Goal: Information Seeking & Learning: Learn about a topic

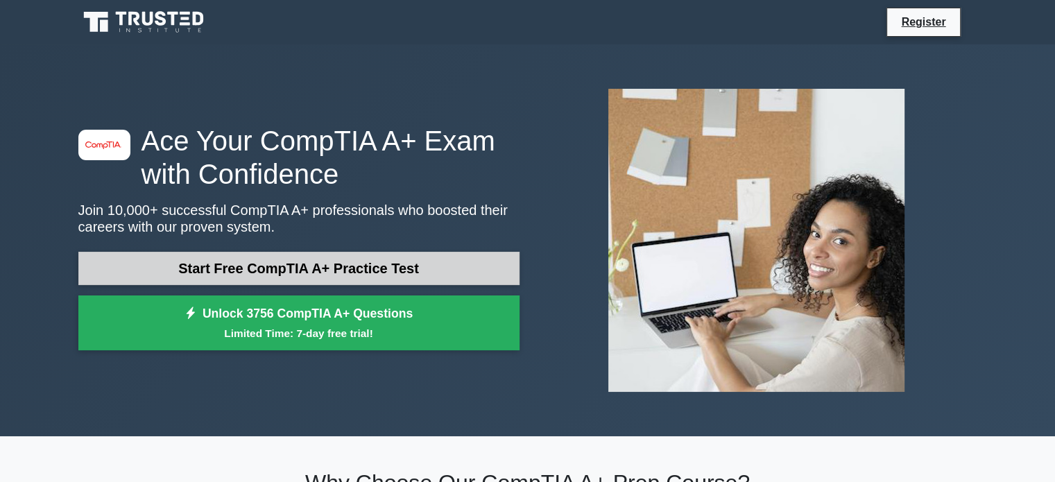
drag, startPoint x: 0, startPoint y: 0, endPoint x: 333, endPoint y: 261, distance: 423.4
click at [333, 261] on link "Start Free CompTIA A+ Practice Test" at bounding box center [298, 268] width 441 height 33
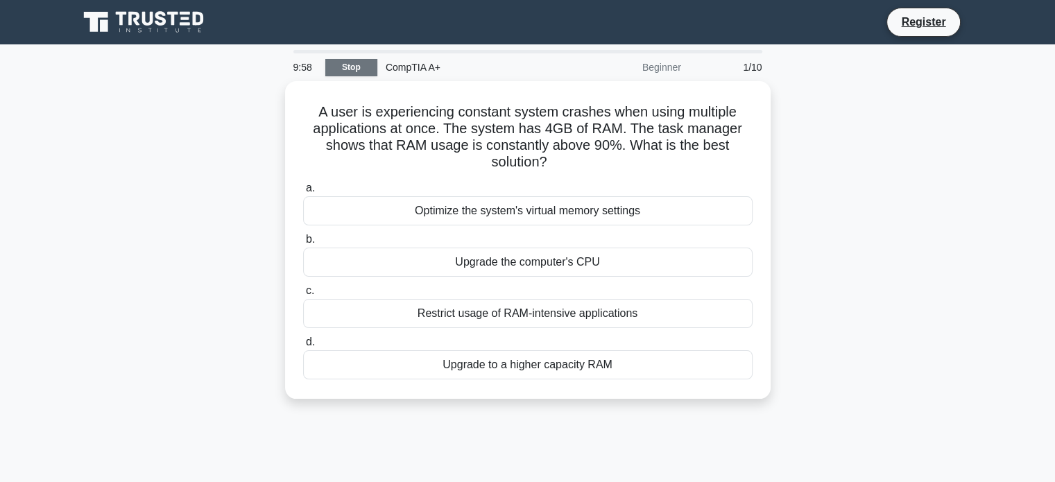
click at [348, 68] on link "Stop" at bounding box center [351, 67] width 52 height 17
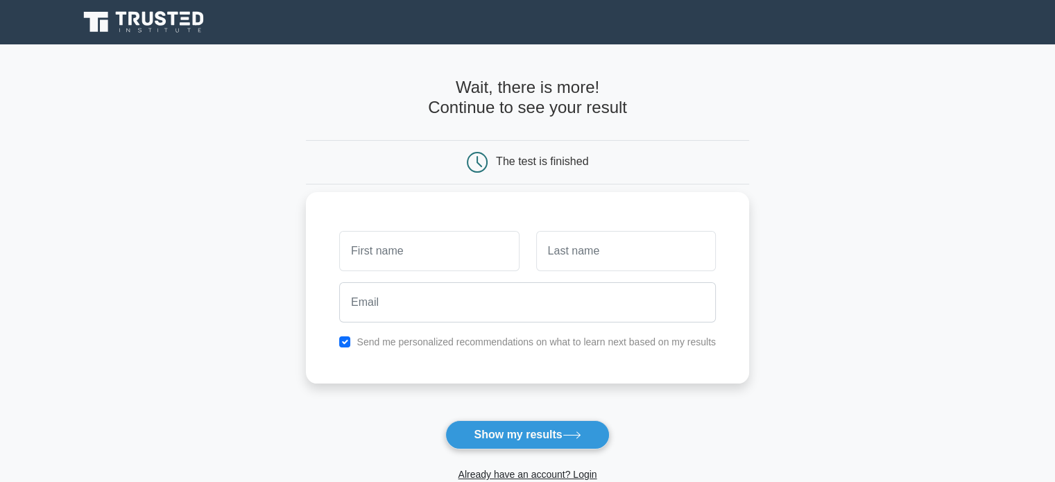
click at [423, 253] on input "text" at bounding box center [429, 251] width 180 height 40
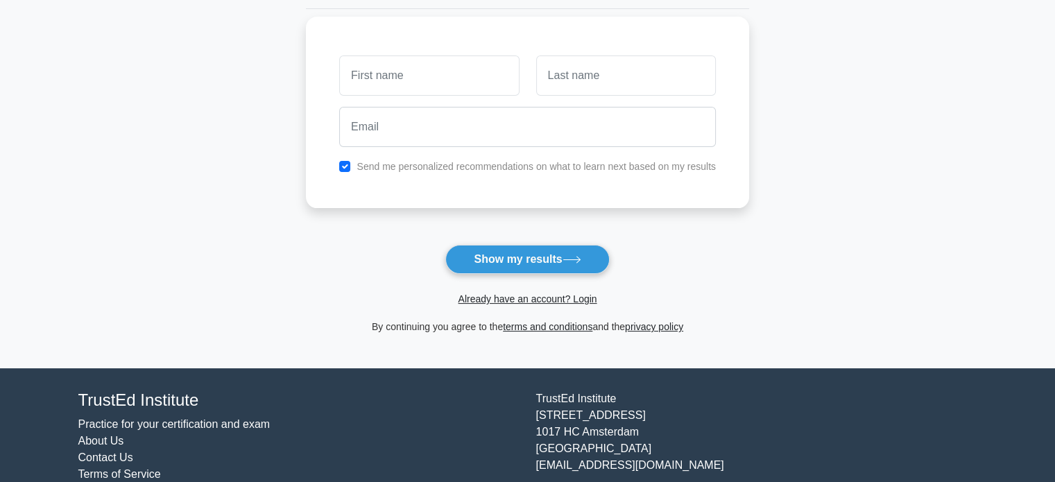
scroll to position [184, 0]
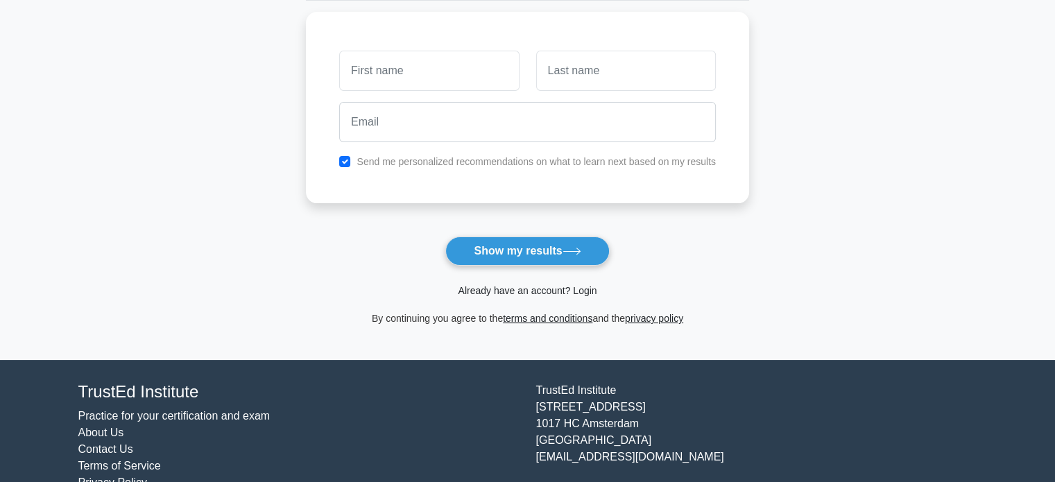
click at [552, 294] on link "Already have an account? Login" at bounding box center [527, 290] width 139 height 11
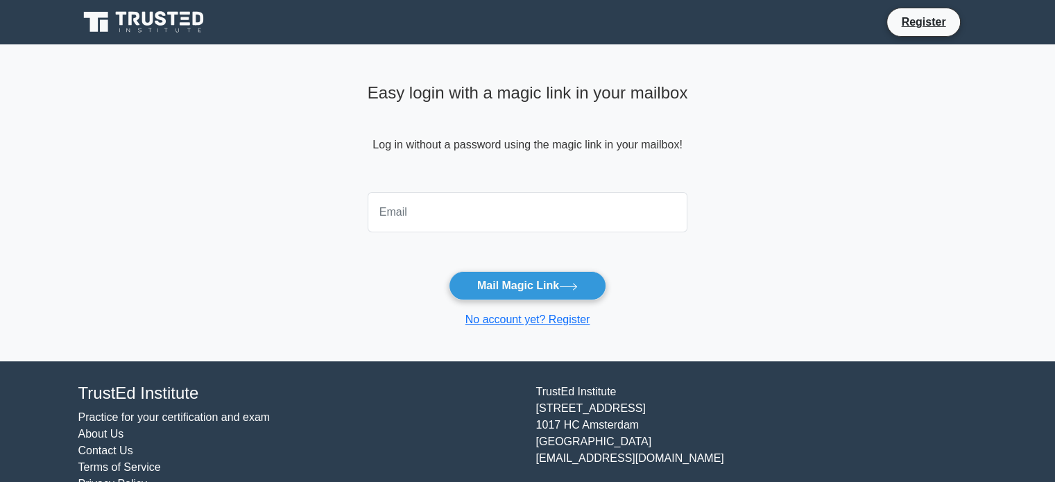
click at [490, 202] on input "email" at bounding box center [528, 212] width 320 height 40
type input "gurvirshergill9@gmail.com"
click at [449, 271] on button "Mail Magic Link" at bounding box center [527, 285] width 157 height 29
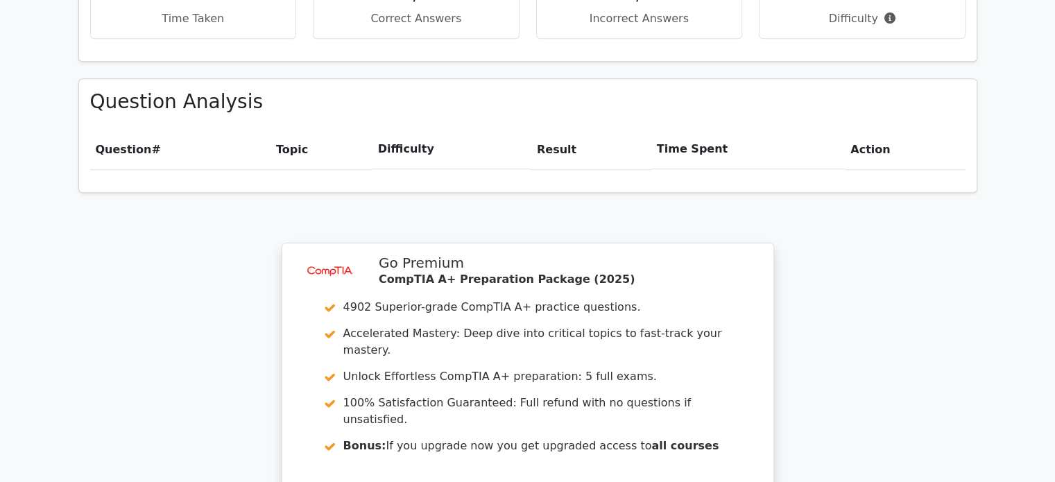
scroll to position [1110, 0]
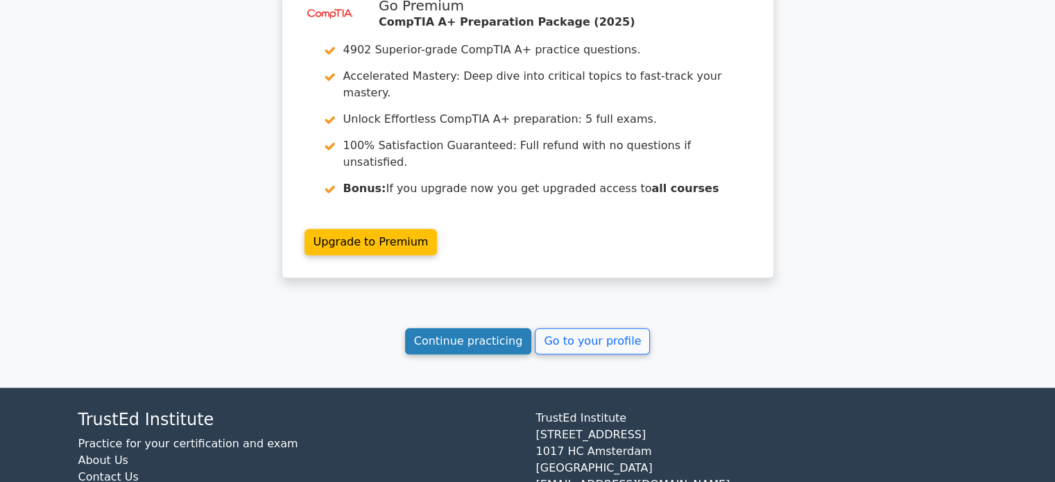
click at [484, 328] on link "Continue practicing" at bounding box center [468, 341] width 127 height 26
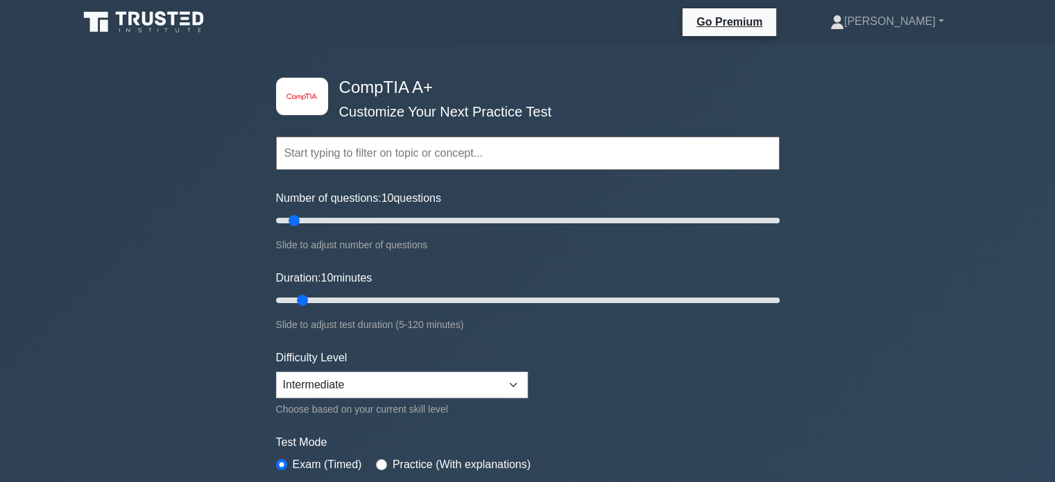
drag, startPoint x: 426, startPoint y: 211, endPoint x: 426, endPoint y: 220, distance: 9.0
click at [426, 220] on div "Number of questions: 10 questions Slide to adjust number of questions" at bounding box center [528, 221] width 504 height 63
drag, startPoint x: 426, startPoint y: 220, endPoint x: 418, endPoint y: 228, distance: 11.3
type input "60"
click at [418, 228] on input "Number of questions: 60 questions" at bounding box center [528, 220] width 504 height 17
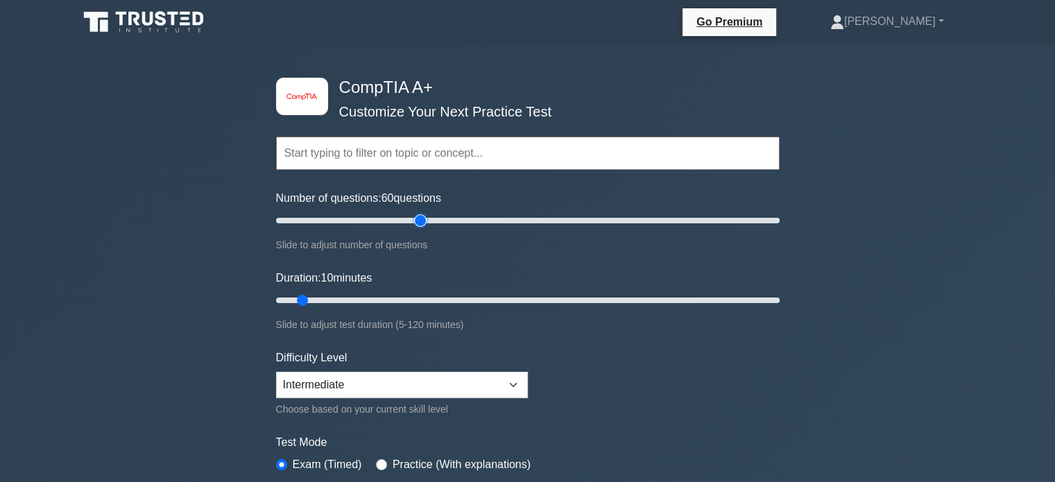
click at [420, 221] on input "Number of questions: 60 questions" at bounding box center [528, 220] width 504 height 17
drag, startPoint x: 304, startPoint y: 300, endPoint x: 601, endPoint y: 276, distance: 297.9
click at [601, 292] on input "Duration: 80 minutes" at bounding box center [528, 300] width 504 height 17
drag, startPoint x: 601, startPoint y: 299, endPoint x: 645, endPoint y: 297, distance: 44.4
click at [645, 297] on input "Duration: 90 minutes" at bounding box center [528, 300] width 504 height 17
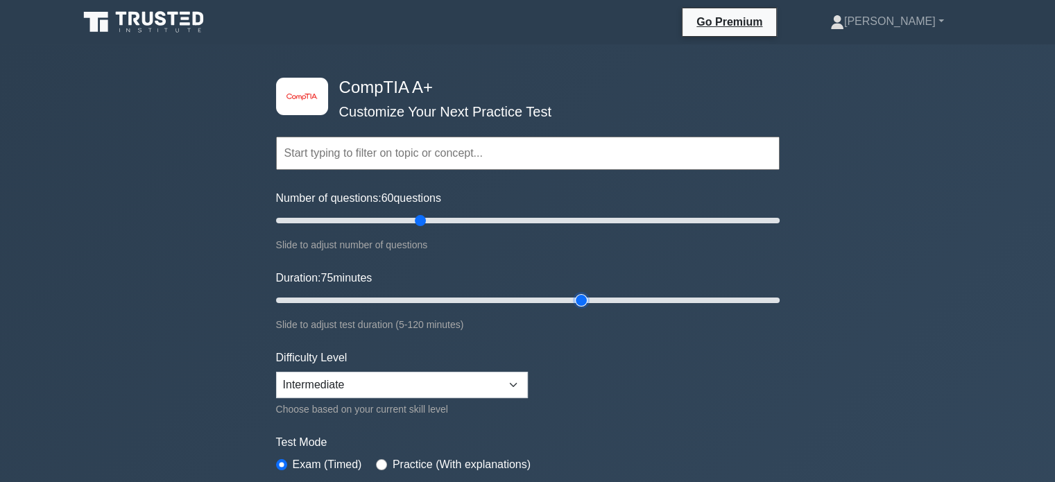
drag, startPoint x: 645, startPoint y: 298, endPoint x: 584, endPoint y: 298, distance: 61.0
type input "75"
click at [584, 298] on input "Duration: 75 minutes" at bounding box center [528, 300] width 504 height 17
drag, startPoint x: 584, startPoint y: 298, endPoint x: 570, endPoint y: 298, distance: 13.9
click at [570, 298] on input "Duration: 75 minutes" at bounding box center [528, 300] width 504 height 17
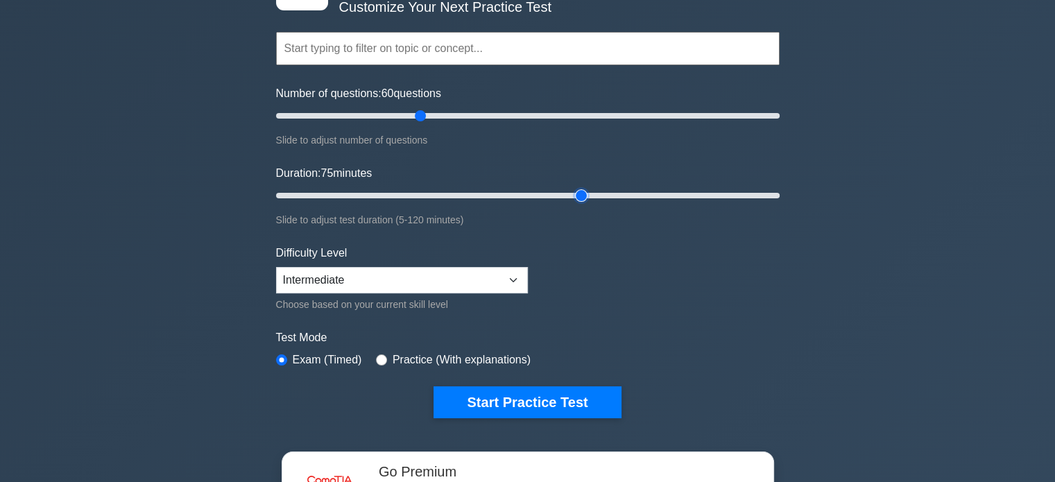
scroll to position [106, 0]
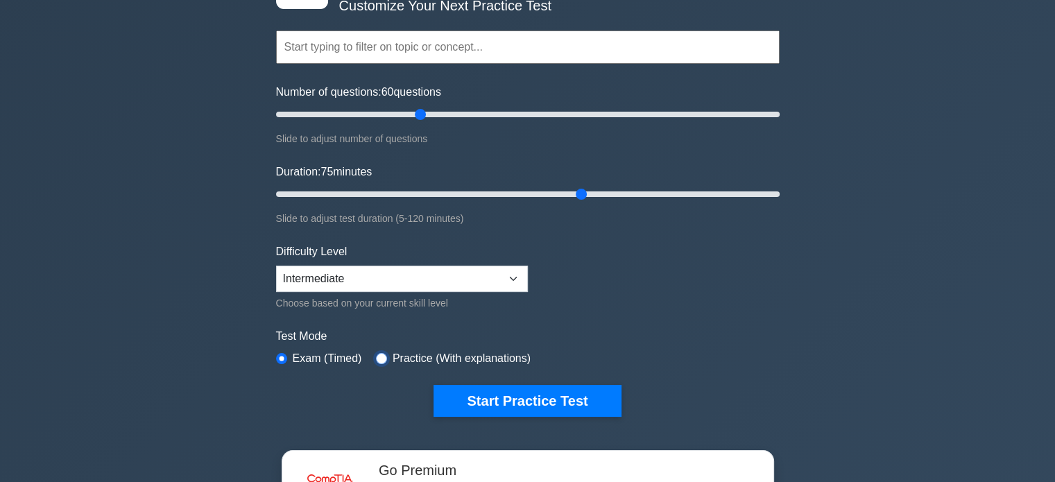
click at [379, 359] on input "radio" at bounding box center [381, 358] width 11 height 11
radio input "true"
click at [293, 361] on label "Exam (Timed)" at bounding box center [327, 358] width 69 height 17
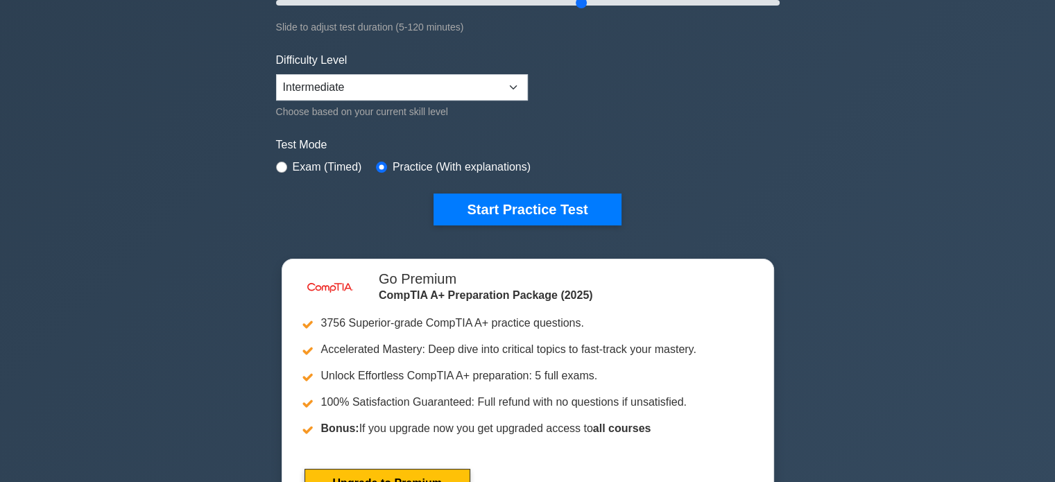
scroll to position [295, 0]
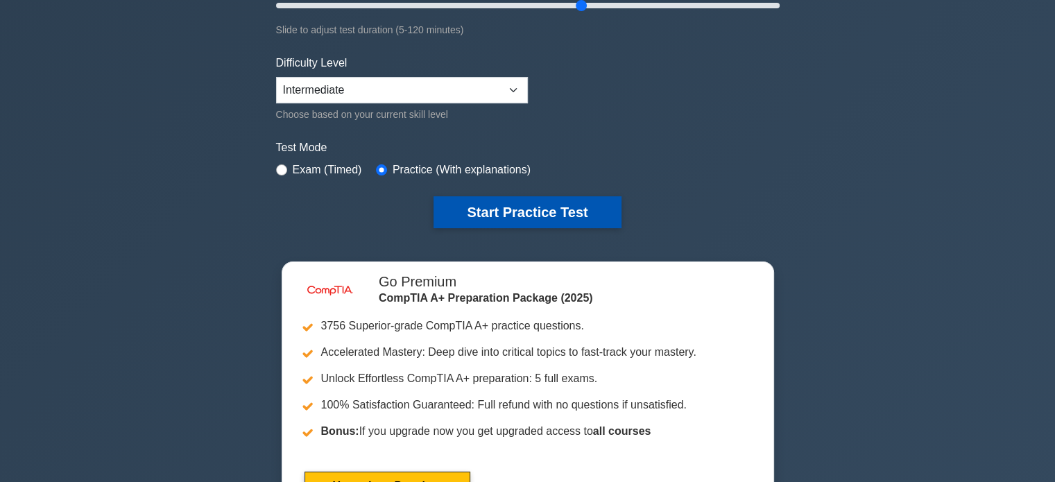
click at [526, 209] on button "Start Practice Test" at bounding box center [527, 212] width 187 height 32
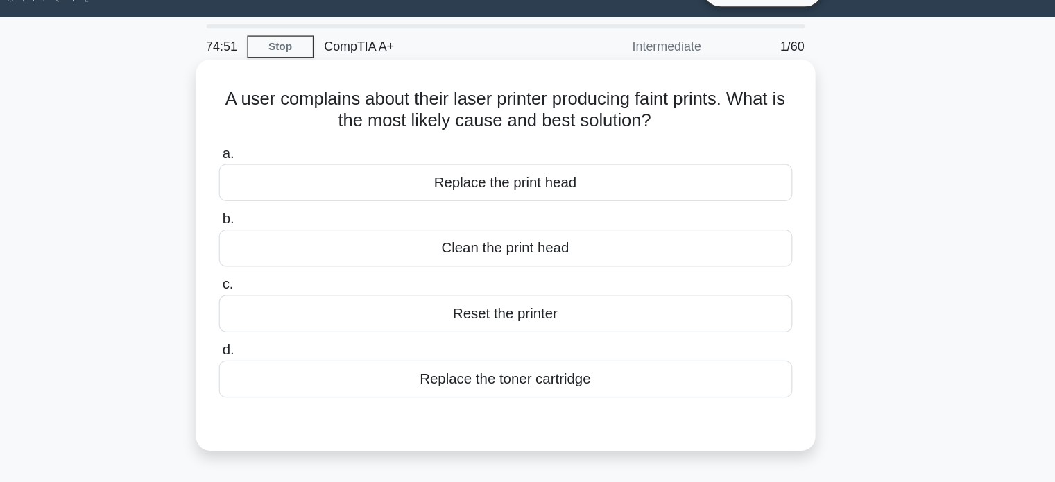
click at [523, 322] on div "Replace the toner cartridge" at bounding box center [527, 328] width 449 height 29
click at [303, 310] on input "d. Replace the toner cartridge" at bounding box center [303, 305] width 0 height 9
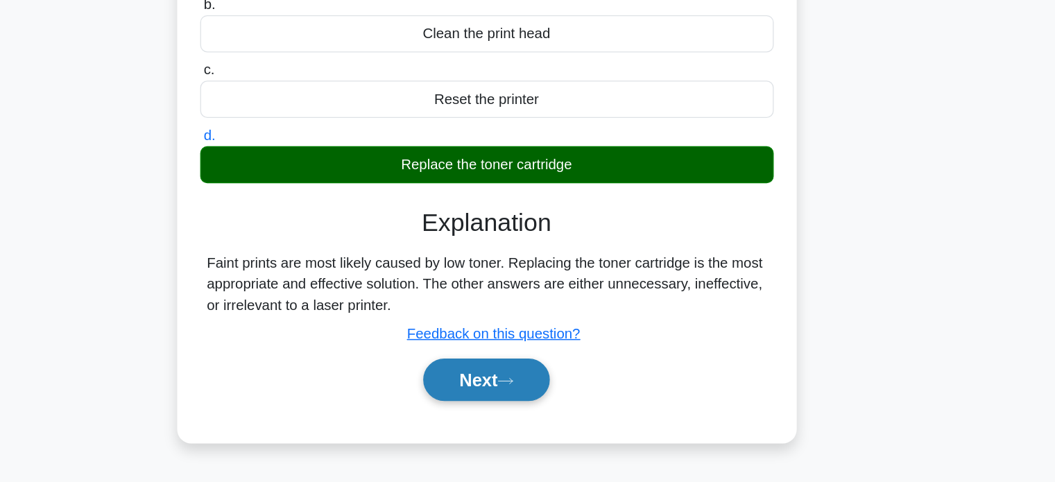
scroll to position [96, 0]
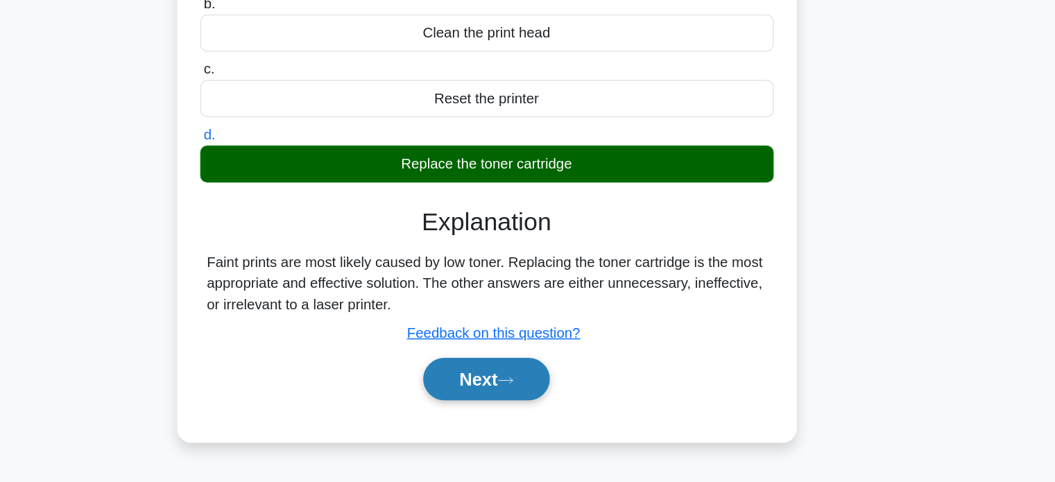
click at [533, 413] on button "Next" at bounding box center [527, 400] width 99 height 33
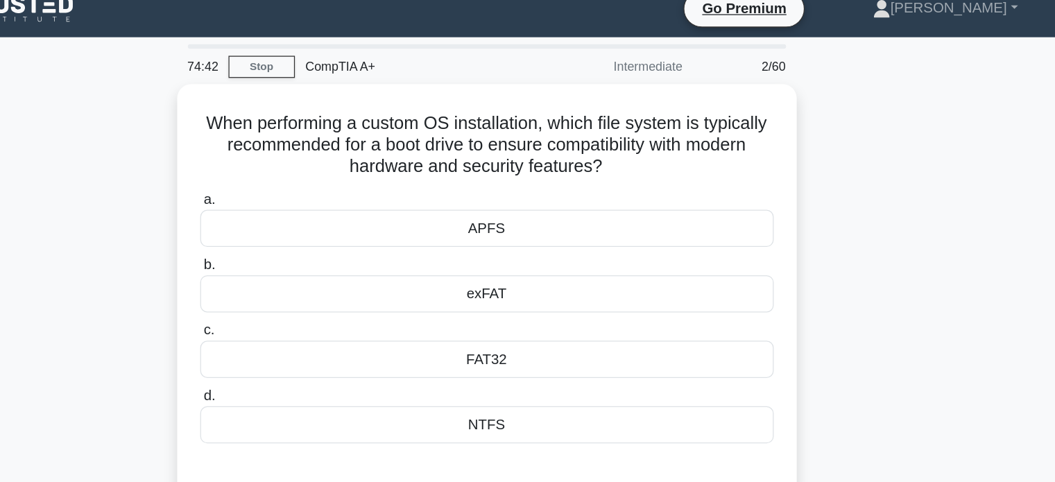
scroll to position [0, 0]
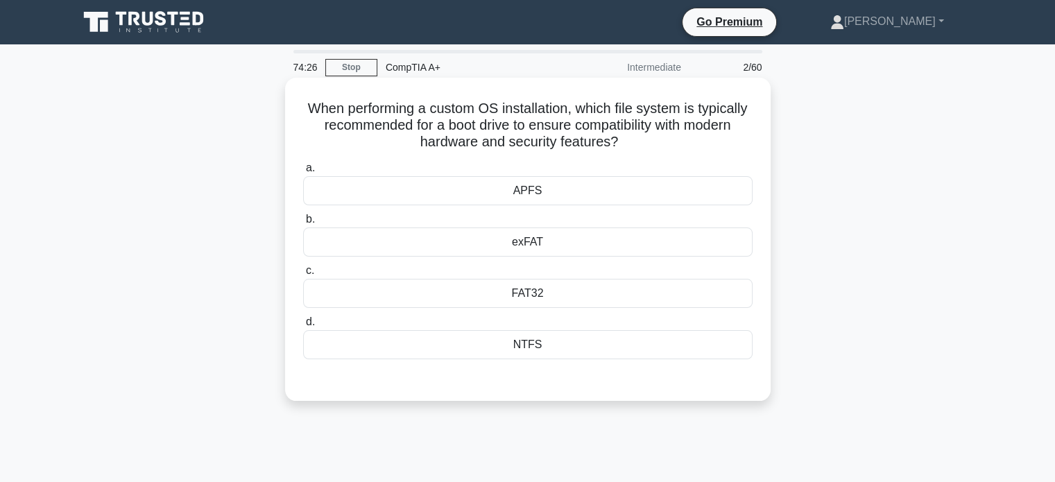
click at [540, 236] on div "exFAT" at bounding box center [527, 242] width 449 height 29
click at [303, 224] on input "b. exFAT" at bounding box center [303, 219] width 0 height 9
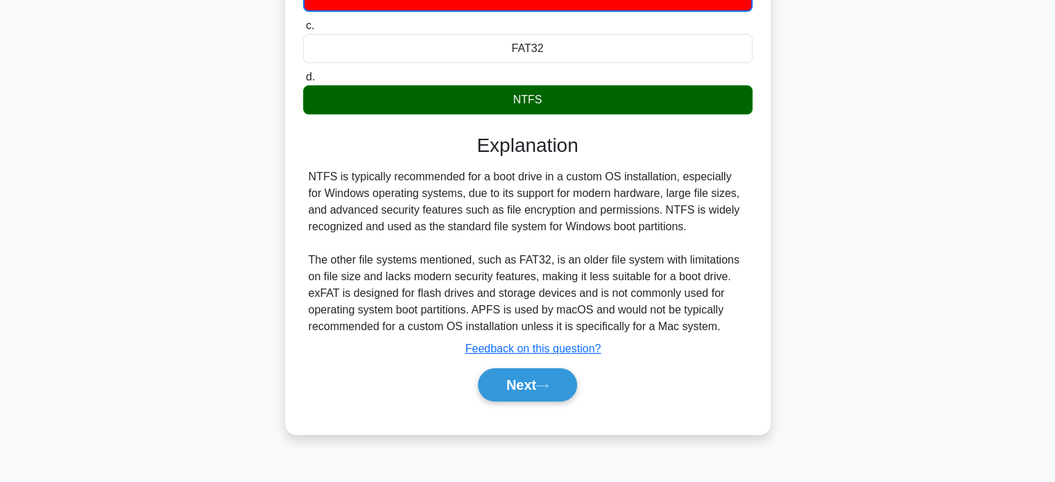
scroll to position [247, 0]
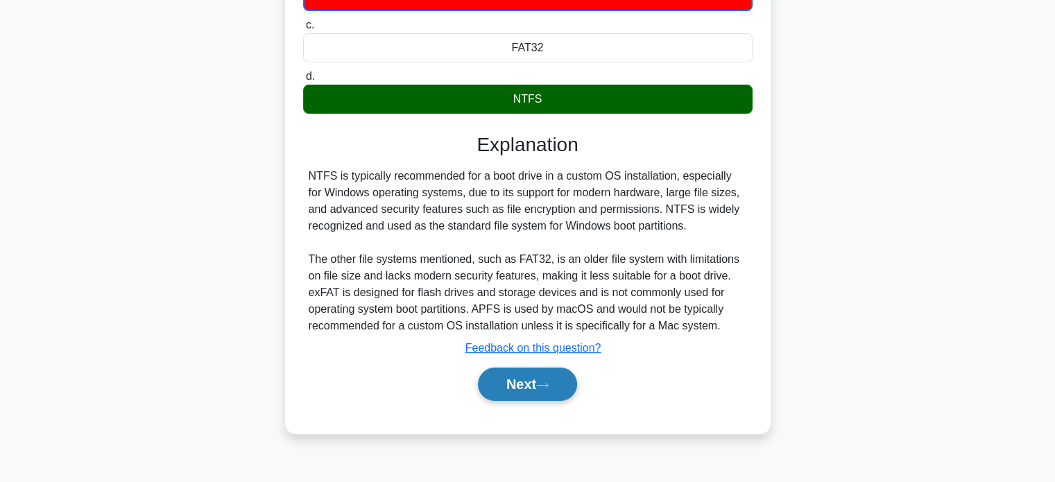
click at [530, 391] on button "Next" at bounding box center [527, 384] width 99 height 33
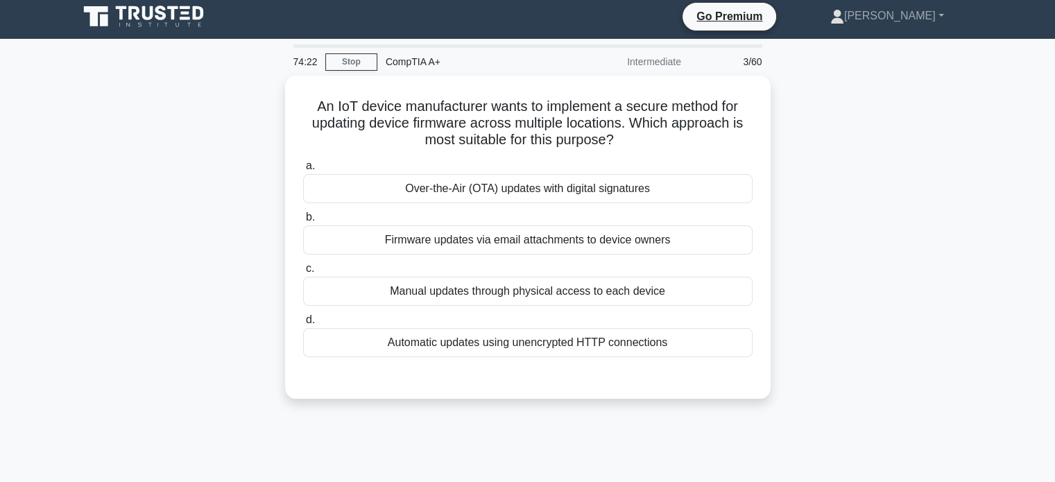
scroll to position [0, 0]
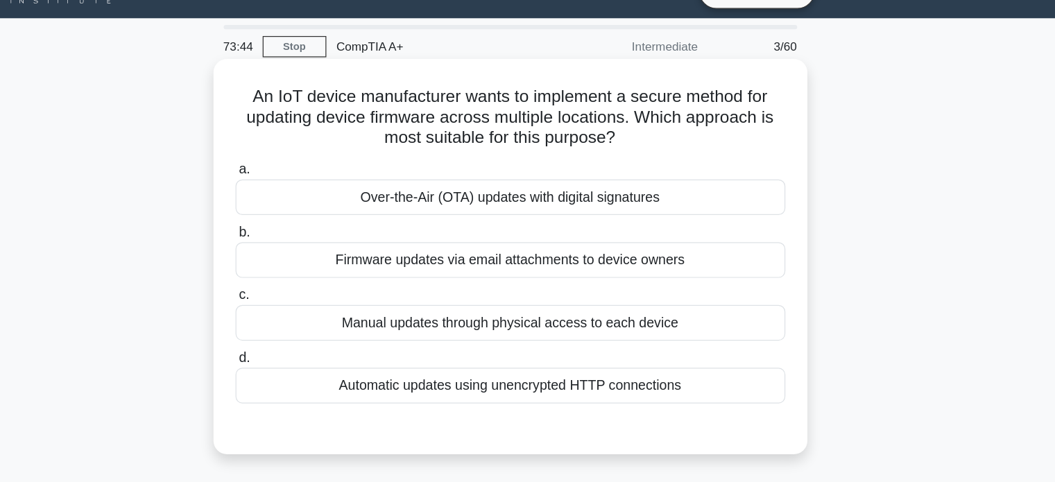
click at [380, 157] on div "An IoT device manufacturer wants to implement a secure method for updating devi…" at bounding box center [528, 239] width 474 height 312
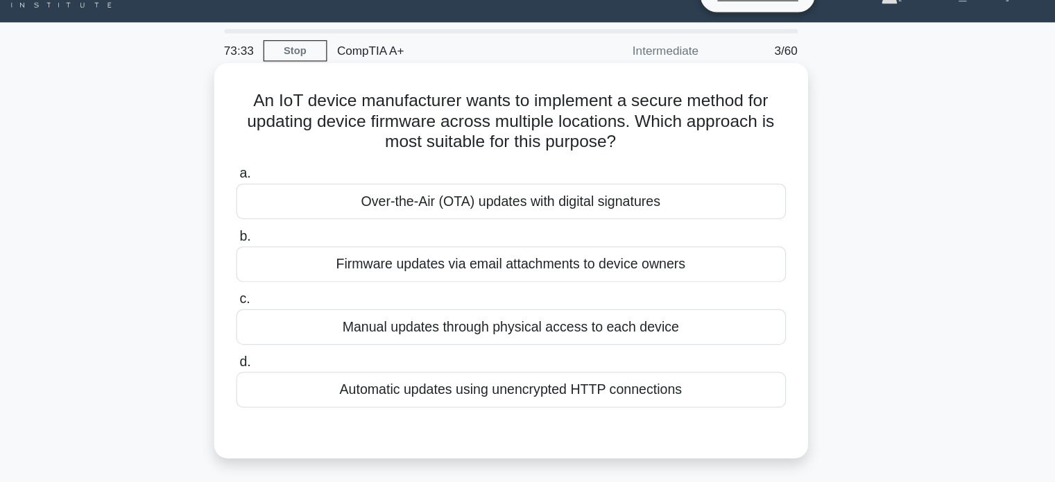
click at [386, 109] on h5 "An IoT device manufacturer wants to implement a secure method for updating devi…" at bounding box center [528, 125] width 452 height 51
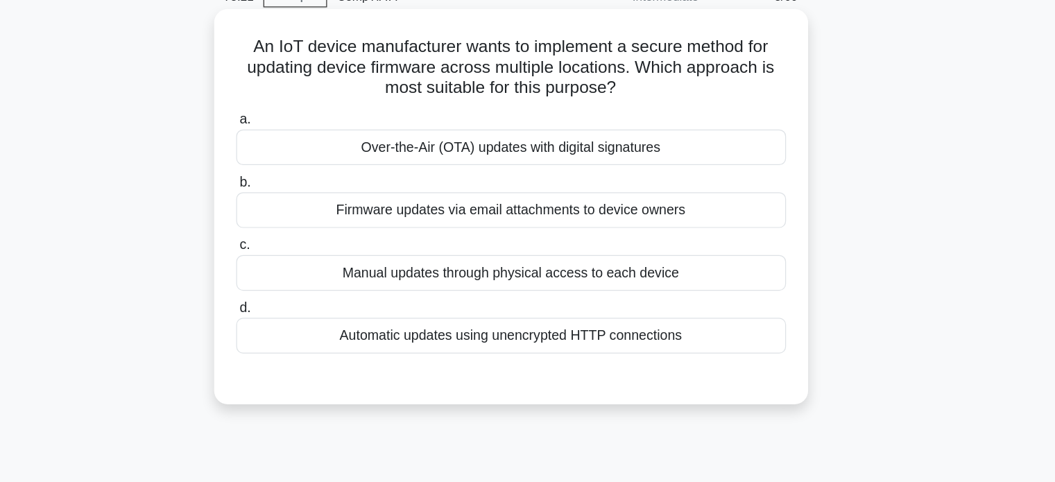
click at [533, 190] on div "Over-the-Air (OTA) updates with digital signatures" at bounding box center [527, 190] width 449 height 29
click at [303, 173] on input "a. Over-the-Air (OTA) updates with digital signatures" at bounding box center [303, 168] width 0 height 9
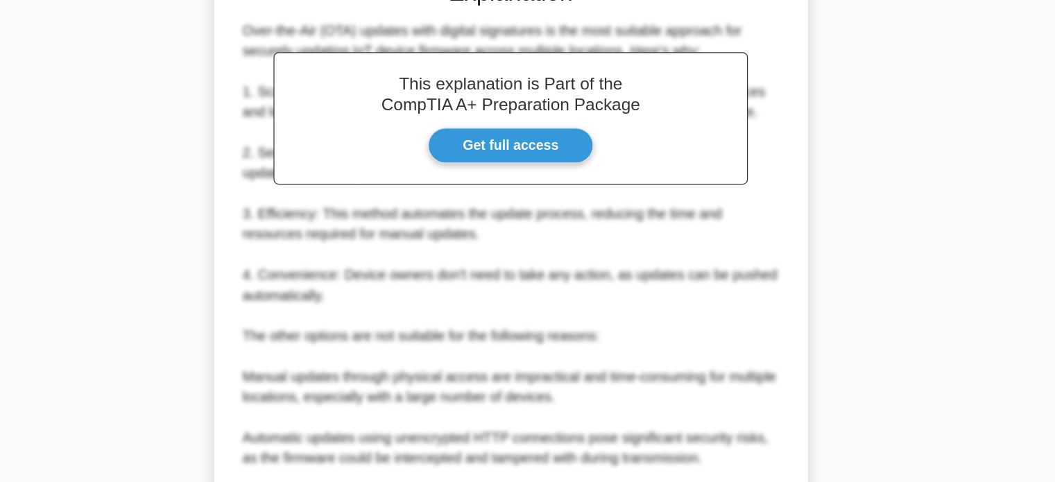
scroll to position [488, 0]
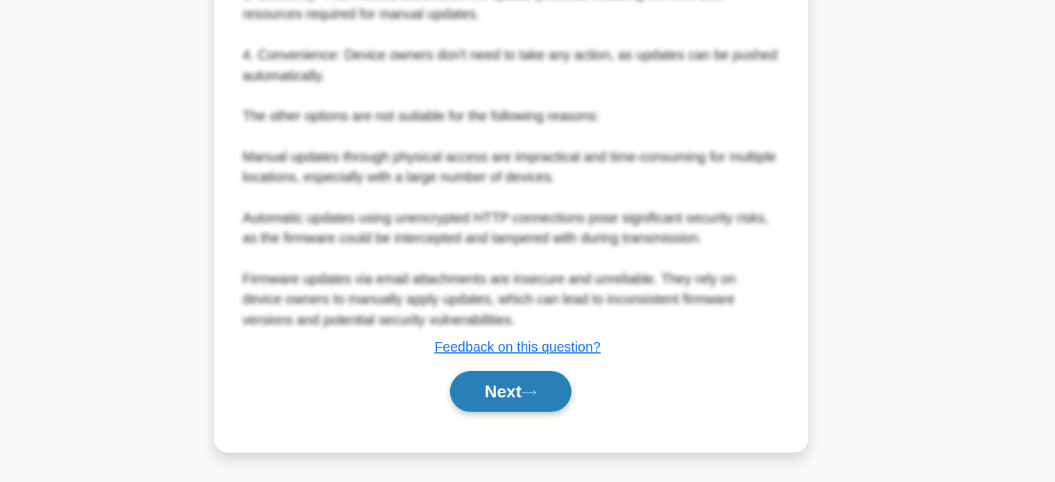
click at [530, 410] on button "Next" at bounding box center [527, 407] width 99 height 33
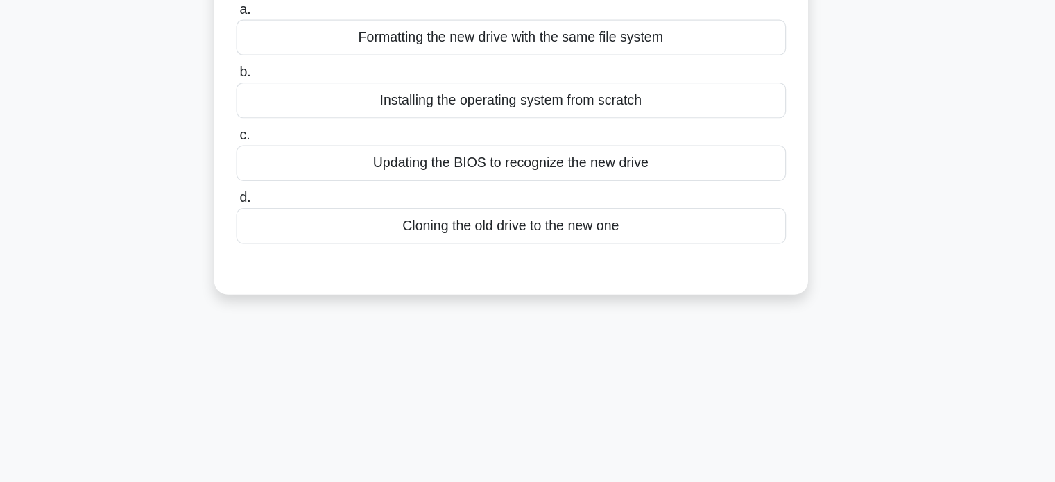
scroll to position [0, 0]
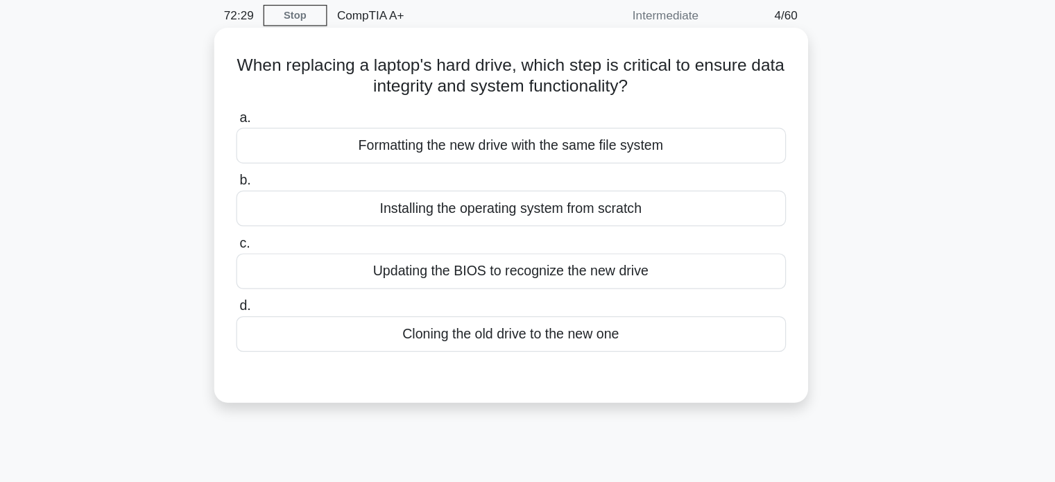
click at [544, 280] on div "Updating the BIOS to recognize the new drive" at bounding box center [527, 276] width 449 height 29
click at [303, 259] on input "c. Updating the BIOS to recognize the new drive" at bounding box center [303, 254] width 0 height 9
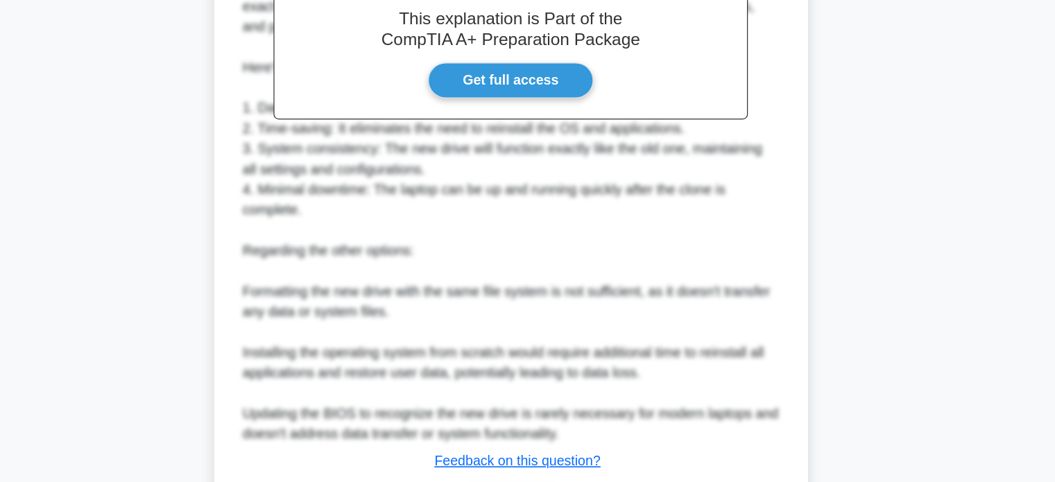
scroll to position [370, 0]
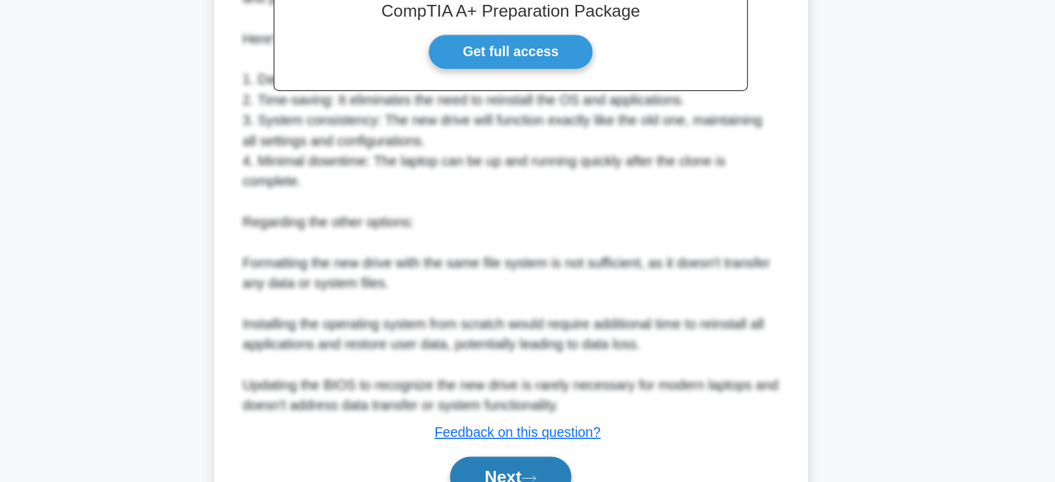
click at [533, 469] on button "Next" at bounding box center [527, 477] width 99 height 33
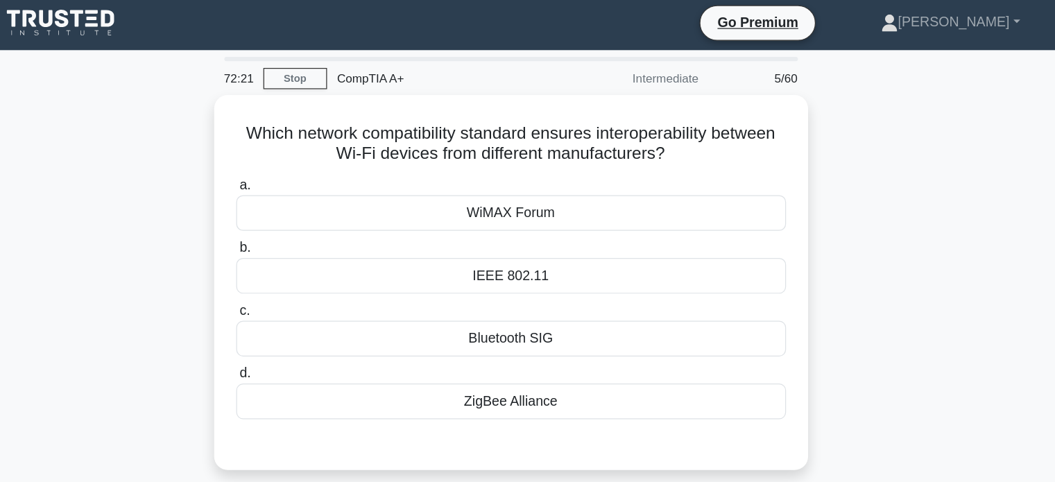
scroll to position [0, 0]
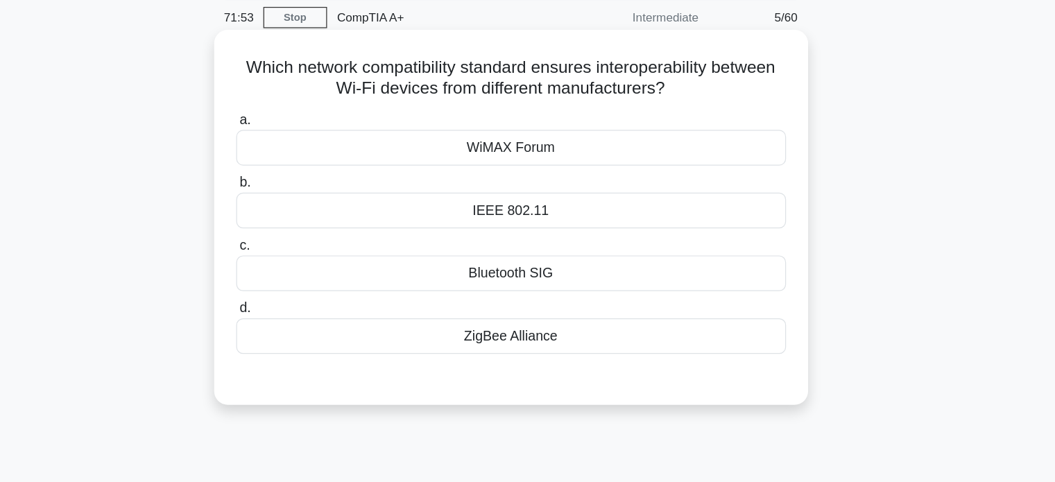
click at [539, 224] on div "IEEE 802.11" at bounding box center [527, 225] width 449 height 29
click at [303, 207] on input "b. IEEE 802.11" at bounding box center [303, 202] width 0 height 9
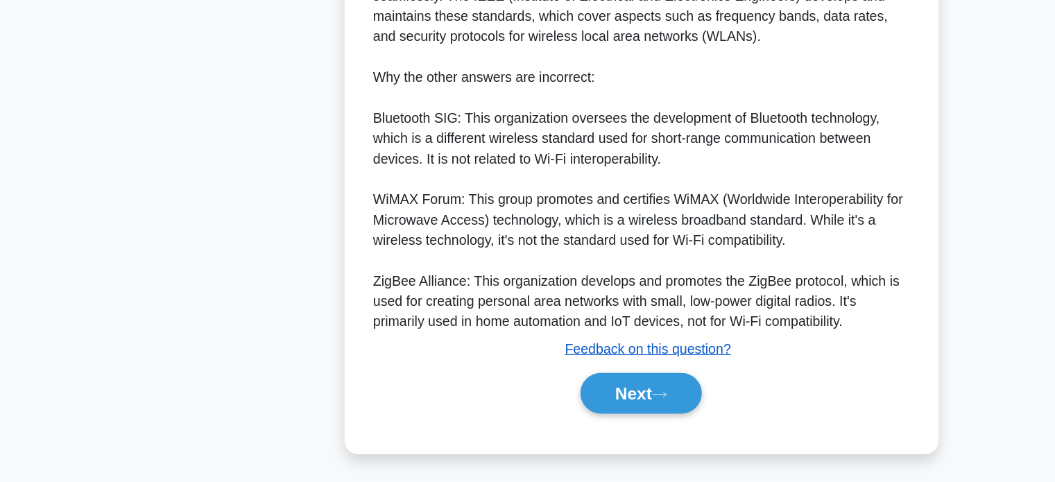
scroll to position [420, 0]
click at [502, 410] on button "Next" at bounding box center [527, 409] width 99 height 33
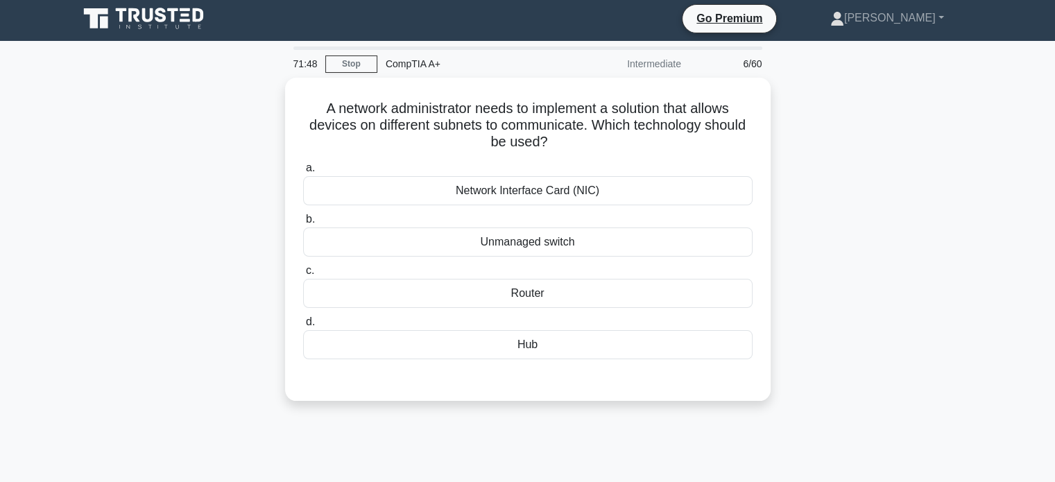
scroll to position [0, 0]
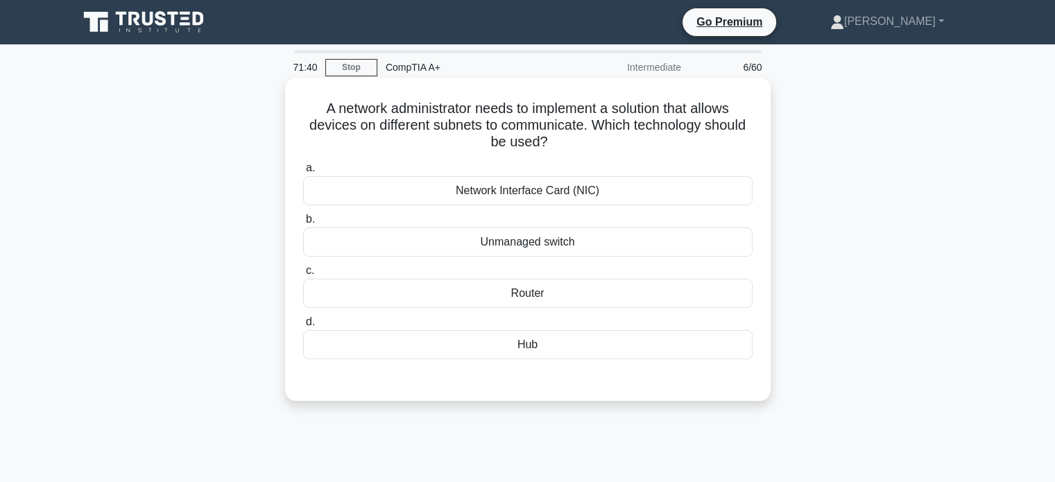
click at [526, 292] on div "Router" at bounding box center [527, 293] width 449 height 29
click at [303, 275] on input "c. Router" at bounding box center [303, 270] width 0 height 9
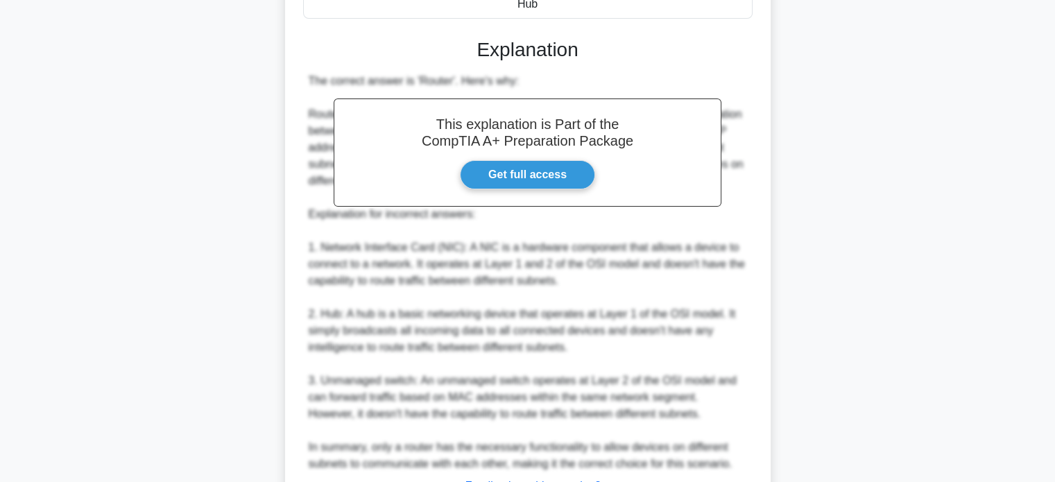
scroll to position [455, 0]
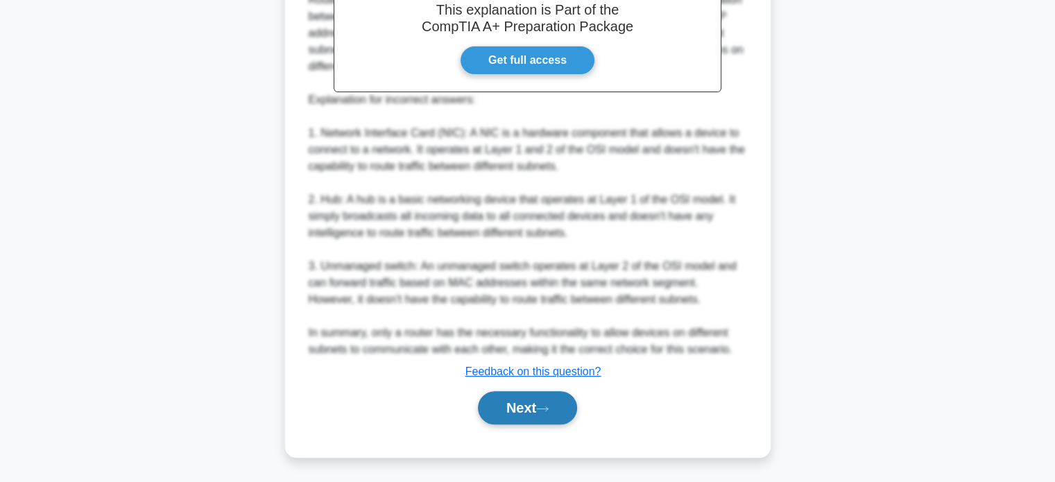
click at [545, 405] on icon at bounding box center [542, 409] width 12 height 8
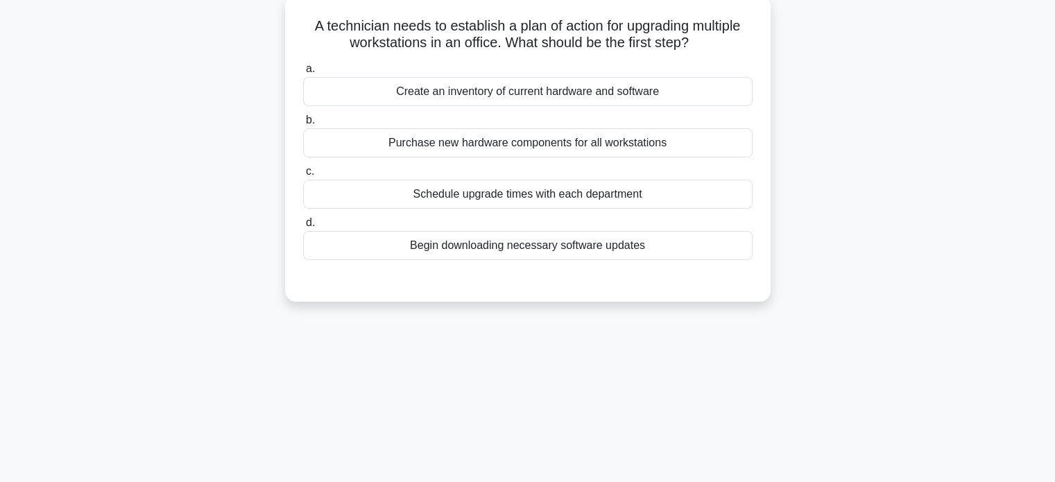
scroll to position [0, 0]
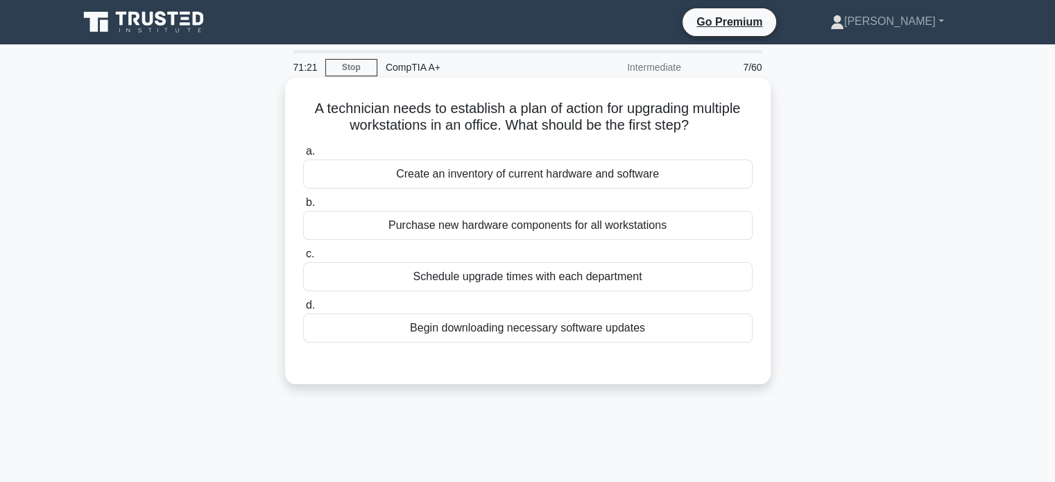
click at [624, 184] on div "Create an inventory of current hardware and software" at bounding box center [527, 174] width 449 height 29
click at [303, 156] on input "a. Create an inventory of current hardware and software" at bounding box center [303, 151] width 0 height 9
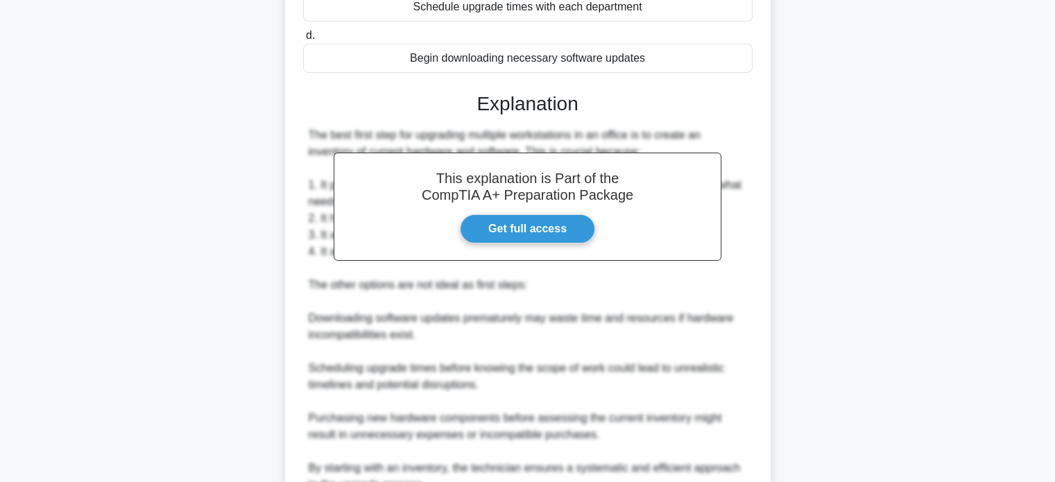
scroll to position [405, 0]
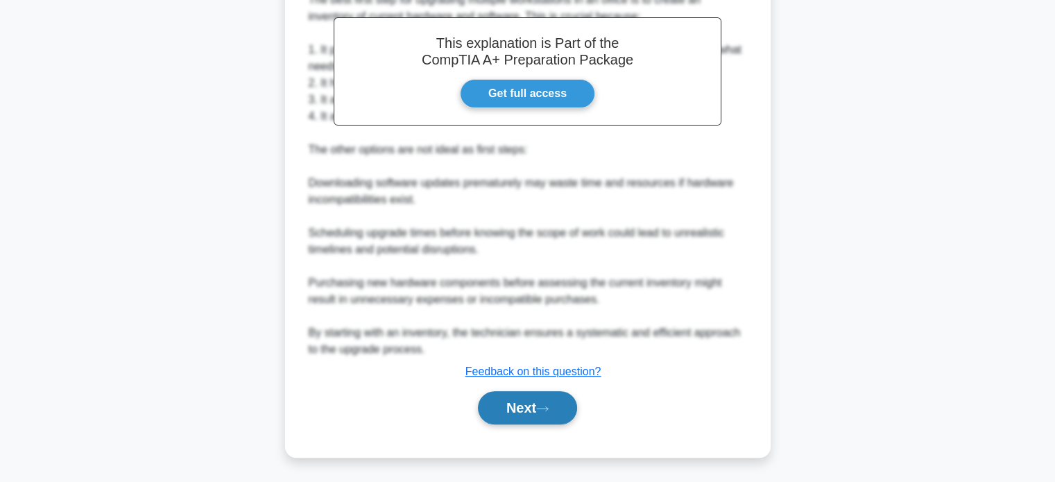
click at [547, 420] on button "Next" at bounding box center [527, 407] width 99 height 33
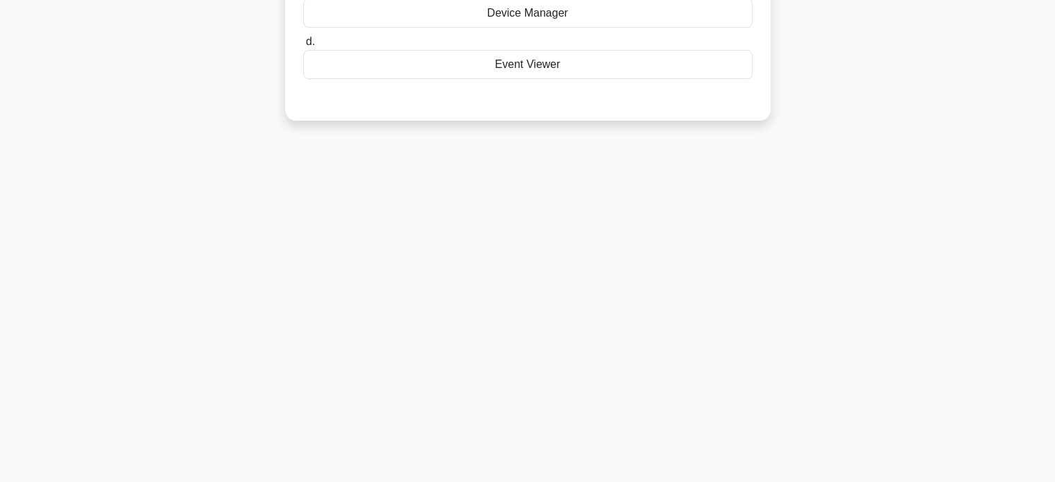
scroll to position [0, 0]
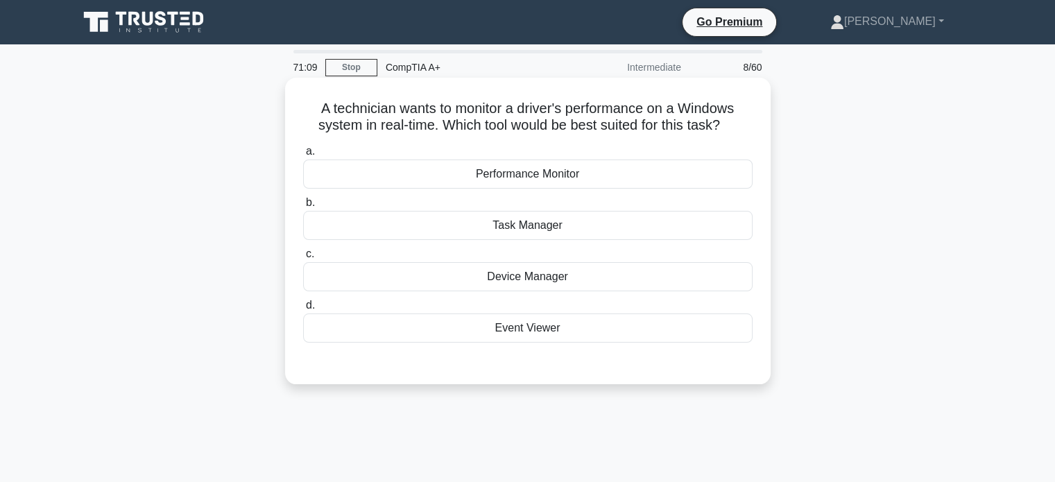
click at [548, 228] on div "Task Manager" at bounding box center [527, 225] width 449 height 29
click at [303, 207] on input "b. Task Manager" at bounding box center [303, 202] width 0 height 9
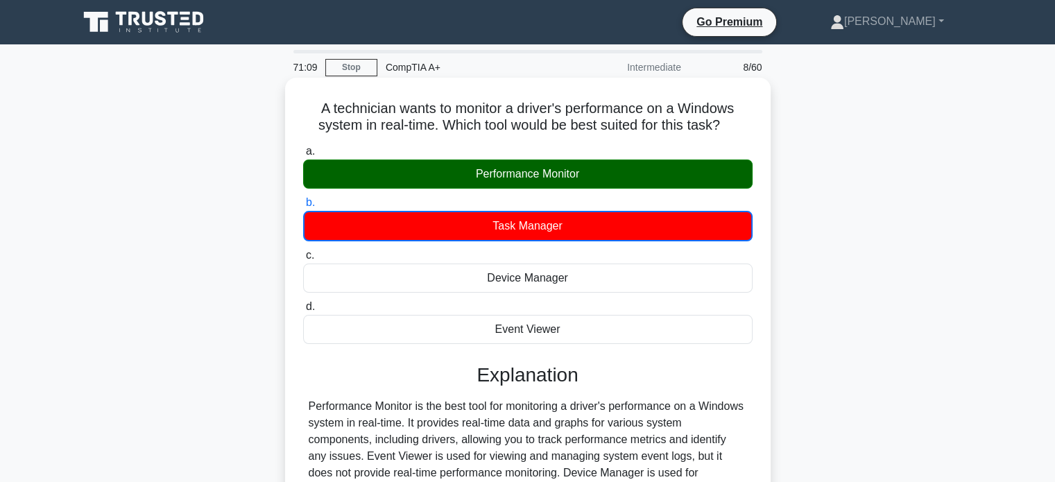
scroll to position [267, 0]
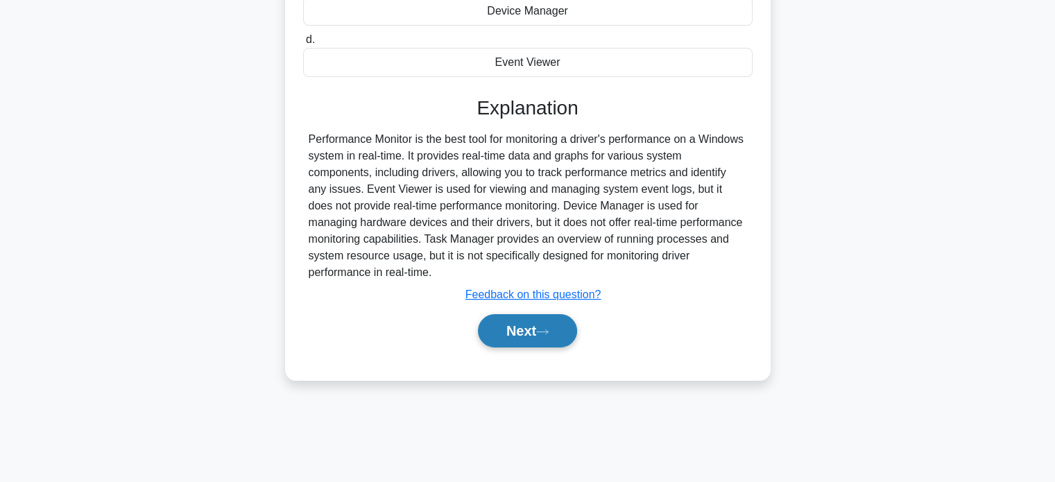
click at [542, 338] on button "Next" at bounding box center [527, 330] width 99 height 33
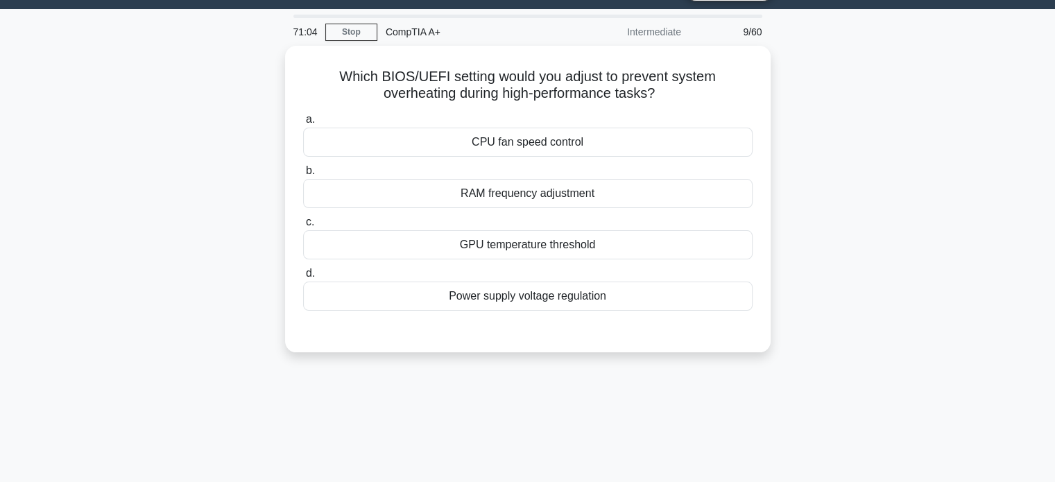
scroll to position [0, 0]
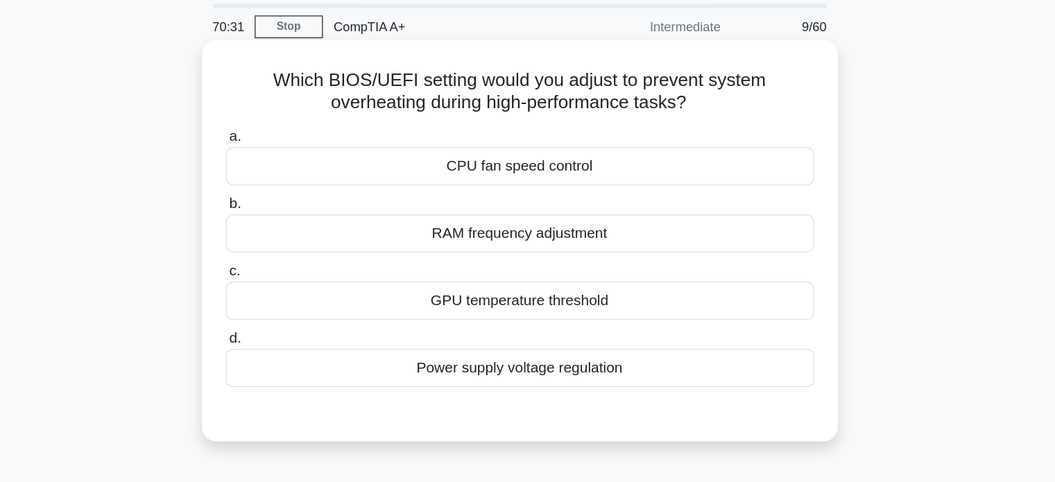
click at [560, 175] on div "CPU fan speed control" at bounding box center [527, 174] width 449 height 29
click at [303, 156] on input "a. CPU fan speed control" at bounding box center [303, 151] width 0 height 9
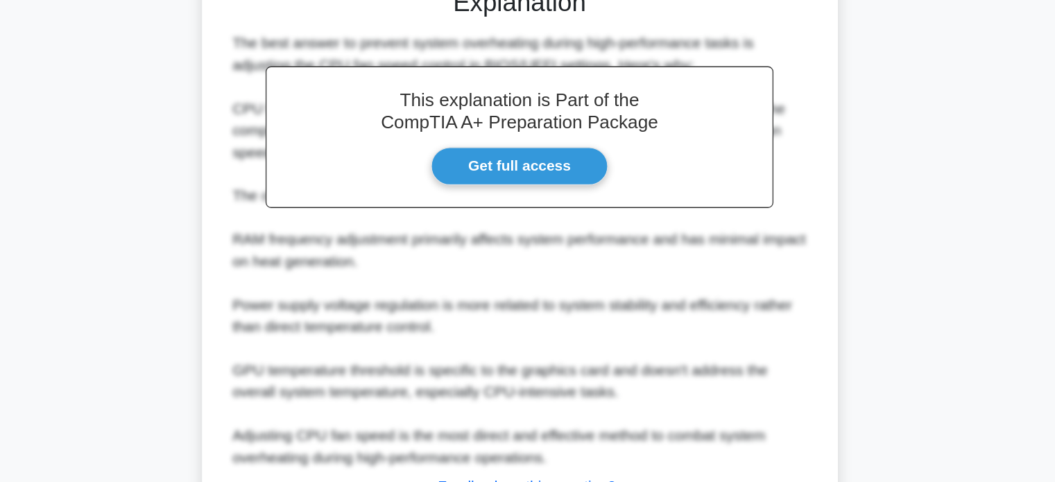
scroll to position [372, 0]
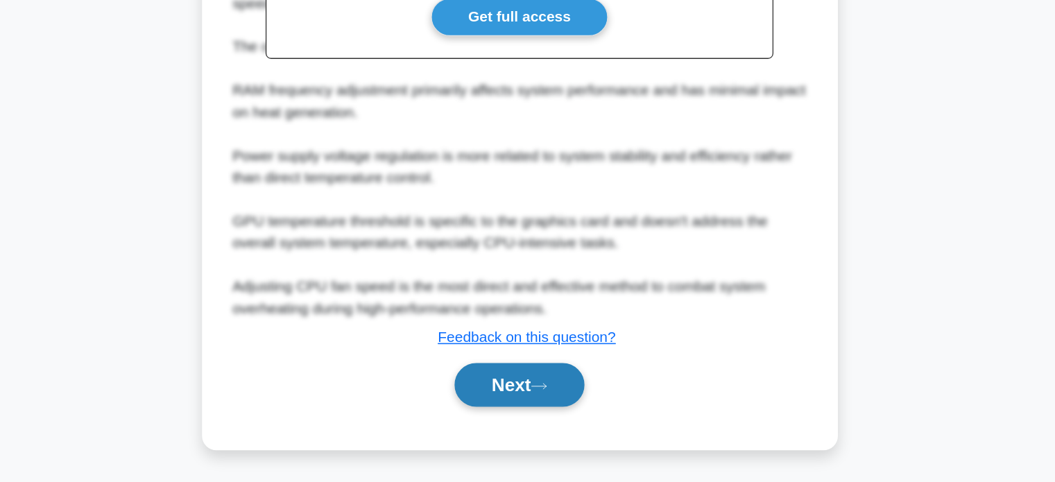
click at [542, 405] on icon at bounding box center [542, 409] width 12 height 8
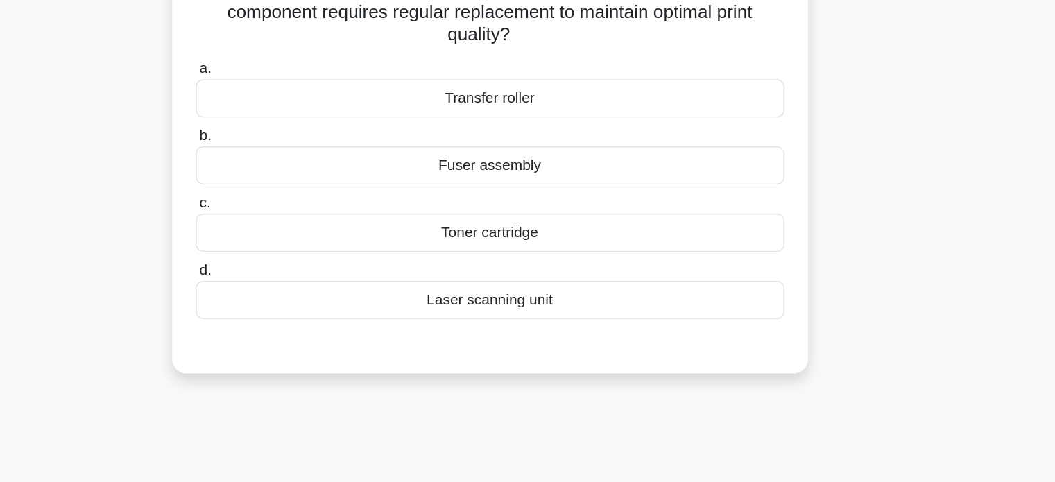
scroll to position [0, 0]
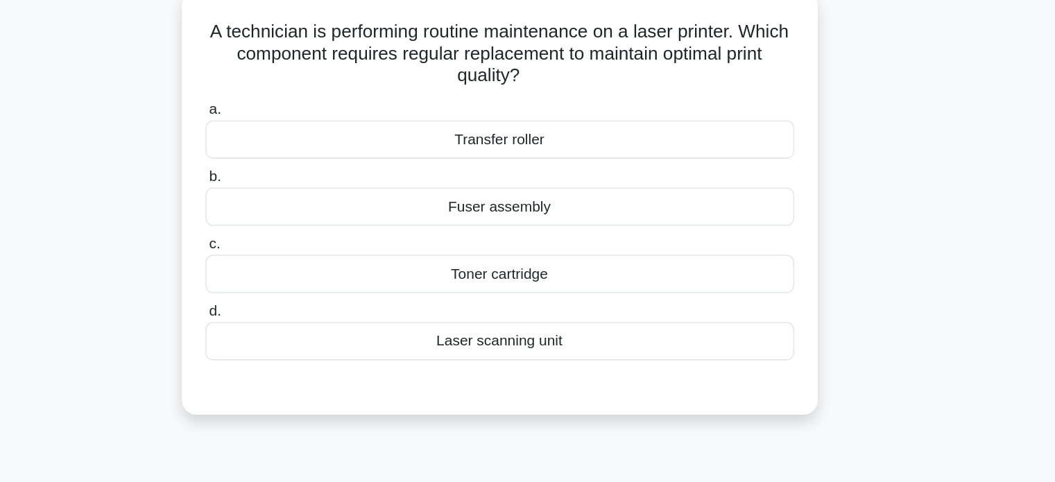
click at [554, 240] on div "Fuser assembly" at bounding box center [527, 242] width 449 height 29
click at [303, 224] on input "b. Fuser assembly" at bounding box center [303, 219] width 0 height 9
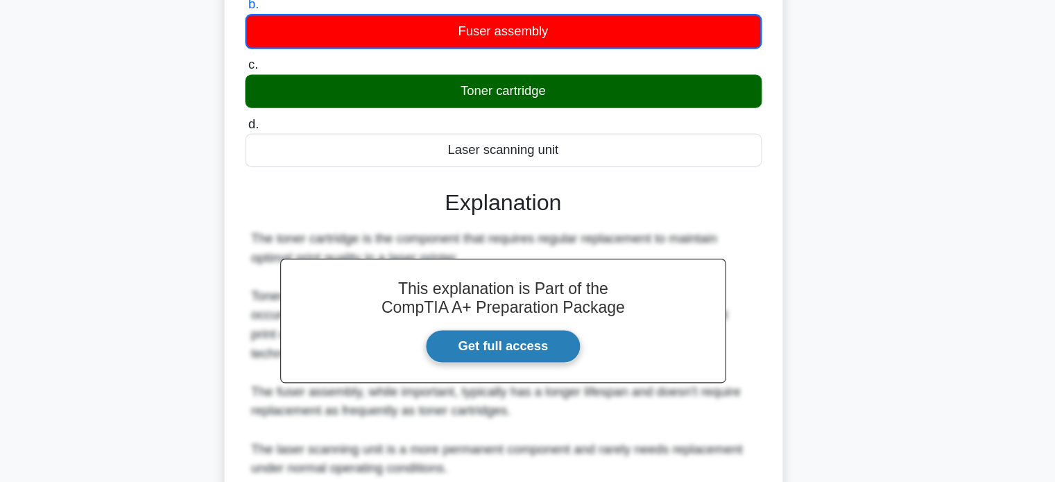
scroll to position [324, 0]
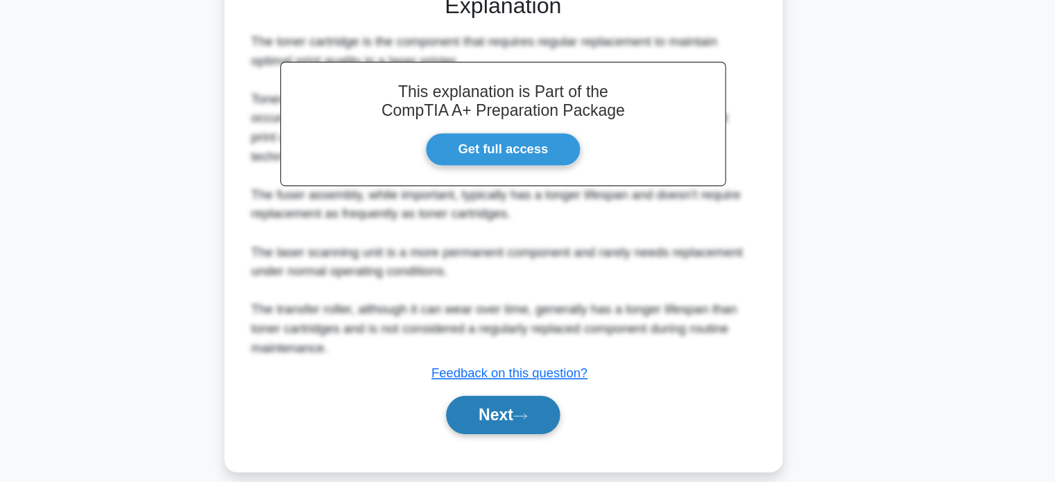
click at [538, 411] on button "Next" at bounding box center [527, 423] width 99 height 33
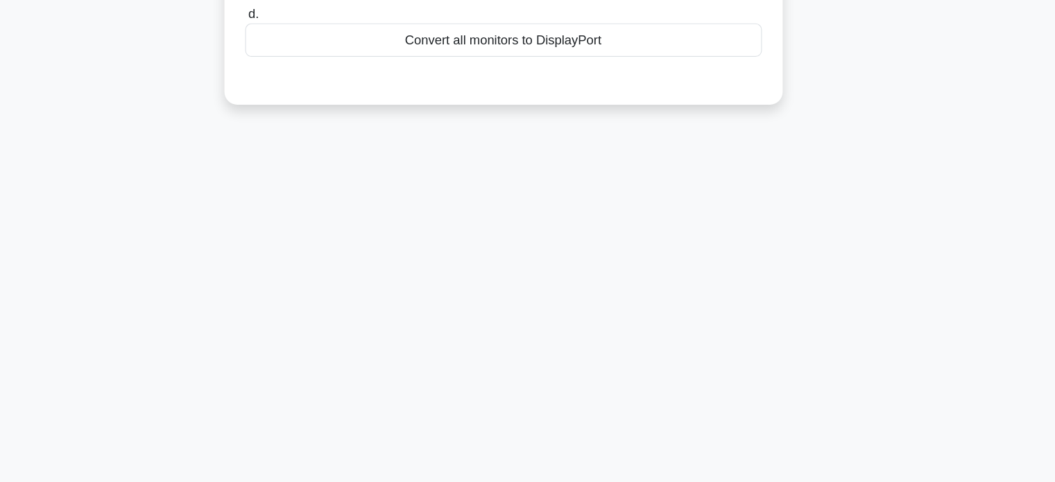
scroll to position [0, 0]
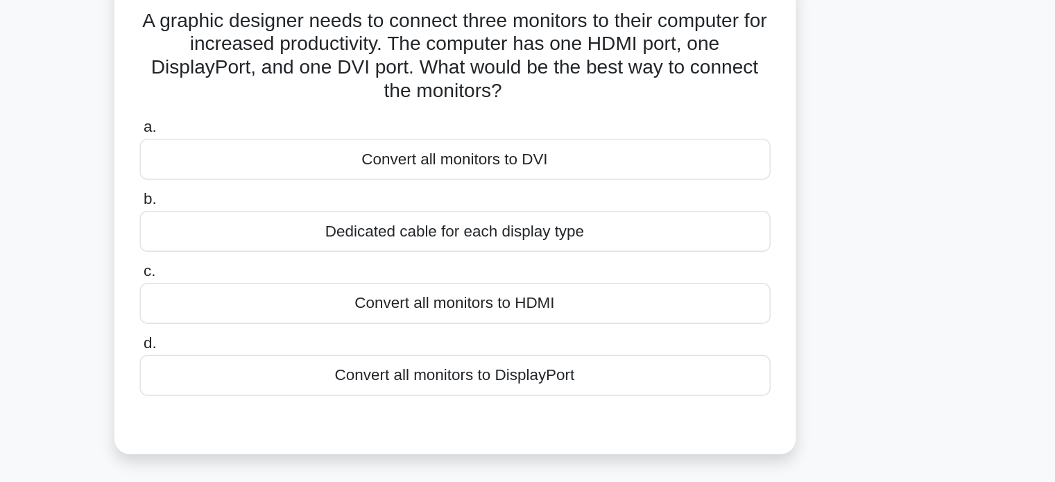
click at [608, 307] on div "Convert all monitors to HDMI" at bounding box center [527, 309] width 449 height 29
click at [303, 292] on input "c. Convert all monitors to HDMI" at bounding box center [303, 287] width 0 height 9
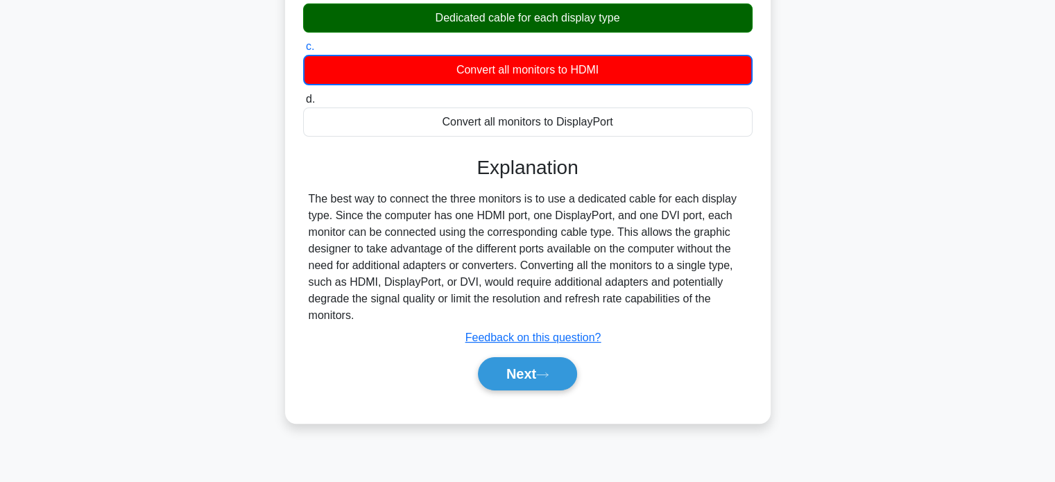
scroll to position [242, 0]
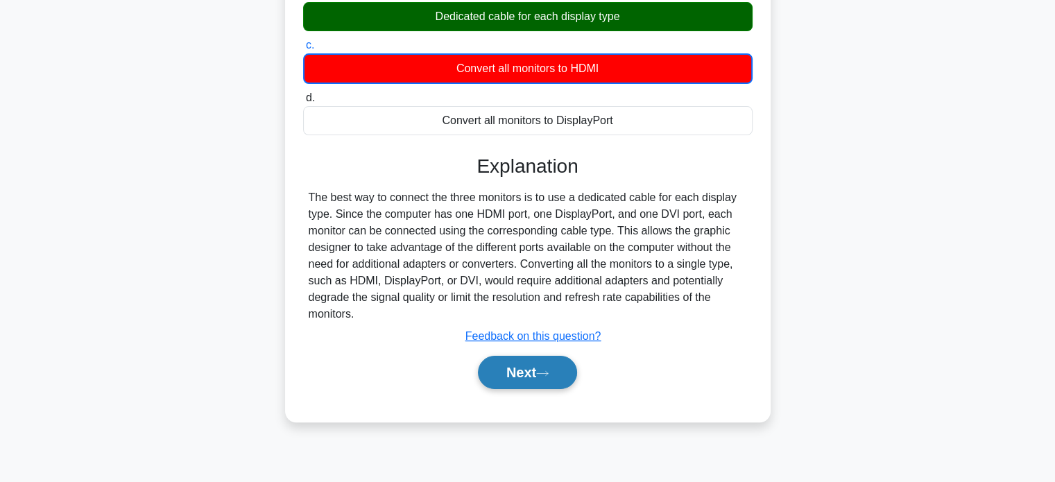
click at [533, 384] on button "Next" at bounding box center [527, 372] width 99 height 33
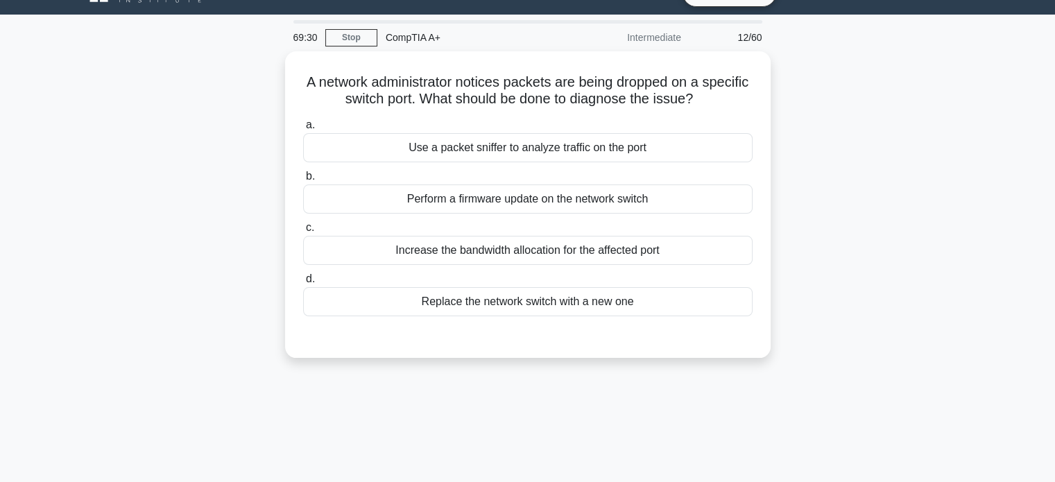
scroll to position [0, 0]
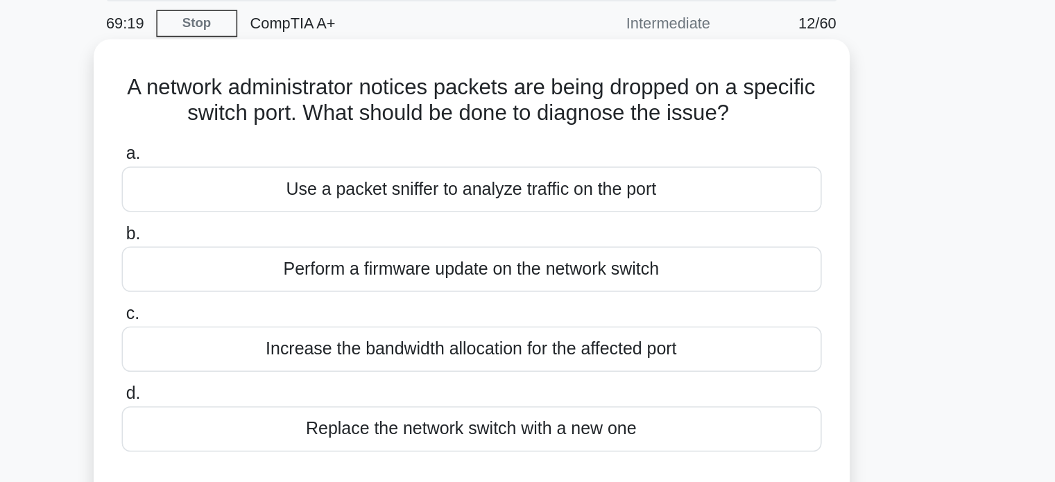
click at [576, 183] on div "Use a packet sniffer to analyze traffic on the port" at bounding box center [527, 174] width 449 height 29
click at [303, 156] on input "a. Use a packet sniffer to analyze traffic on the port" at bounding box center [303, 151] width 0 height 9
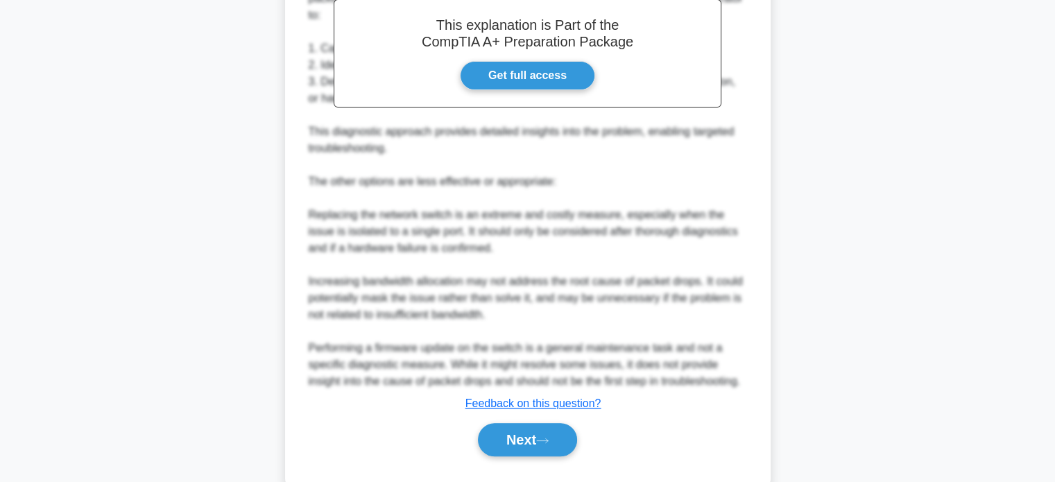
scroll to position [455, 0]
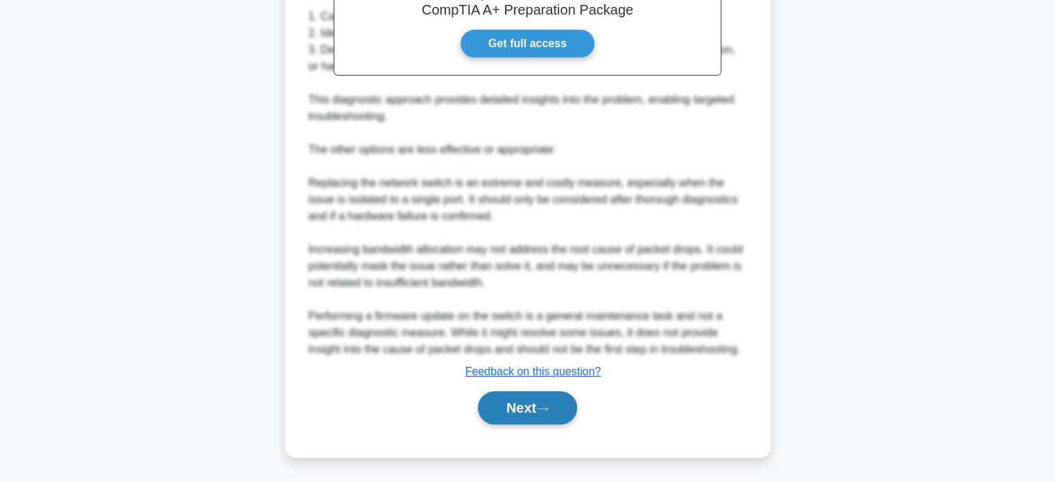
click at [536, 409] on button "Next" at bounding box center [527, 407] width 99 height 33
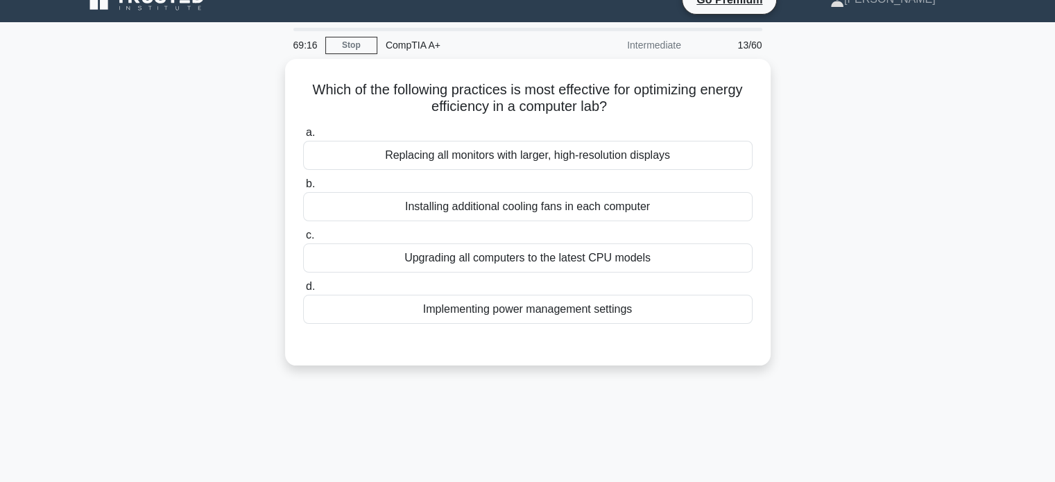
scroll to position [0, 0]
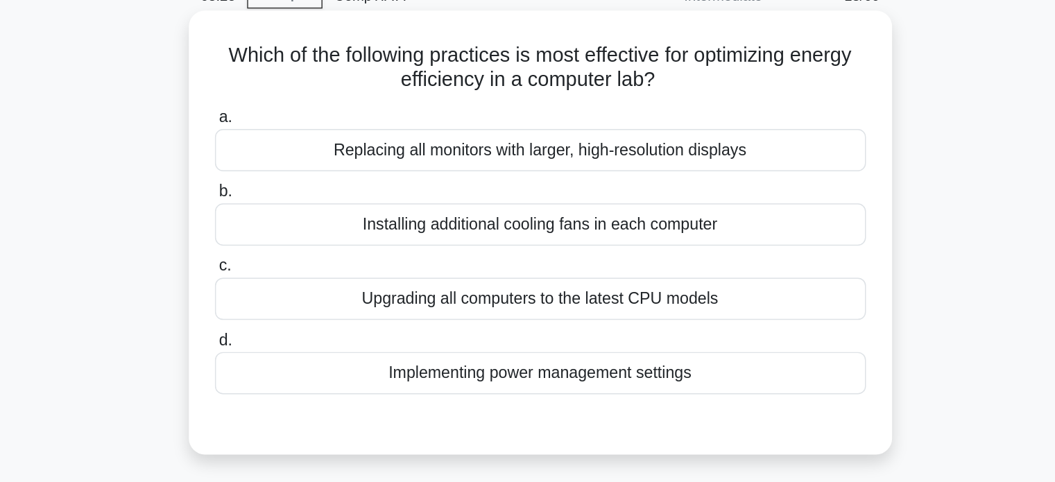
click at [513, 233] on div "Installing additional cooling fans in each computer" at bounding box center [527, 225] width 449 height 29
click at [303, 207] on input "b. Installing additional cooling fans in each computer" at bounding box center [303, 202] width 0 height 9
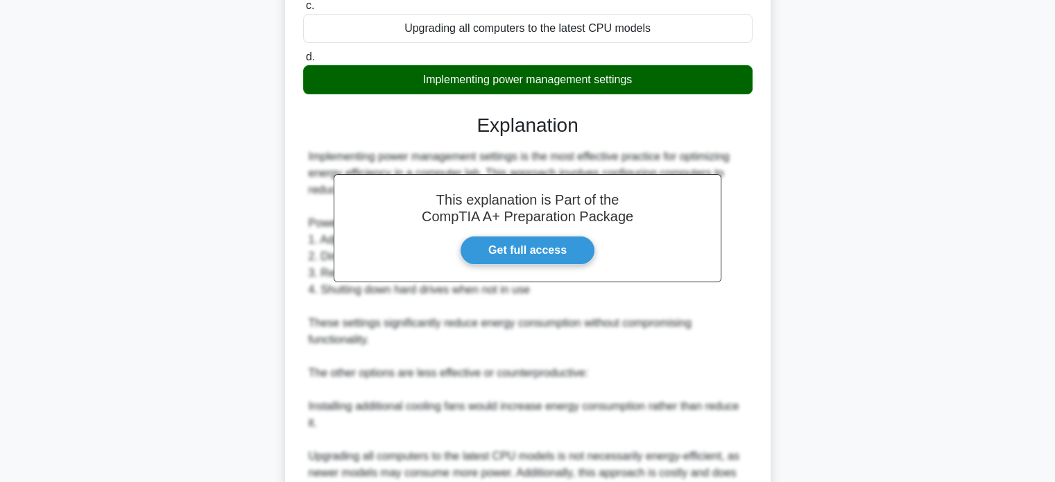
scroll to position [440, 0]
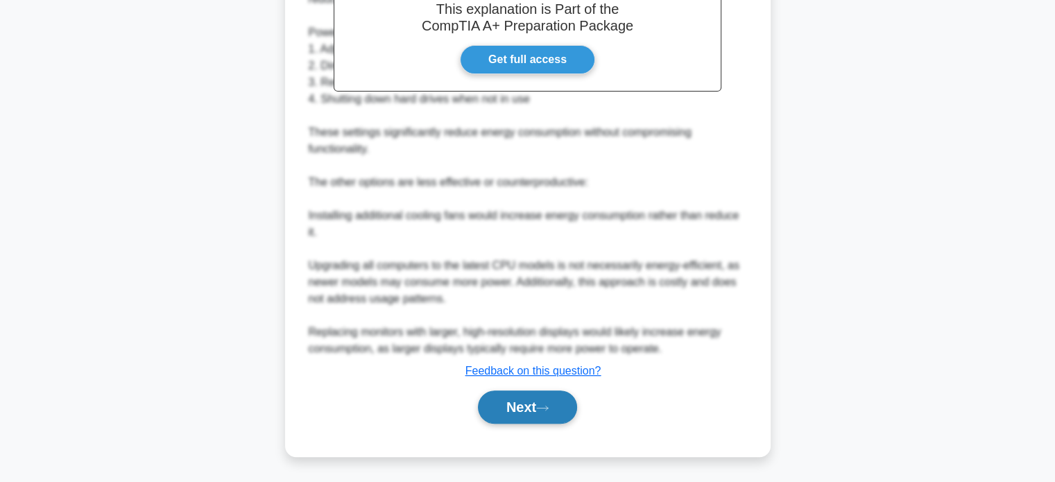
click at [515, 409] on button "Next" at bounding box center [527, 407] width 99 height 33
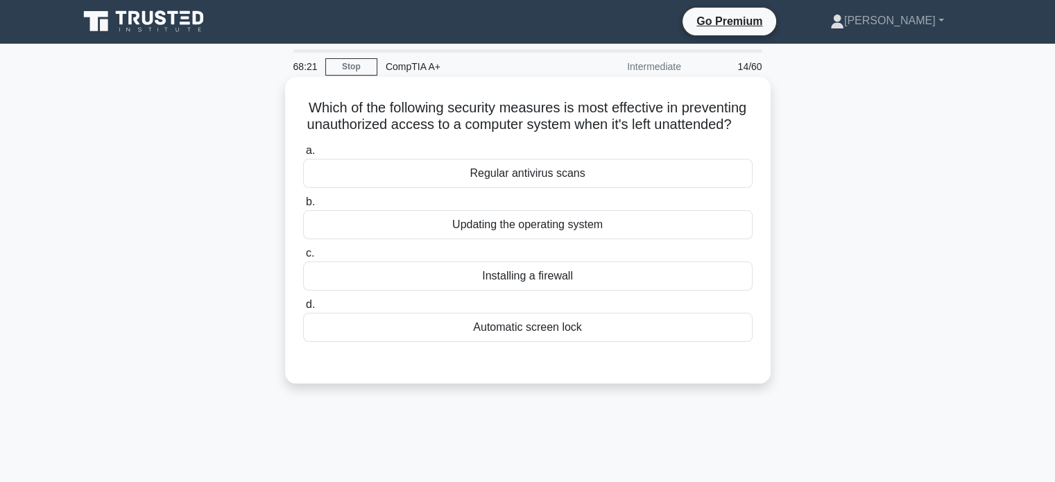
scroll to position [0, 0]
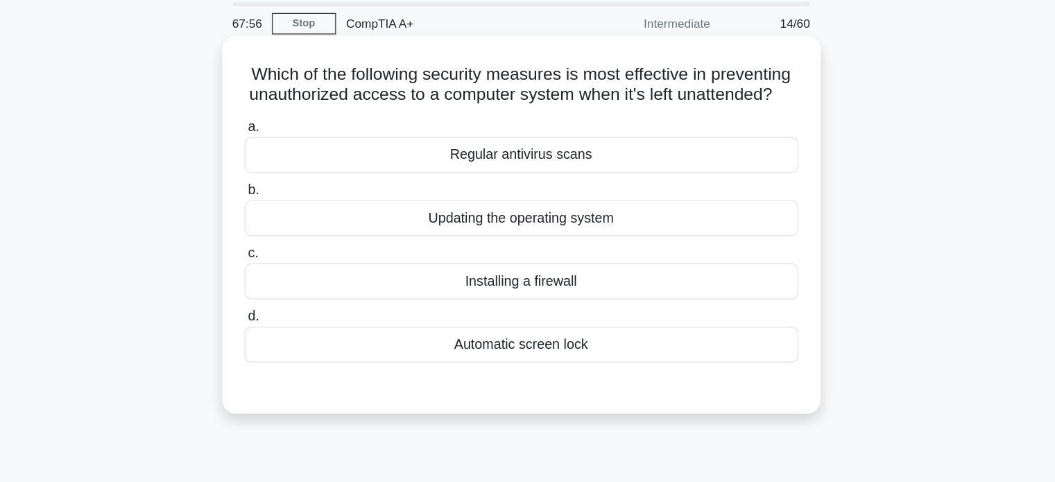
click at [559, 240] on div "Updating the operating system" at bounding box center [527, 225] width 449 height 29
click at [303, 207] on input "b. Updating the operating system" at bounding box center [303, 202] width 0 height 9
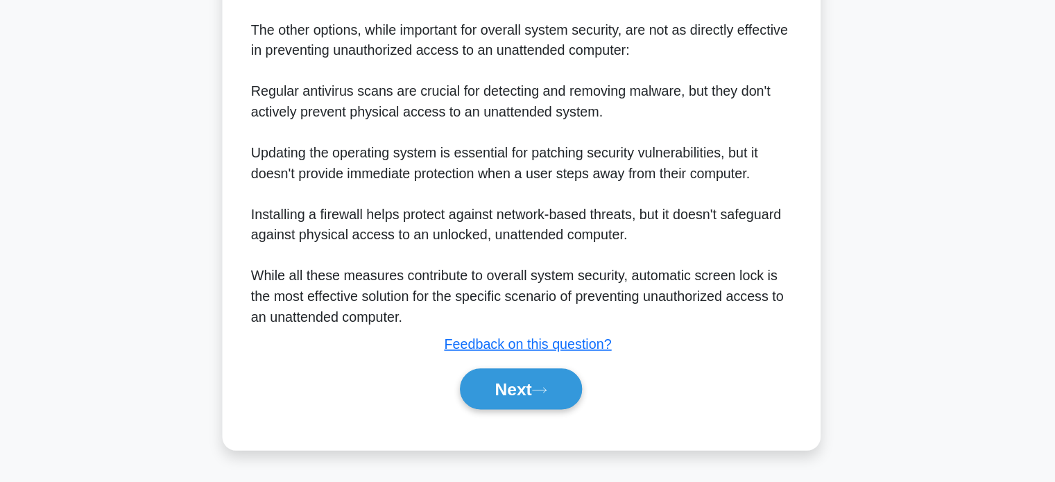
scroll to position [457, 0]
click at [528, 410] on button "Next" at bounding box center [527, 406] width 99 height 33
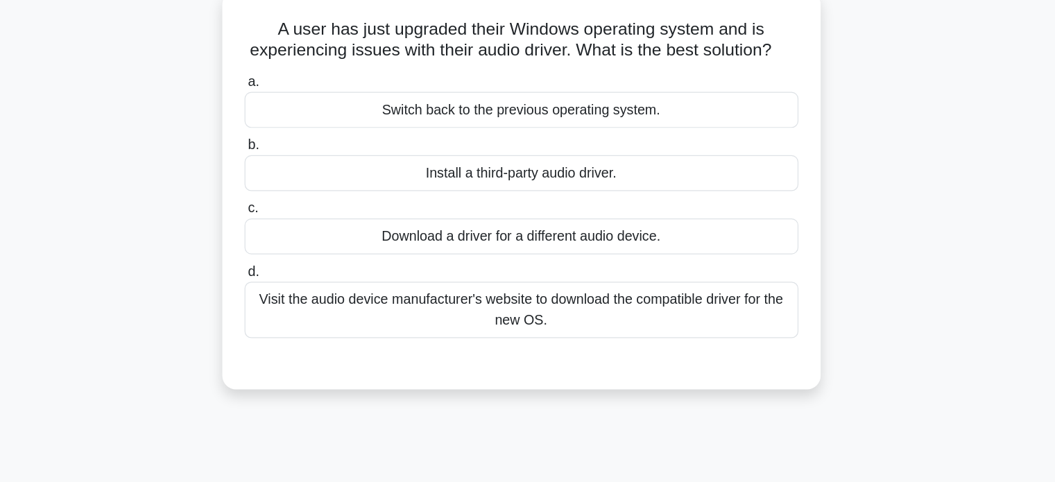
scroll to position [0, 0]
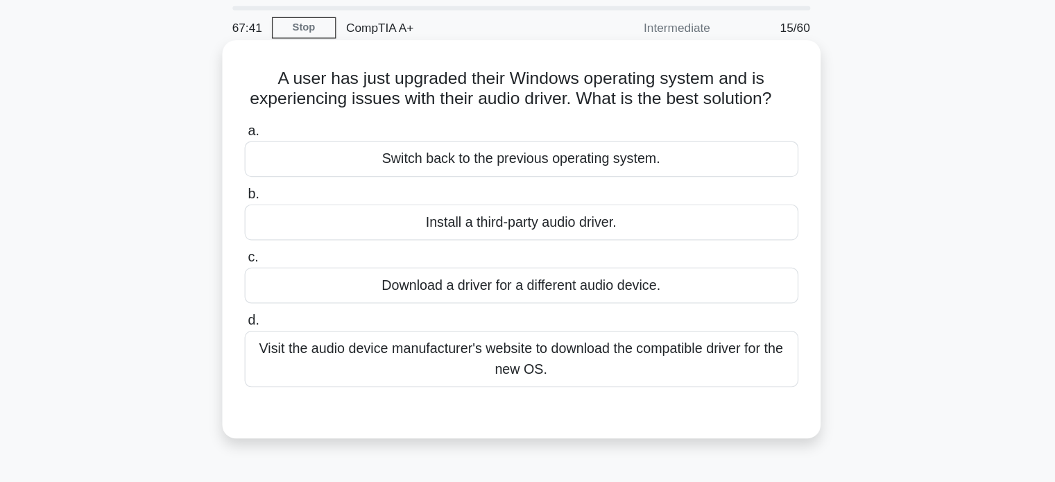
click at [522, 359] on div "Visit the audio device manufacturer's website to download the compatible driver…" at bounding box center [527, 337] width 449 height 46
click at [303, 310] on input "d. Visit the audio device manufacturer's website to download the compatible dri…" at bounding box center [303, 305] width 0 height 9
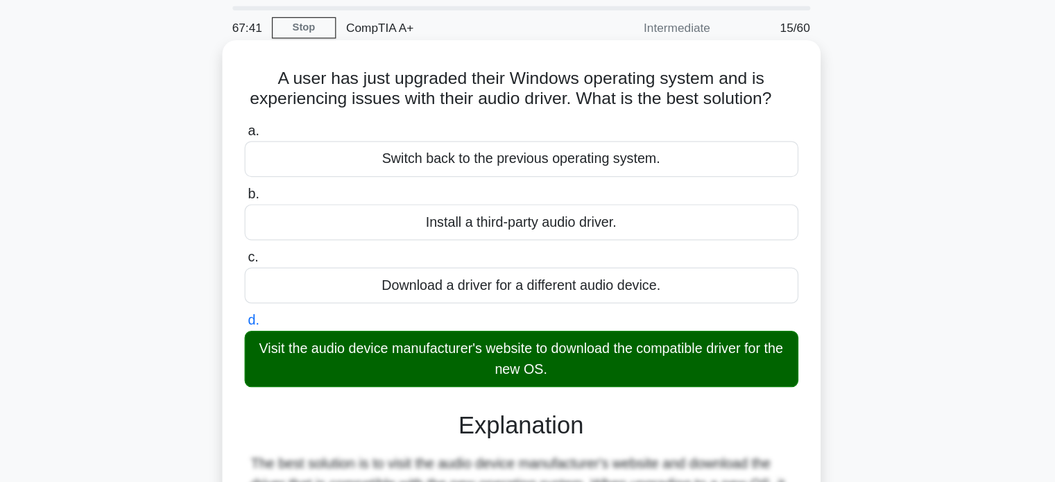
scroll to position [267, 0]
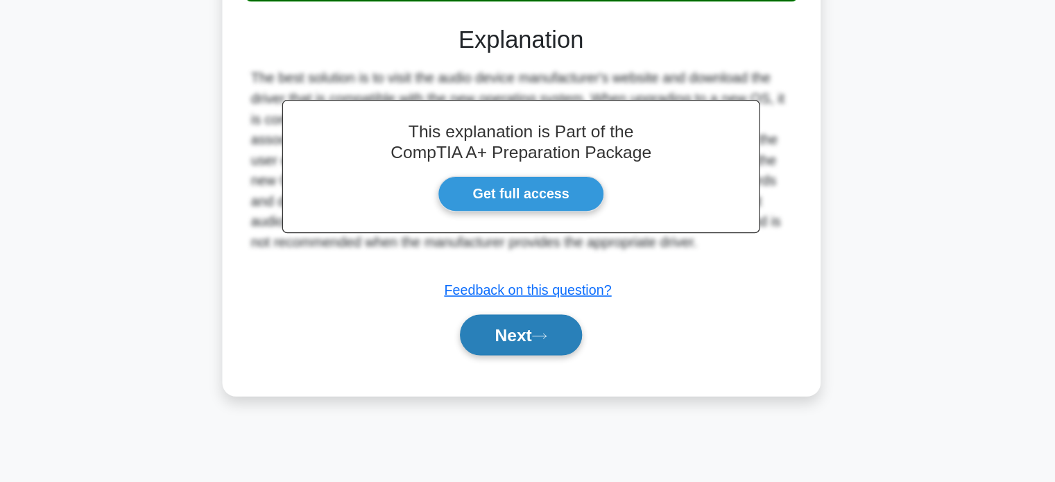
click at [555, 367] on button "Next" at bounding box center [527, 362] width 99 height 33
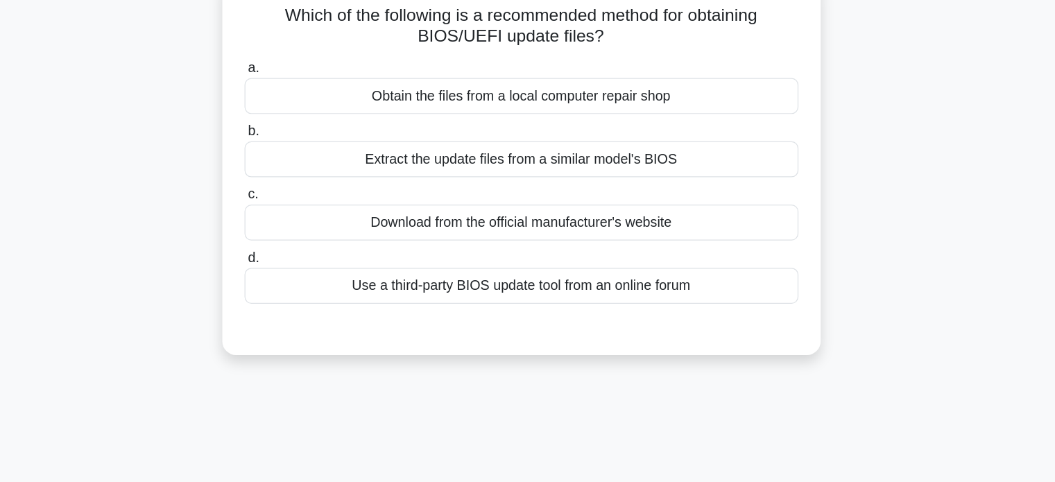
scroll to position [0, 0]
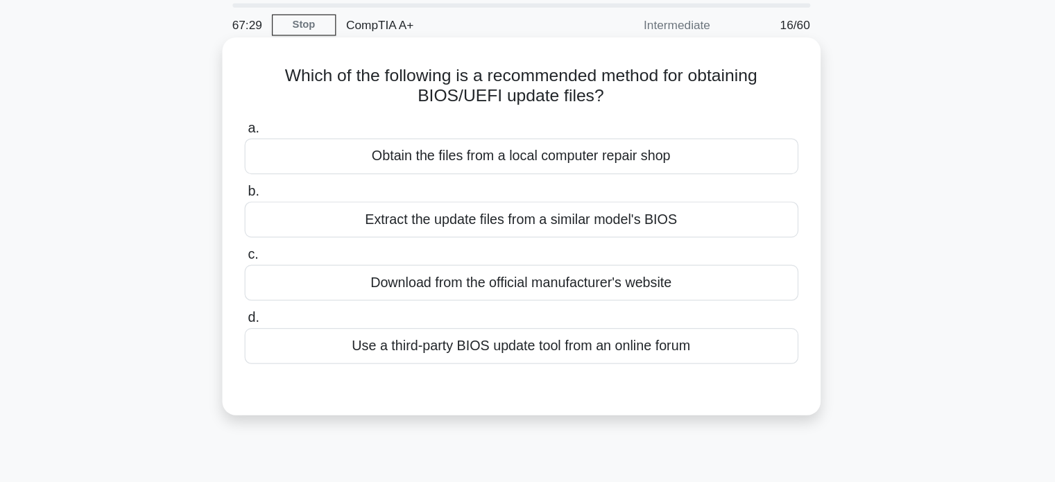
click at [567, 282] on div "Download from the official manufacturer's website" at bounding box center [527, 276] width 449 height 29
click at [303, 259] on input "c. Download from the official manufacturer's website" at bounding box center [303, 254] width 0 height 9
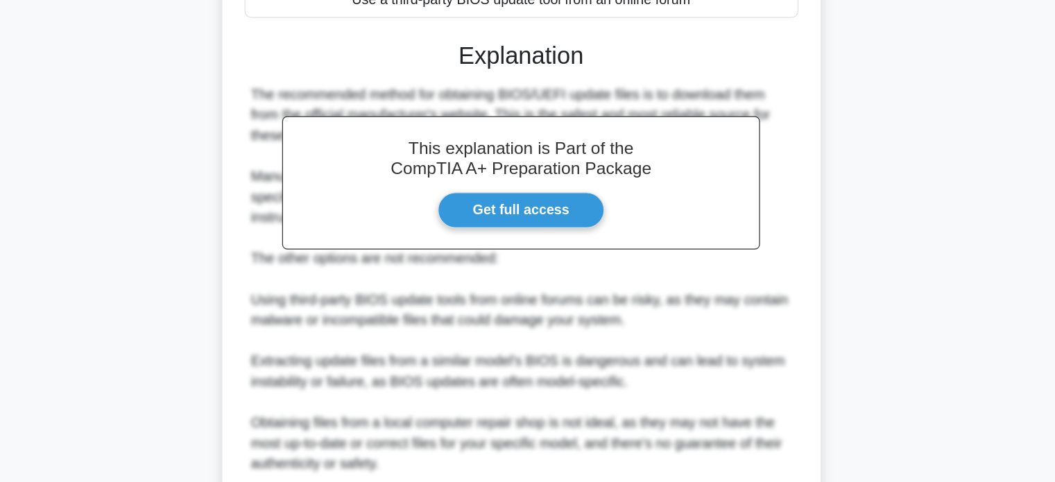
scroll to position [355, 0]
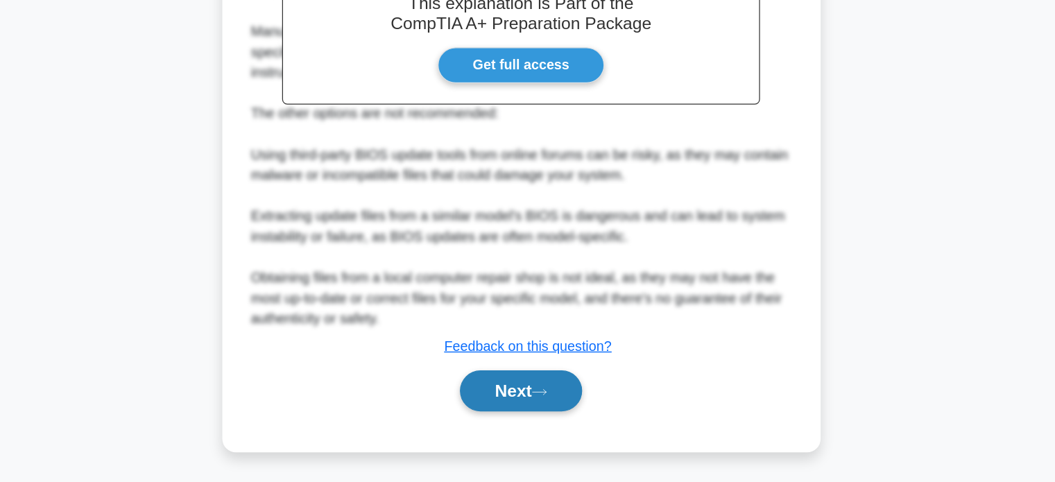
click at [538, 400] on button "Next" at bounding box center [527, 407] width 99 height 33
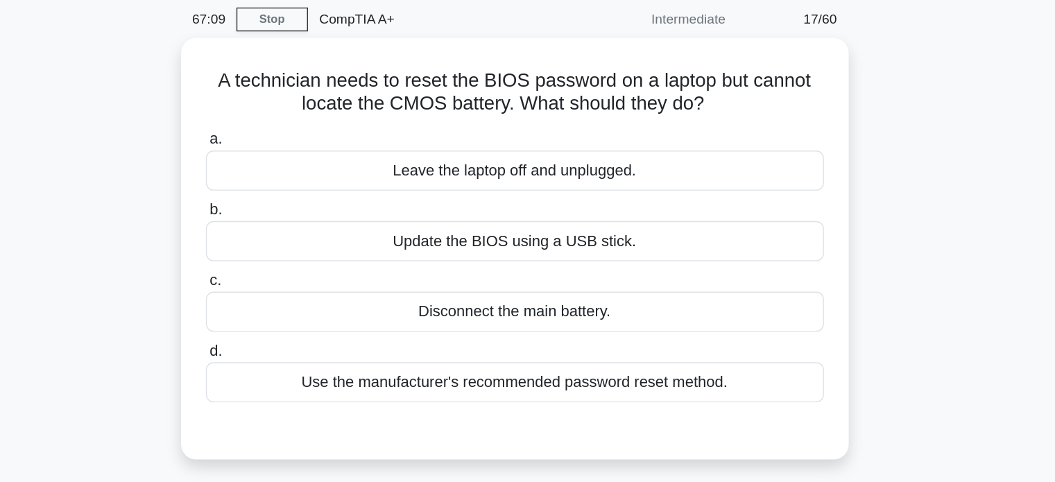
scroll to position [29, 0]
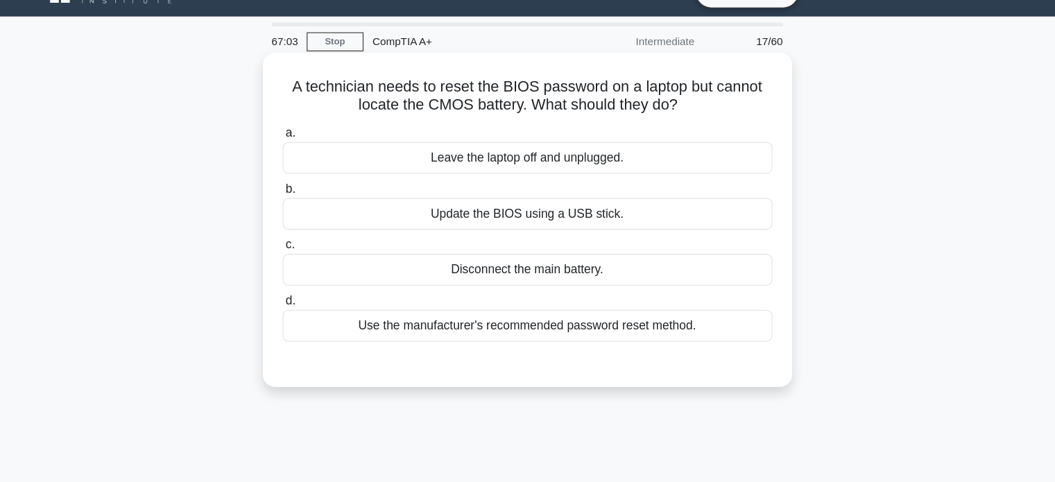
click at [548, 302] on div "Use the manufacturer's recommended password reset method." at bounding box center [527, 298] width 449 height 29
click at [303, 281] on input "d. Use the manufacturer's recommended password reset method." at bounding box center [303, 276] width 0 height 9
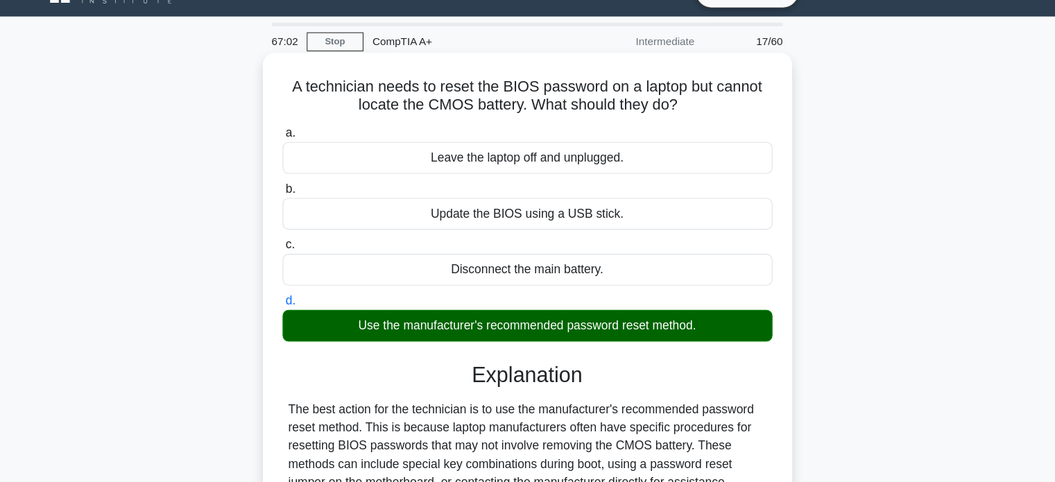
scroll to position [267, 0]
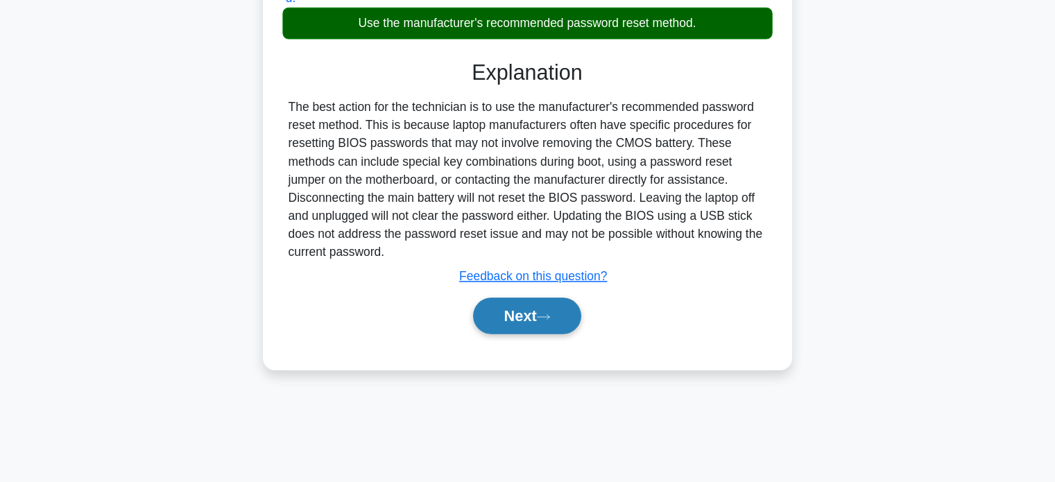
click at [547, 315] on button "Next" at bounding box center [527, 329] width 99 height 33
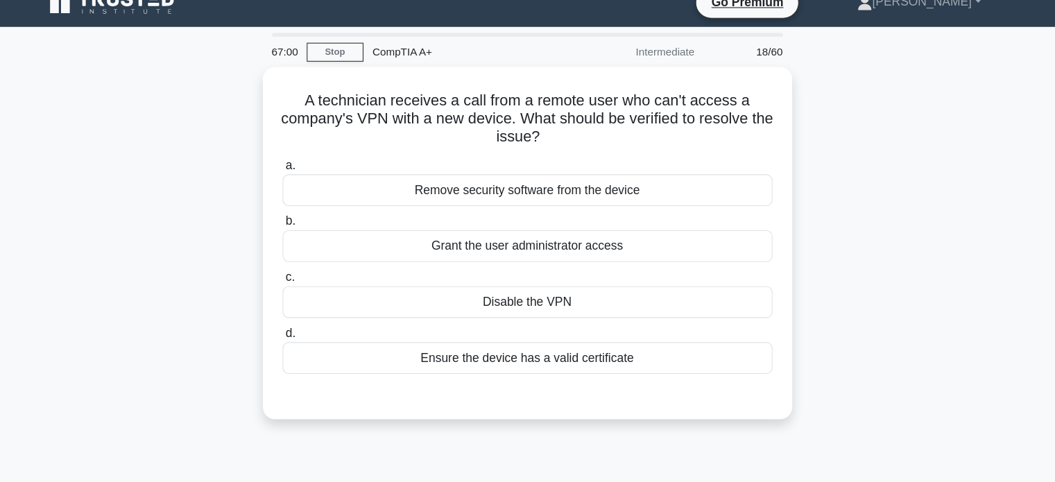
scroll to position [0, 0]
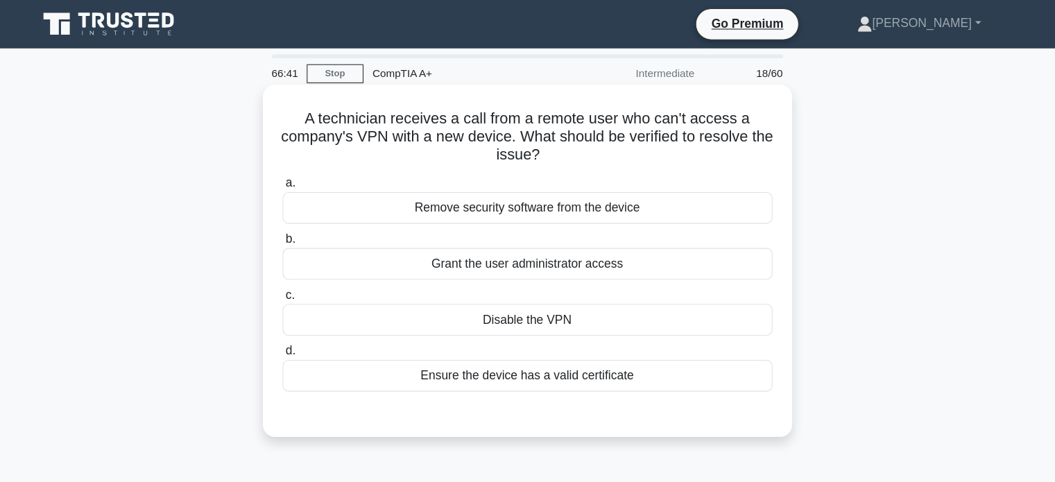
click at [525, 349] on div "Ensure the device has a valid certificate" at bounding box center [527, 344] width 449 height 29
click at [303, 327] on input "d. Ensure the device has a valid certificate" at bounding box center [303, 322] width 0 height 9
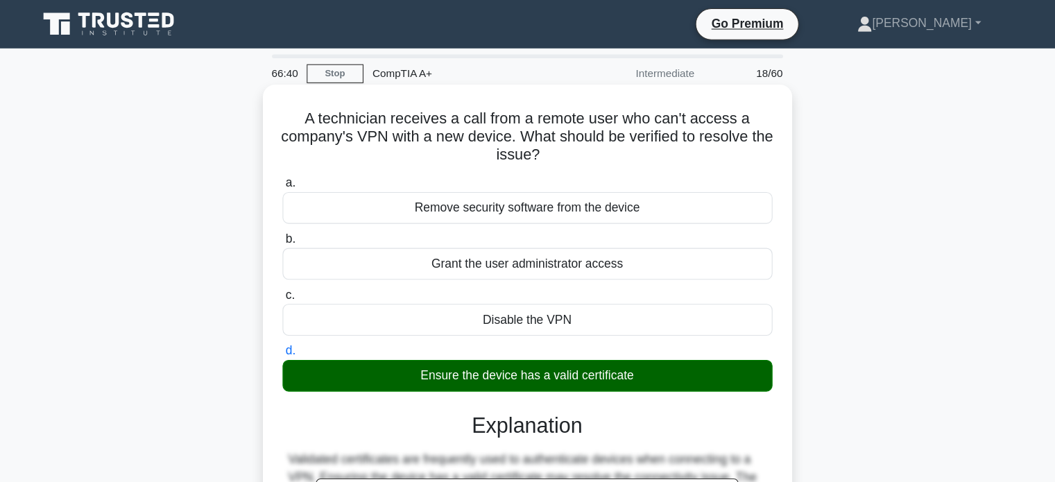
scroll to position [267, 0]
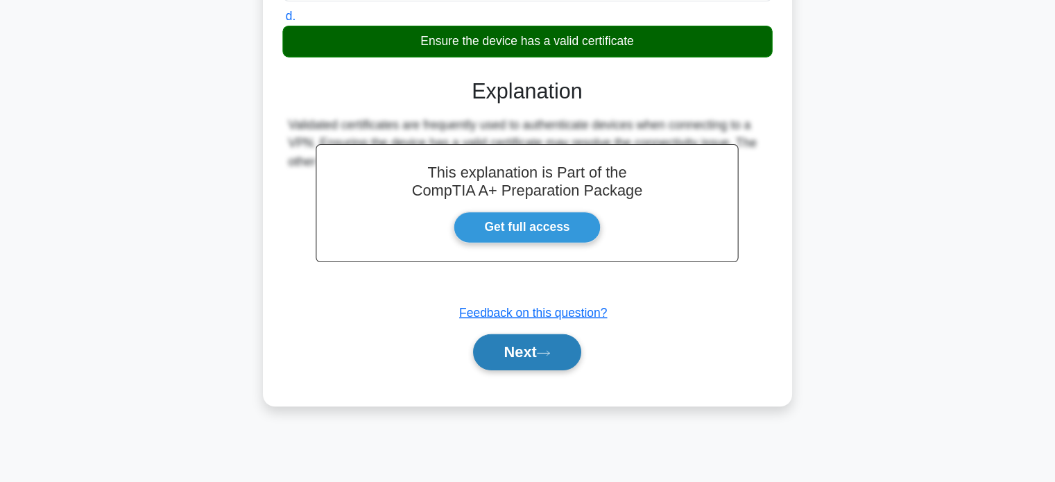
click at [549, 354] on button "Next" at bounding box center [527, 362] width 99 height 33
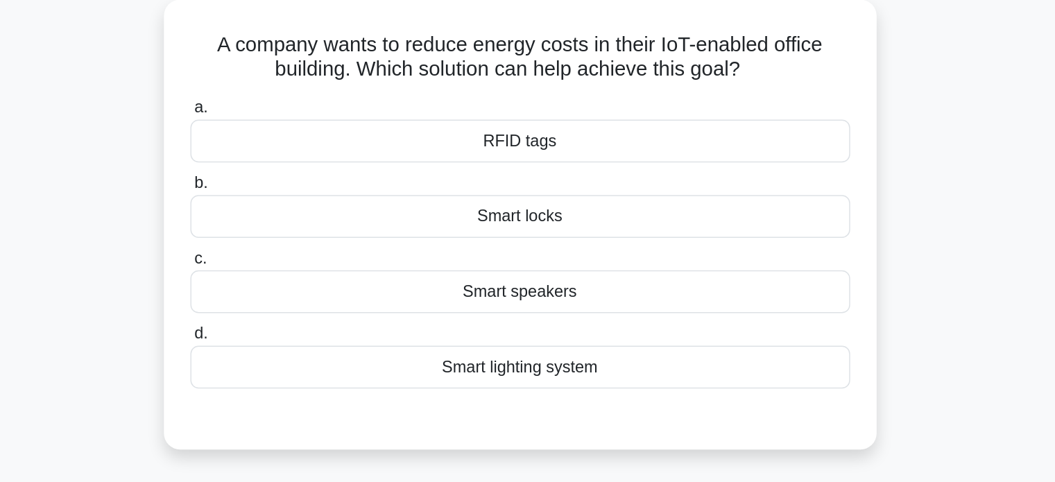
scroll to position [5, 0]
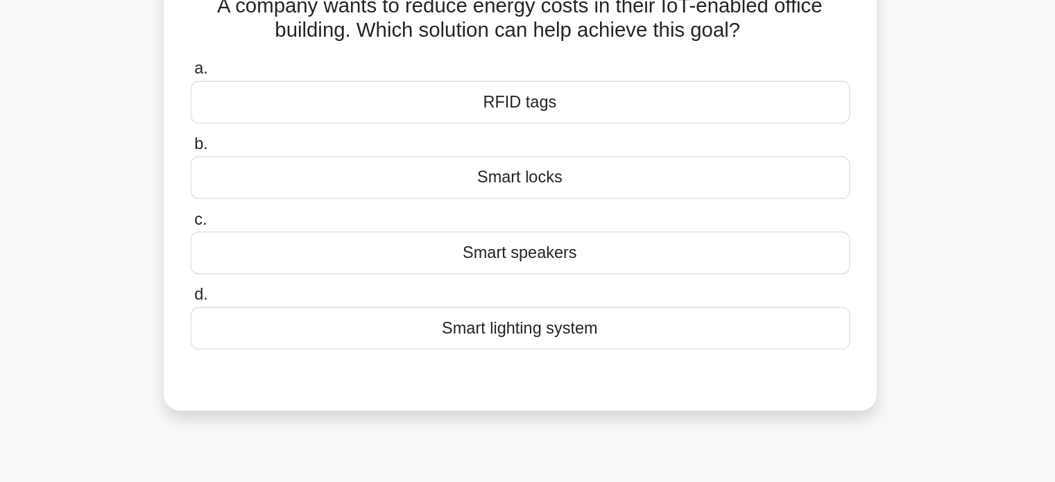
click at [556, 325] on div "Smart lighting system" at bounding box center [527, 323] width 449 height 29
click at [303, 305] on input "d. Smart lighting system" at bounding box center [303, 300] width 0 height 9
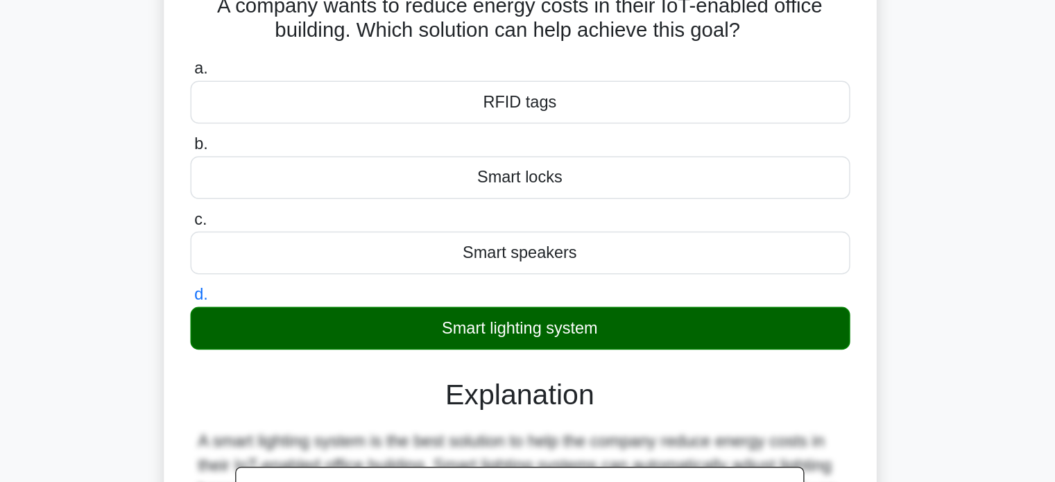
scroll to position [267, 0]
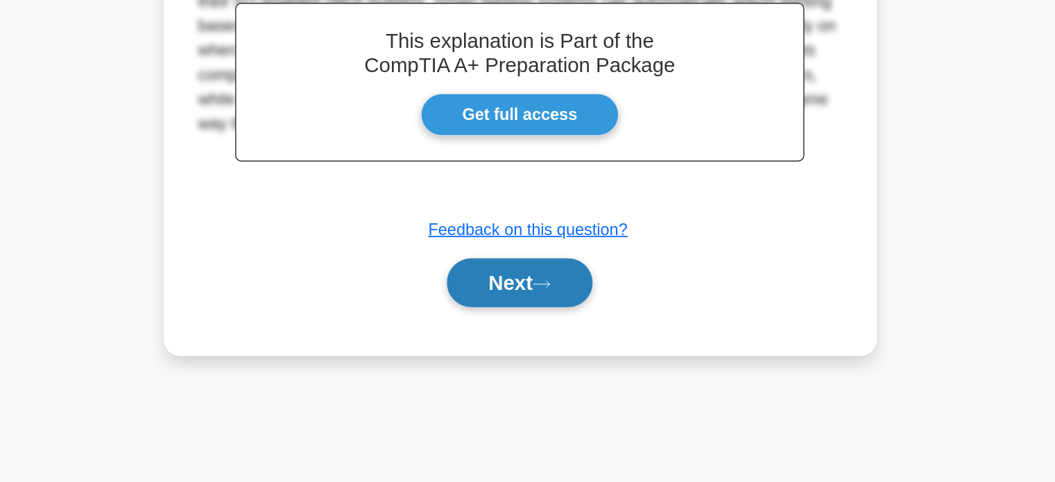
click at [555, 345] on button "Next" at bounding box center [527, 345] width 99 height 33
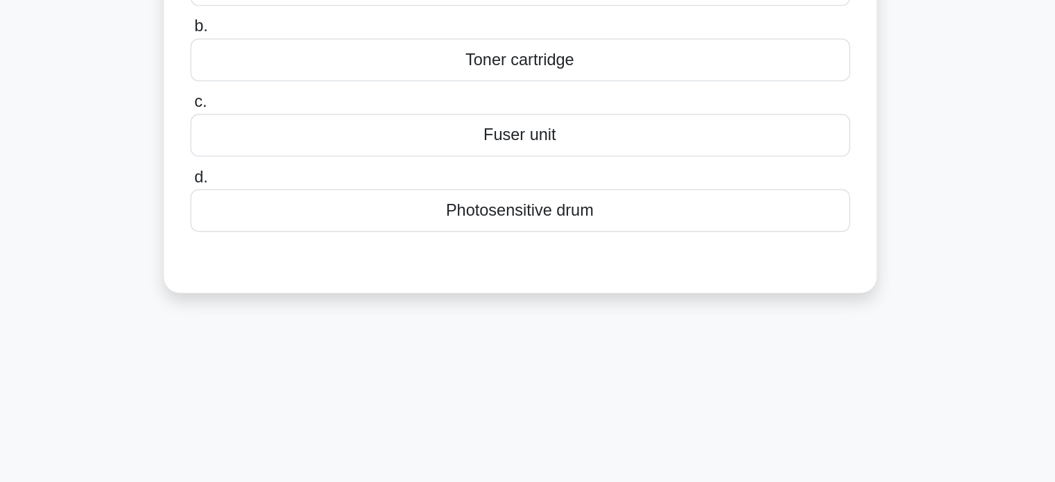
scroll to position [0, 0]
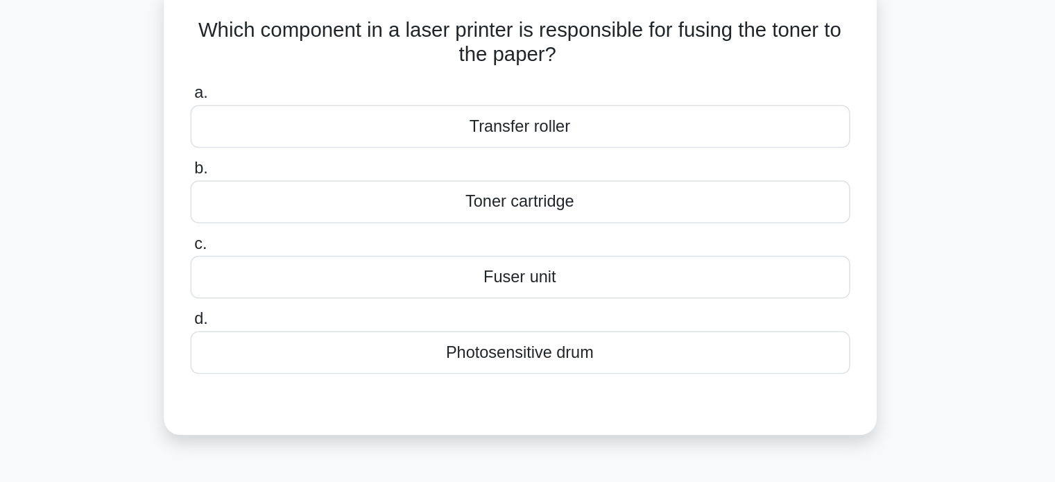
click at [544, 273] on div "Fuser unit" at bounding box center [527, 276] width 449 height 29
click at [303, 259] on input "c. Fuser unit" at bounding box center [303, 254] width 0 height 9
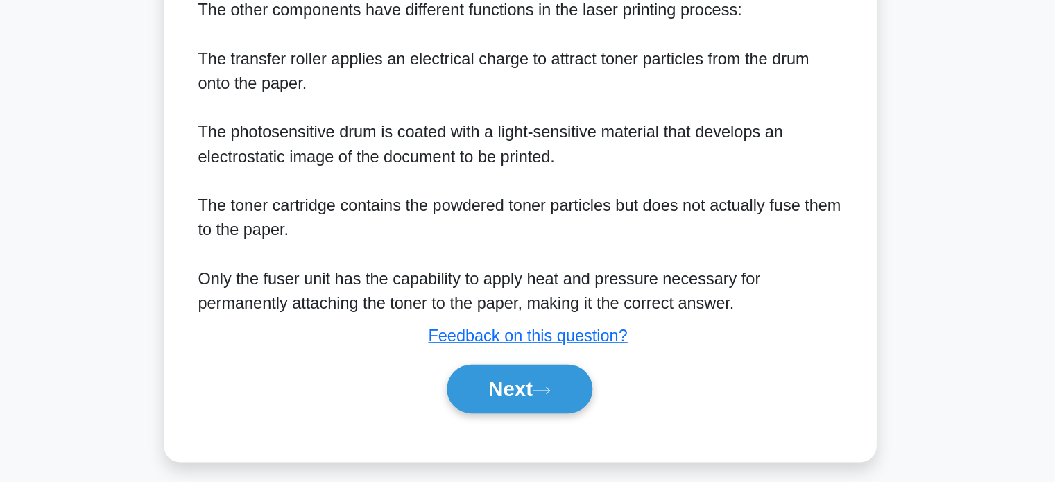
scroll to position [372, 0]
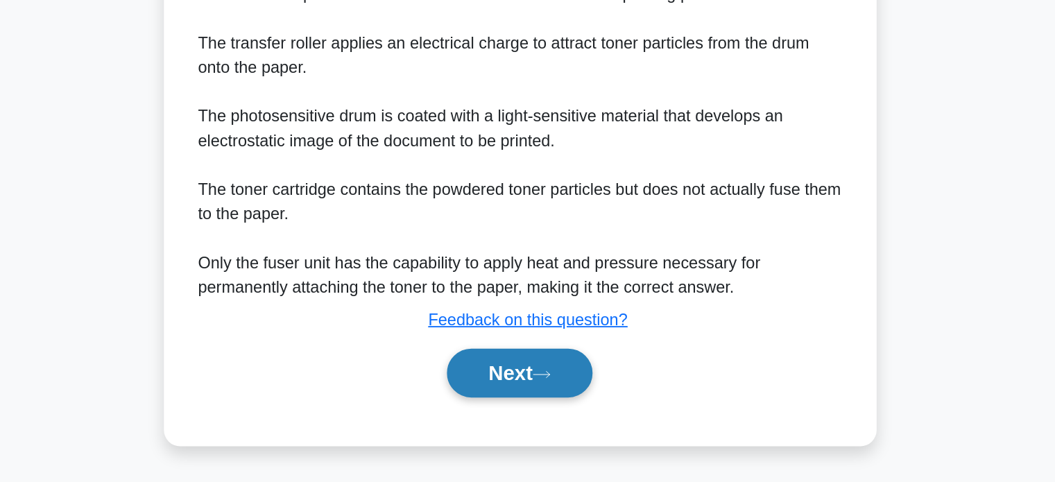
click at [529, 411] on button "Next" at bounding box center [527, 407] width 99 height 33
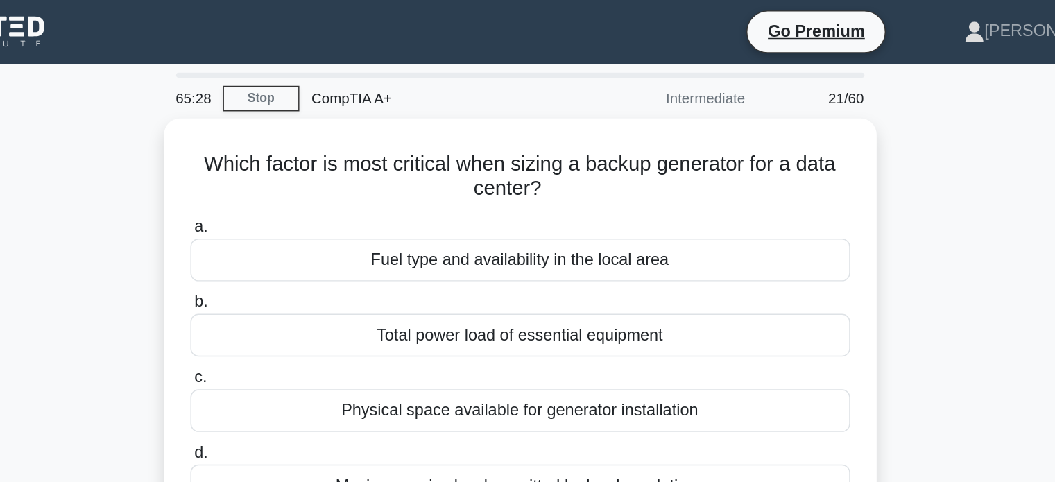
scroll to position [0, 0]
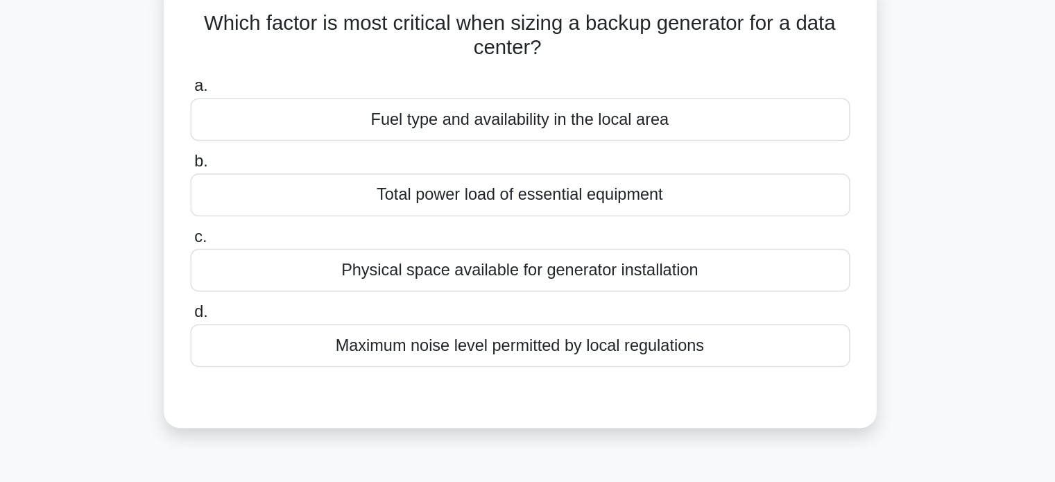
click at [517, 284] on div "Physical space available for generator installation" at bounding box center [527, 276] width 449 height 29
click at [303, 259] on input "c. Physical space available for generator installation" at bounding box center [303, 254] width 0 height 9
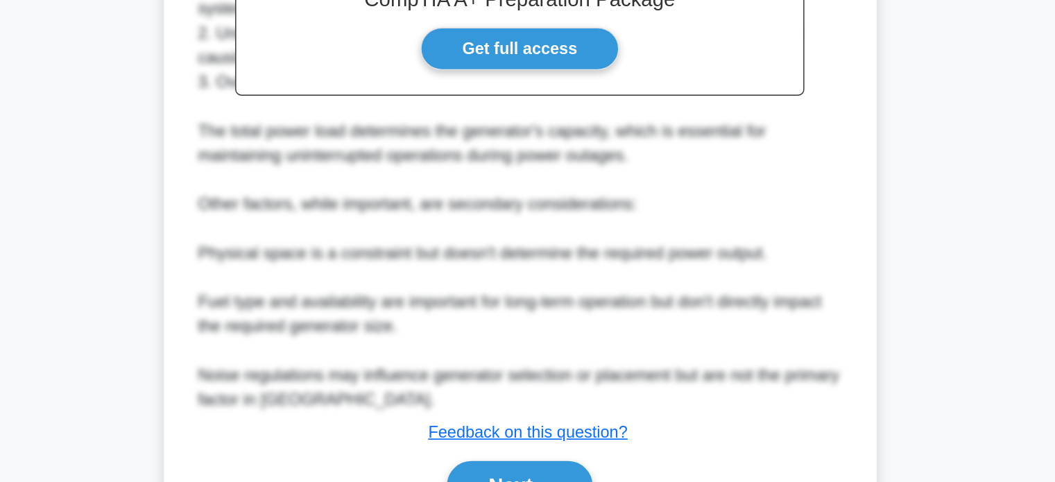
scroll to position [391, 0]
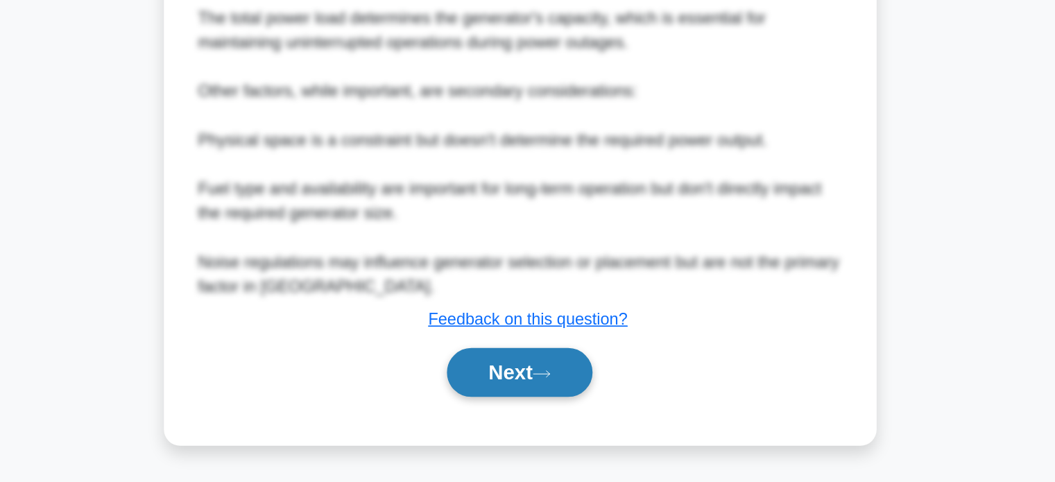
click at [522, 418] on button "Next" at bounding box center [527, 407] width 99 height 33
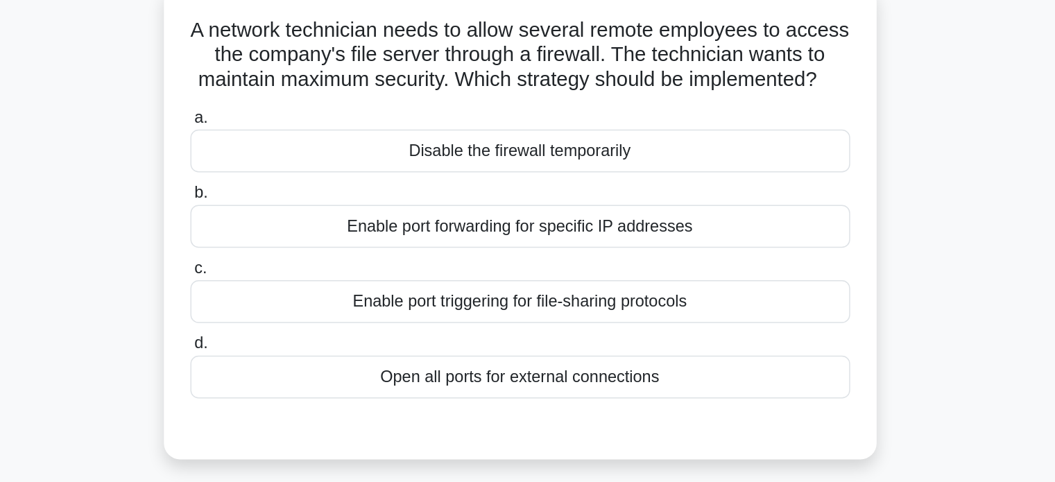
scroll to position [56, 0]
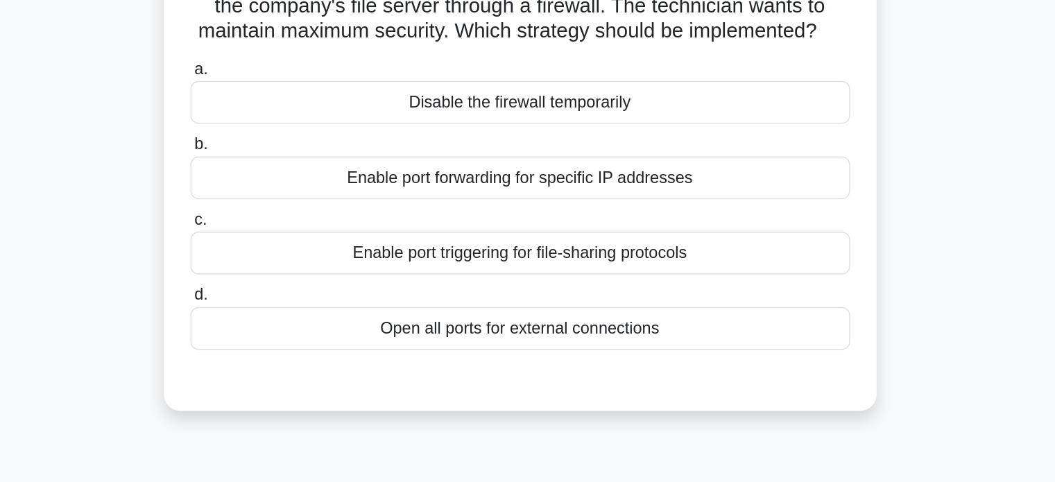
click at [566, 252] on div "Enable port triggering for file-sharing protocols" at bounding box center [527, 237] width 449 height 29
click at [303, 219] on input "c. Enable port triggering for file-sharing protocols" at bounding box center [303, 214] width 0 height 9
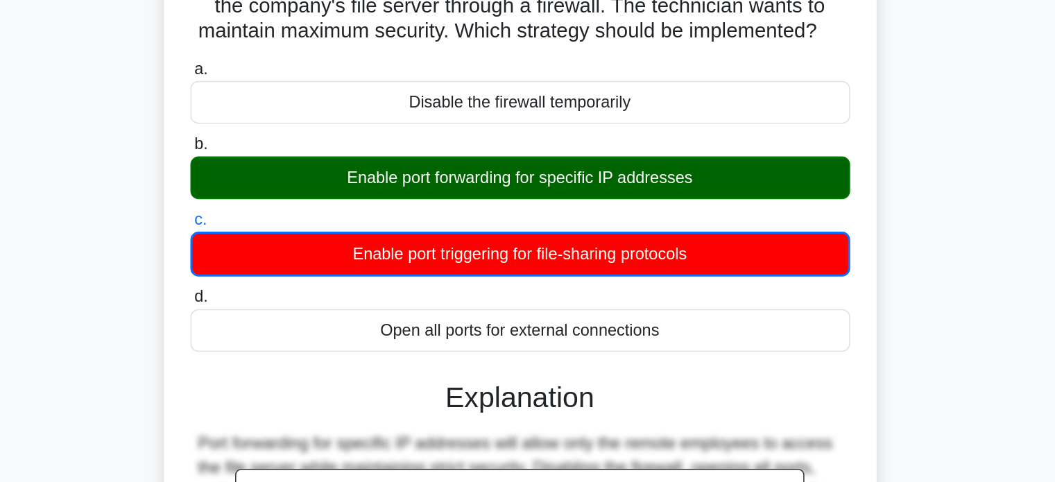
scroll to position [267, 0]
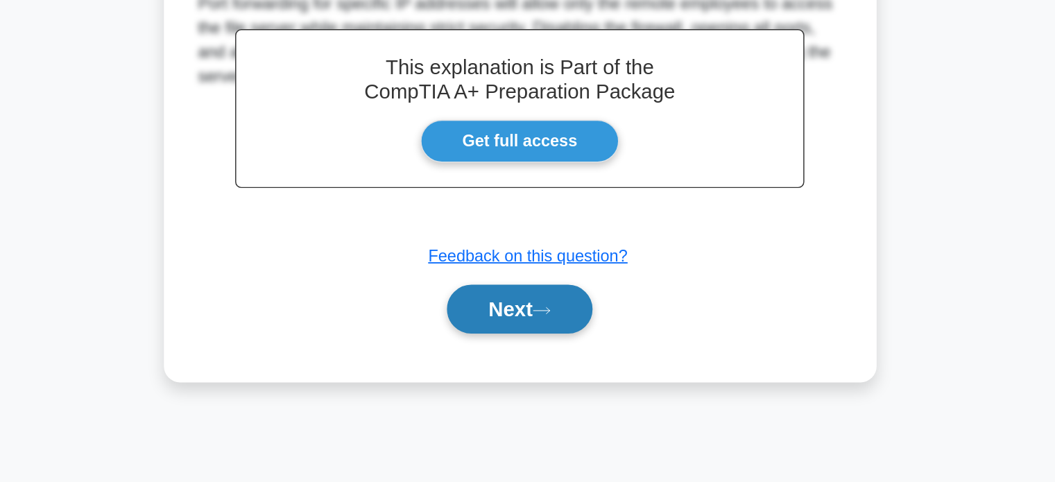
click at [553, 373] on button "Next" at bounding box center [527, 364] width 99 height 33
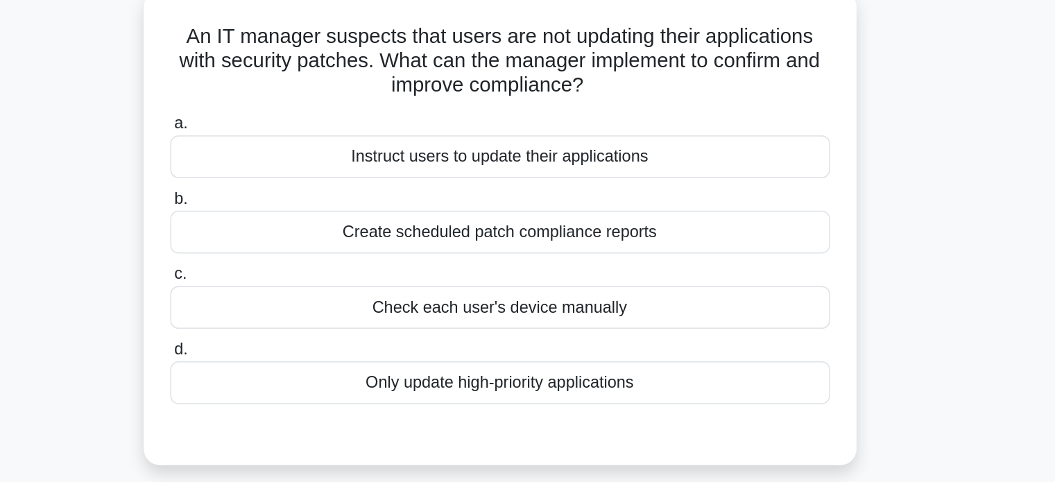
scroll to position [0, 0]
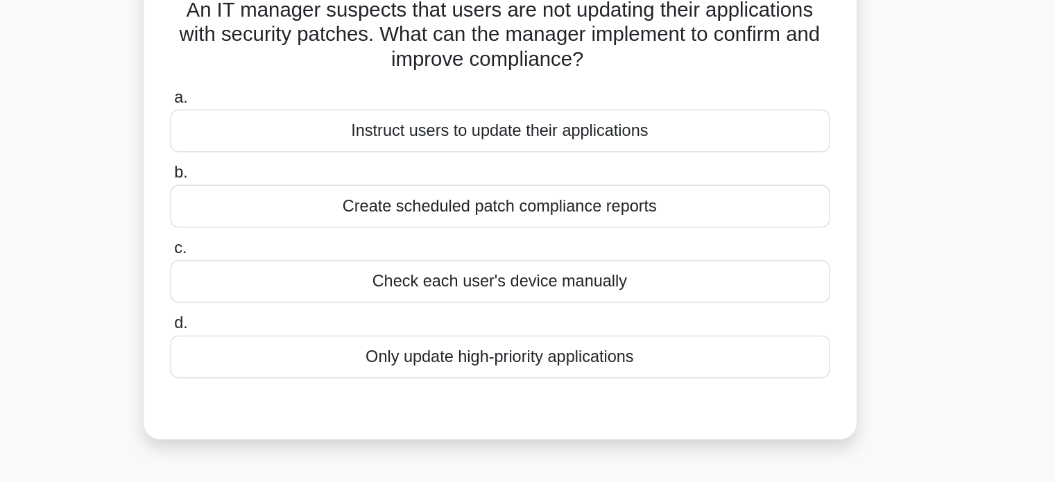
click at [548, 244] on div "Create scheduled patch compliance reports" at bounding box center [527, 242] width 449 height 29
click at [303, 224] on input "b. Create scheduled patch compliance reports" at bounding box center [303, 219] width 0 height 9
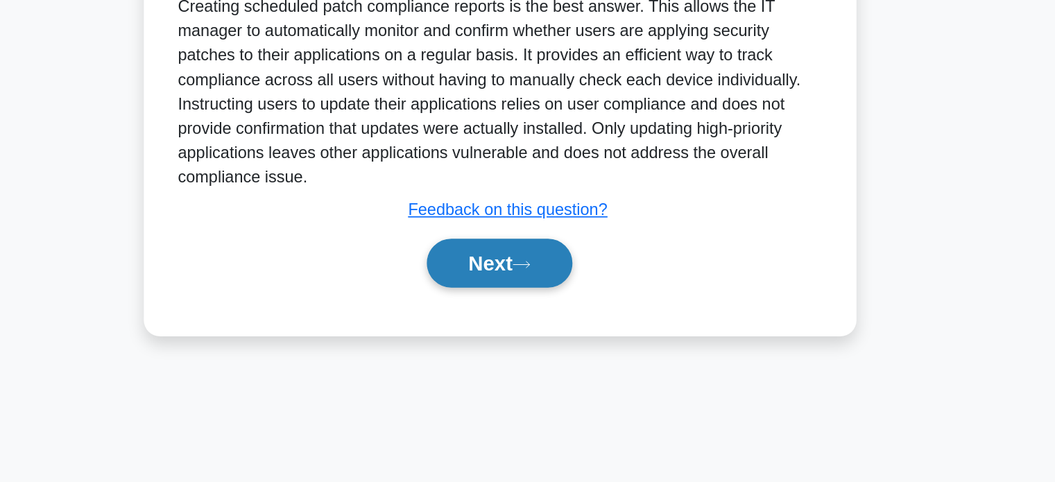
scroll to position [267, 0]
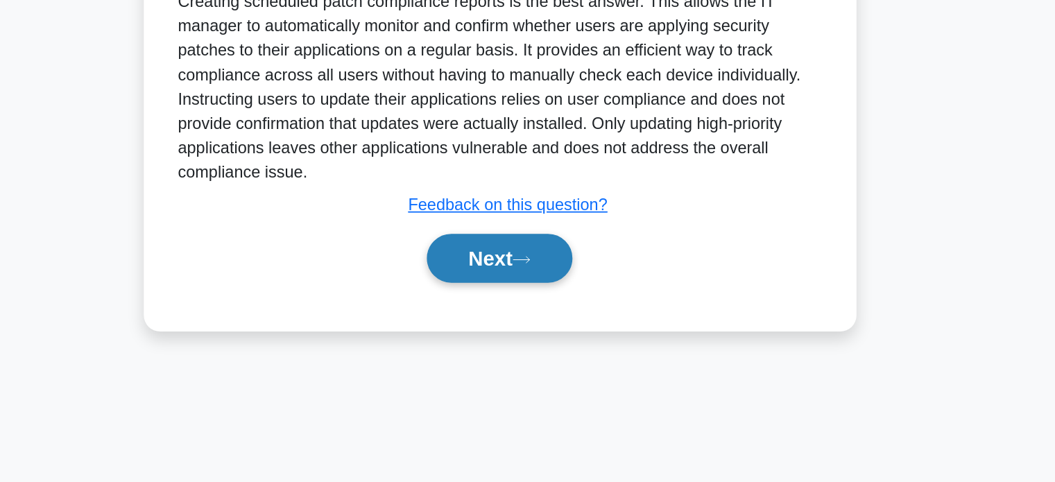
click at [541, 324] on button "Next" at bounding box center [527, 329] width 99 height 33
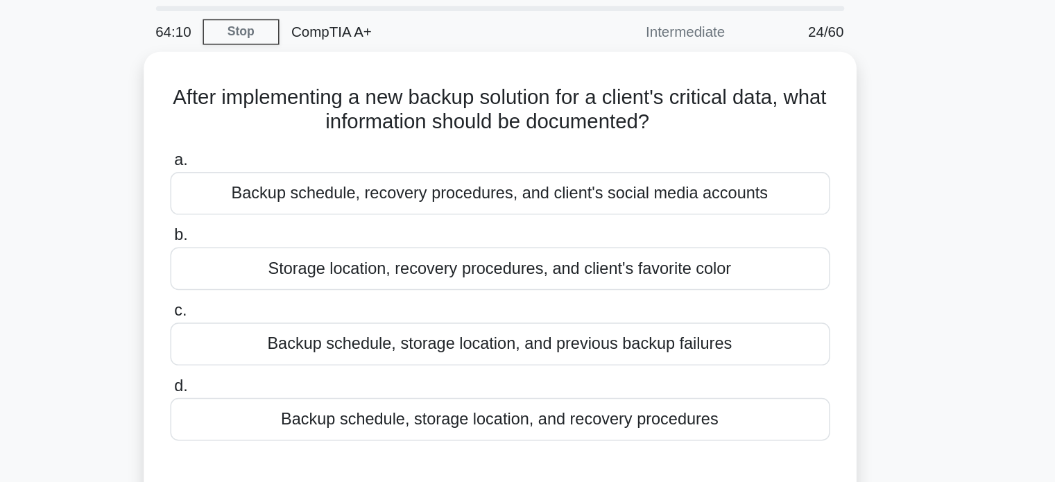
scroll to position [0, 0]
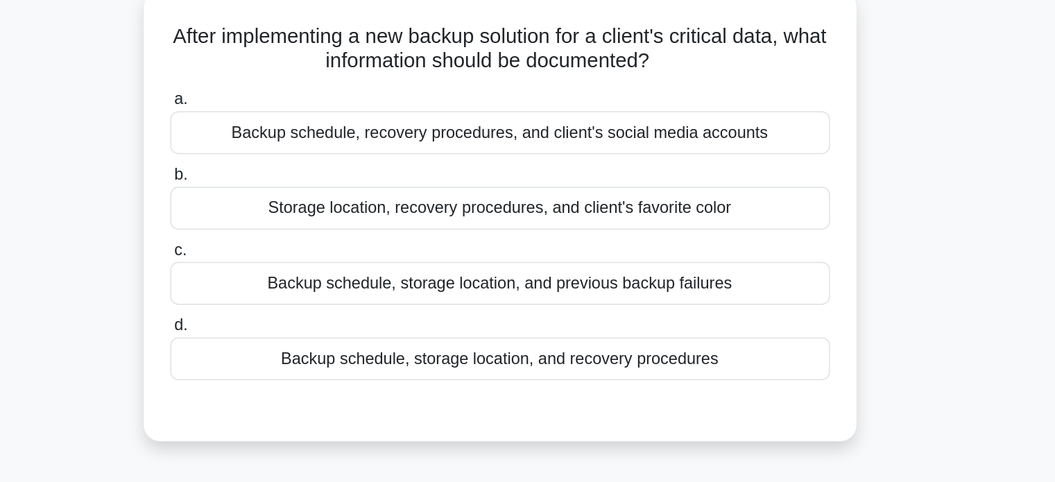
click at [519, 173] on div "Backup schedule, recovery procedures, and client's social media accounts" at bounding box center [527, 174] width 449 height 29
click at [303, 156] on input "a. Backup schedule, recovery procedures, and client's social media accounts" at bounding box center [303, 151] width 0 height 9
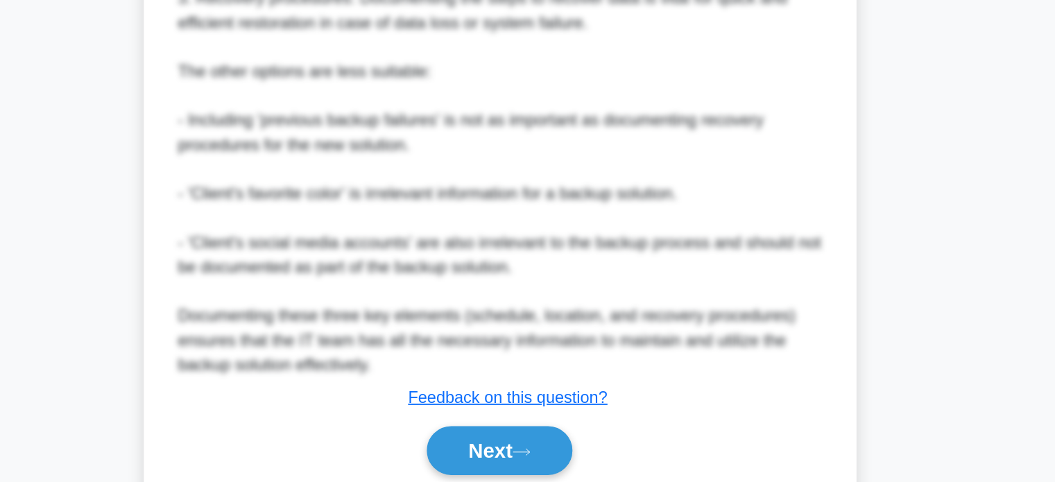
scroll to position [507, 0]
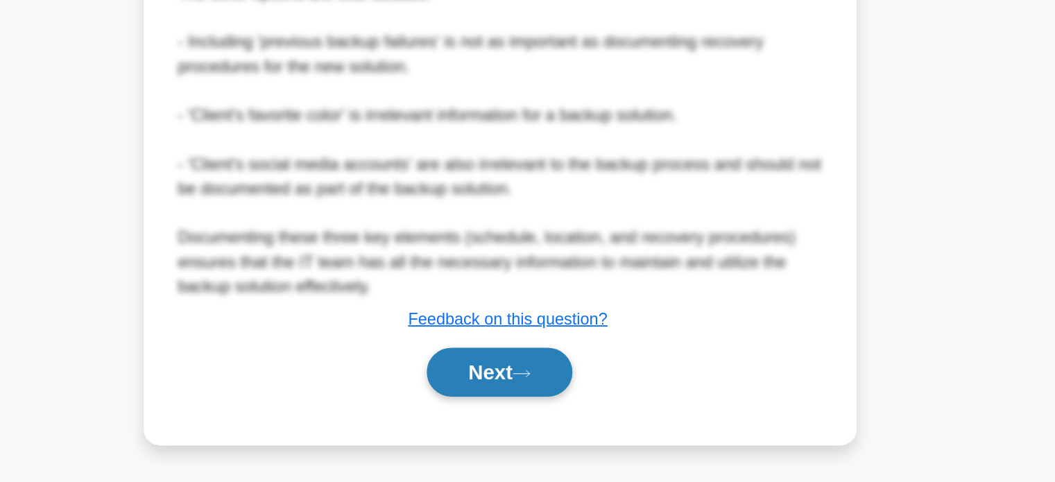
click at [524, 409] on button "Next" at bounding box center [527, 407] width 99 height 33
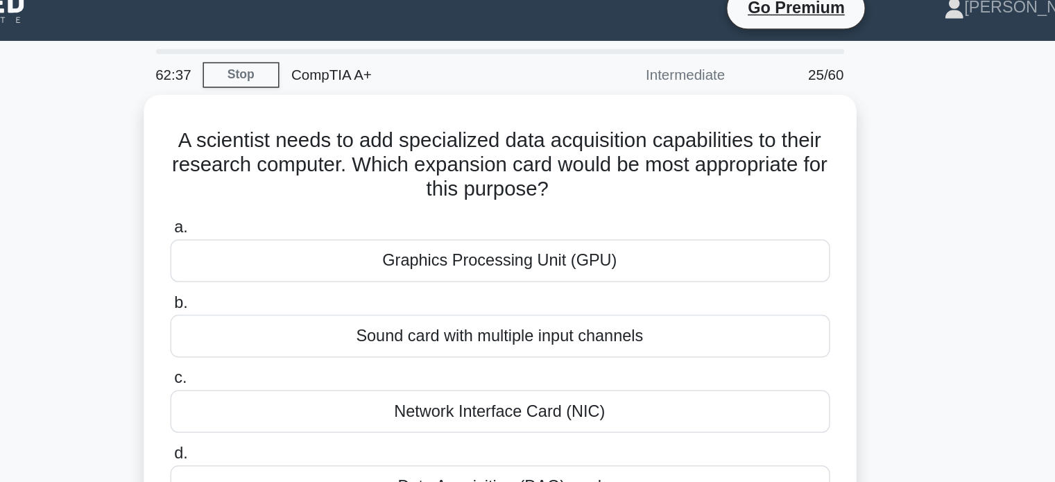
scroll to position [0, 0]
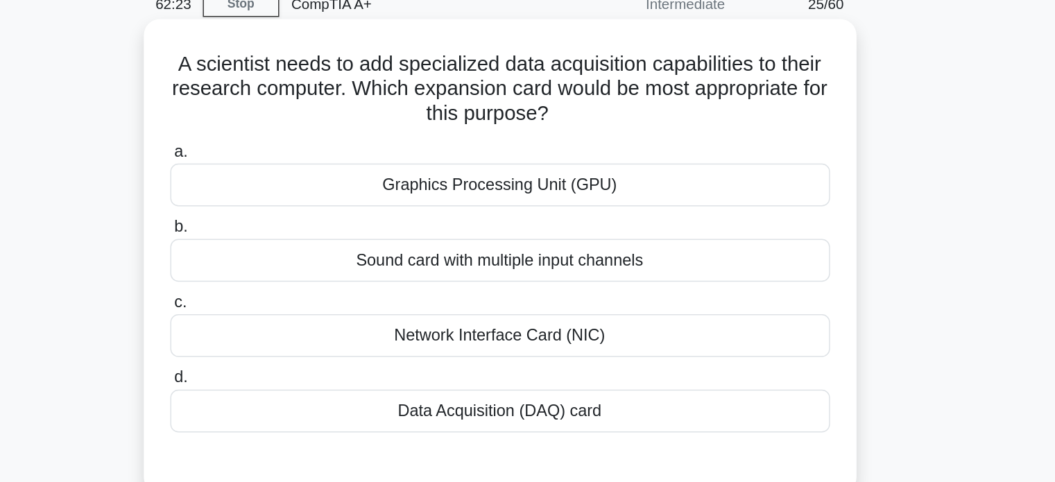
click at [605, 198] on div "Graphics Processing Unit (GPU)" at bounding box center [527, 190] width 449 height 29
click at [303, 173] on input "a. Graphics Processing Unit (GPU)" at bounding box center [303, 168] width 0 height 9
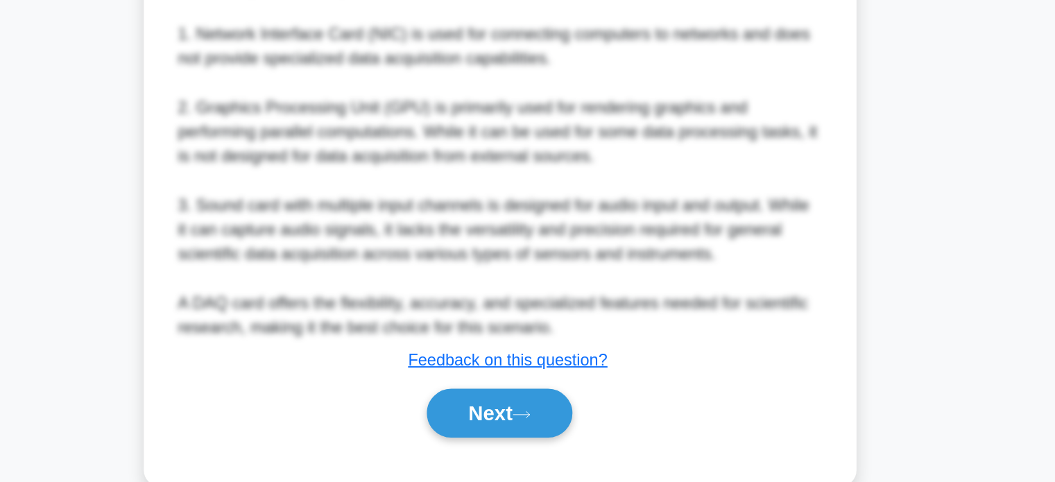
scroll to position [440, 0]
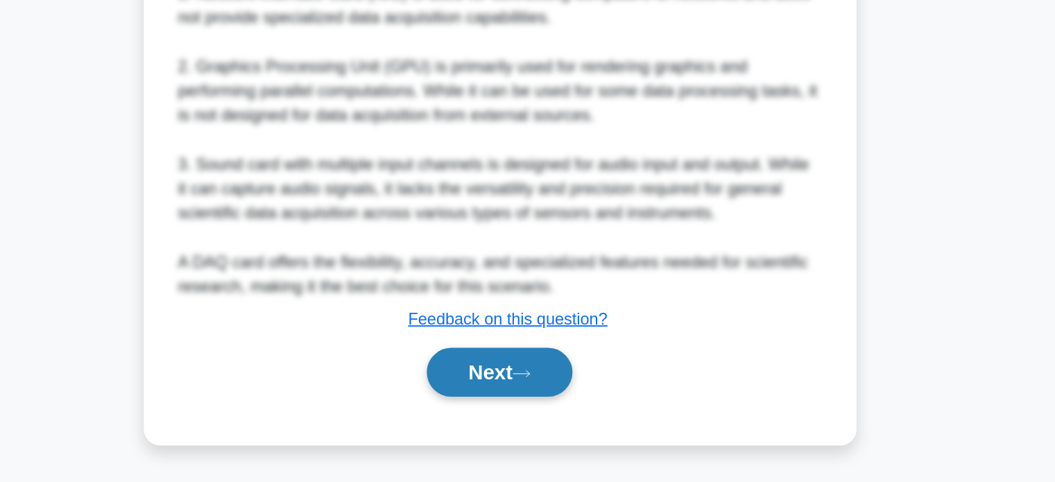
click at [540, 411] on button "Next" at bounding box center [527, 407] width 99 height 33
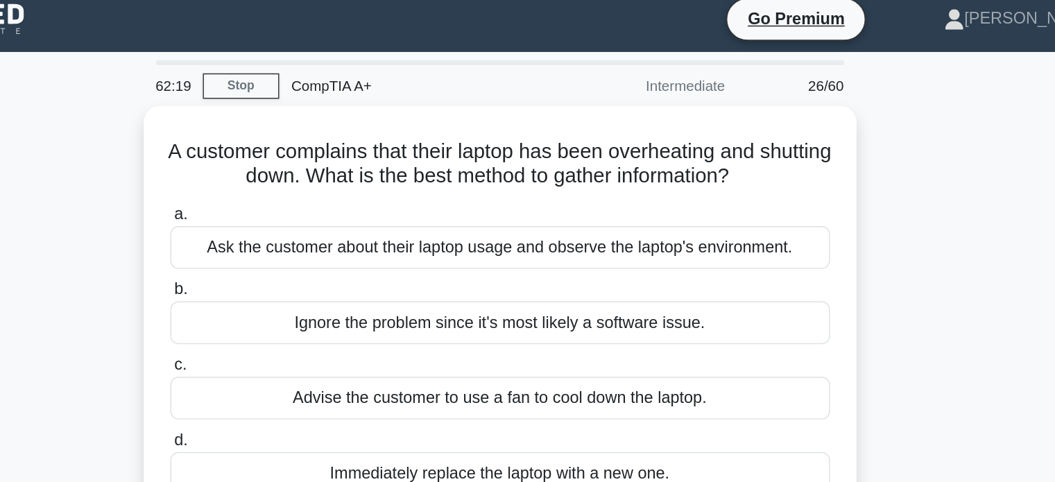
scroll to position [0, 0]
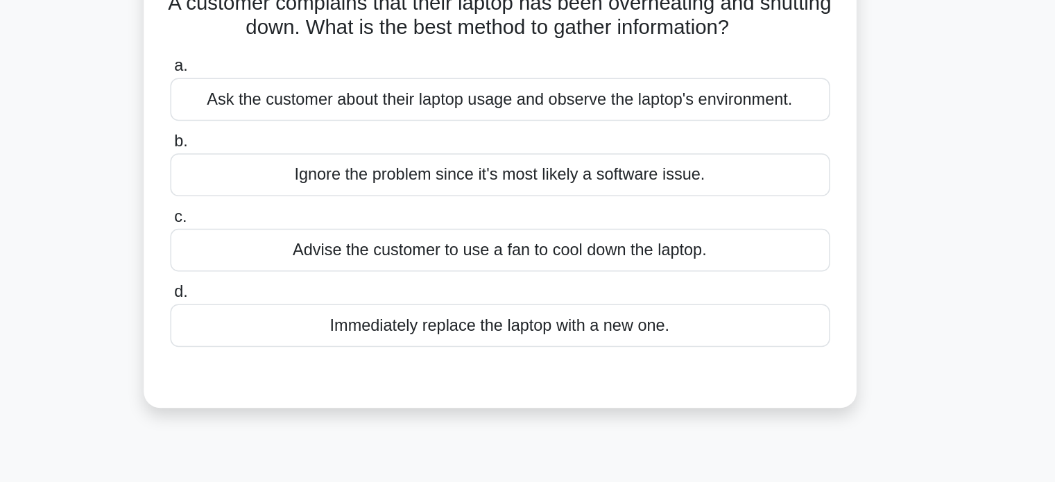
click at [609, 175] on div "Ask the customer about their laptop usage and observe the laptop's environment." at bounding box center [527, 174] width 449 height 29
click at [303, 156] on input "a. Ask the customer about their laptop usage and observe the laptop's environme…" at bounding box center [303, 151] width 0 height 9
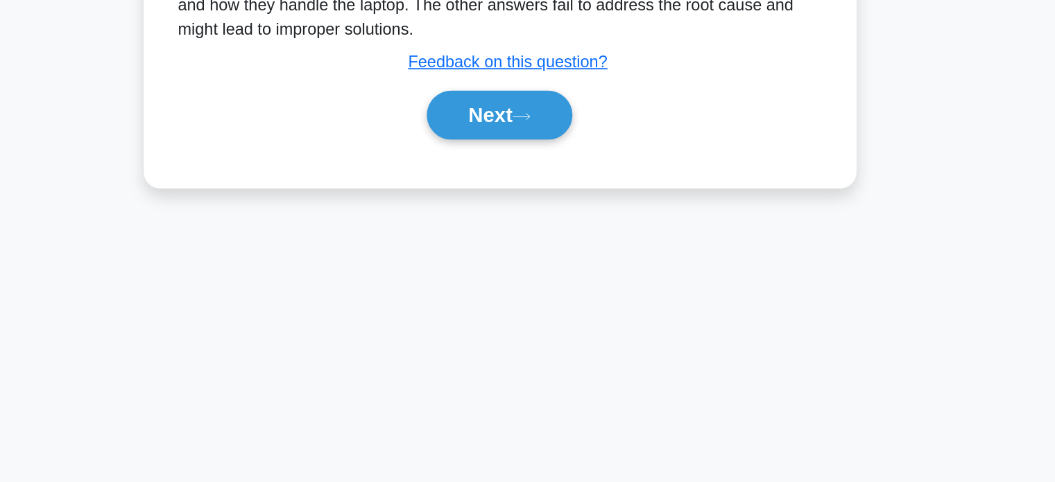
scroll to position [267, 0]
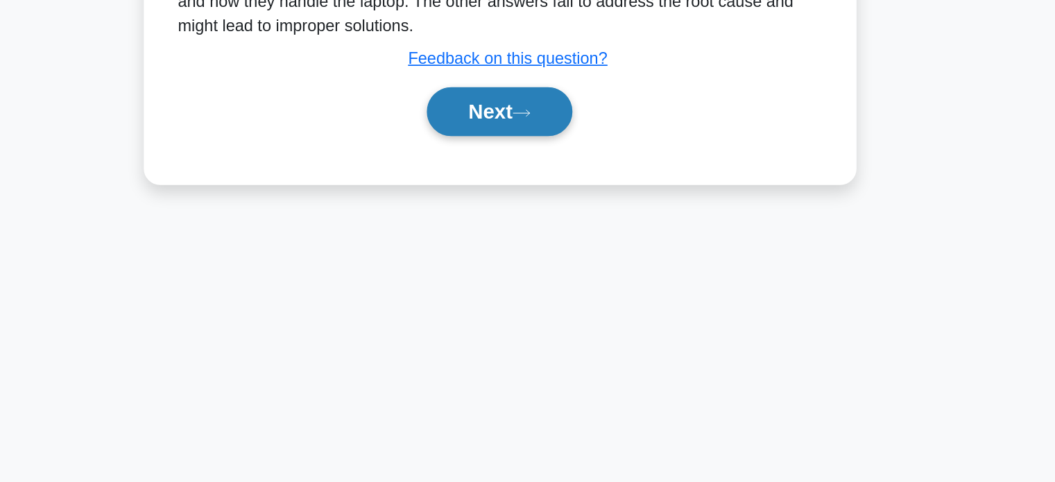
click at [560, 231] on button "Next" at bounding box center [527, 229] width 99 height 33
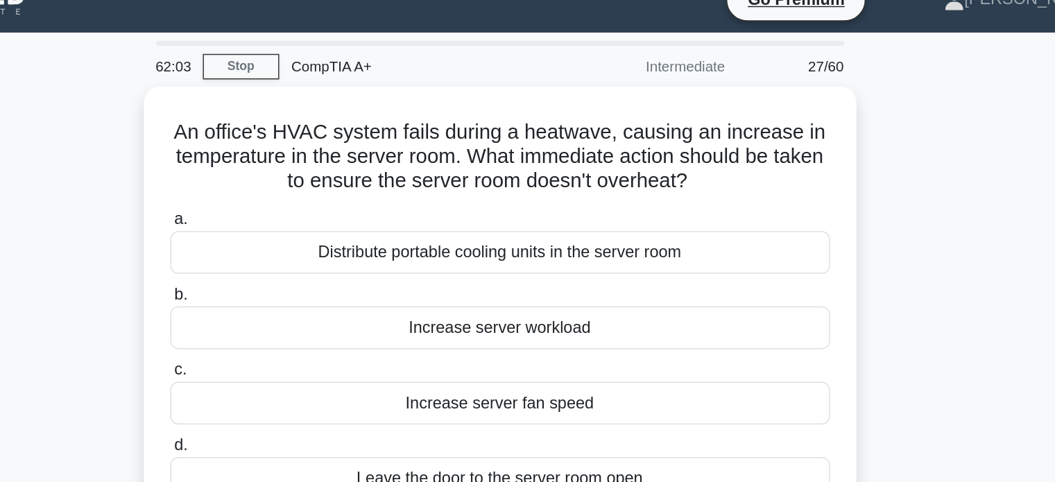
scroll to position [0, 0]
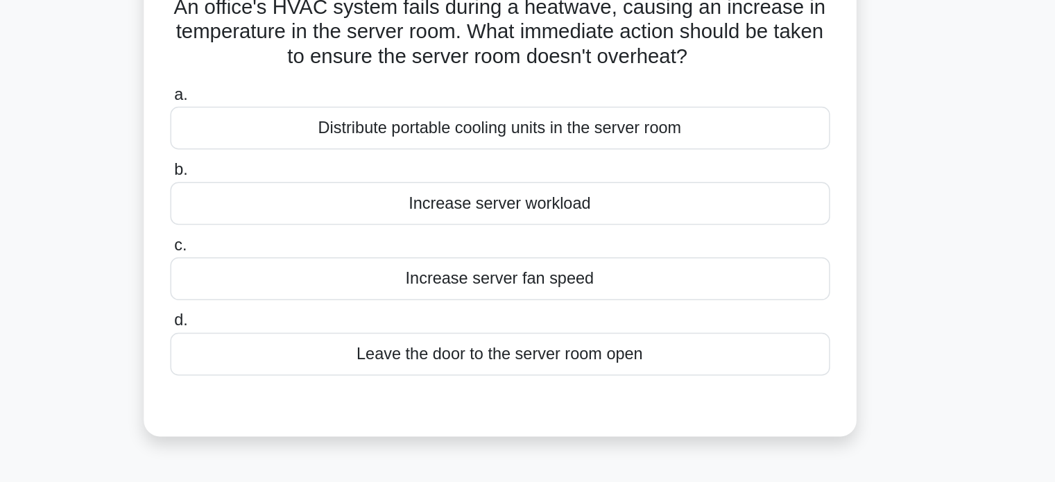
click at [628, 187] on div "Distribute portable cooling units in the server room" at bounding box center [527, 190] width 449 height 29
click at [303, 173] on input "a. Distribute portable cooling units in the server room" at bounding box center [303, 168] width 0 height 9
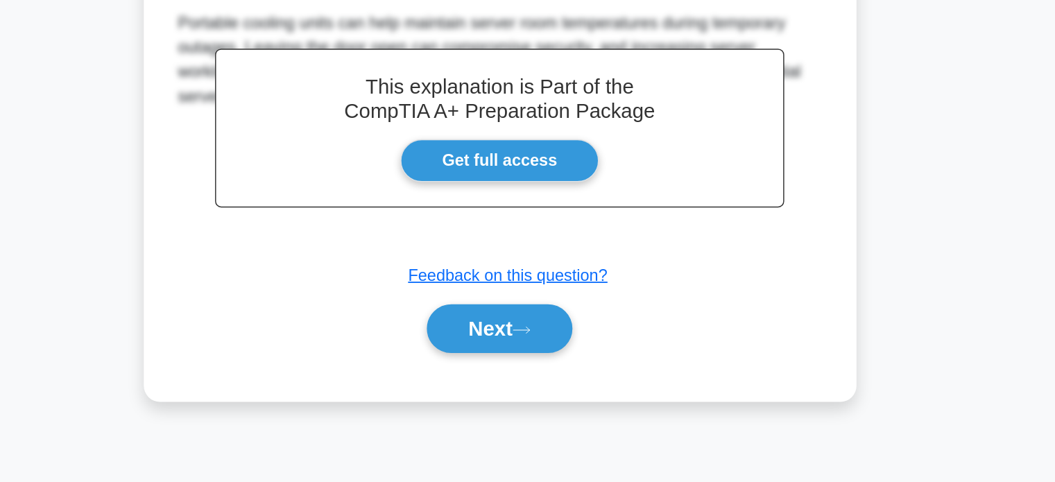
scroll to position [267, 0]
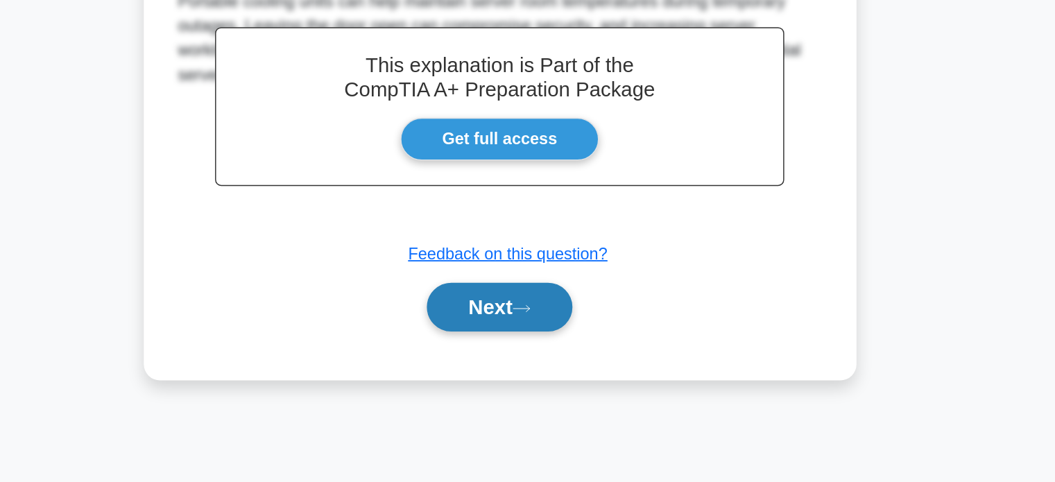
click at [545, 361] on icon at bounding box center [542, 364] width 12 height 8
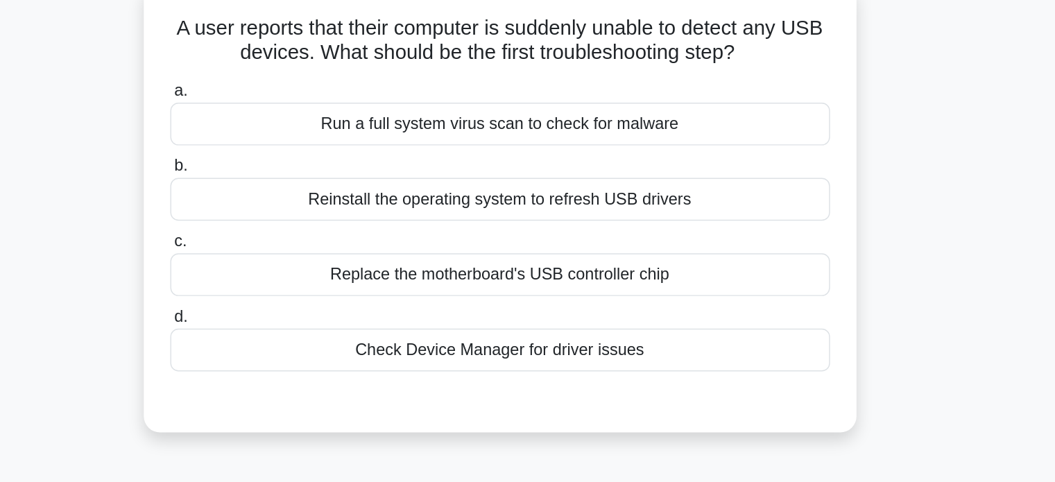
scroll to position [0, 0]
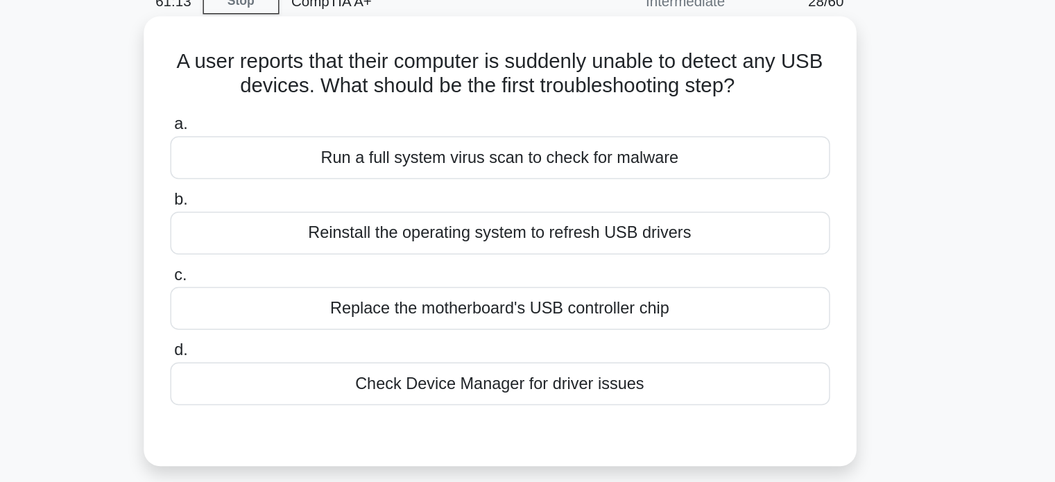
click at [554, 345] on div "a. Run a full system virus scan to check for malware b. Reinstall the operating…" at bounding box center [528, 242] width 466 height 205
click at [568, 325] on div "Check Device Manager for driver issues" at bounding box center [527, 328] width 449 height 29
click at [303, 310] on input "d. Check Device Manager for driver issues" at bounding box center [303, 305] width 0 height 9
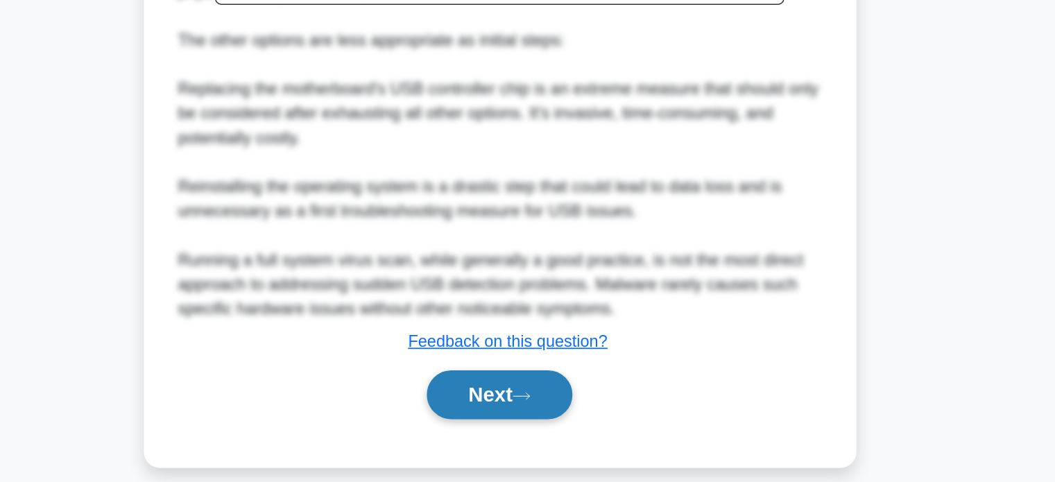
click at [547, 422] on icon at bounding box center [542, 424] width 12 height 8
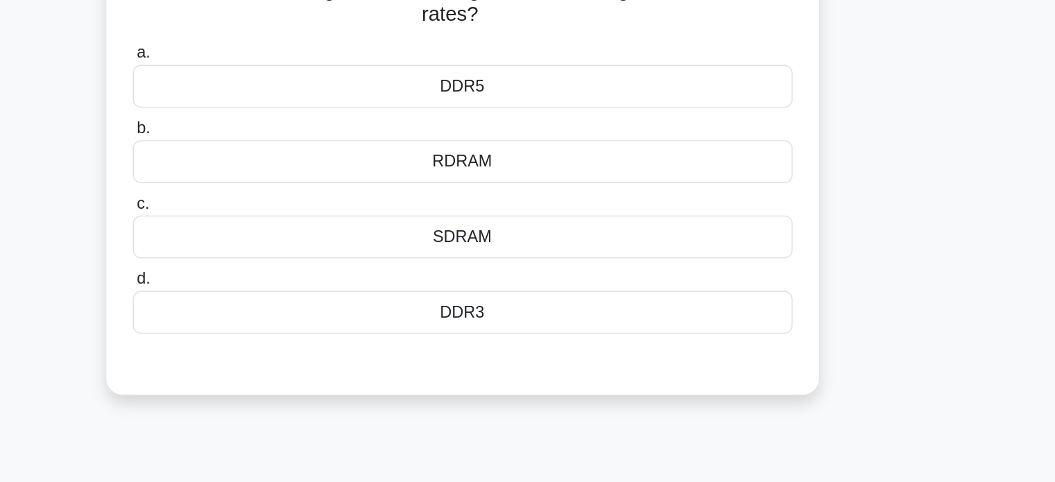
click at [526, 167] on div "DDR5" at bounding box center [527, 174] width 449 height 29
click at [303, 156] on input "a. DDR5" at bounding box center [303, 151] width 0 height 9
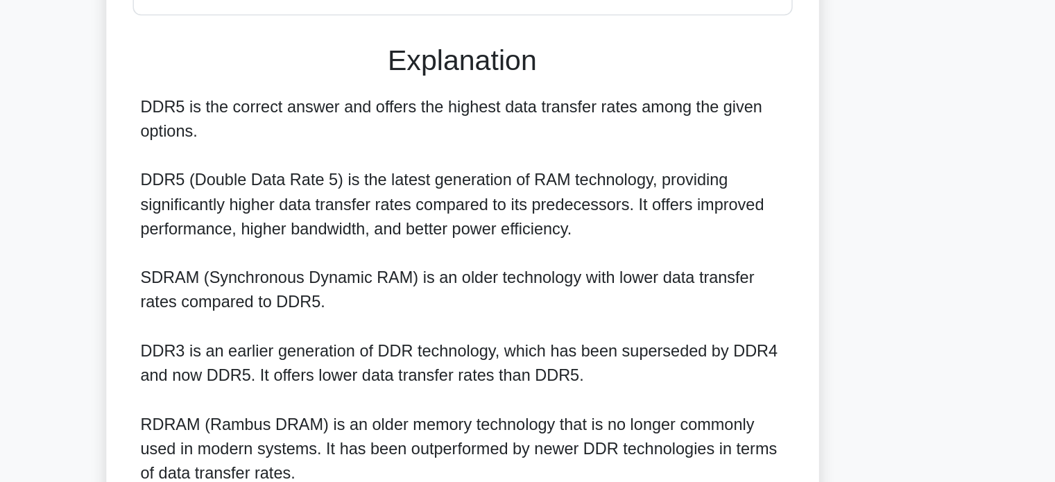
scroll to position [305, 0]
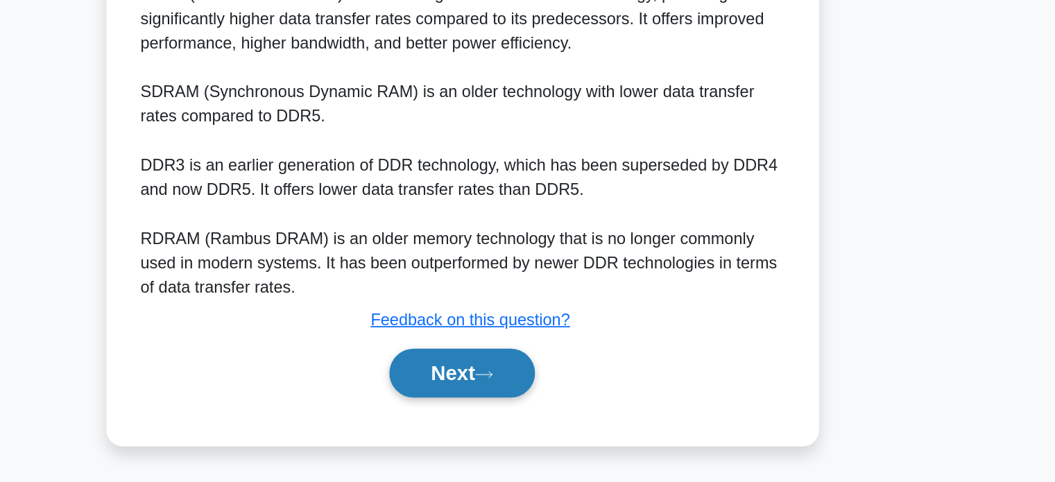
click at [520, 413] on button "Next" at bounding box center [527, 407] width 99 height 33
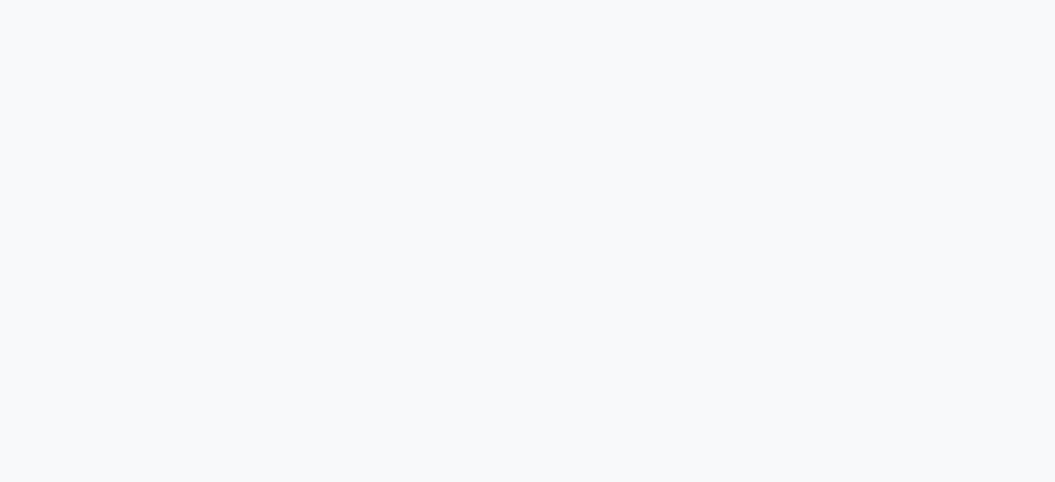
scroll to position [0, 0]
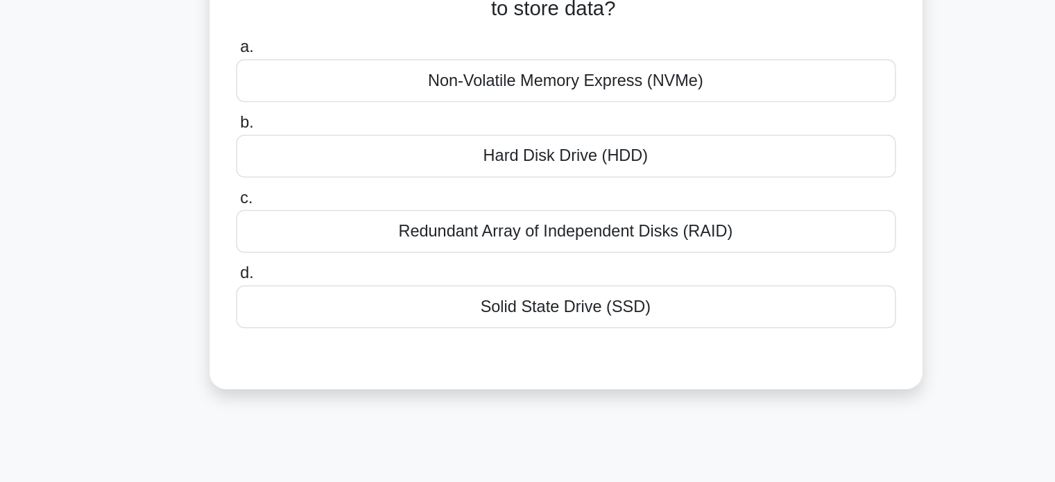
click at [533, 228] on div "Hard Disk Drive (HDD)" at bounding box center [527, 225] width 449 height 29
click at [303, 207] on input "b. Hard Disk Drive (HDD)" at bounding box center [303, 202] width 0 height 9
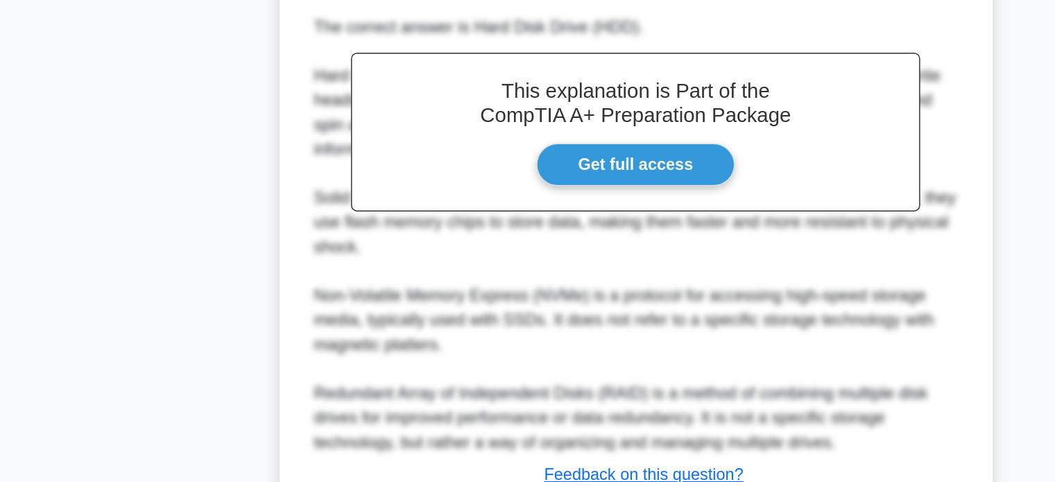
scroll to position [338, 0]
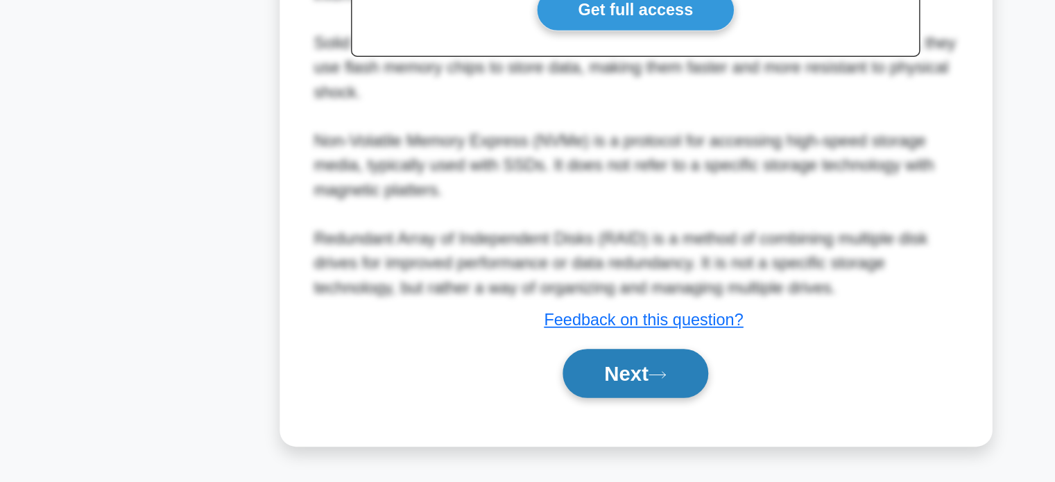
click at [524, 408] on button "Next" at bounding box center [527, 407] width 99 height 33
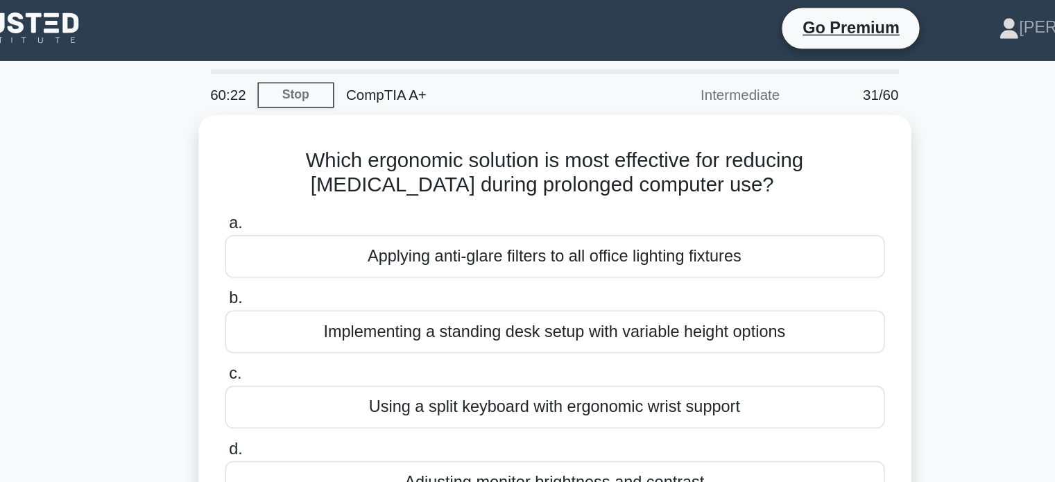
scroll to position [0, 0]
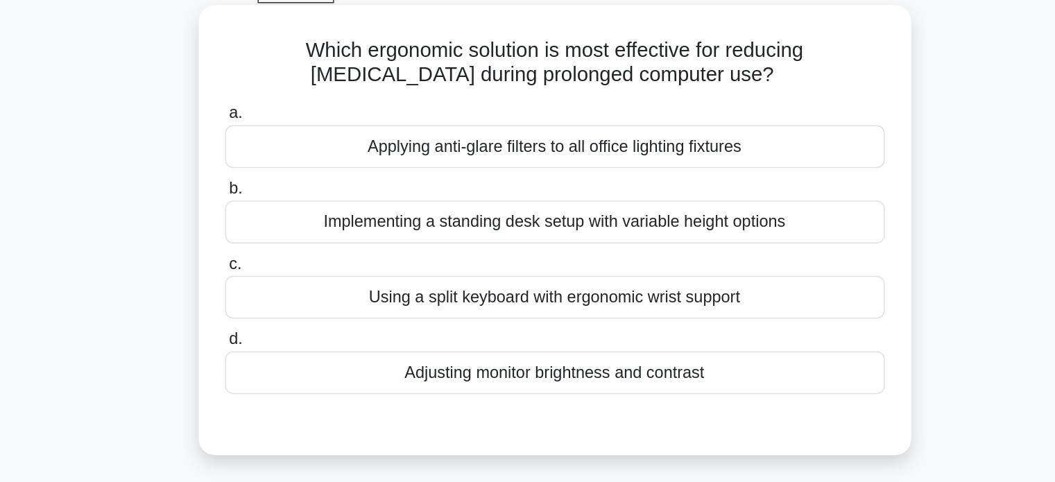
click at [580, 326] on div "Adjusting monitor brightness and contrast" at bounding box center [527, 328] width 449 height 29
click at [303, 310] on input "d. Adjusting monitor brightness and contrast" at bounding box center [303, 305] width 0 height 9
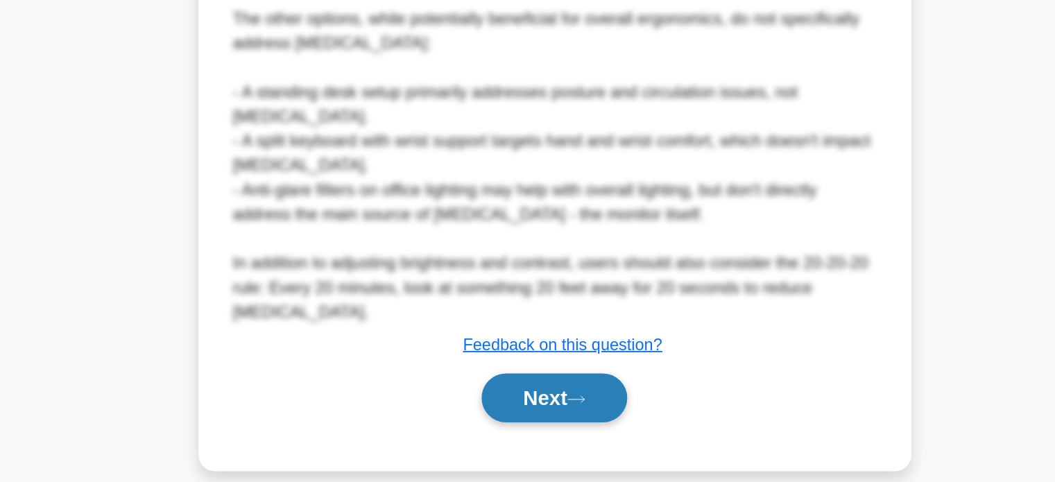
click at [560, 408] on button "Next" at bounding box center [527, 424] width 99 height 33
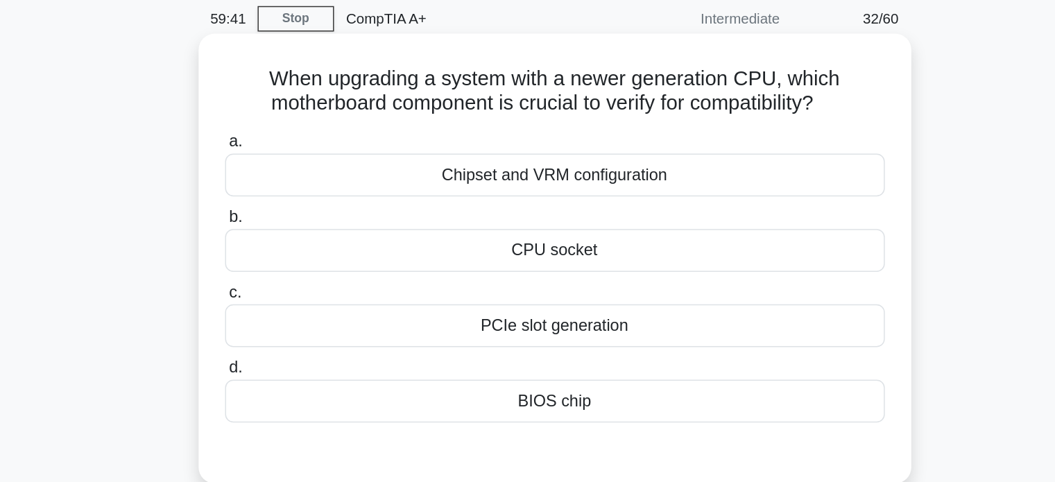
click at [550, 221] on div "CPU socket" at bounding box center [527, 225] width 449 height 29
click at [303, 207] on input "b. CPU socket" at bounding box center [303, 202] width 0 height 9
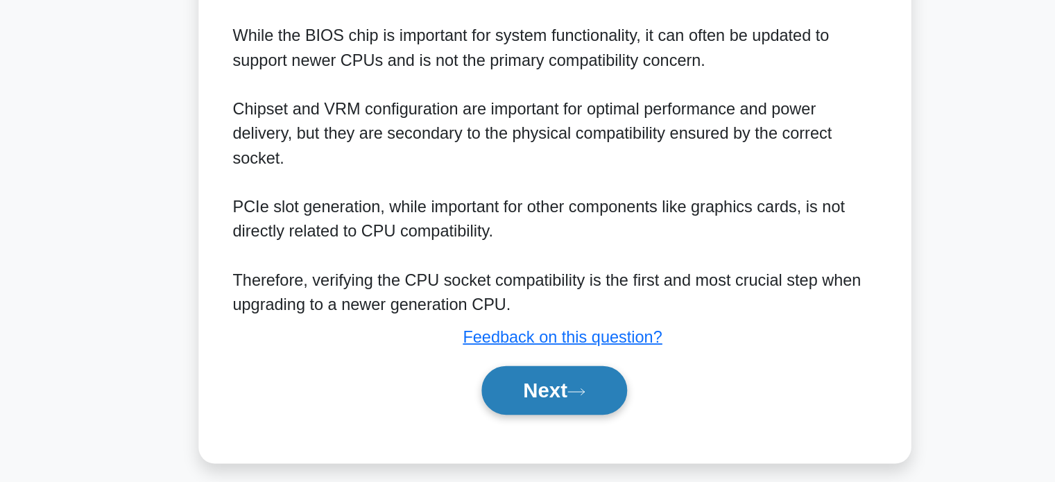
scroll to position [372, 0]
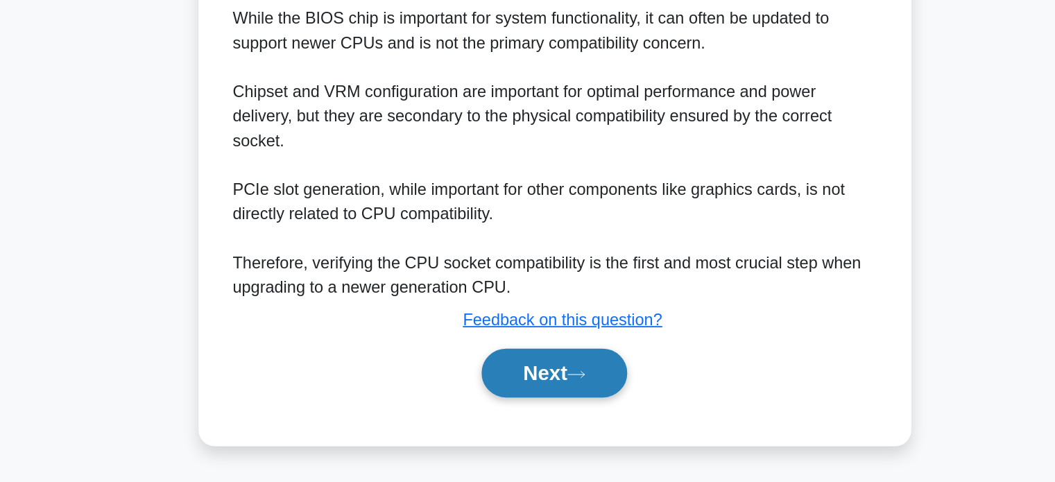
click at [542, 395] on button "Next" at bounding box center [527, 407] width 99 height 33
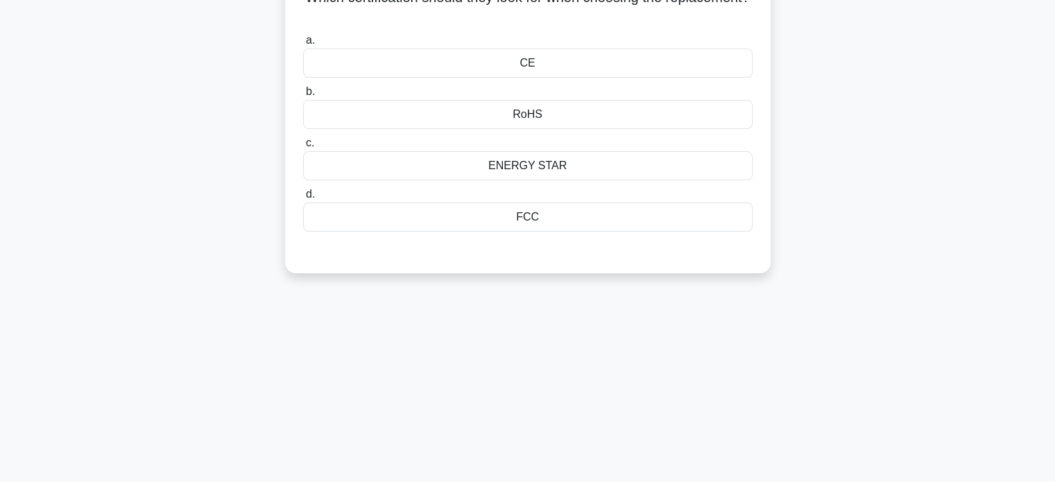
scroll to position [0, 0]
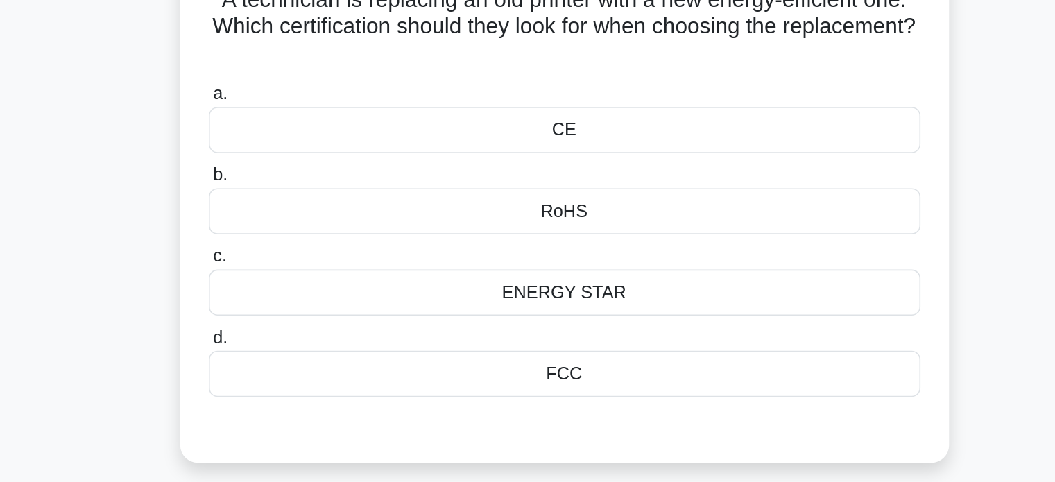
click at [527, 292] on div "ENERGY STAR" at bounding box center [527, 293] width 449 height 29
click at [303, 275] on input "c. ENERGY STAR" at bounding box center [303, 270] width 0 height 9
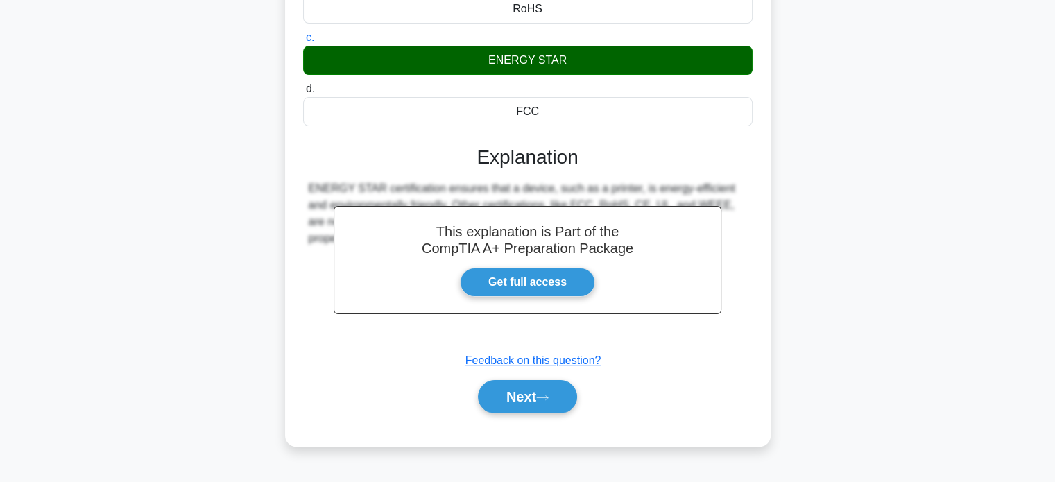
scroll to position [267, 0]
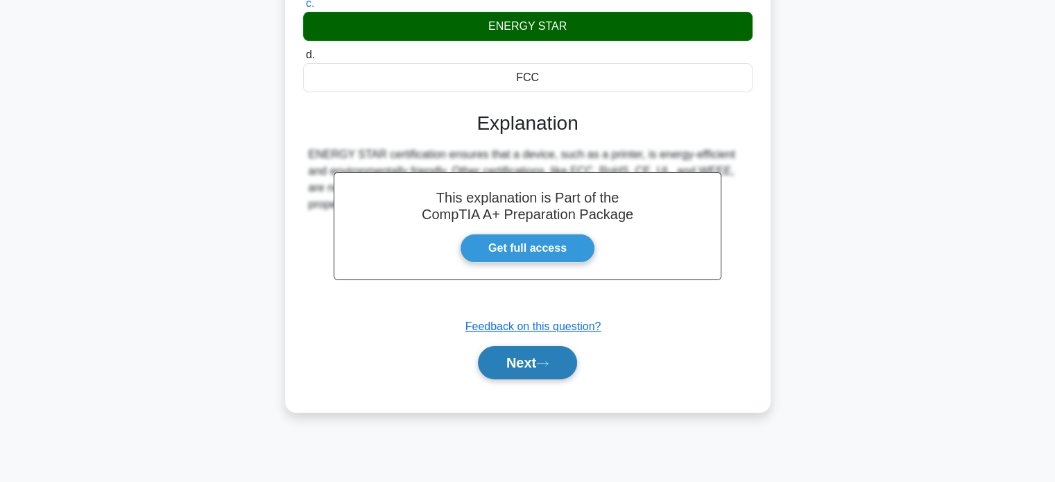
click at [541, 368] on button "Next" at bounding box center [527, 362] width 99 height 33
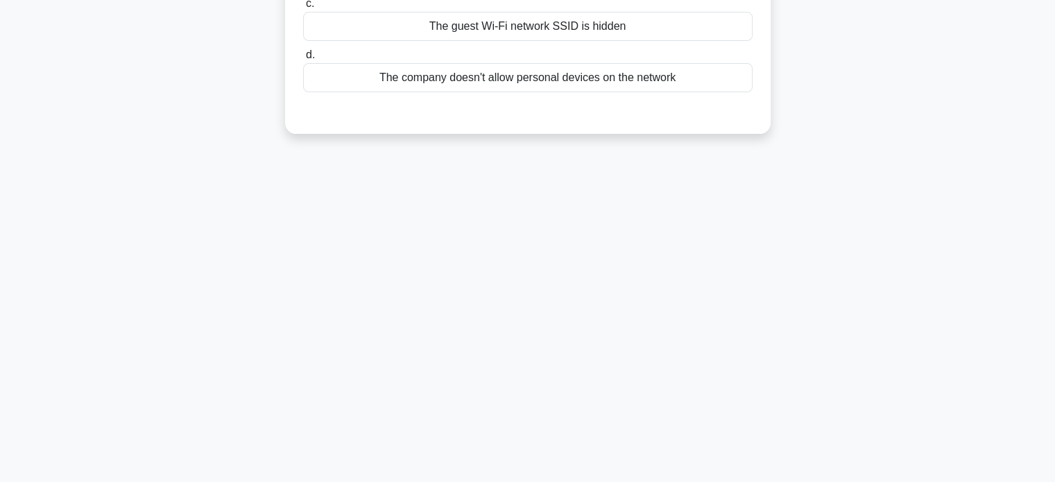
scroll to position [0, 0]
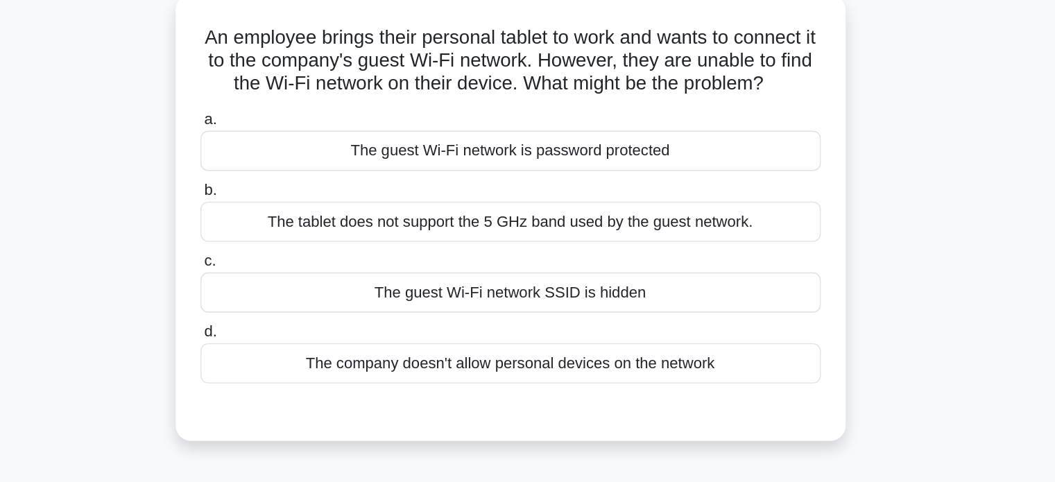
click at [528, 294] on div "The guest Wi-Fi network SSID is hidden" at bounding box center [527, 293] width 449 height 29
click at [303, 275] on input "c. The guest Wi-Fi network SSID is hidden" at bounding box center [303, 270] width 0 height 9
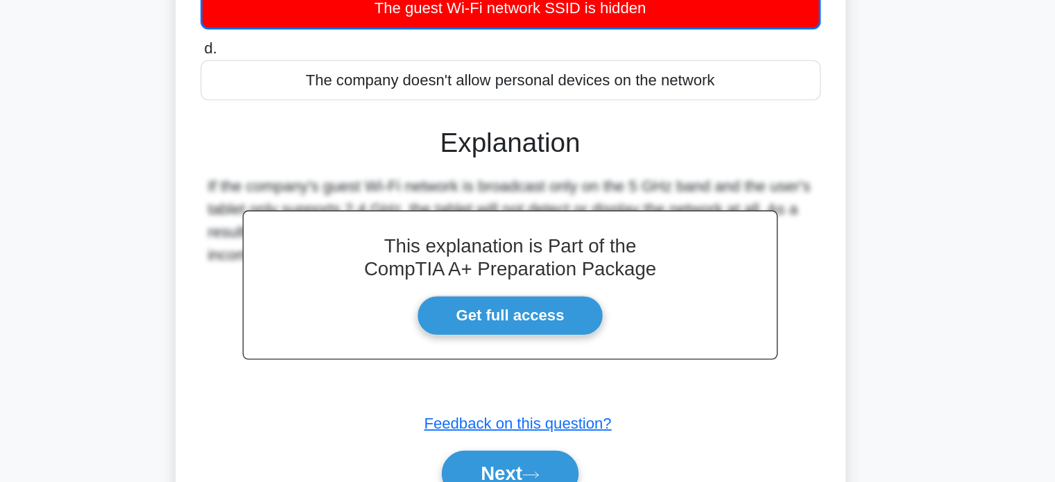
scroll to position [267, 0]
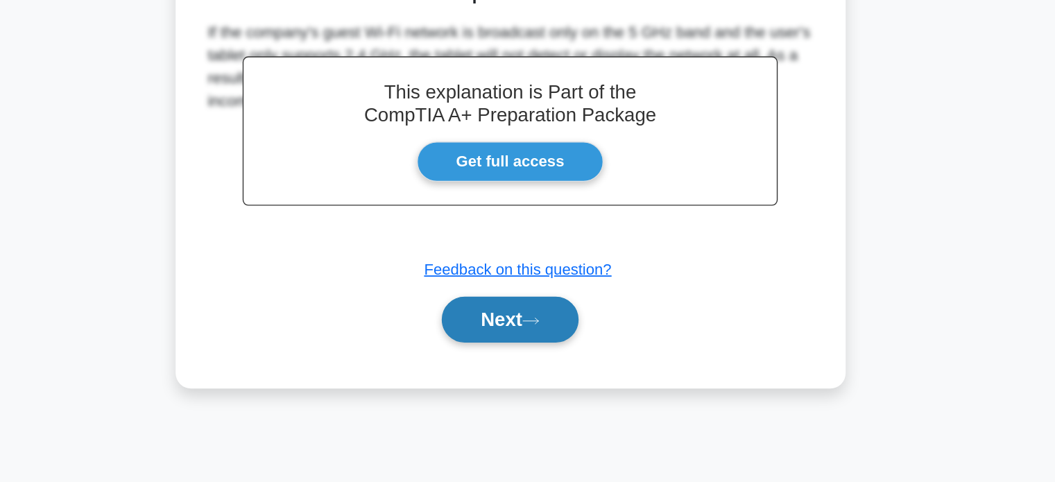
click at [515, 370] on button "Next" at bounding box center [527, 364] width 99 height 33
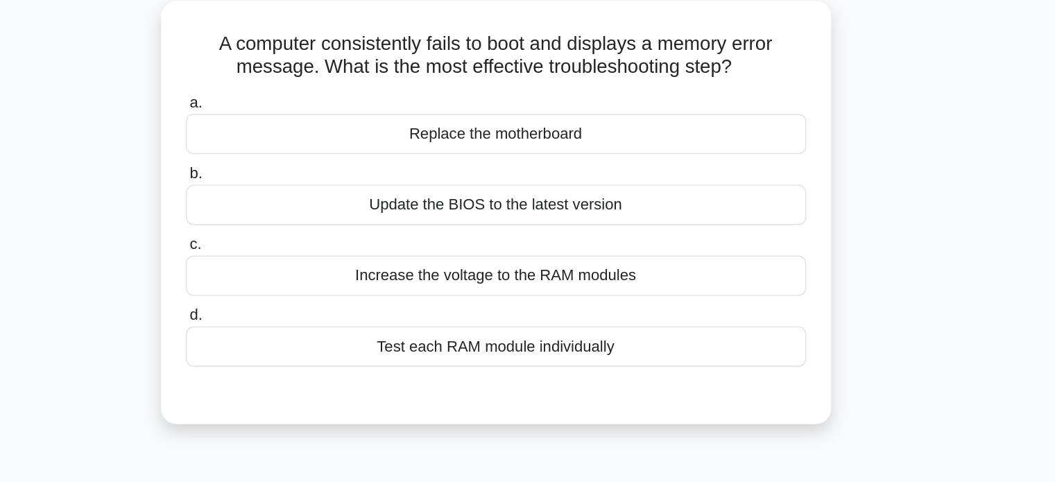
scroll to position [22, 0]
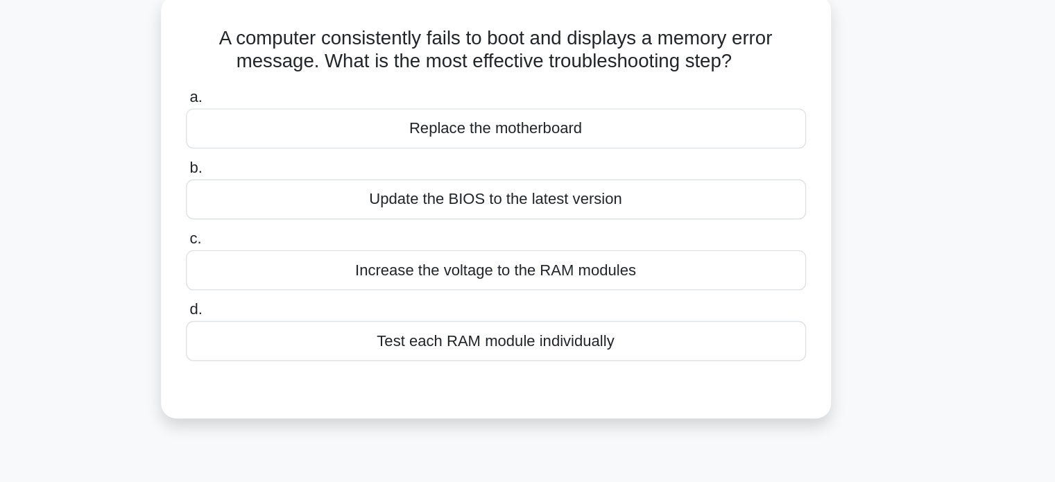
click at [572, 205] on div "Update the BIOS to the latest version" at bounding box center [527, 203] width 449 height 29
click at [303, 185] on input "b. Update the BIOS to the latest version" at bounding box center [303, 180] width 0 height 9
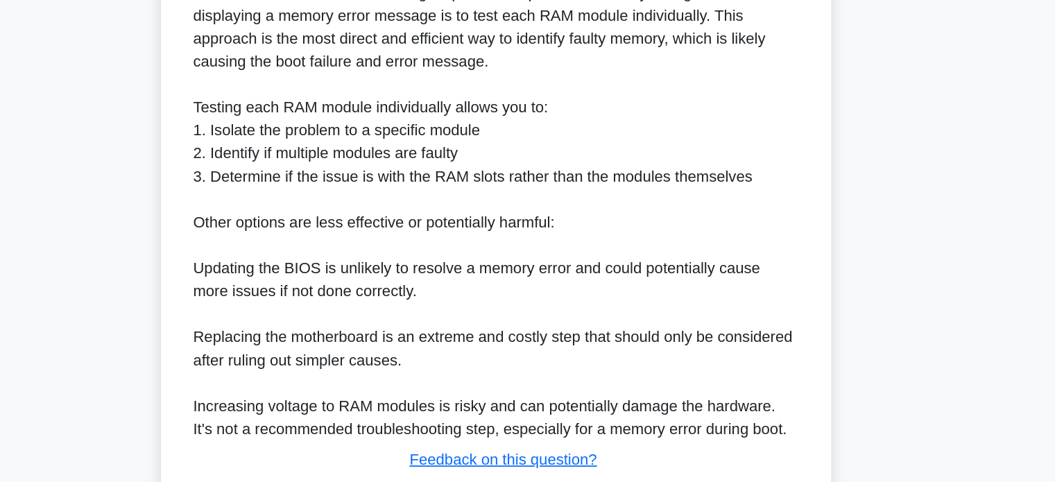
scroll to position [374, 0]
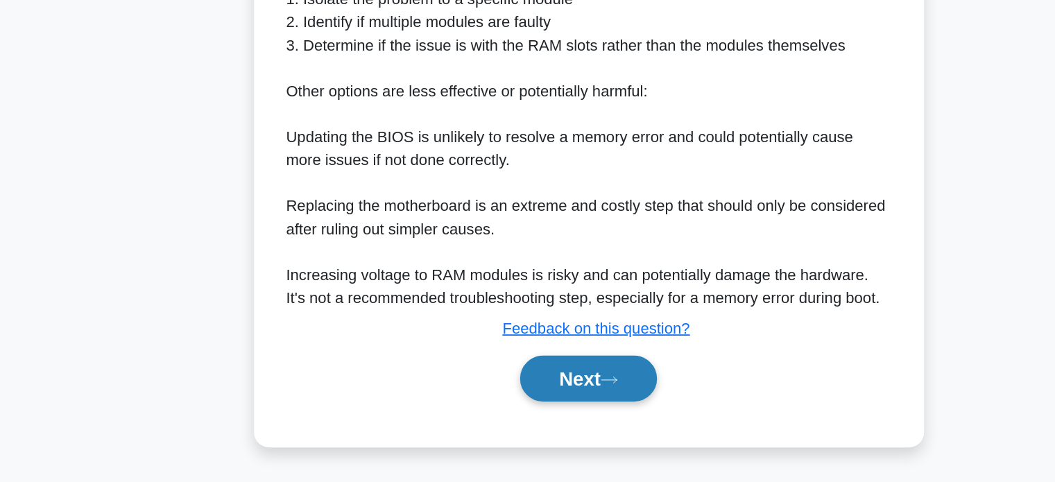
click at [492, 404] on button "Next" at bounding box center [527, 407] width 99 height 33
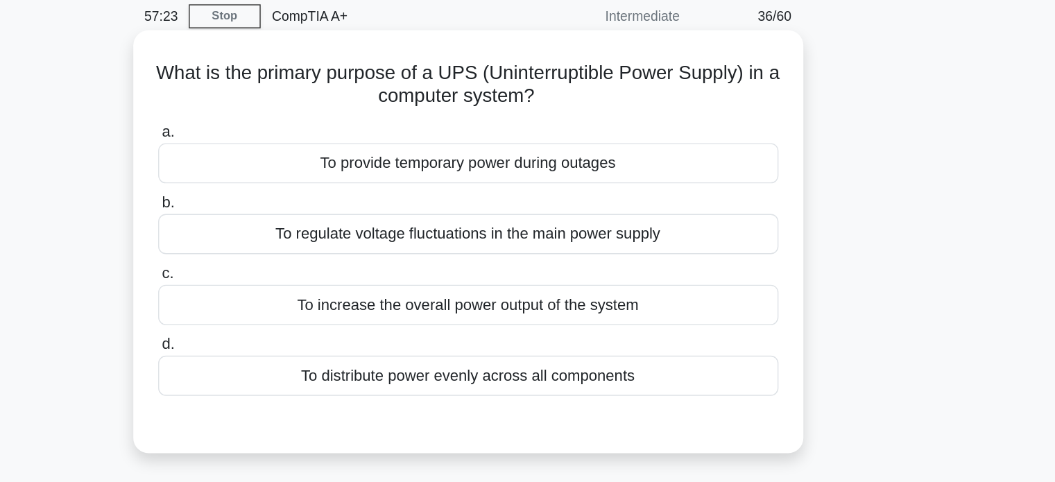
scroll to position [6, 0]
click at [581, 171] on div "To provide temporary power during outages" at bounding box center [527, 167] width 449 height 29
click at [303, 150] on input "a. To provide temporary power during outages" at bounding box center [303, 145] width 0 height 9
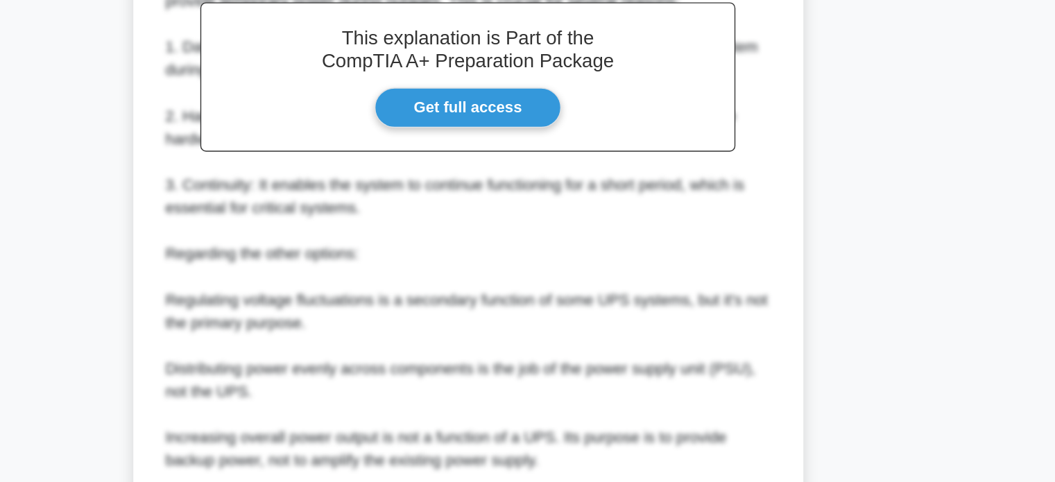
scroll to position [405, 0]
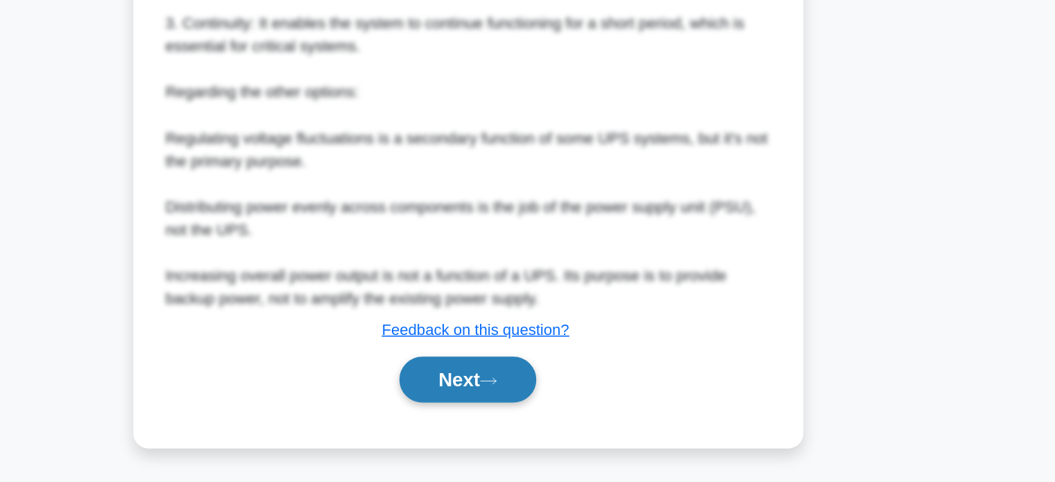
click at [533, 410] on button "Next" at bounding box center [527, 407] width 99 height 33
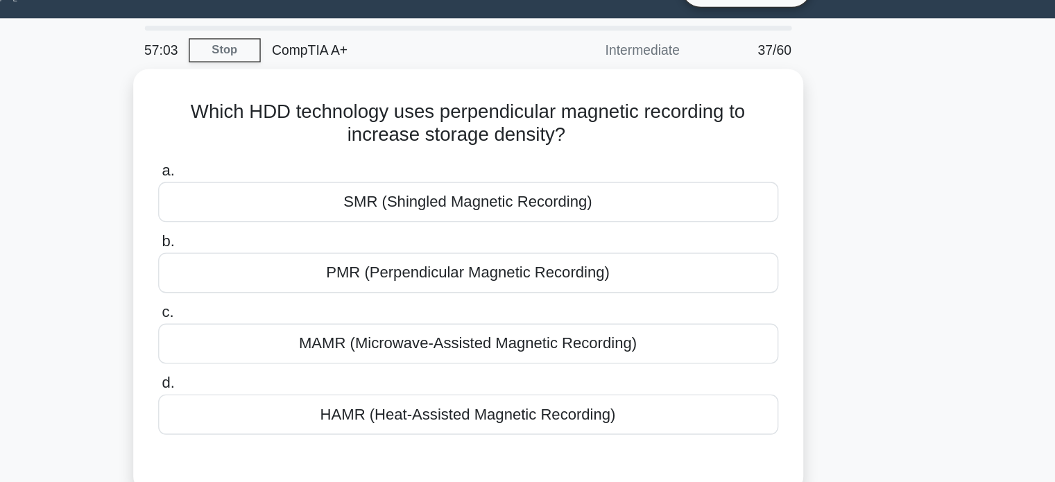
scroll to position [0, 0]
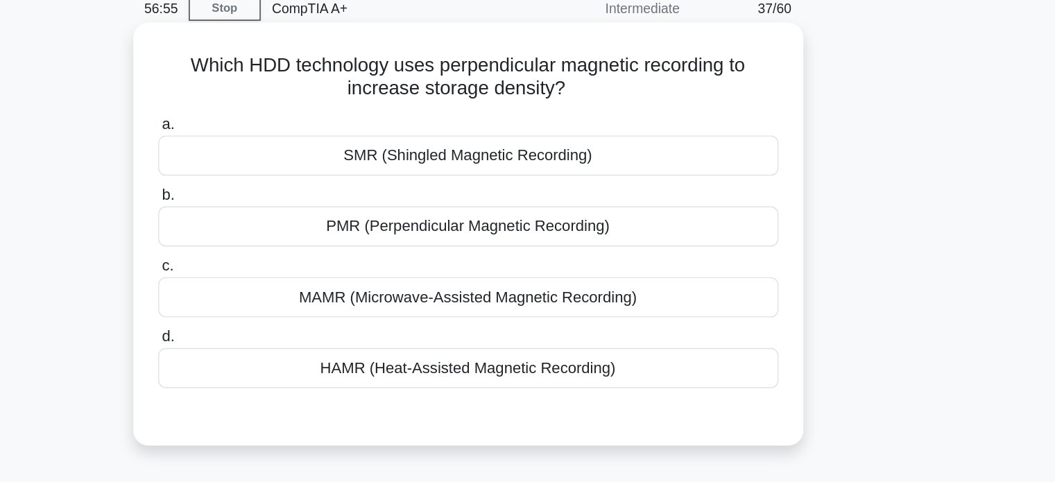
click at [513, 277] on div "MAMR (Microwave-Assisted Magnetic Recording)" at bounding box center [527, 276] width 449 height 29
click at [303, 259] on input "c. MAMR (Microwave-Assisted Magnetic Recording)" at bounding box center [303, 254] width 0 height 9
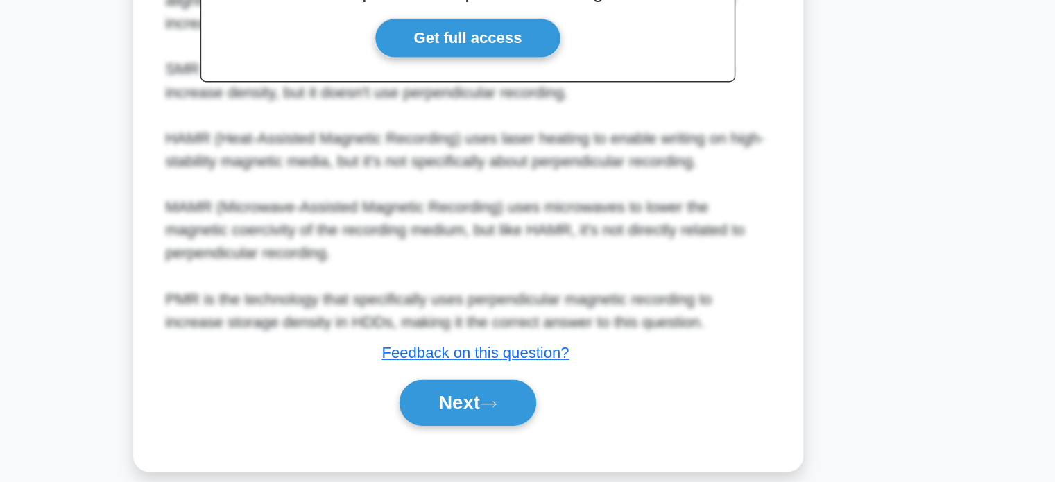
scroll to position [357, 0]
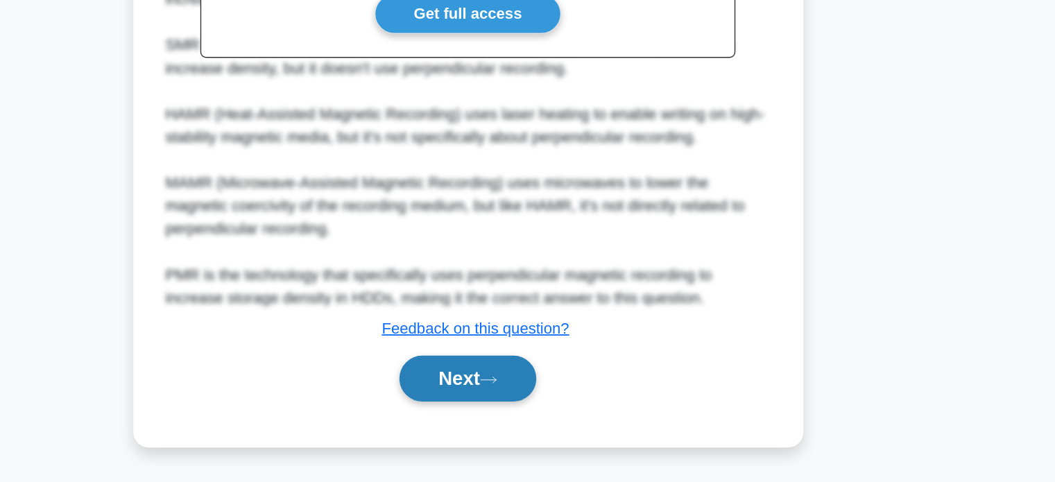
click at [511, 414] on button "Next" at bounding box center [527, 407] width 99 height 33
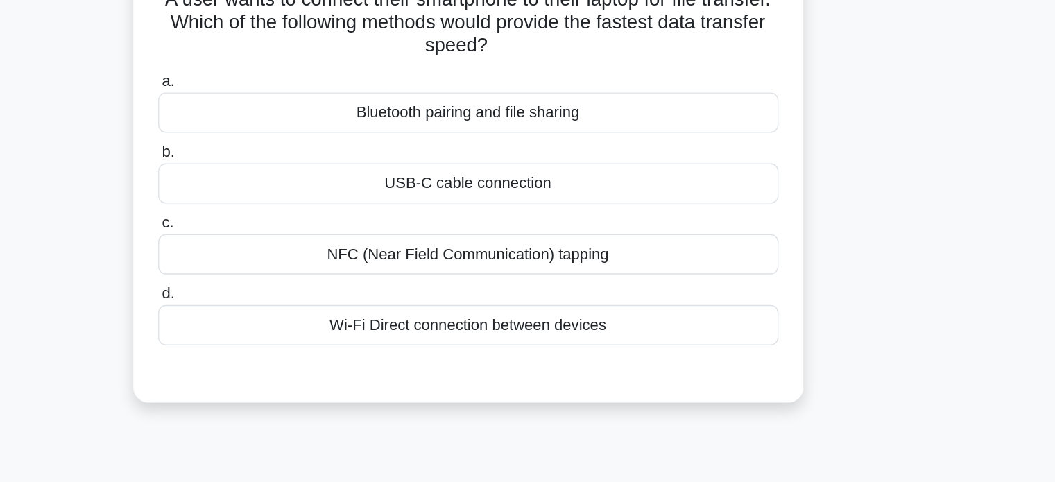
scroll to position [0, 0]
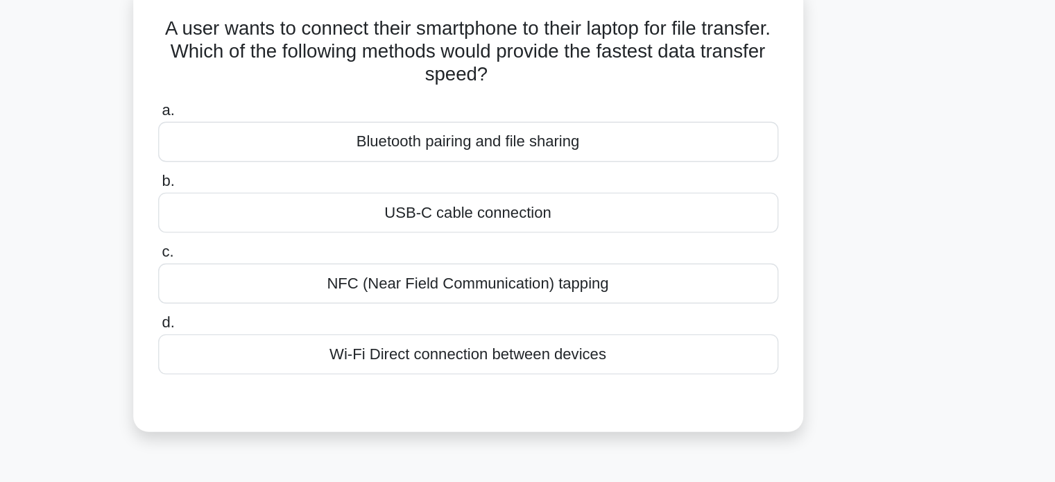
click at [535, 246] on div "USB-C cable connection" at bounding box center [527, 242] width 449 height 29
click at [303, 224] on input "b. USB-C cable connection" at bounding box center [303, 219] width 0 height 9
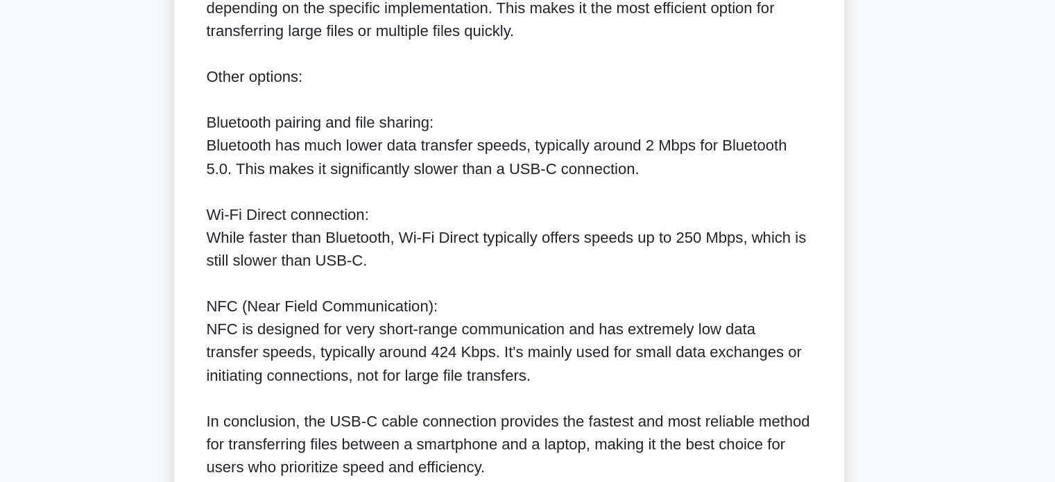
scroll to position [505, 0]
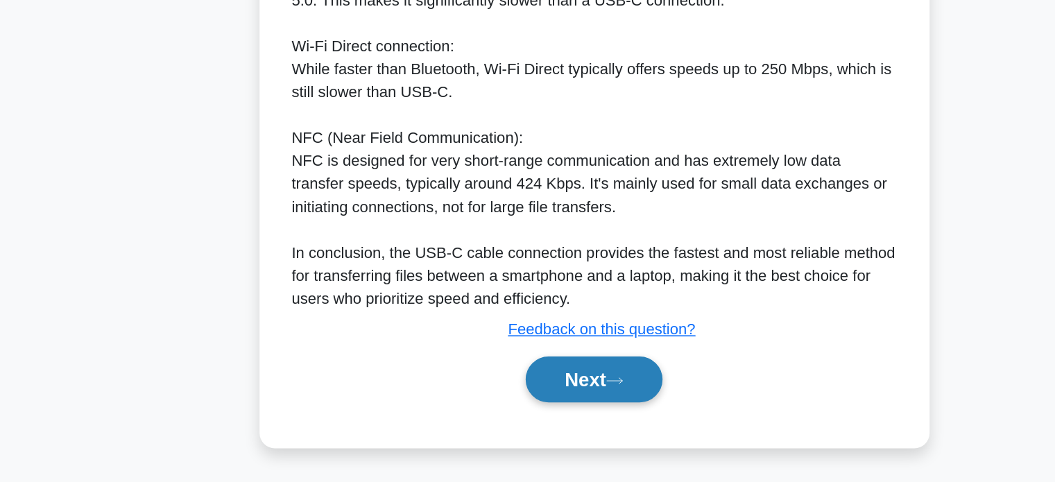
click at [481, 417] on button "Next" at bounding box center [527, 407] width 99 height 33
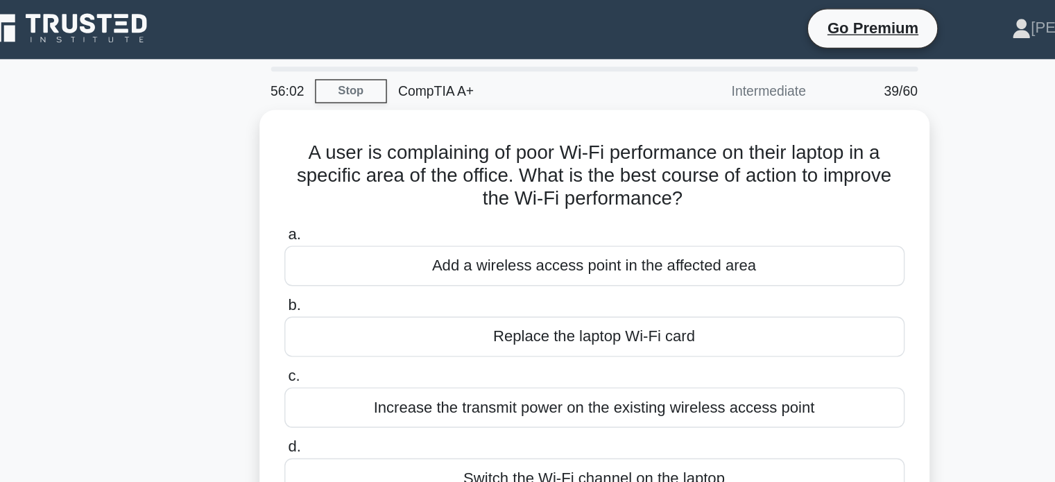
scroll to position [0, 0]
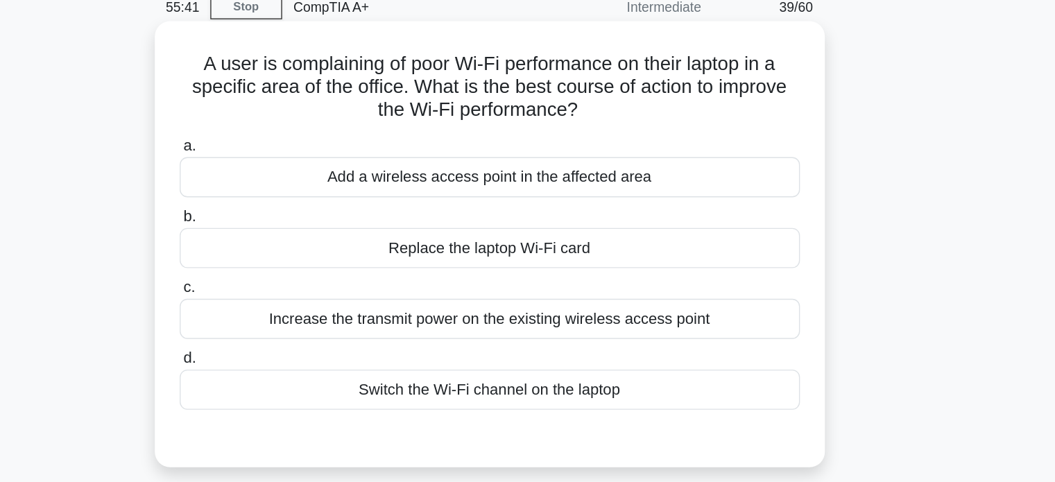
click at [602, 196] on div "Add a wireless access point in the affected area" at bounding box center [527, 190] width 449 height 29
click at [303, 173] on input "a. Add a wireless access point in the affected area" at bounding box center [303, 168] width 0 height 9
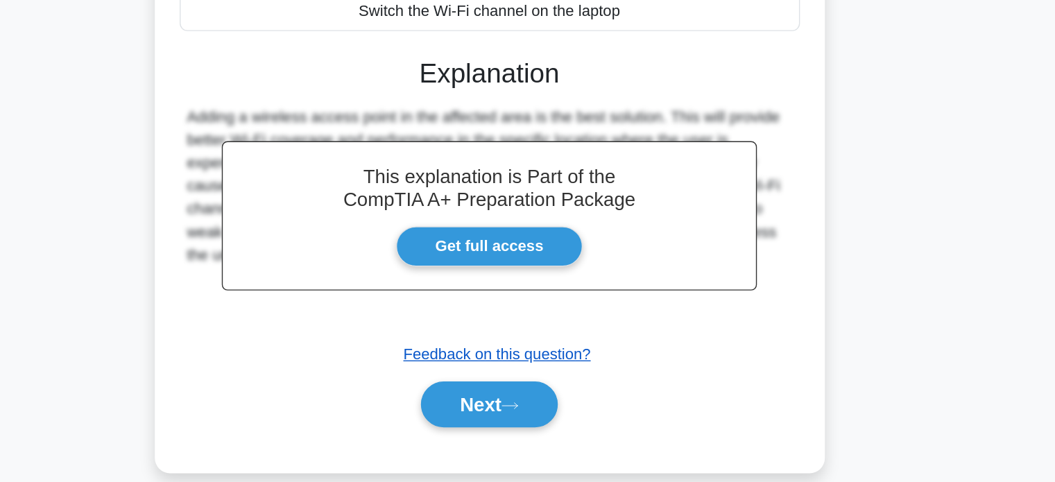
scroll to position [212, 0]
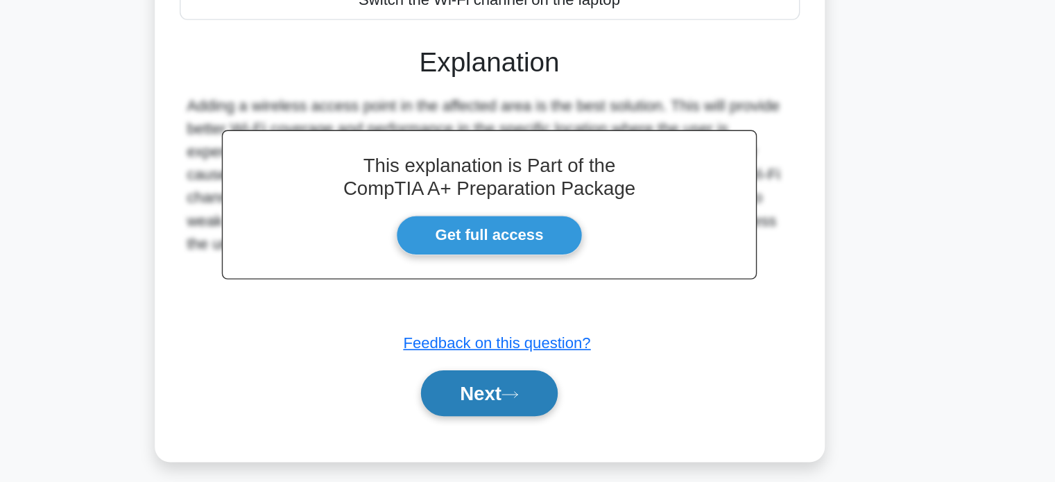
click at [542, 415] on icon at bounding box center [542, 419] width 12 height 8
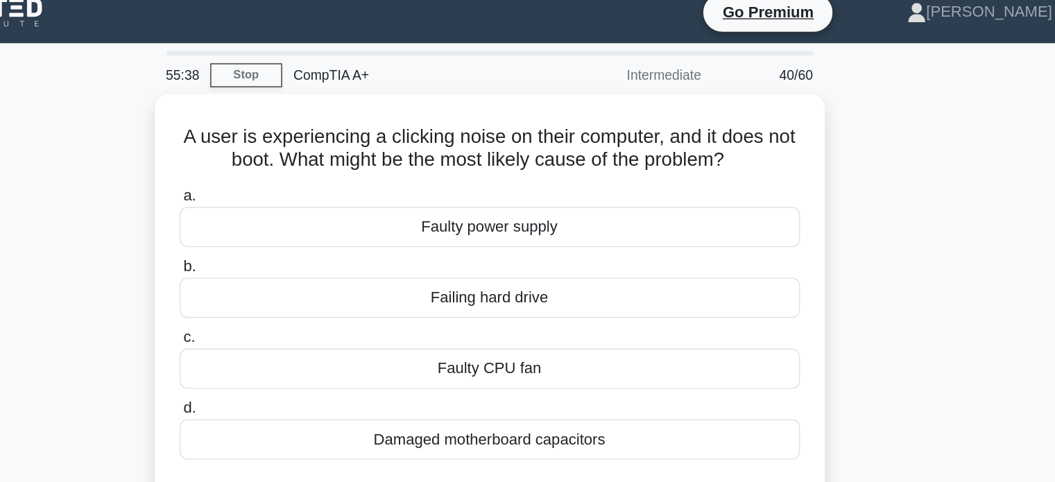
scroll to position [0, 0]
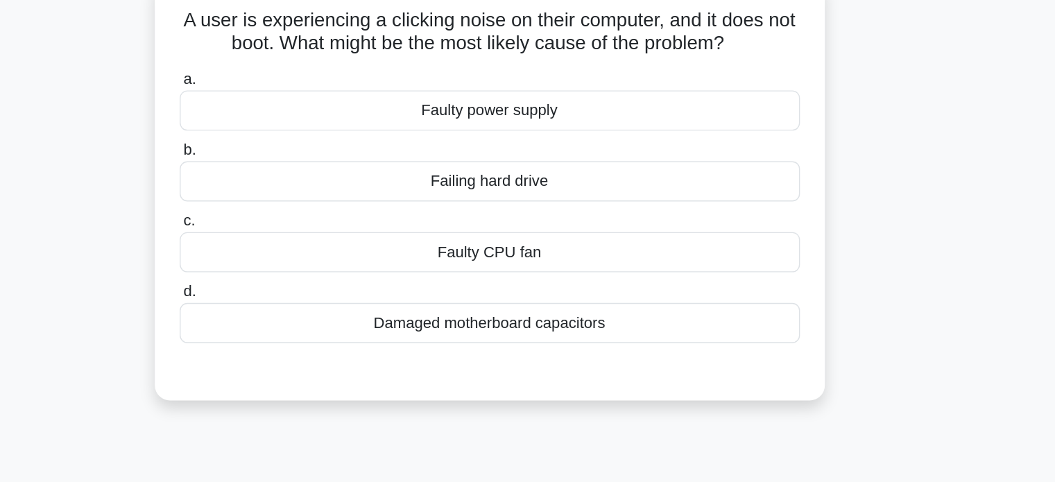
click at [554, 220] on div "Failing hard drive" at bounding box center [527, 225] width 449 height 29
click at [303, 207] on input "b. Failing hard drive" at bounding box center [303, 202] width 0 height 9
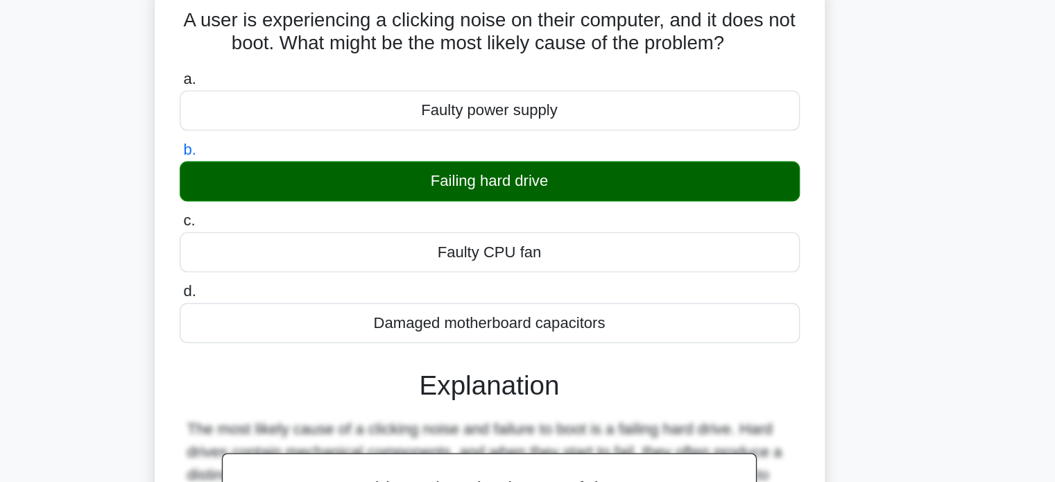
scroll to position [267, 0]
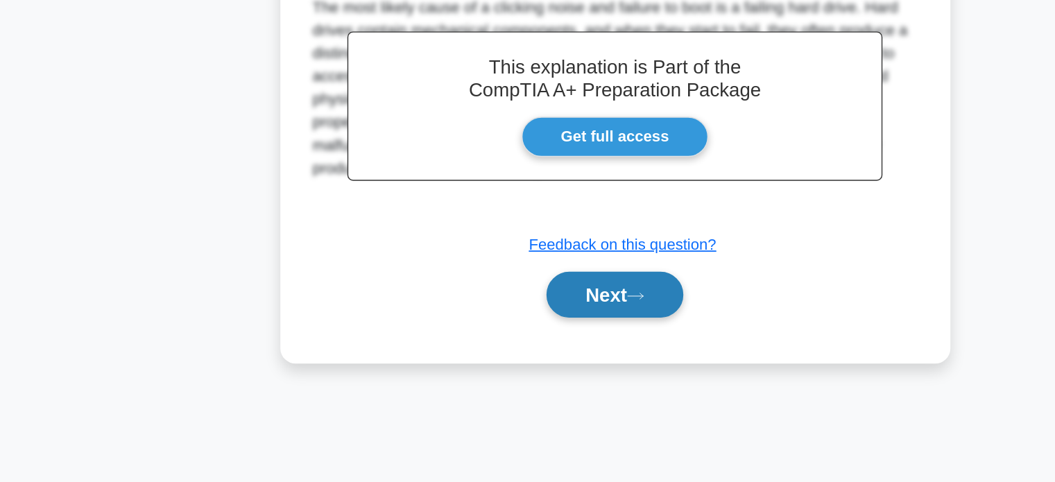
click at [483, 341] on button "Next" at bounding box center [527, 345] width 99 height 33
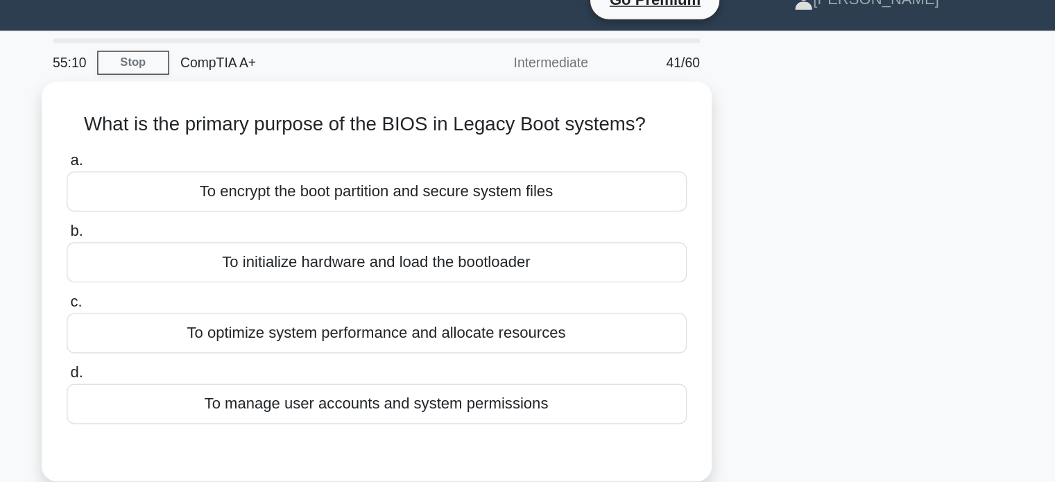
scroll to position [0, 0]
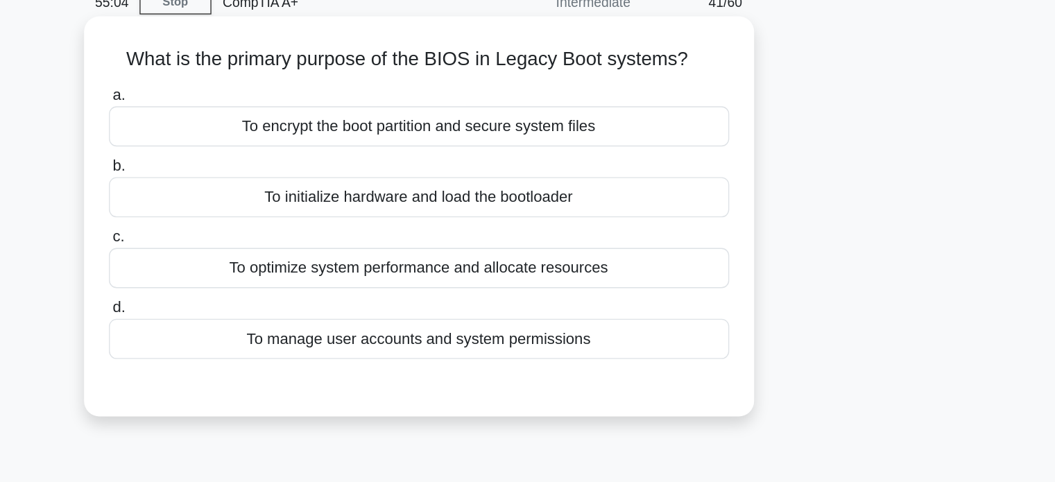
click at [594, 209] on div "To initialize hardware and load the bootloader" at bounding box center [527, 208] width 449 height 29
click at [303, 191] on input "b. To initialize hardware and load the bootloader" at bounding box center [303, 186] width 0 height 9
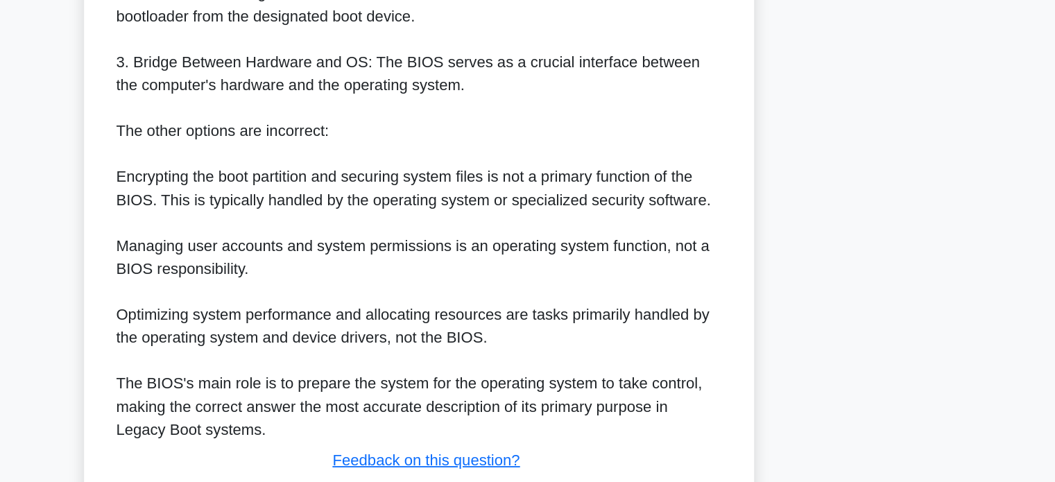
scroll to position [455, 0]
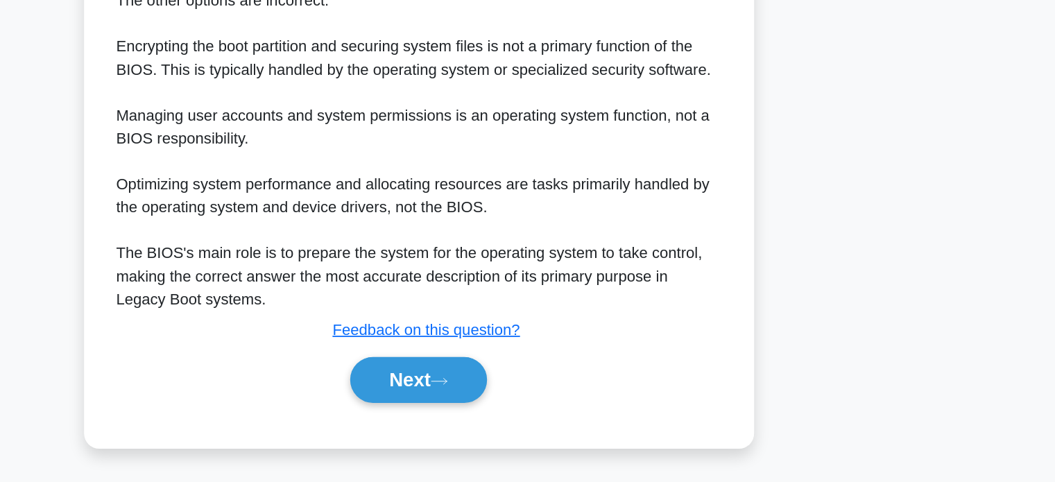
click at [540, 437] on div "a. To encrypt the boot partition and secure system files b. To initialize hardw…" at bounding box center [528, 54] width 452 height 773
click at [556, 408] on button "Next" at bounding box center [527, 407] width 99 height 33
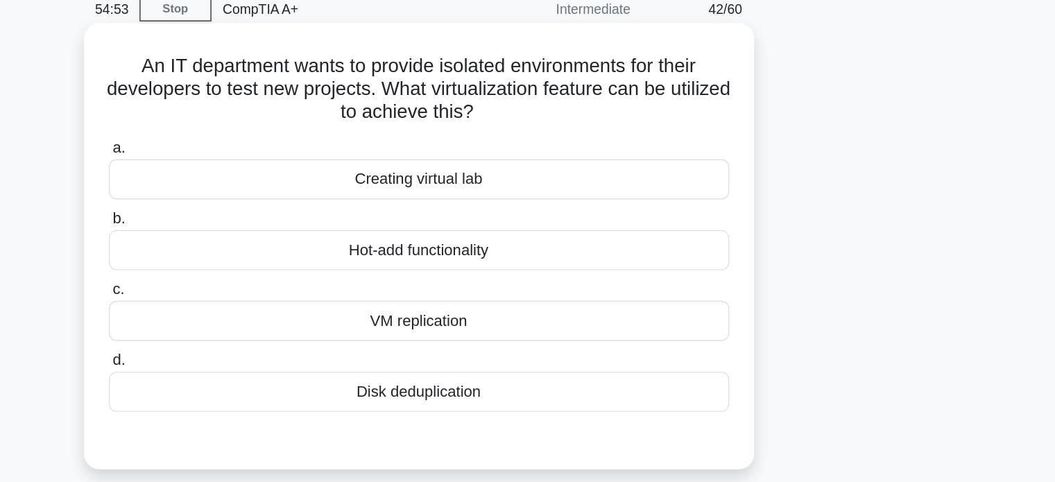
scroll to position [19, 0]
drag, startPoint x: 646, startPoint y: 136, endPoint x: 653, endPoint y: 101, distance: 35.9
click at [653, 101] on div "An IT department wants to provide isolated environments for their developers to…" at bounding box center [528, 221] width 474 height 312
click at [620, 119] on h5 "An IT department wants to provide isolated environments for their developers to…" at bounding box center [528, 106] width 452 height 51
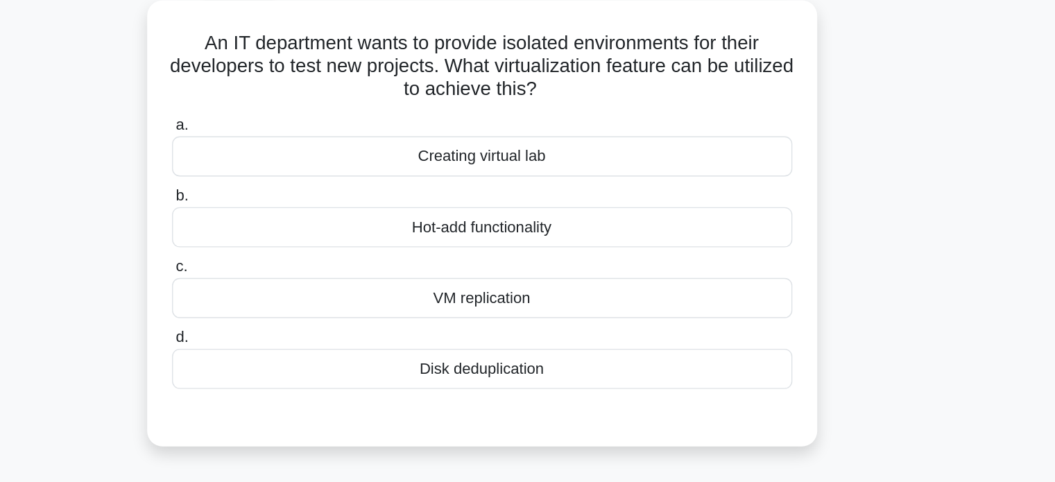
click at [583, 172] on div "Creating virtual lab" at bounding box center [527, 171] width 449 height 29
click at [303, 154] on input "a. Creating virtual lab" at bounding box center [303, 149] width 0 height 9
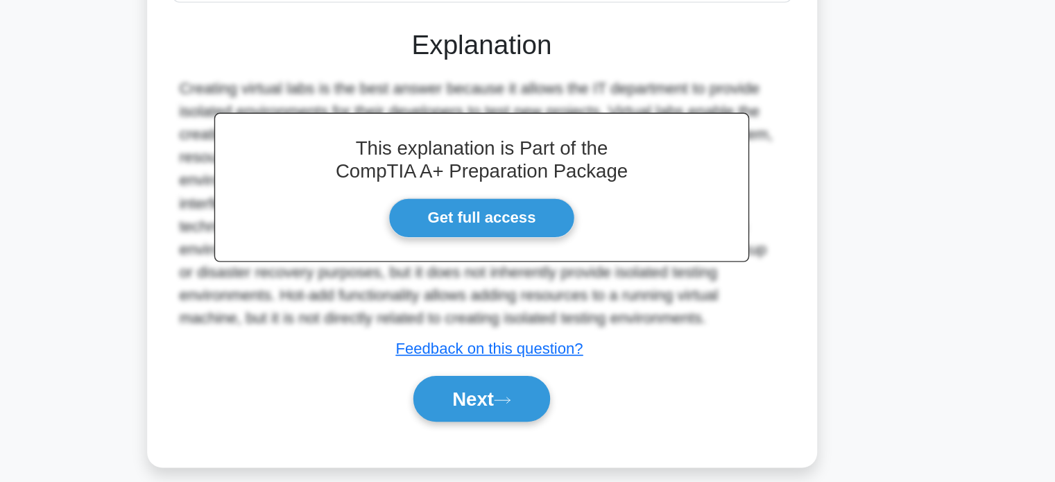
scroll to position [267, 0]
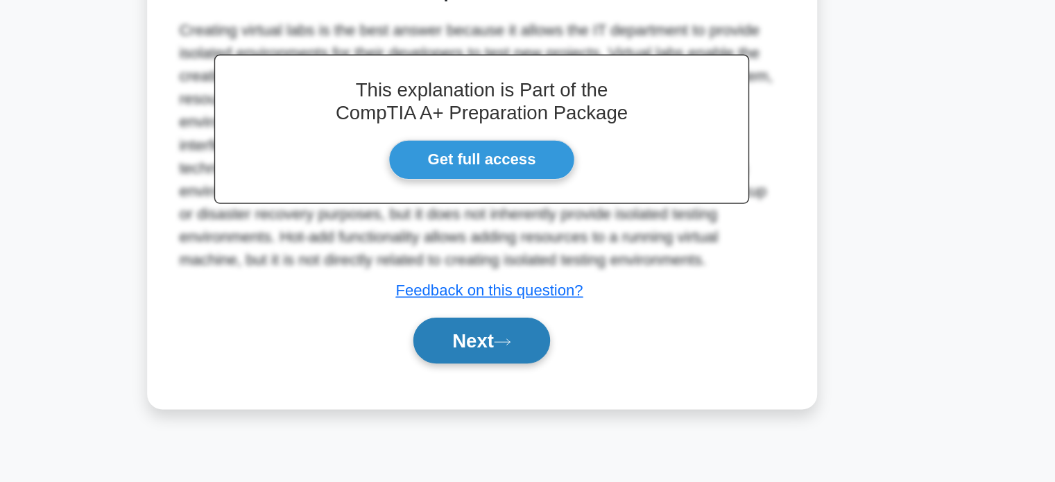
click at [526, 392] on button "Next" at bounding box center [527, 379] width 99 height 33
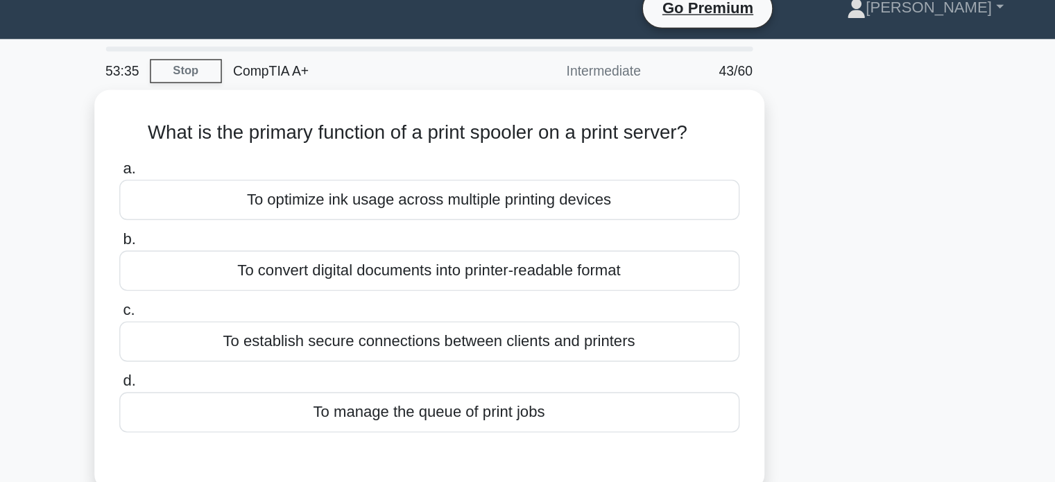
scroll to position [0, 0]
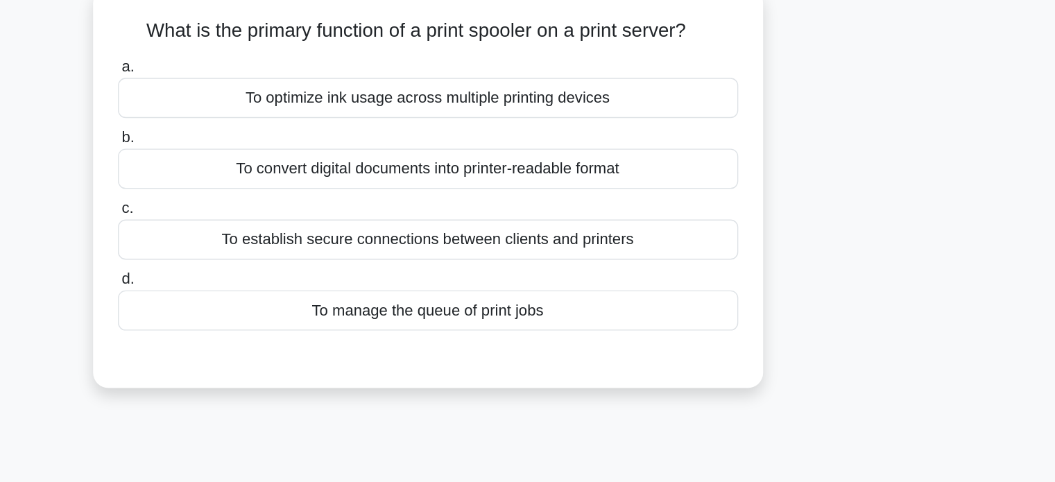
click at [573, 327] on div "a. To optimize ink usage across multiple printing devices b. To convert digital…" at bounding box center [528, 225] width 466 height 205
click at [576, 317] on div "To manage the queue of print jobs" at bounding box center [527, 311] width 449 height 29
click at [303, 293] on input "d. To manage the queue of print jobs" at bounding box center [303, 288] width 0 height 9
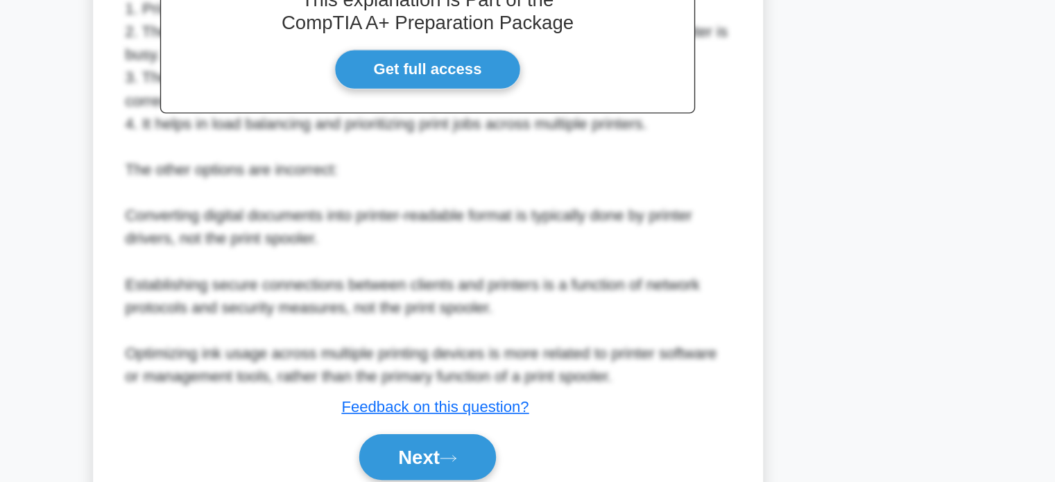
scroll to position [318, 0]
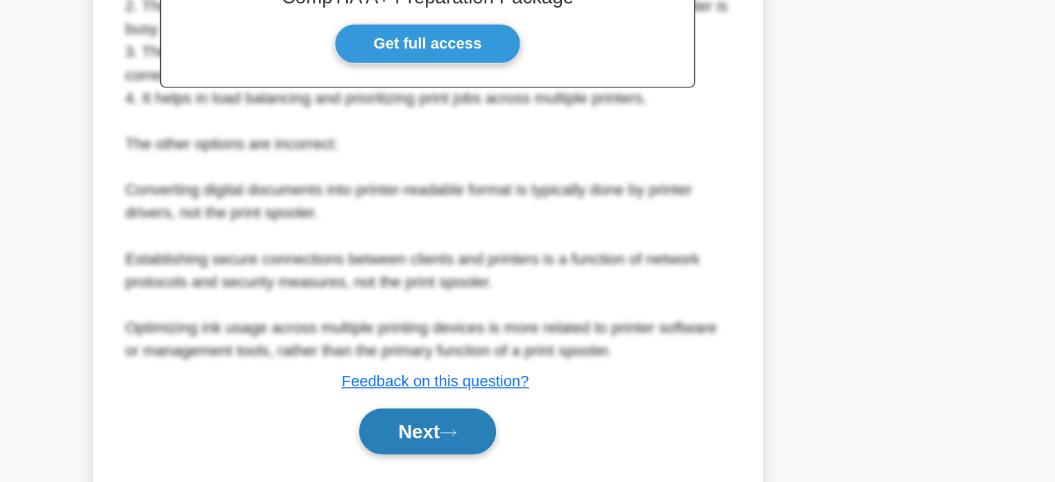
click at [544, 436] on button "Next" at bounding box center [527, 445] width 99 height 33
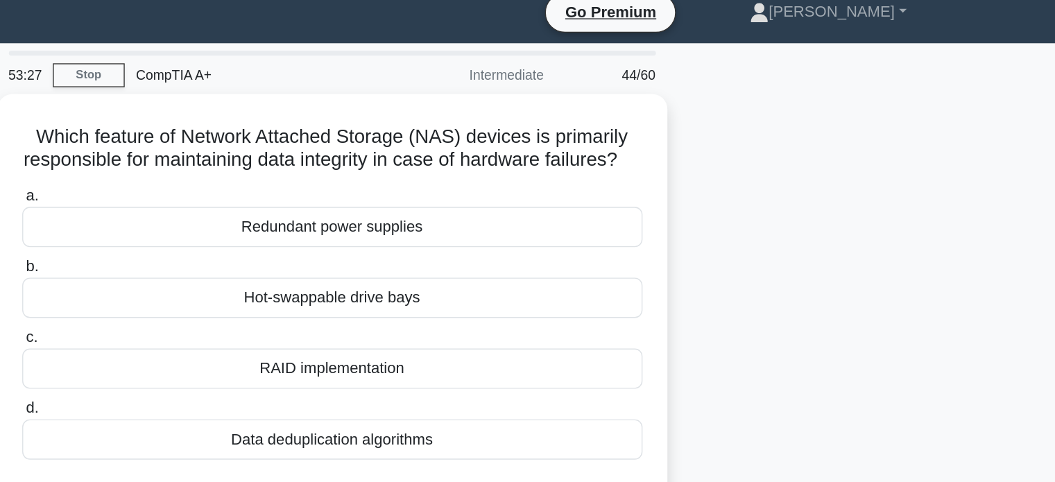
scroll to position [0, 0]
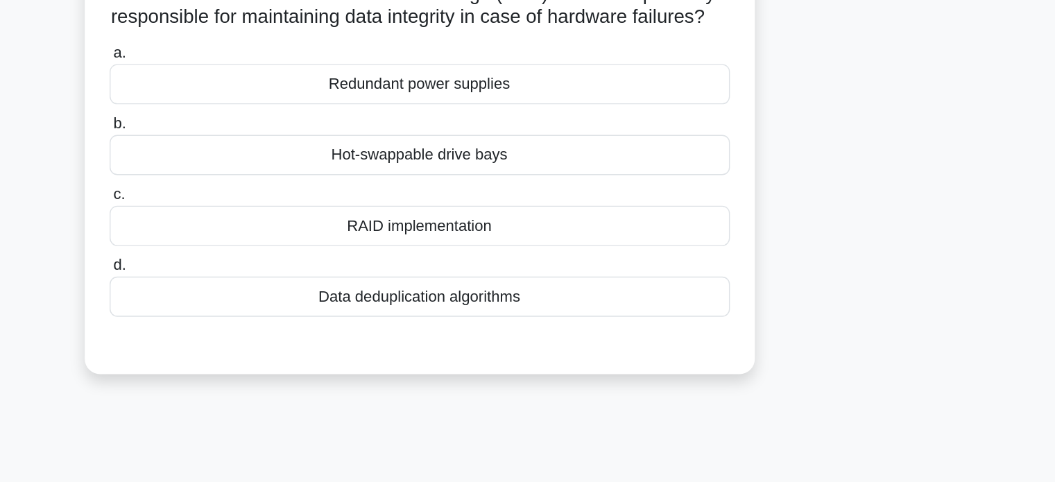
click at [570, 289] on div "RAID implementation" at bounding box center [527, 276] width 449 height 29
click at [303, 259] on input "c. RAID implementation" at bounding box center [303, 254] width 0 height 9
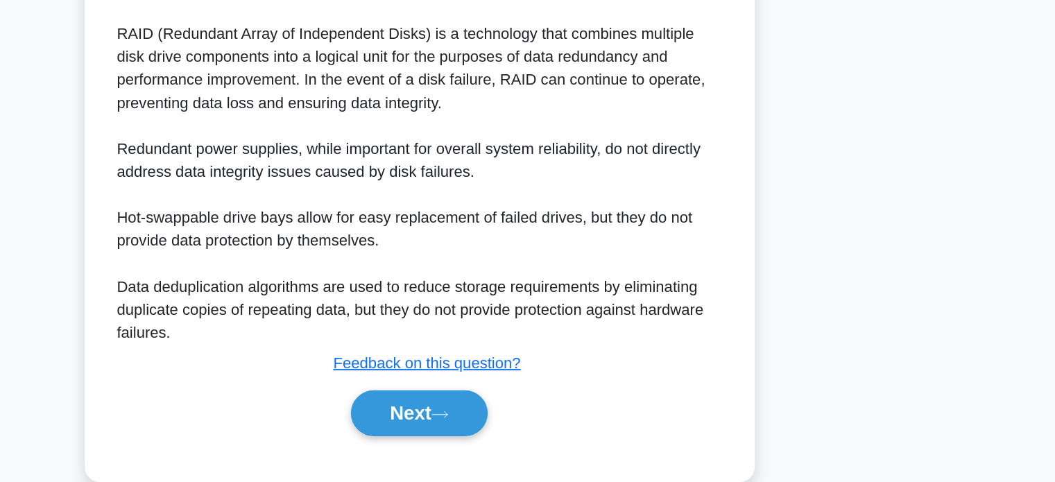
scroll to position [338, 0]
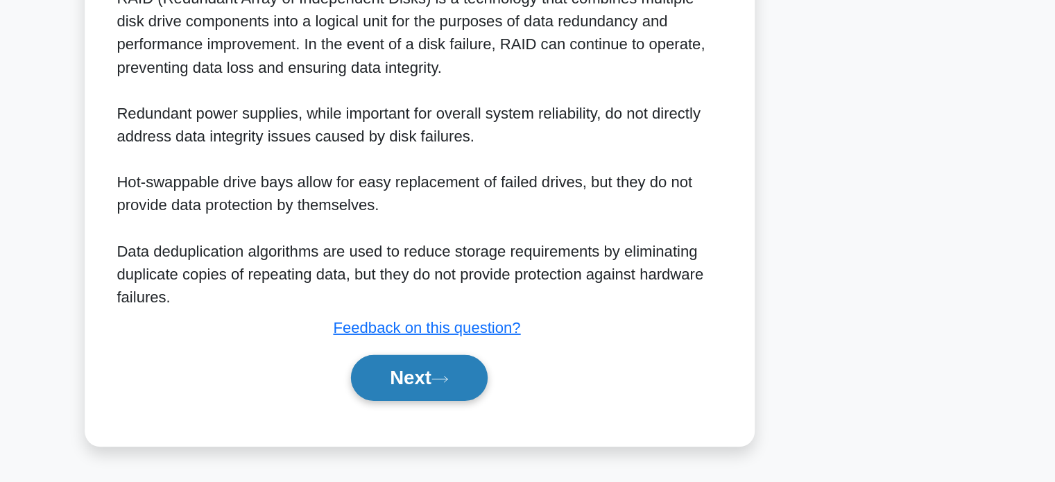
click at [540, 404] on button "Next" at bounding box center [527, 406] width 99 height 33
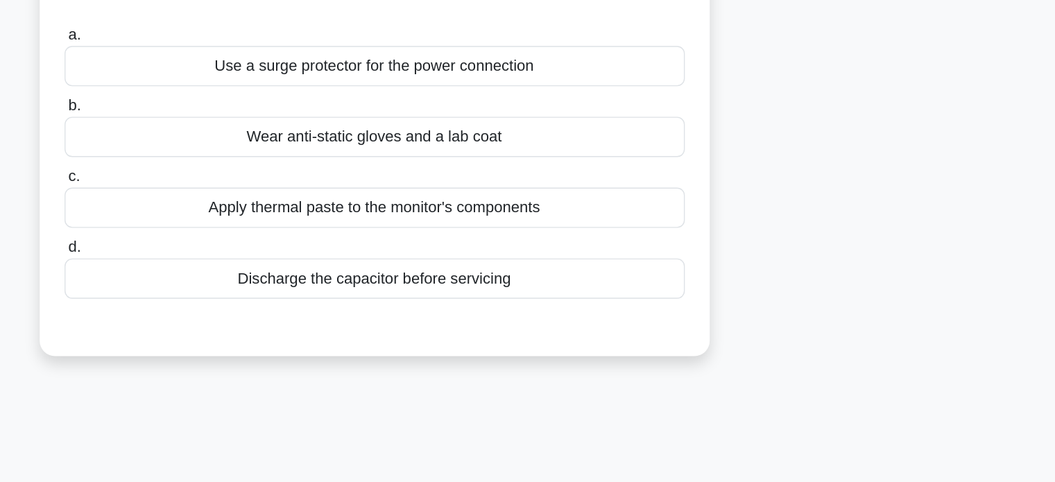
scroll to position [0, 0]
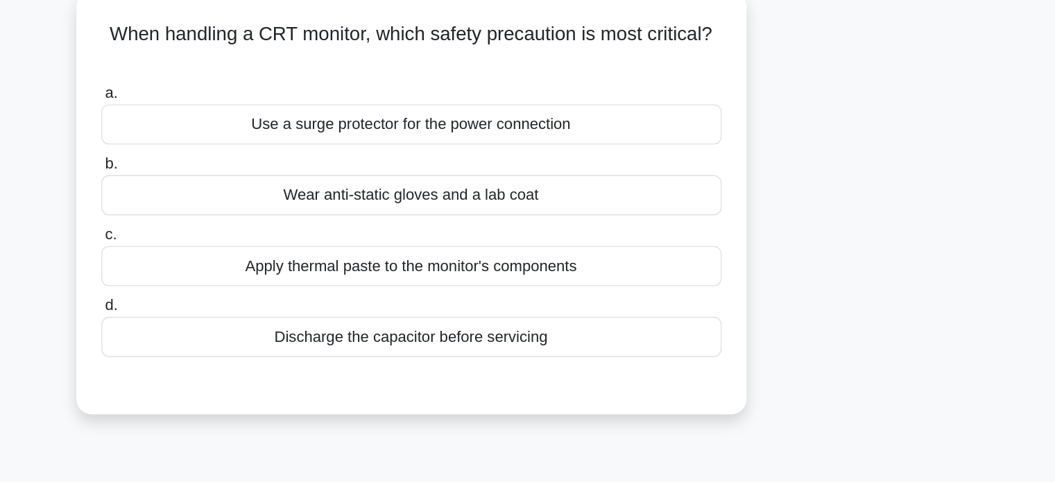
click at [578, 226] on div "Wear anti-static gloves and a lab coat" at bounding box center [527, 225] width 449 height 29
click at [303, 207] on input "b. Wear anti-static gloves and a lab coat" at bounding box center [303, 202] width 0 height 9
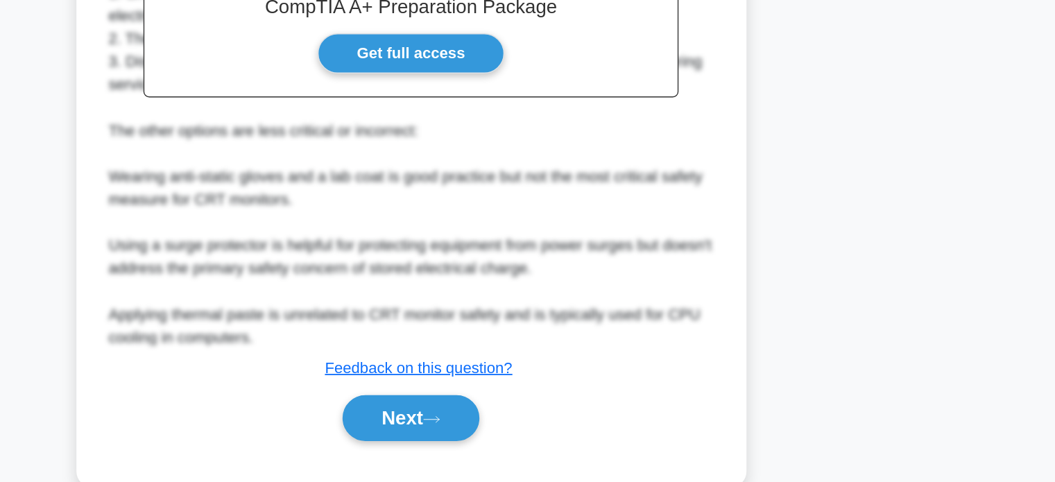
scroll to position [357, 0]
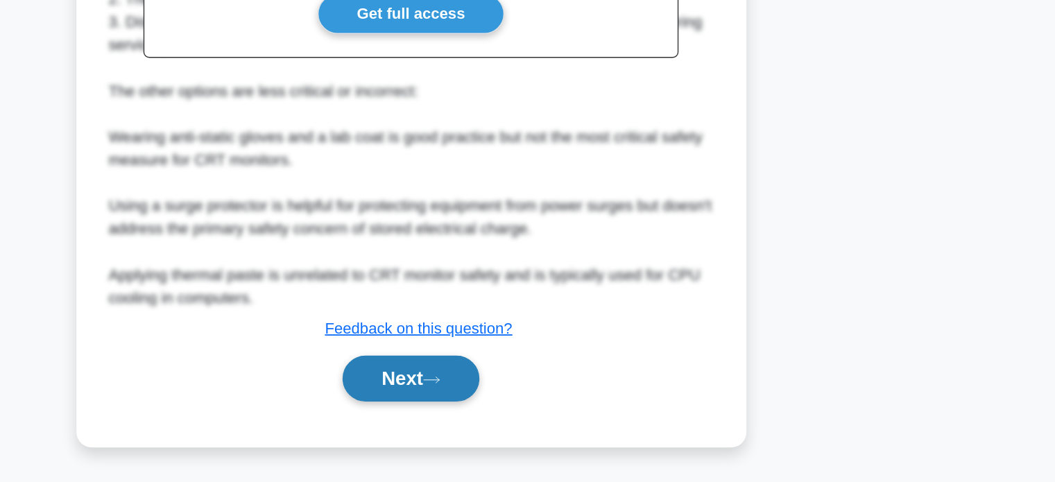
click at [531, 415] on button "Next" at bounding box center [527, 407] width 99 height 33
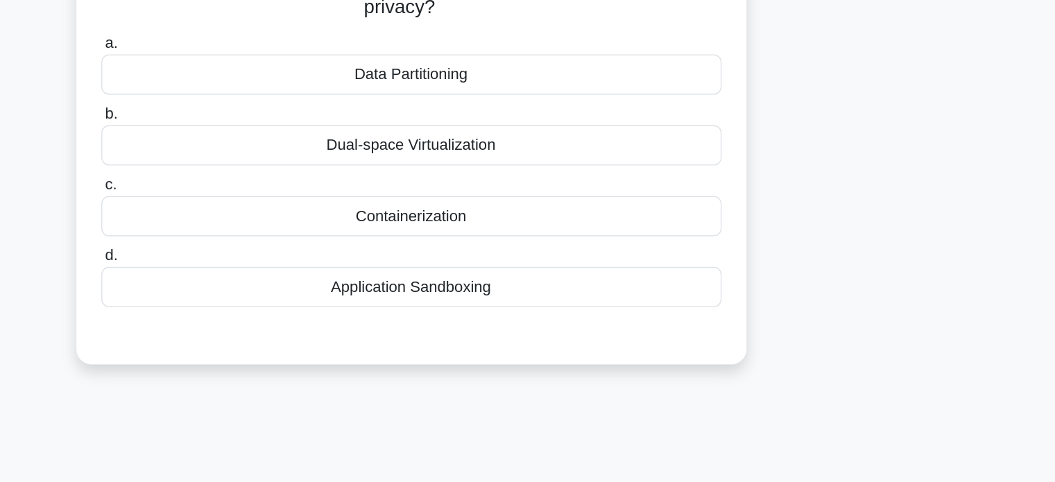
scroll to position [135, 0]
drag, startPoint x: 524, startPoint y: 172, endPoint x: 586, endPoint y: 148, distance: 66.1
click at [525, 173] on div "a. Data Partitioning b. Dual-space Virtualization c." at bounding box center [528, 124] width 466 height 205
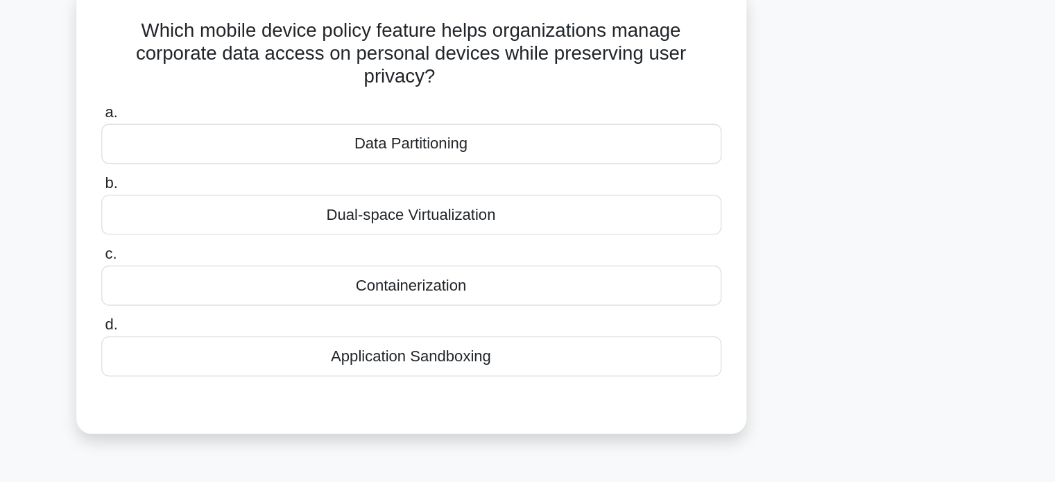
click at [492, 339] on div "Application Sandboxing" at bounding box center [527, 344] width 449 height 29
click at [303, 327] on input "d. Application Sandboxing" at bounding box center [303, 322] width 0 height 9
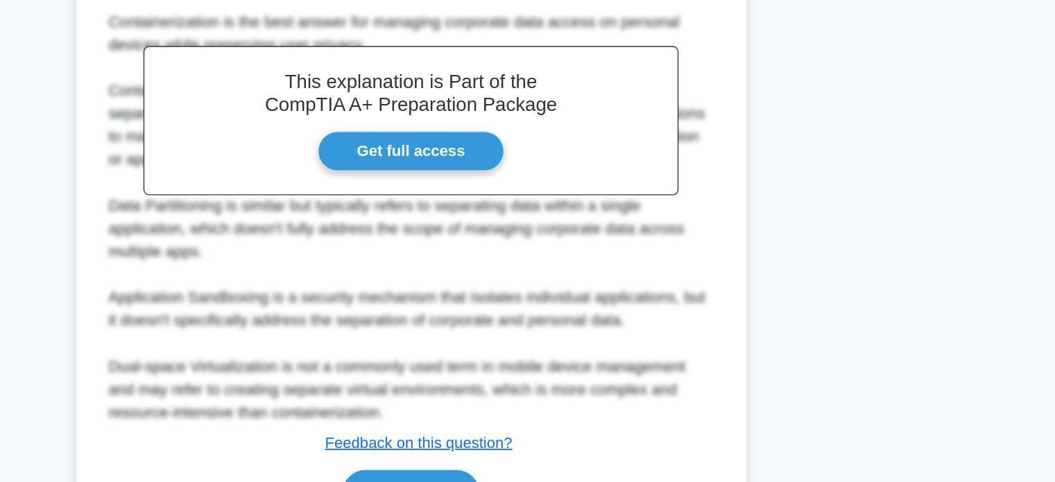
scroll to position [287, 0]
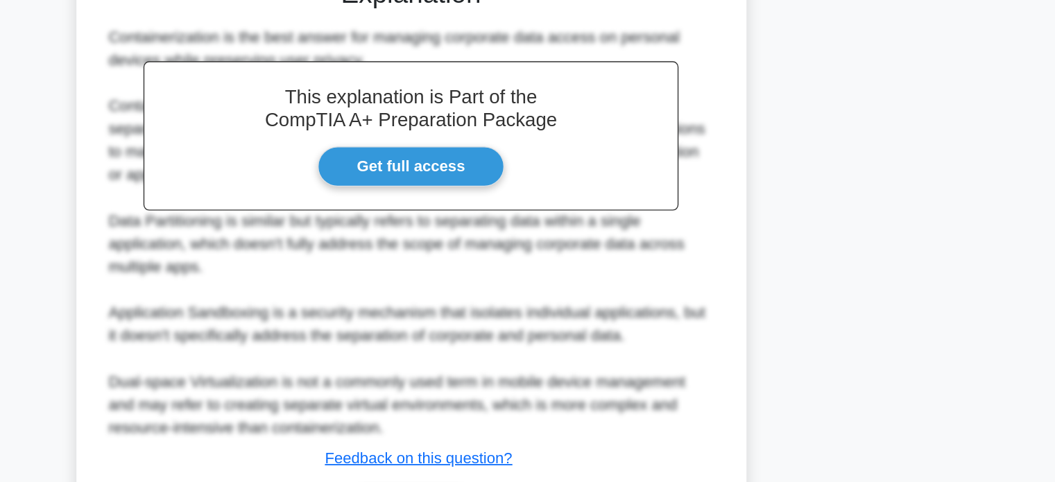
click at [543, 461] on button "Next" at bounding box center [527, 477] width 99 height 33
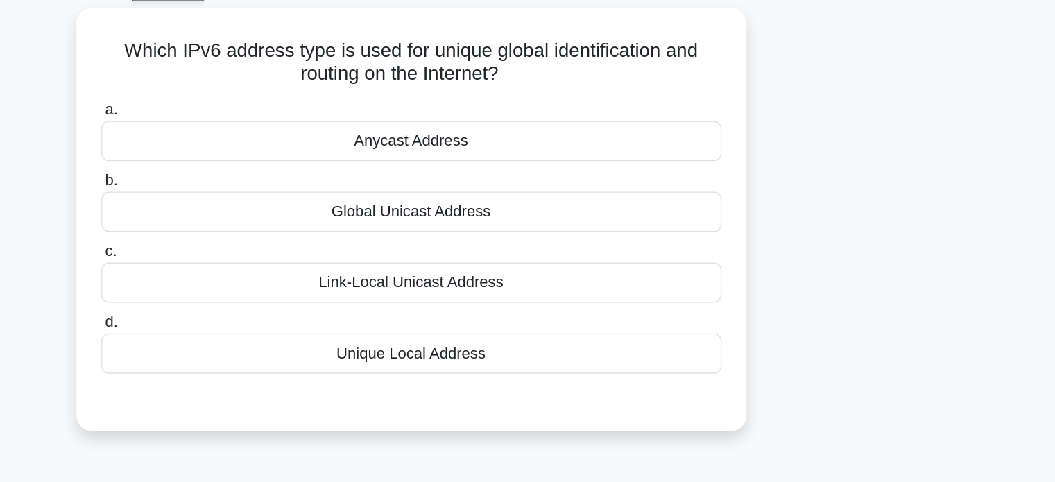
scroll to position [1, 0]
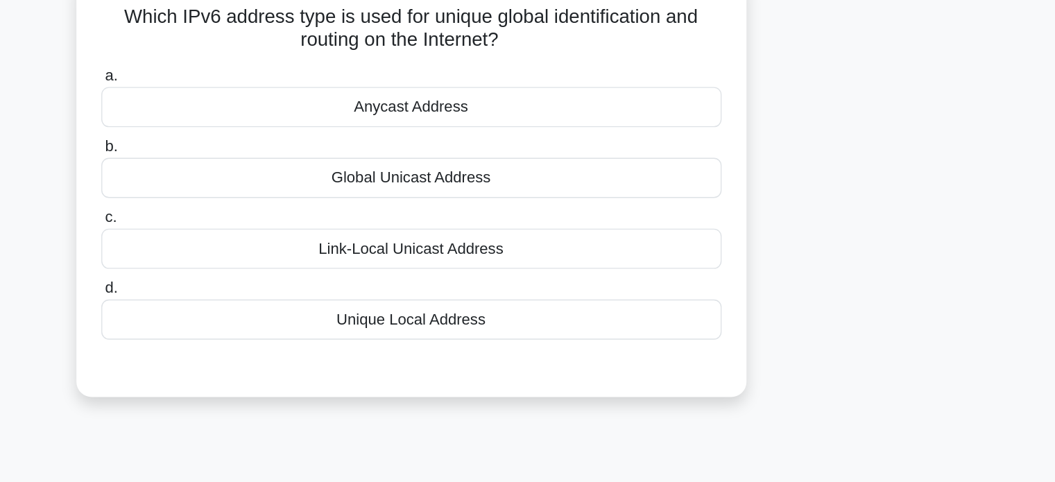
click at [560, 217] on div "Global Unicast Address" at bounding box center [527, 223] width 449 height 29
click at [303, 206] on input "b. Global Unicast Address" at bounding box center [303, 201] width 0 height 9
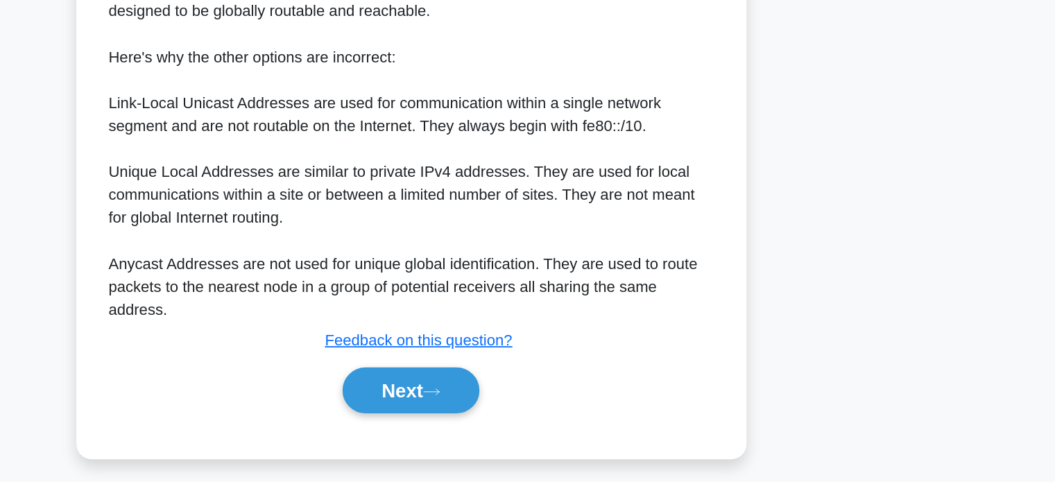
scroll to position [338, 0]
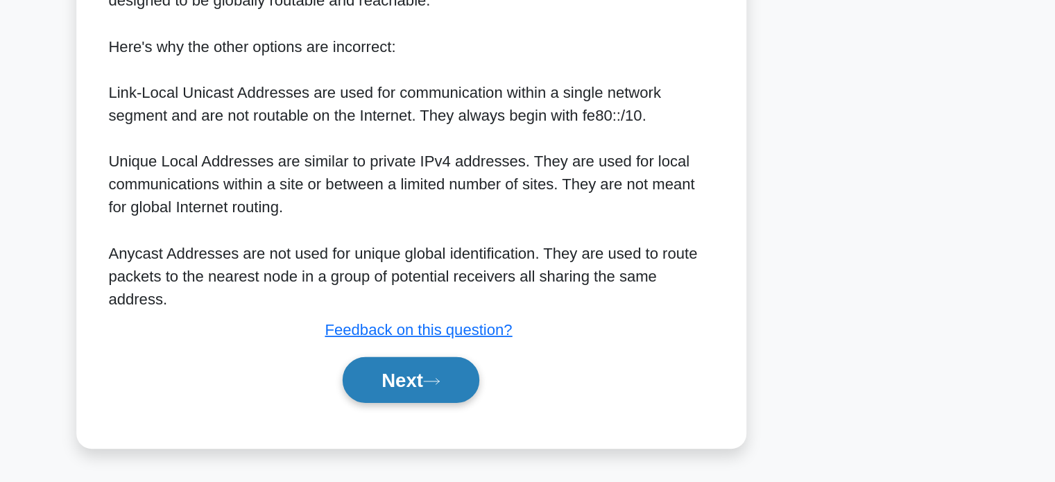
click at [526, 418] on button "Next" at bounding box center [527, 407] width 99 height 33
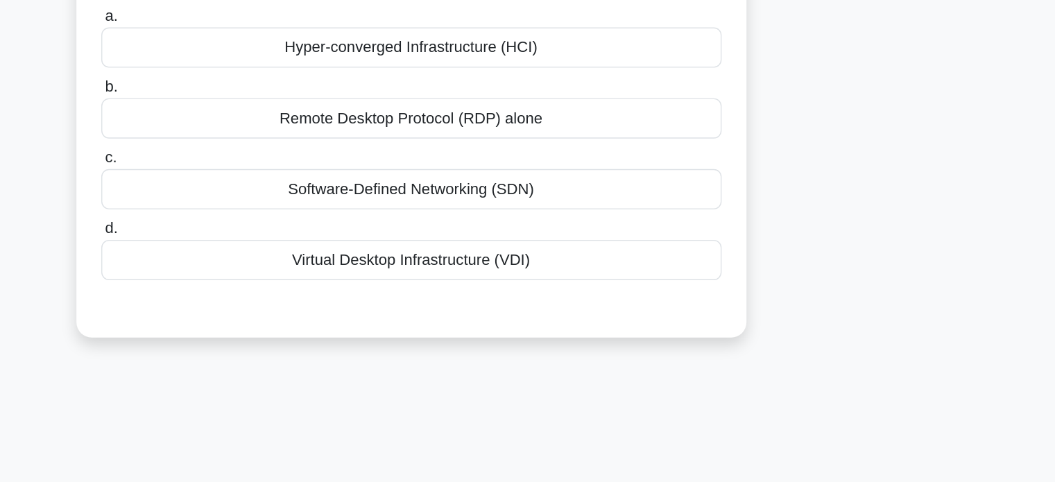
scroll to position [0, 0]
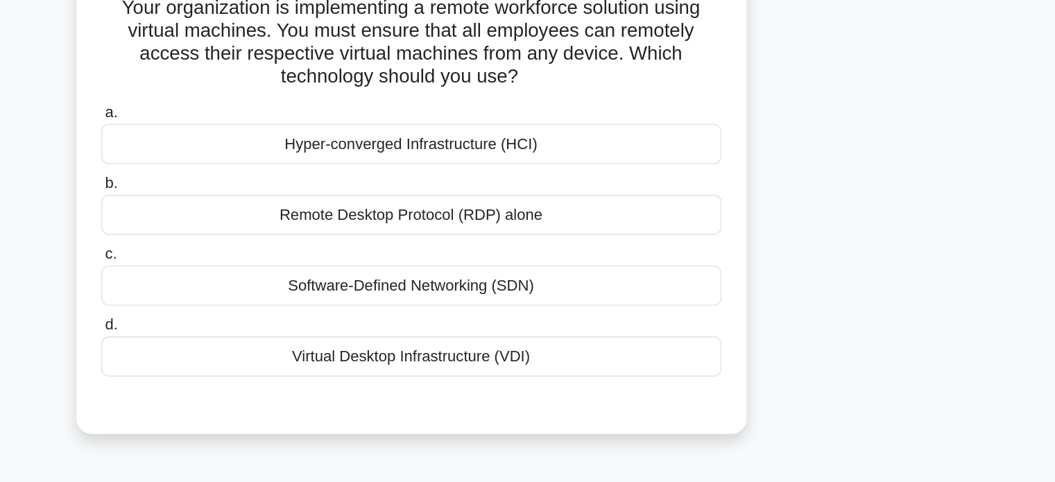
click at [532, 267] on div "Remote Desktop Protocol (RDP) alone" at bounding box center [527, 258] width 449 height 29
click at [303, 241] on input "b. Remote Desktop Protocol (RDP) alone" at bounding box center [303, 236] width 0 height 9
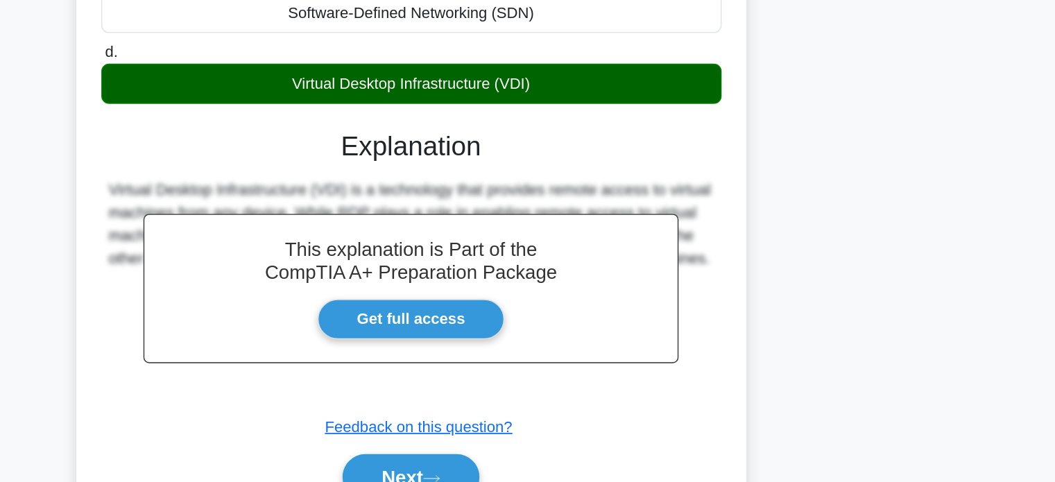
scroll to position [267, 0]
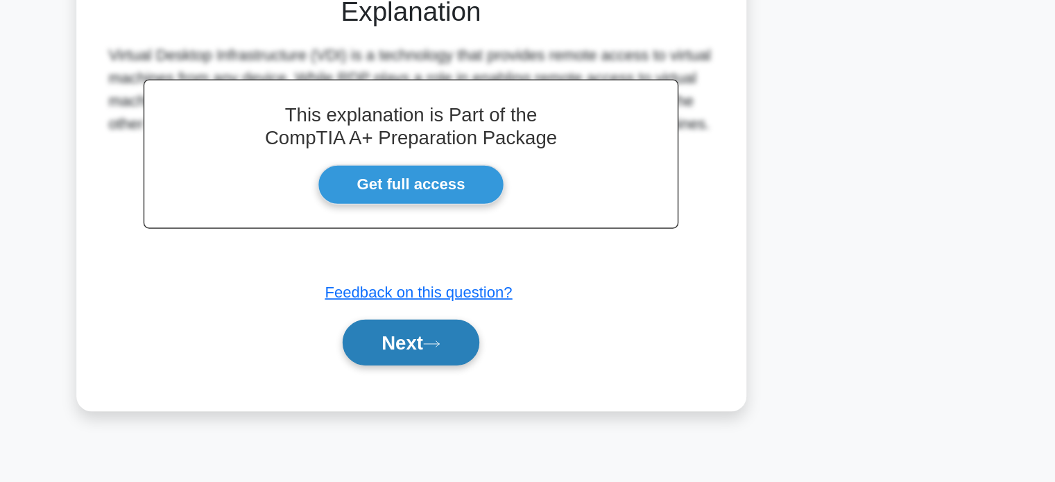
click at [531, 379] on button "Next" at bounding box center [527, 380] width 99 height 33
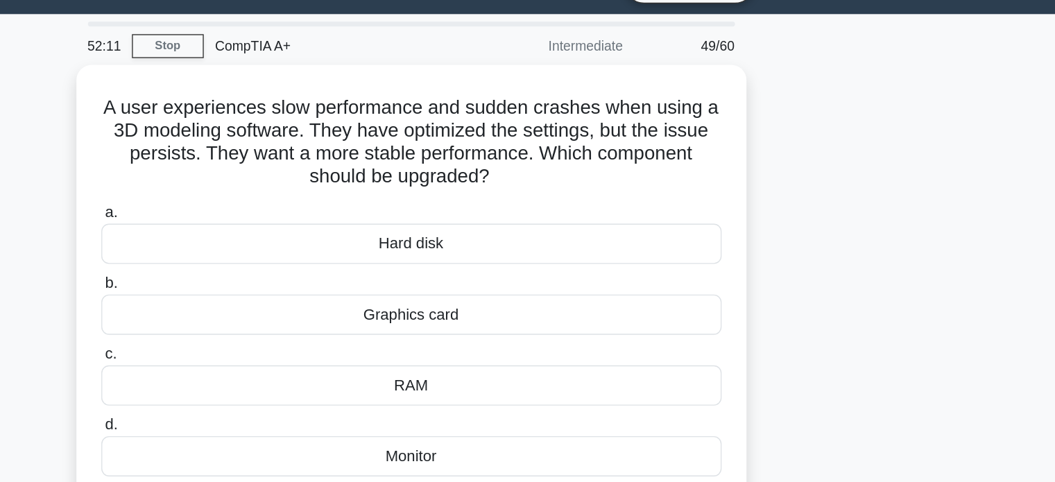
scroll to position [0, 0]
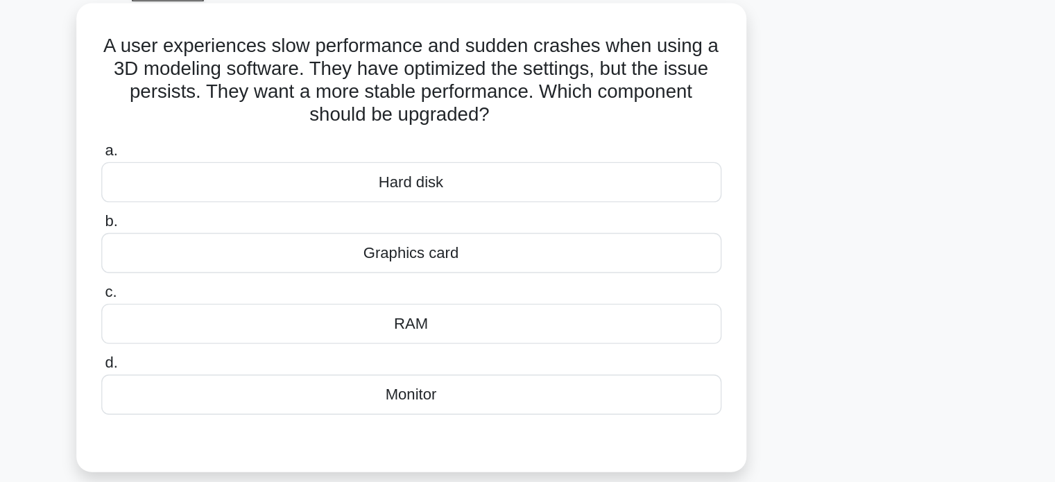
click at [540, 300] on div "RAM" at bounding box center [527, 309] width 449 height 29
click at [303, 292] on input "c. RAM" at bounding box center [303, 287] width 0 height 9
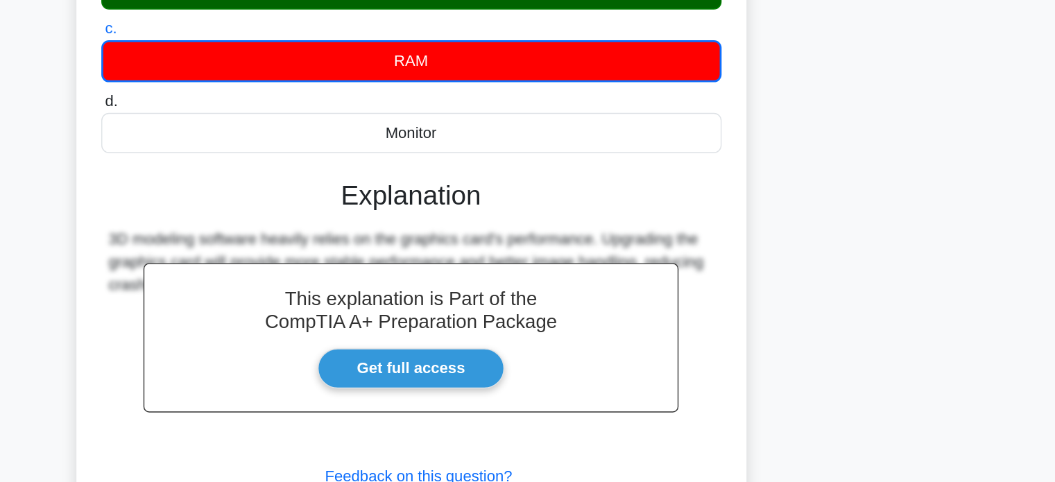
scroll to position [267, 0]
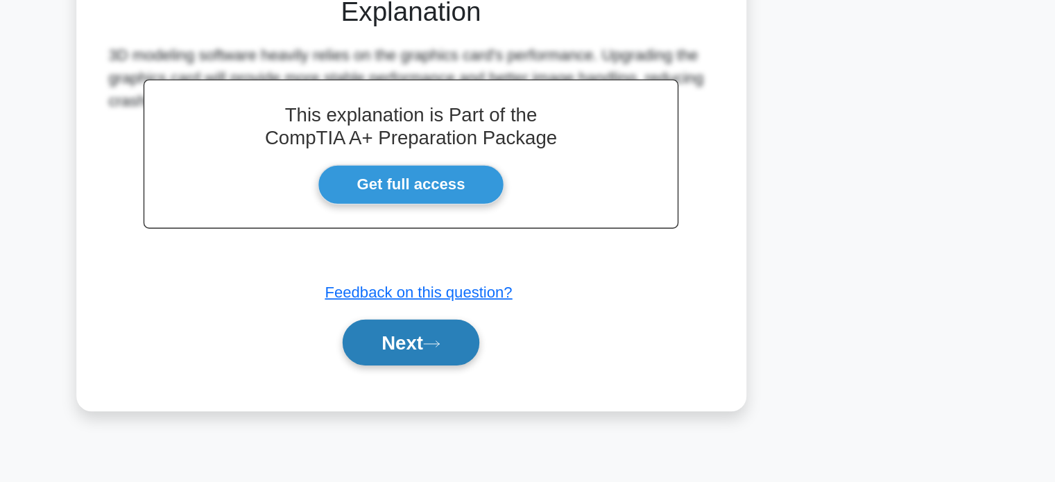
click at [540, 377] on button "Next" at bounding box center [527, 380] width 99 height 33
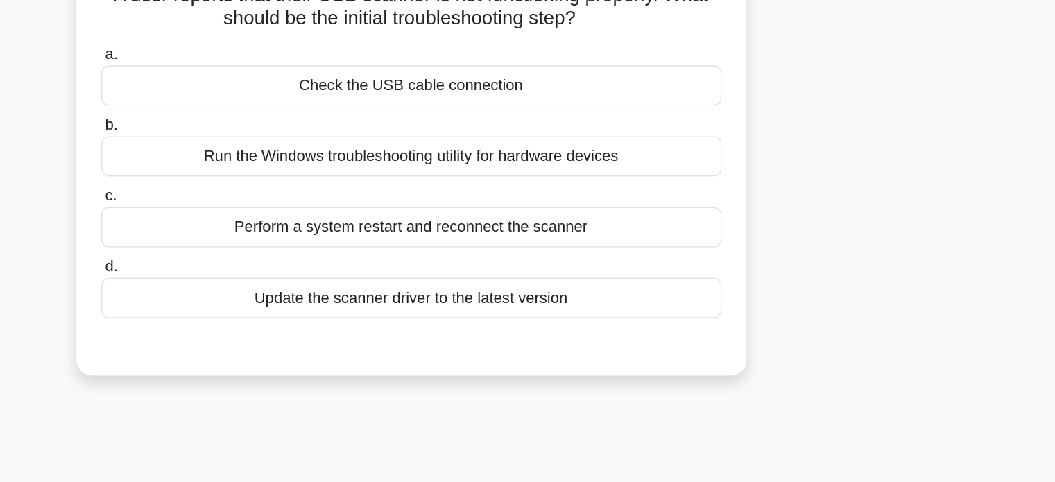
scroll to position [0, 0]
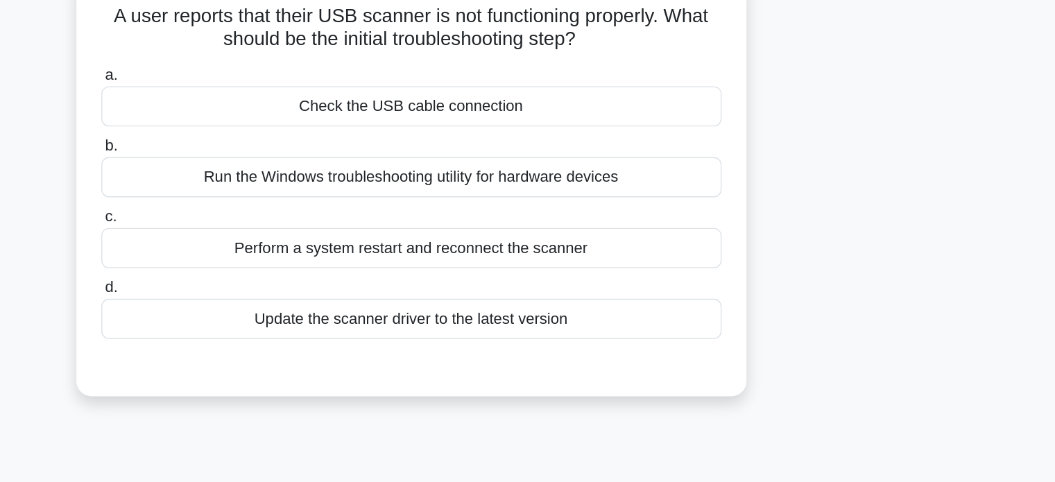
click at [574, 173] on div "Check the USB cable connection" at bounding box center [527, 174] width 449 height 29
click at [303, 156] on input "a. Check the USB cable connection" at bounding box center [303, 151] width 0 height 9
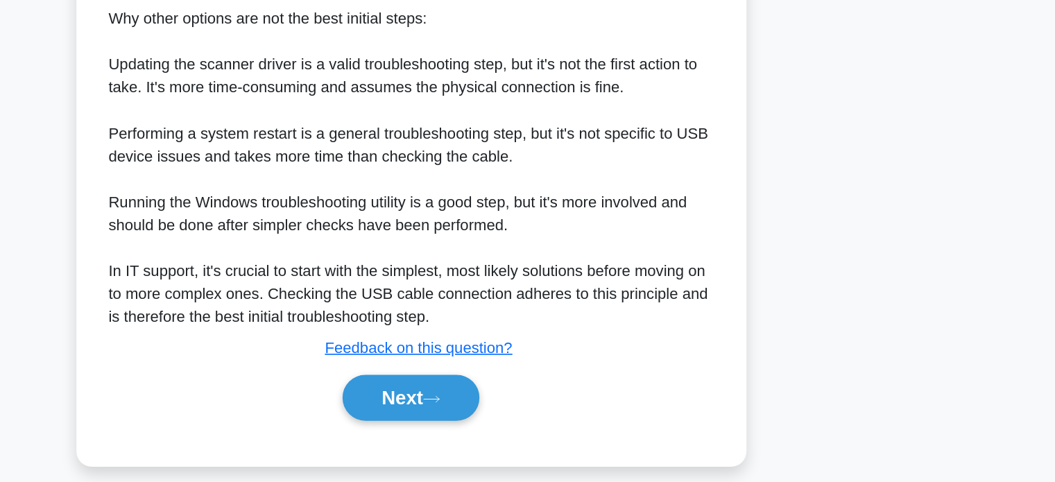
scroll to position [422, 0]
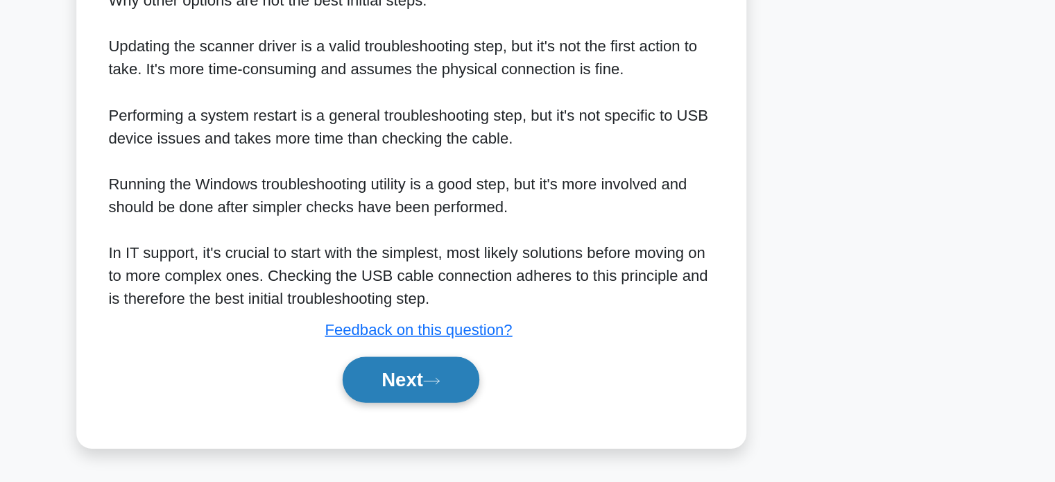
click at [549, 402] on button "Next" at bounding box center [527, 407] width 99 height 33
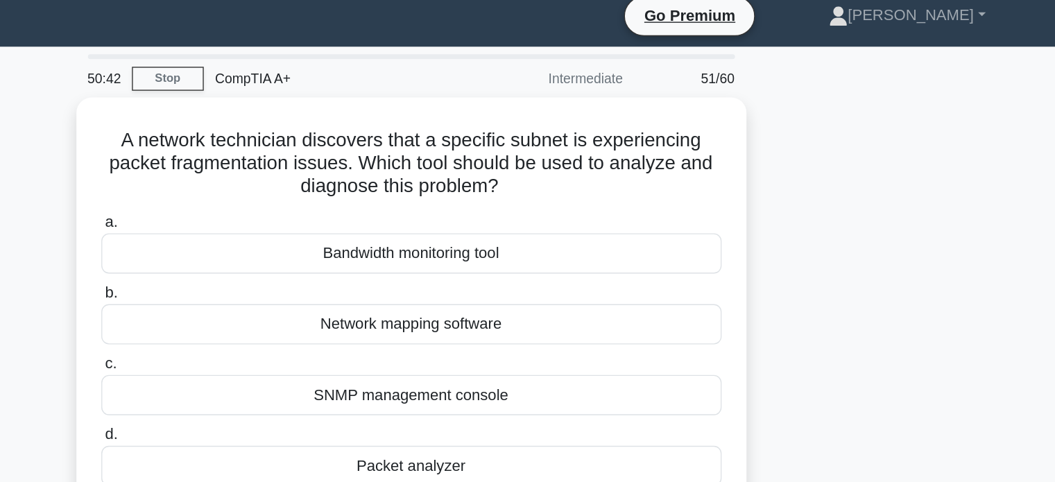
scroll to position [0, 0]
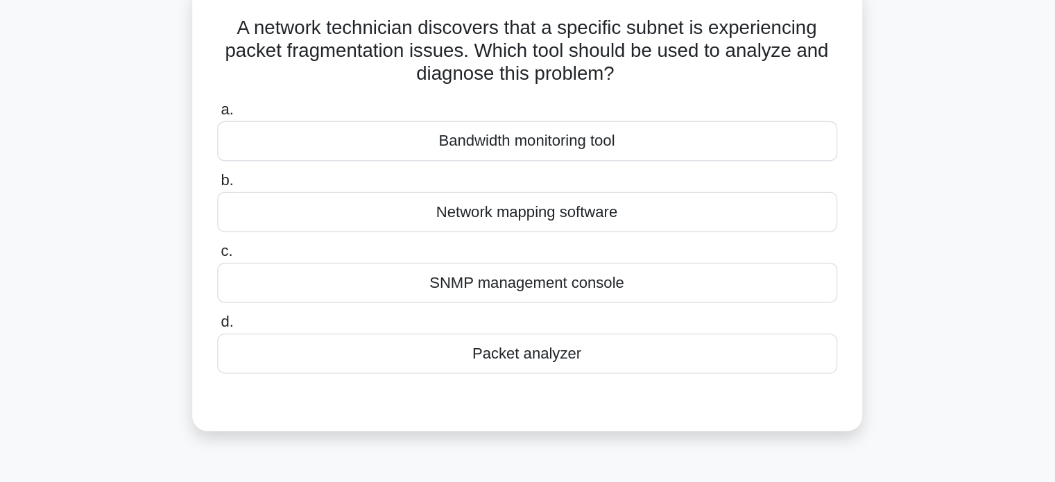
click at [530, 354] on div "Packet analyzer" at bounding box center [527, 344] width 449 height 29
click at [303, 327] on input "d. Packet analyzer" at bounding box center [303, 322] width 0 height 9
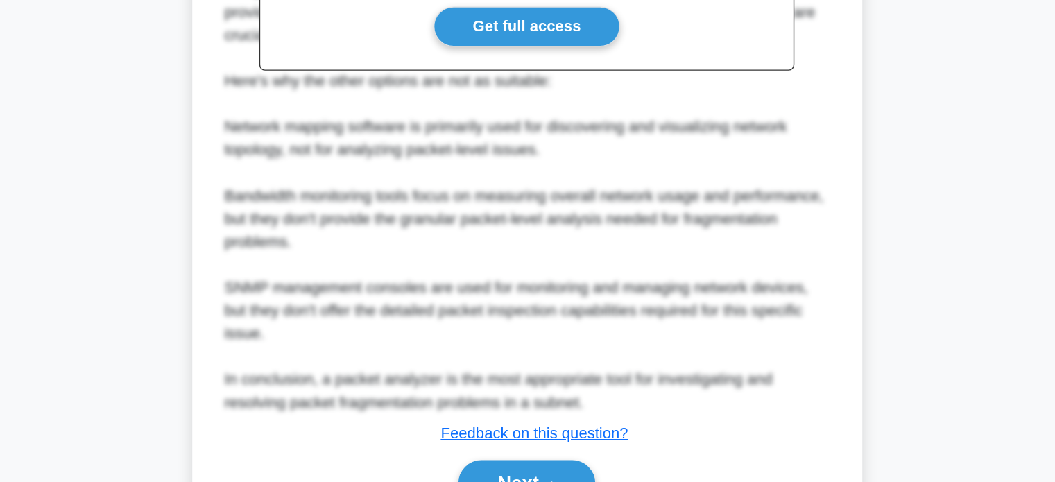
scroll to position [438, 0]
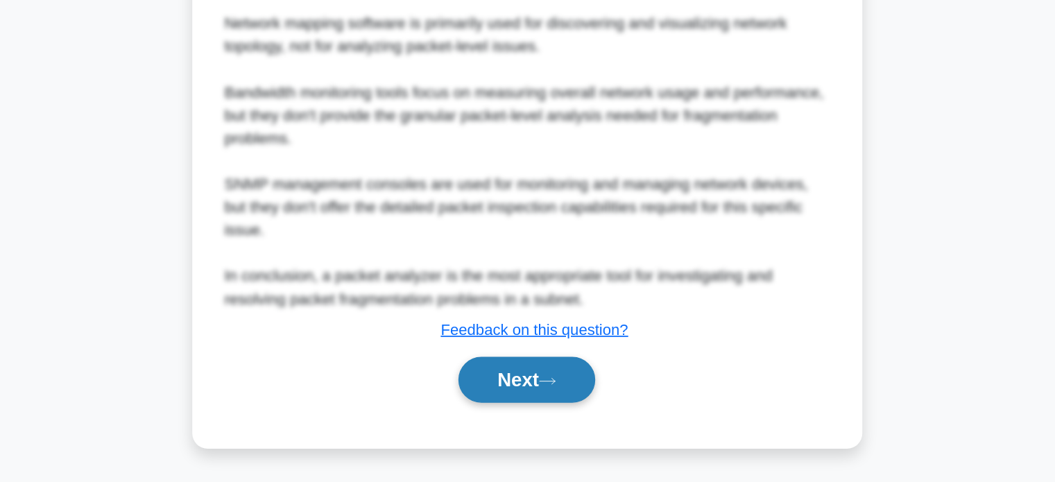
click at [546, 408] on icon at bounding box center [542, 409] width 12 height 8
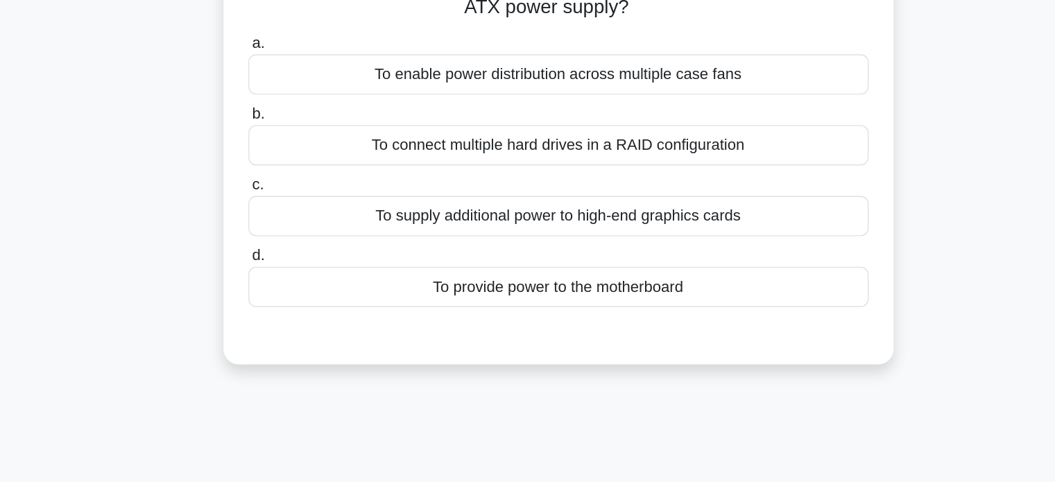
scroll to position [0, 0]
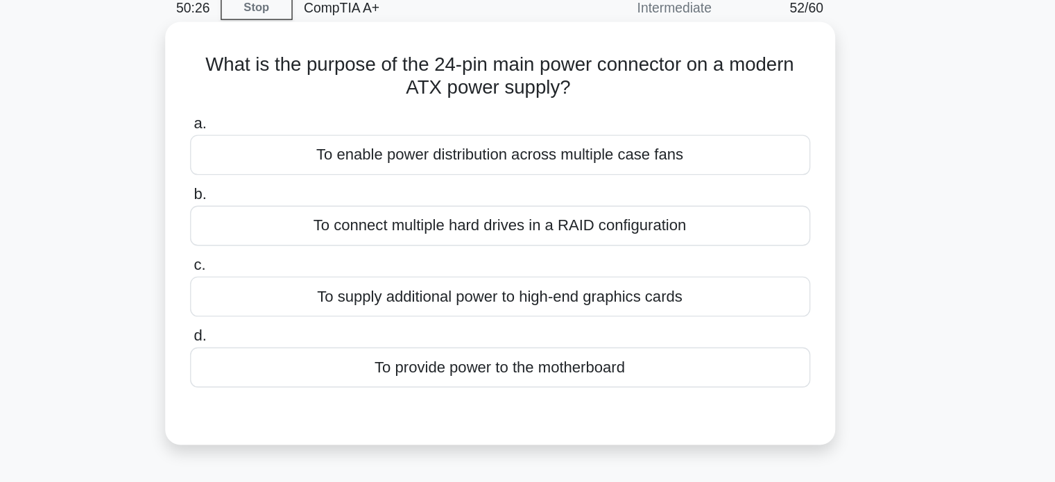
click at [537, 332] on div "To provide power to the motherboard" at bounding box center [527, 328] width 449 height 29
click at [303, 310] on input "d. To provide power to the motherboard" at bounding box center [303, 305] width 0 height 9
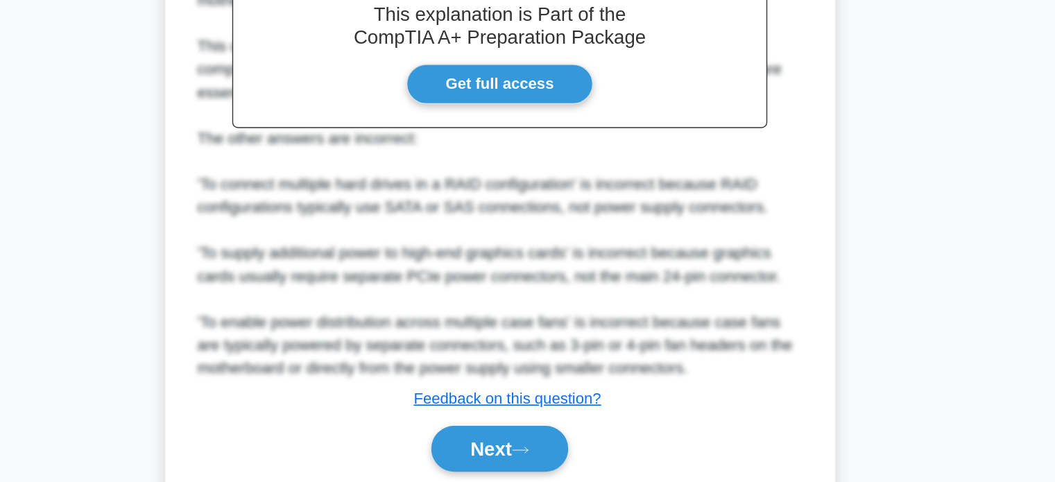
scroll to position [355, 0]
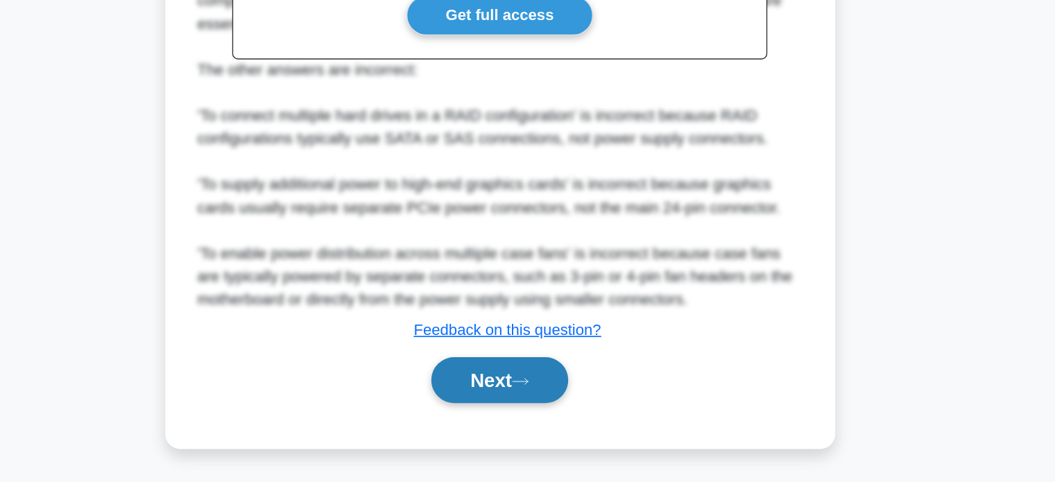
click at [544, 407] on icon at bounding box center [542, 409] width 12 height 8
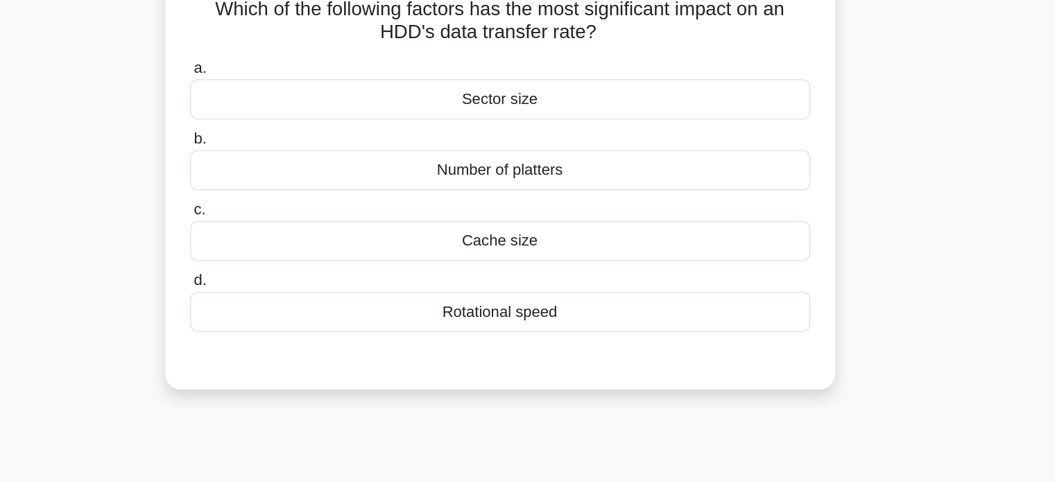
scroll to position [0, 0]
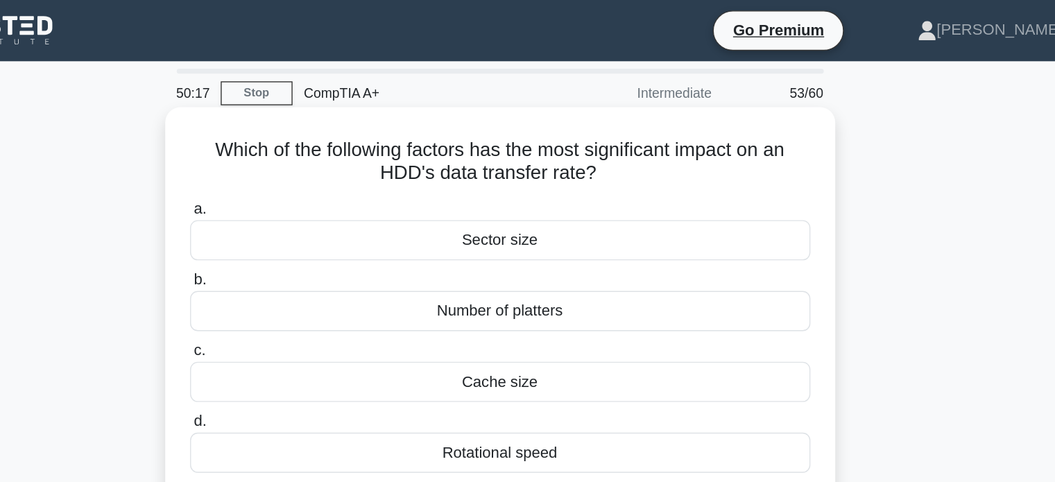
click at [562, 123] on h5 "Which of the following factors has the most significant impact on an HDD's data…" at bounding box center [528, 117] width 452 height 35
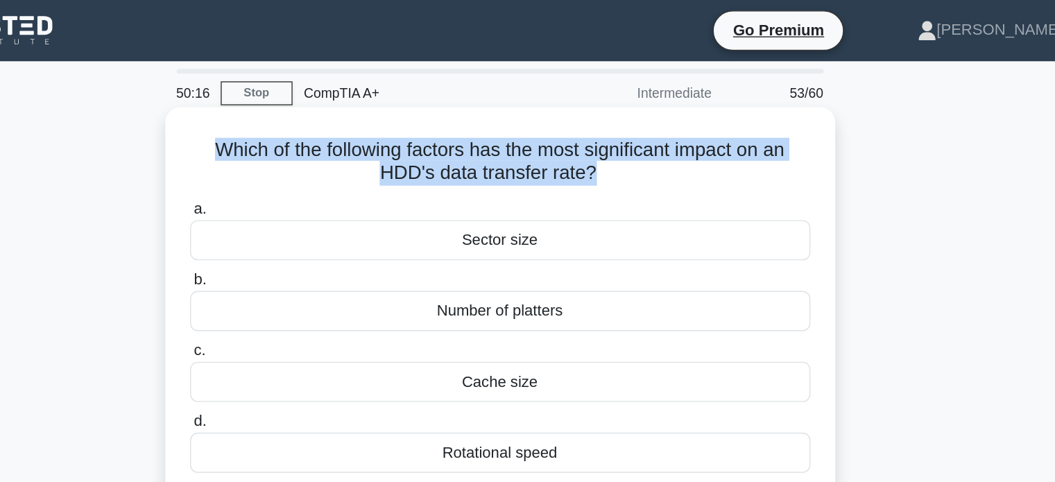
click at [562, 123] on h5 "Which of the following factors has the most significant impact on an HDD's data…" at bounding box center [528, 117] width 452 height 35
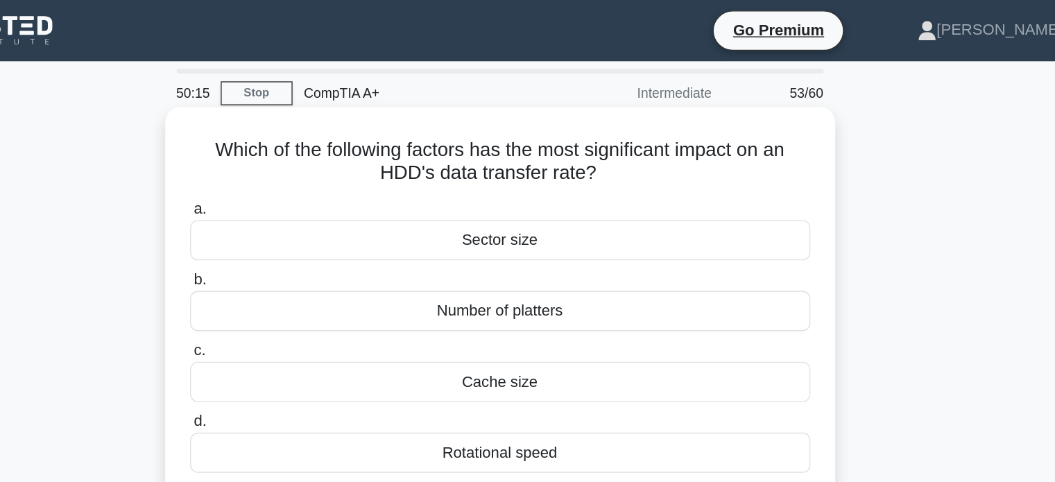
click at [610, 132] on icon ".spinner_0XTQ{transform-origin:center;animation:spinner_y6GP .75s linear infini…" at bounding box center [606, 126] width 17 height 17
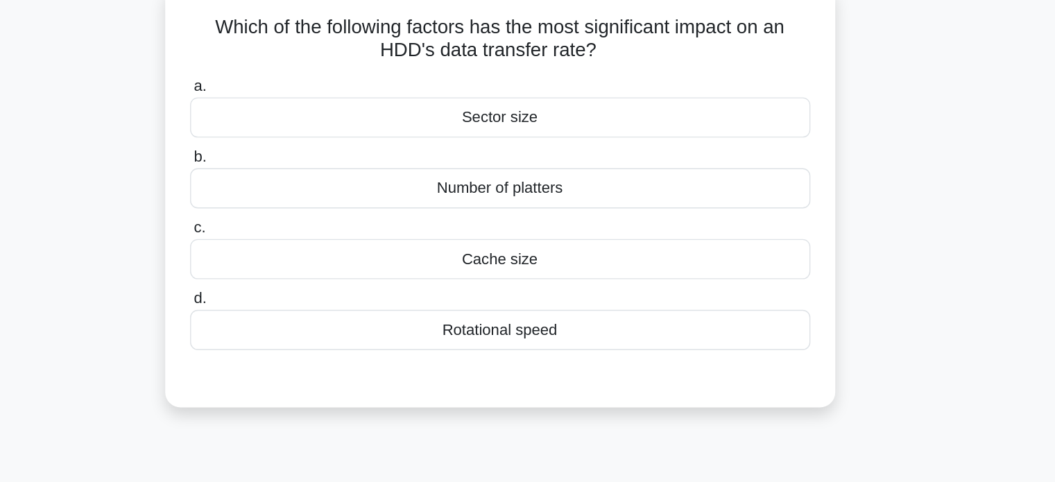
click at [424, 280] on div "Cache size" at bounding box center [527, 276] width 449 height 29
click at [303, 259] on input "c. Cache size" at bounding box center [303, 254] width 0 height 9
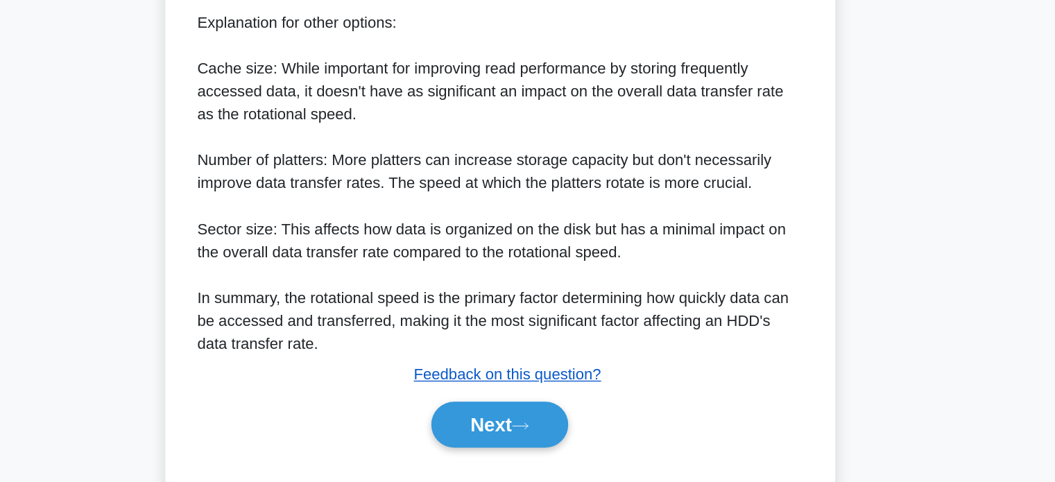
scroll to position [409, 0]
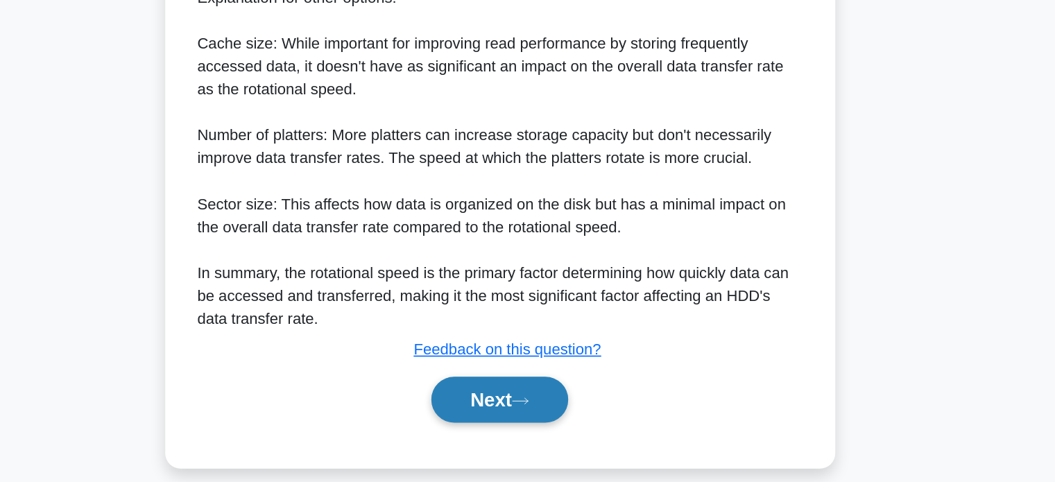
click at [511, 424] on button "Next" at bounding box center [527, 422] width 99 height 33
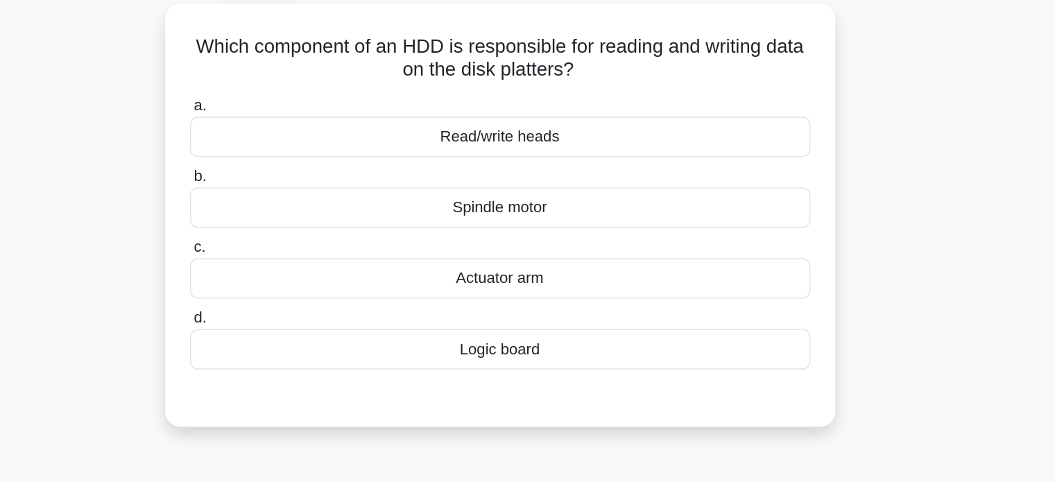
scroll to position [15, 0]
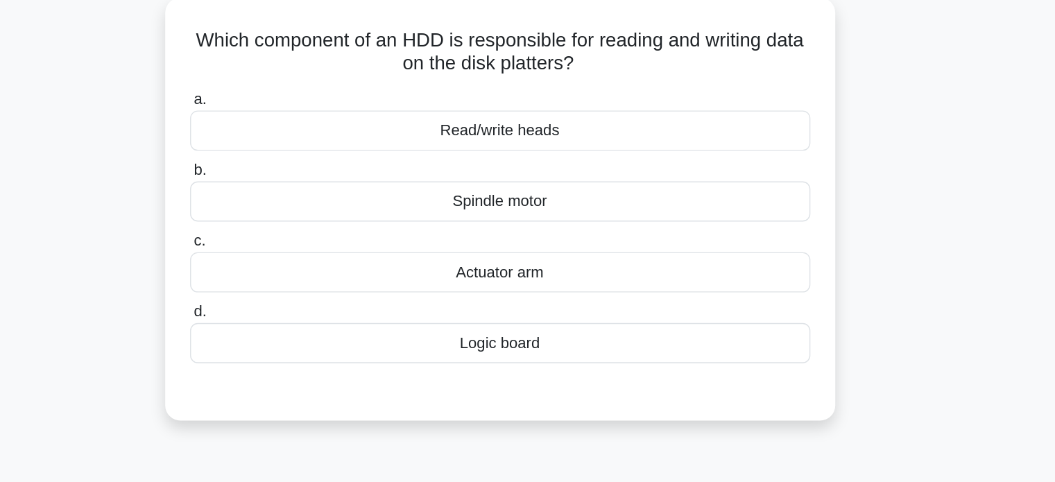
click at [542, 259] on div "Actuator arm" at bounding box center [527, 262] width 449 height 29
click at [303, 244] on input "c. Actuator arm" at bounding box center [303, 239] width 0 height 9
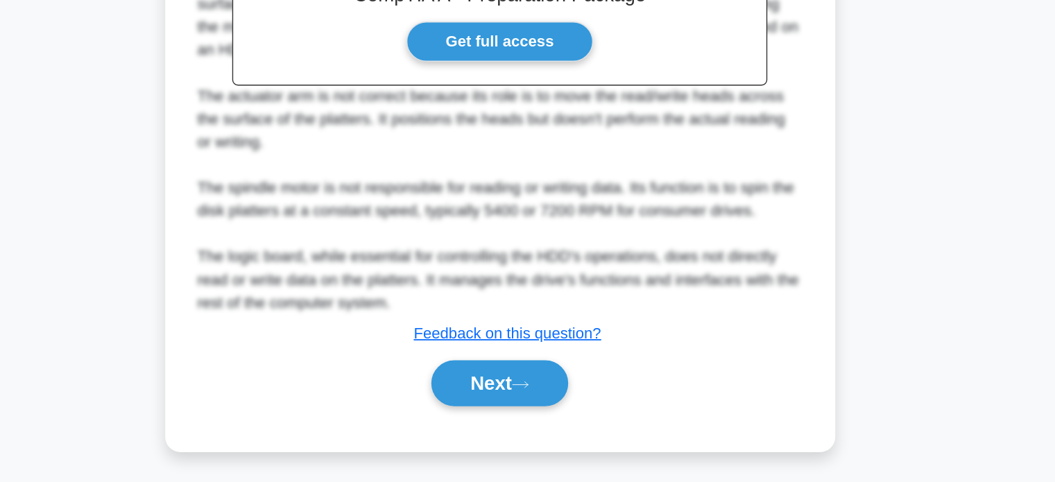
scroll to position [341, 0]
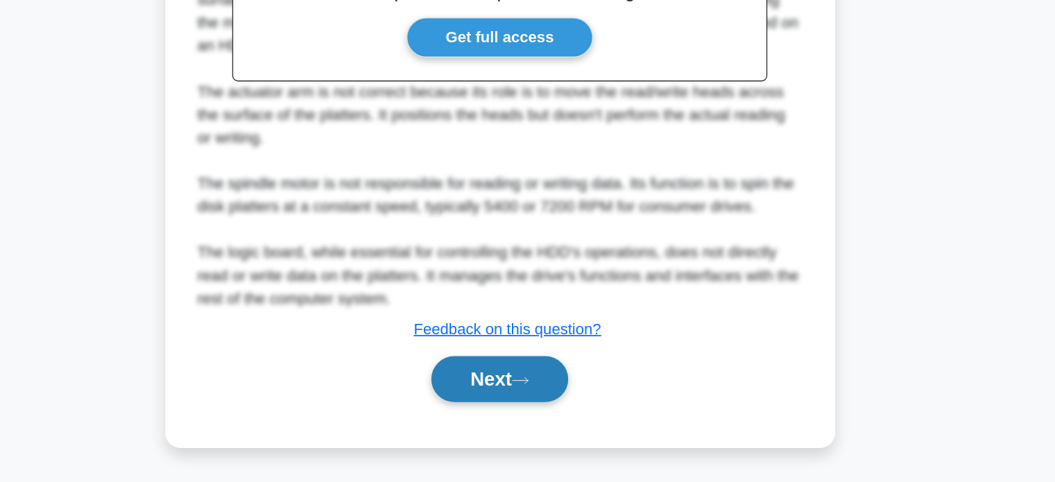
click at [536, 407] on button "Next" at bounding box center [527, 407] width 99 height 33
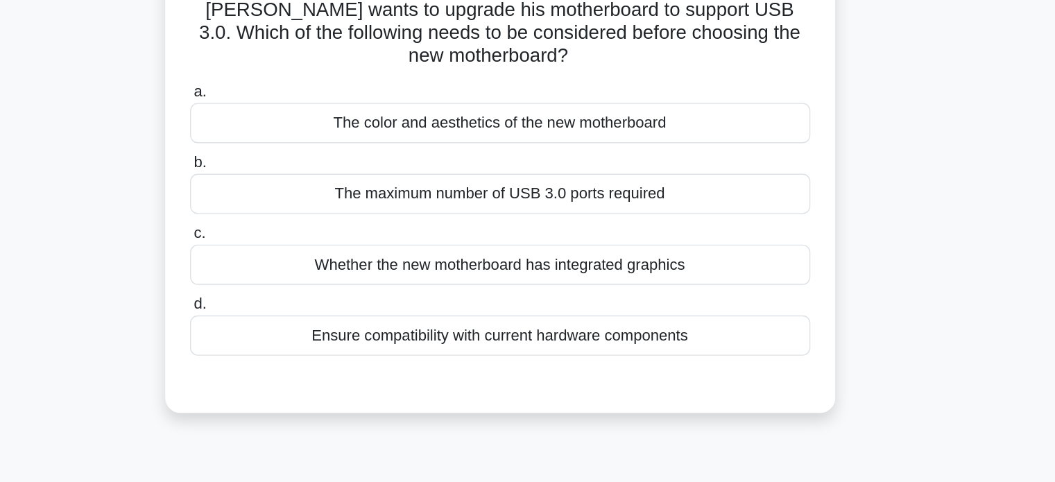
scroll to position [17, 0]
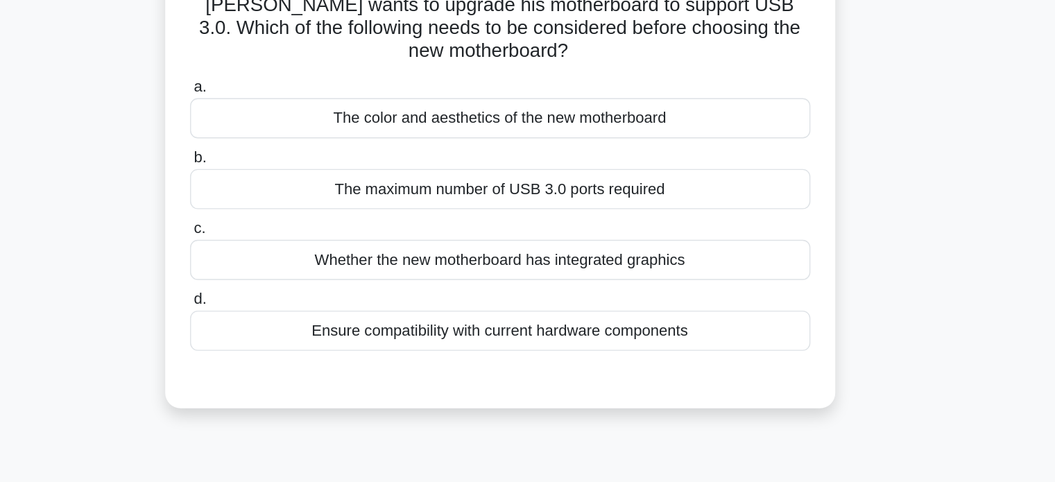
click at [554, 334] on div "Ensure compatibility with current hardware components" at bounding box center [527, 327] width 449 height 29
click at [303, 309] on input "d. Ensure compatibility with current hardware components" at bounding box center [303, 304] width 0 height 9
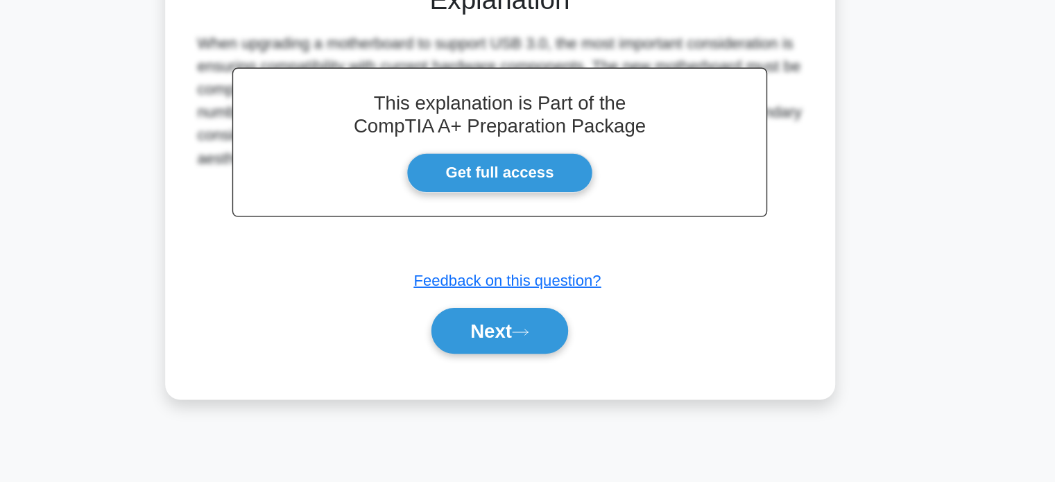
scroll to position [267, 0]
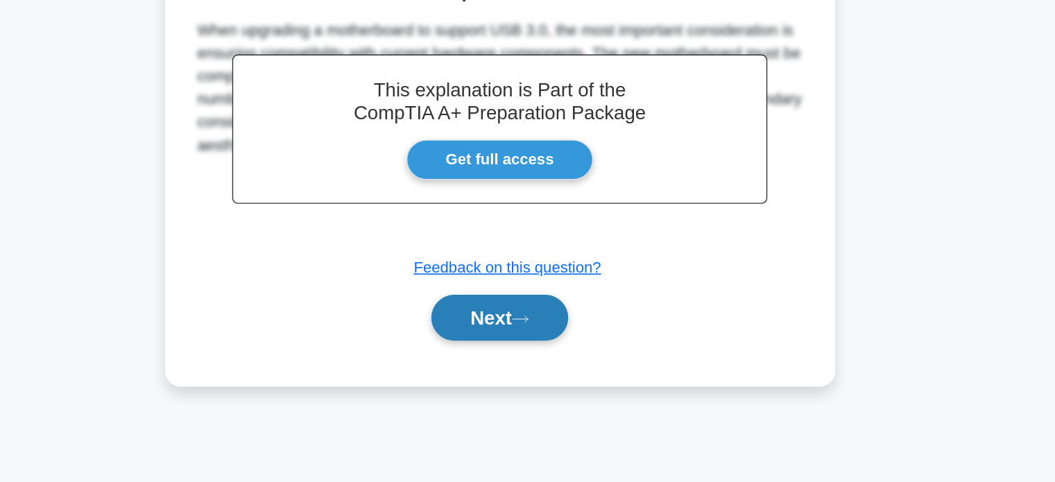
click at [537, 363] on button "Next" at bounding box center [527, 362] width 99 height 33
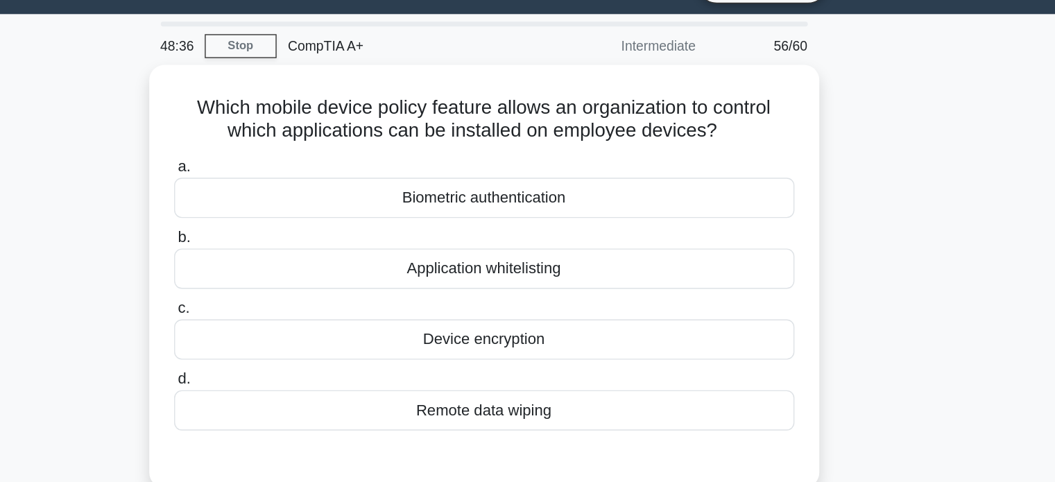
scroll to position [33, 0]
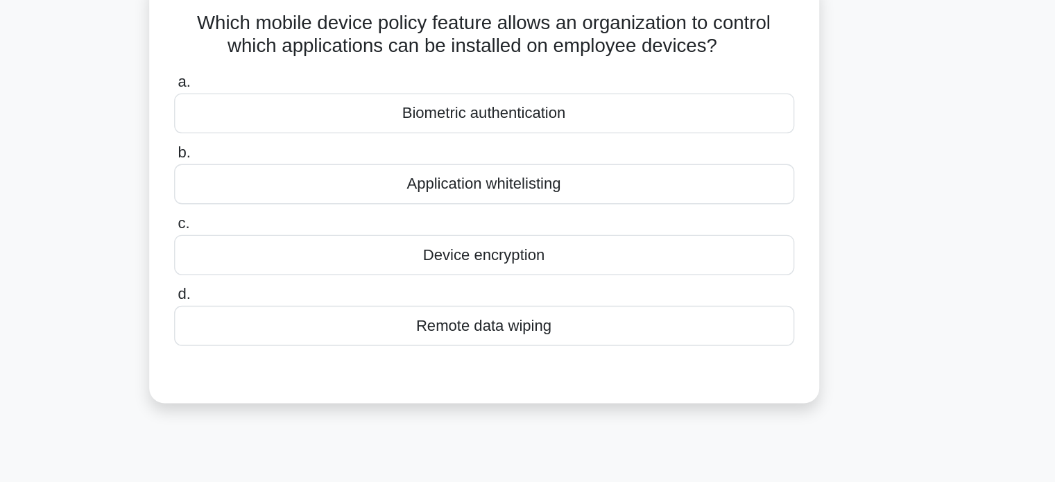
click at [581, 195] on div "Application whitelisting" at bounding box center [527, 192] width 449 height 29
click at [303, 174] on input "b. Application whitelisting" at bounding box center [303, 169] width 0 height 9
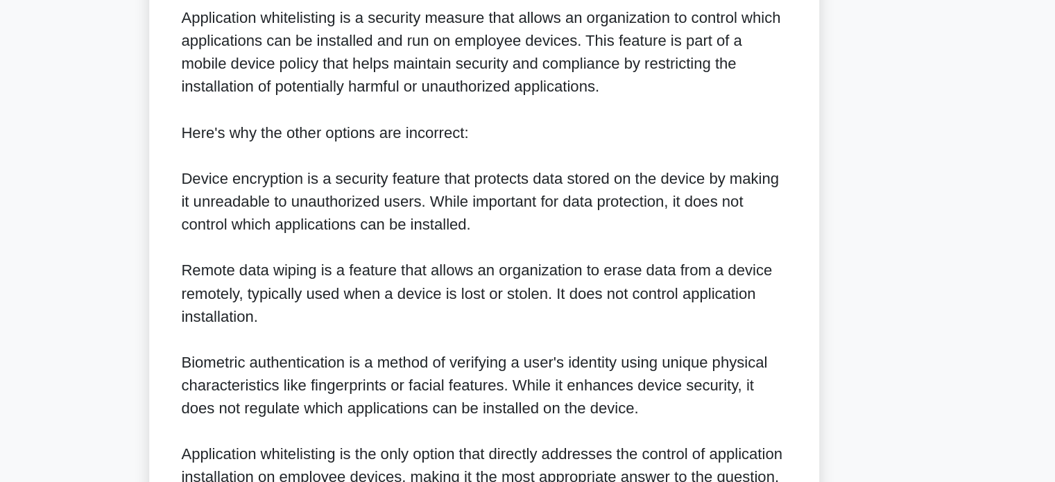
scroll to position [438, 0]
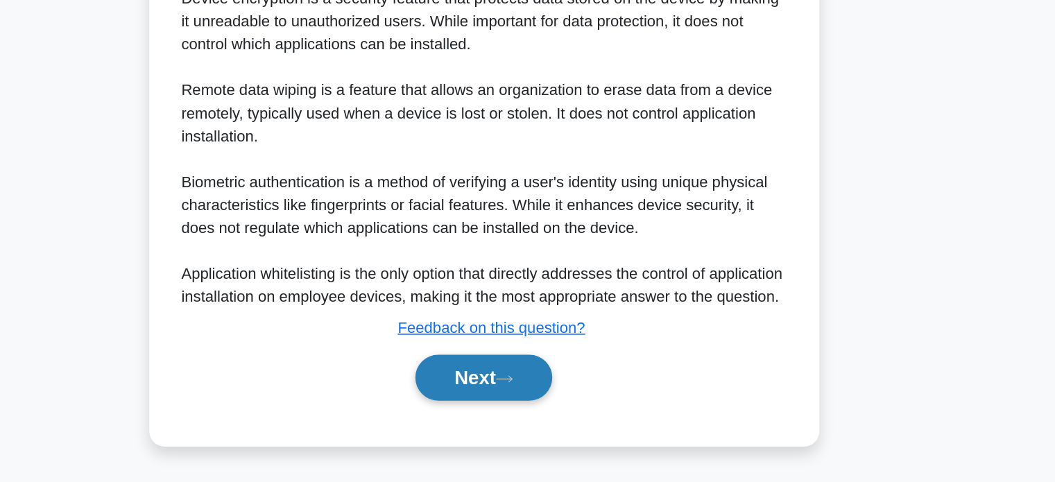
click at [533, 409] on button "Next" at bounding box center [527, 406] width 99 height 33
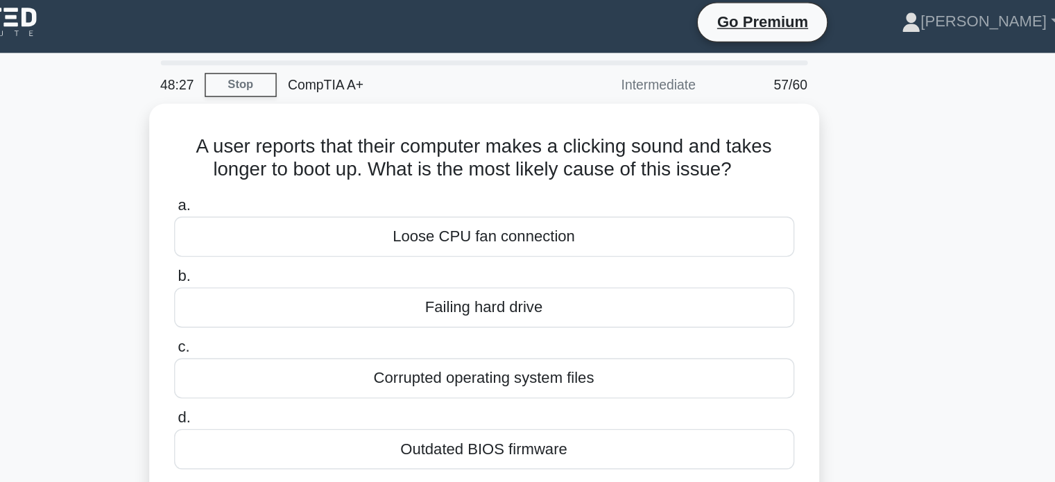
scroll to position [0, 0]
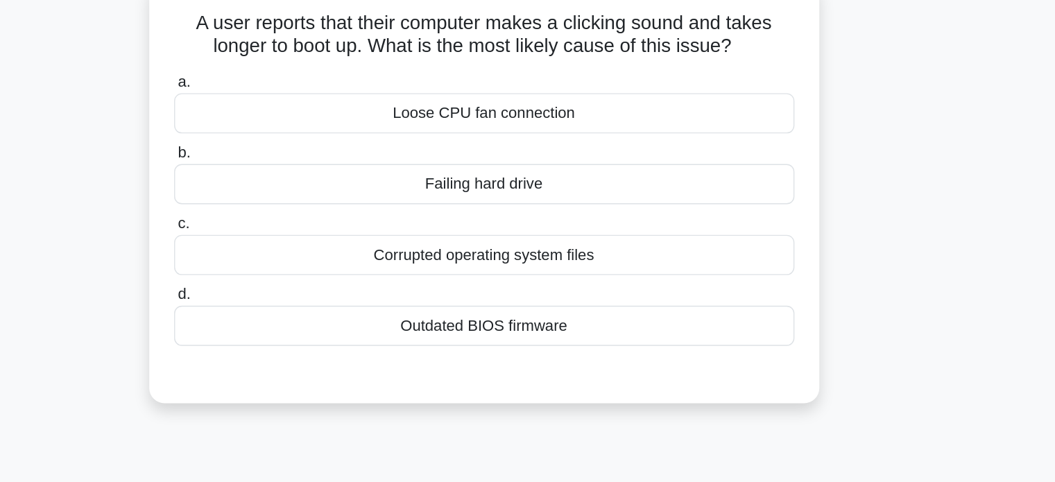
click at [547, 218] on div "Failing hard drive" at bounding box center [527, 225] width 449 height 29
click at [303, 207] on input "b. Failing hard drive" at bounding box center [303, 202] width 0 height 9
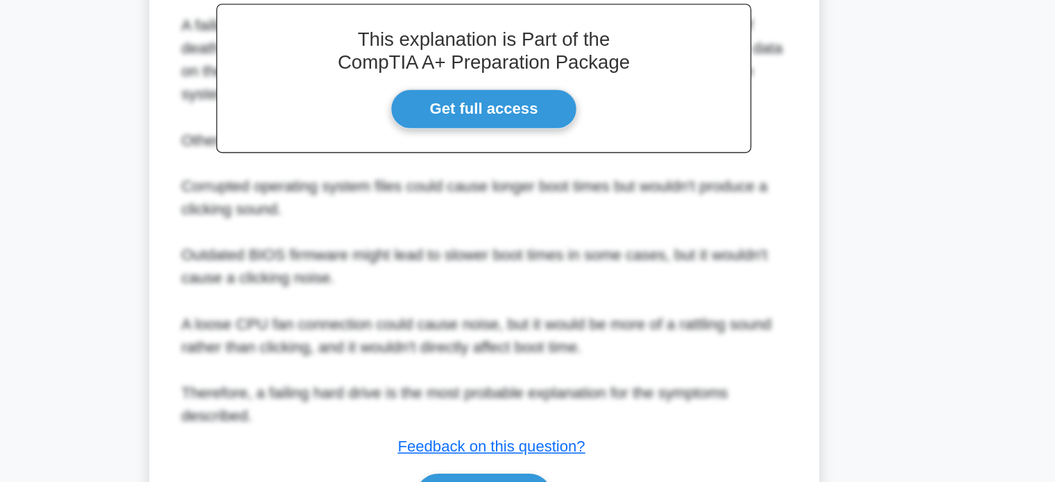
scroll to position [372, 0]
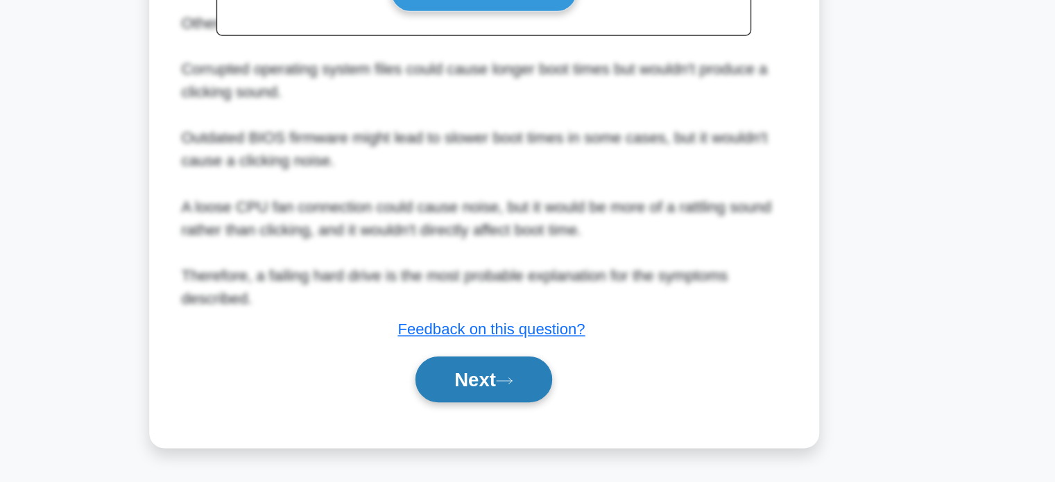
click at [511, 415] on button "Next" at bounding box center [527, 407] width 99 height 33
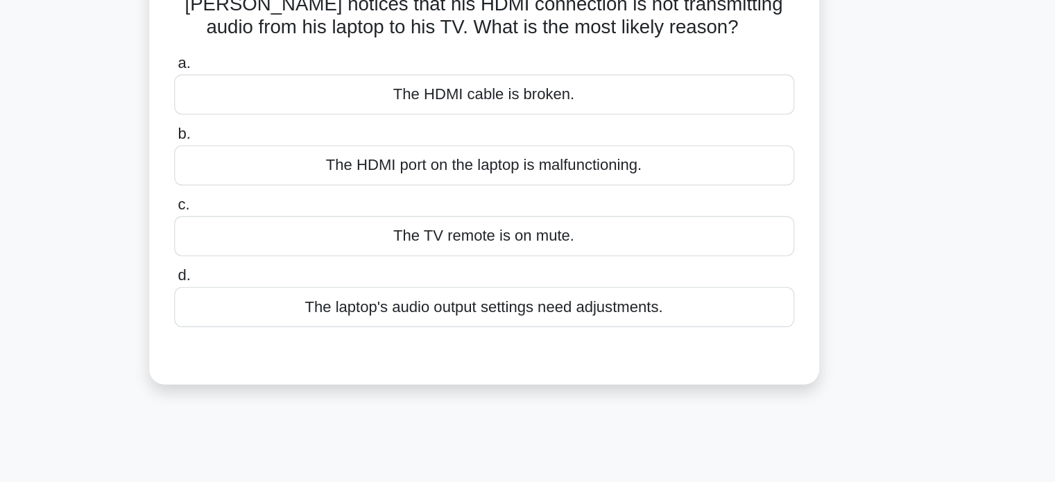
scroll to position [0, 0]
click at [567, 296] on div "a. The HDMI cable is broken. b. The HDMI port on the laptop is malfunctioning. …" at bounding box center [528, 242] width 466 height 205
click at [579, 274] on div "The TV remote is on mute." at bounding box center [527, 276] width 449 height 29
click at [303, 259] on input "c. The TV remote is on mute." at bounding box center [303, 254] width 0 height 9
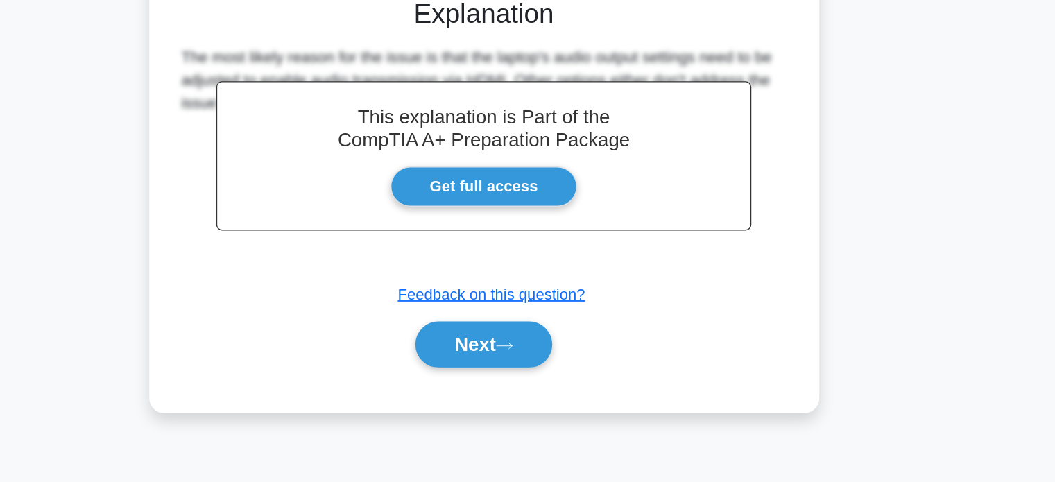
scroll to position [267, 0]
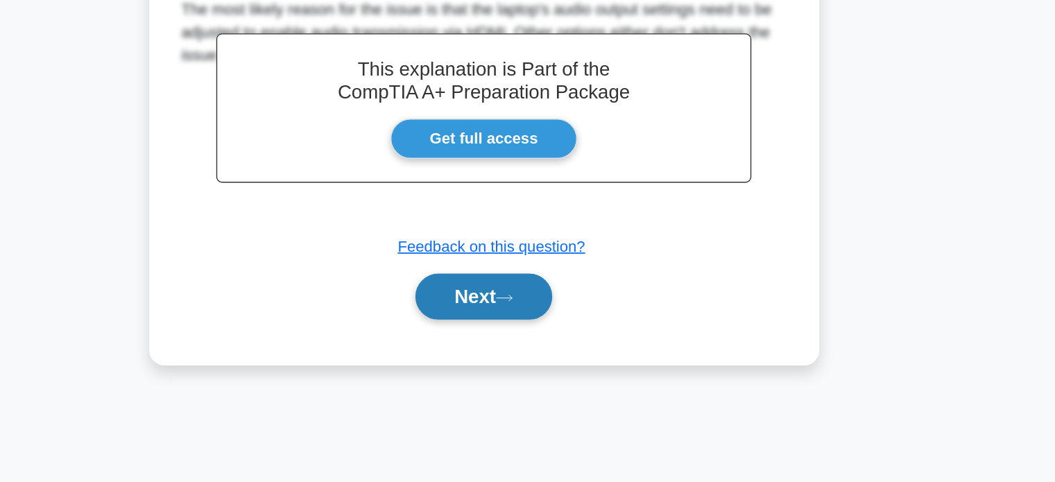
click at [548, 345] on icon at bounding box center [542, 349] width 12 height 8
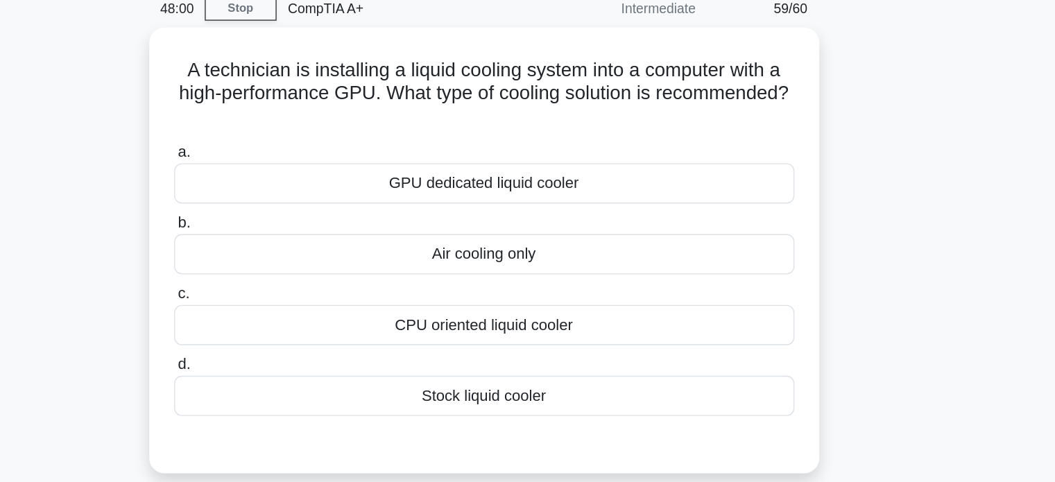
scroll to position [38, 0]
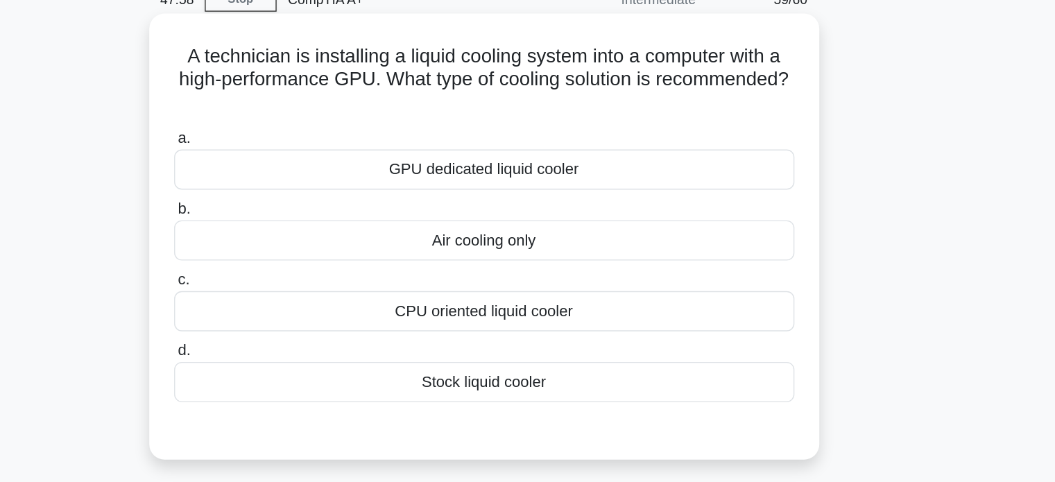
click at [583, 158] on div "GPU dedicated liquid cooler" at bounding box center [527, 152] width 449 height 29
click at [303, 135] on input "a. GPU dedicated liquid cooler" at bounding box center [303, 130] width 0 height 9
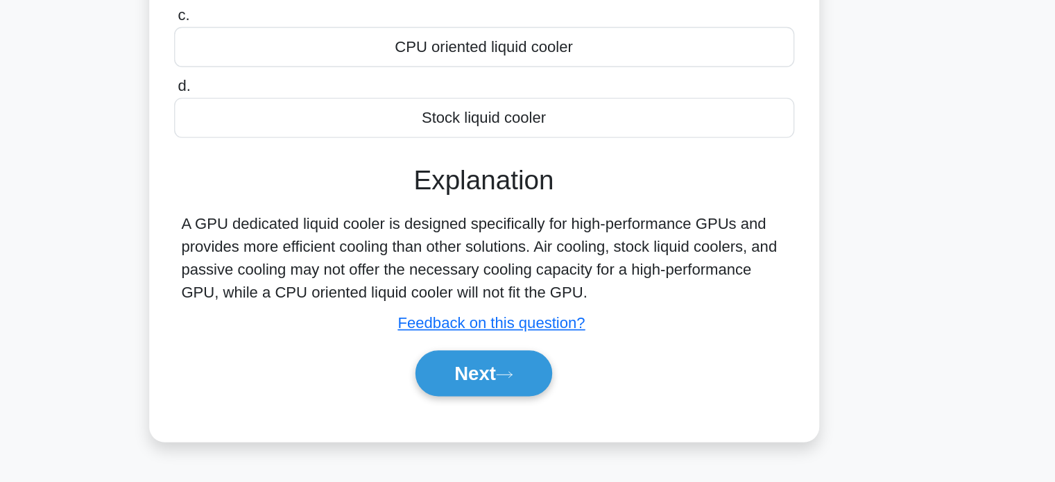
scroll to position [267, 0]
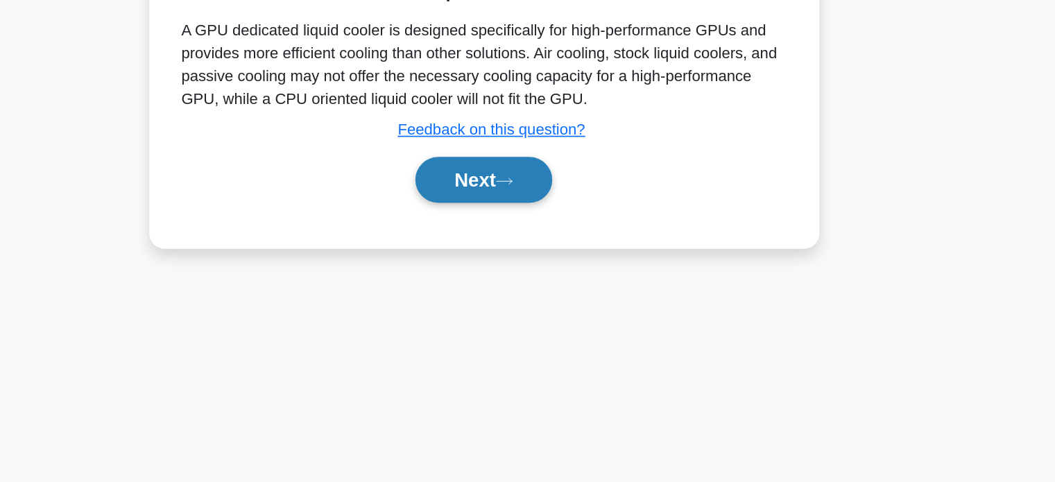
click at [549, 260] on icon at bounding box center [542, 264] width 12 height 8
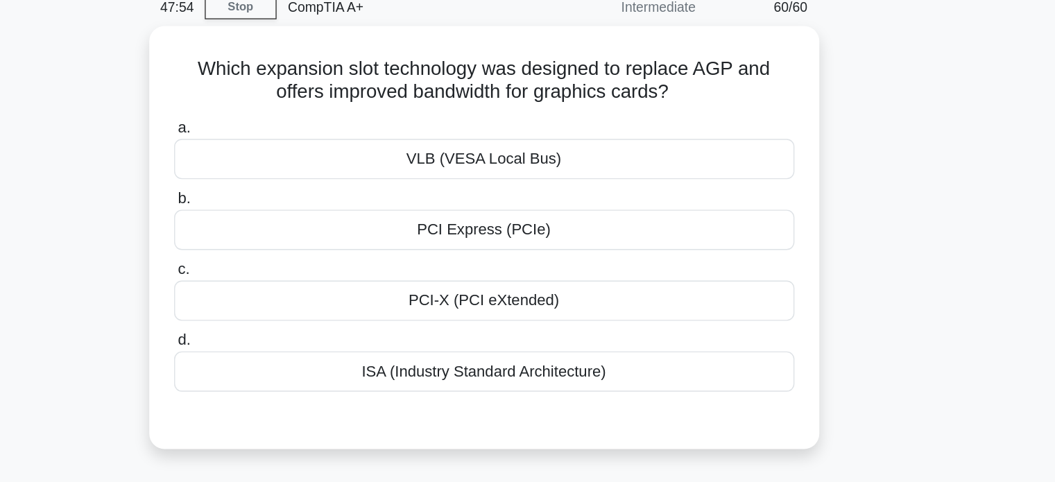
scroll to position [0, 0]
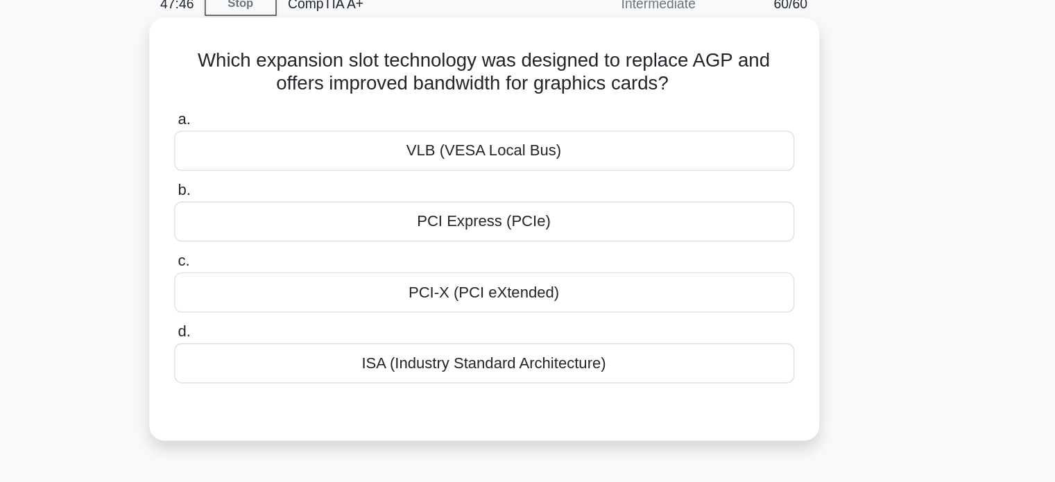
click at [544, 269] on div "PCI-X (PCI eXtended)" at bounding box center [527, 276] width 449 height 29
click at [303, 259] on input "c. PCI-X (PCI eXtended)" at bounding box center [303, 254] width 0 height 9
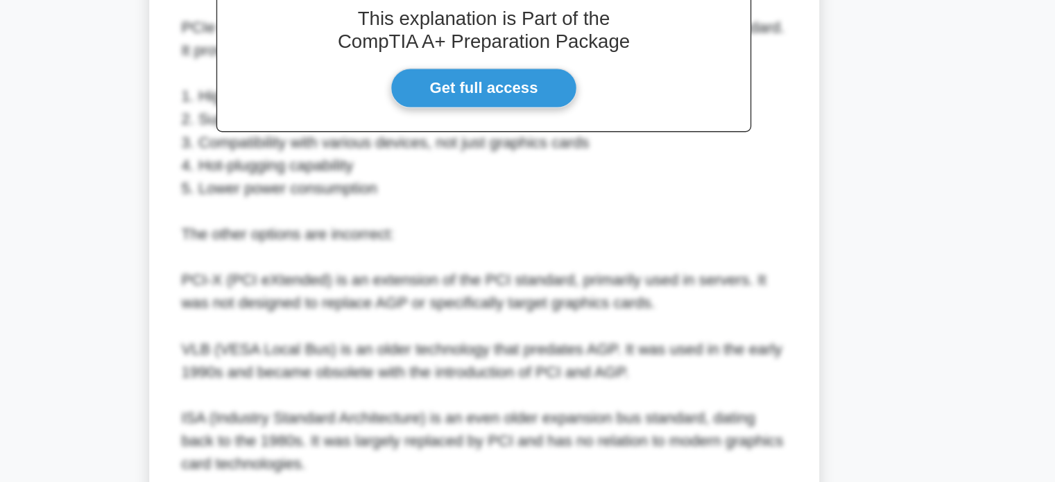
scroll to position [424, 0]
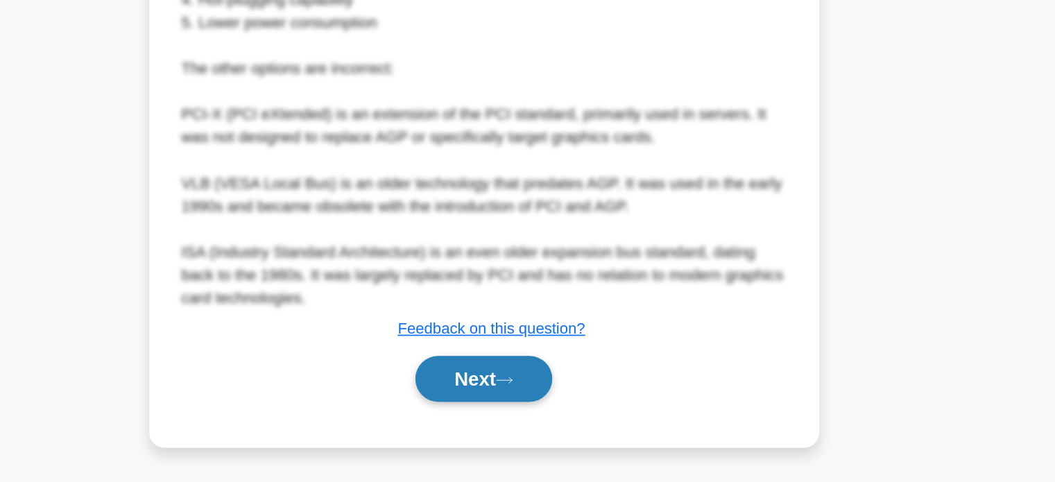
click at [523, 420] on button "Next" at bounding box center [527, 407] width 99 height 33
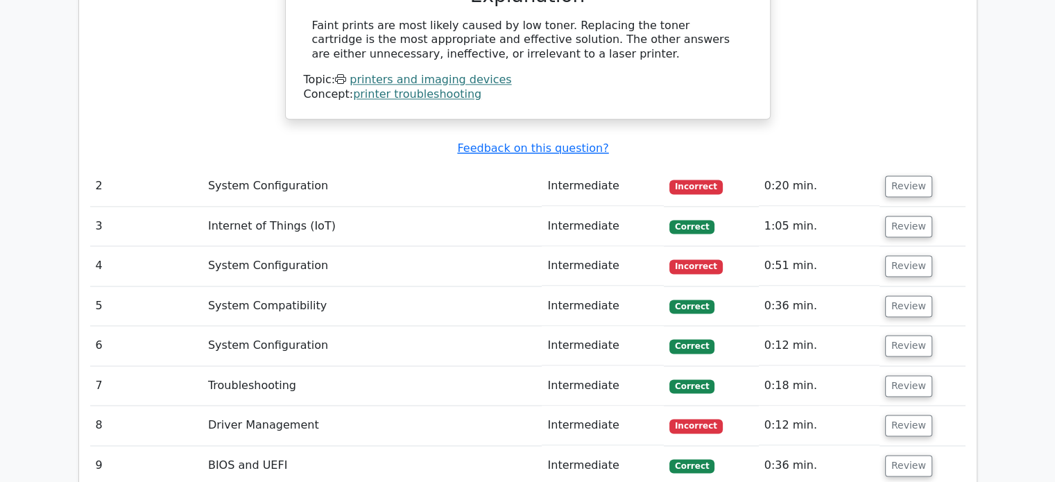
scroll to position [2045, 0]
click at [901, 176] on button "Review" at bounding box center [908, 187] width 47 height 22
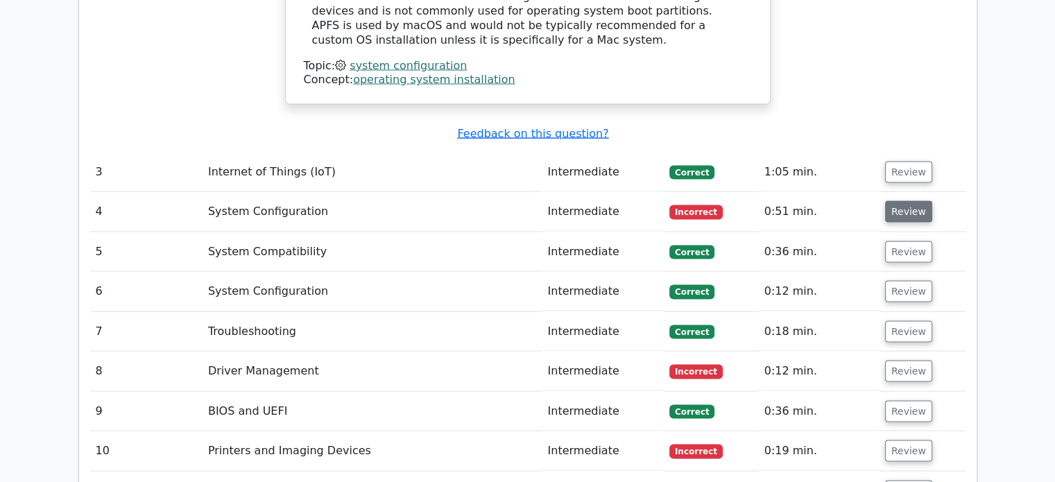
scroll to position [2696, 0]
click at [903, 200] on button "Review" at bounding box center [908, 211] width 47 height 22
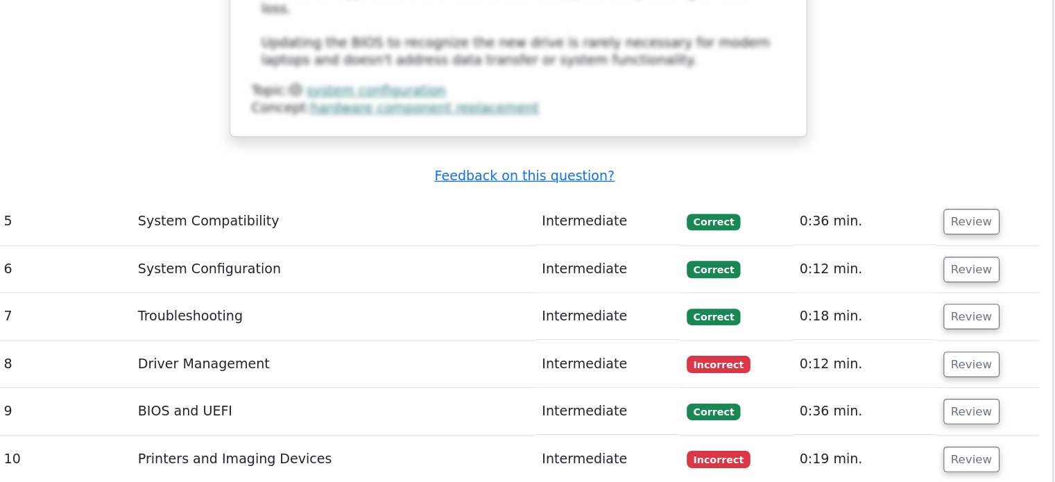
scroll to position [3476, 0]
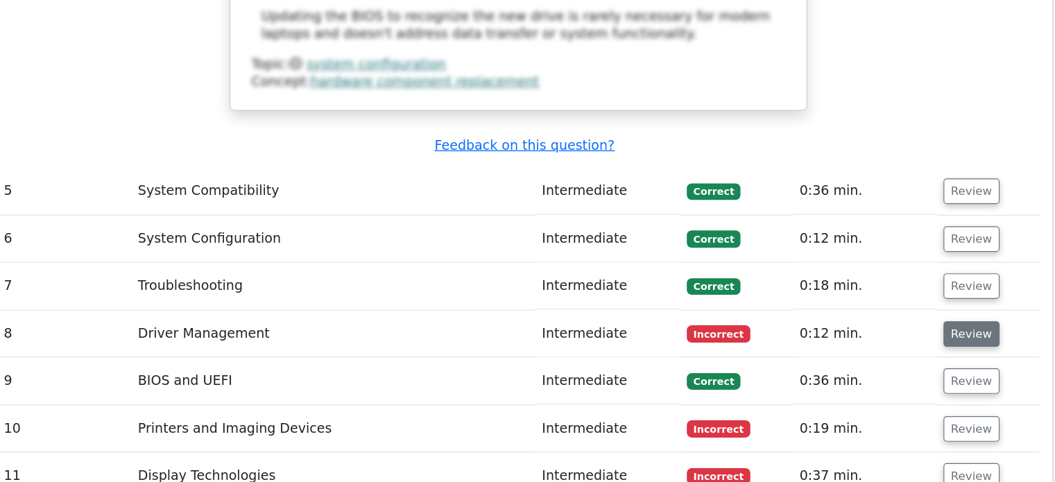
click at [916, 347] on button "Review" at bounding box center [908, 358] width 47 height 22
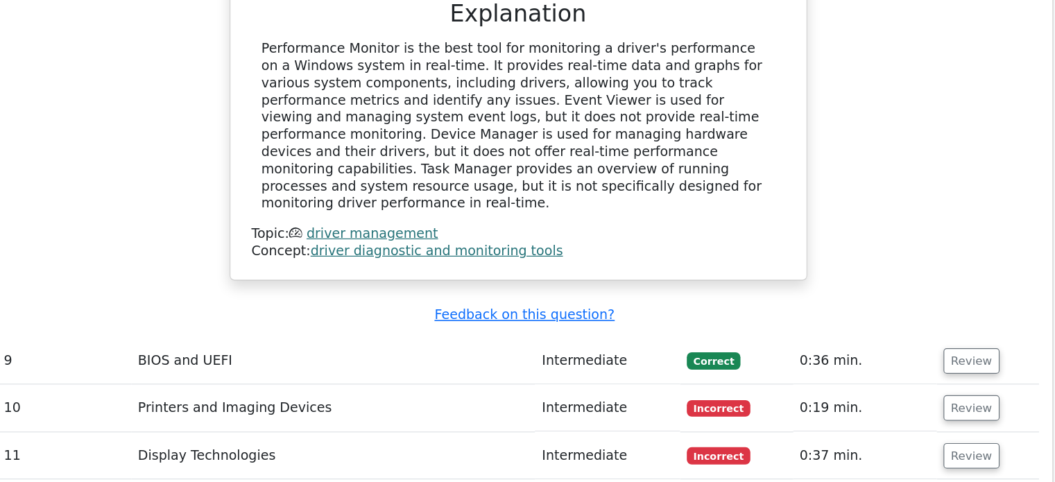
scroll to position [4135, 0]
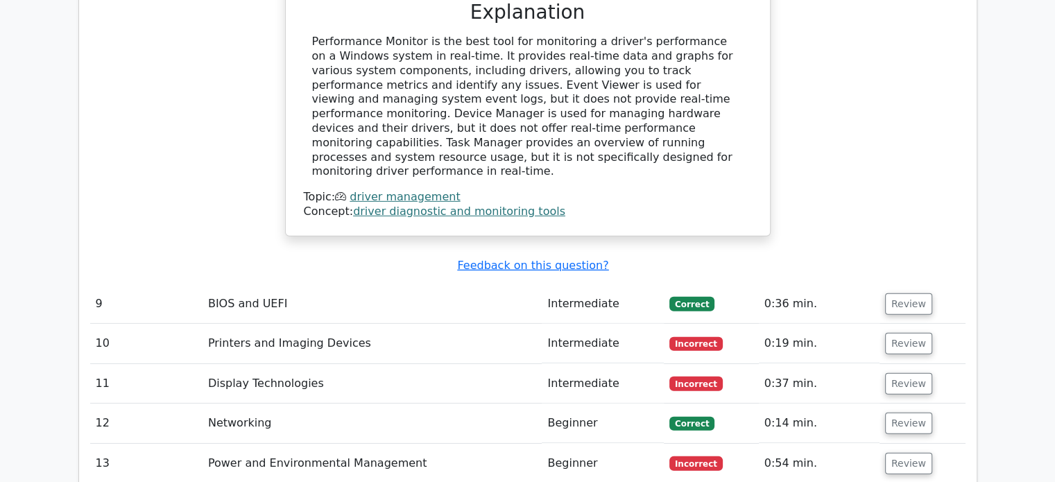
click at [927, 324] on td "Review" at bounding box center [923, 344] width 86 height 40
click at [906, 333] on button "Review" at bounding box center [908, 344] width 47 height 22
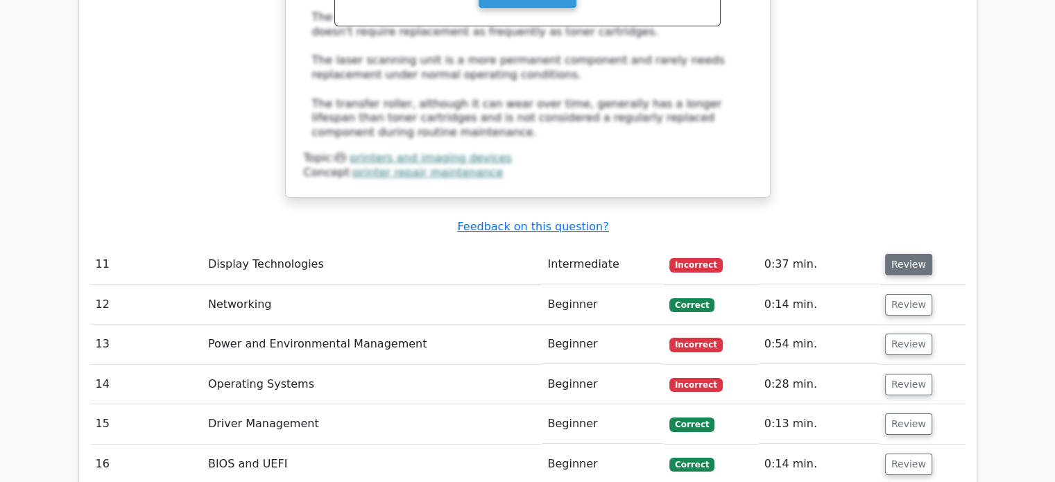
scroll to position [4944, 0]
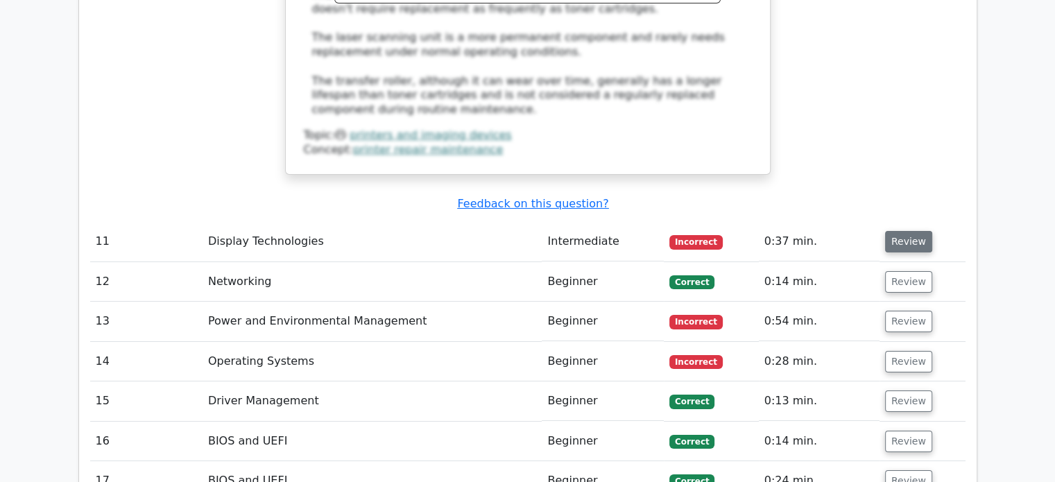
click at [898, 231] on button "Review" at bounding box center [908, 242] width 47 height 22
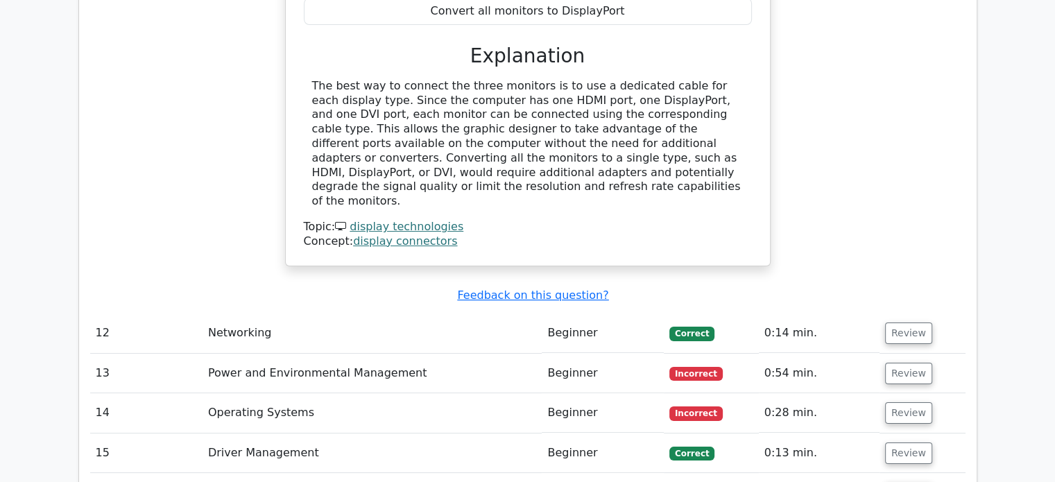
scroll to position [5462, 0]
click at [903, 361] on button "Review" at bounding box center [908, 372] width 47 height 22
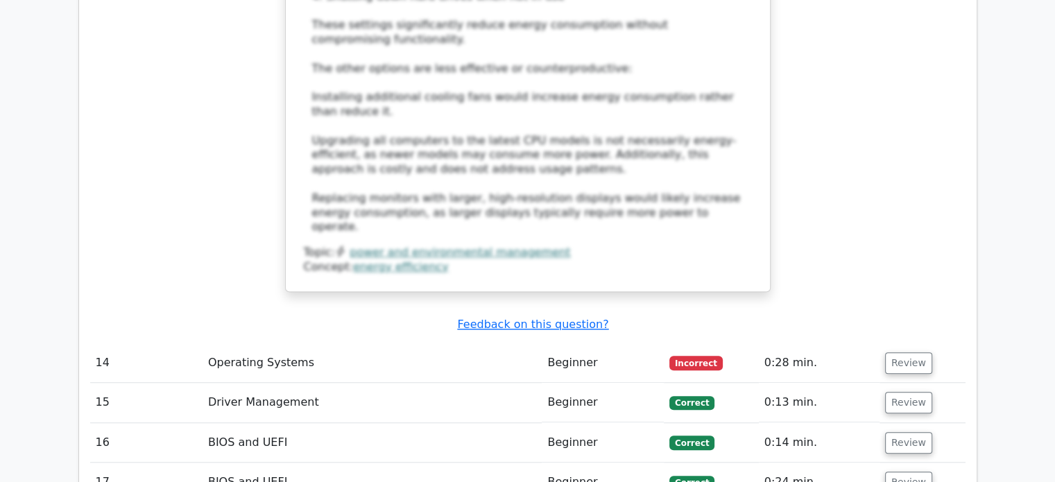
scroll to position [6295, 0]
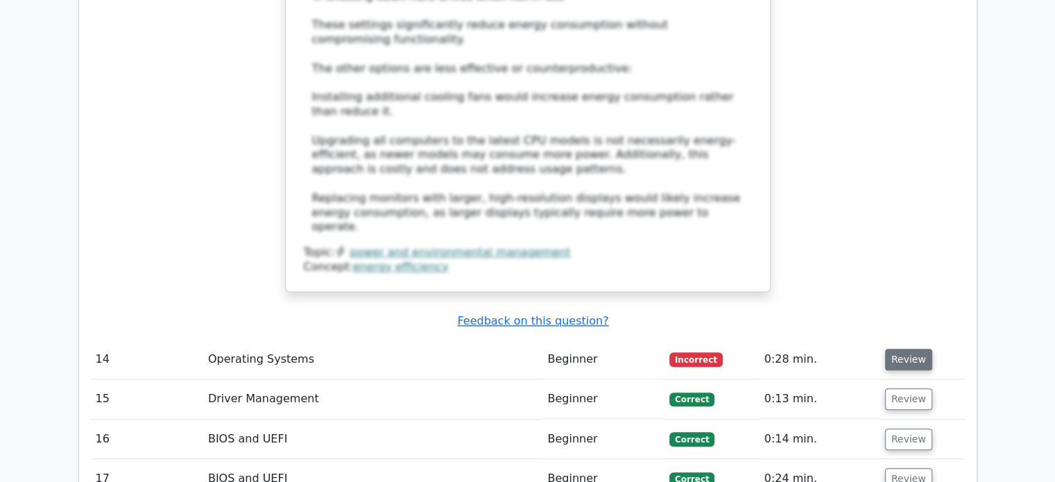
click at [902, 349] on button "Review" at bounding box center [908, 360] width 47 height 22
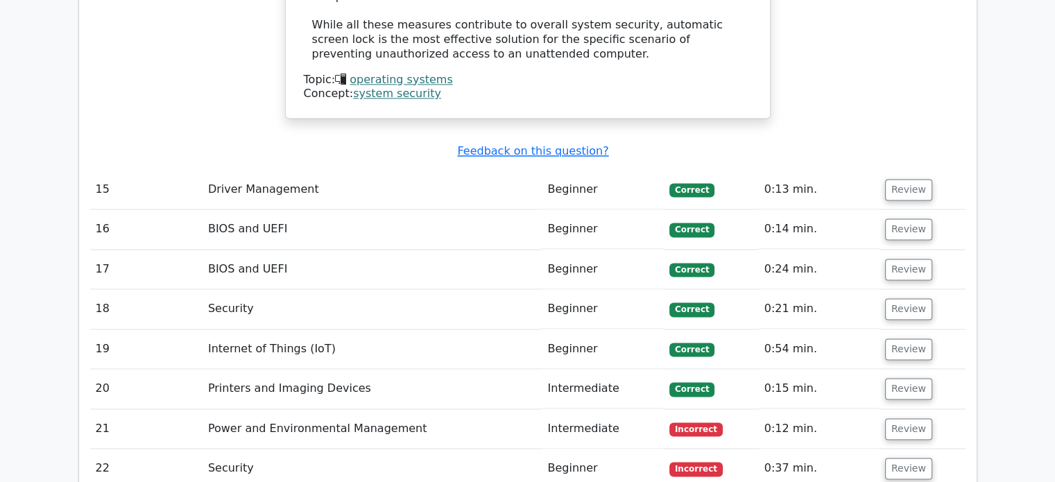
scroll to position [7380, 0]
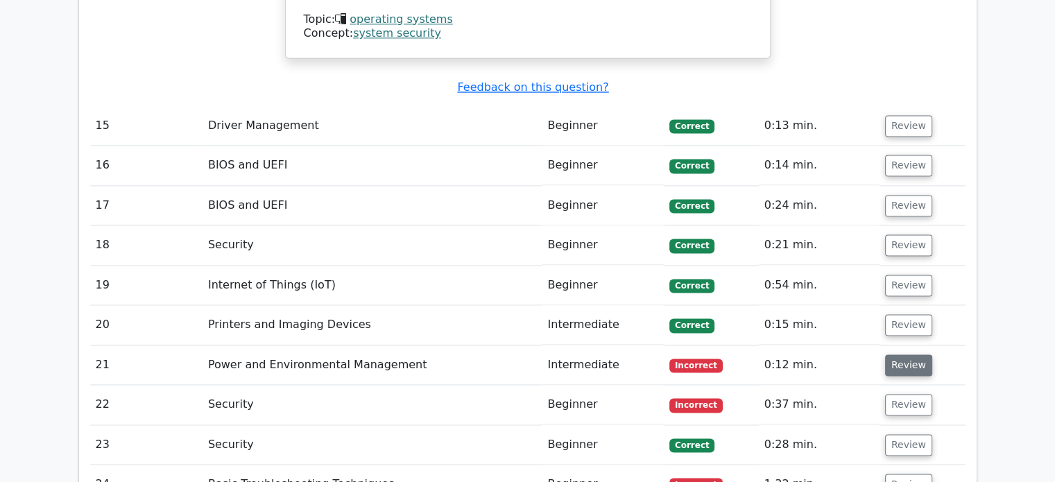
click at [906, 354] on button "Review" at bounding box center [908, 365] width 47 height 22
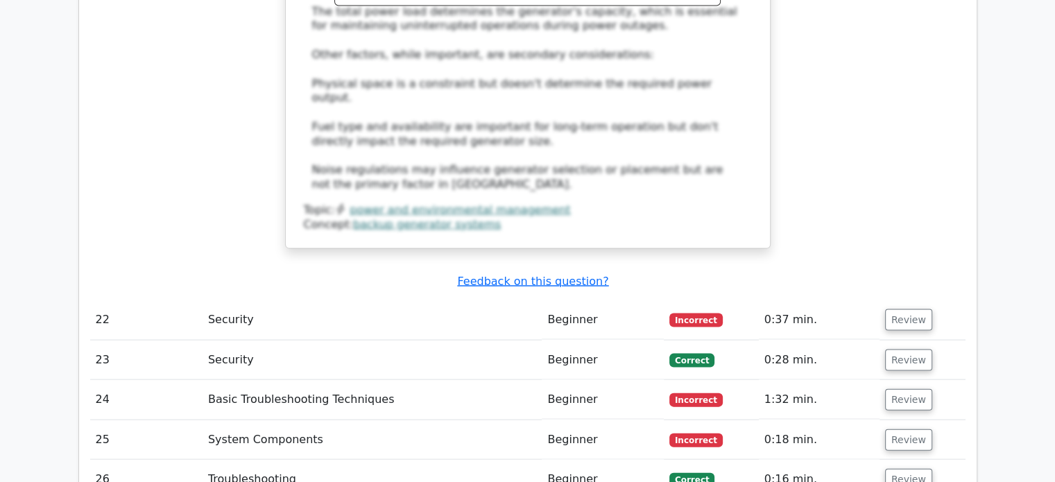
scroll to position [8189, 0]
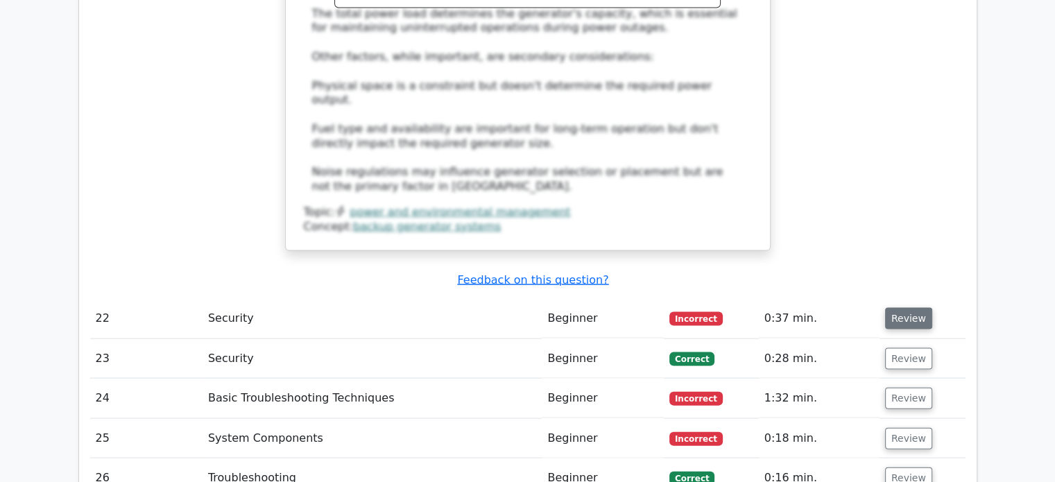
click at [888, 308] on button "Review" at bounding box center [908, 319] width 47 height 22
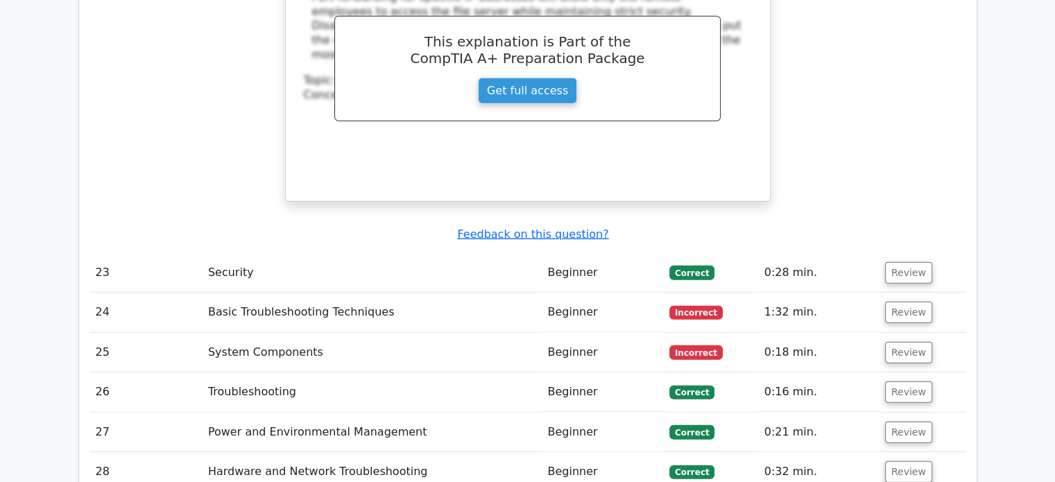
scroll to position [8867, 0]
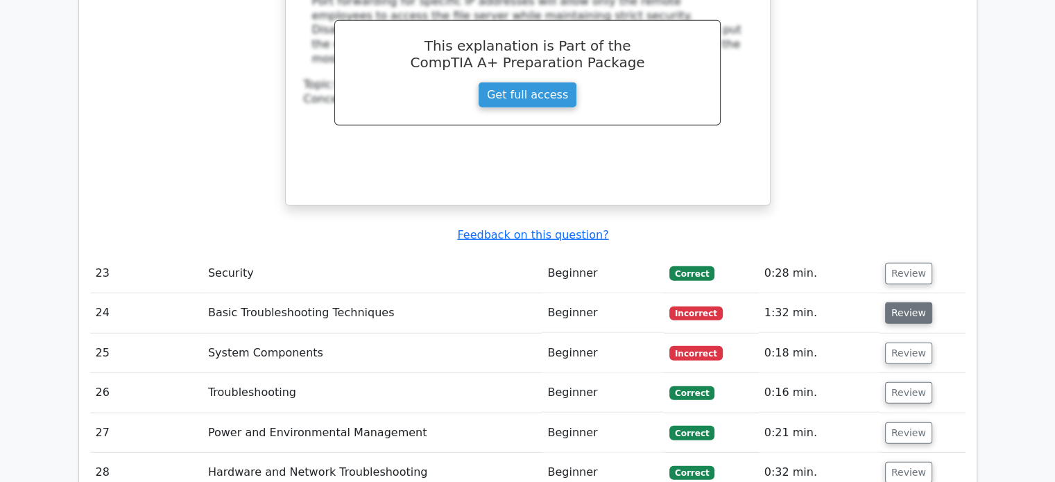
click at [891, 302] on button "Review" at bounding box center [908, 313] width 47 height 22
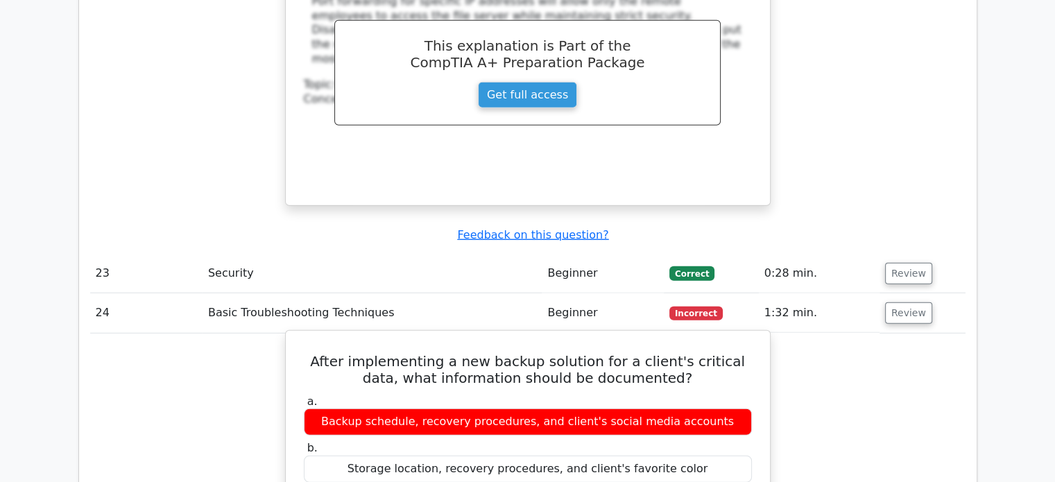
scroll to position [8893, 0]
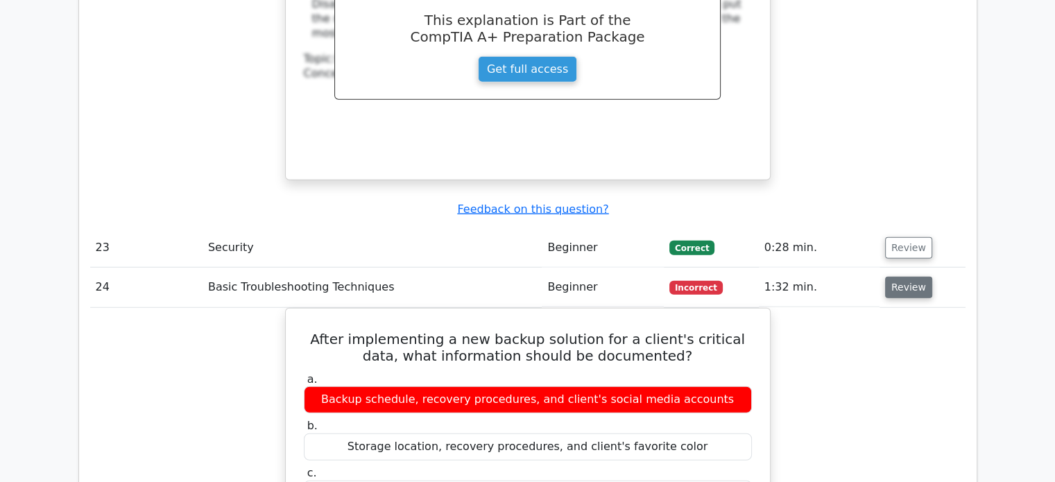
click at [896, 277] on button "Review" at bounding box center [908, 288] width 47 height 22
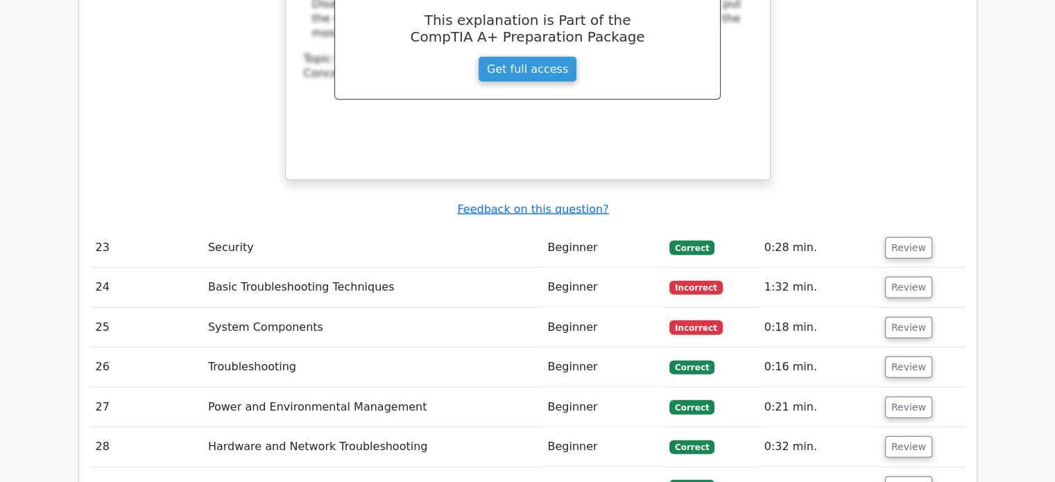
click at [907, 308] on td "Review" at bounding box center [923, 328] width 86 height 40
click at [903, 317] on button "Review" at bounding box center [908, 328] width 47 height 22
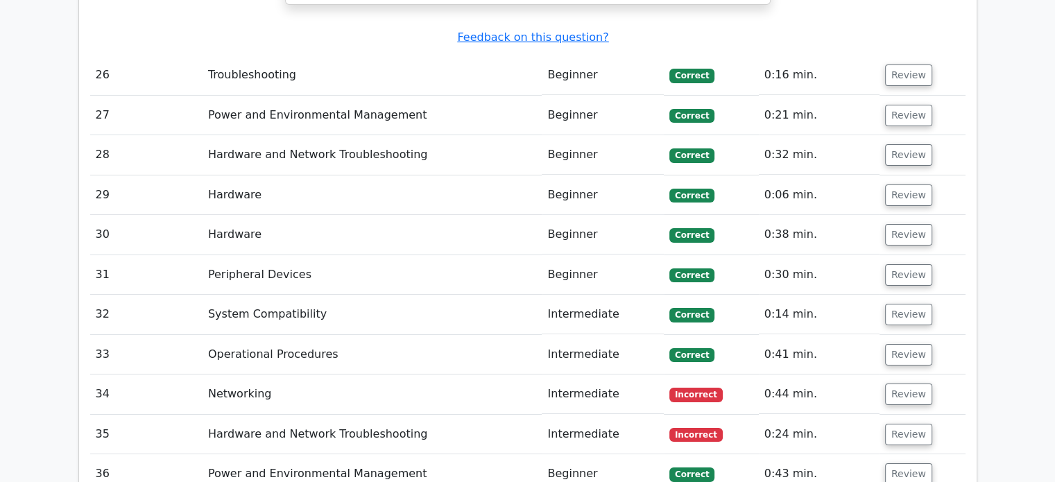
scroll to position [9968, 0]
click at [896, 383] on button "Review" at bounding box center [908, 394] width 47 height 22
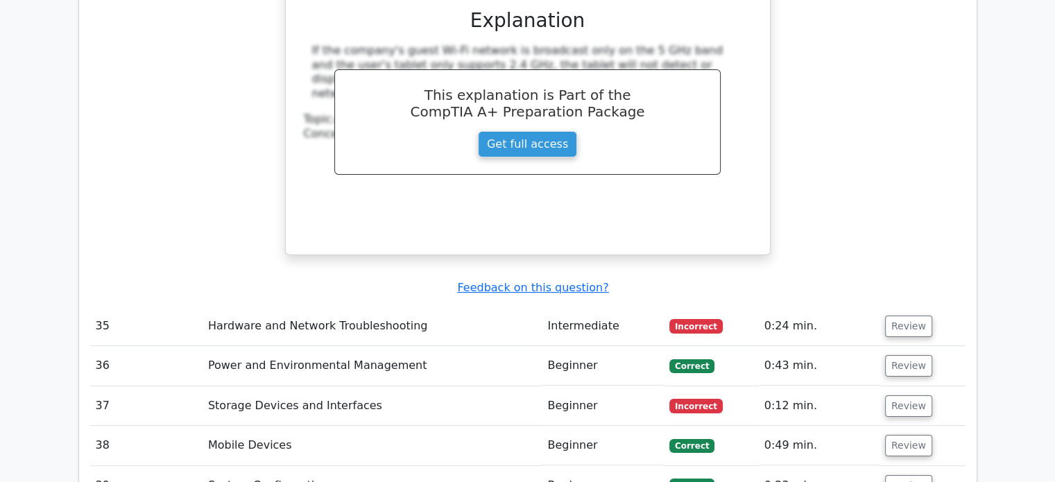
scroll to position [10668, 0]
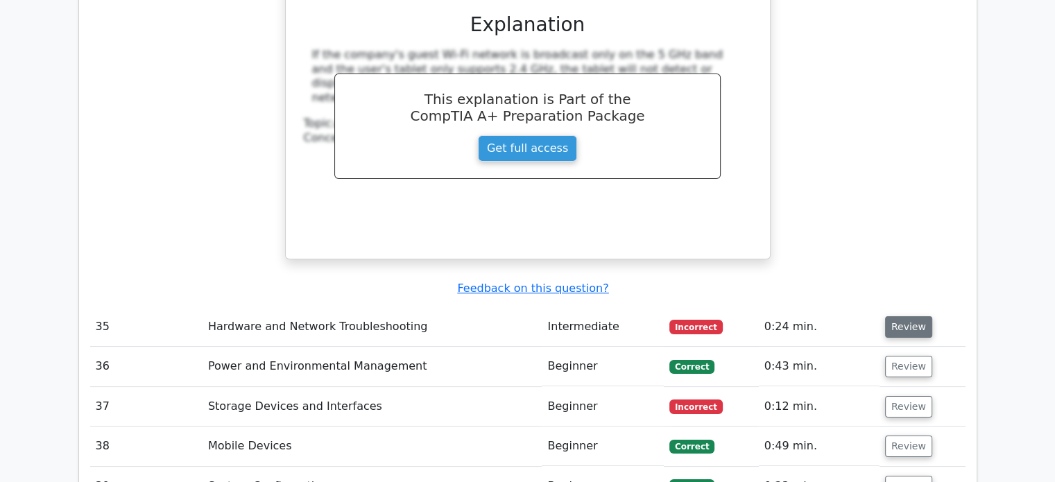
click at [903, 307] on td "Review" at bounding box center [923, 327] width 86 height 40
click at [902, 316] on button "Review" at bounding box center [908, 327] width 47 height 22
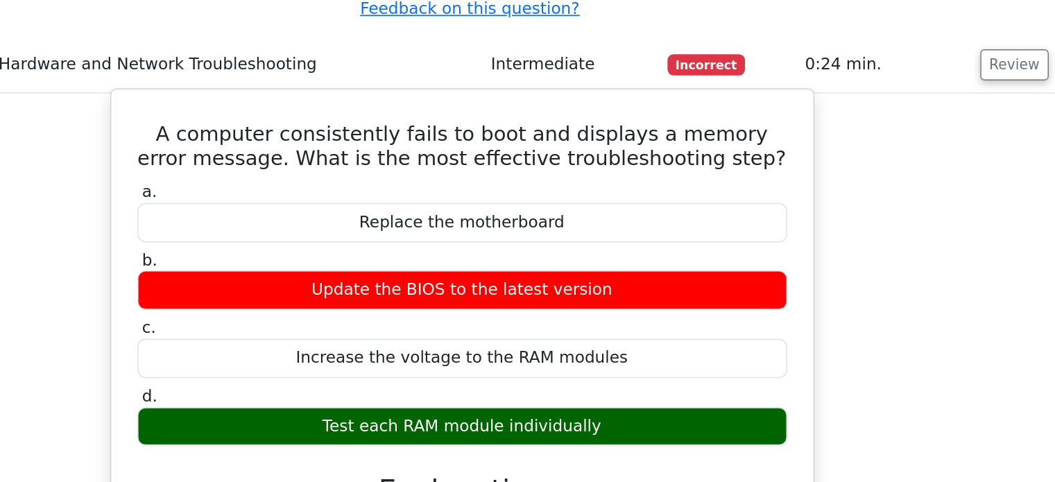
scroll to position [10867, 0]
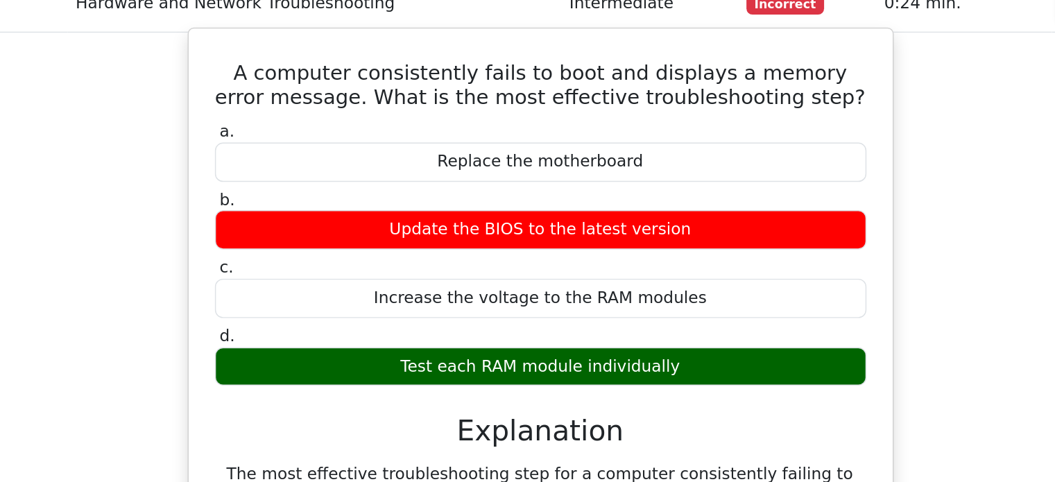
scroll to position [10868, 0]
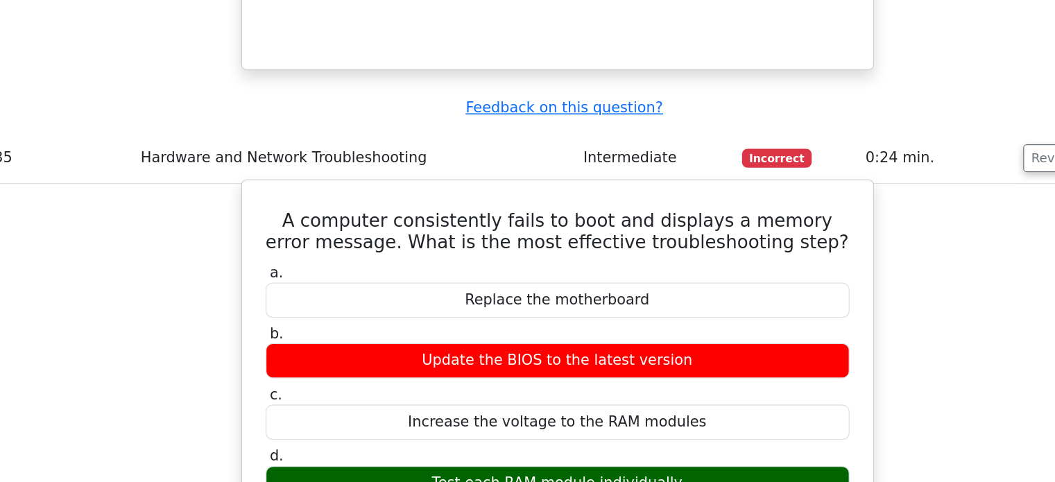
scroll to position [10854, 0]
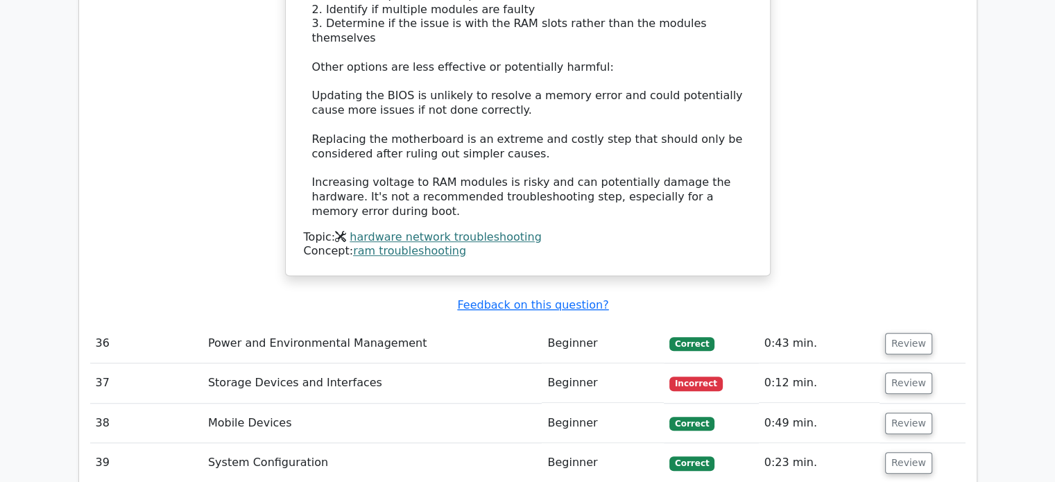
scroll to position [11418, 0]
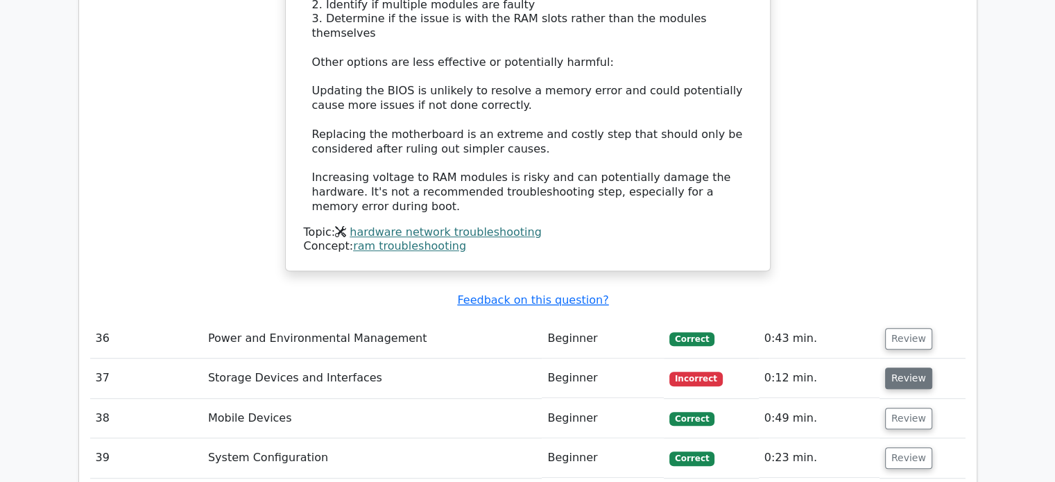
click at [890, 368] on button "Review" at bounding box center [908, 379] width 47 height 22
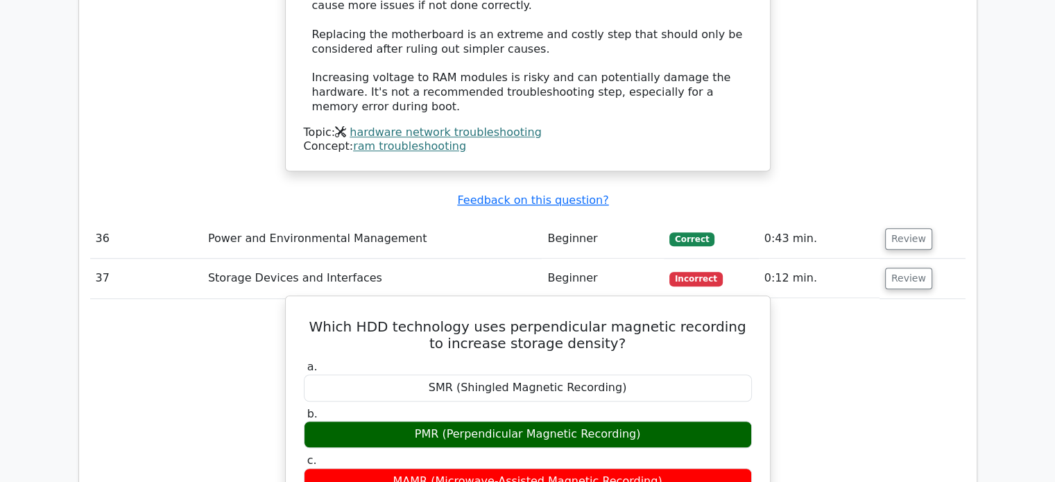
scroll to position [11520, 0]
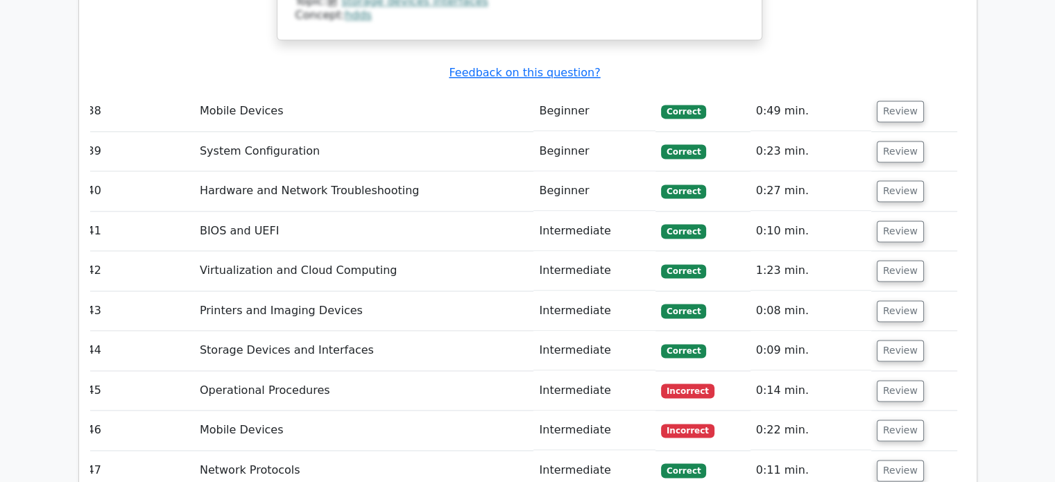
scroll to position [12438, 0]
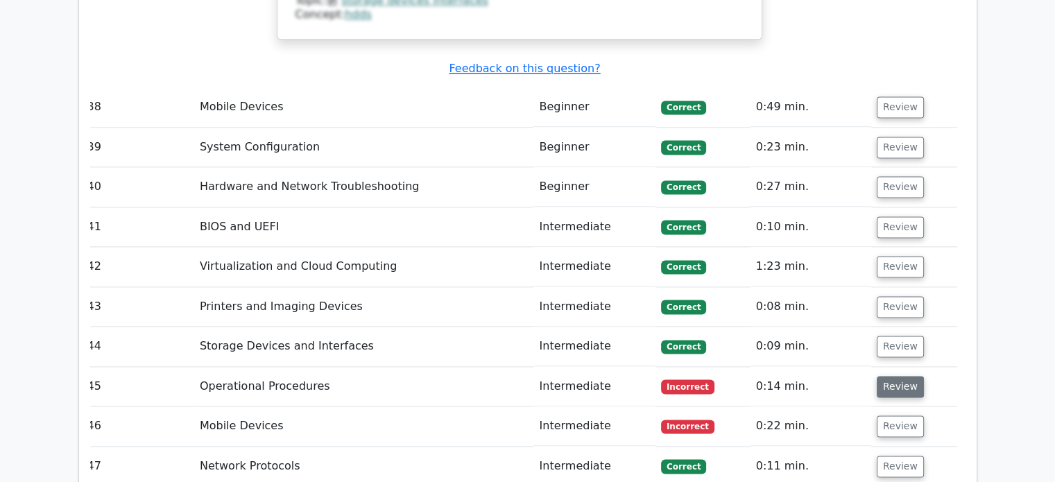
click at [902, 376] on button "Review" at bounding box center [900, 387] width 47 height 22
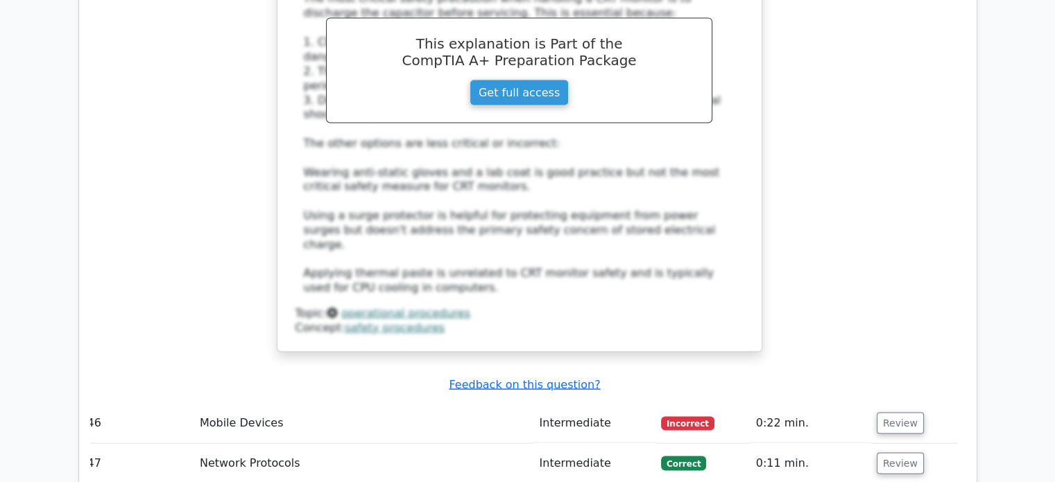
scroll to position [13085, 0]
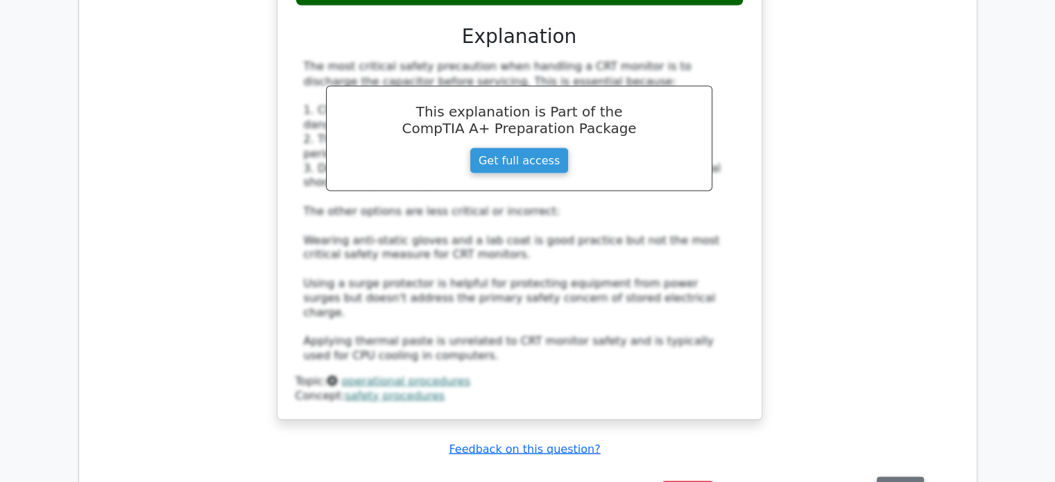
click at [900, 477] on button "Review" at bounding box center [900, 488] width 47 height 22
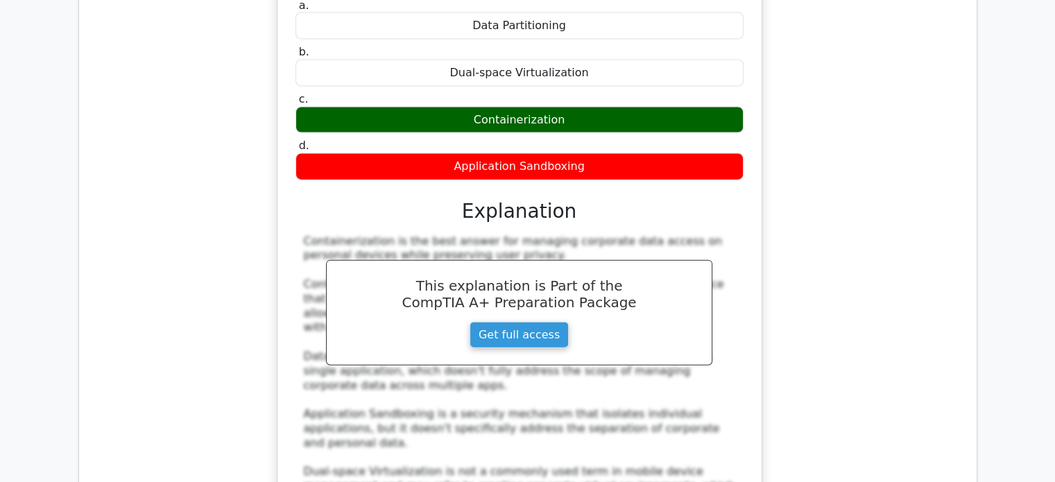
scroll to position [13721, 0]
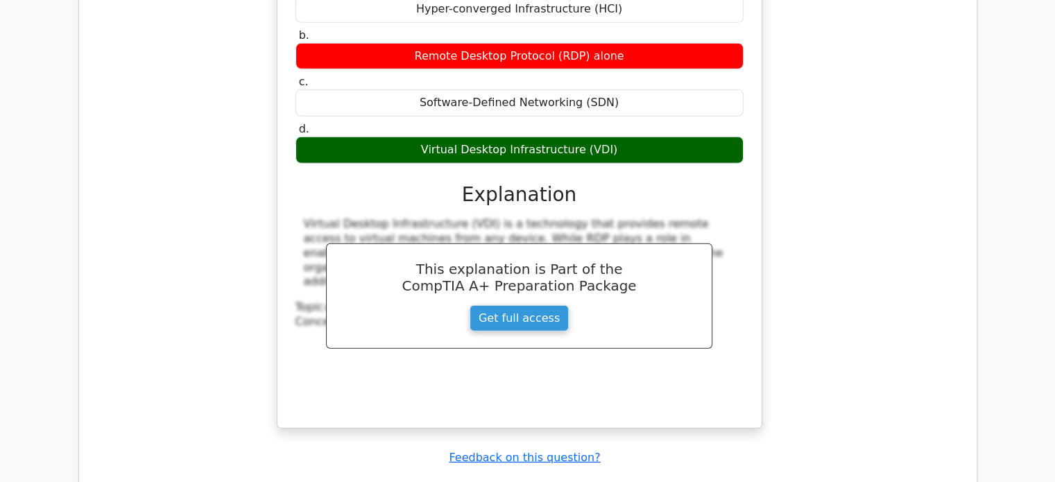
scroll to position [14487, 0]
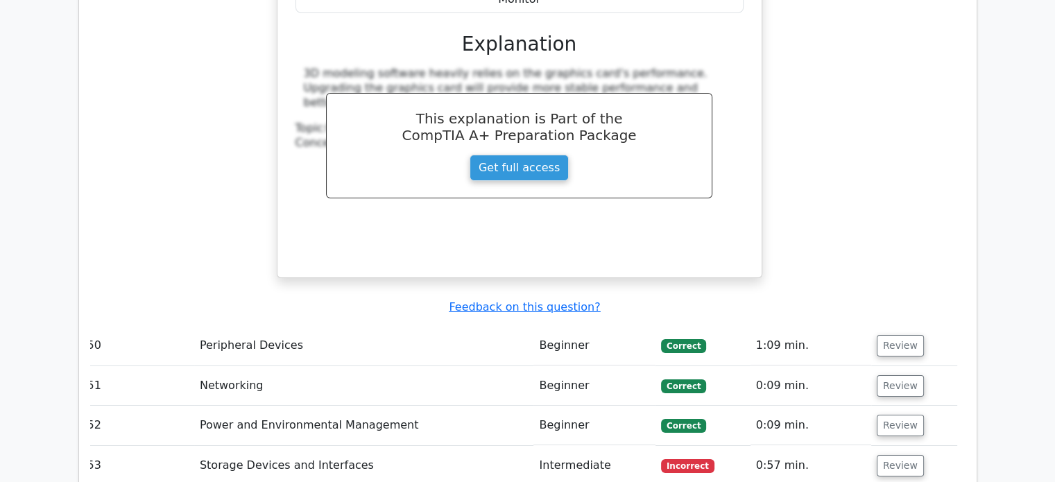
scroll to position [15269, 0]
click at [889, 454] on button "Review" at bounding box center [900, 465] width 47 height 22
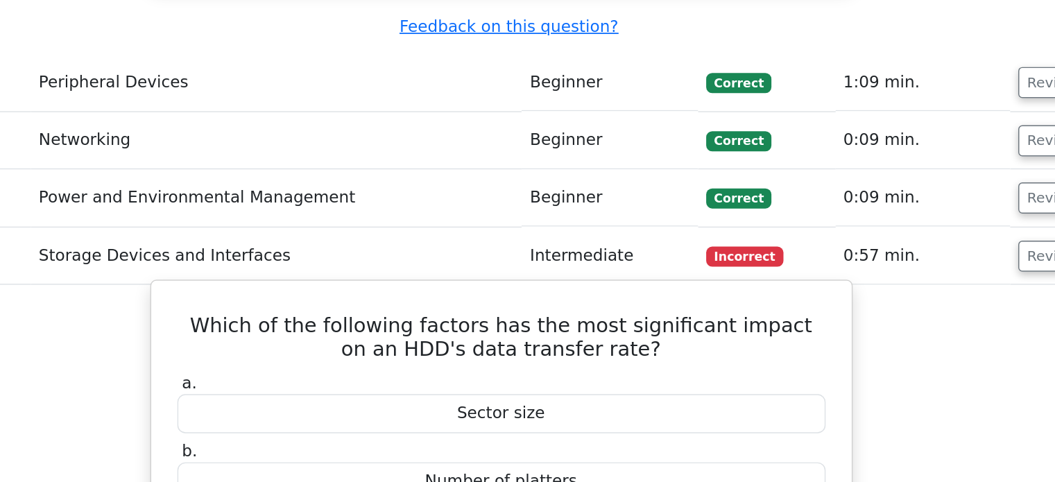
scroll to position [15409, 0]
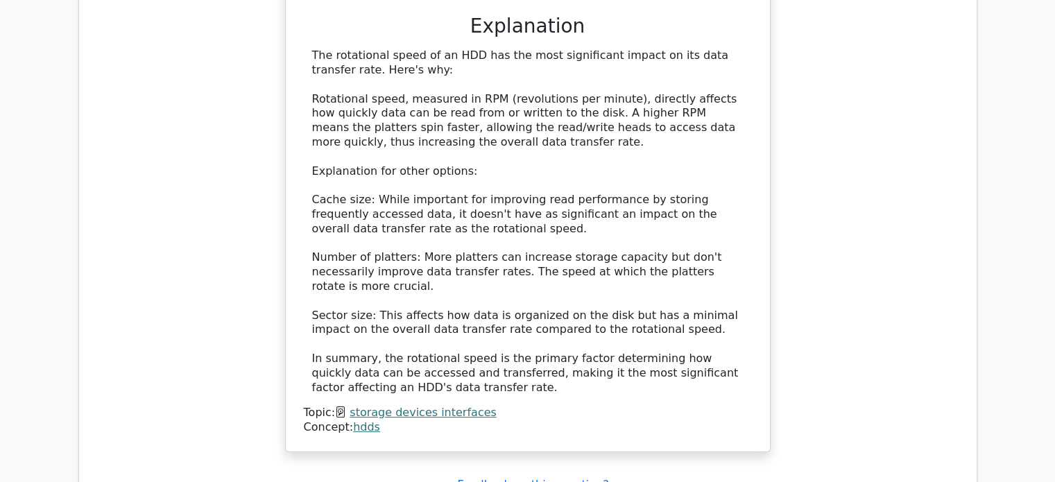
scroll to position [16003, 0]
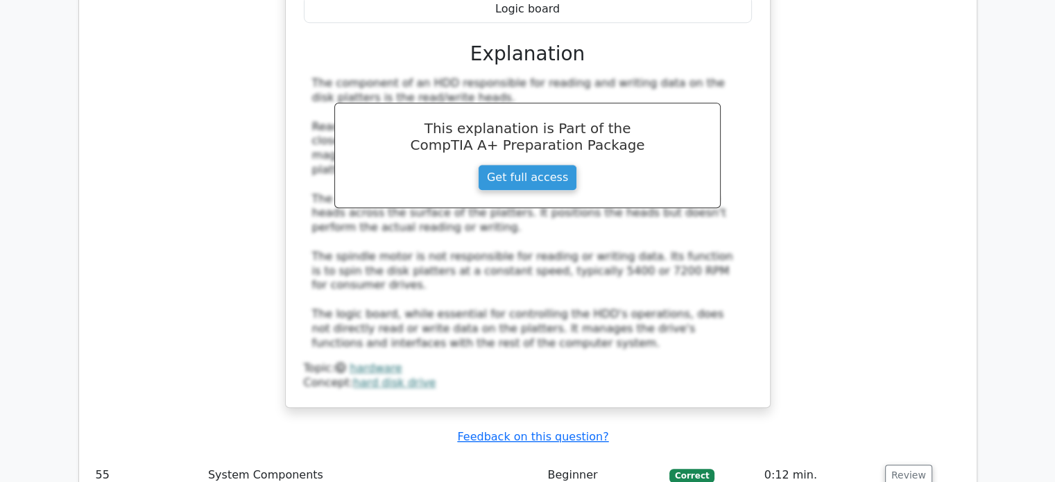
scroll to position [16786, 0]
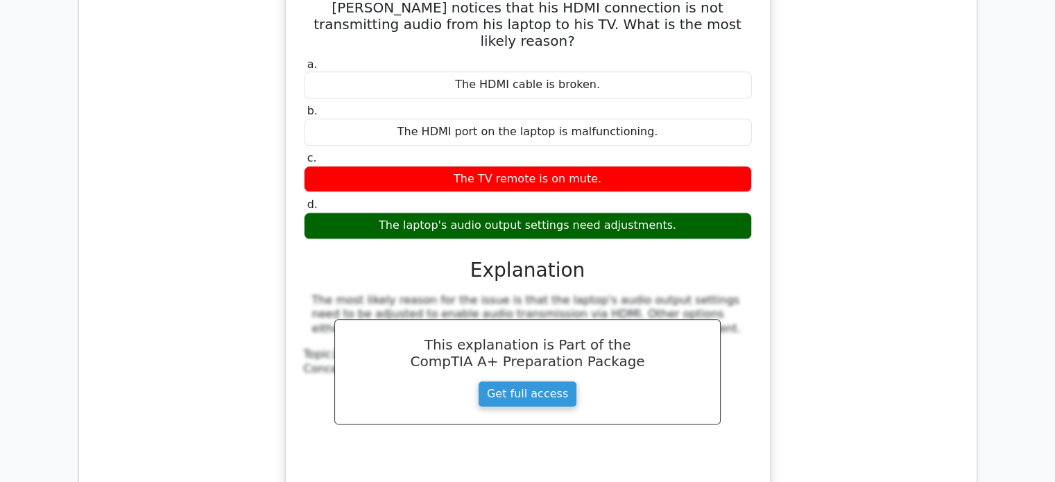
scroll to position [17411, 0]
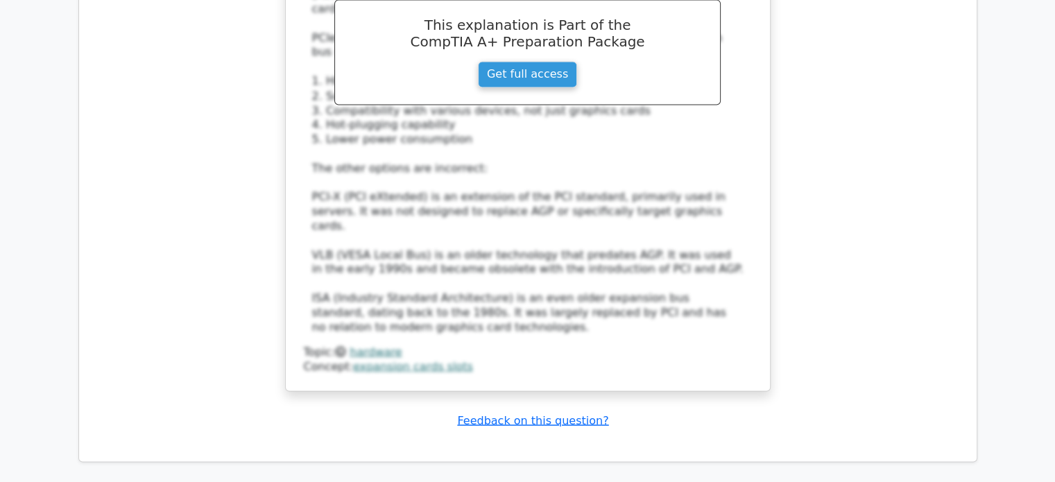
scroll to position [18374, 0]
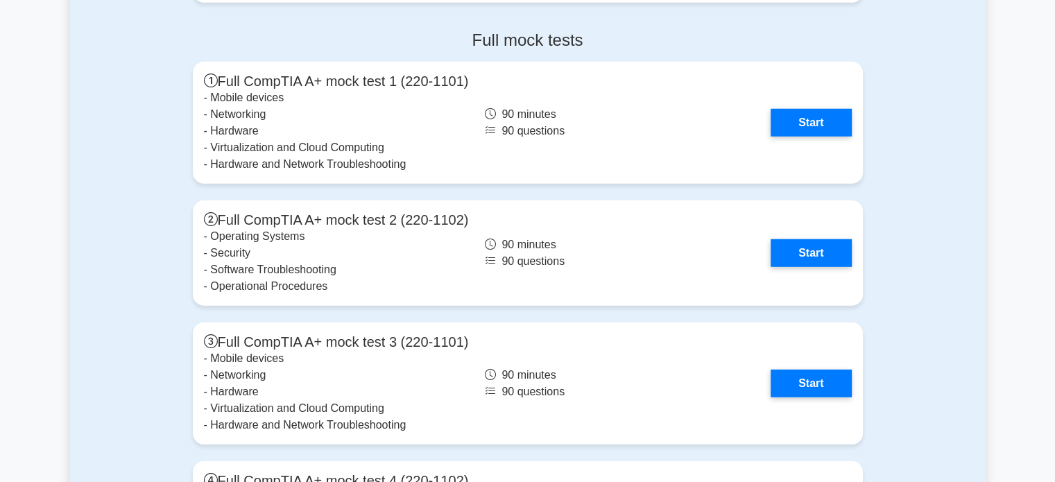
scroll to position [3841, 0]
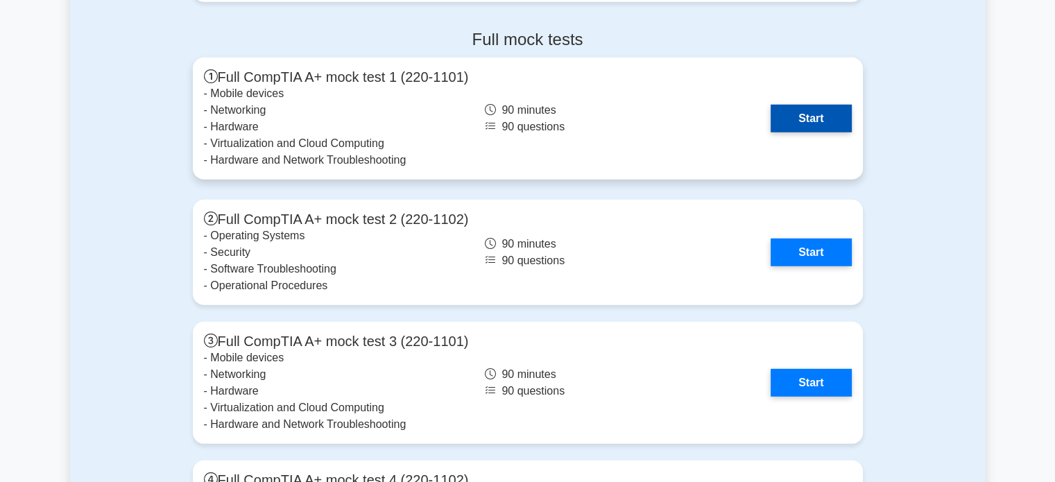
click at [809, 114] on link "Start" at bounding box center [811, 119] width 80 height 28
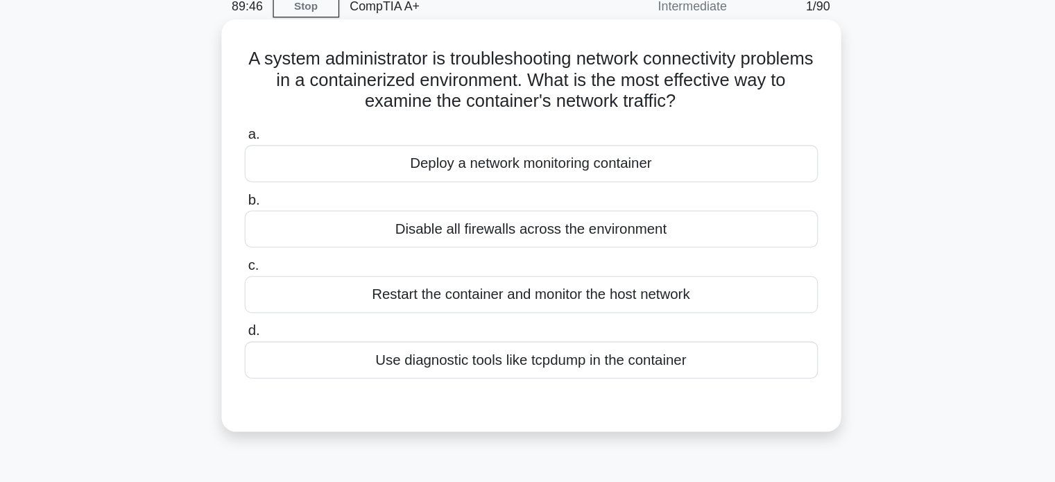
click at [583, 297] on div "Restart the container and monitor the host network" at bounding box center [527, 293] width 449 height 29
click at [303, 275] on input "c. Restart the container and monitor the host network" at bounding box center [303, 270] width 0 height 9
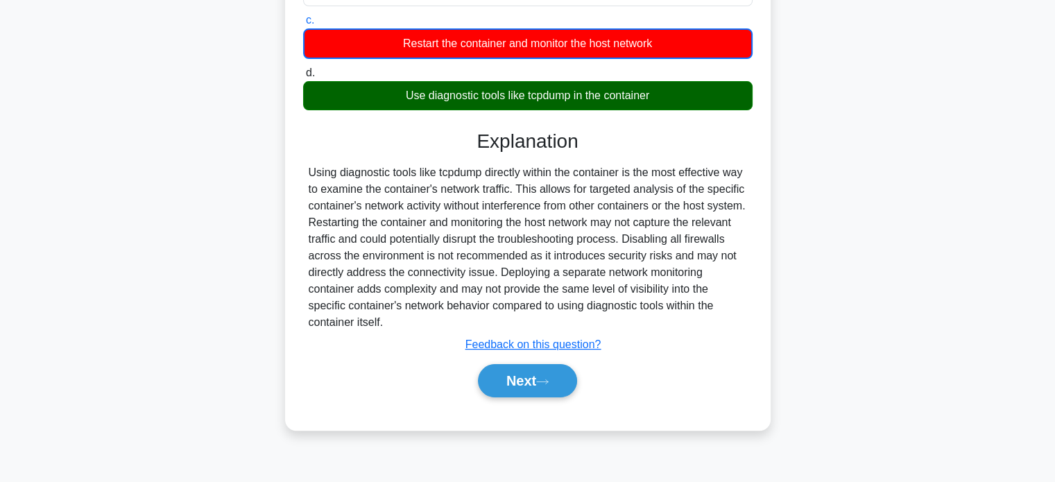
scroll to position [267, 0]
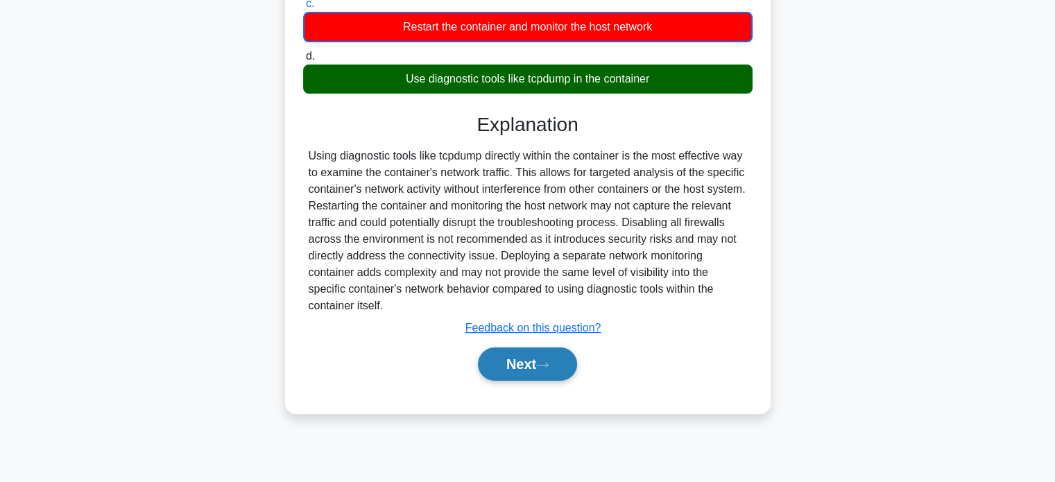
click at [560, 366] on button "Next" at bounding box center [527, 364] width 99 height 33
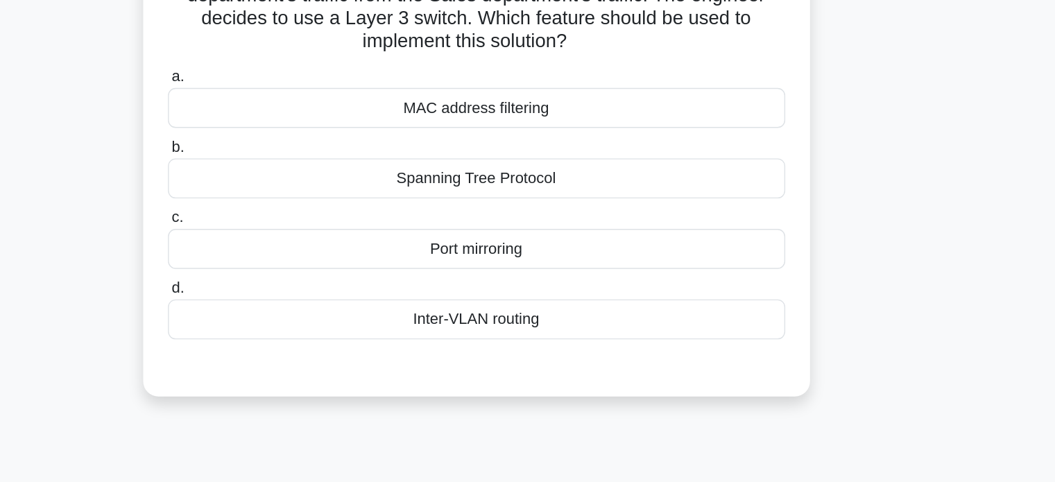
scroll to position [26, 0]
click at [572, 341] on div "Inter-VLAN routing" at bounding box center [527, 335] width 449 height 29
click at [303, 318] on input "d. Inter-VLAN routing" at bounding box center [303, 313] width 0 height 9
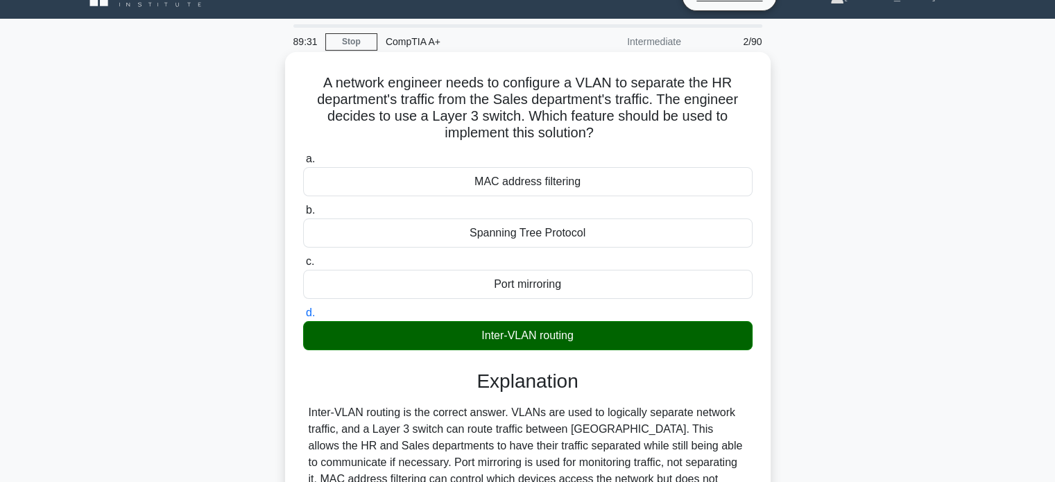
scroll to position [267, 0]
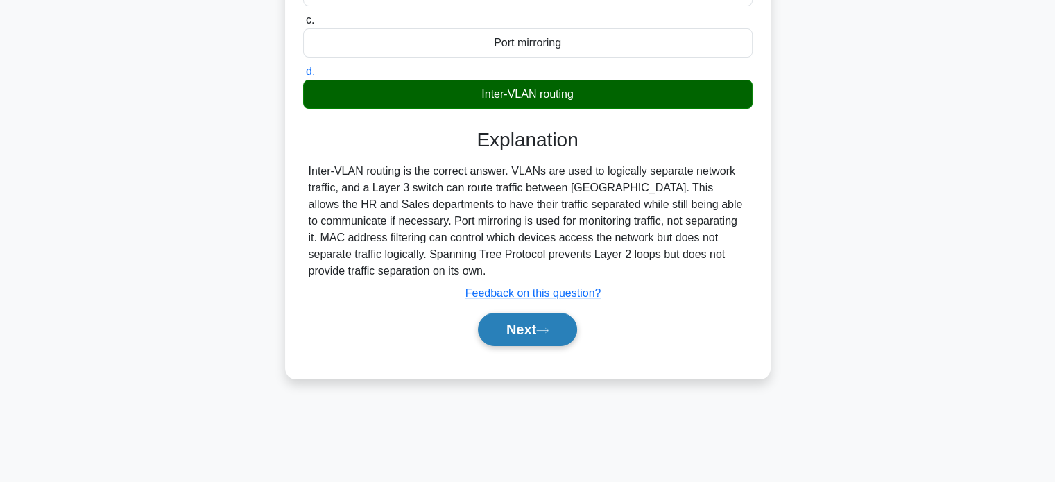
click at [533, 325] on button "Next" at bounding box center [527, 329] width 99 height 33
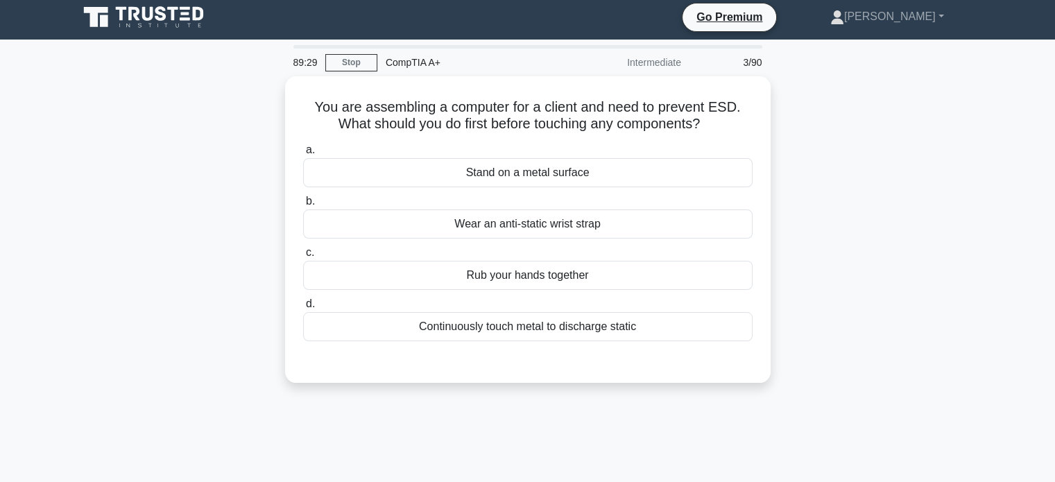
scroll to position [0, 0]
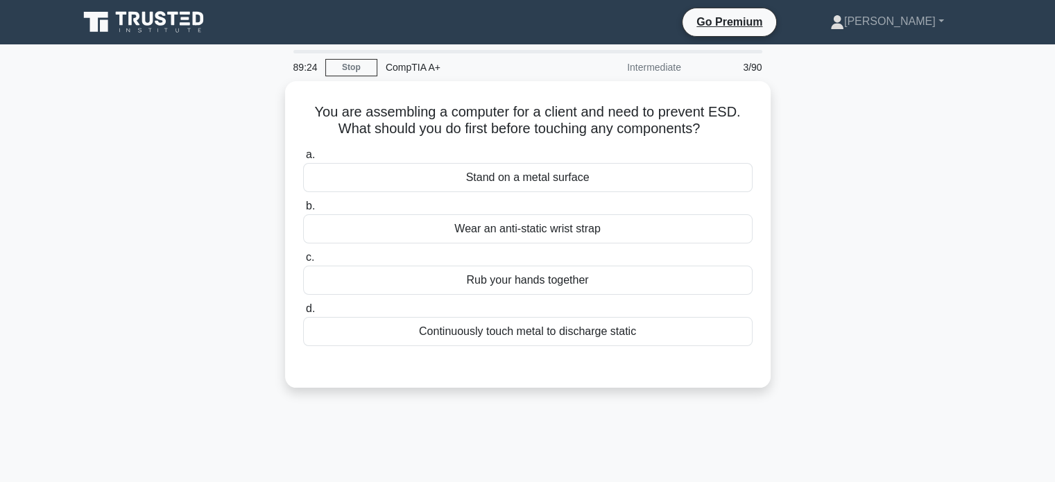
click at [616, 123] on h5 "You are assembling a computer for a client and need to prevent ESD. What should…" at bounding box center [528, 120] width 452 height 35
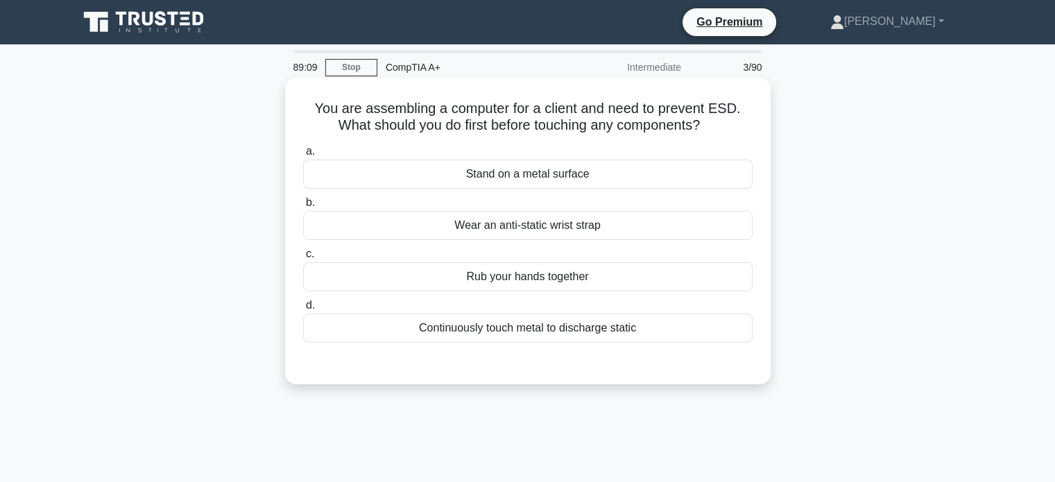
click at [585, 151] on label "a. Stand on a metal surface" at bounding box center [527, 166] width 449 height 46
click at [303, 151] on input "a. Stand on a metal surface" at bounding box center [303, 151] width 0 height 9
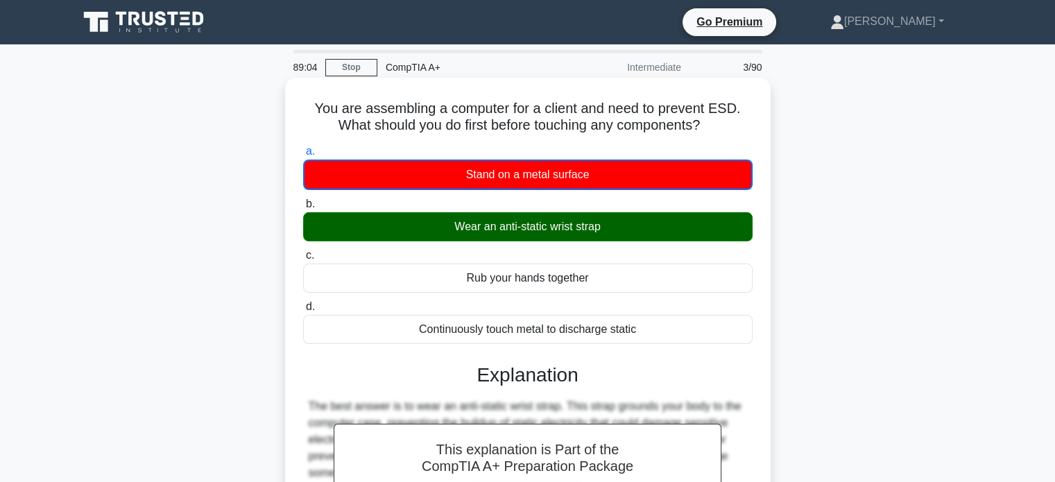
click at [618, 241] on div "Wear an anti-static wrist strap" at bounding box center [527, 226] width 449 height 29
click at [303, 209] on input "b. Wear an anti-static wrist strap" at bounding box center [303, 204] width 0 height 9
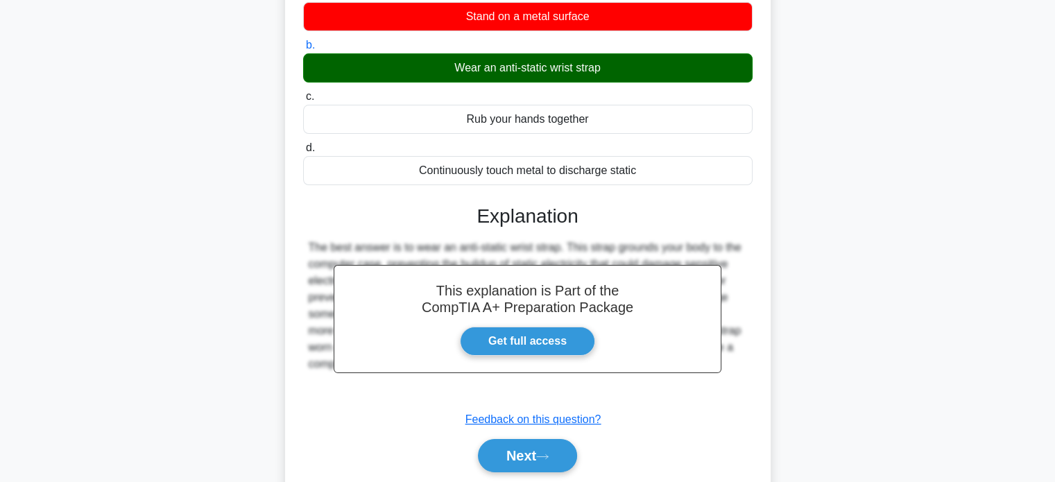
scroll to position [267, 0]
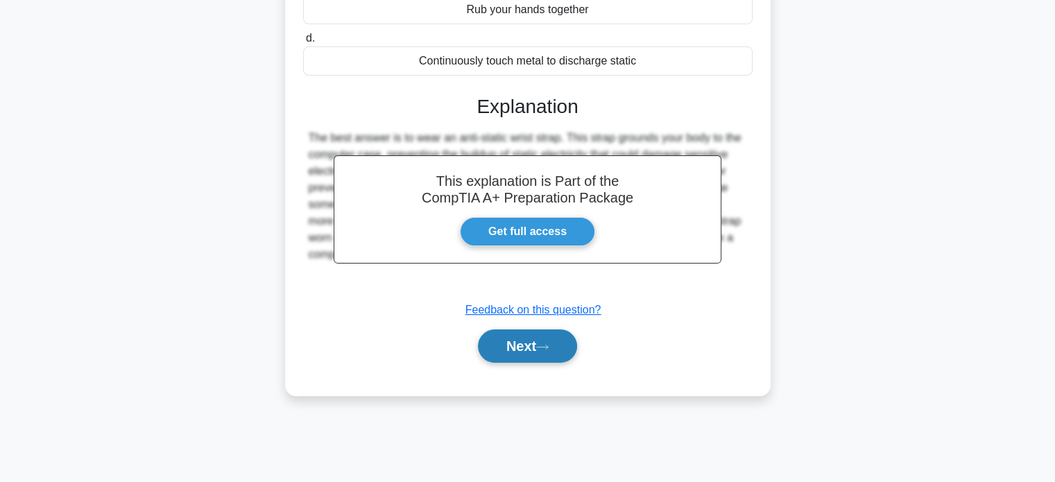
click at [549, 349] on icon at bounding box center [542, 347] width 12 height 8
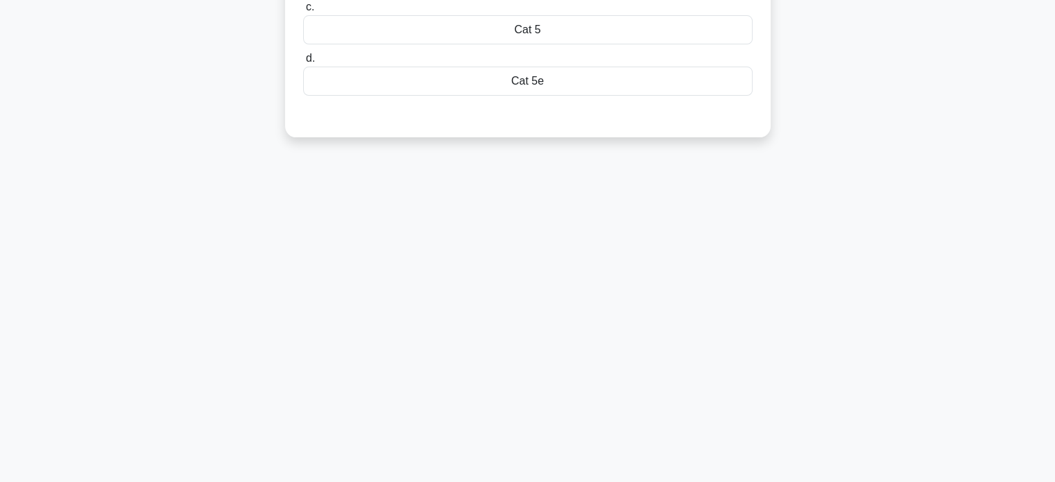
scroll to position [0, 0]
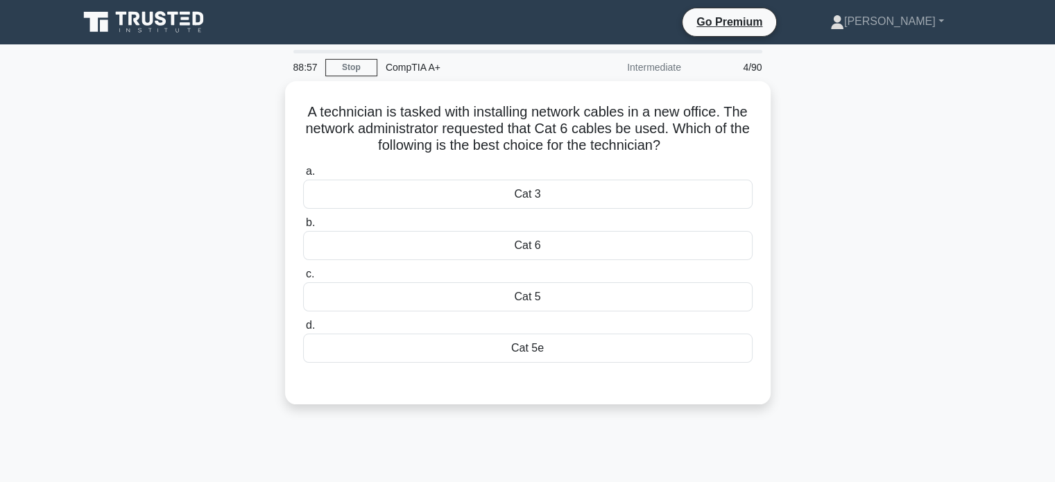
click at [553, 349] on div "Cat 5e" at bounding box center [527, 348] width 449 height 29
click at [303, 330] on input "d. Cat 5e" at bounding box center [303, 325] width 0 height 9
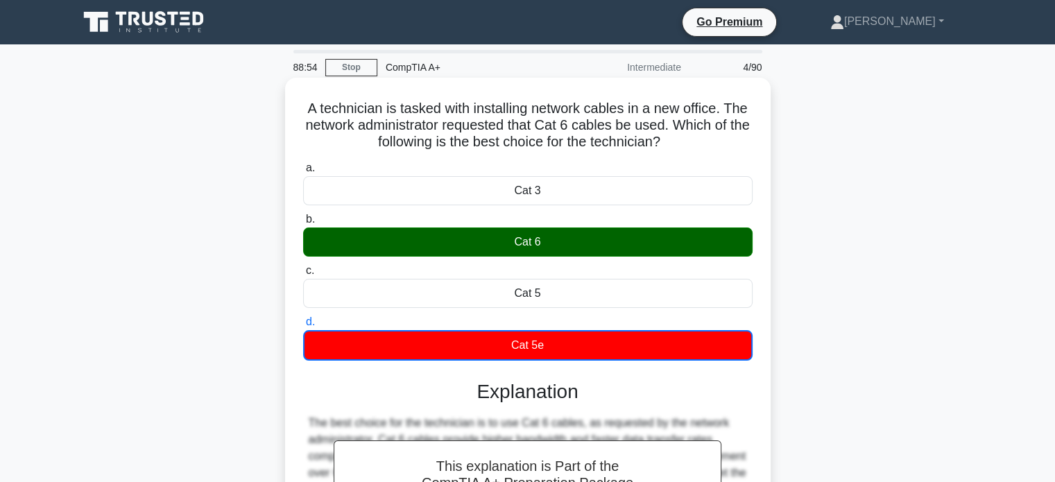
click at [555, 343] on div "Cat 5e" at bounding box center [527, 345] width 449 height 31
click at [303, 327] on input "d. Cat 5e" at bounding box center [303, 322] width 0 height 9
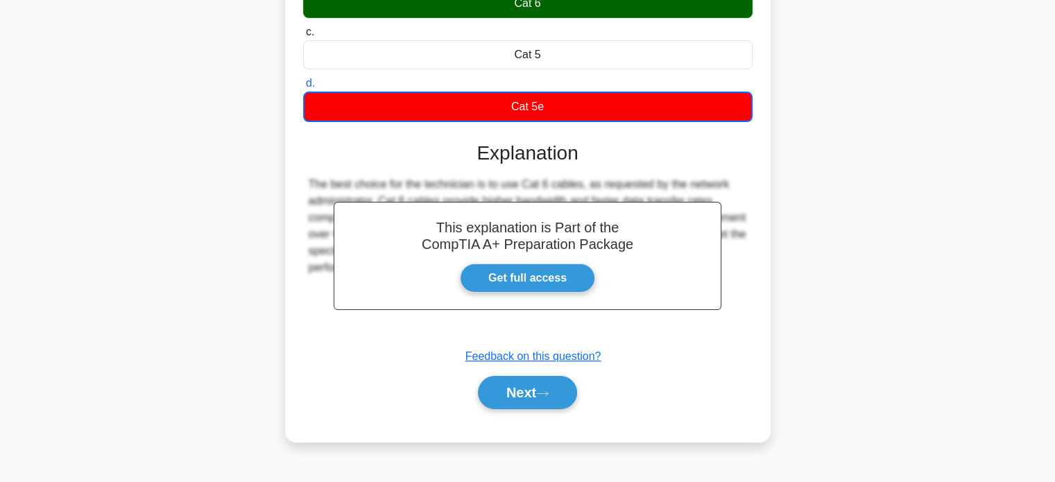
scroll to position [267, 0]
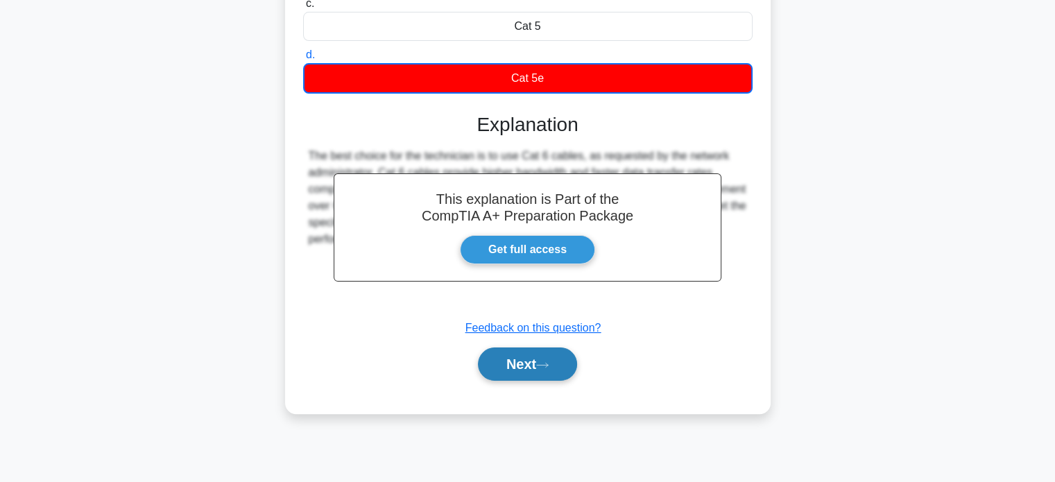
click at [538, 363] on button "Next" at bounding box center [527, 364] width 99 height 33
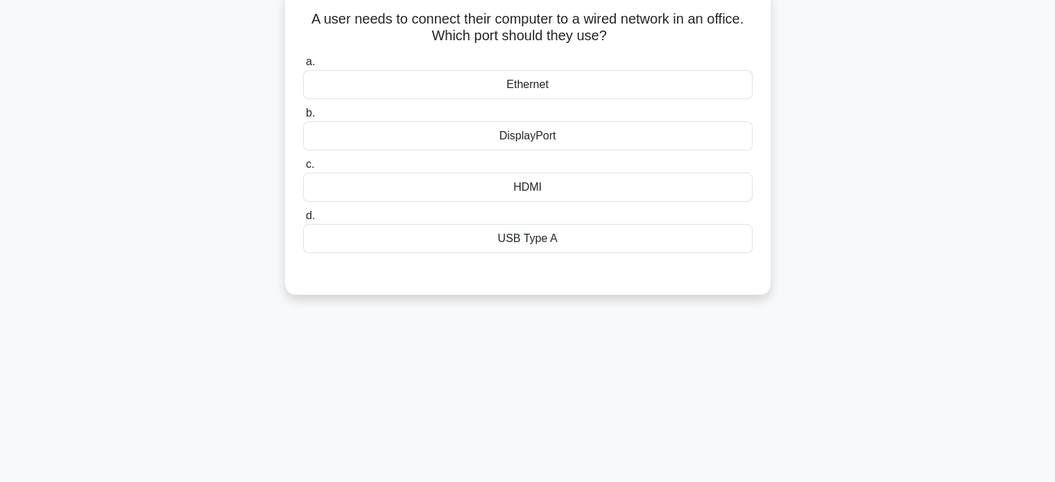
scroll to position [90, 0]
click at [538, 88] on div "Ethernet" at bounding box center [527, 83] width 449 height 29
click at [303, 66] on input "a. Ethernet" at bounding box center [303, 61] width 0 height 9
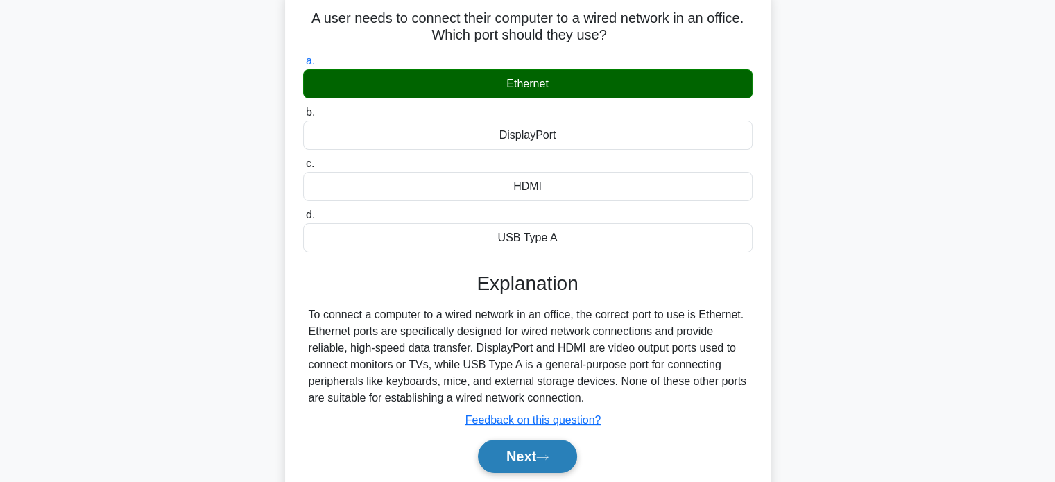
click at [526, 461] on button "Next" at bounding box center [527, 456] width 99 height 33
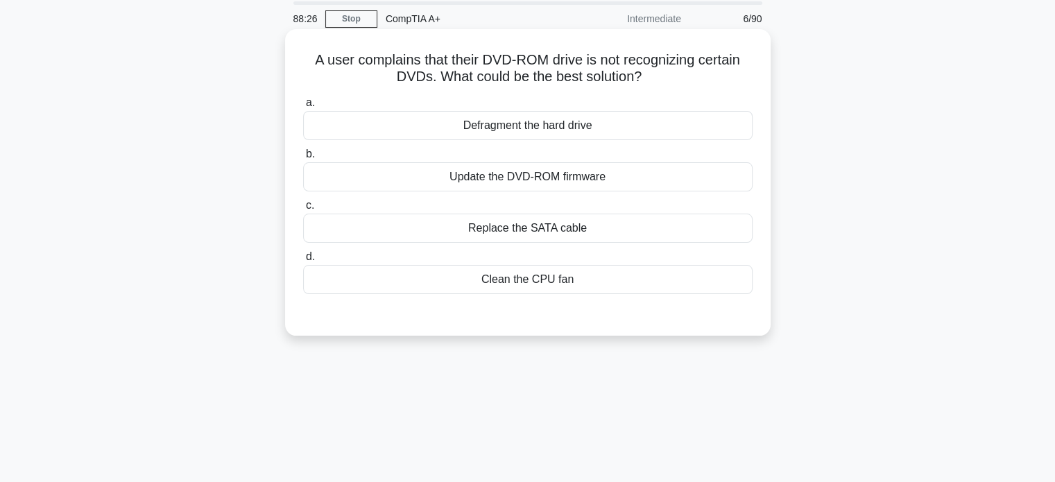
scroll to position [49, 0]
click at [567, 175] on div "Update the DVD-ROM firmware" at bounding box center [527, 176] width 449 height 29
click at [303, 158] on input "b. Update the DVD-ROM firmware" at bounding box center [303, 153] width 0 height 9
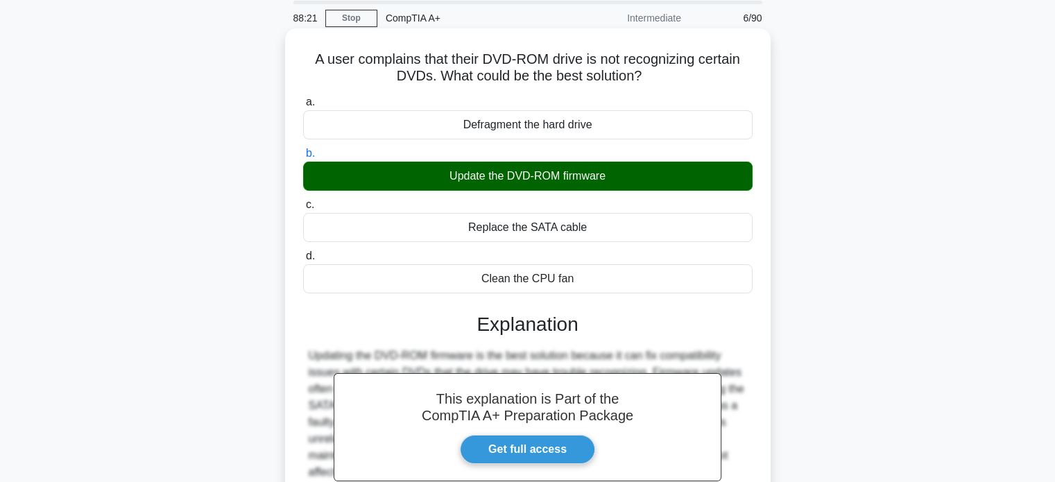
click at [567, 175] on div "Update the DVD-ROM firmware" at bounding box center [527, 176] width 449 height 29
click at [303, 158] on input "b. Update the DVD-ROM firmware" at bounding box center [303, 153] width 0 height 9
click at [567, 175] on div "Update the DVD-ROM firmware" at bounding box center [527, 176] width 449 height 29
click at [303, 158] on input "b. Update the DVD-ROM firmware" at bounding box center [303, 153] width 0 height 9
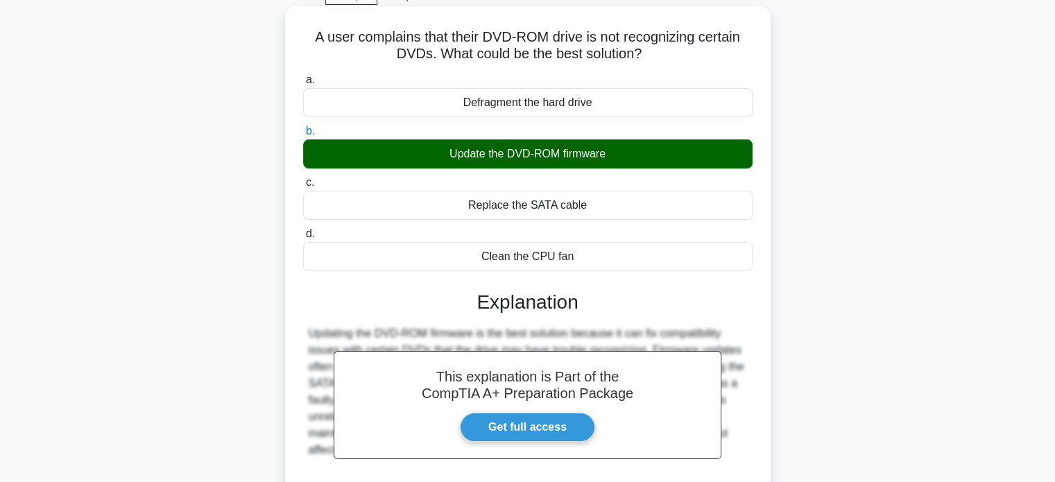
scroll to position [72, 0]
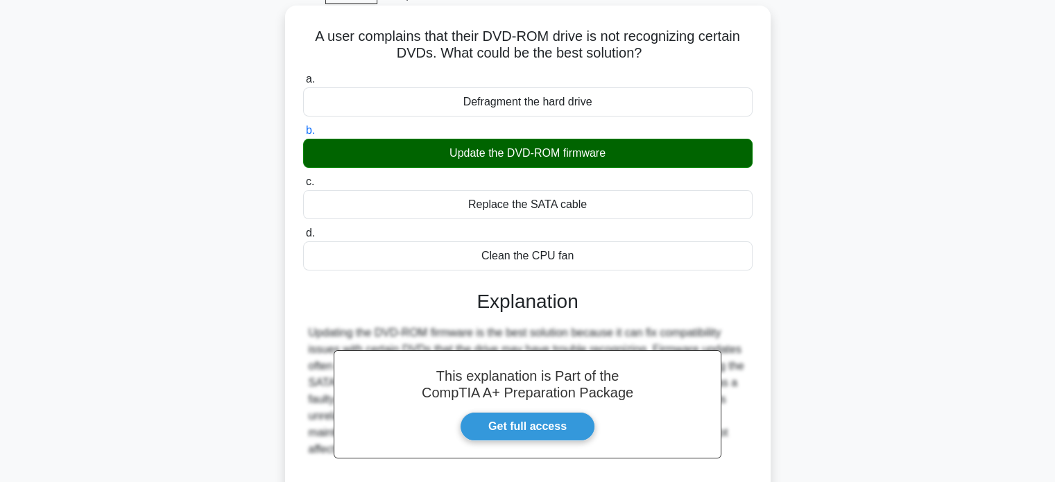
click at [495, 139] on div "Update the DVD-ROM firmware" at bounding box center [527, 153] width 449 height 29
click at [303, 135] on input "b. Update the DVD-ROM firmware" at bounding box center [303, 130] width 0 height 9
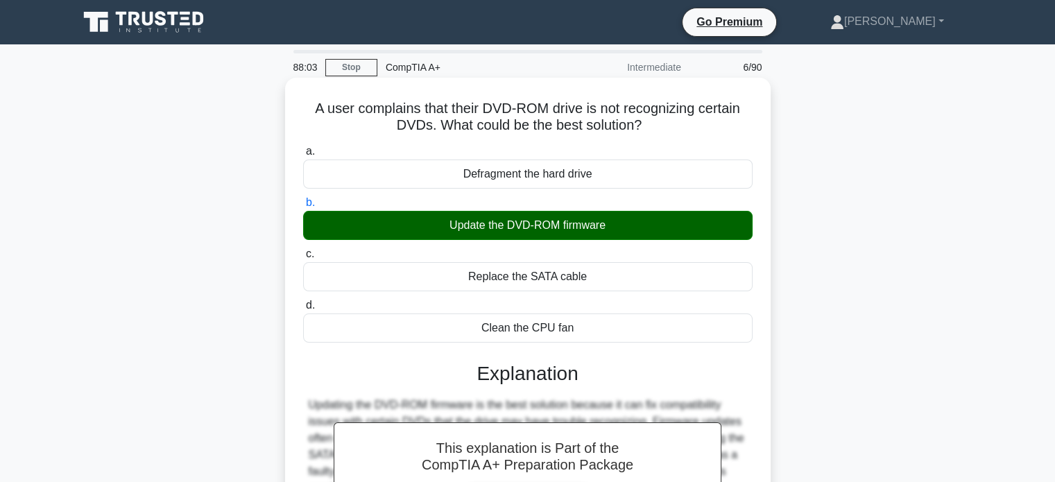
scroll to position [267, 0]
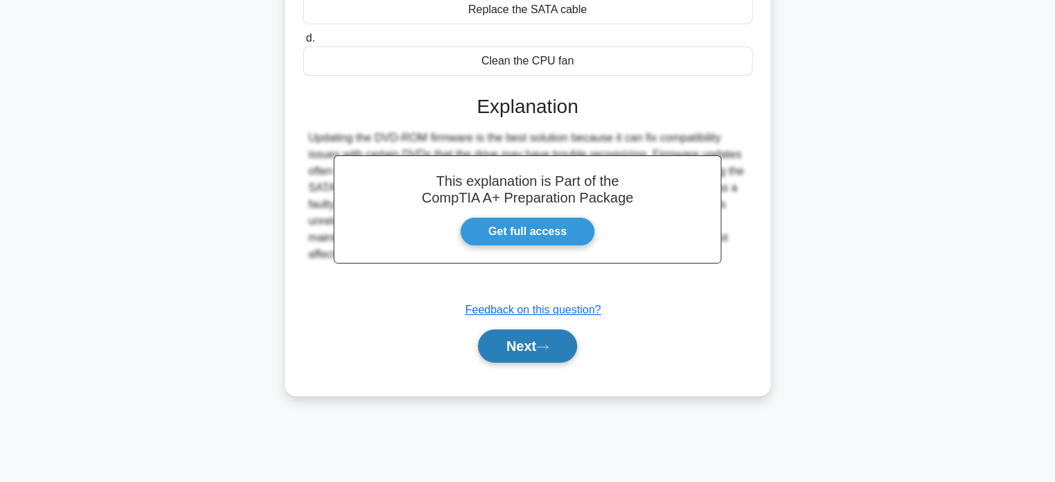
click at [534, 350] on button "Next" at bounding box center [527, 345] width 99 height 33
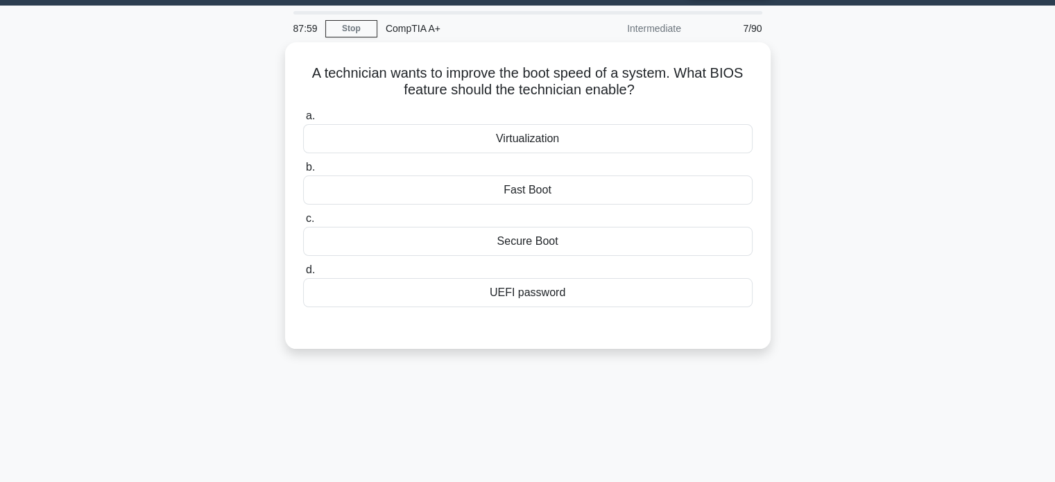
scroll to position [37, 0]
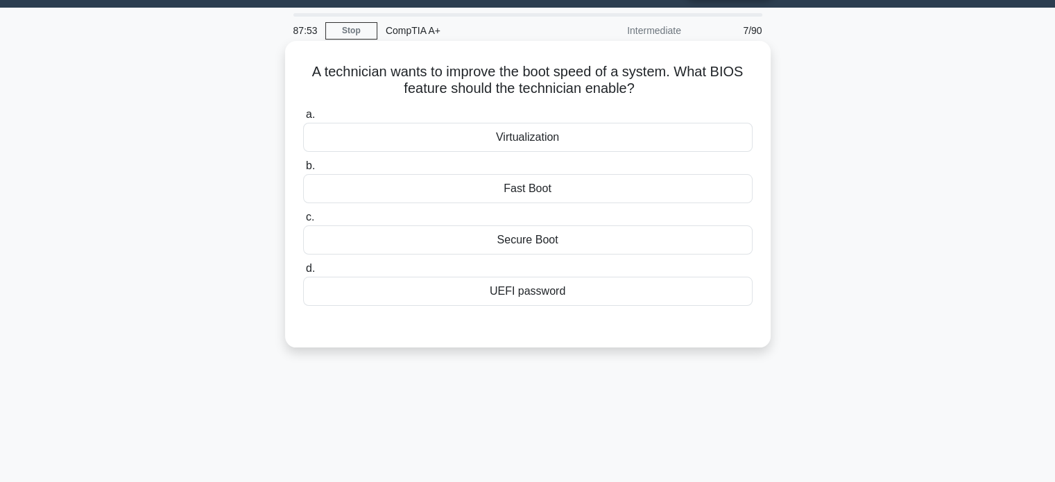
click at [553, 191] on div "Fast Boot" at bounding box center [527, 188] width 449 height 29
click at [303, 171] on input "b. Fast Boot" at bounding box center [303, 166] width 0 height 9
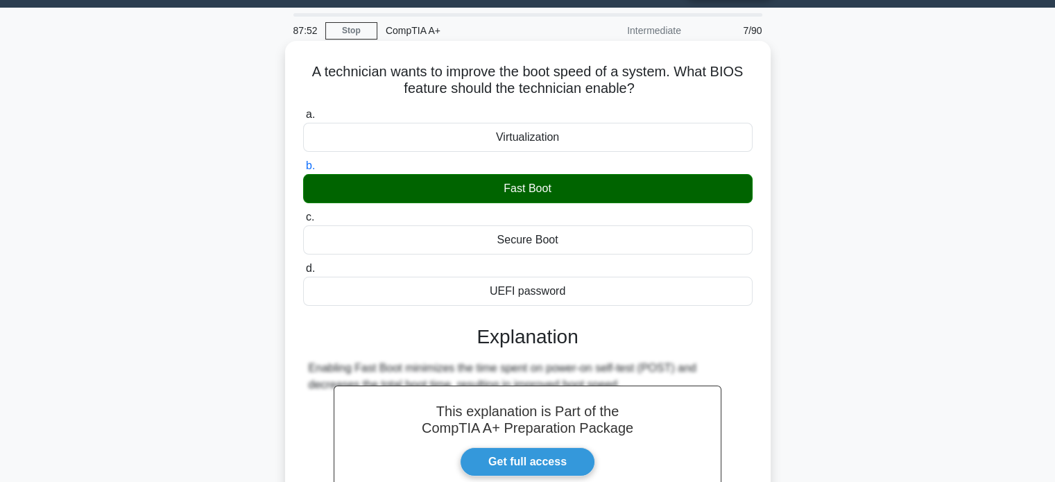
scroll to position [267, 0]
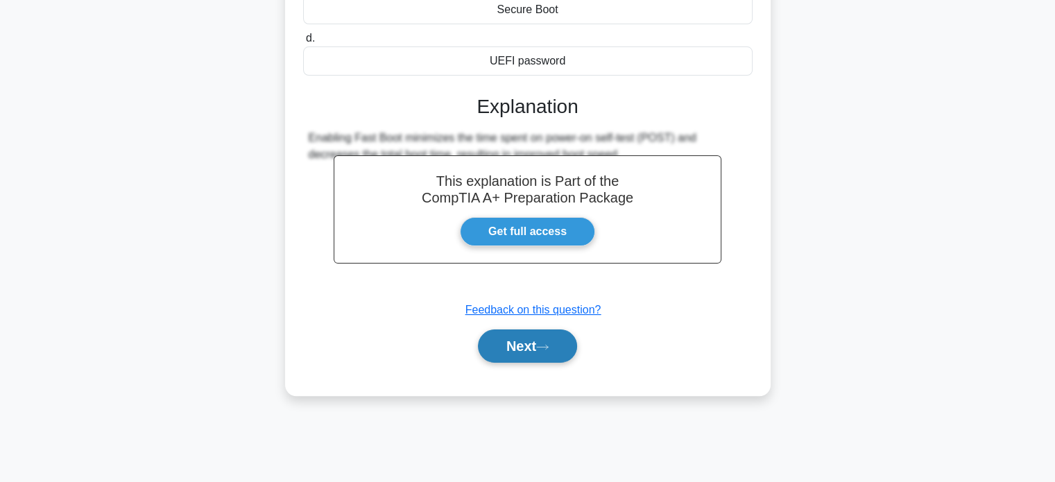
click at [538, 336] on button "Next" at bounding box center [527, 345] width 99 height 33
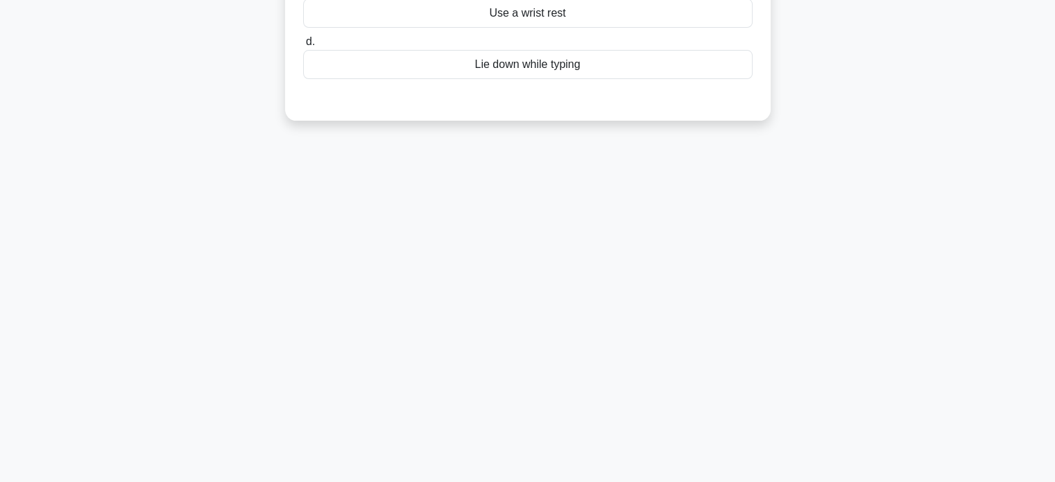
scroll to position [0, 0]
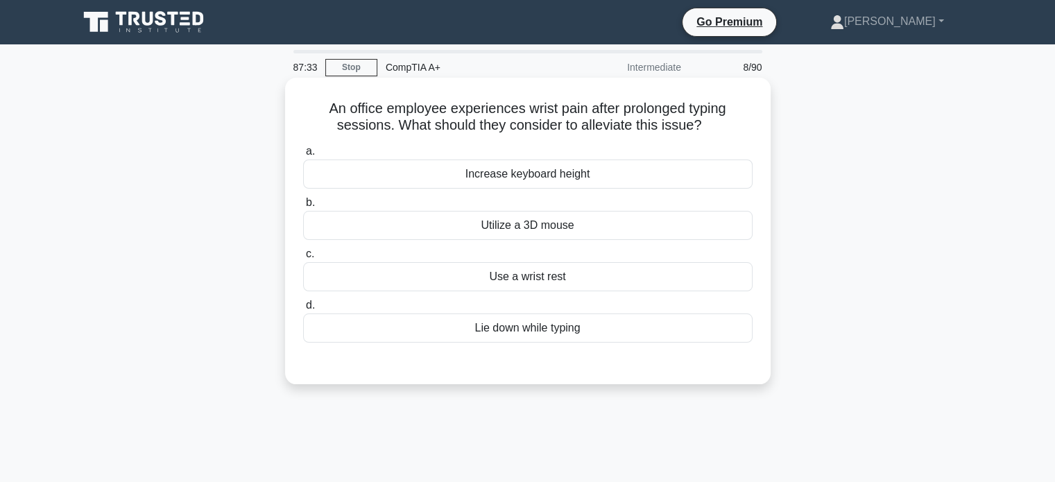
click at [581, 178] on div "Increase keyboard height" at bounding box center [527, 174] width 449 height 29
click at [303, 156] on input "a. Increase keyboard height" at bounding box center [303, 151] width 0 height 9
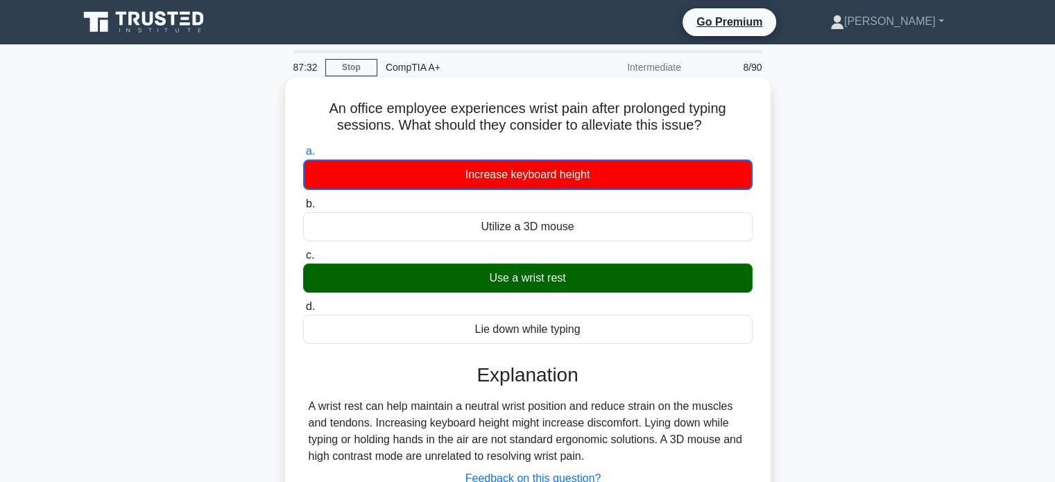
scroll to position [267, 0]
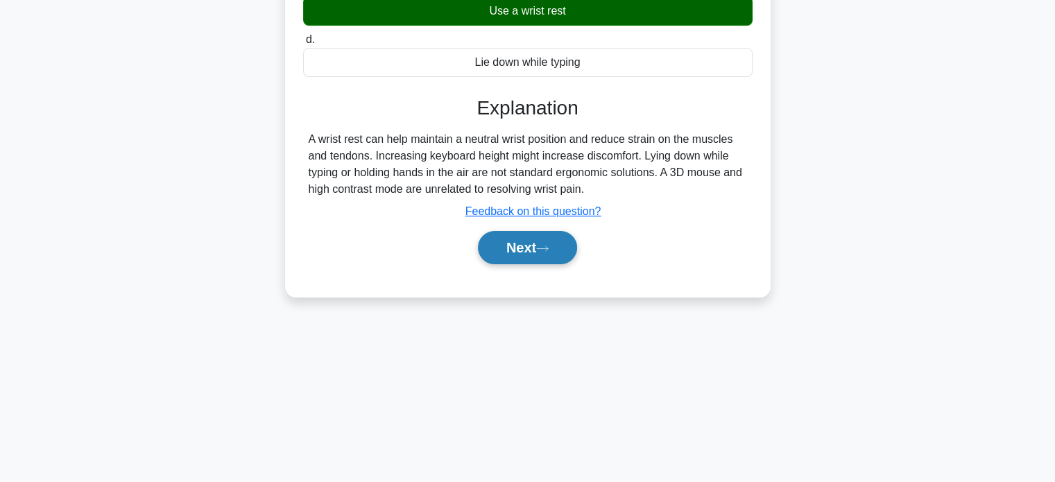
click at [548, 249] on icon at bounding box center [542, 249] width 12 height 8
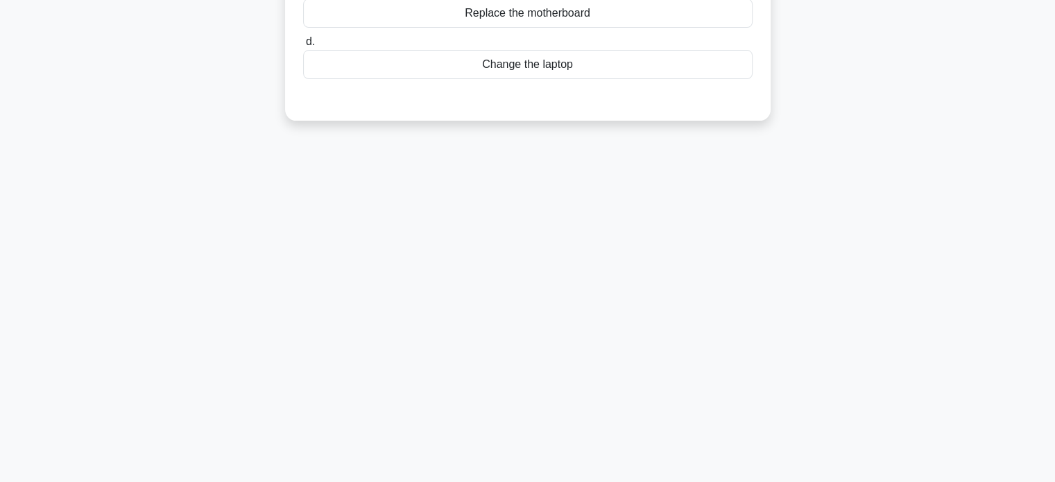
scroll to position [0, 0]
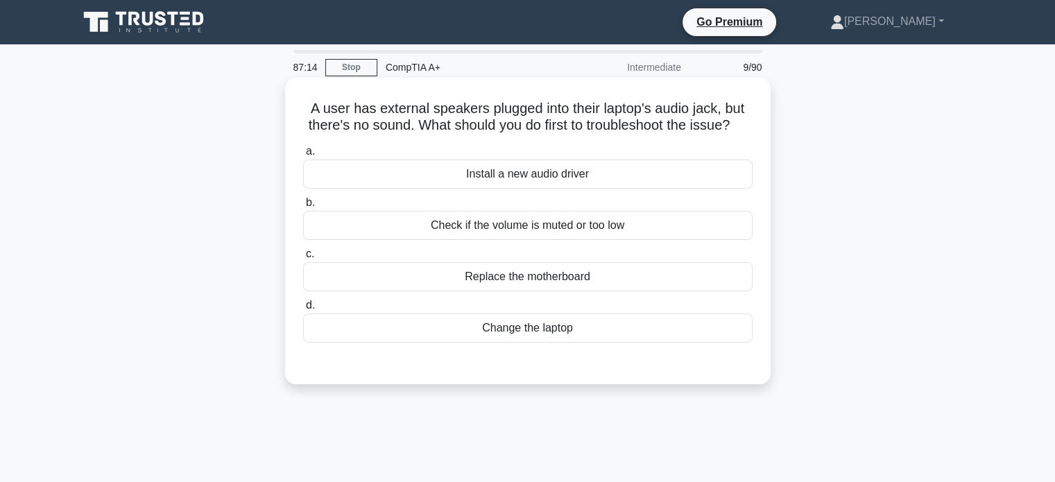
click at [603, 240] on div "Check if the volume is muted or too low" at bounding box center [527, 225] width 449 height 29
click at [303, 207] on input "b. Check if the volume is muted or too low" at bounding box center [303, 202] width 0 height 9
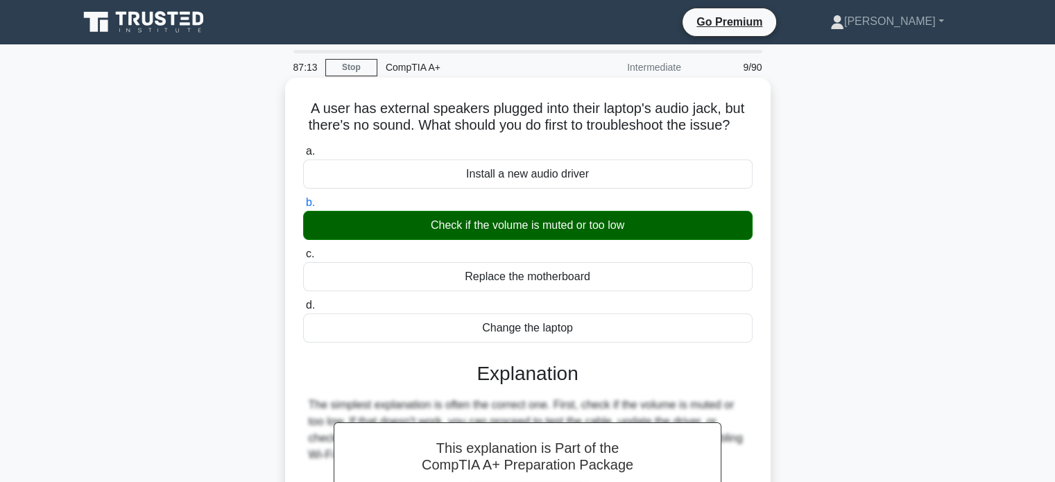
scroll to position [267, 0]
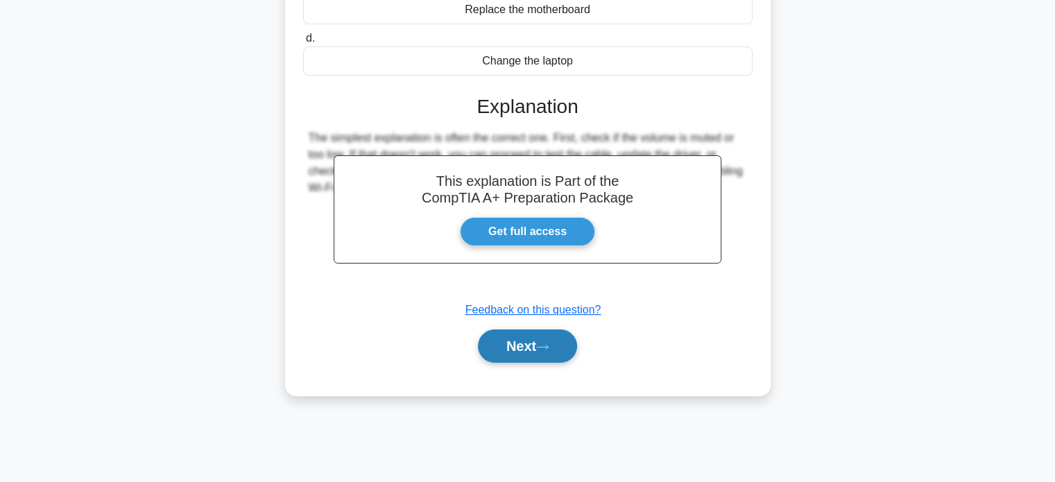
click at [535, 361] on button "Next" at bounding box center [527, 345] width 99 height 33
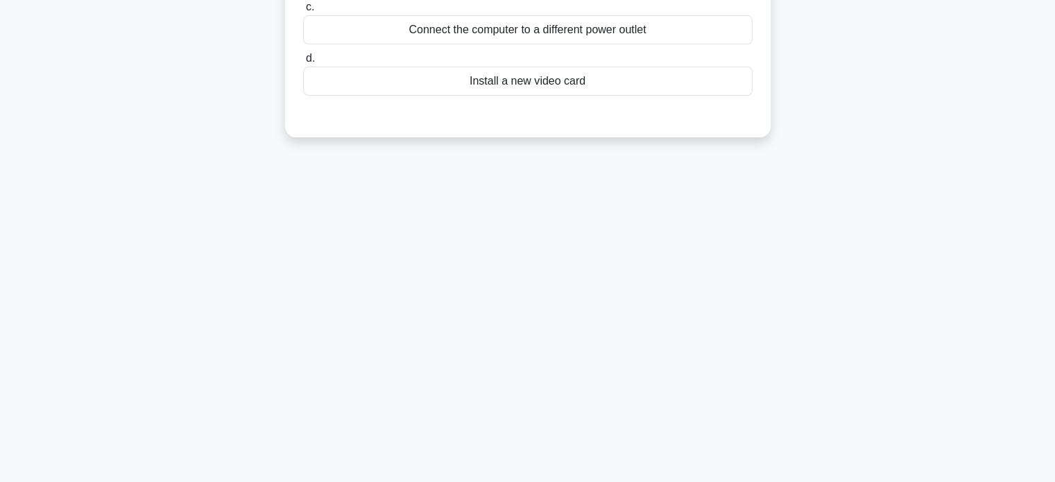
scroll to position [0, 0]
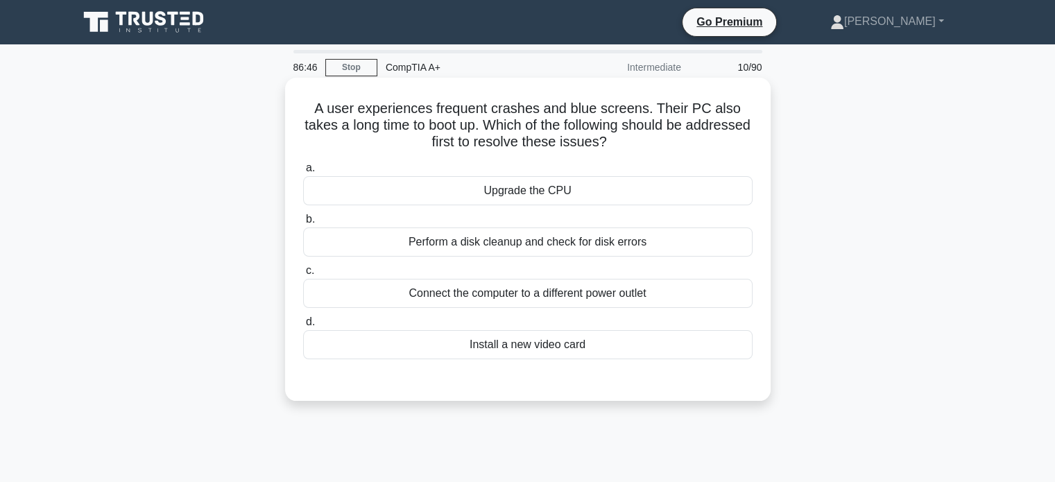
click at [549, 246] on div "Perform a disk cleanup and check for disk errors" at bounding box center [527, 242] width 449 height 29
click at [303, 224] on input "b. Perform a disk cleanup and check for disk errors" at bounding box center [303, 219] width 0 height 9
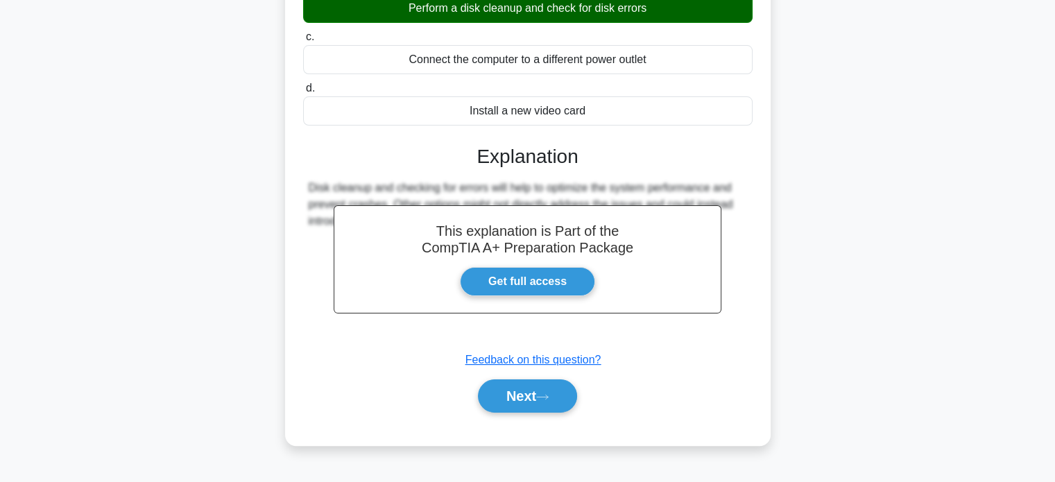
scroll to position [267, 0]
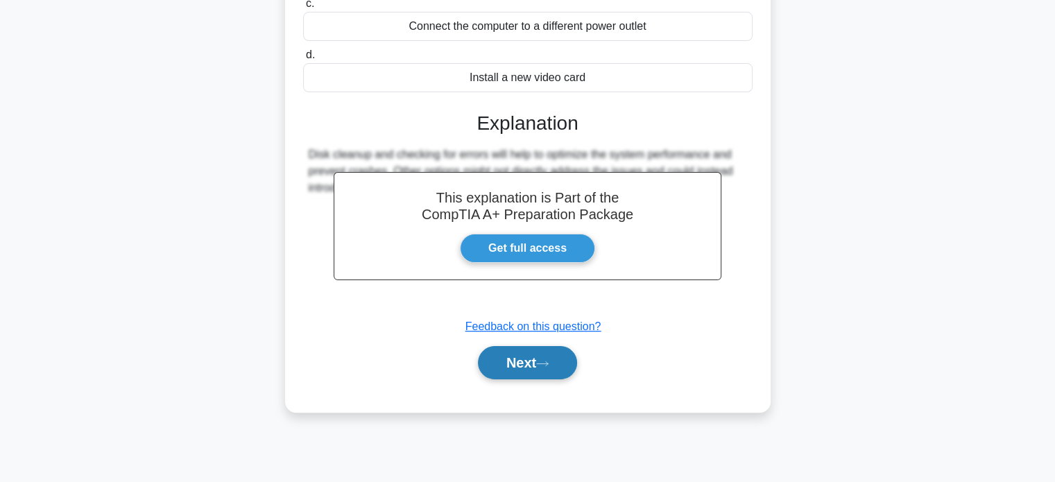
click at [524, 361] on button "Next" at bounding box center [527, 362] width 99 height 33
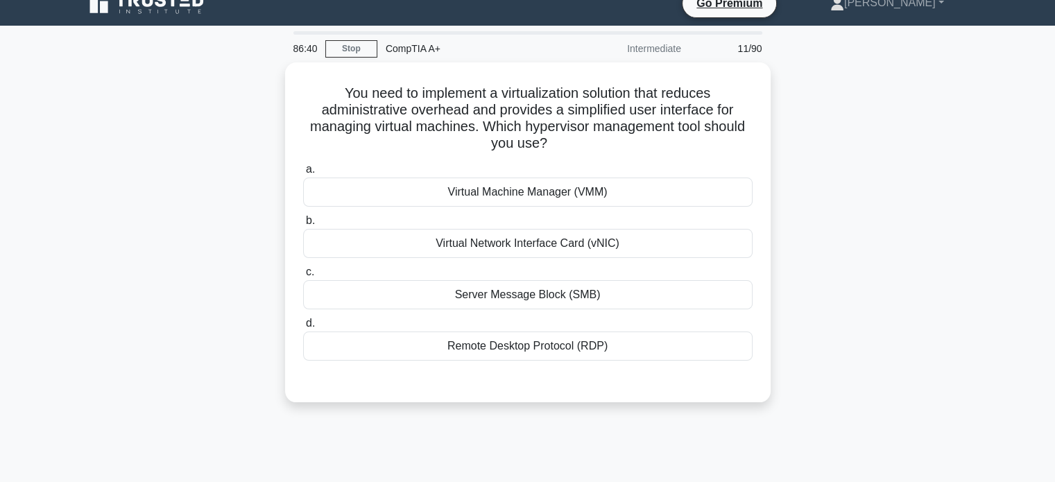
scroll to position [0, 0]
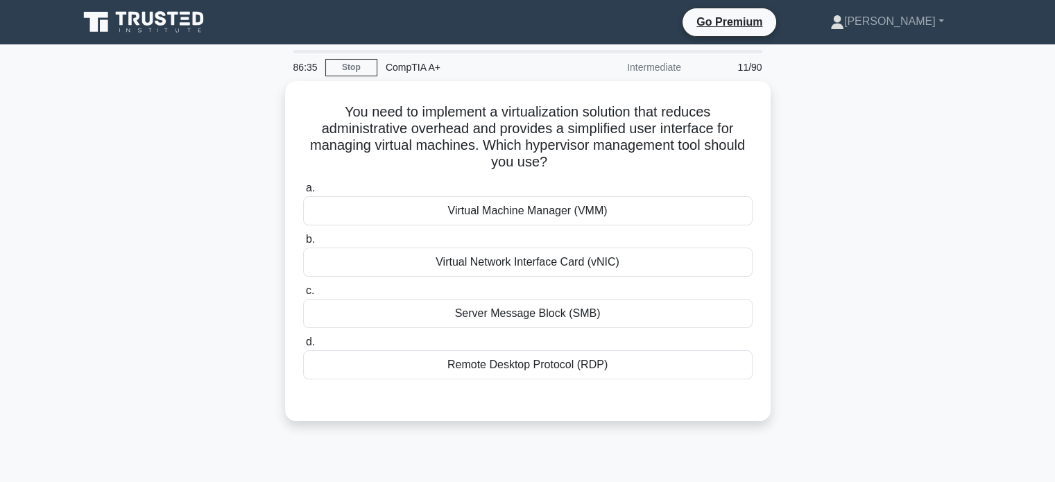
click at [524, 361] on div "Remote Desktop Protocol (RDP)" at bounding box center [527, 364] width 449 height 29
click at [303, 347] on input "d. Remote Desktop Protocol (RDP)" at bounding box center [303, 342] width 0 height 9
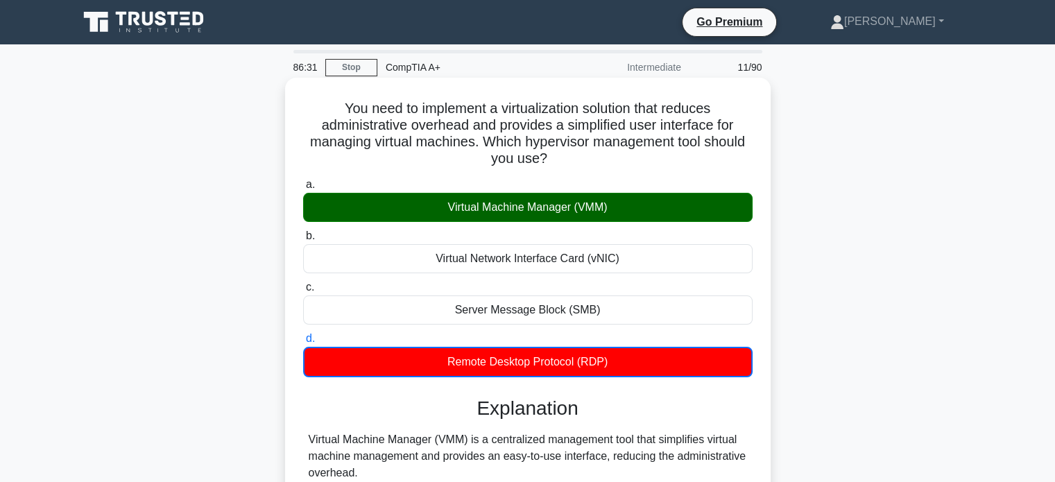
click at [569, 205] on div "Virtual Machine Manager (VMM)" at bounding box center [527, 207] width 449 height 29
click at [303, 189] on input "a. Virtual Machine Manager (VMM)" at bounding box center [303, 184] width 0 height 9
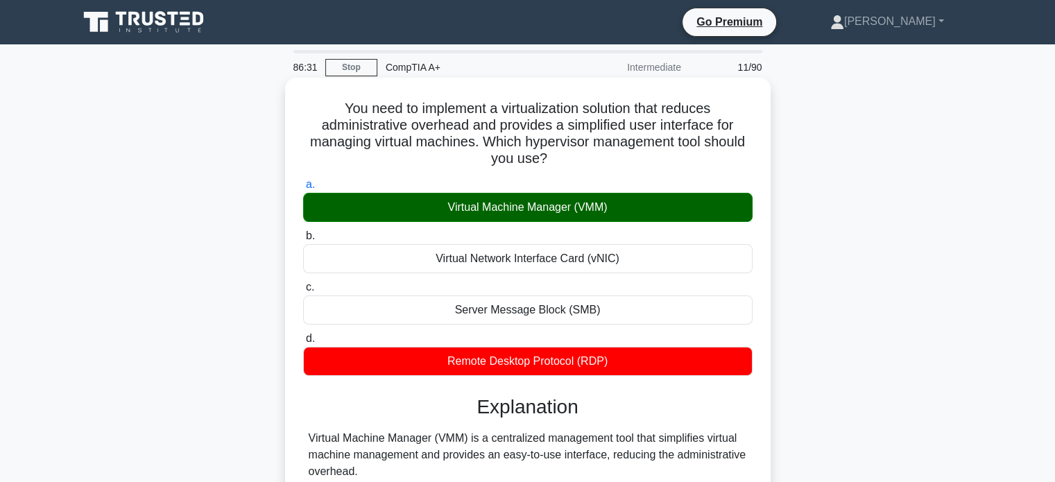
click at [569, 205] on div "Virtual Machine Manager (VMM)" at bounding box center [527, 207] width 449 height 29
click at [303, 189] on input "a. Virtual Machine Manager (VMM)" at bounding box center [303, 184] width 0 height 9
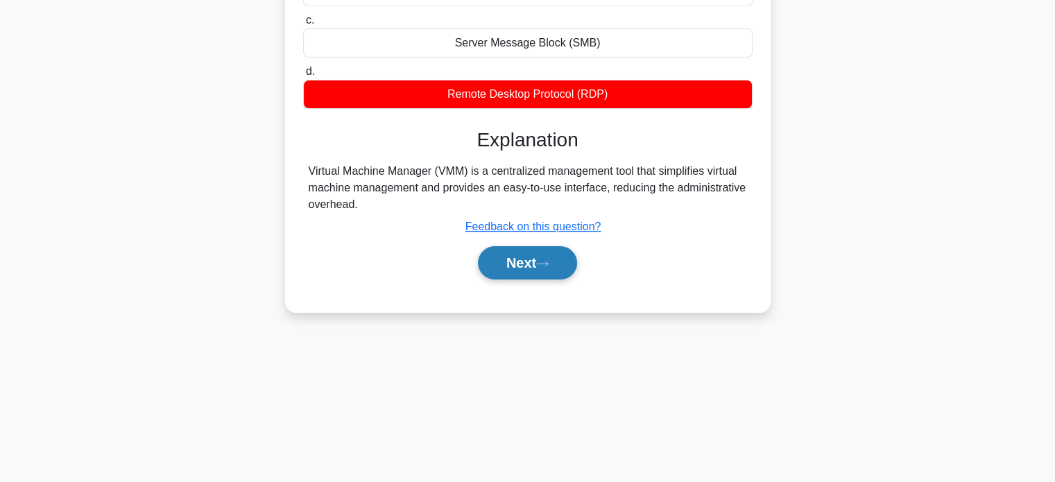
click at [537, 263] on button "Next" at bounding box center [527, 262] width 99 height 33
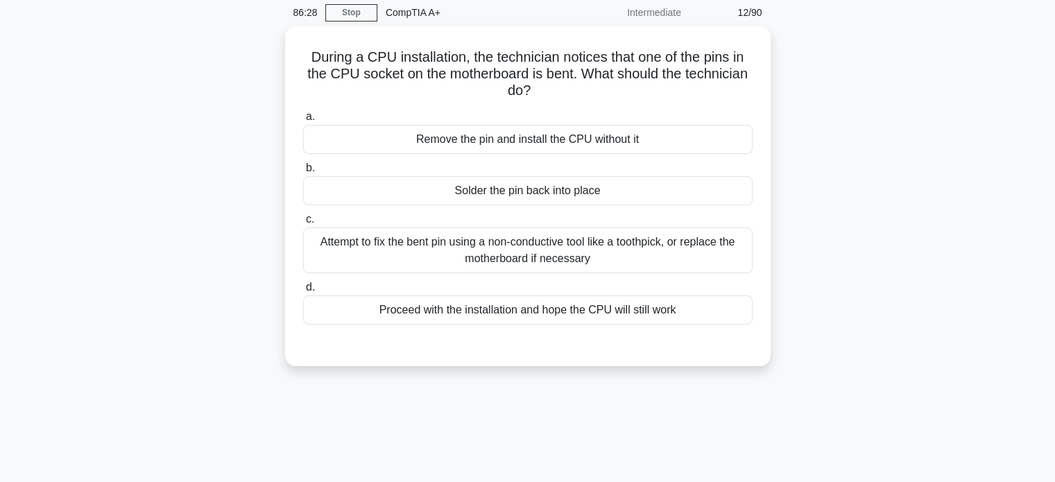
scroll to position [39, 0]
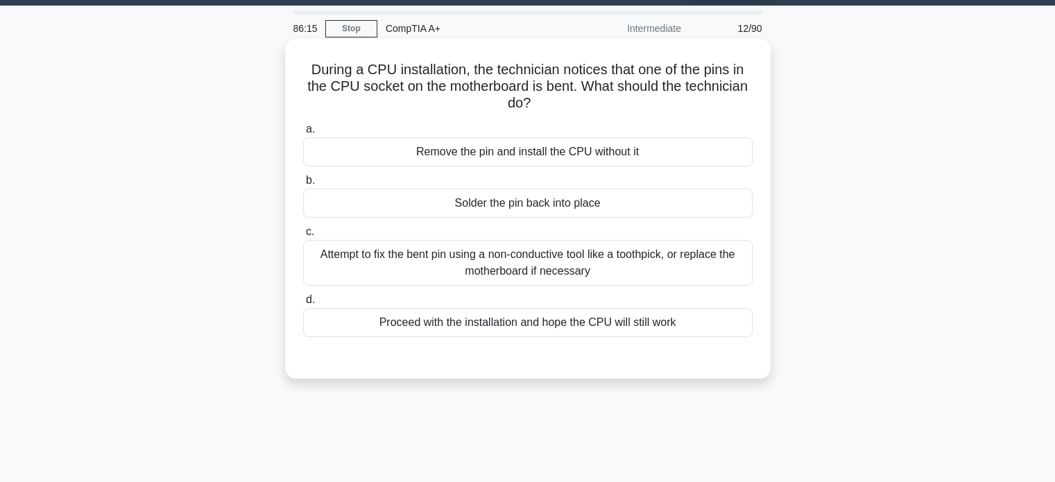
click at [576, 264] on div "Attempt to fix the bent pin using a non-conductive tool like a toothpick, or re…" at bounding box center [527, 263] width 449 height 46
click at [303, 237] on input "c. Attempt to fix the bent pin using a non-conductive tool like a toothpick, or…" at bounding box center [303, 232] width 0 height 9
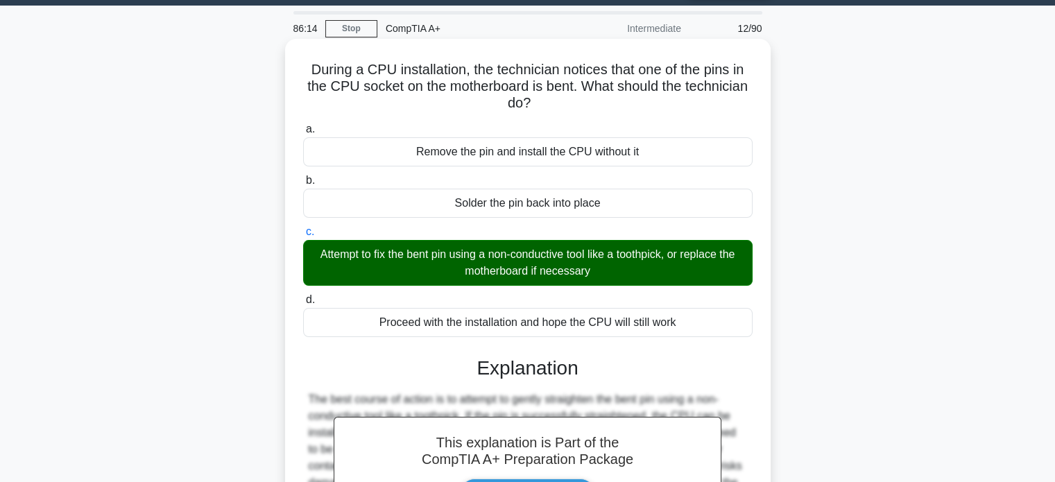
scroll to position [267, 0]
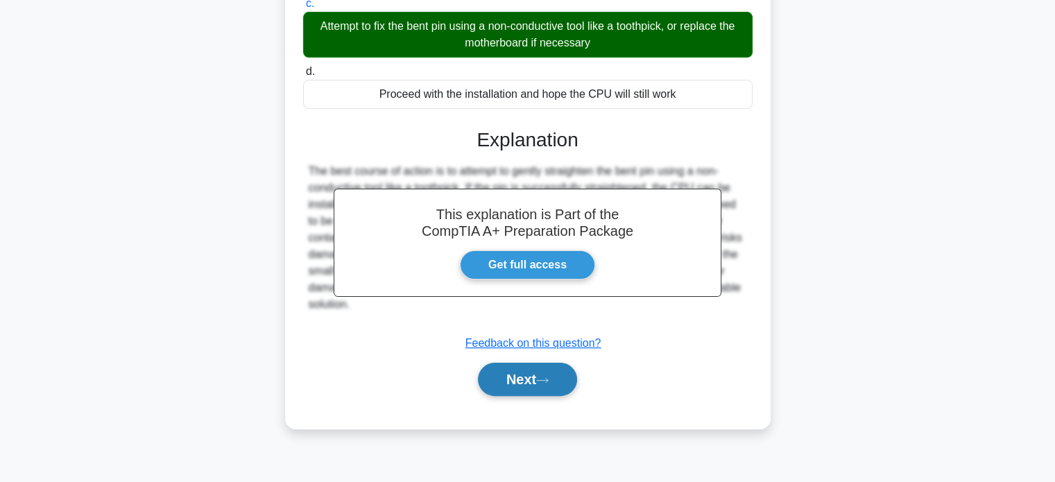
click at [530, 380] on button "Next" at bounding box center [527, 379] width 99 height 33
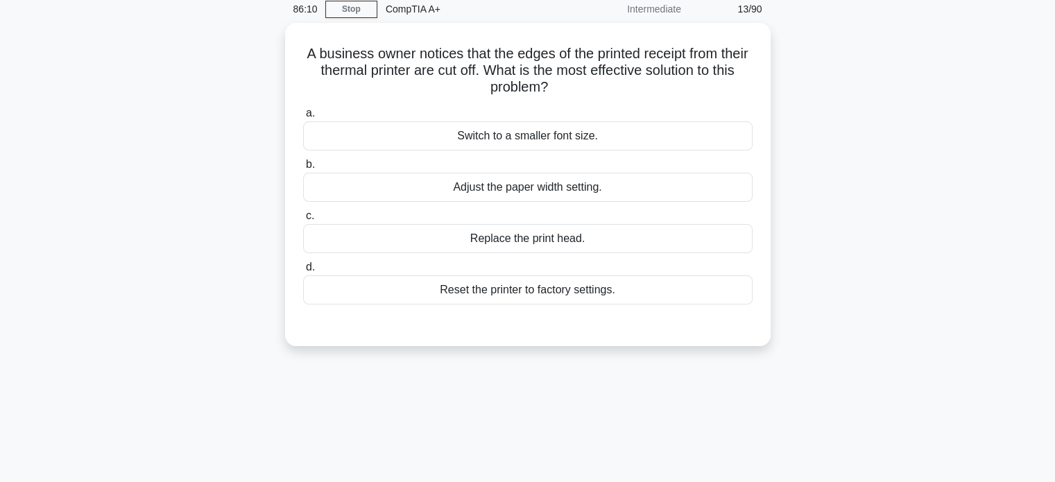
scroll to position [58, 0]
click at [574, 184] on div "Adjust the paper width setting." at bounding box center [527, 184] width 449 height 29
click at [303, 166] on input "b. Adjust the paper width setting." at bounding box center [303, 161] width 0 height 9
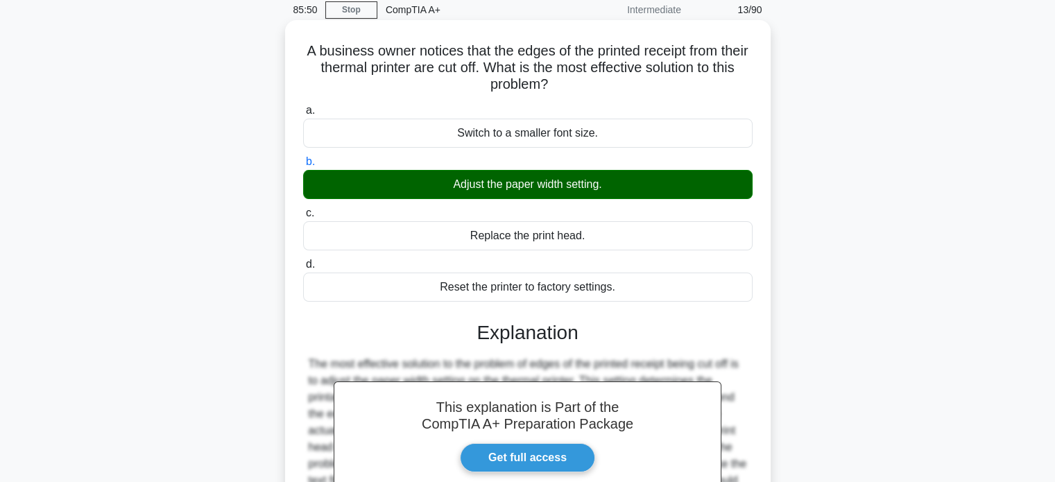
scroll to position [267, 0]
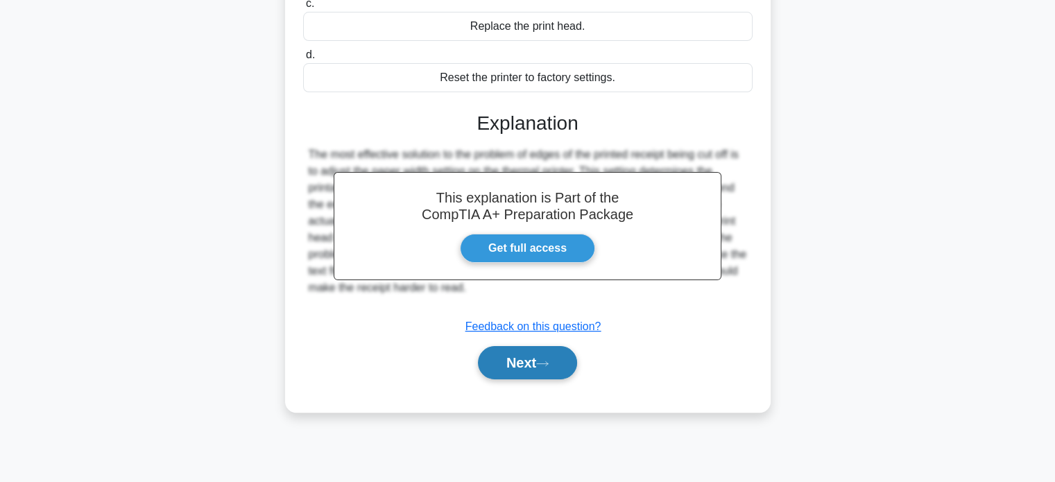
click at [524, 357] on button "Next" at bounding box center [527, 362] width 99 height 33
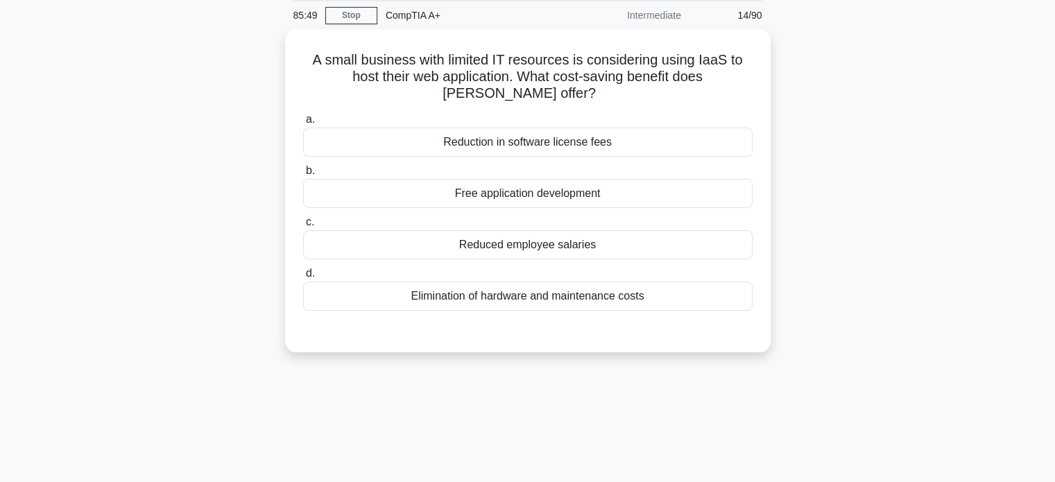
scroll to position [0, 0]
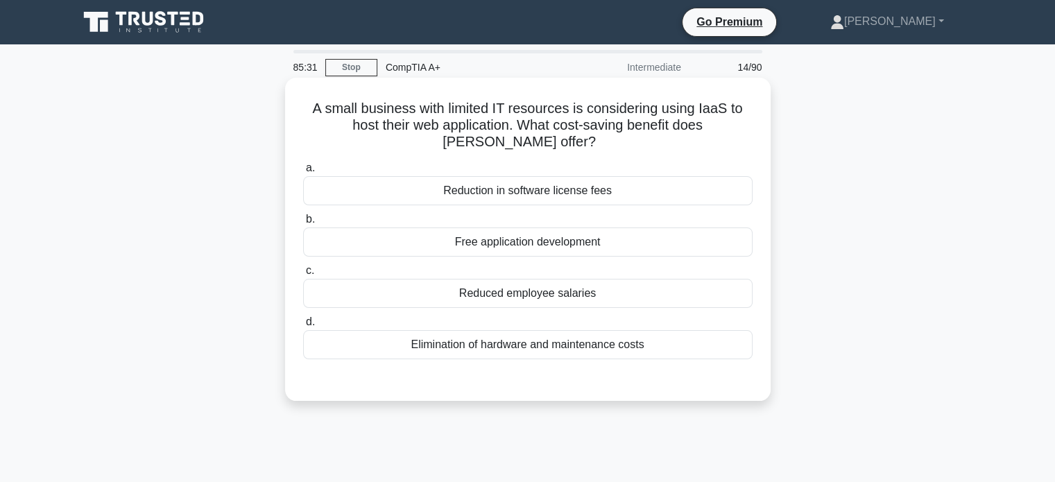
click at [539, 341] on div "Elimination of hardware and maintenance costs" at bounding box center [527, 344] width 449 height 29
click at [303, 327] on input "d. Elimination of hardware and maintenance costs" at bounding box center [303, 322] width 0 height 9
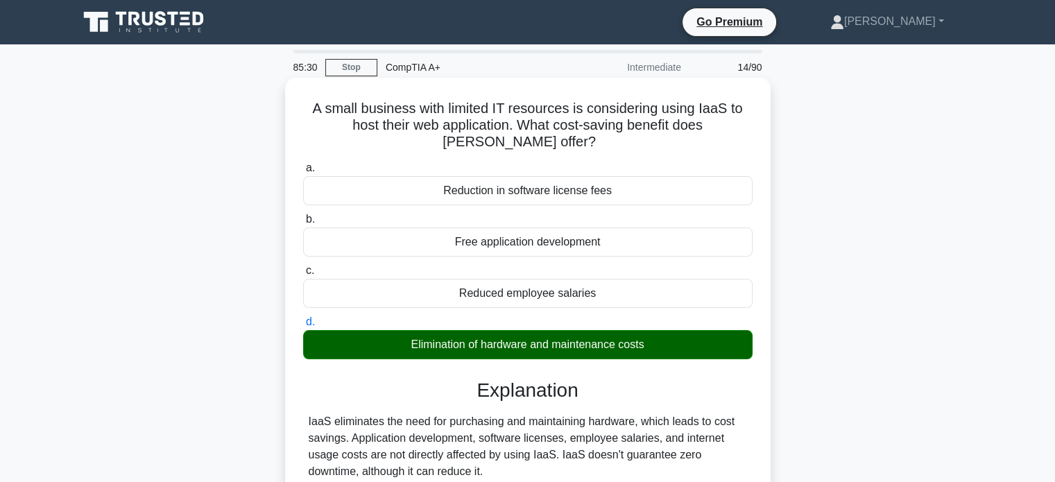
scroll to position [267, 0]
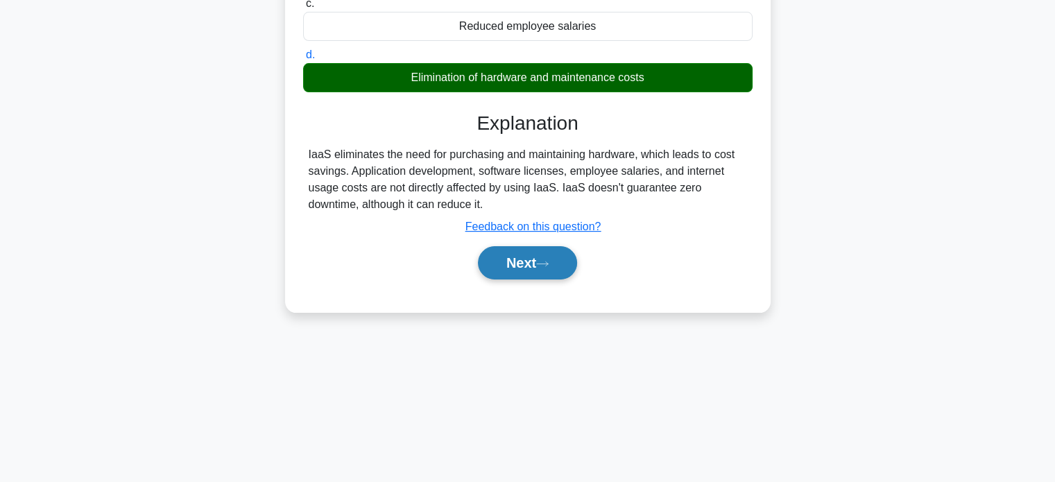
click at [550, 272] on button "Next" at bounding box center [527, 262] width 99 height 33
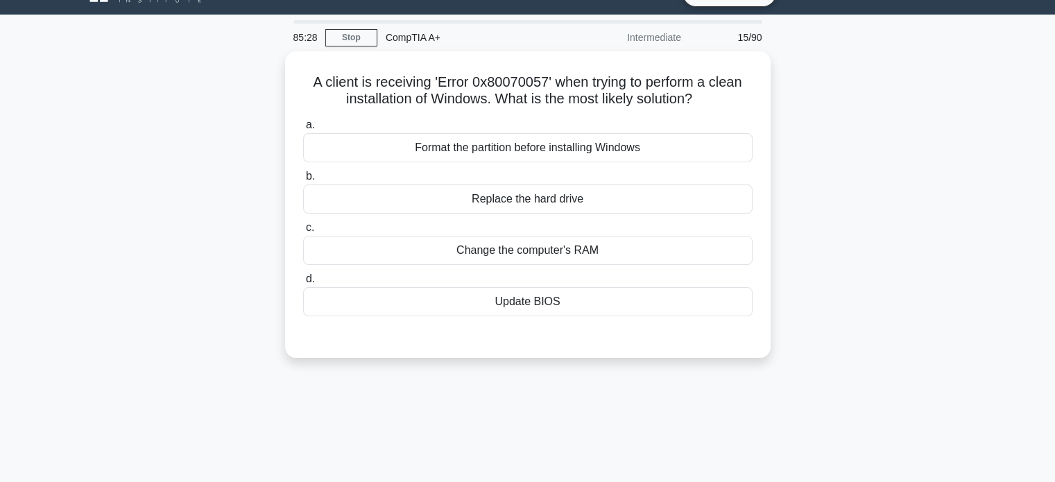
scroll to position [31, 0]
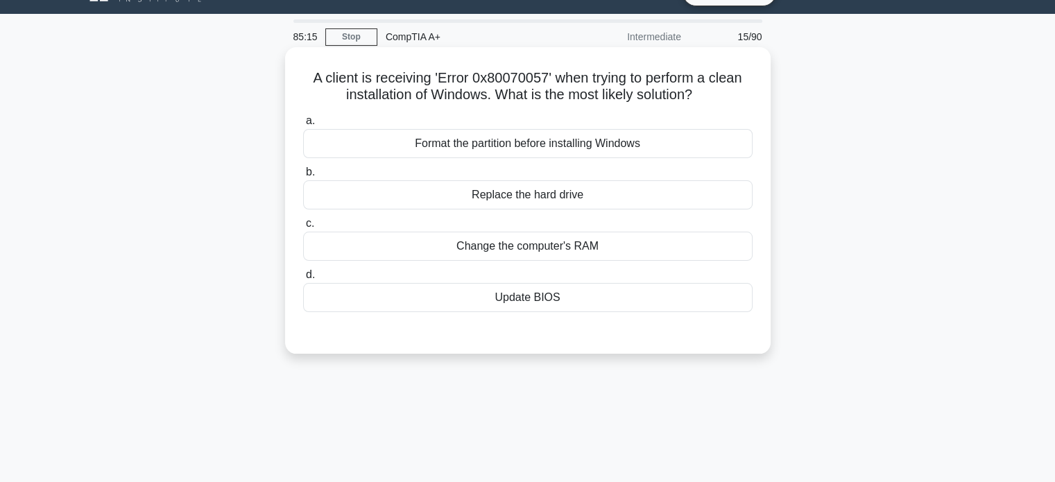
click at [535, 146] on div "Format the partition before installing Windows" at bounding box center [527, 143] width 449 height 29
click at [303, 126] on input "a. Format the partition before installing Windows" at bounding box center [303, 121] width 0 height 9
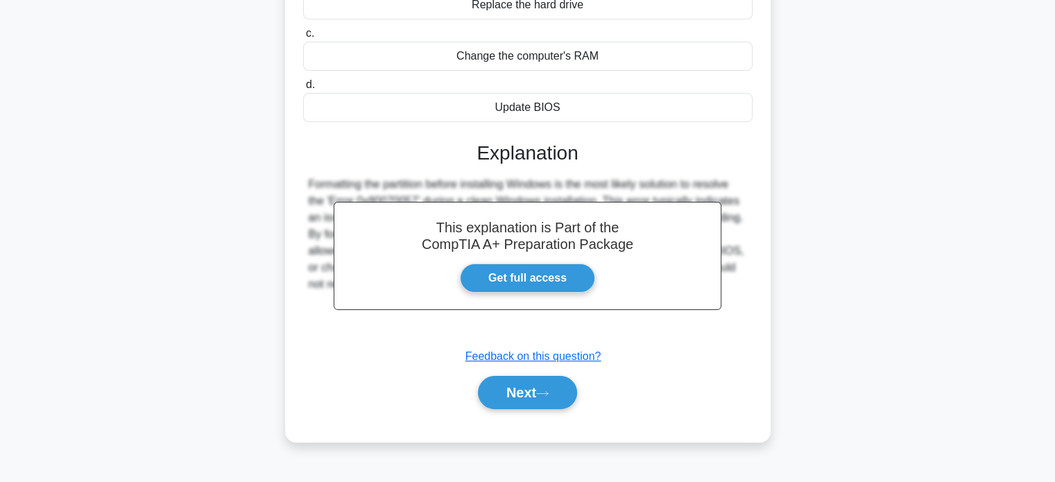
scroll to position [267, 0]
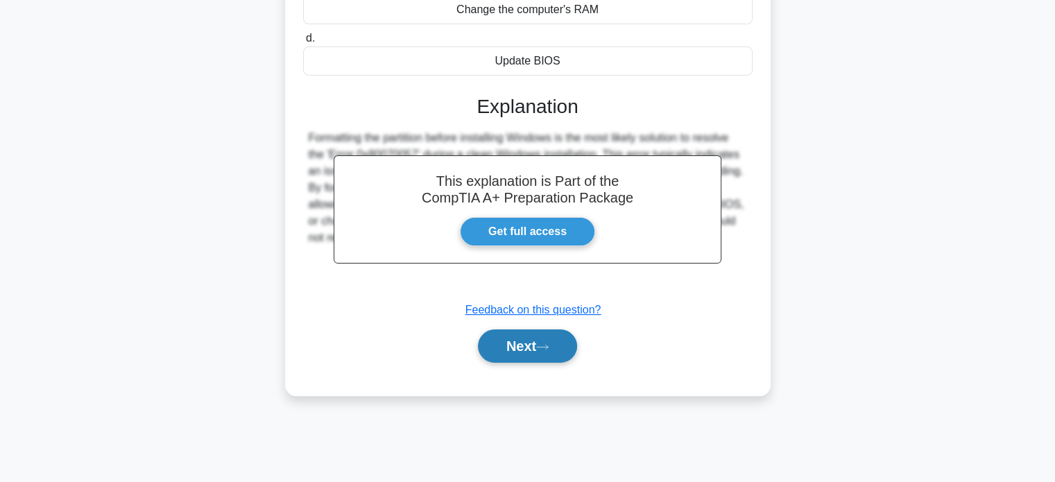
click at [535, 354] on button "Next" at bounding box center [527, 345] width 99 height 33
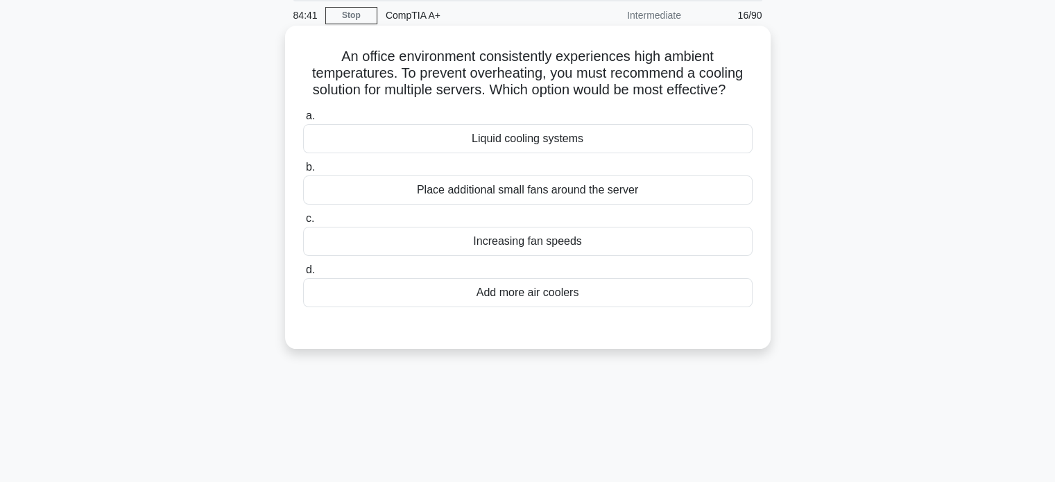
scroll to position [53, 0]
click at [585, 146] on div "Liquid cooling systems" at bounding box center [527, 137] width 449 height 29
click at [303, 120] on input "a. Liquid cooling systems" at bounding box center [303, 115] width 0 height 9
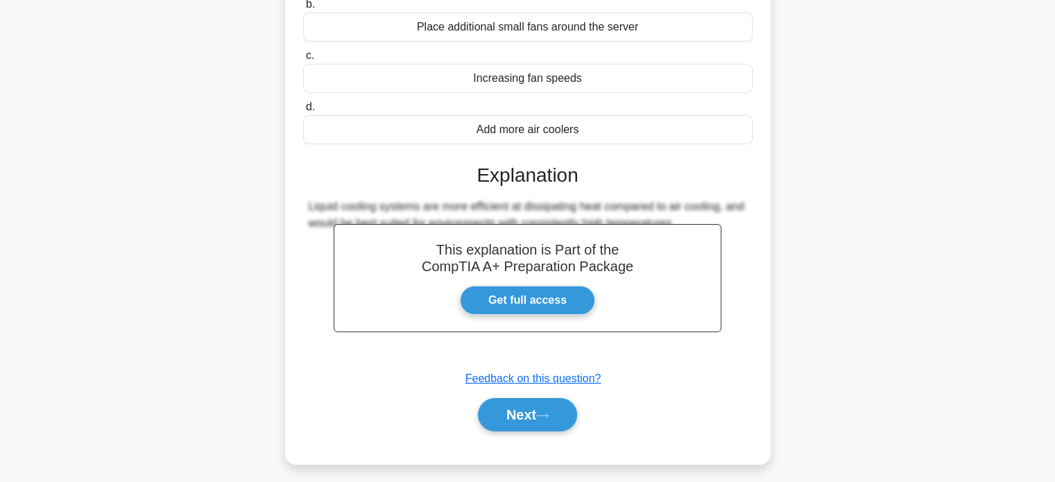
scroll to position [243, 0]
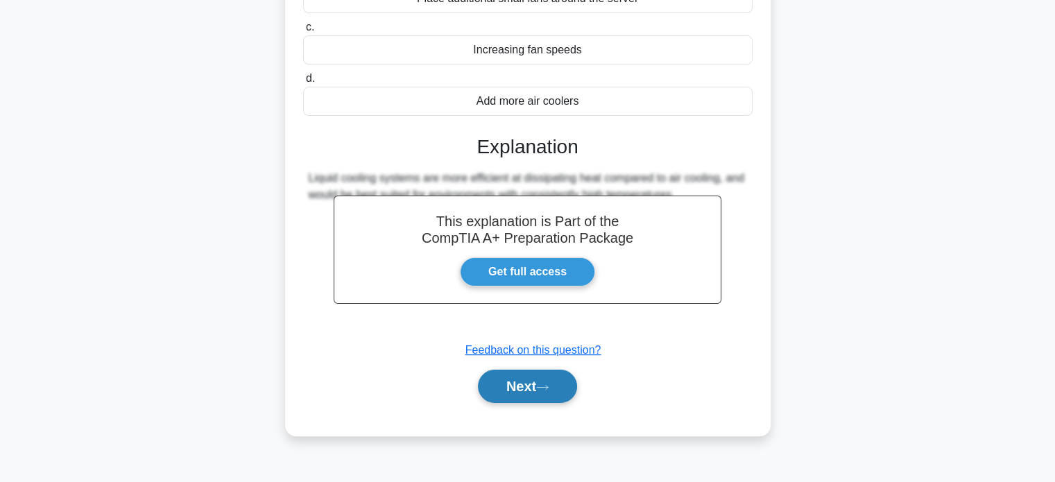
click at [541, 382] on button "Next" at bounding box center [527, 386] width 99 height 33
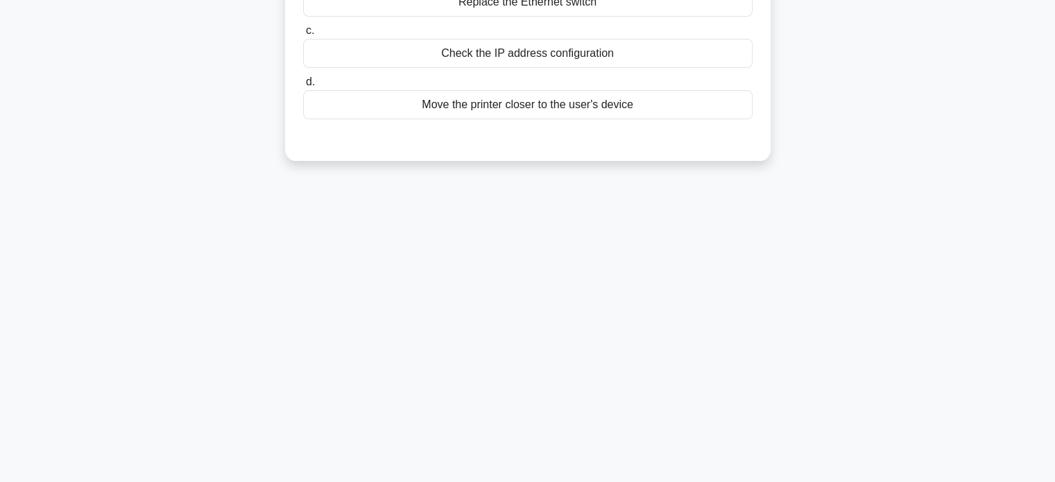
scroll to position [0, 0]
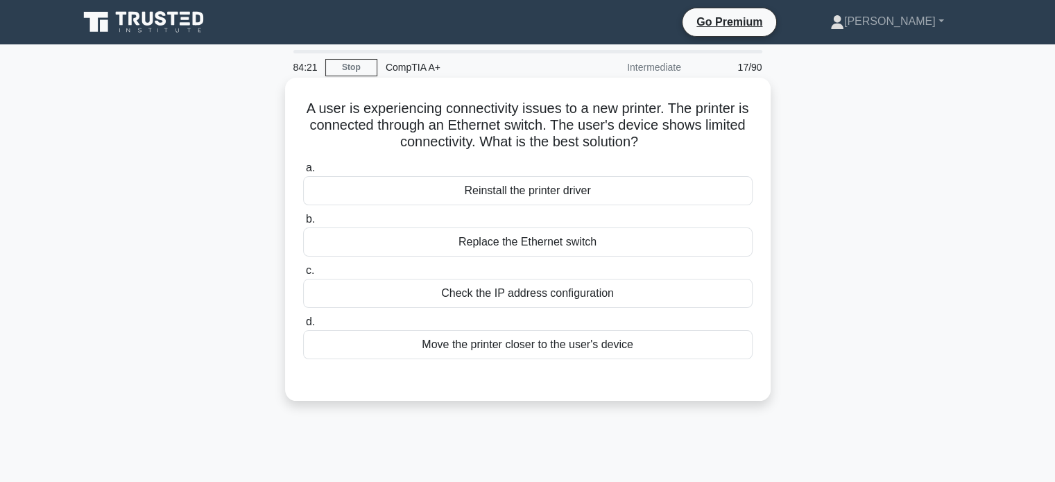
click at [601, 287] on div "Check the IP address configuration" at bounding box center [527, 293] width 449 height 29
click at [303, 275] on input "c. Check the IP address configuration" at bounding box center [303, 270] width 0 height 9
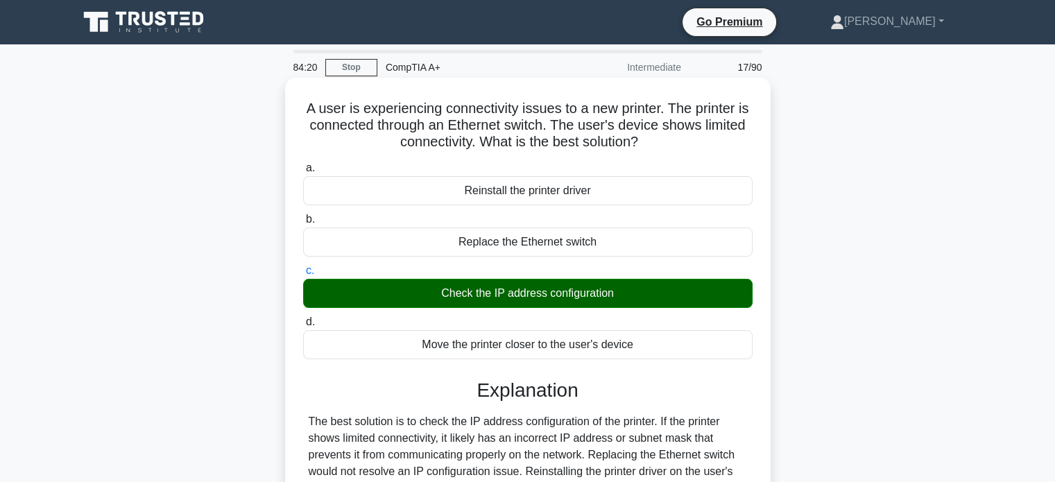
scroll to position [267, 0]
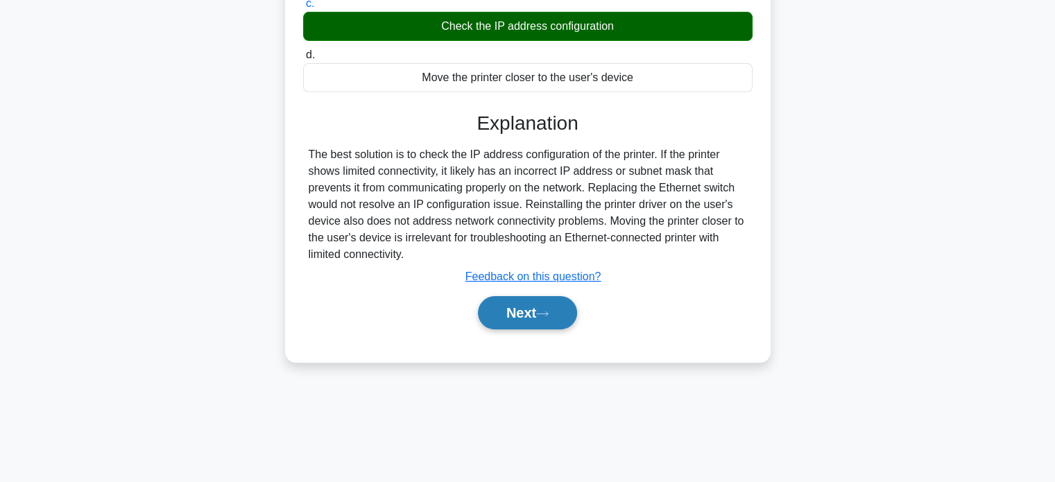
click at [549, 322] on button "Next" at bounding box center [527, 312] width 99 height 33
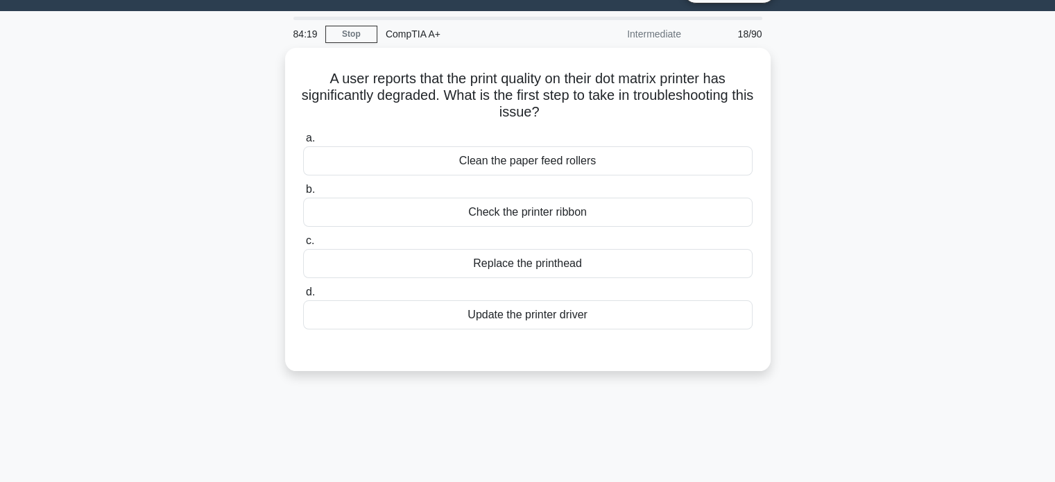
scroll to position [0, 0]
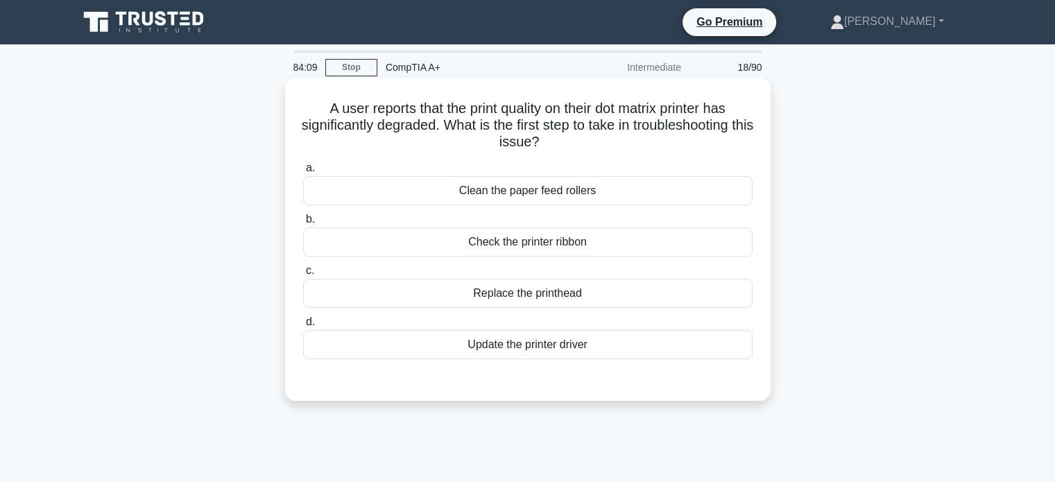
click at [583, 242] on div "Check the printer ribbon" at bounding box center [527, 242] width 449 height 29
click at [303, 224] on input "b. Check the printer ribbon" at bounding box center [303, 219] width 0 height 9
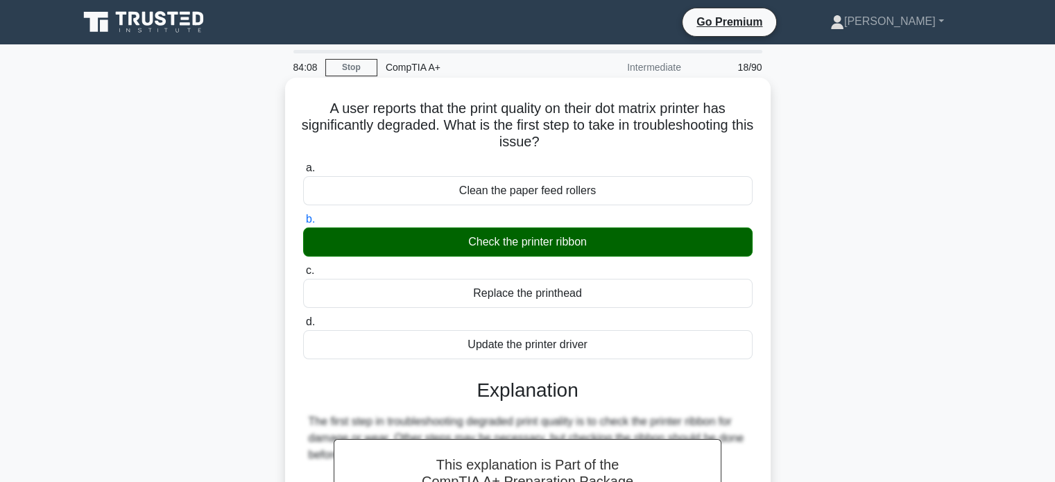
scroll to position [267, 0]
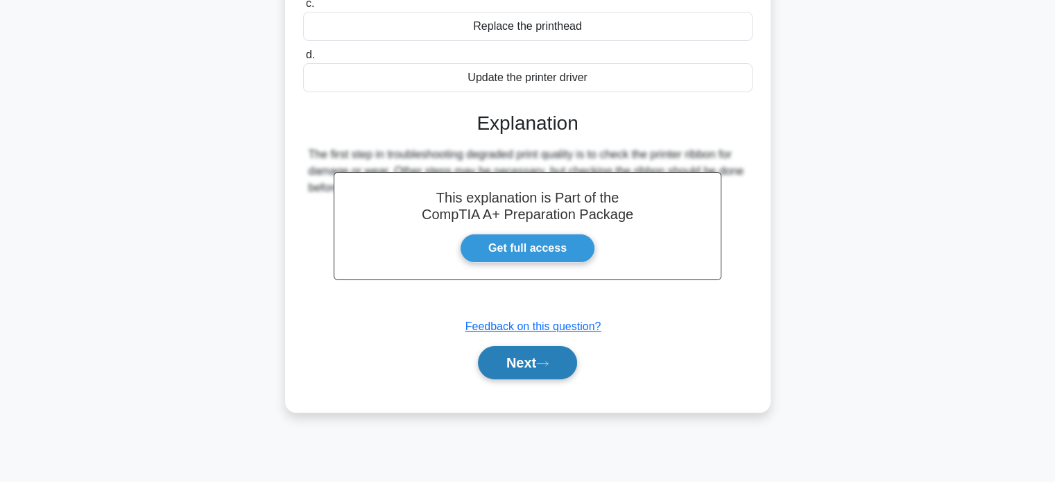
click at [549, 356] on button "Next" at bounding box center [527, 362] width 99 height 33
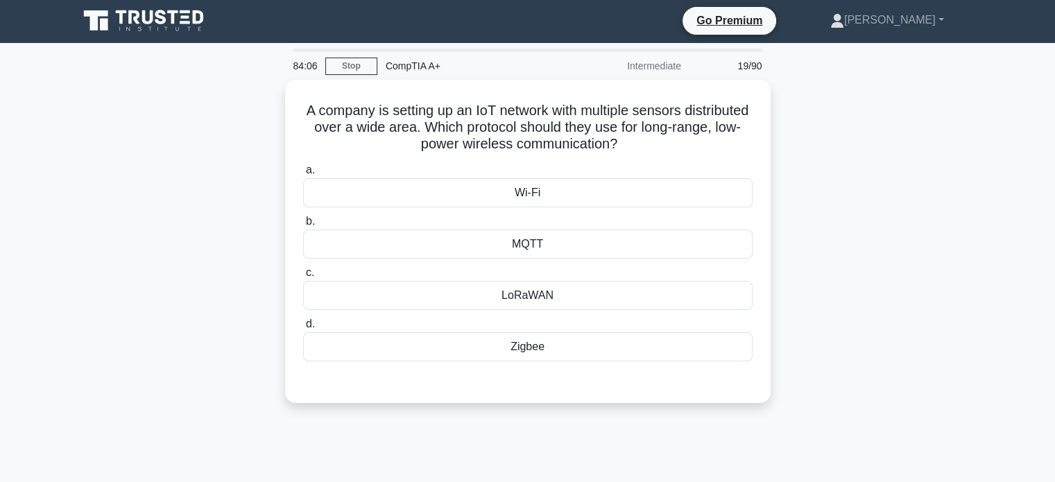
scroll to position [0, 0]
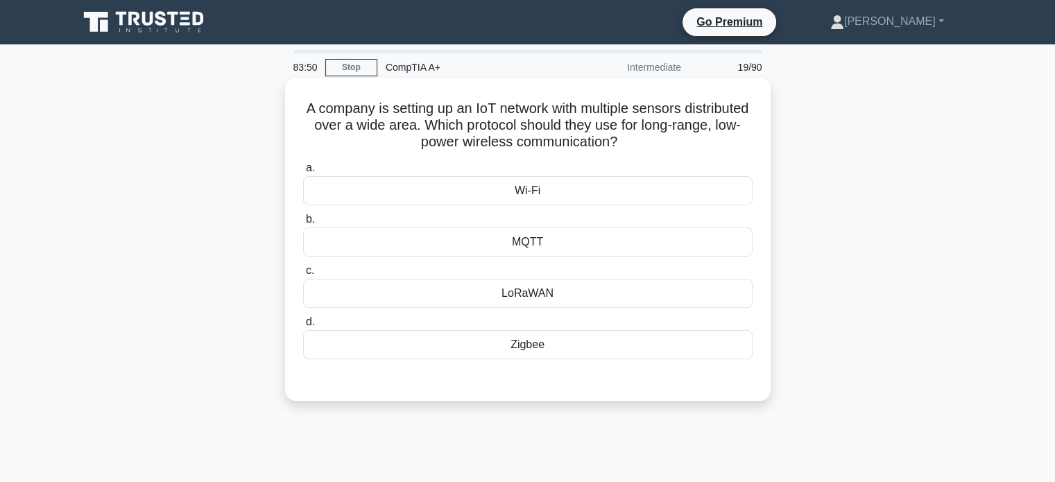
click at [556, 187] on div "Wi-Fi" at bounding box center [527, 190] width 449 height 29
click at [303, 173] on input "a. Wi-Fi" at bounding box center [303, 168] width 0 height 9
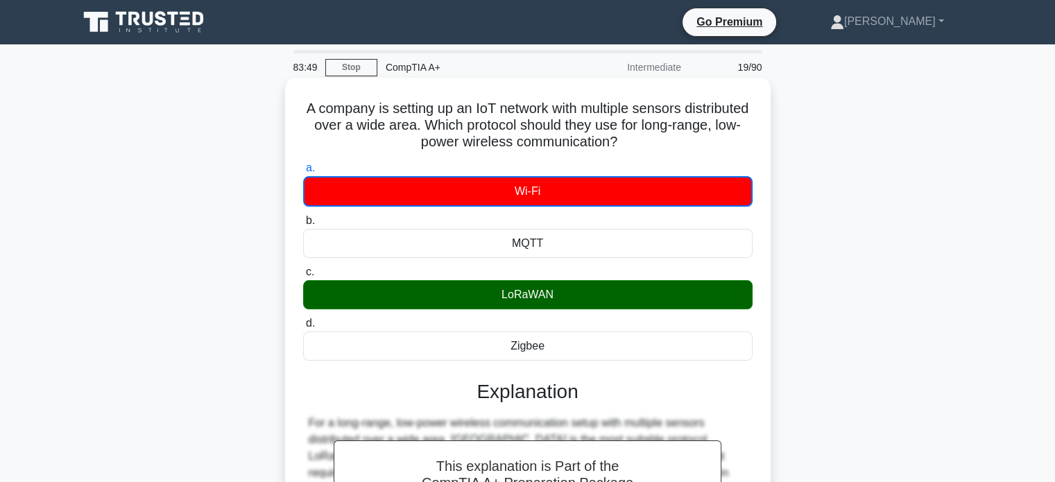
scroll to position [274, 0]
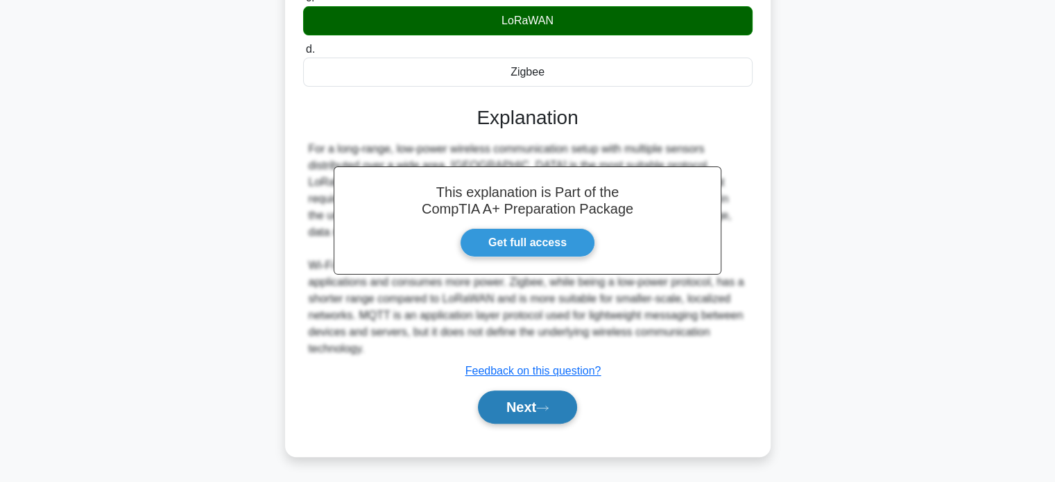
click at [533, 402] on button "Next" at bounding box center [527, 407] width 99 height 33
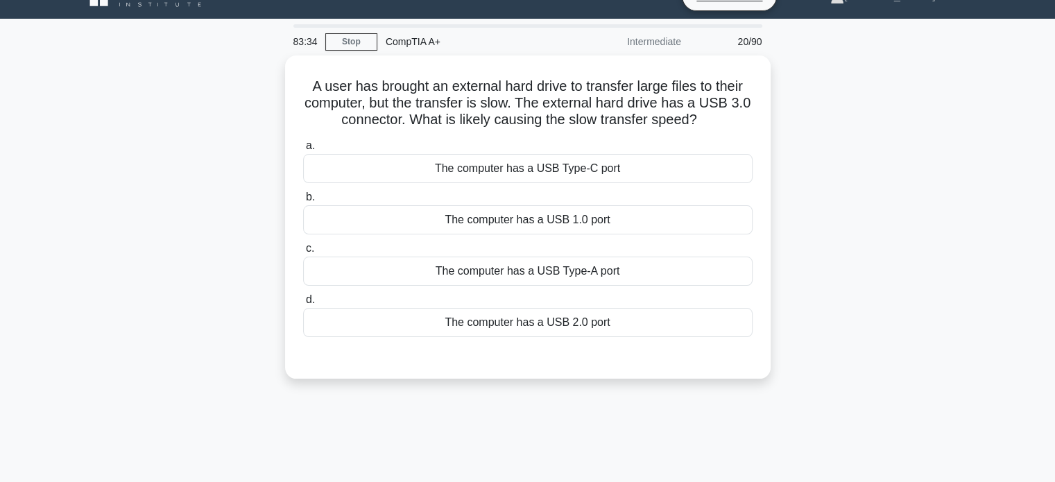
scroll to position [0, 0]
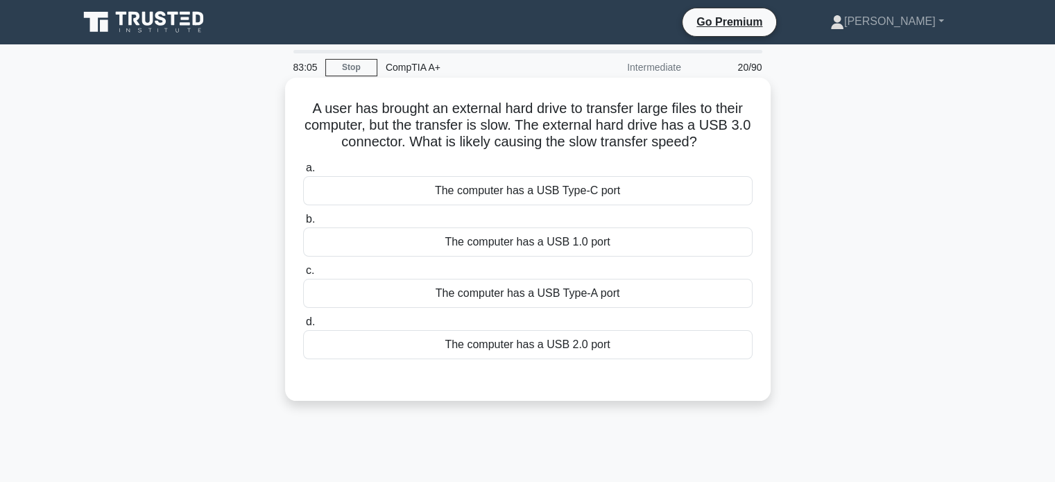
click at [711, 114] on h5 "A user has brought an external hard drive to transfer large files to their comp…" at bounding box center [528, 125] width 452 height 51
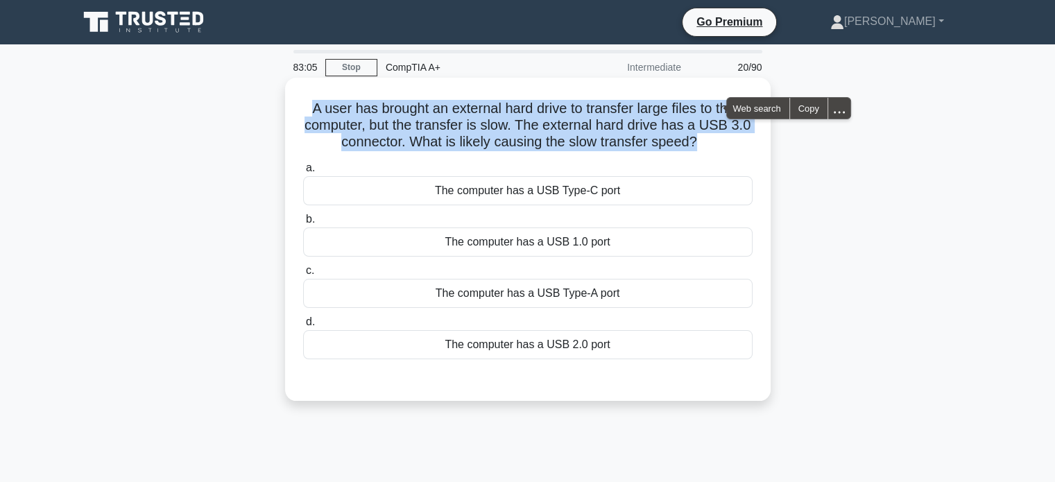
click at [711, 114] on h5 "A user has brought an external hard drive to transfer large files to their comp…" at bounding box center [528, 125] width 452 height 51
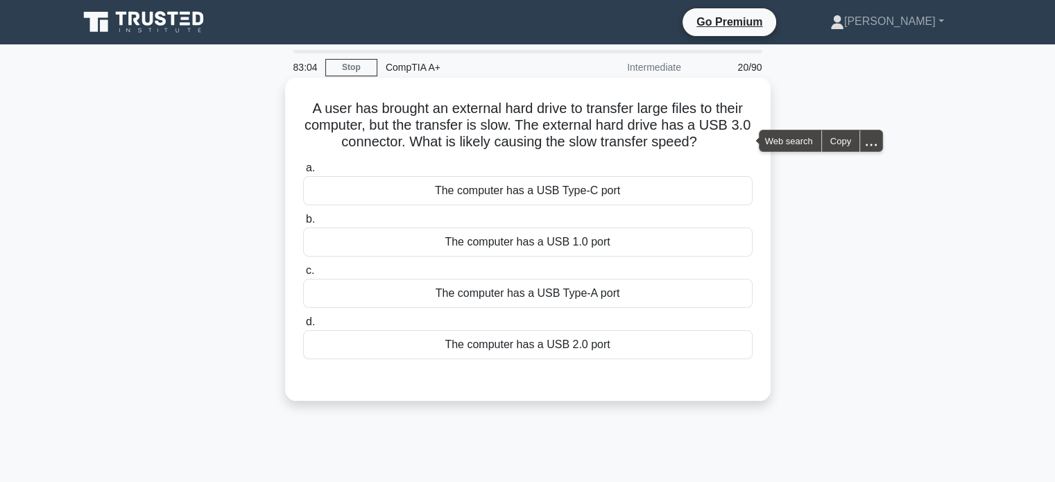
click at [714, 162] on label "a. The computer has a USB Type-C port" at bounding box center [527, 183] width 449 height 46
click at [303, 164] on input "a. The computer has a USB Type-C port" at bounding box center [303, 168] width 0 height 9
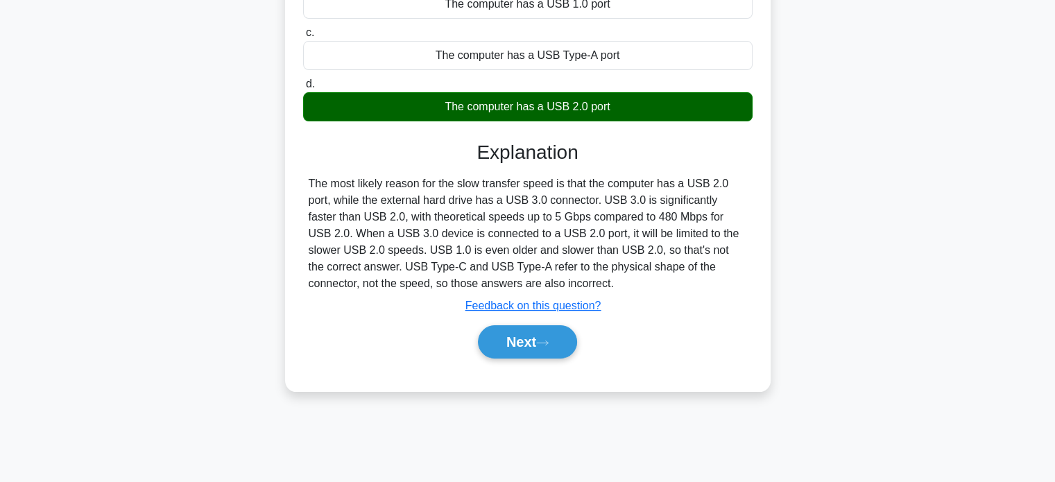
scroll to position [240, 0]
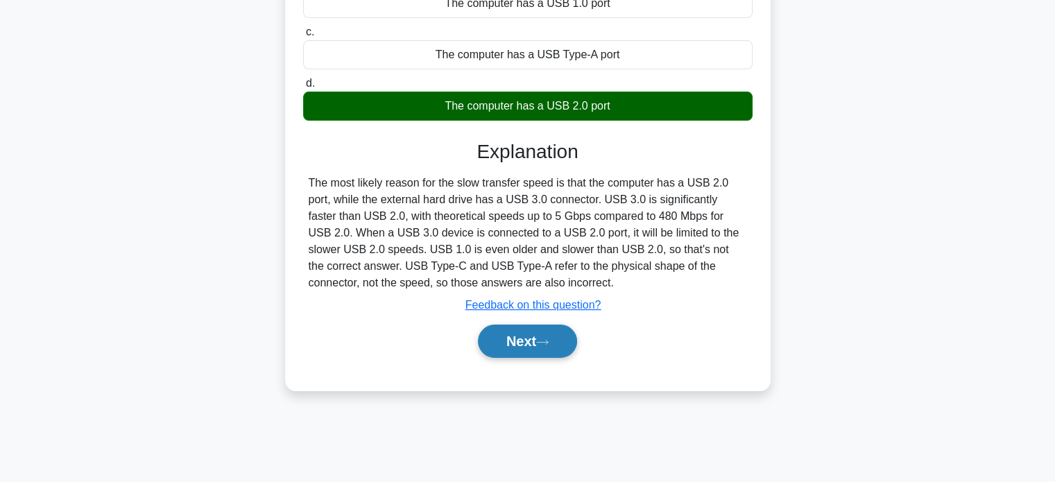
click at [566, 339] on button "Next" at bounding box center [527, 341] width 99 height 33
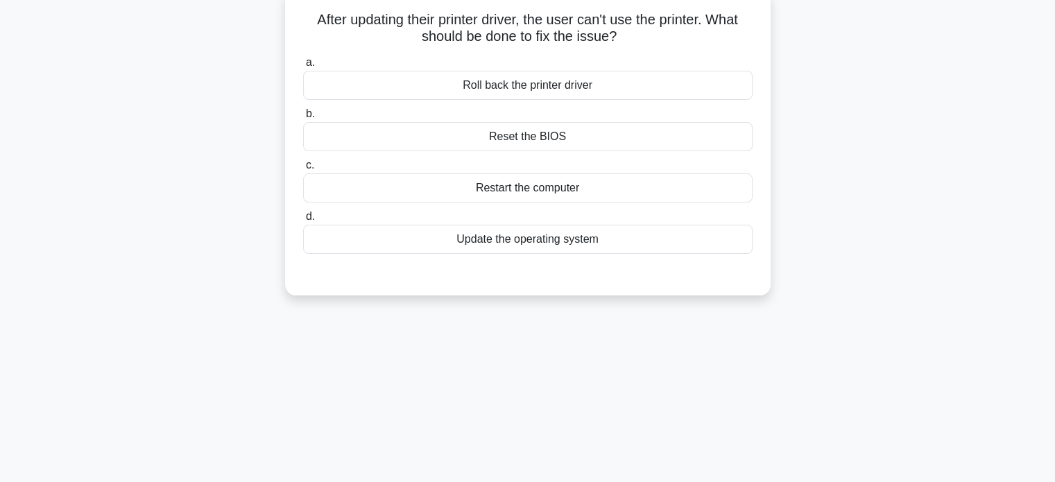
scroll to position [0, 0]
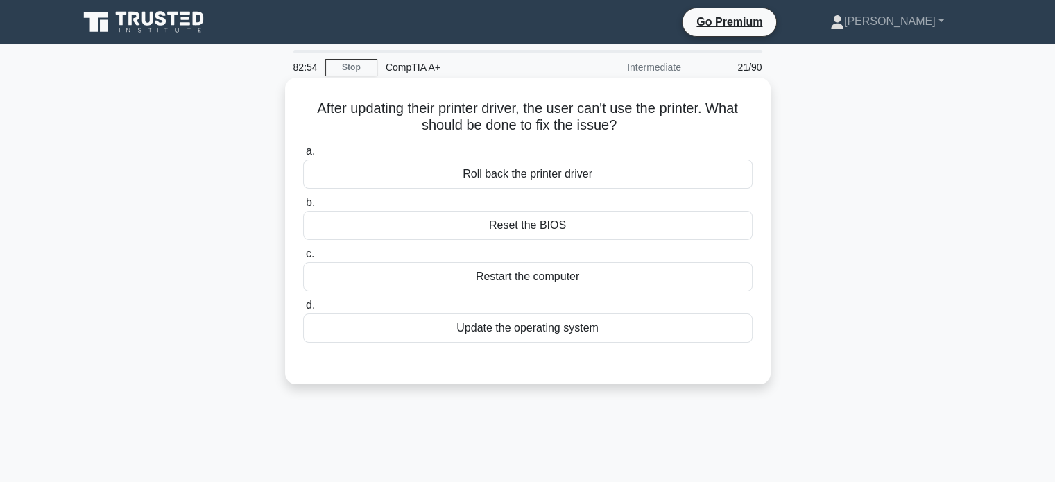
click at [630, 110] on h5 "After updating their printer driver, the user can't use the printer. What shoul…" at bounding box center [528, 117] width 452 height 35
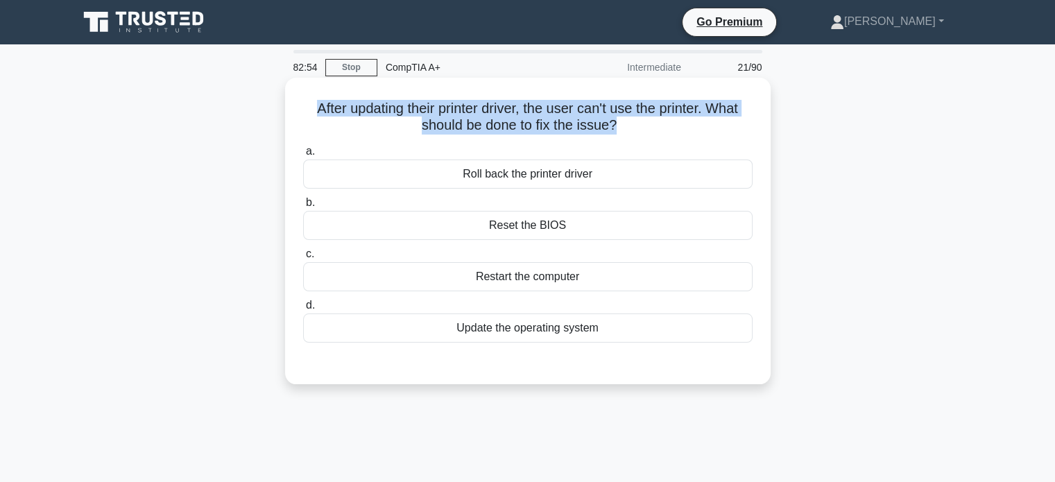
click at [630, 110] on h5 "After updating their printer driver, the user can't use the printer. What shoul…" at bounding box center [528, 117] width 452 height 35
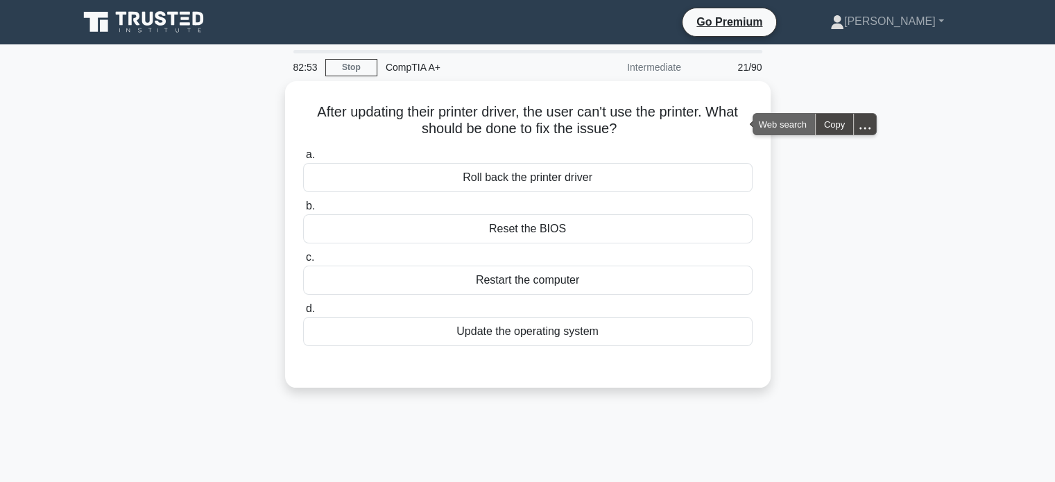
click at [771, 131] on span "Web search" at bounding box center [784, 124] width 62 height 21
click at [812, 134] on div "After updating their printer driver, the user can't use the printer. What shoul…" at bounding box center [528, 242] width 916 height 323
click at [794, 121] on div "After updating their printer driver, the user can't use the printer. What shoul…" at bounding box center [528, 242] width 916 height 323
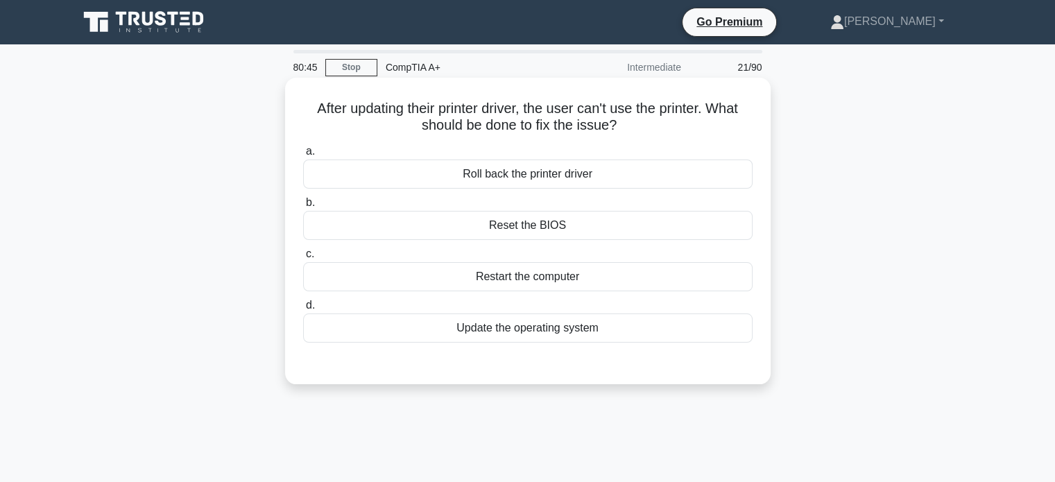
click at [572, 177] on div "Roll back the printer driver" at bounding box center [527, 174] width 449 height 29
click at [303, 156] on input "a. Roll back the printer driver" at bounding box center [303, 151] width 0 height 9
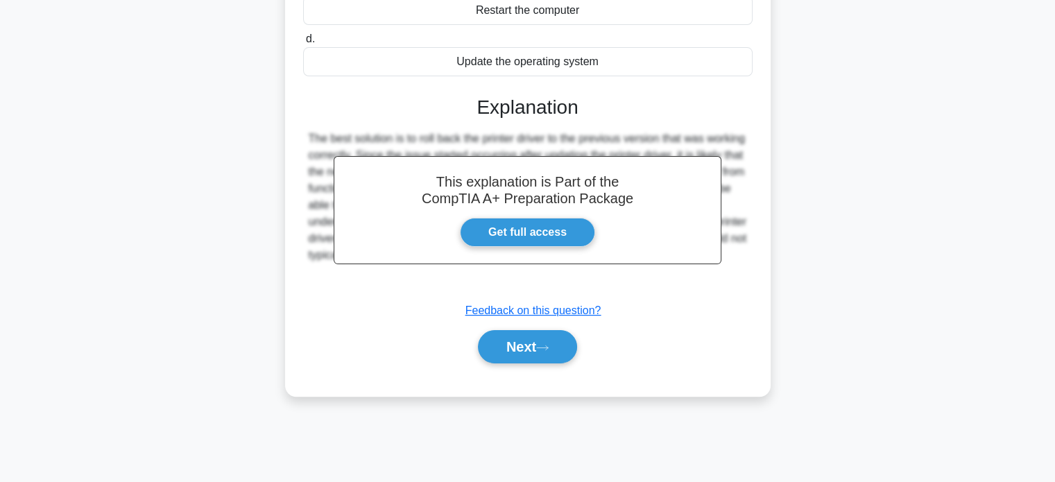
scroll to position [267, 0]
click at [530, 336] on button "Next" at bounding box center [527, 345] width 99 height 33
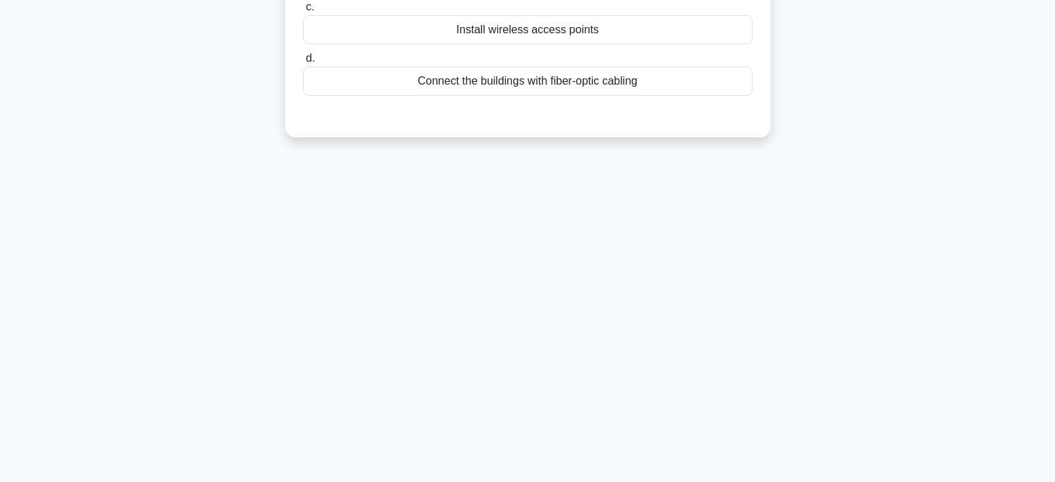
scroll to position [0, 0]
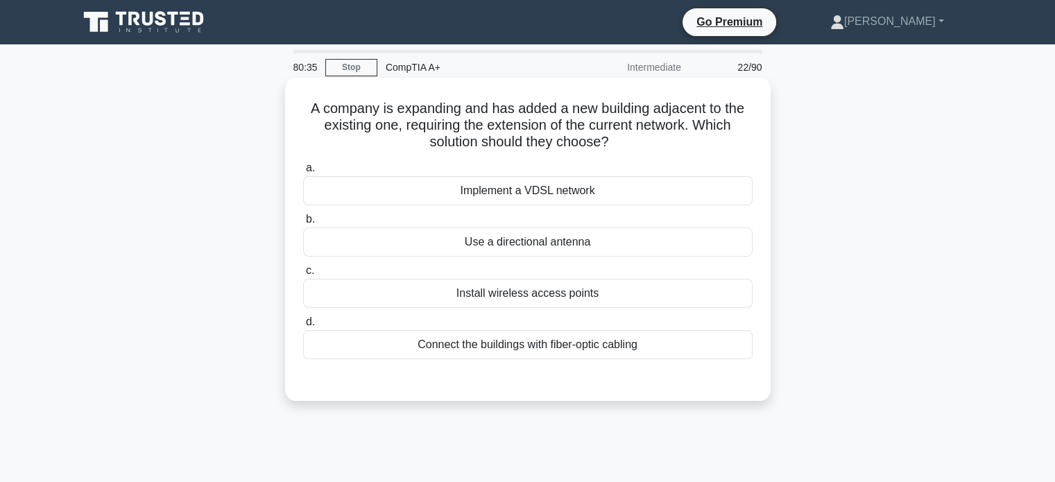
click at [549, 343] on div "Connect the buildings with fiber-optic cabling" at bounding box center [527, 344] width 449 height 29
click at [303, 327] on input "d. Connect the buildings with fiber-optic cabling" at bounding box center [303, 322] width 0 height 9
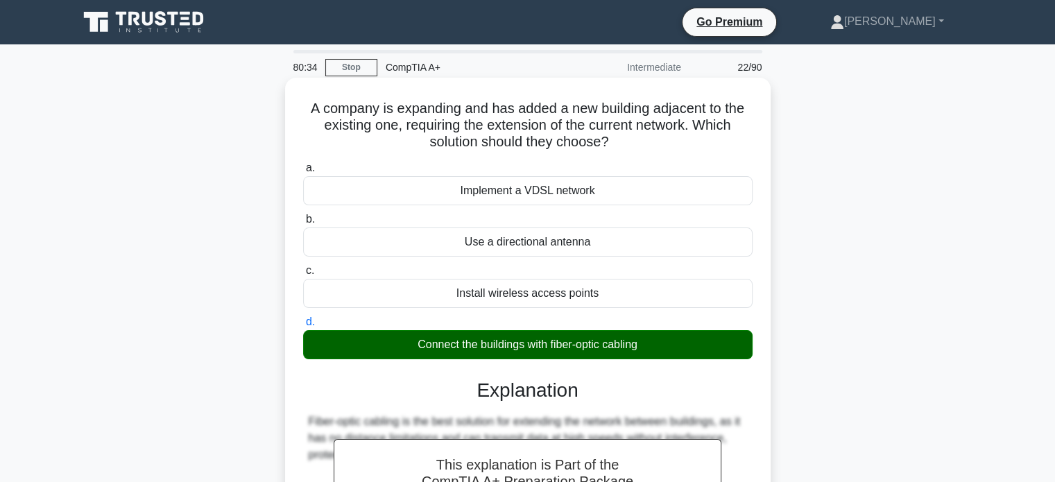
scroll to position [267, 0]
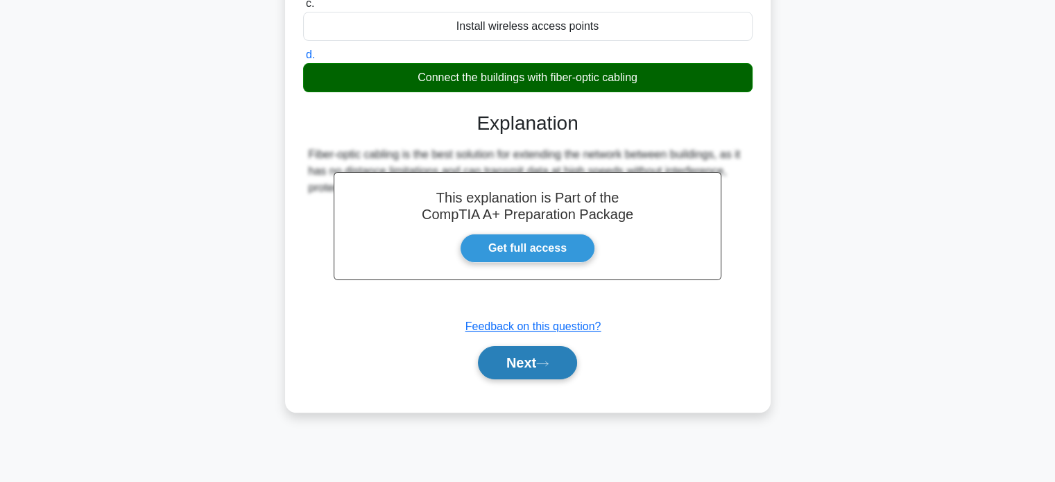
click at [531, 359] on button "Next" at bounding box center [527, 362] width 99 height 33
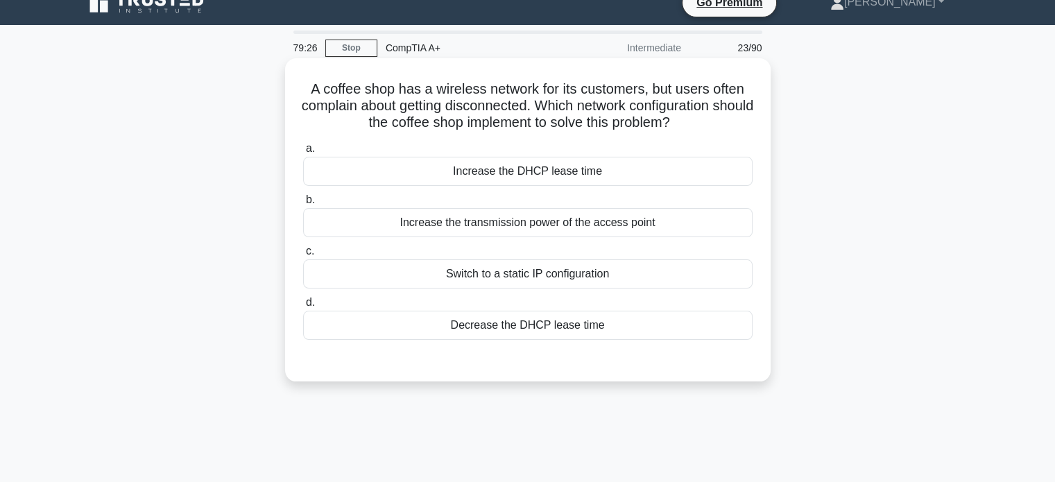
scroll to position [18, 0]
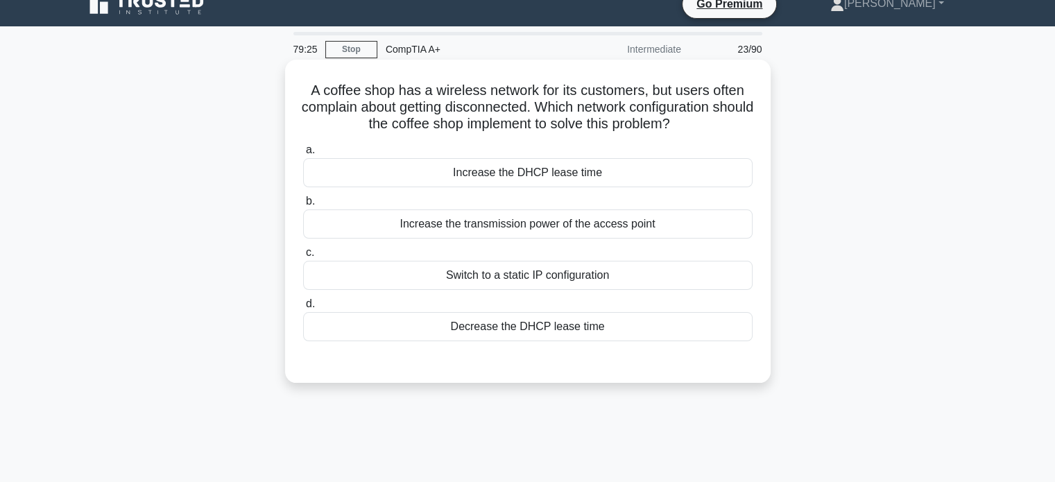
click at [558, 282] on div "Switch to a static IP configuration" at bounding box center [527, 275] width 449 height 29
click at [303, 257] on input "c. Switch to a static IP configuration" at bounding box center [303, 252] width 0 height 9
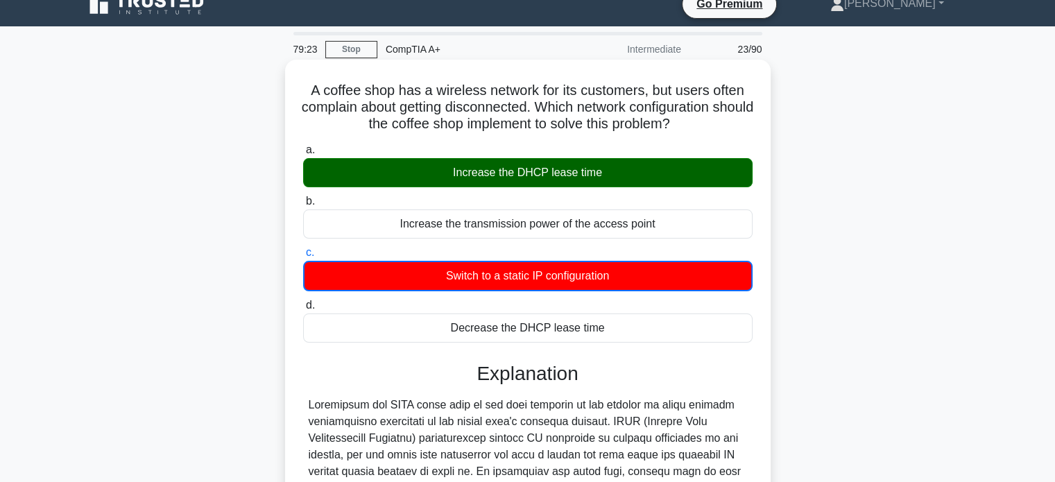
scroll to position [274, 0]
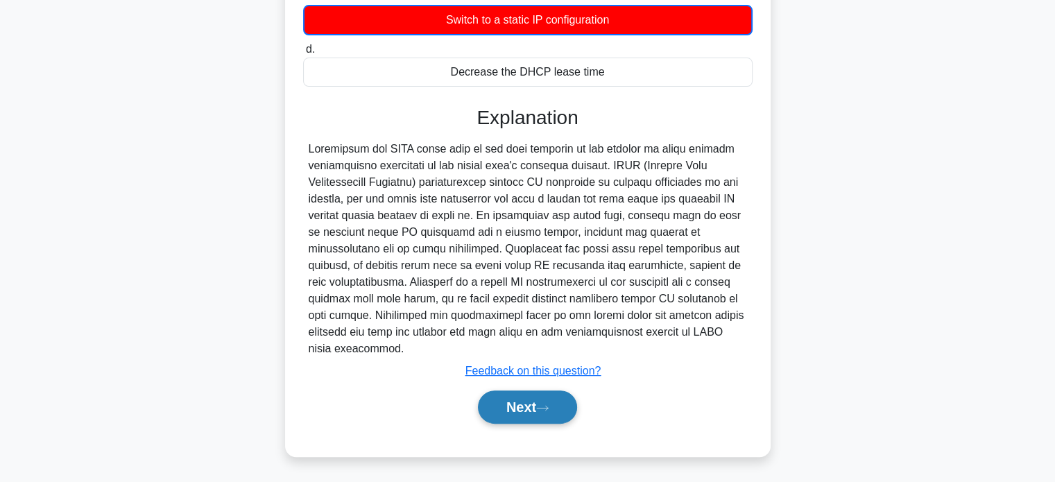
click at [554, 410] on button "Next" at bounding box center [527, 407] width 99 height 33
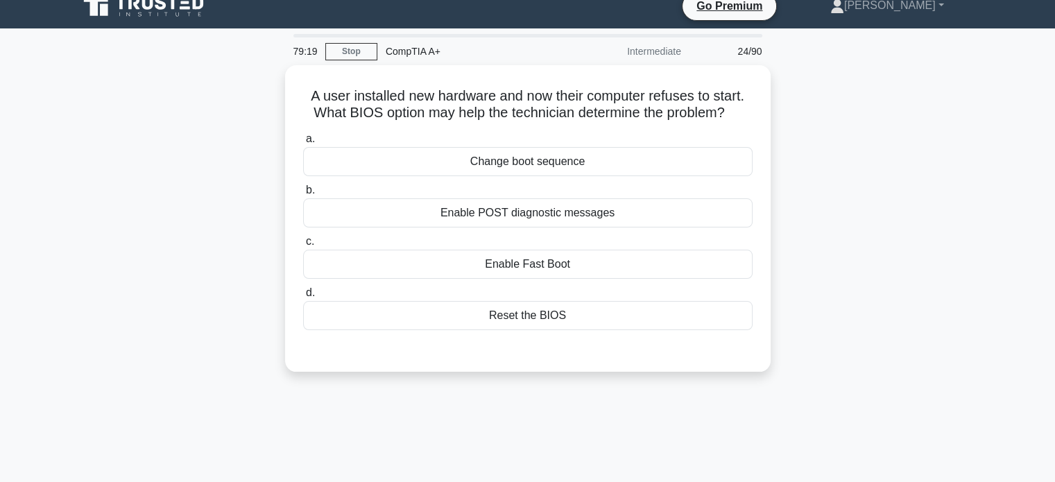
scroll to position [0, 0]
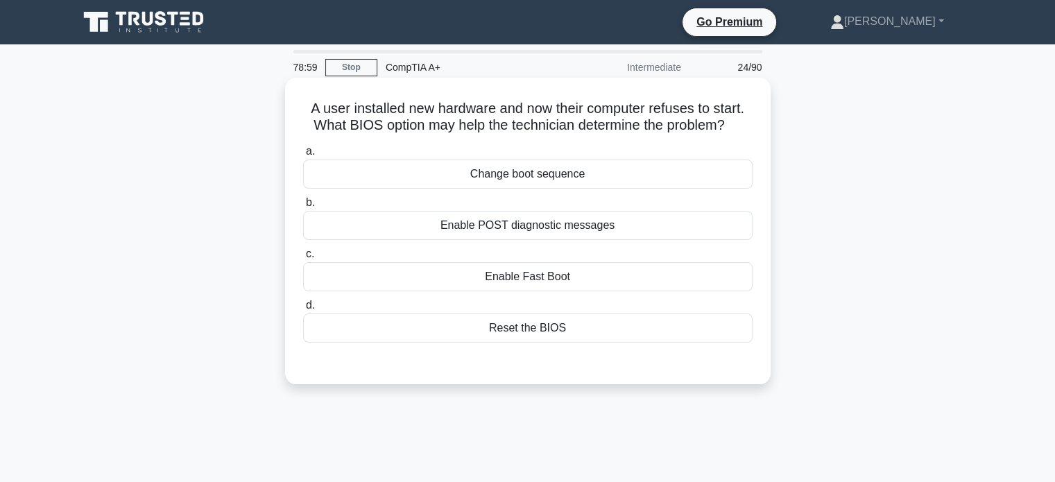
click at [563, 219] on div "Enable POST diagnostic messages" at bounding box center [527, 225] width 449 height 29
click at [303, 207] on input "b. Enable POST diagnostic messages" at bounding box center [303, 202] width 0 height 9
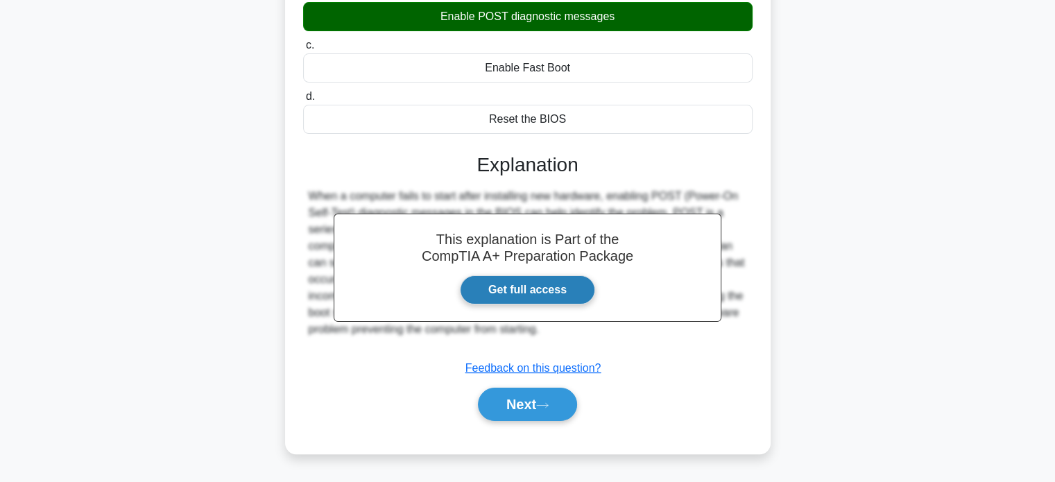
scroll to position [217, 0]
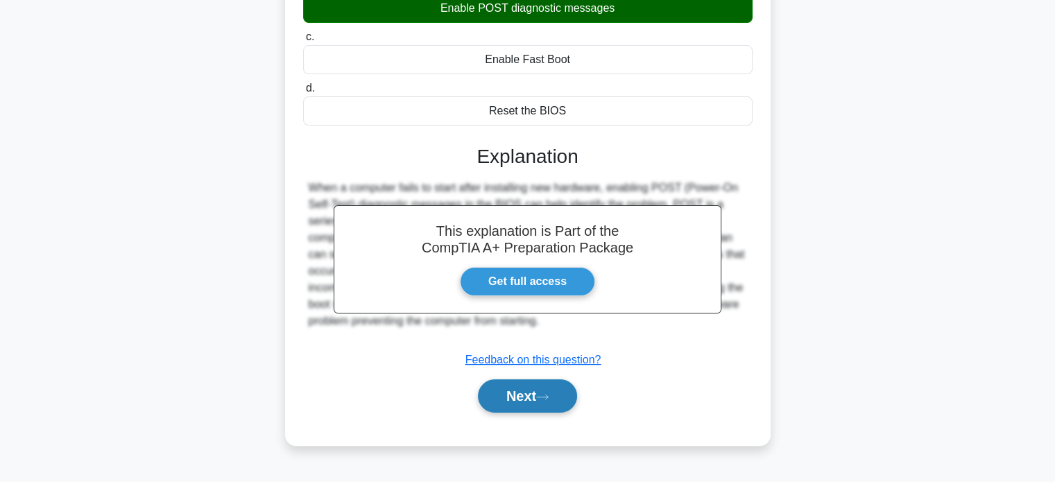
click at [521, 398] on button "Next" at bounding box center [527, 395] width 99 height 33
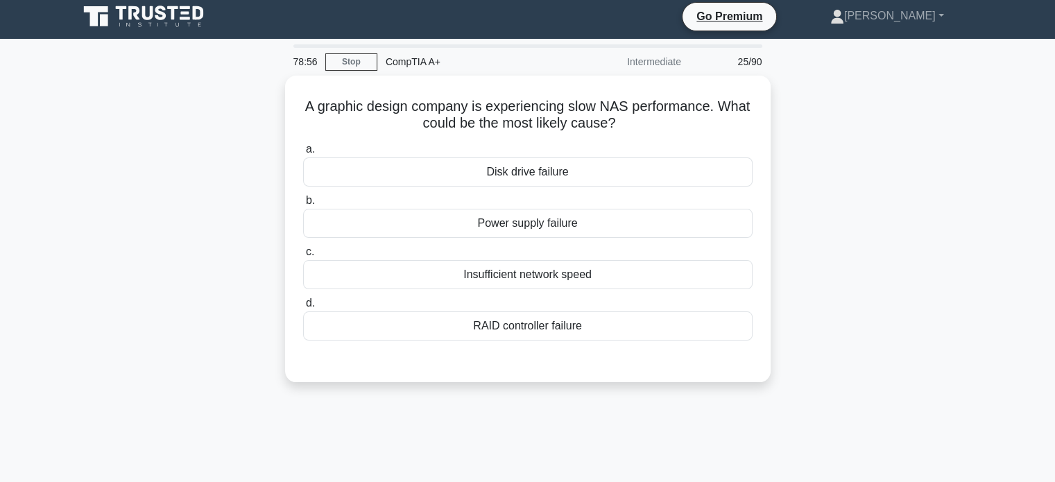
scroll to position [0, 0]
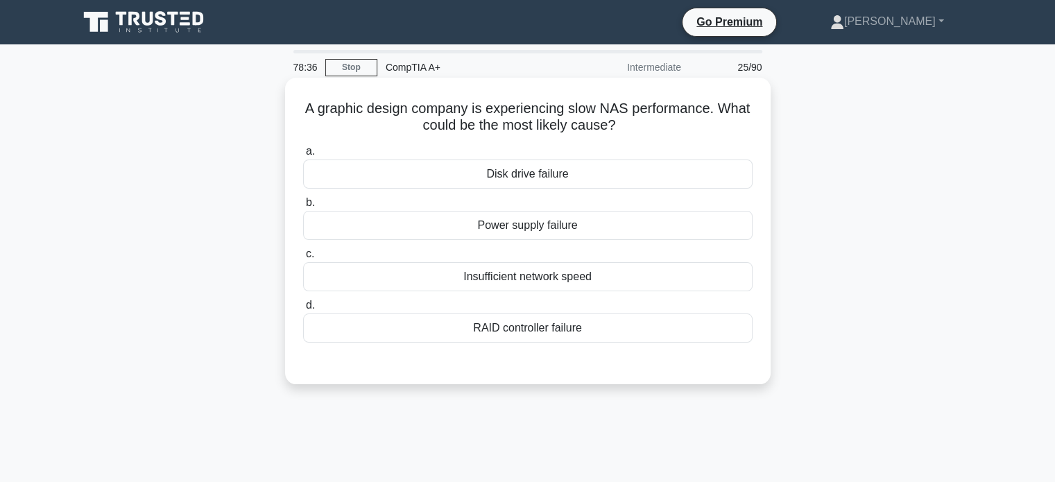
click at [607, 275] on div "Insufficient network speed" at bounding box center [527, 276] width 449 height 29
click at [303, 259] on input "c. Insufficient network speed" at bounding box center [303, 254] width 0 height 9
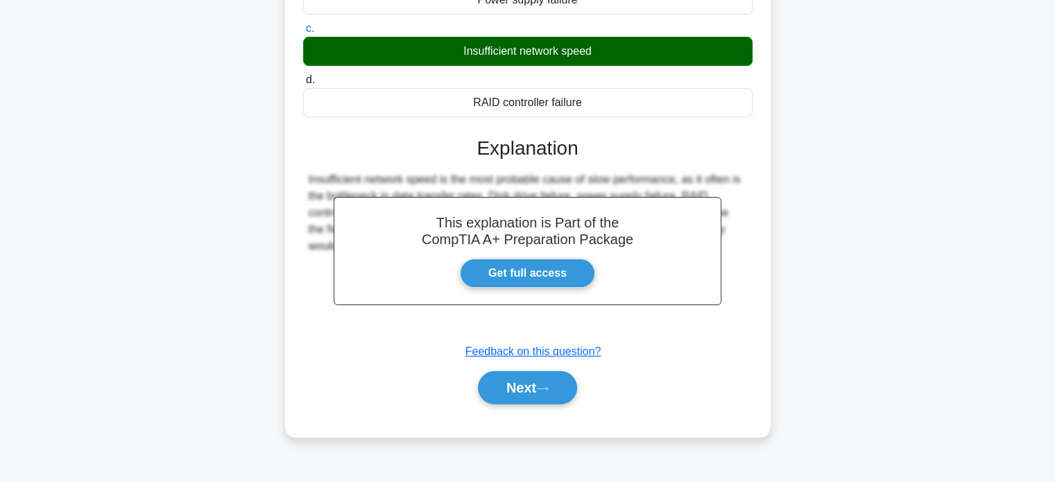
scroll to position [267, 0]
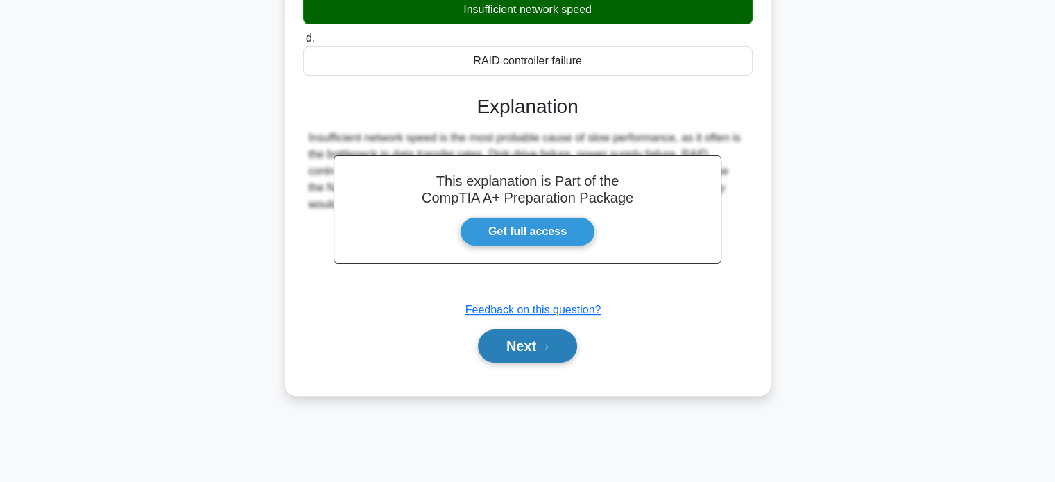
click at [549, 353] on button "Next" at bounding box center [527, 345] width 99 height 33
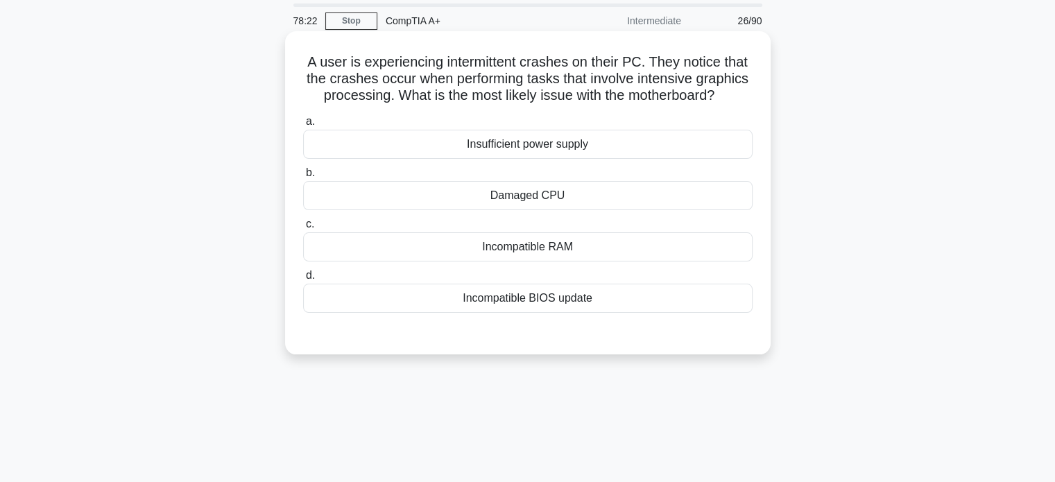
scroll to position [51, 0]
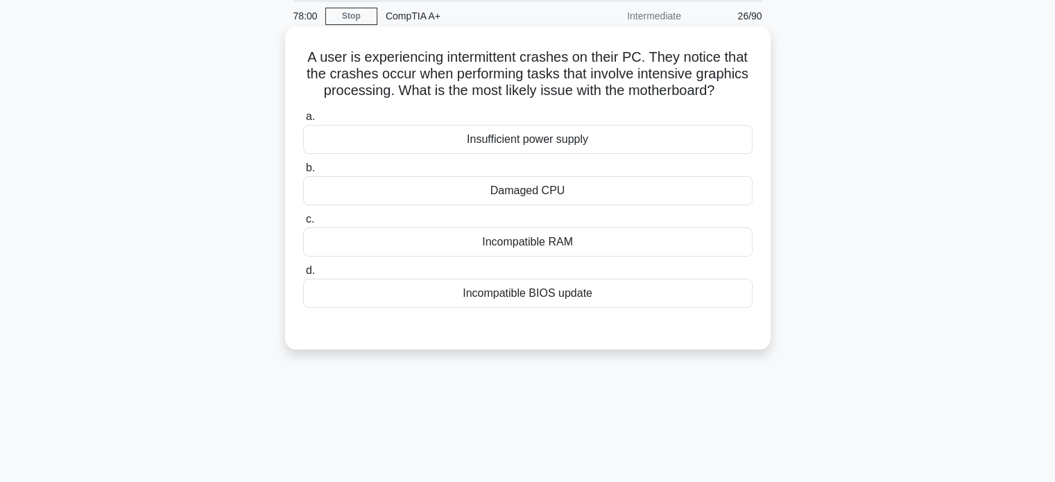
click at [569, 256] on div "Incompatible RAM" at bounding box center [527, 242] width 449 height 29
click at [303, 224] on input "c. Incompatible RAM" at bounding box center [303, 219] width 0 height 9
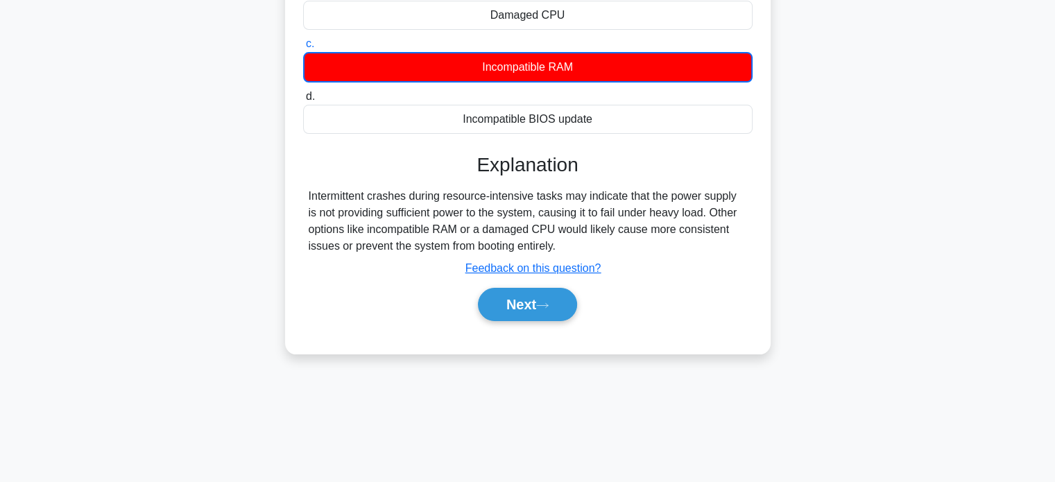
scroll to position [226, 0]
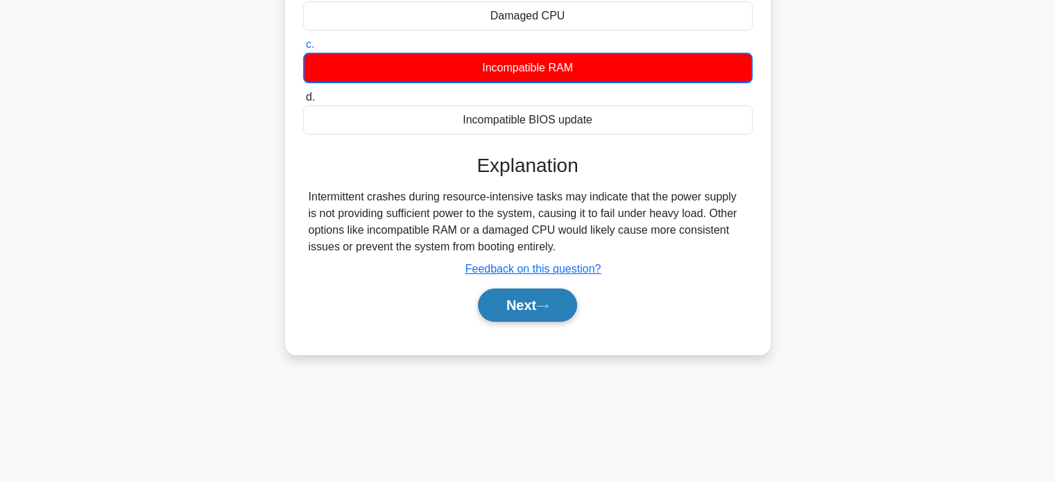
click at [545, 310] on icon at bounding box center [542, 306] width 12 height 8
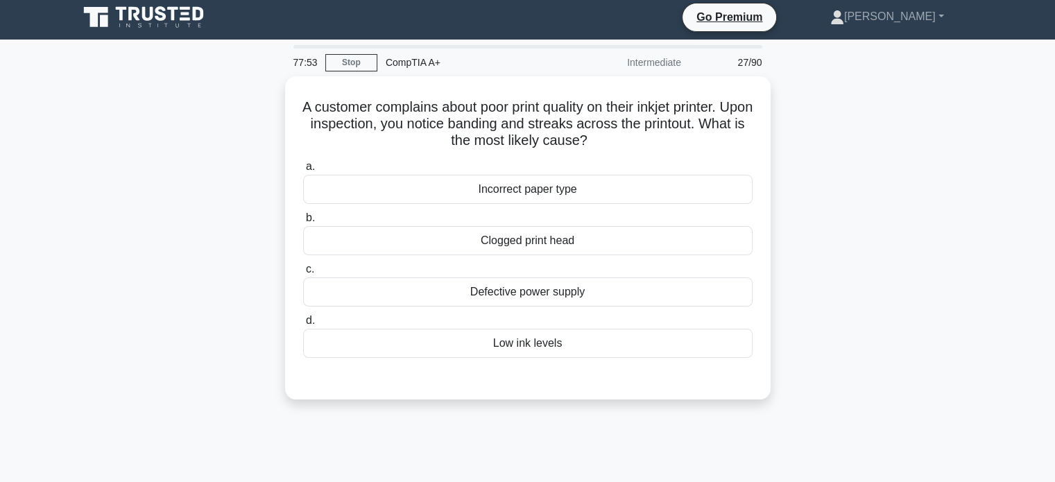
scroll to position [3, 0]
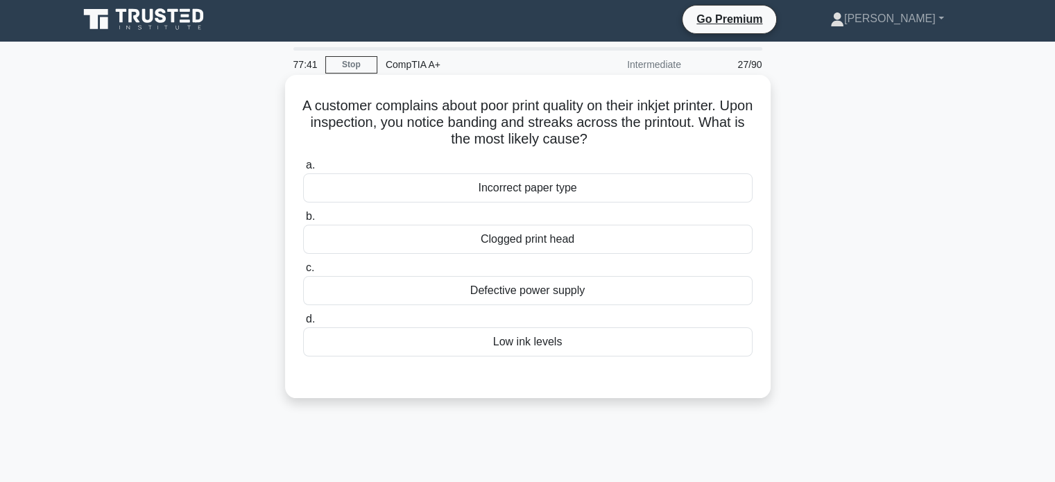
click at [572, 240] on div "Clogged print head" at bounding box center [527, 239] width 449 height 29
click at [303, 221] on input "b. Clogged print head" at bounding box center [303, 216] width 0 height 9
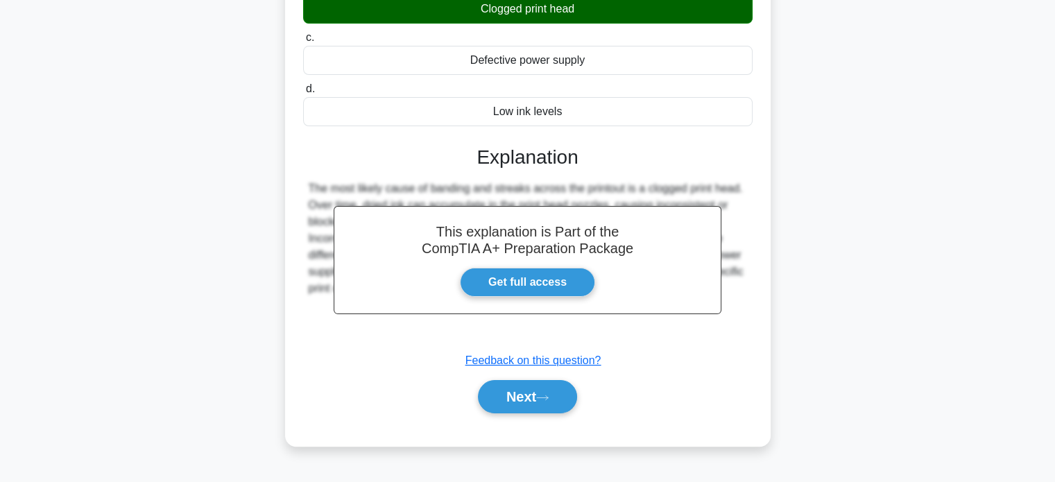
scroll to position [267, 0]
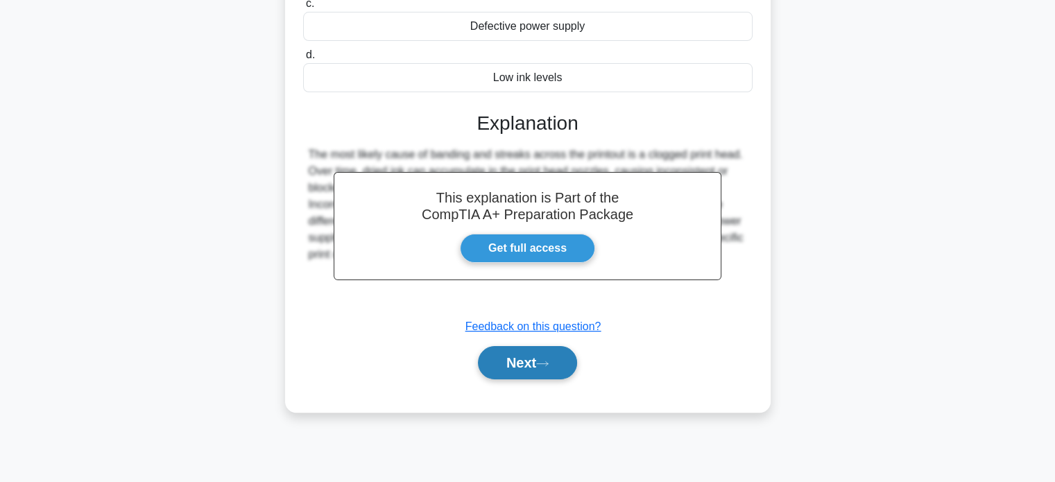
click at [513, 357] on button "Next" at bounding box center [527, 362] width 99 height 33
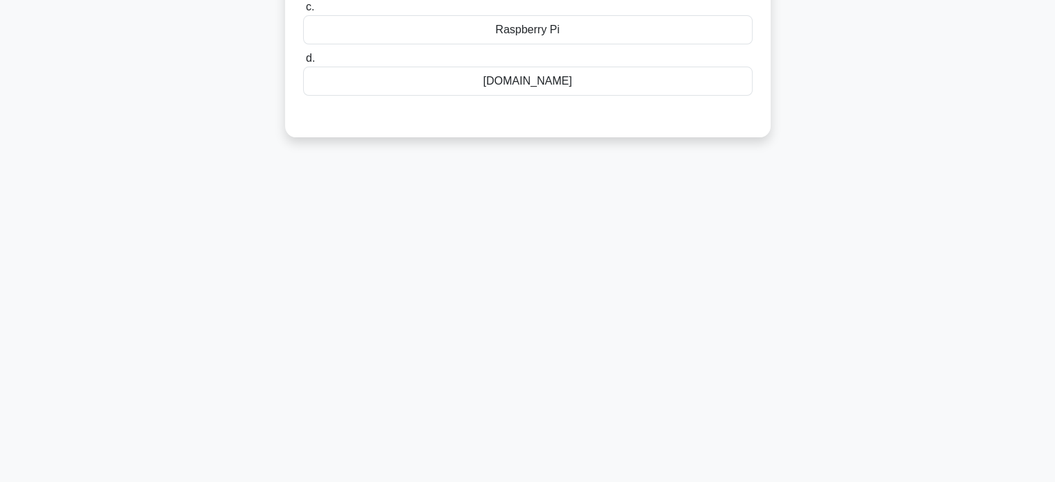
scroll to position [0, 0]
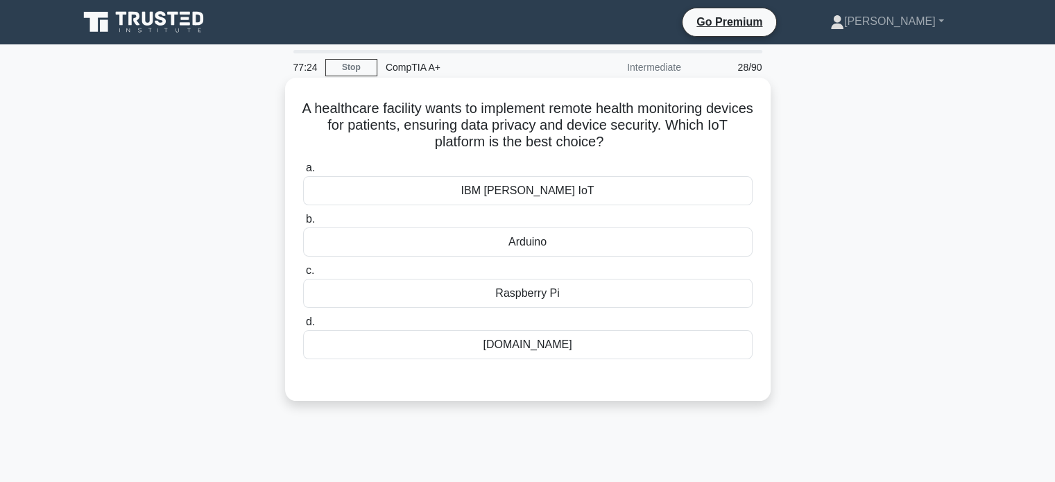
click at [578, 193] on div "IBM Watson IoT" at bounding box center [527, 190] width 449 height 29
click at [303, 173] on input "a. IBM Watson IoT" at bounding box center [303, 168] width 0 height 9
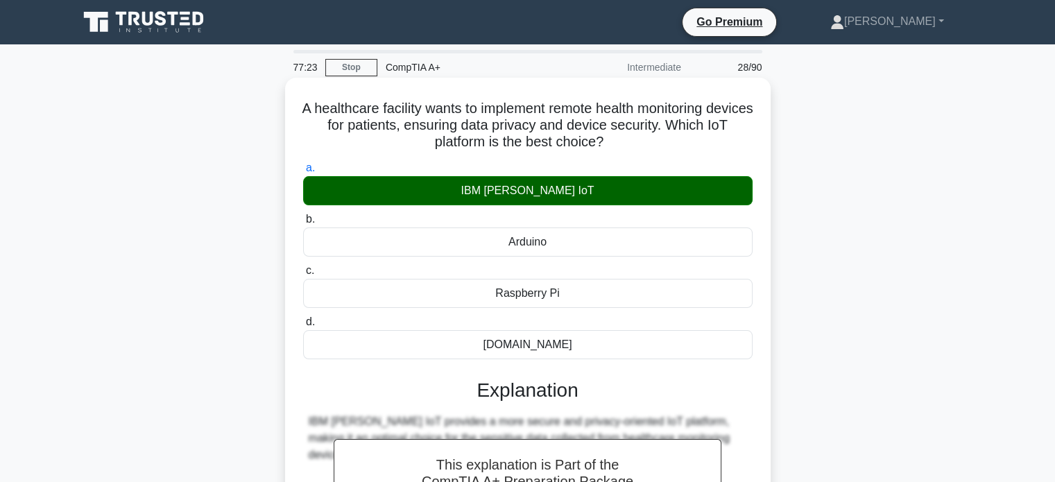
scroll to position [267, 0]
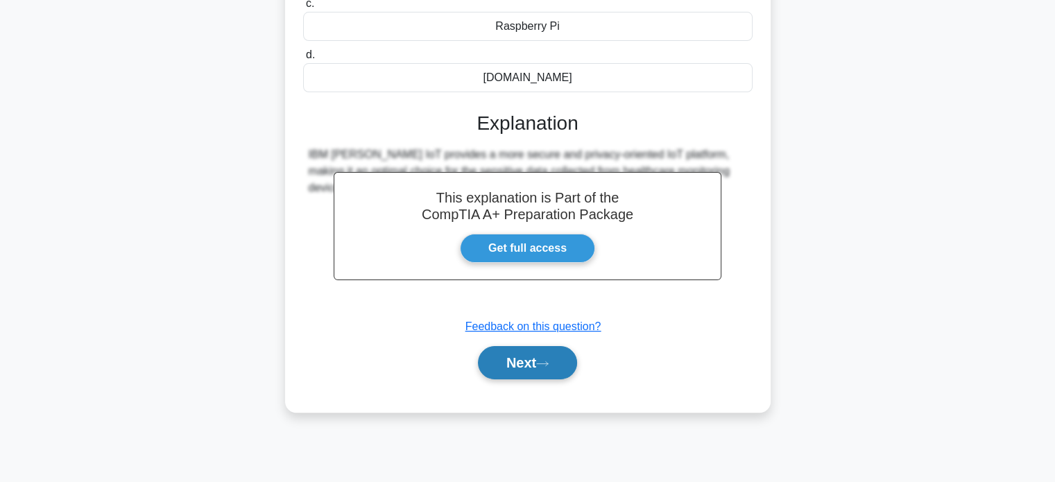
click at [535, 368] on button "Next" at bounding box center [527, 362] width 99 height 33
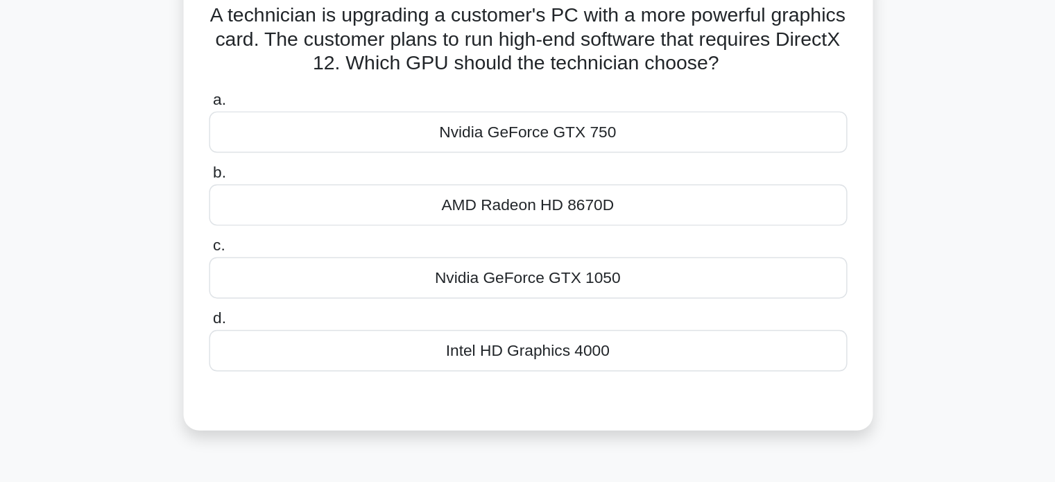
click at [590, 285] on div "Nvidia GeForce GTX 1050" at bounding box center [527, 293] width 449 height 29
click at [303, 275] on input "c. Nvidia GeForce GTX 1050" at bounding box center [303, 270] width 0 height 9
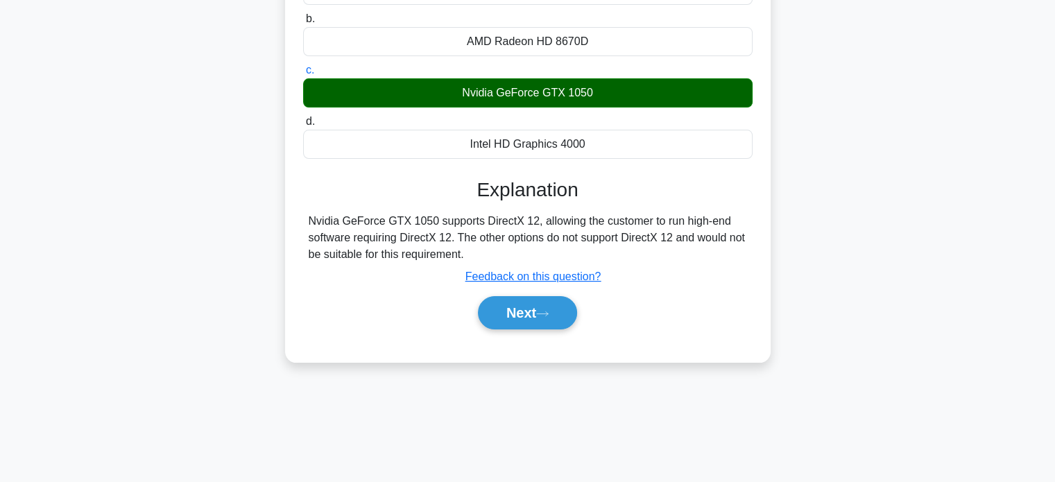
scroll to position [267, 0]
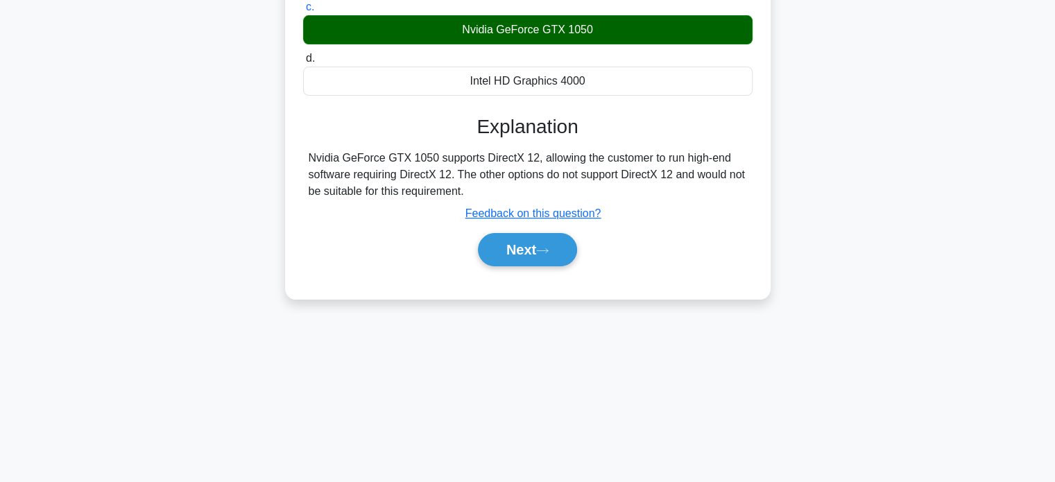
drag, startPoint x: 549, startPoint y: 255, endPoint x: 484, endPoint y: 309, distance: 84.2
click at [484, 309] on div "A technician is upgrading a customer's PC with a more powerful graphics card. T…" at bounding box center [528, 64] width 916 height 501
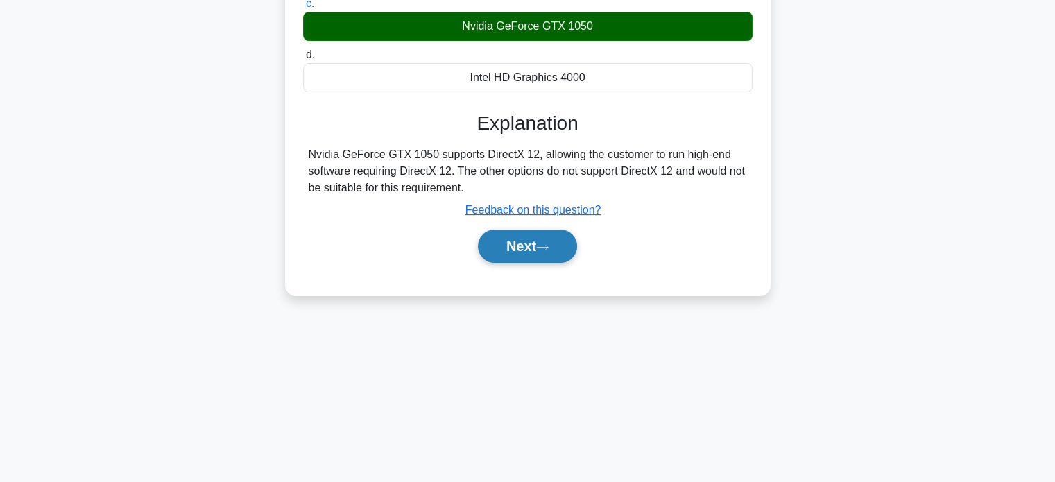
click at [533, 256] on button "Next" at bounding box center [527, 246] width 99 height 33
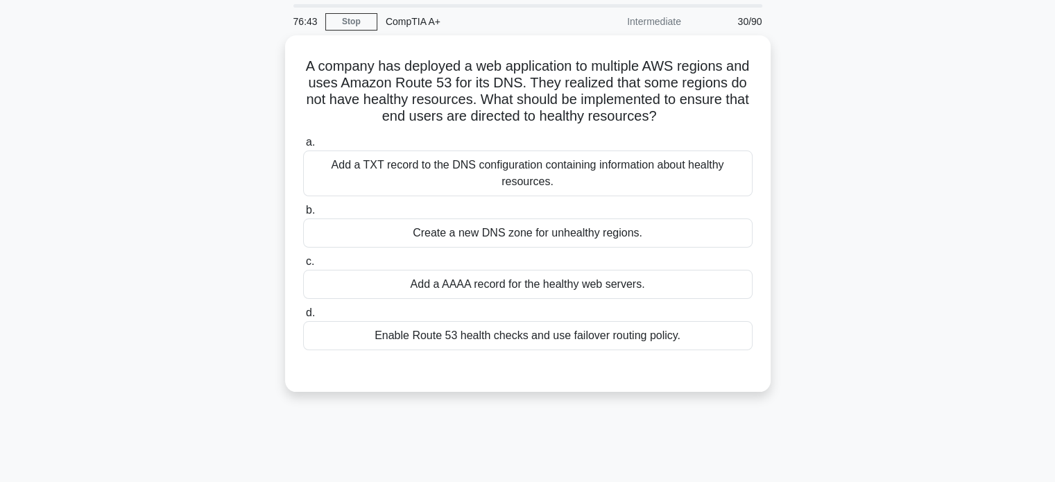
scroll to position [49, 0]
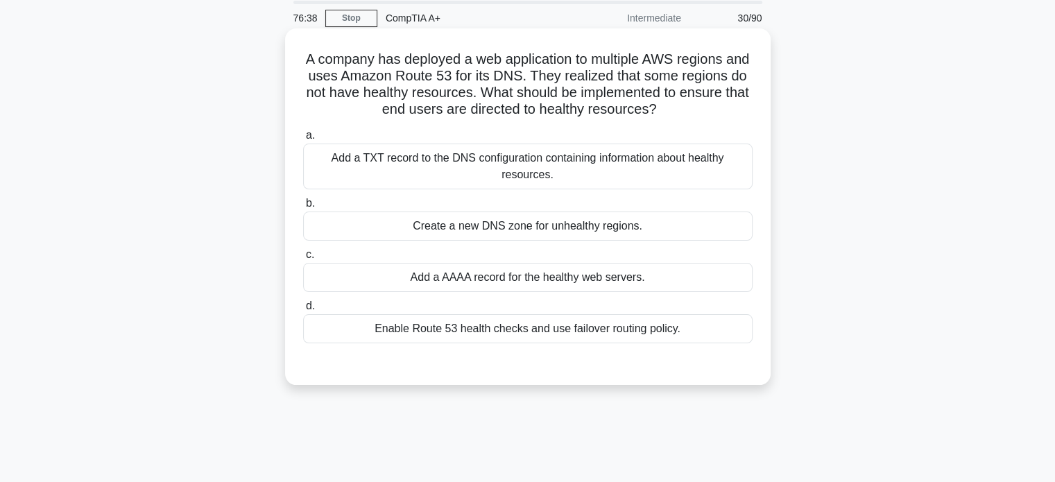
click at [586, 327] on div "Enable Route 53 health checks and use failover routing policy." at bounding box center [527, 328] width 449 height 29
click at [303, 311] on input "d. Enable Route 53 health checks and use failover routing policy." at bounding box center [303, 306] width 0 height 9
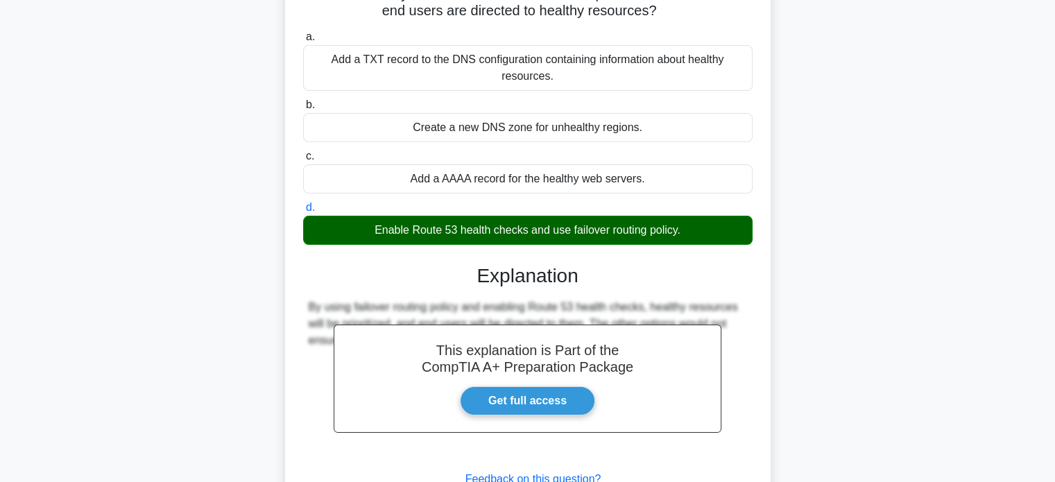
scroll to position [267, 0]
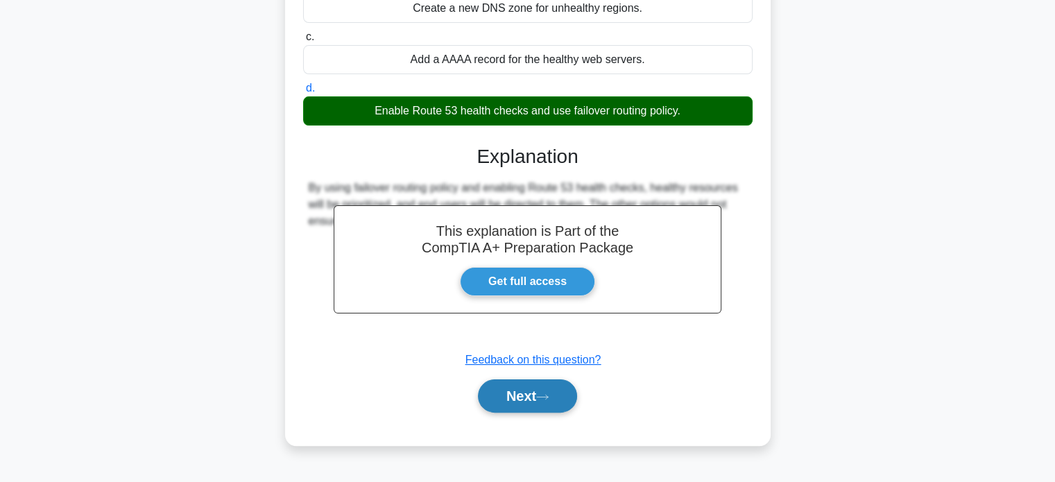
click at [527, 397] on button "Next" at bounding box center [527, 395] width 99 height 33
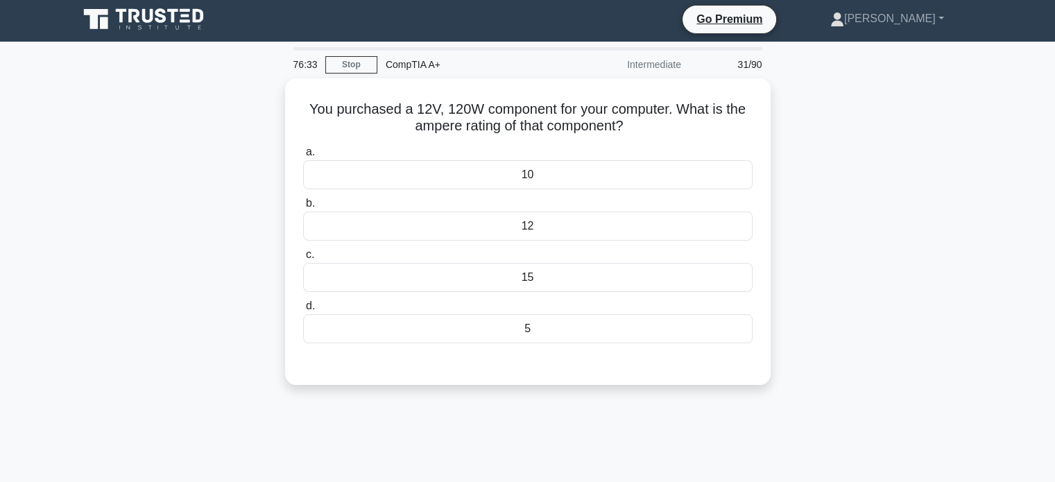
scroll to position [0, 0]
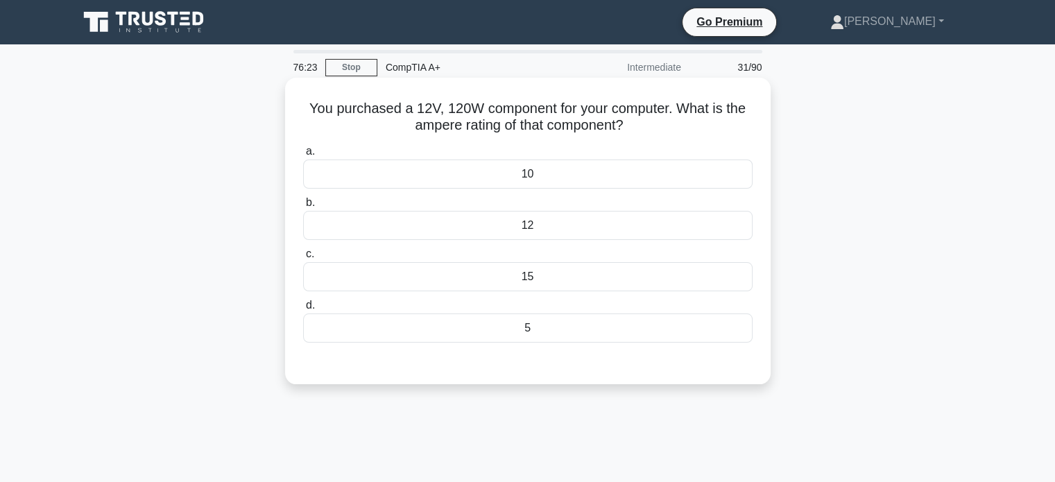
click at [534, 221] on div "12" at bounding box center [527, 225] width 449 height 29
click at [303, 207] on input "b. 12" at bounding box center [303, 202] width 0 height 9
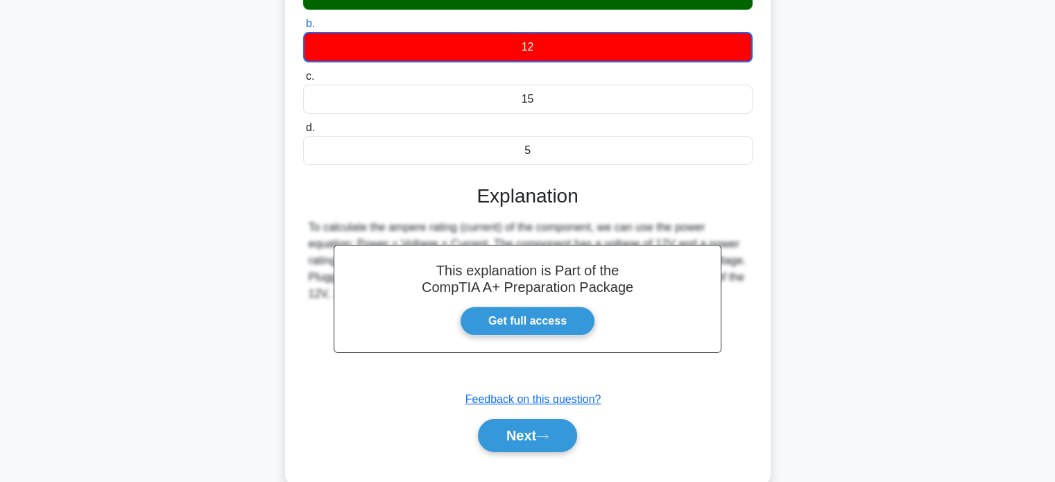
scroll to position [267, 0]
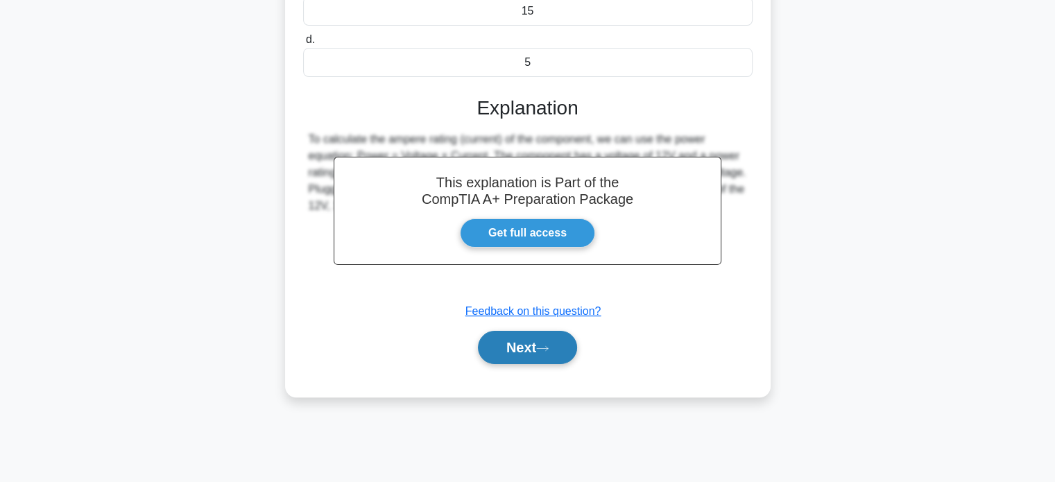
click at [520, 351] on button "Next" at bounding box center [527, 347] width 99 height 33
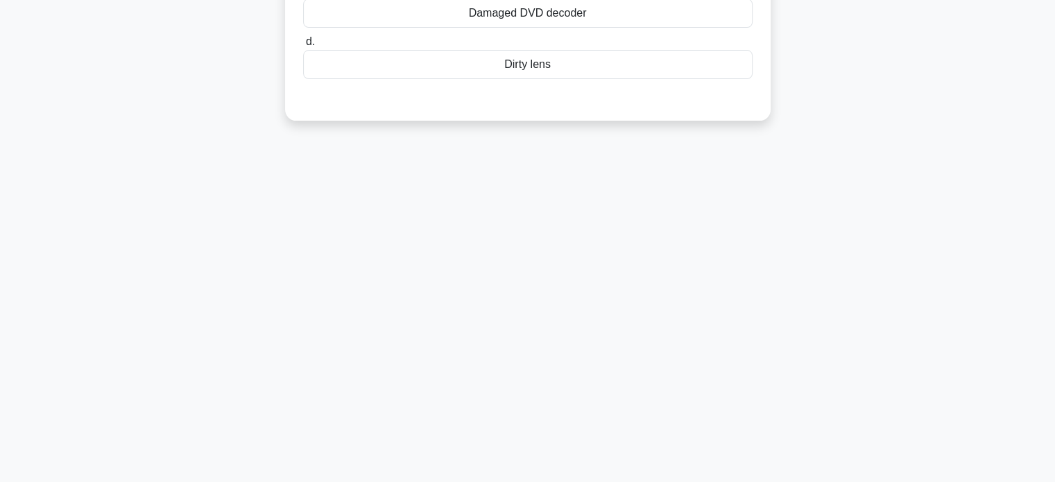
scroll to position [0, 0]
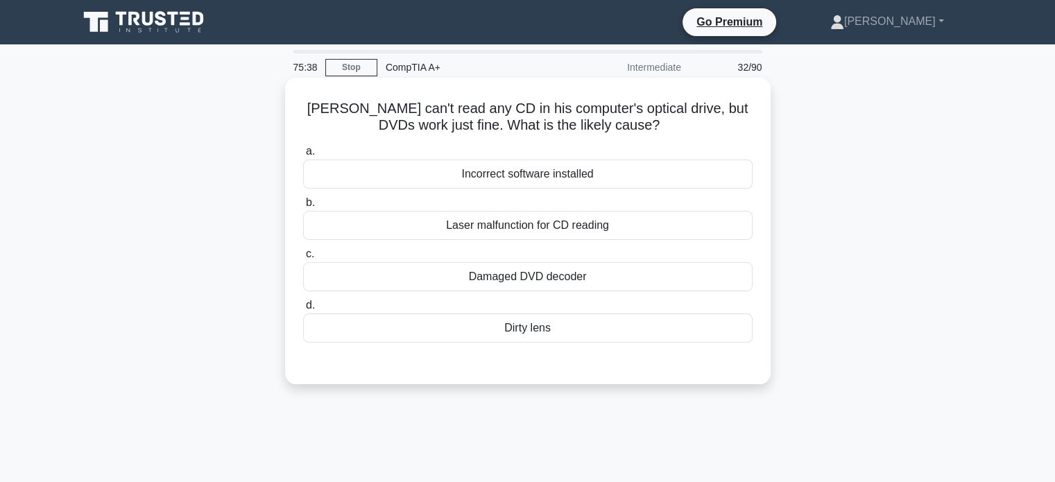
click at [389, 322] on div "Dirty lens" at bounding box center [527, 328] width 449 height 29
click at [303, 310] on input "d. Dirty lens" at bounding box center [303, 305] width 0 height 9
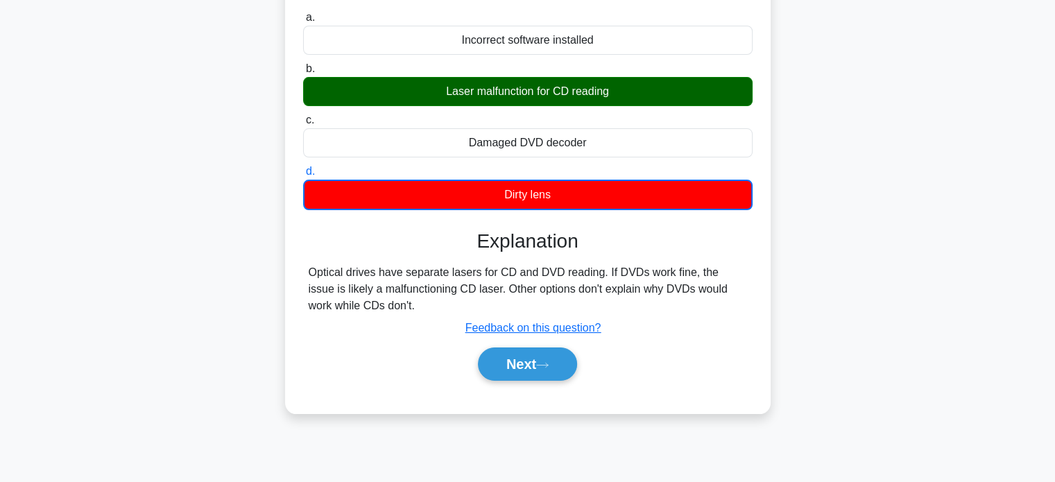
scroll to position [135, 0]
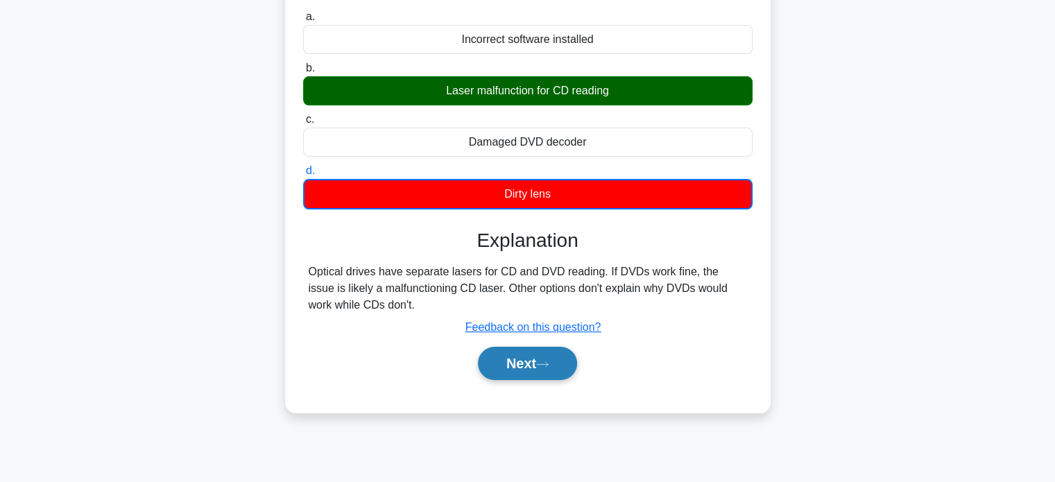
click at [527, 361] on button "Next" at bounding box center [527, 363] width 99 height 33
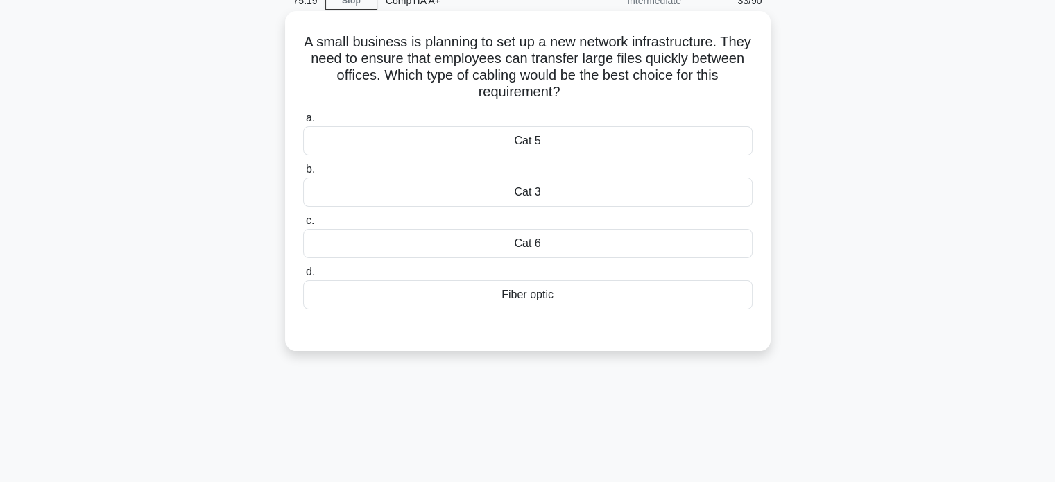
scroll to position [71, 0]
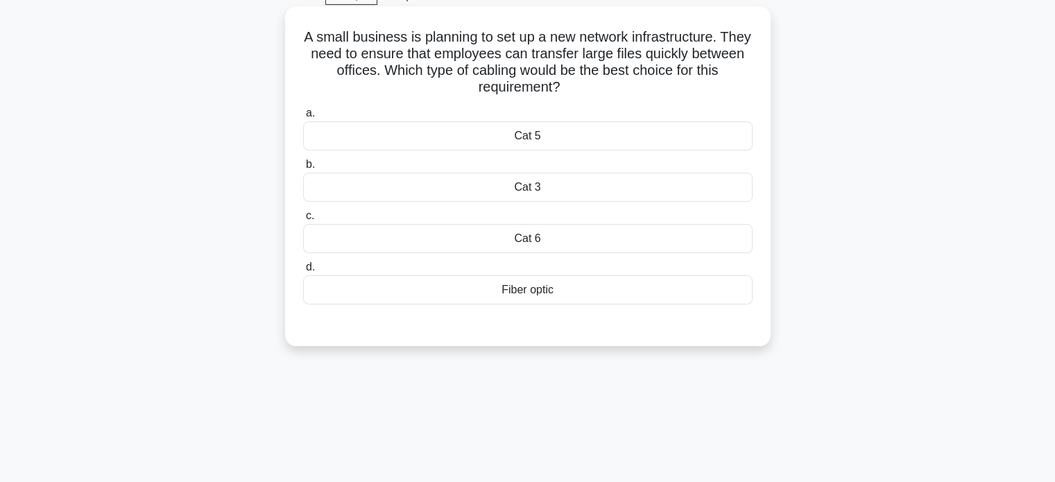
click at [524, 290] on div "Fiber optic" at bounding box center [527, 289] width 449 height 29
click at [303, 272] on input "d. Fiber optic" at bounding box center [303, 267] width 0 height 9
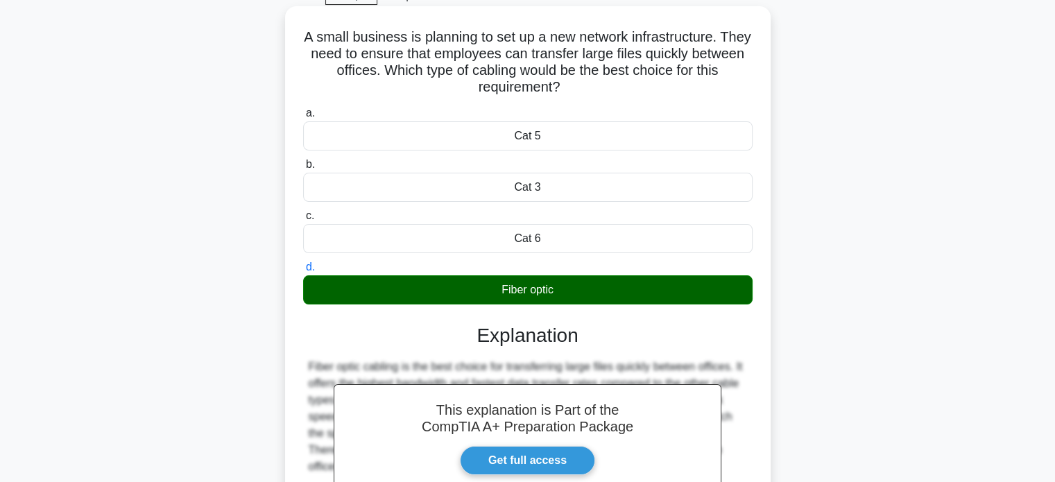
scroll to position [267, 0]
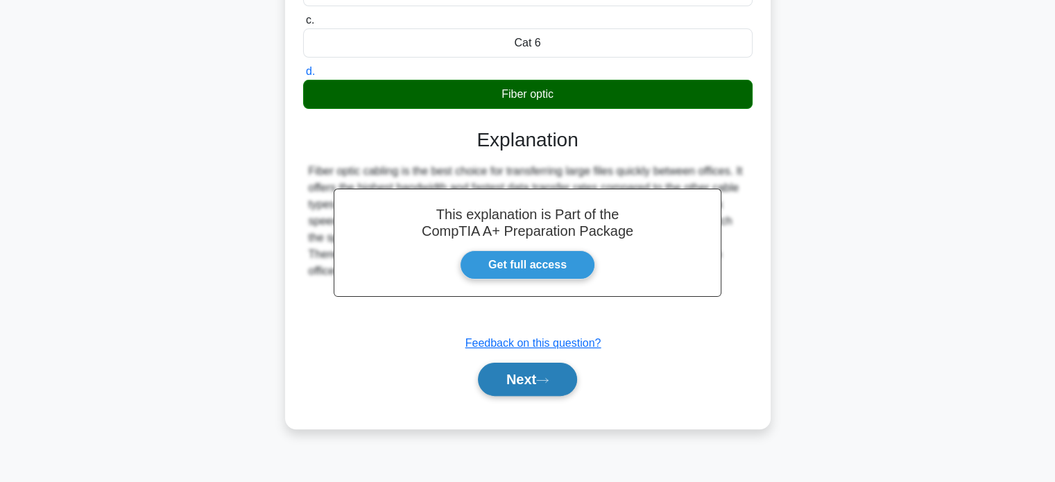
click at [512, 379] on button "Next" at bounding box center [527, 379] width 99 height 33
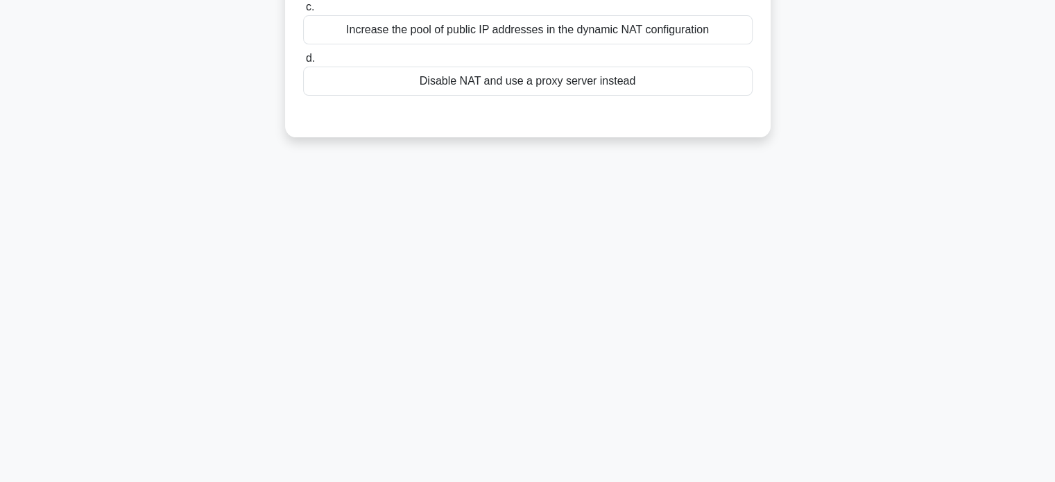
scroll to position [0, 0]
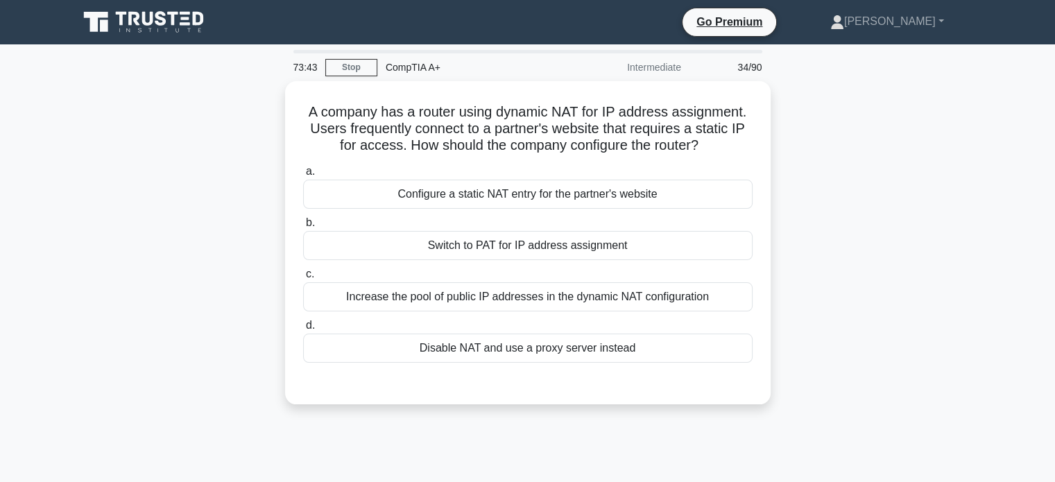
click at [665, 345] on div "Disable NAT and use a proxy server instead" at bounding box center [527, 348] width 449 height 29
click at [303, 330] on input "d. Disable NAT and use a proxy server instead" at bounding box center [303, 325] width 0 height 9
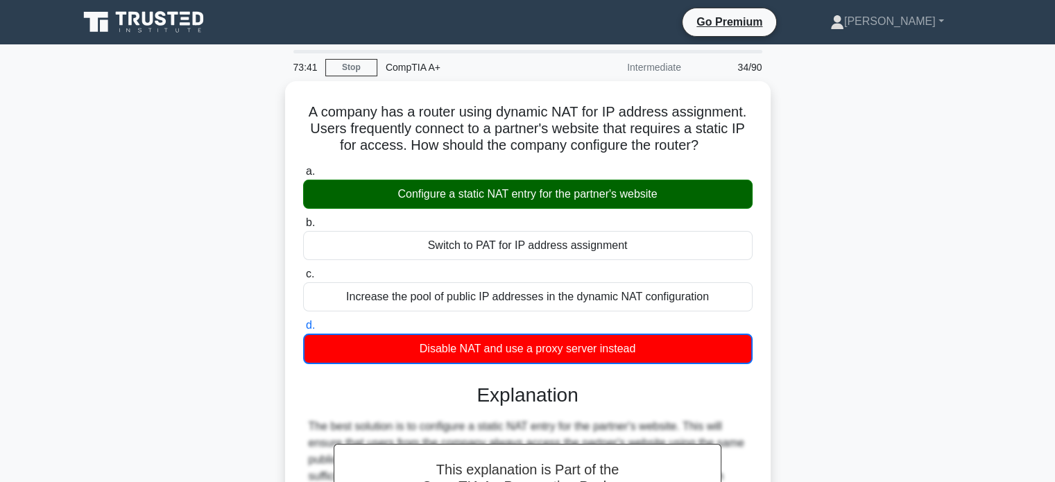
scroll to position [267, 0]
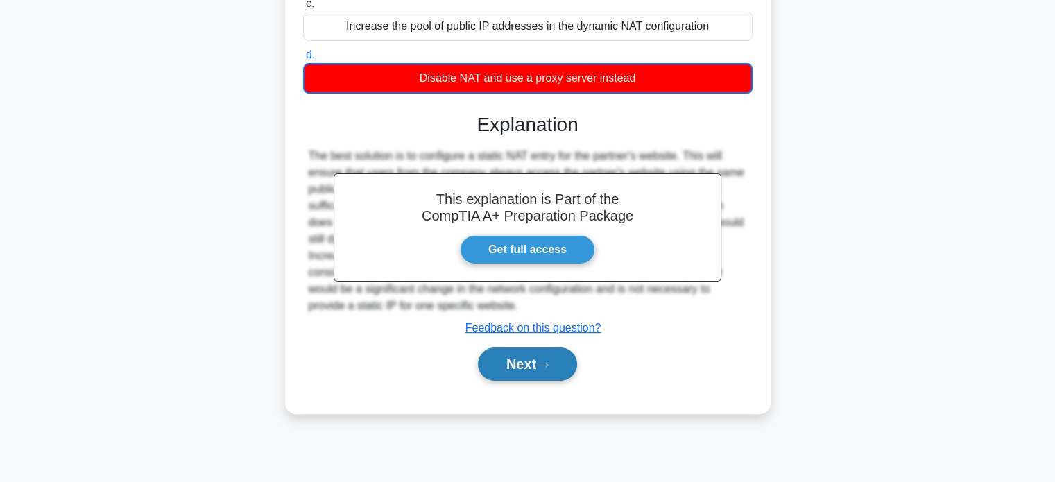
click at [549, 363] on icon at bounding box center [542, 365] width 12 height 8
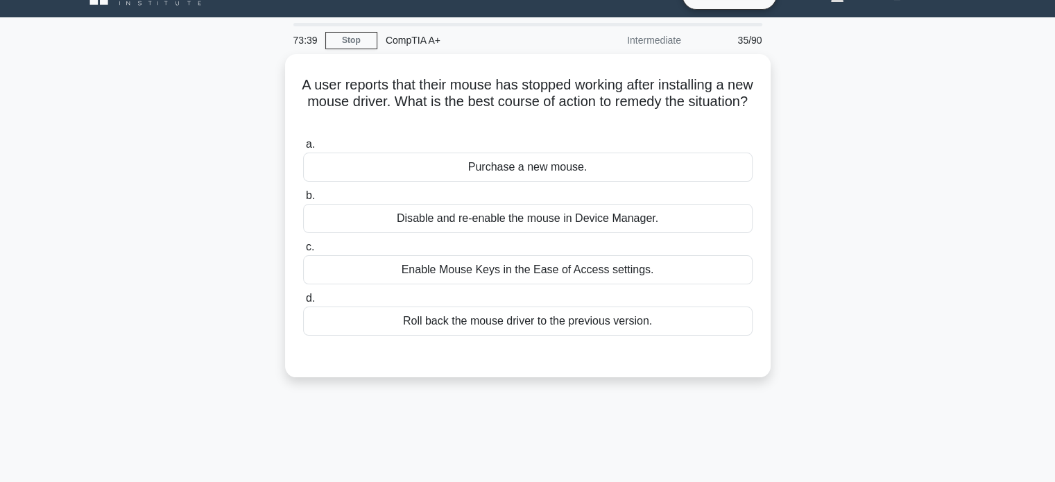
scroll to position [25, 0]
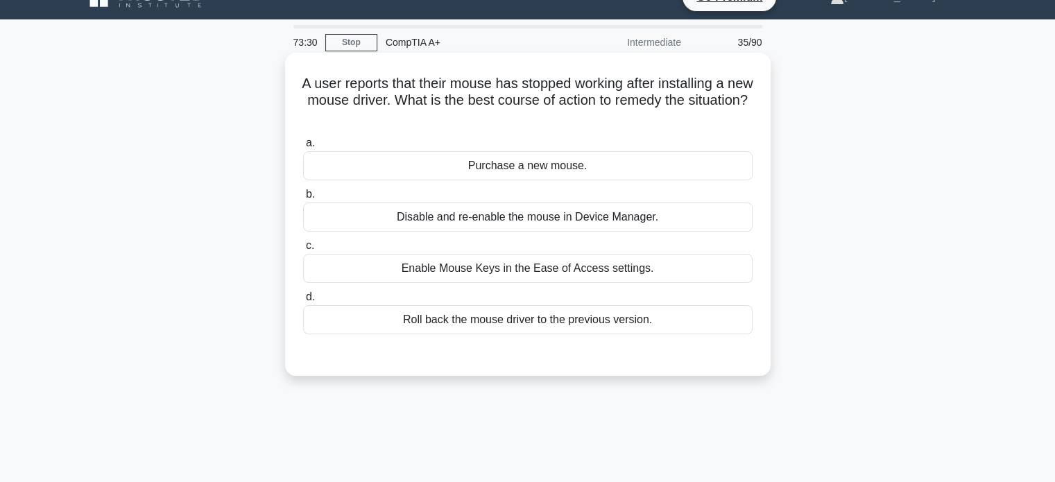
click at [566, 317] on div "Roll back the mouse driver to the previous version." at bounding box center [527, 319] width 449 height 29
click at [303, 302] on input "d. Roll back the mouse driver to the previous version." at bounding box center [303, 297] width 0 height 9
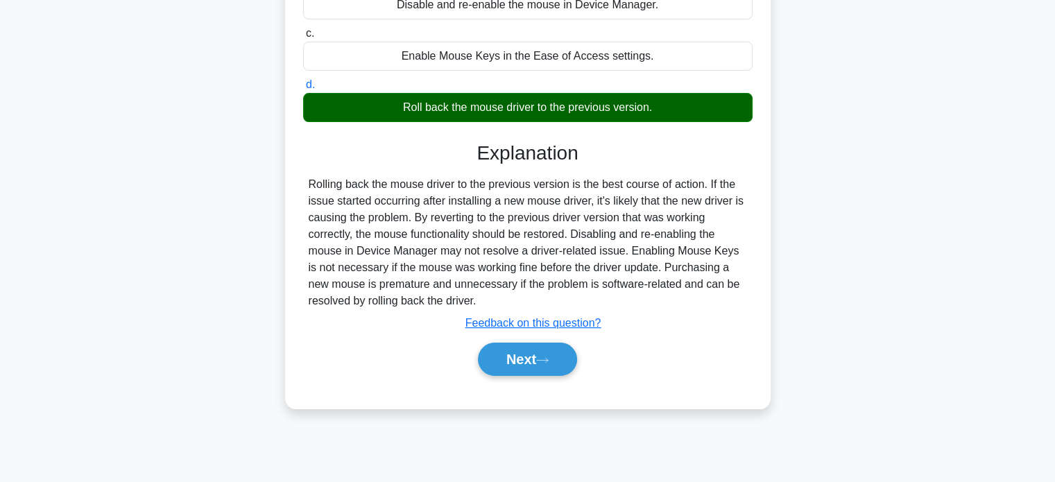
scroll to position [267, 0]
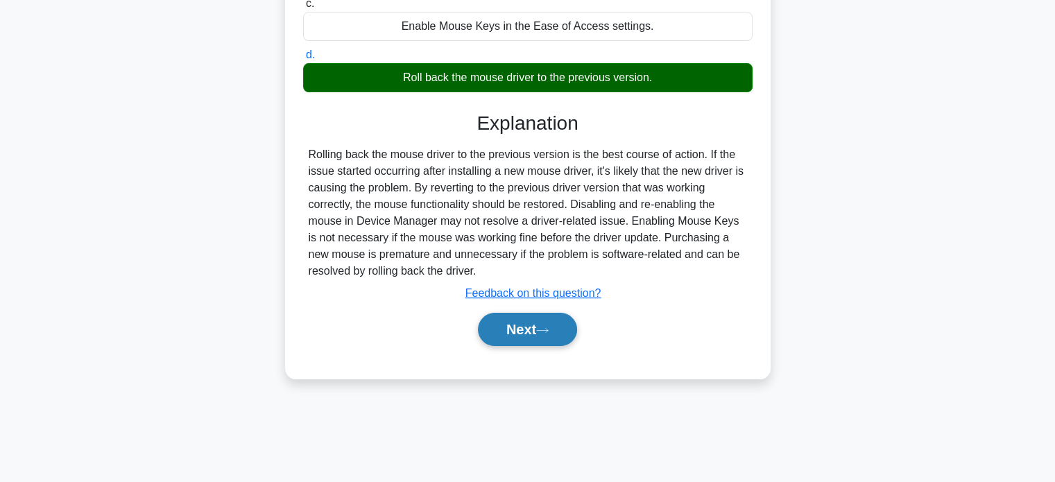
click at [539, 328] on button "Next" at bounding box center [527, 329] width 99 height 33
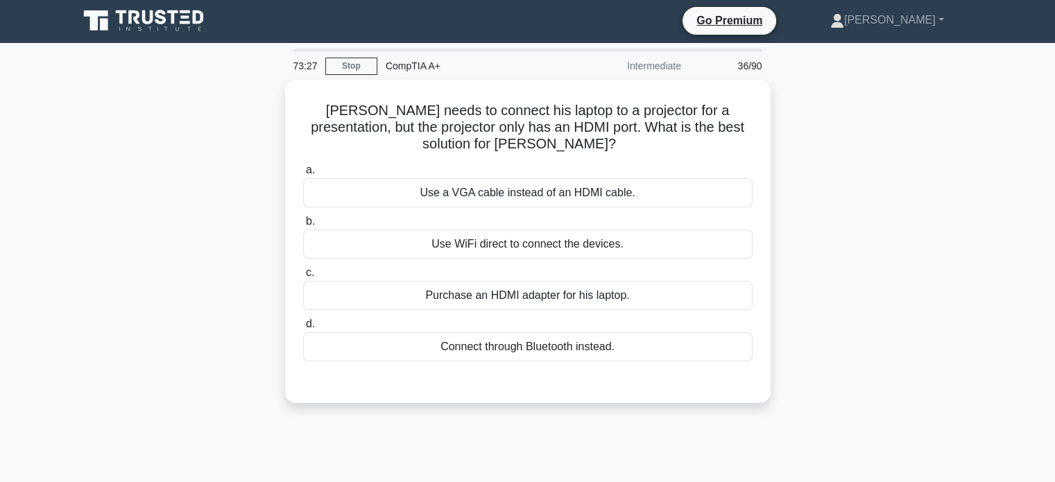
scroll to position [0, 0]
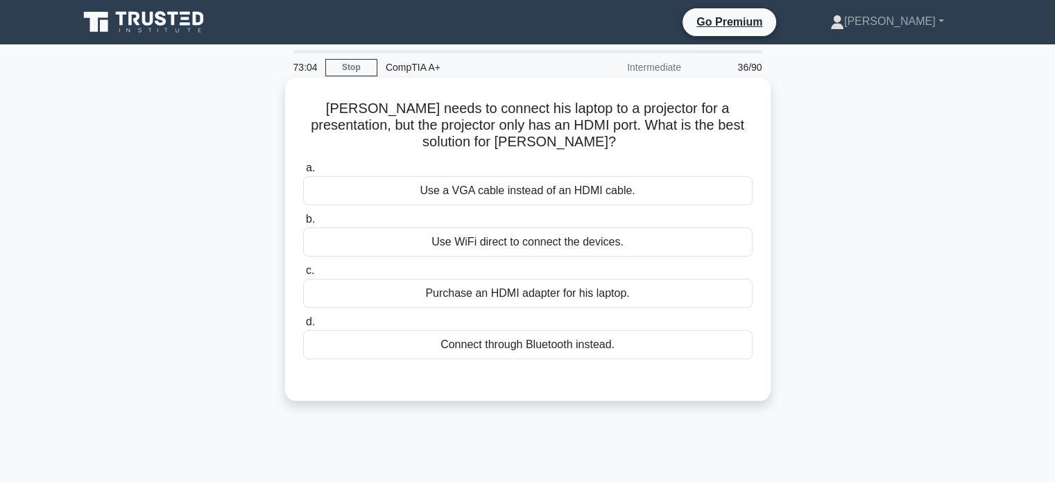
click at [547, 298] on div "Purchase an HDMI adapter for his laptop." at bounding box center [527, 293] width 449 height 29
click at [303, 275] on input "c. Purchase an HDMI adapter for his laptop." at bounding box center [303, 270] width 0 height 9
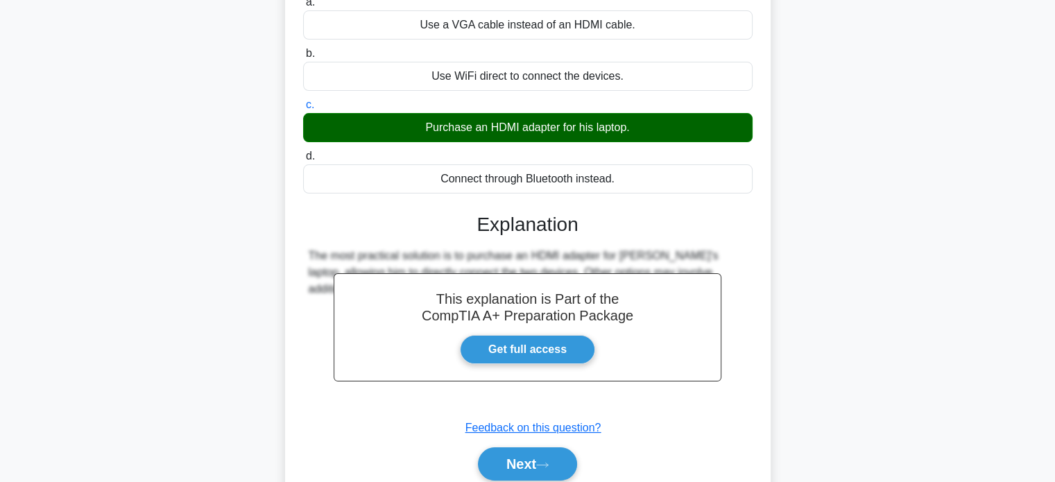
scroll to position [267, 0]
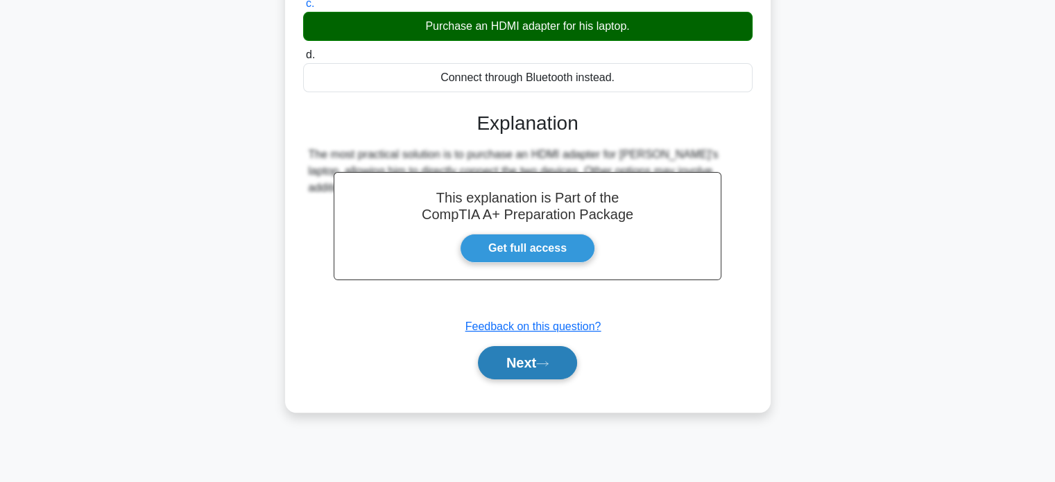
click at [520, 370] on button "Next" at bounding box center [527, 362] width 99 height 33
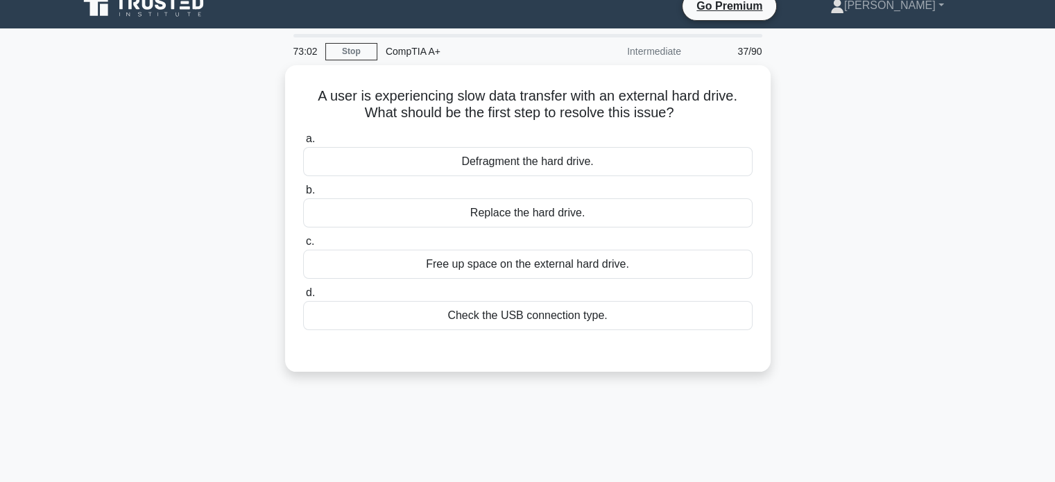
scroll to position [0, 0]
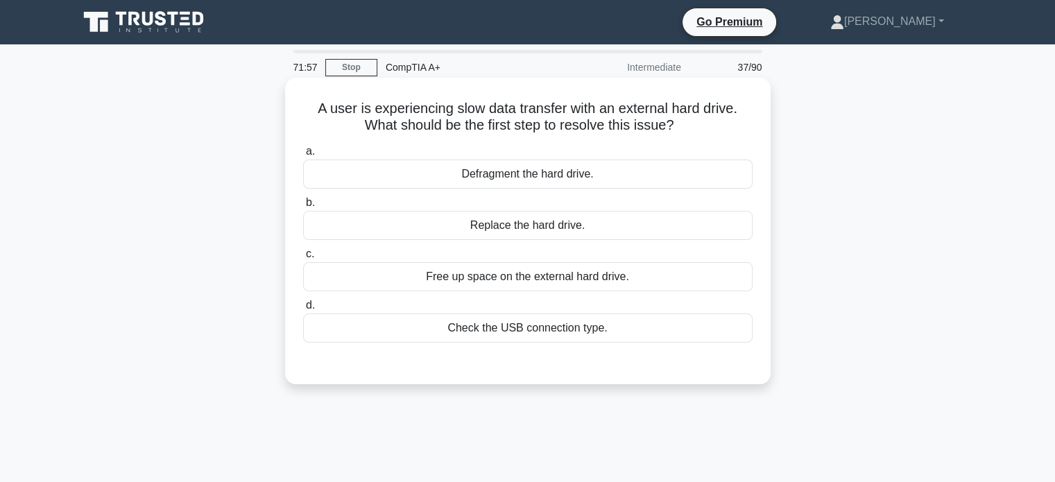
click at [542, 284] on div "Free up space on the external hard drive." at bounding box center [527, 276] width 449 height 29
click at [303, 259] on input "c. Free up space on the external hard drive." at bounding box center [303, 254] width 0 height 9
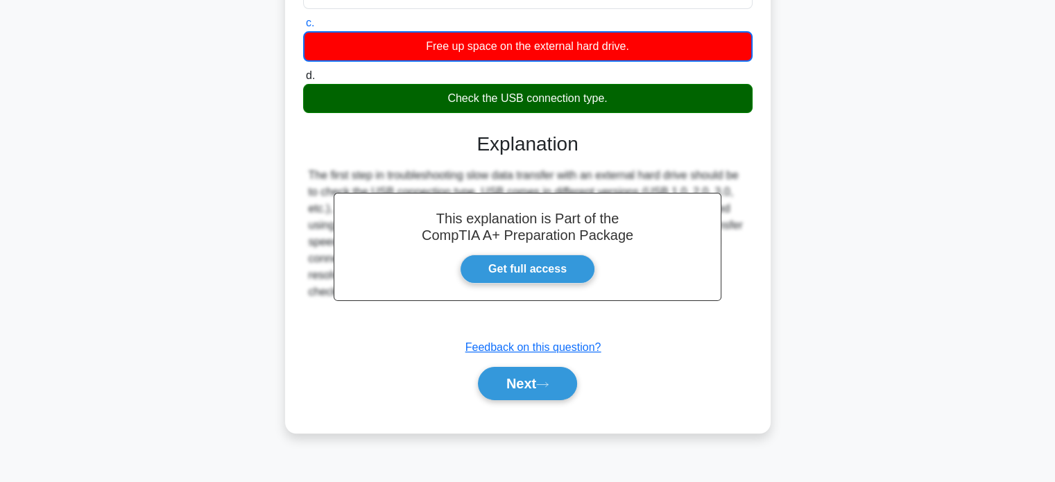
scroll to position [242, 0]
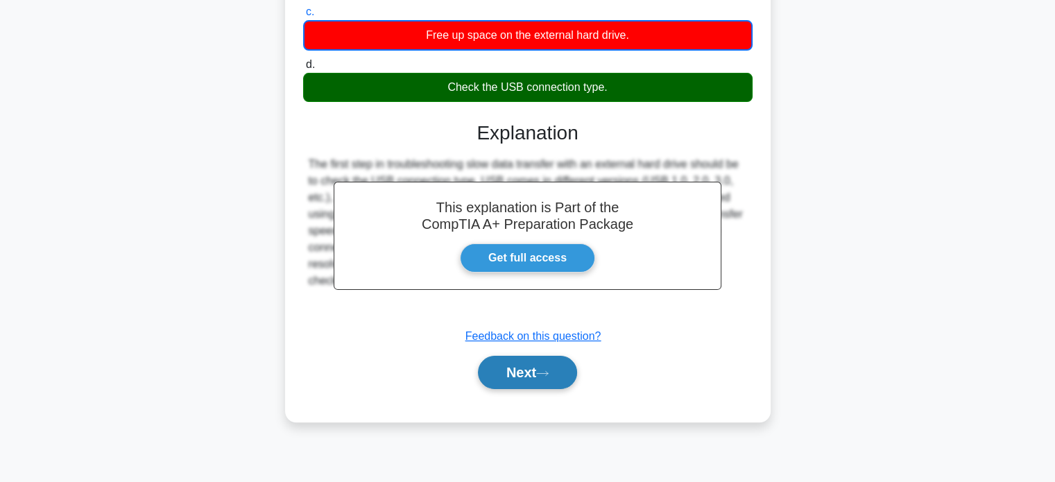
click at [533, 366] on button "Next" at bounding box center [527, 372] width 99 height 33
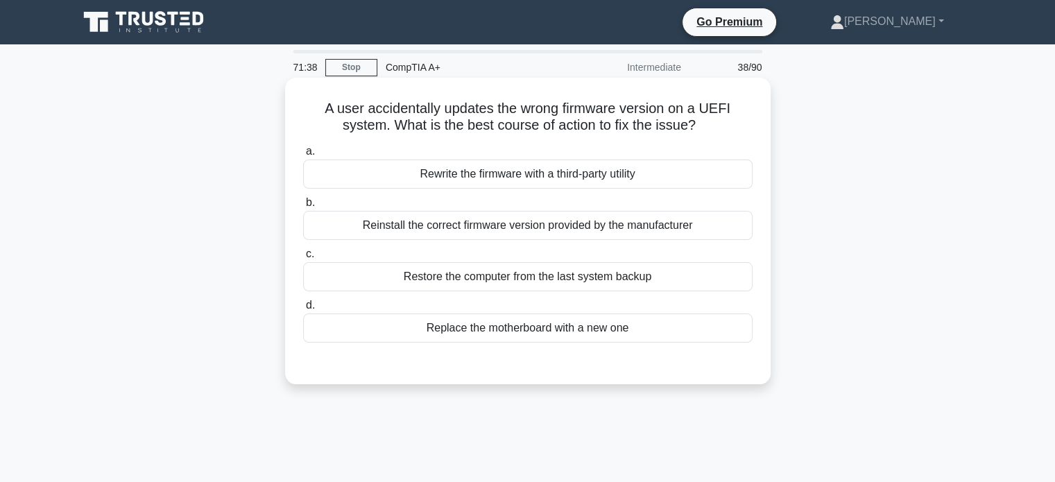
click at [582, 282] on div "Restore the computer from the last system backup" at bounding box center [527, 276] width 449 height 29
click at [303, 259] on input "c. Restore the computer from the last system backup" at bounding box center [303, 254] width 0 height 9
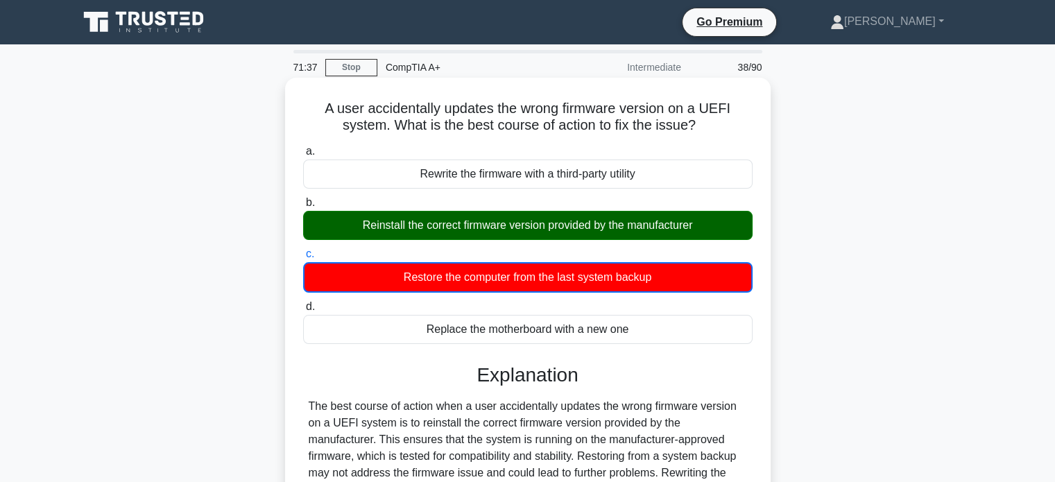
scroll to position [267, 0]
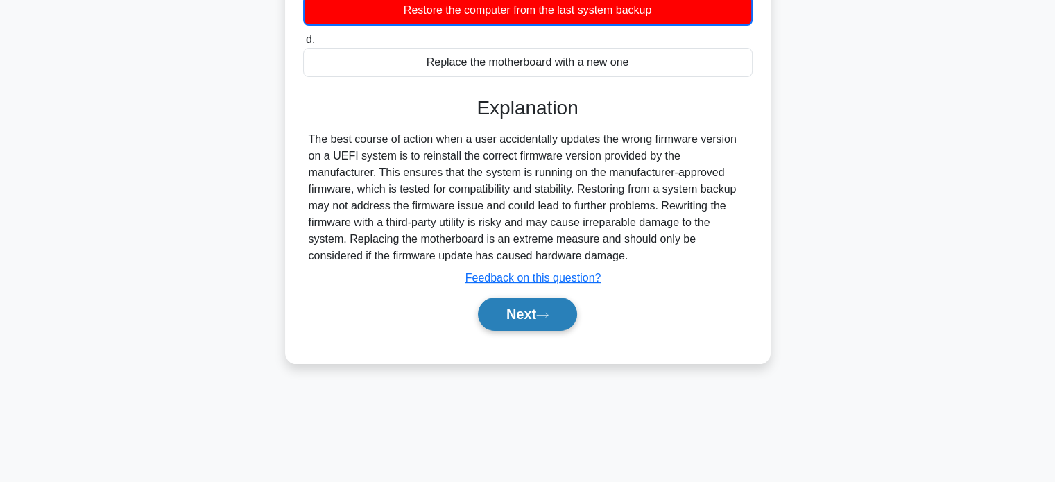
click at [547, 306] on button "Next" at bounding box center [527, 314] width 99 height 33
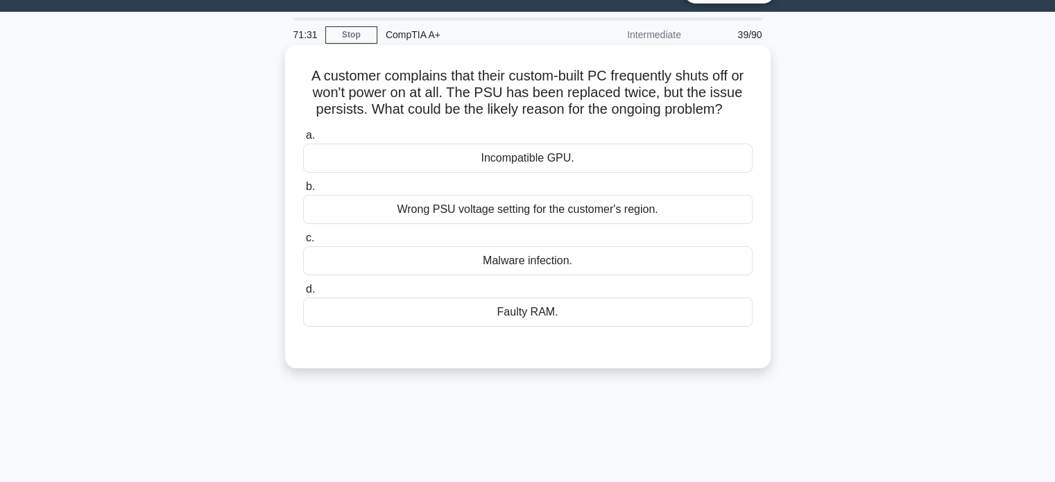
scroll to position [36, 0]
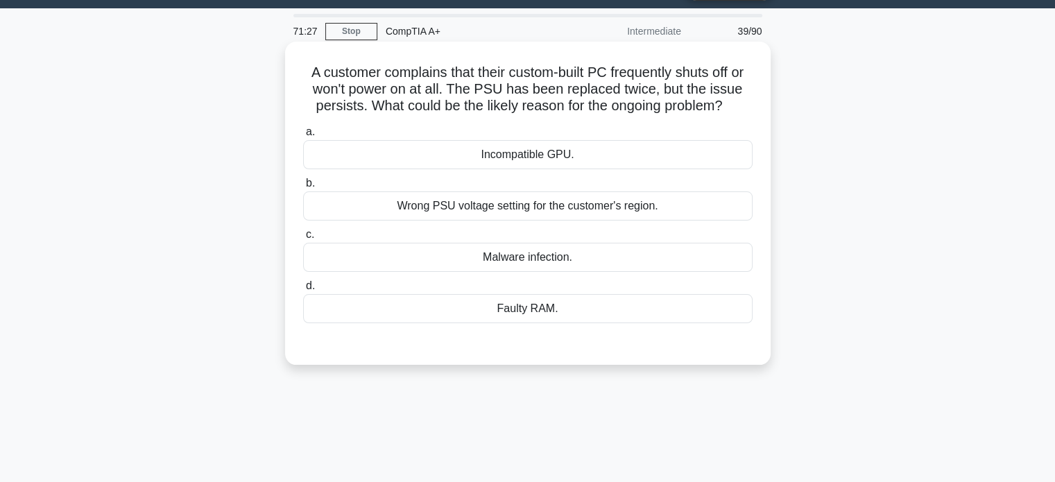
click at [612, 203] on div "Wrong PSU voltage setting for the customer's region." at bounding box center [527, 205] width 449 height 29
click at [303, 188] on input "b. Wrong PSU voltage setting for the customer's region." at bounding box center [303, 183] width 0 height 9
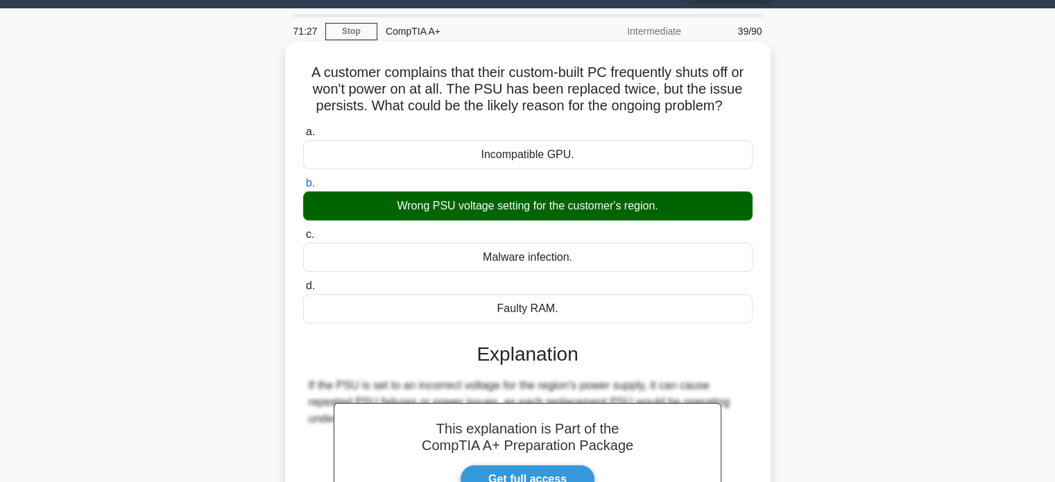
scroll to position [267, 0]
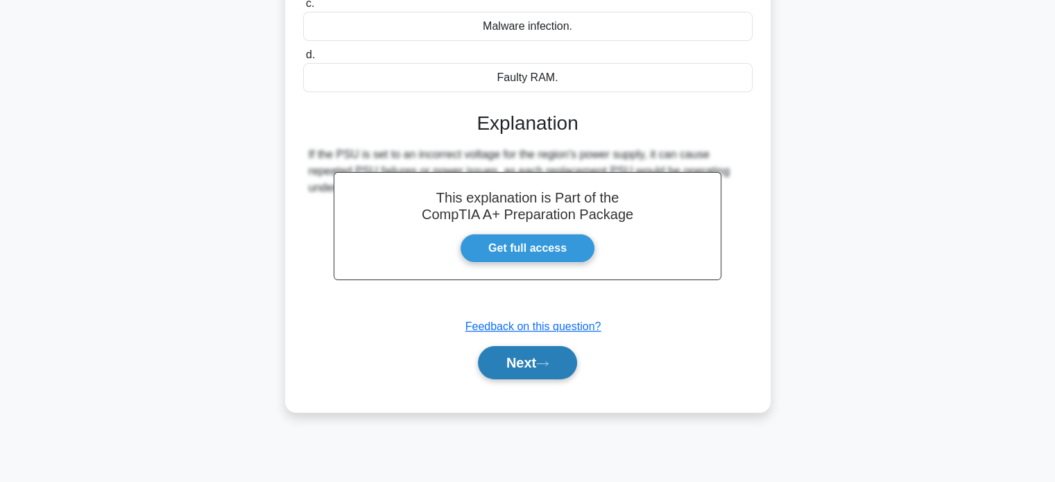
click at [542, 354] on button "Next" at bounding box center [527, 362] width 99 height 33
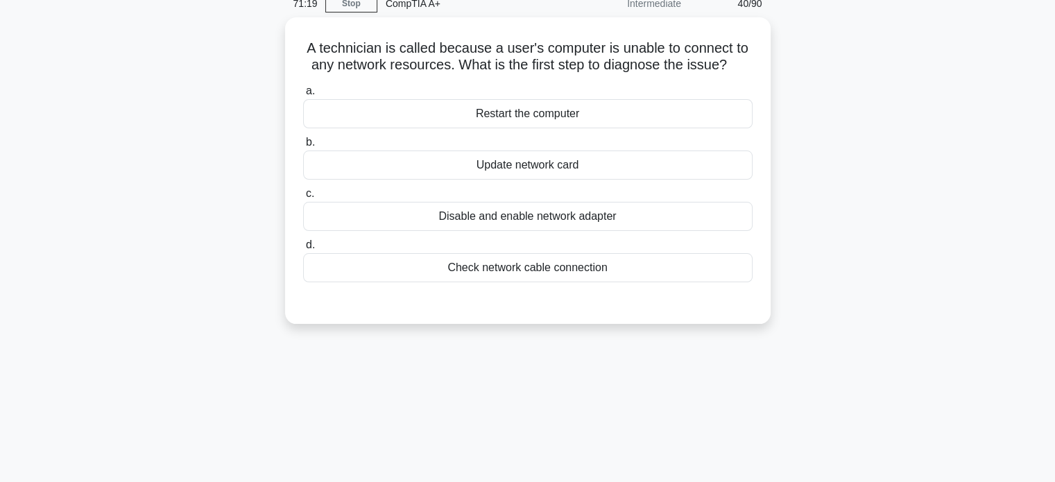
scroll to position [68, 0]
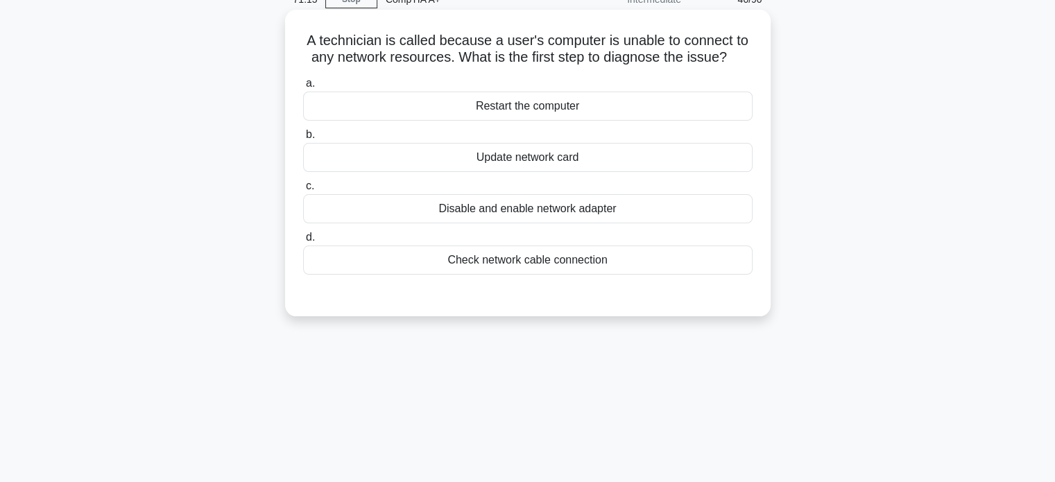
click at [517, 259] on div "Check network cable connection" at bounding box center [527, 260] width 449 height 29
click at [303, 242] on input "d. Check network cable connection" at bounding box center [303, 237] width 0 height 9
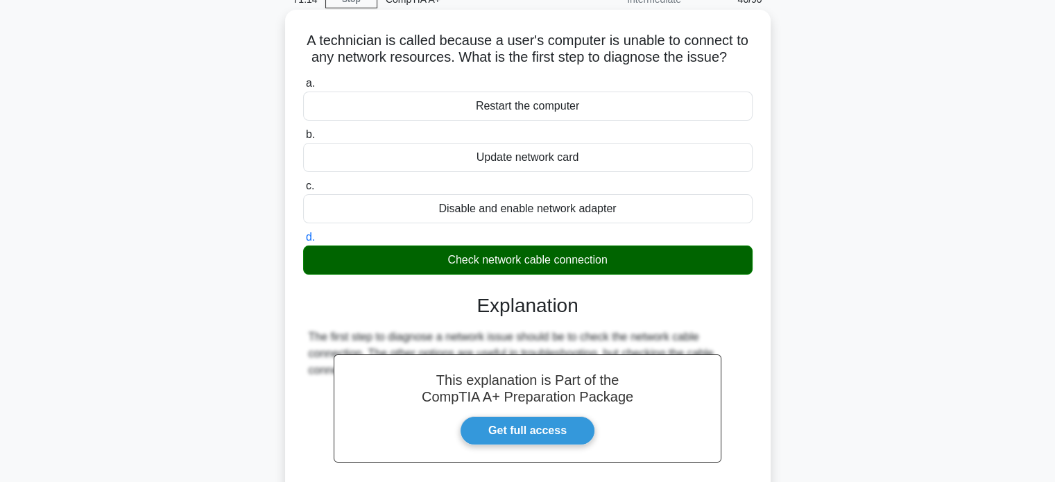
scroll to position [267, 0]
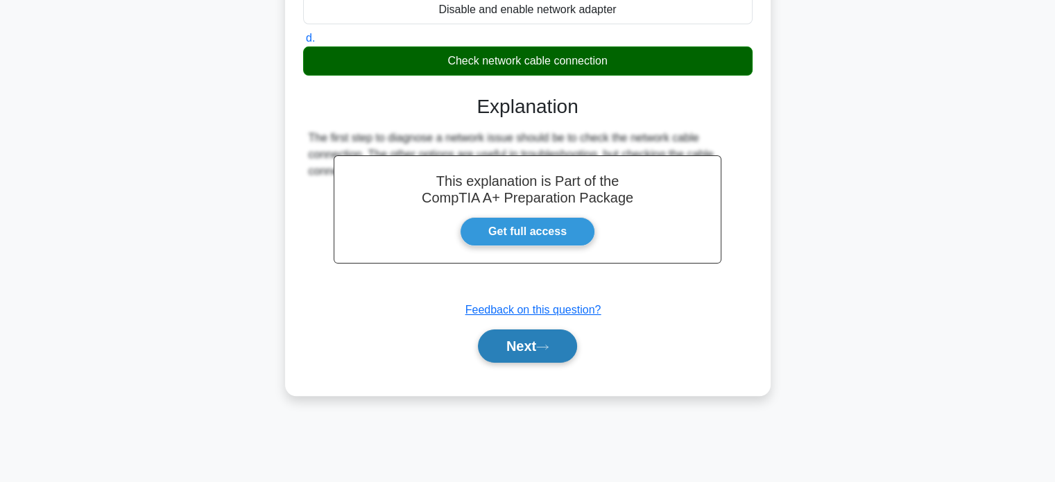
click at [504, 338] on button "Next" at bounding box center [527, 345] width 99 height 33
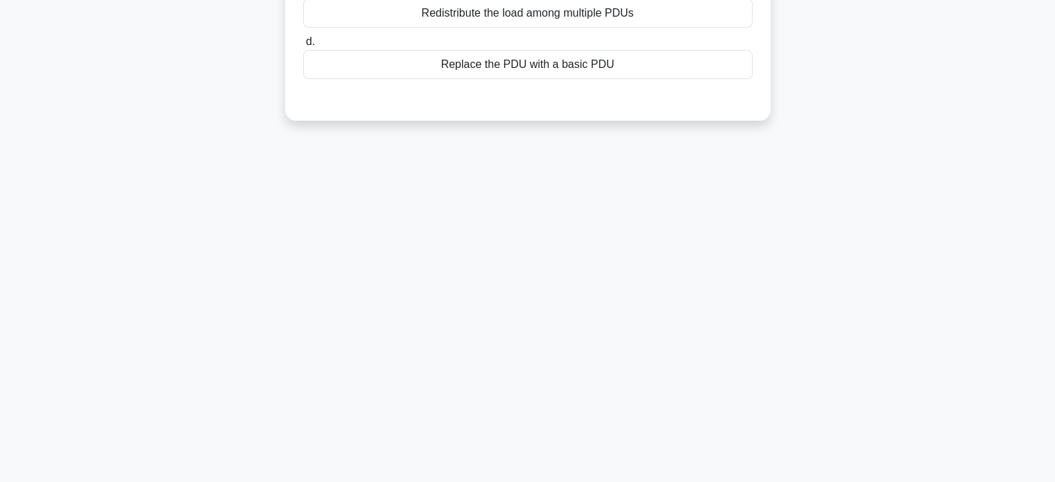
scroll to position [0, 0]
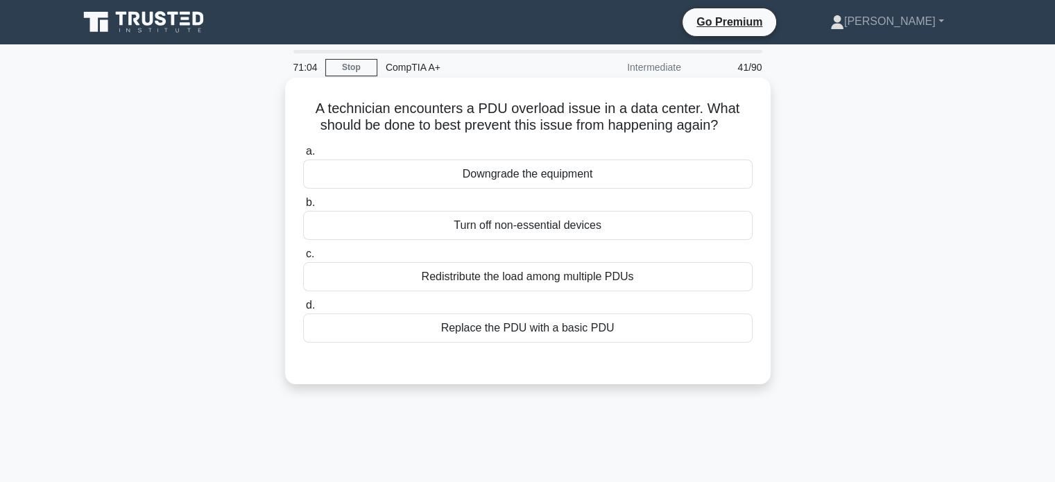
drag, startPoint x: 671, startPoint y: 230, endPoint x: 573, endPoint y: 311, distance: 127.6
click at [573, 311] on div "a. Downgrade the equipment b. Turn off non-essential devices c. d." at bounding box center [528, 242] width 466 height 205
click at [570, 381] on div "A technician encounters a PDU overload issue in a data center. What should be d…" at bounding box center [528, 231] width 486 height 307
click at [612, 282] on div "Redistribute the load among multiple PDUs" at bounding box center [527, 276] width 449 height 29
click at [303, 259] on input "c. Redistribute the load among multiple PDUs" at bounding box center [303, 254] width 0 height 9
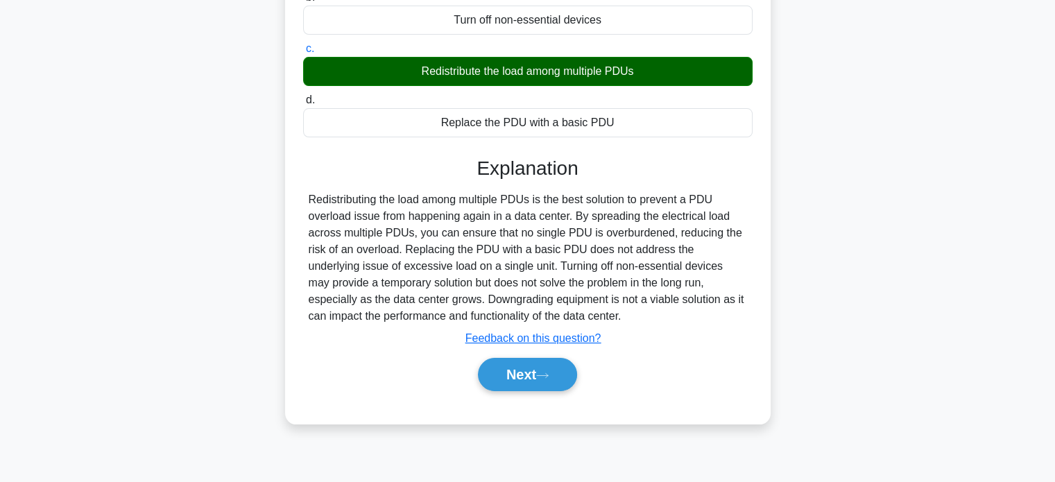
scroll to position [267, 0]
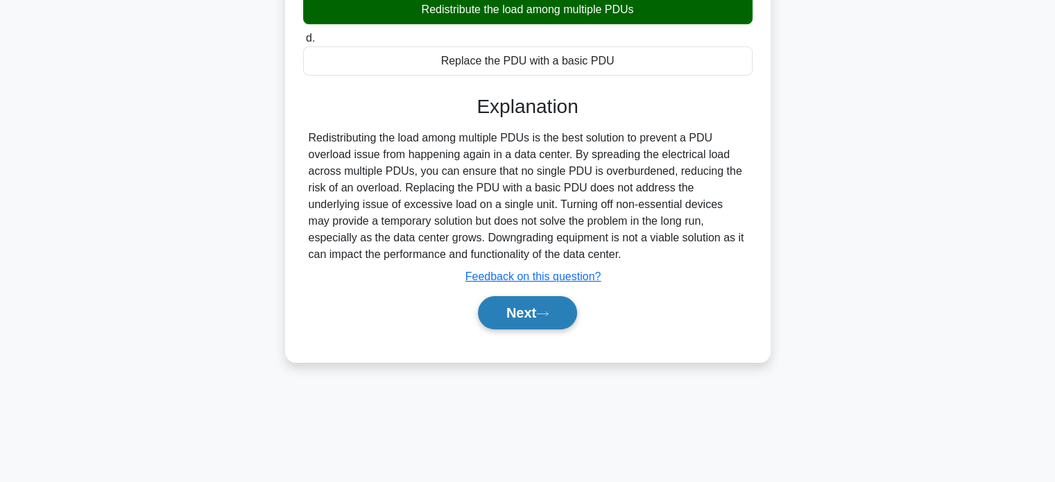
click at [550, 309] on button "Next" at bounding box center [527, 312] width 99 height 33
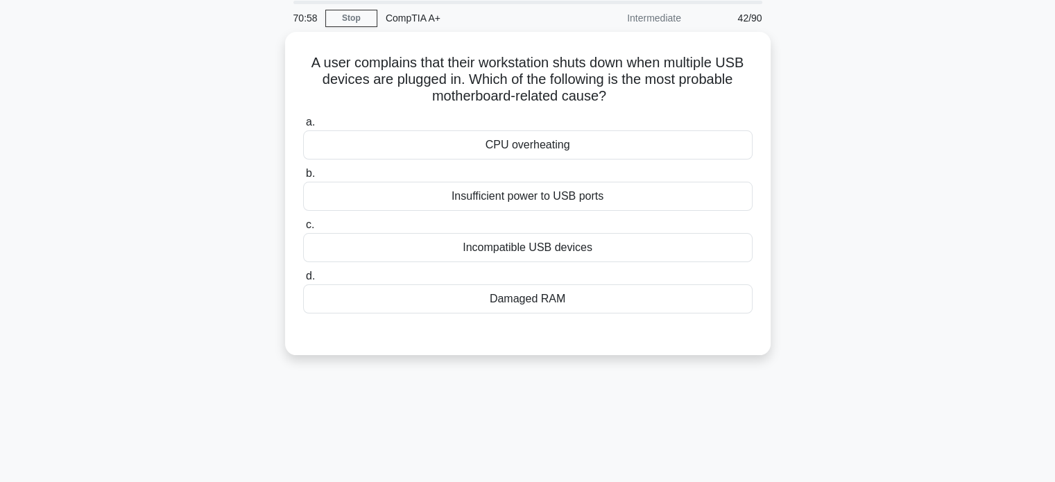
scroll to position [0, 0]
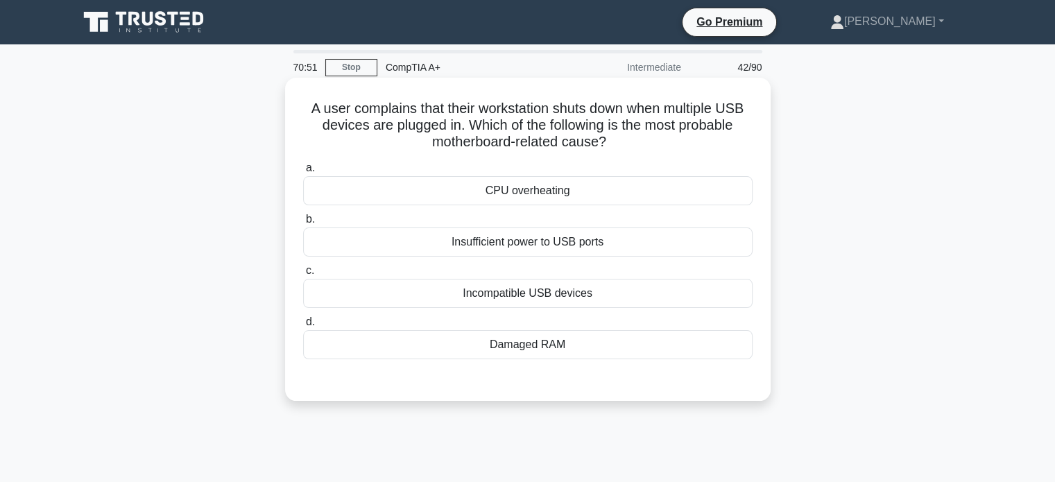
click at [596, 243] on div "Insufficient power to USB ports" at bounding box center [527, 242] width 449 height 29
click at [303, 224] on input "b. Insufficient power to USB ports" at bounding box center [303, 219] width 0 height 9
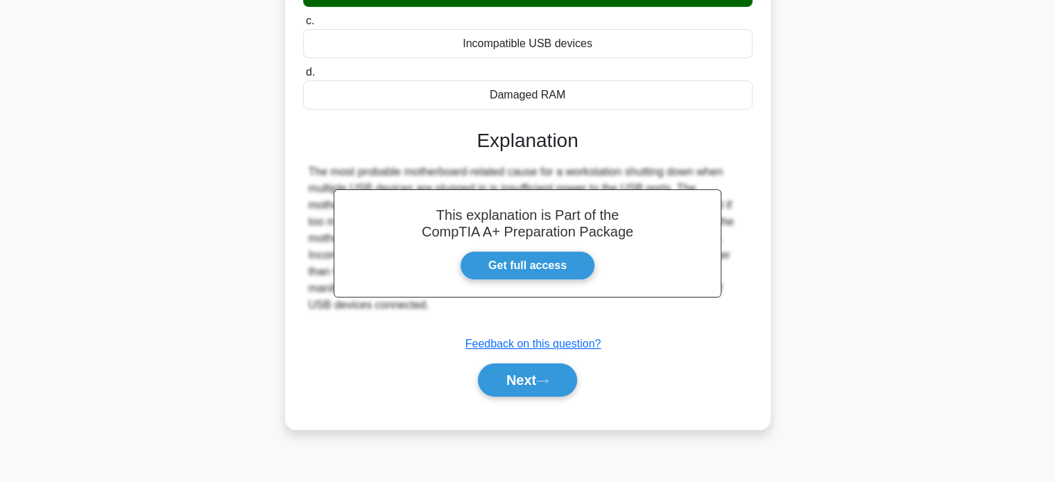
scroll to position [267, 0]
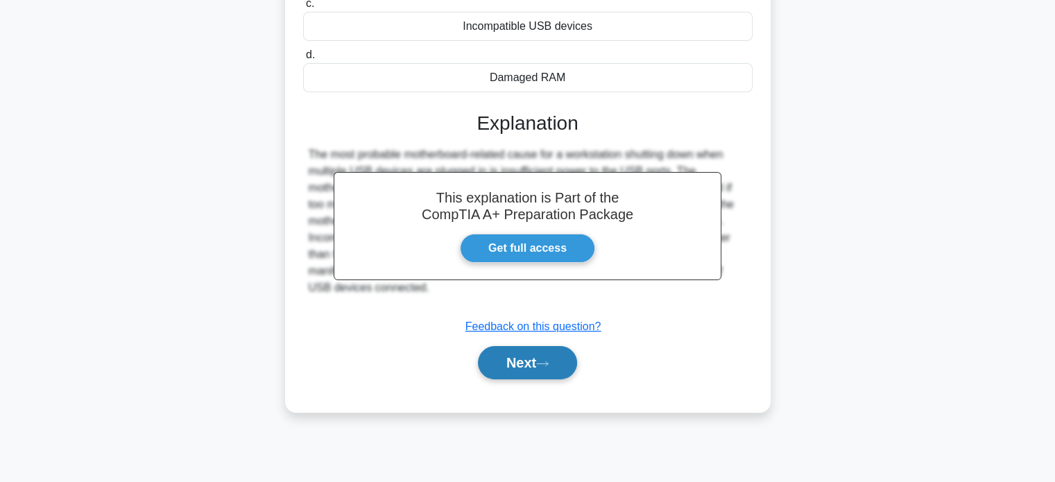
click at [539, 368] on button "Next" at bounding box center [527, 362] width 99 height 33
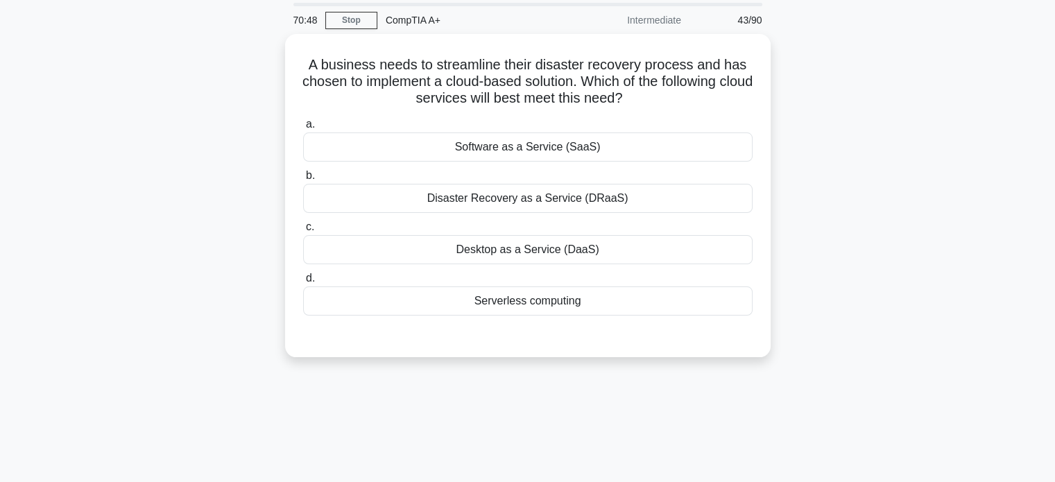
scroll to position [46, 0]
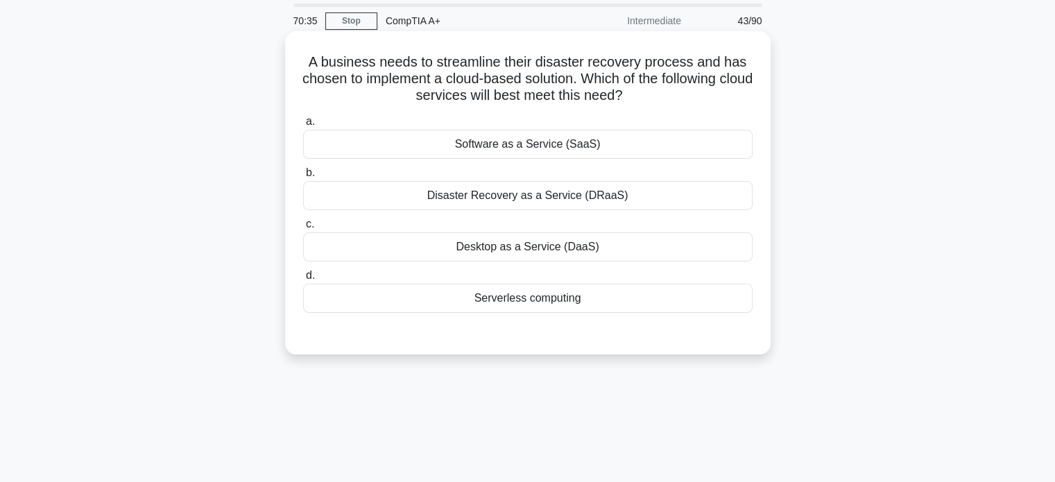
click at [563, 298] on div "Serverless computing" at bounding box center [527, 298] width 449 height 29
click at [303, 280] on input "d. Serverless computing" at bounding box center [303, 275] width 0 height 9
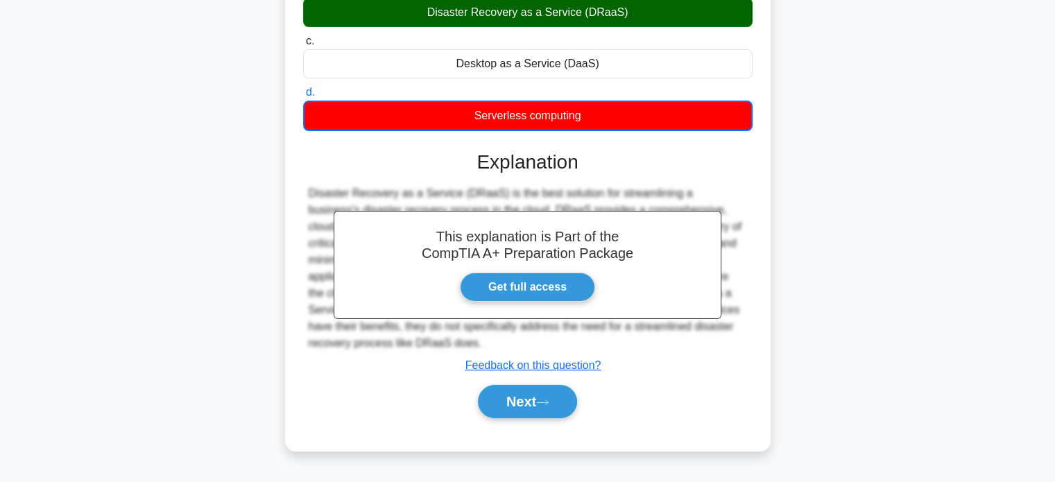
scroll to position [267, 0]
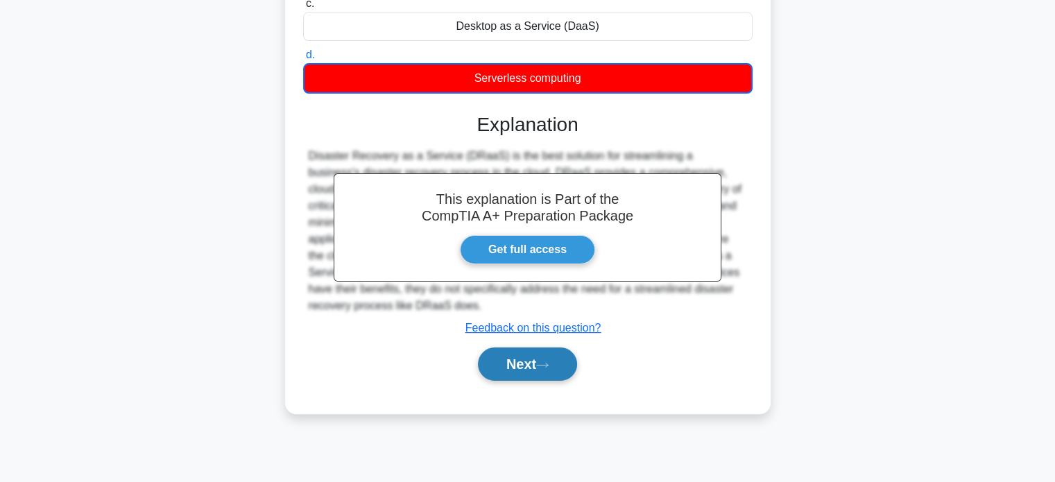
click at [532, 370] on button "Next" at bounding box center [527, 364] width 99 height 33
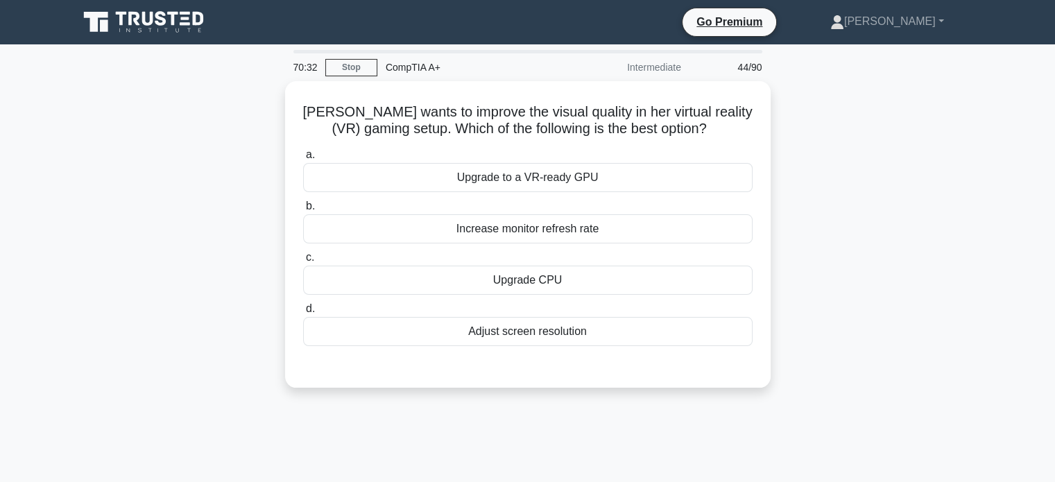
scroll to position [0, 0]
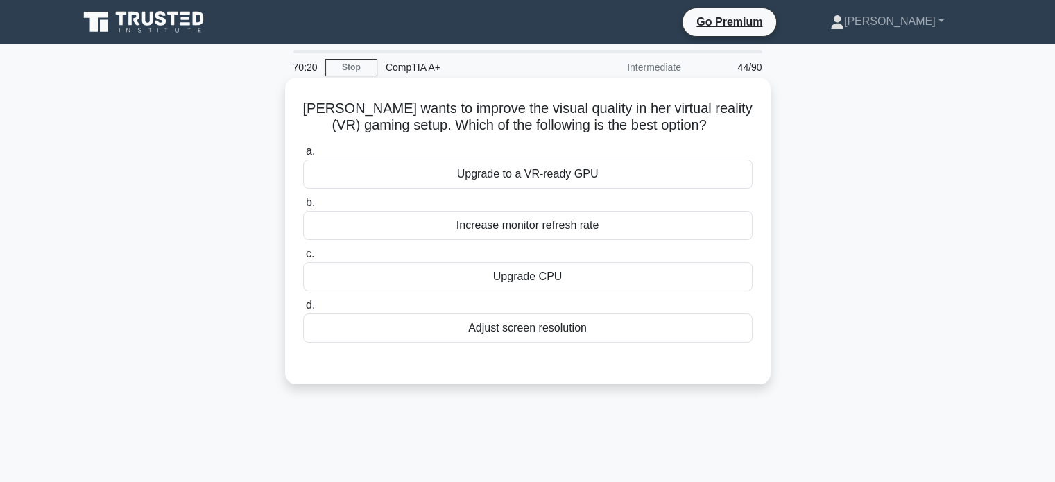
click at [591, 175] on div "Upgrade to a VR-ready GPU" at bounding box center [527, 174] width 449 height 29
click at [303, 156] on input "a. Upgrade to a VR-ready GPU" at bounding box center [303, 151] width 0 height 9
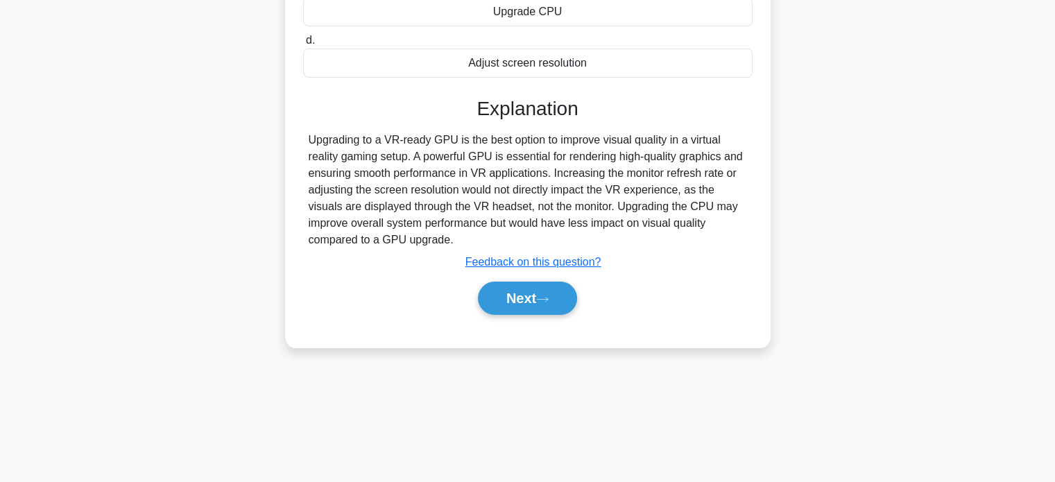
scroll to position [267, 0]
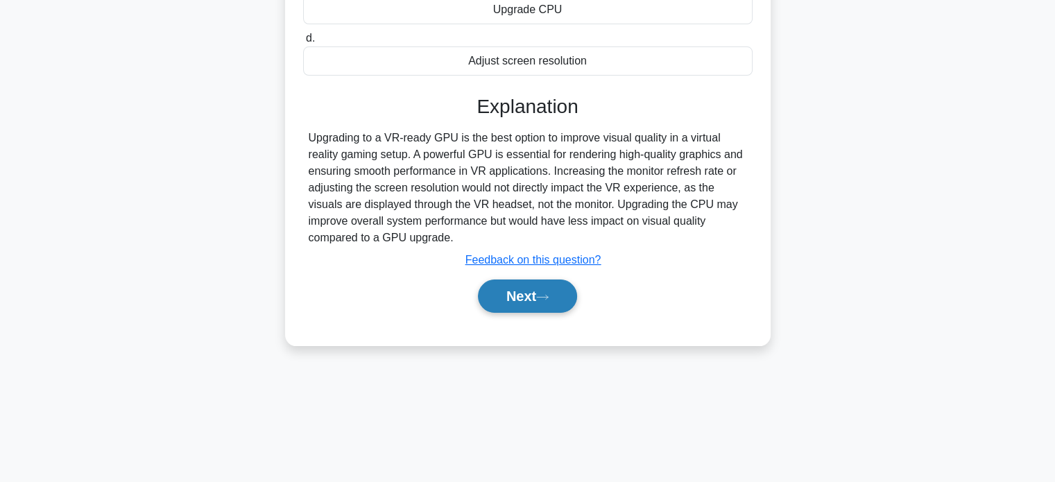
click at [541, 295] on button "Next" at bounding box center [527, 296] width 99 height 33
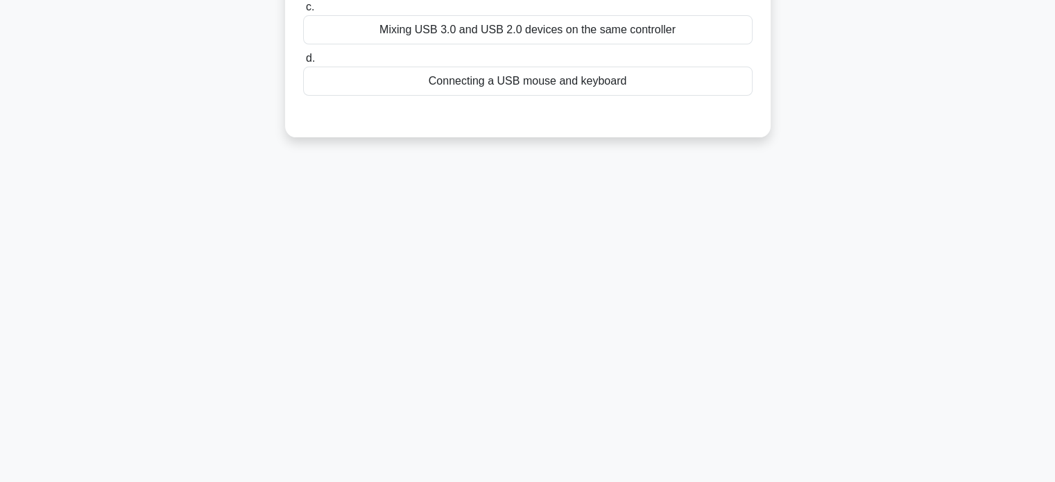
scroll to position [0, 0]
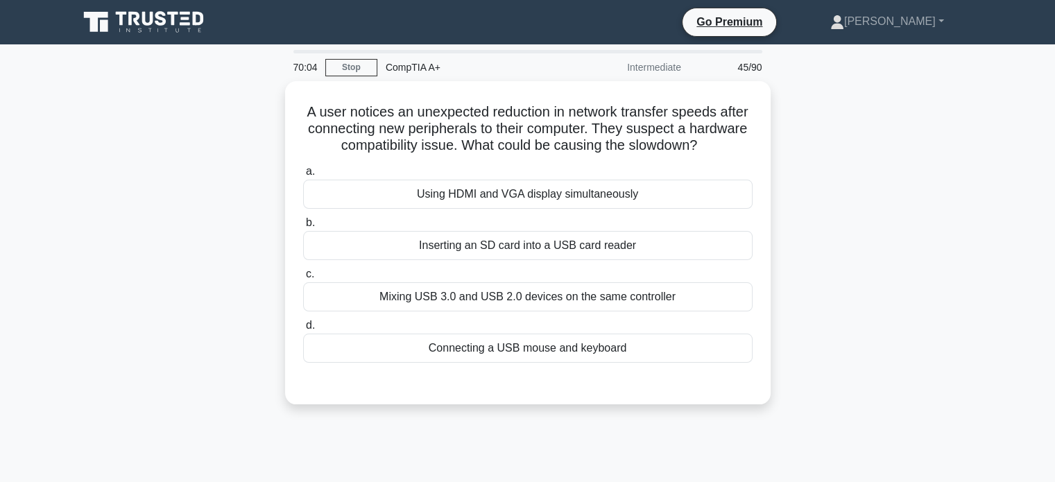
click at [541, 295] on div "Mixing USB 3.0 and USB 2.0 devices on the same controller" at bounding box center [527, 296] width 449 height 29
click at [303, 279] on input "c. Mixing USB 3.0 and USB 2.0 devices on the same controller" at bounding box center [303, 274] width 0 height 9
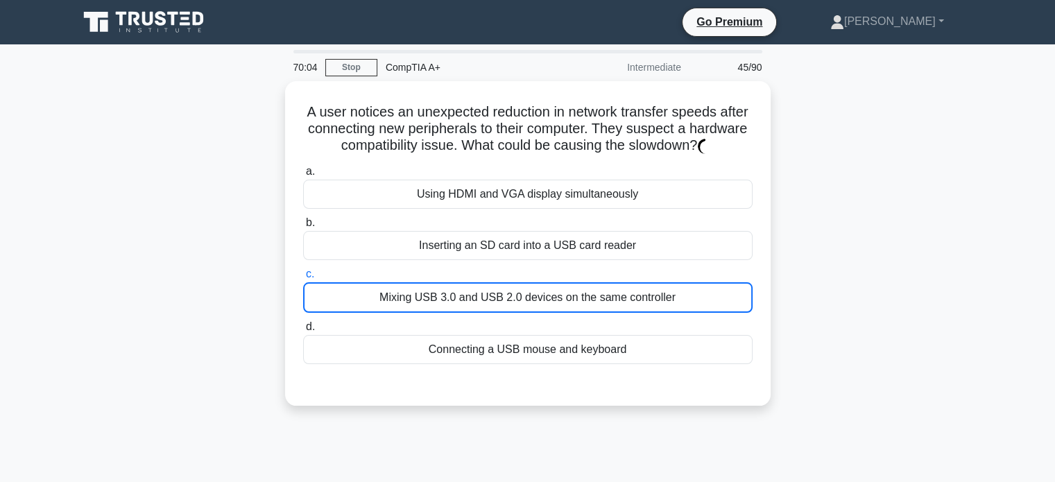
click at [541, 295] on div "Mixing USB 3.0 and USB 2.0 devices on the same controller" at bounding box center [527, 297] width 449 height 31
click at [303, 279] on input "c. Mixing USB 3.0 and USB 2.0 devices on the same controller" at bounding box center [303, 274] width 0 height 9
click at [541, 295] on div "Mixing USB 3.0 and USB 2.0 devices on the same controller" at bounding box center [527, 297] width 449 height 31
click at [303, 279] on input "c. Mixing USB 3.0 and USB 2.0 devices on the same controller" at bounding box center [303, 274] width 0 height 9
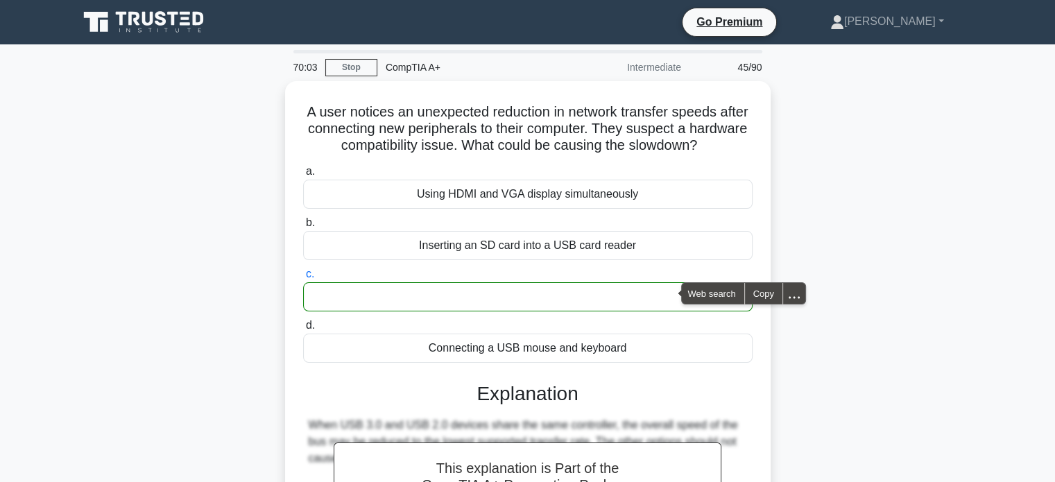
click at [541, 295] on div "Mixing USB 3.0 and USB 2.0 devices on the same controller" at bounding box center [527, 296] width 449 height 29
click at [303, 279] on input "c. Mixing USB 3.0 and USB 2.0 devices on the same controller" at bounding box center [303, 274] width 0 height 9
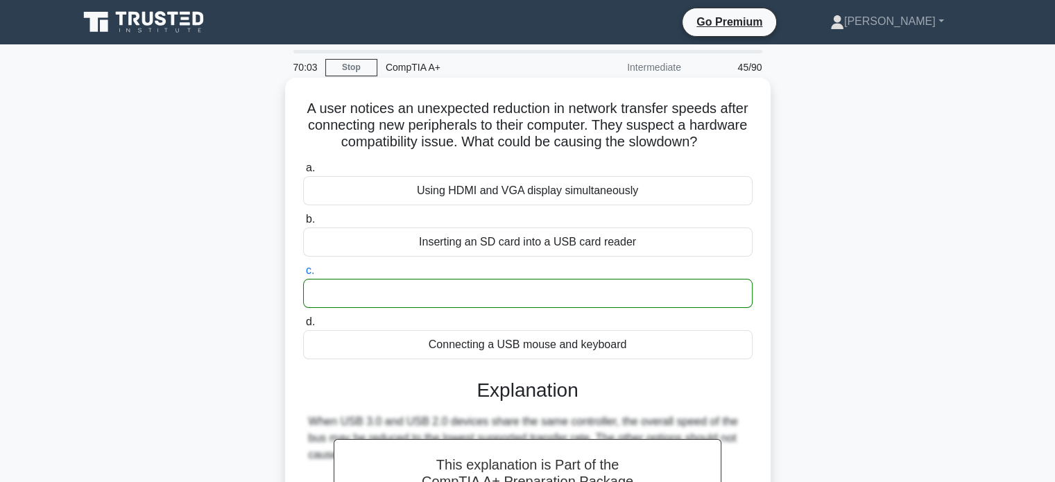
click at [541, 298] on div "Mixing USB 3.0 and USB 2.0 devices on the same controller" at bounding box center [527, 293] width 449 height 29
click at [303, 275] on input "c. Mixing USB 3.0 and USB 2.0 devices on the same controller" at bounding box center [303, 270] width 0 height 9
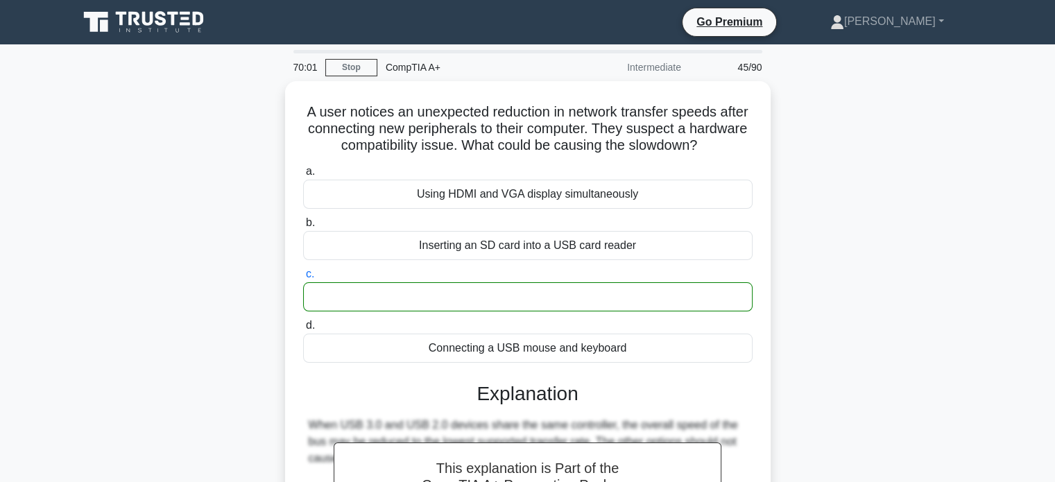
click at [238, 191] on div "A user notices an unexpected reduction in network transfer speeds after connect…" at bounding box center [528, 390] width 916 height 618
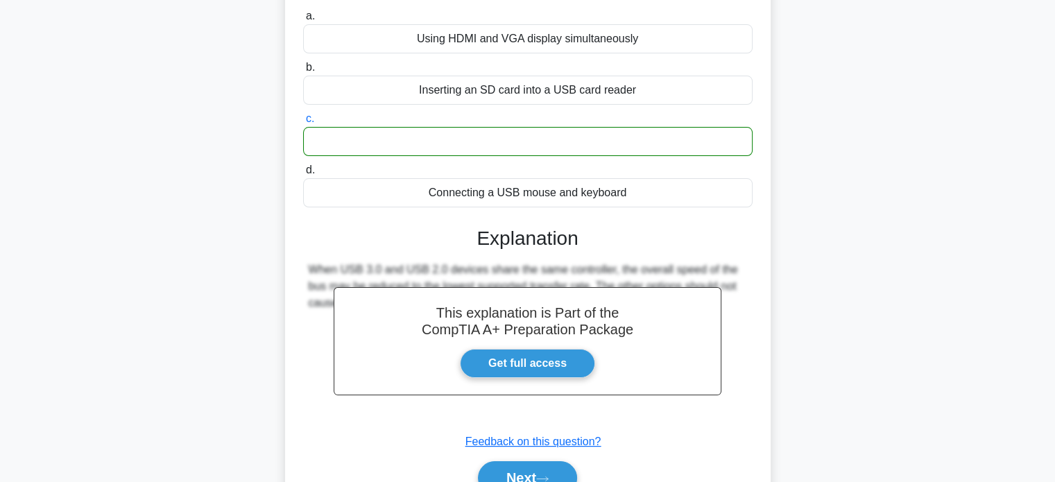
scroll to position [267, 0]
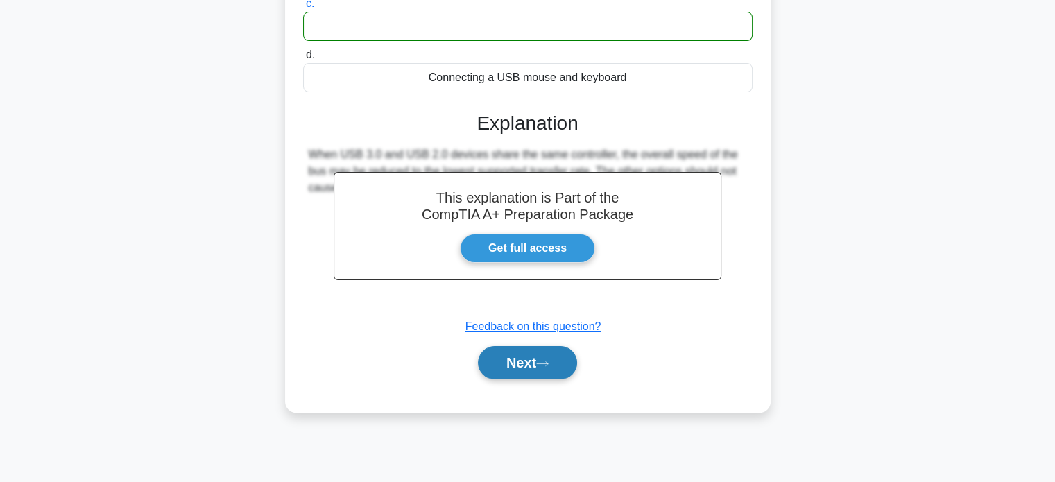
click at [504, 363] on button "Next" at bounding box center [527, 362] width 99 height 33
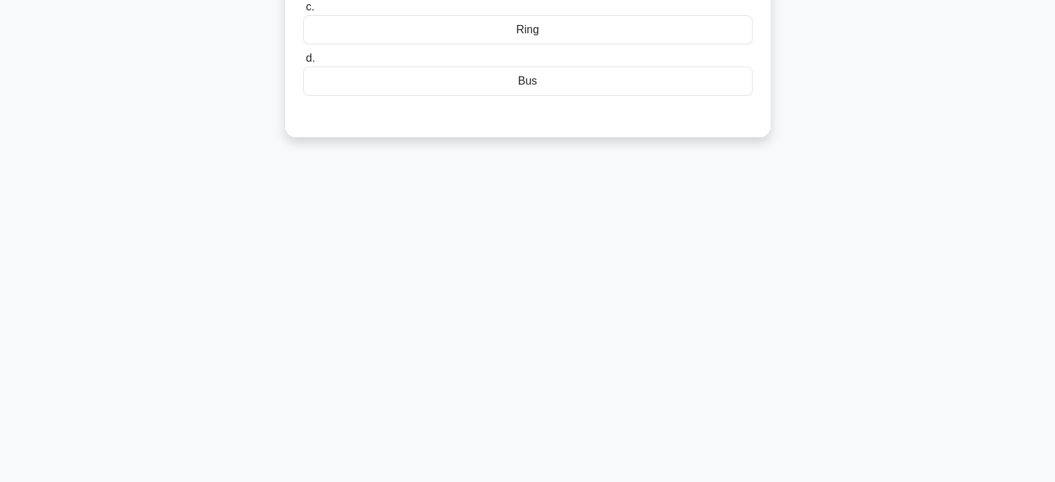
scroll to position [0, 0]
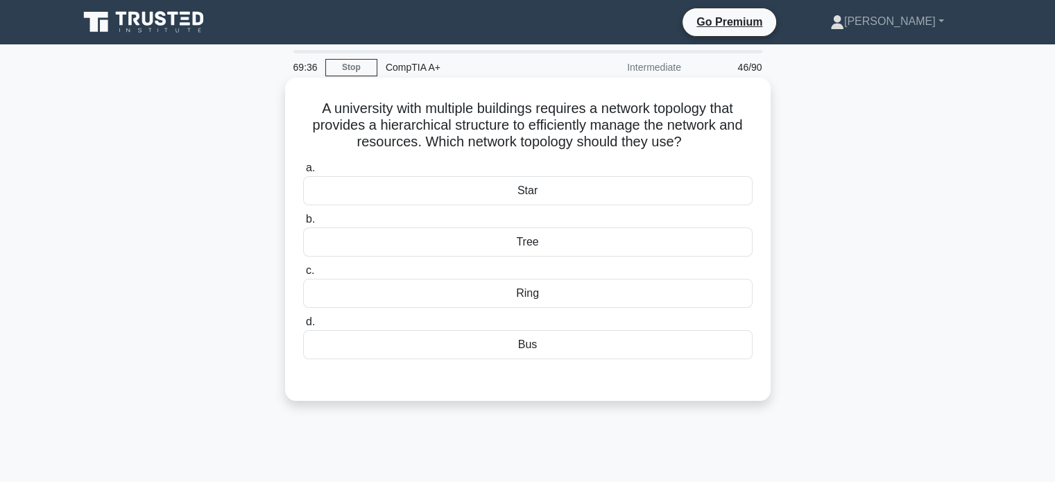
click at [542, 198] on div "Star" at bounding box center [527, 190] width 449 height 29
click at [303, 173] on input "a. Star" at bounding box center [303, 168] width 0 height 9
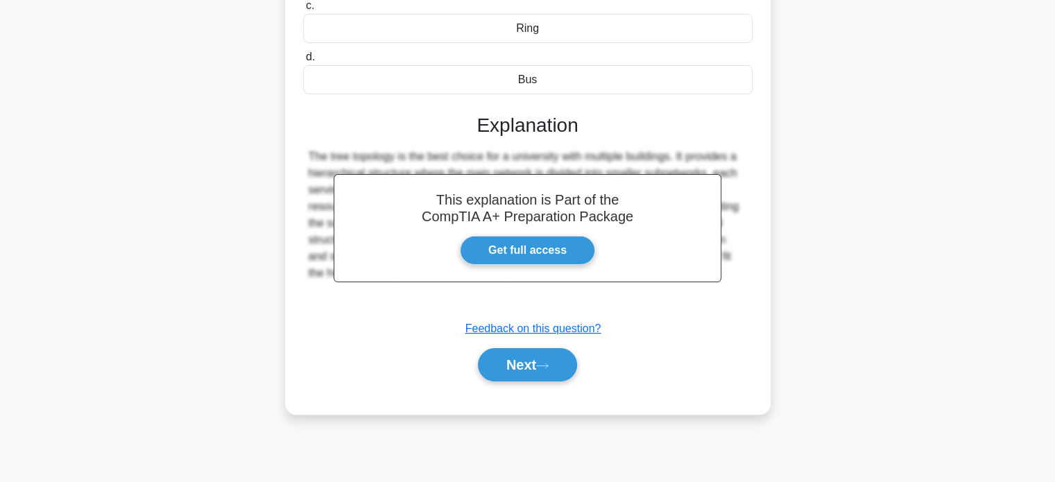
scroll to position [267, 0]
click at [526, 364] on button "Next" at bounding box center [527, 364] width 99 height 33
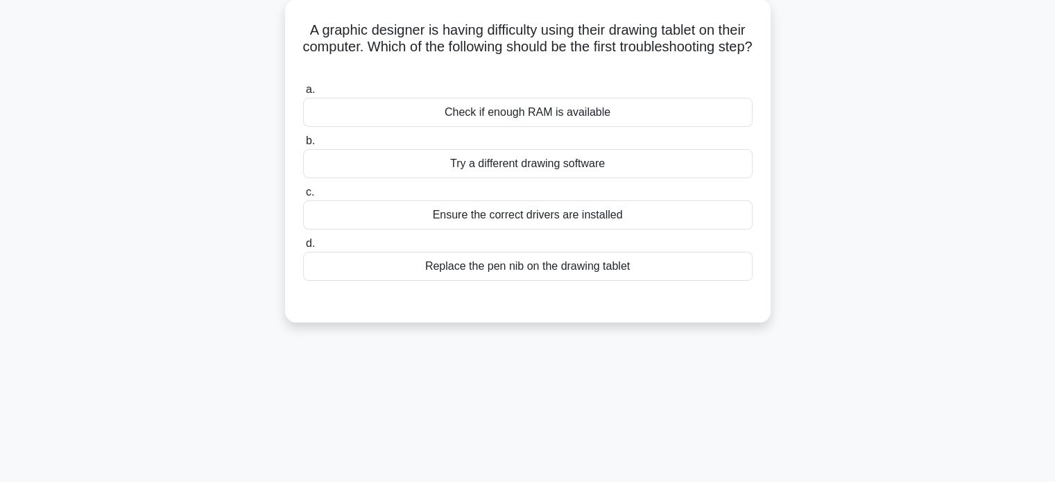
scroll to position [83, 0]
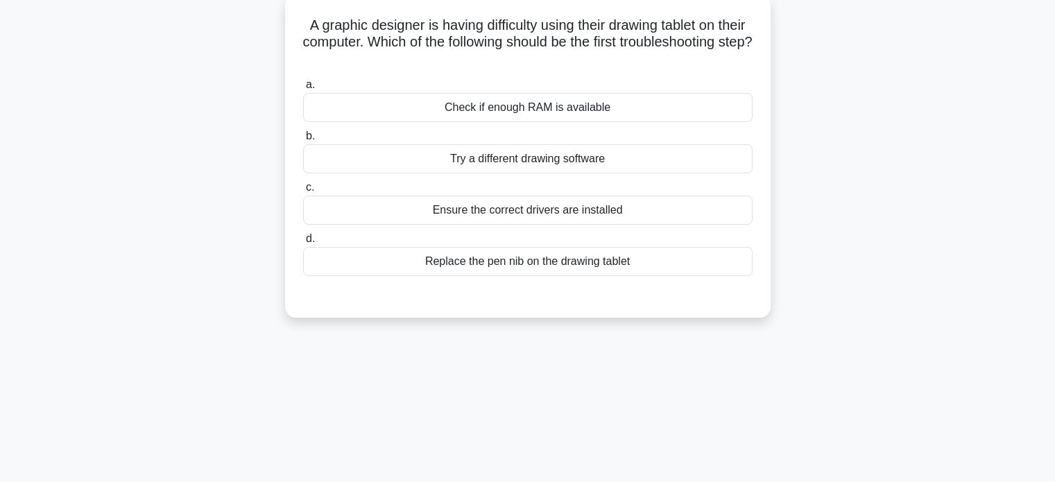
click at [613, 209] on div "Ensure the correct drivers are installed" at bounding box center [527, 210] width 449 height 29
click at [303, 192] on input "c. Ensure the correct drivers are installed" at bounding box center [303, 187] width 0 height 9
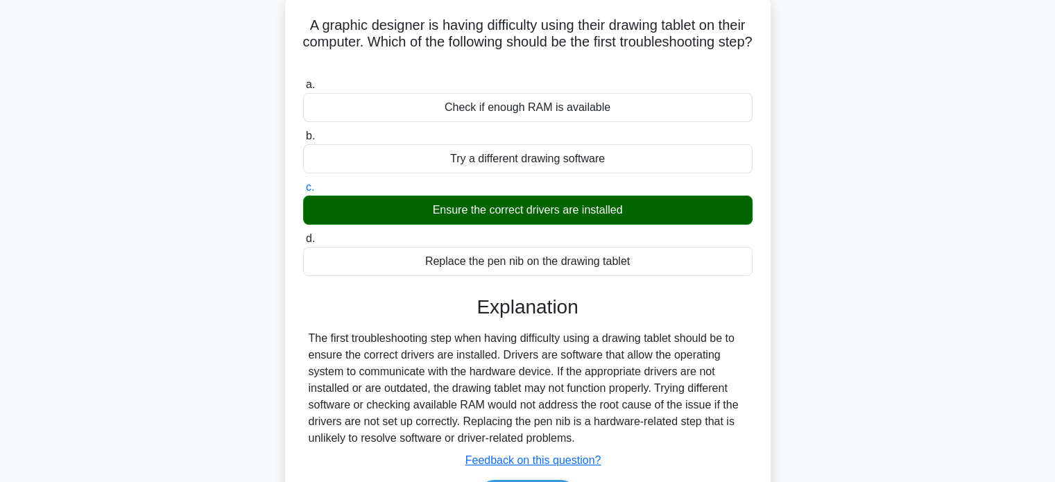
scroll to position [267, 0]
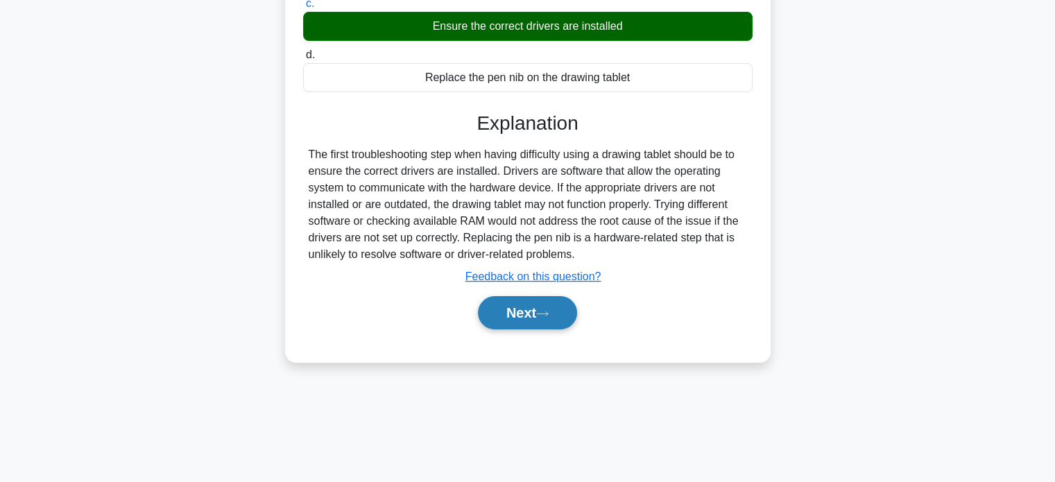
click at [544, 305] on button "Next" at bounding box center [527, 312] width 99 height 33
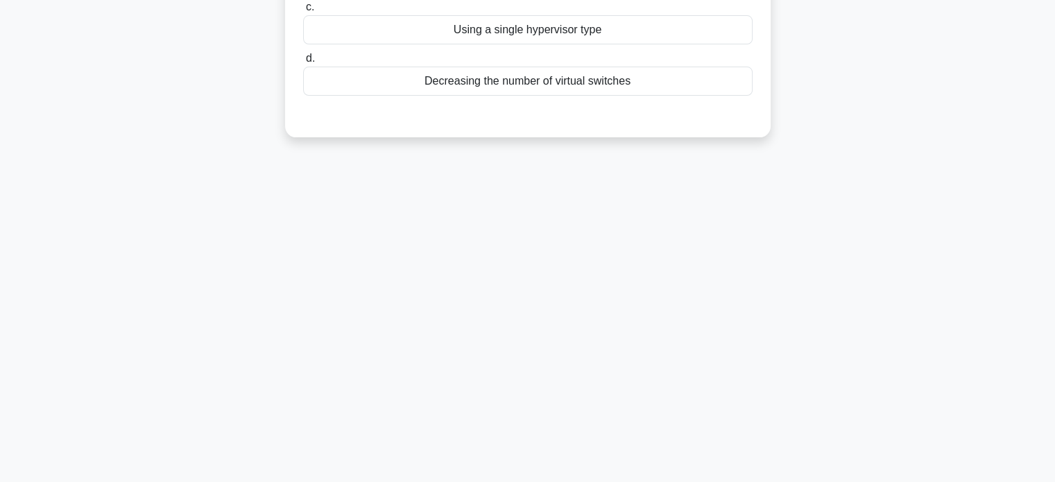
scroll to position [0, 0]
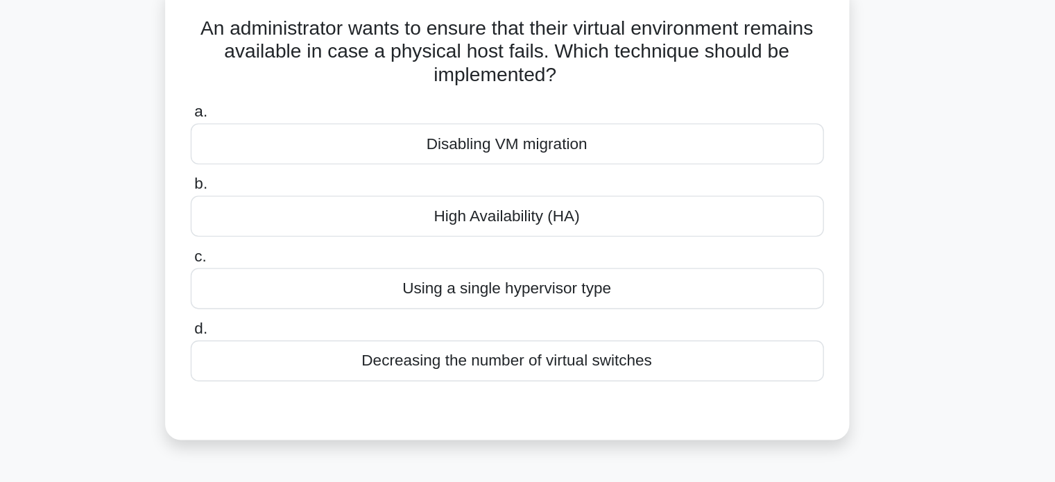
click at [553, 249] on div "High Availability (HA)" at bounding box center [527, 242] width 449 height 29
click at [303, 224] on input "b. High Availability (HA)" at bounding box center [303, 219] width 0 height 9
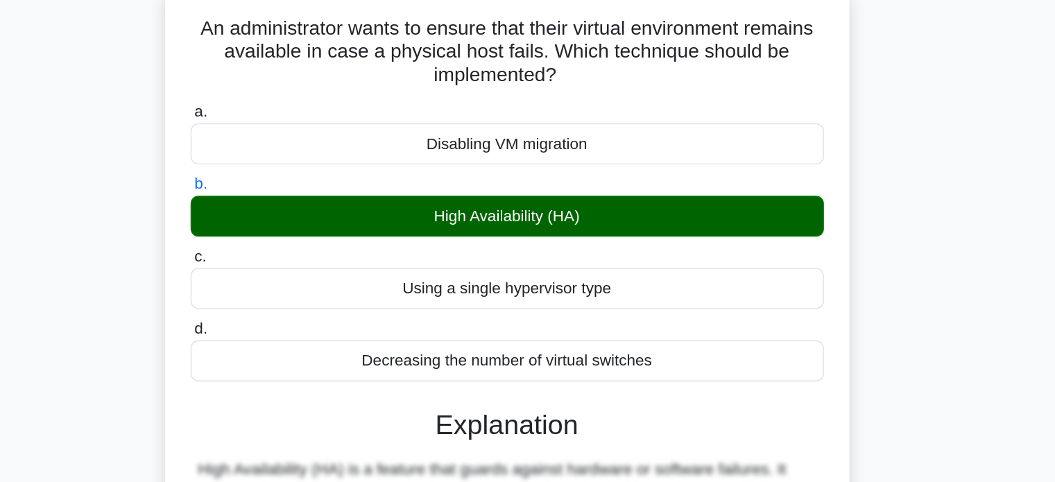
scroll to position [267, 0]
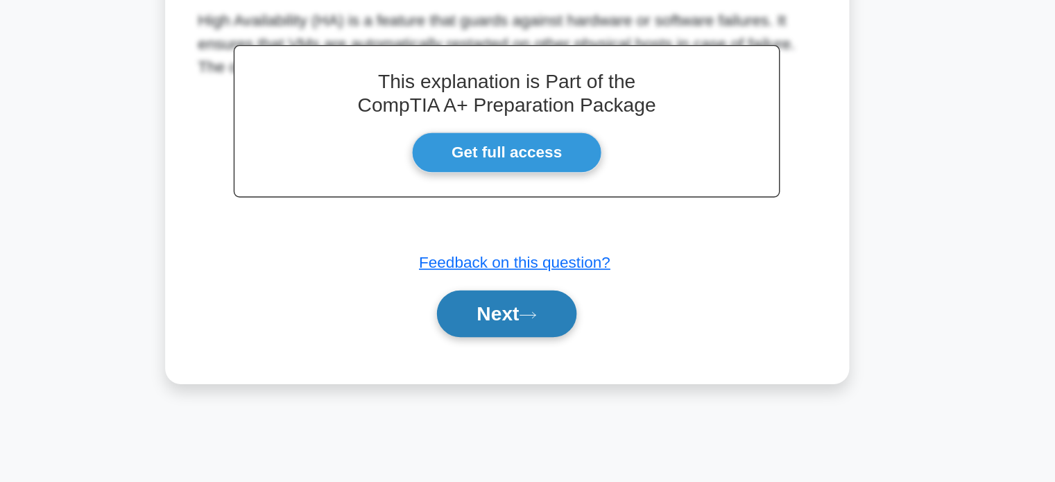
click at [523, 357] on button "Next" at bounding box center [527, 362] width 99 height 33
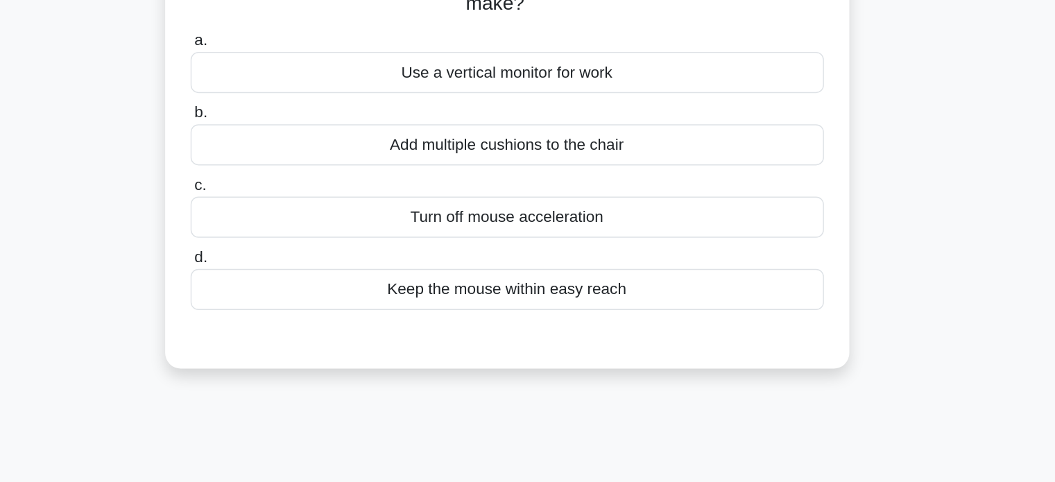
scroll to position [0, 0]
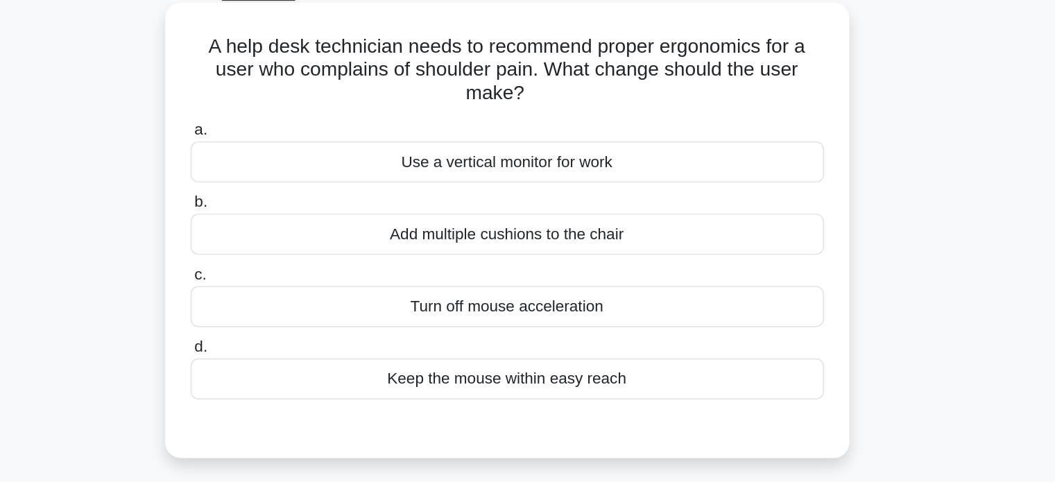
click at [597, 186] on div "Use a vertical monitor for work" at bounding box center [527, 190] width 449 height 29
click at [303, 173] on input "a. Use a vertical monitor for work" at bounding box center [303, 168] width 0 height 9
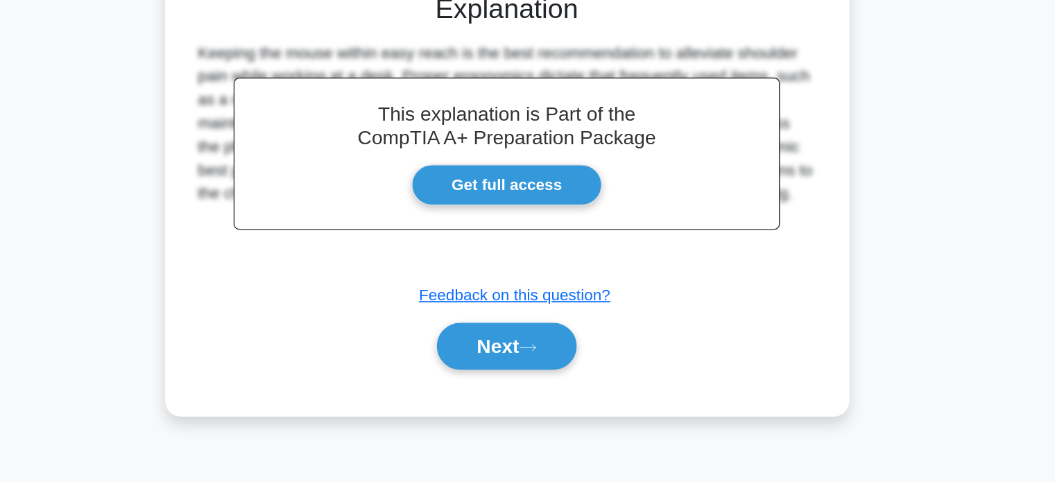
scroll to position [267, 0]
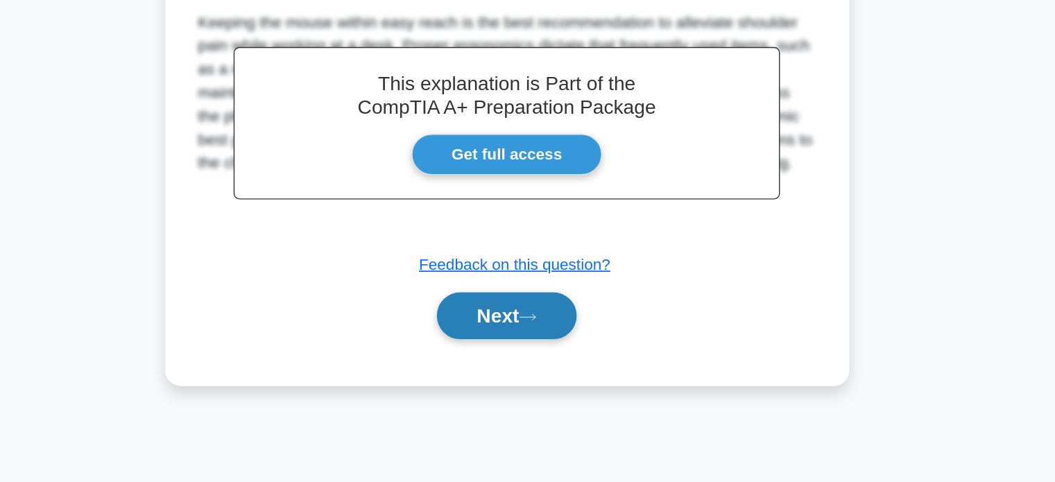
click at [559, 364] on button "Next" at bounding box center [527, 364] width 99 height 33
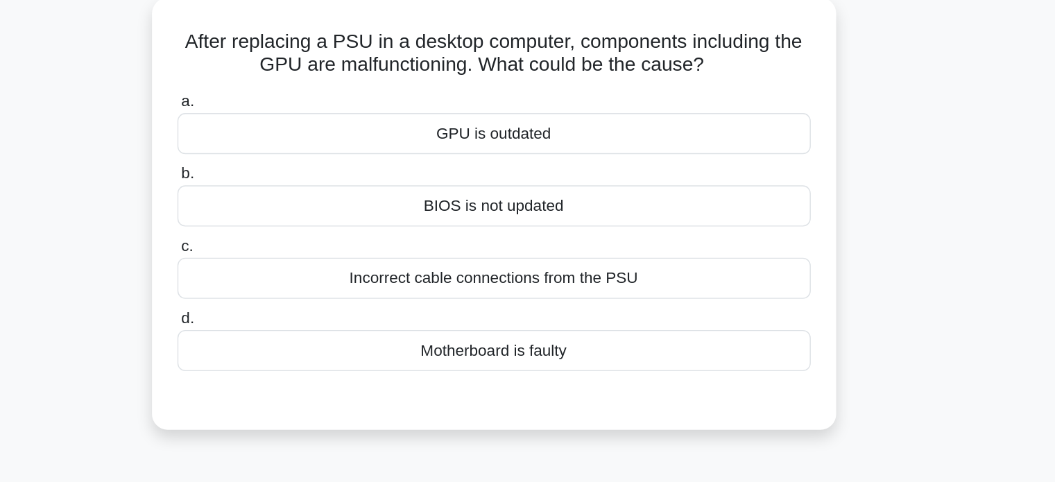
scroll to position [8, 0]
click at [571, 268] on div "Incorrect cable connections from the PSU" at bounding box center [527, 268] width 449 height 29
click at [303, 250] on input "c. Incorrect cable connections from the PSU" at bounding box center [303, 245] width 0 height 9
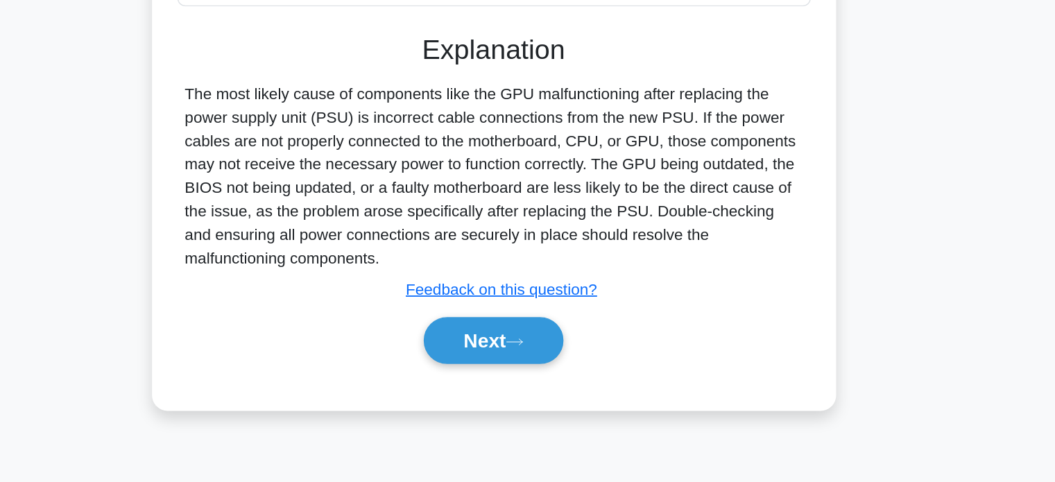
scroll to position [267, 0]
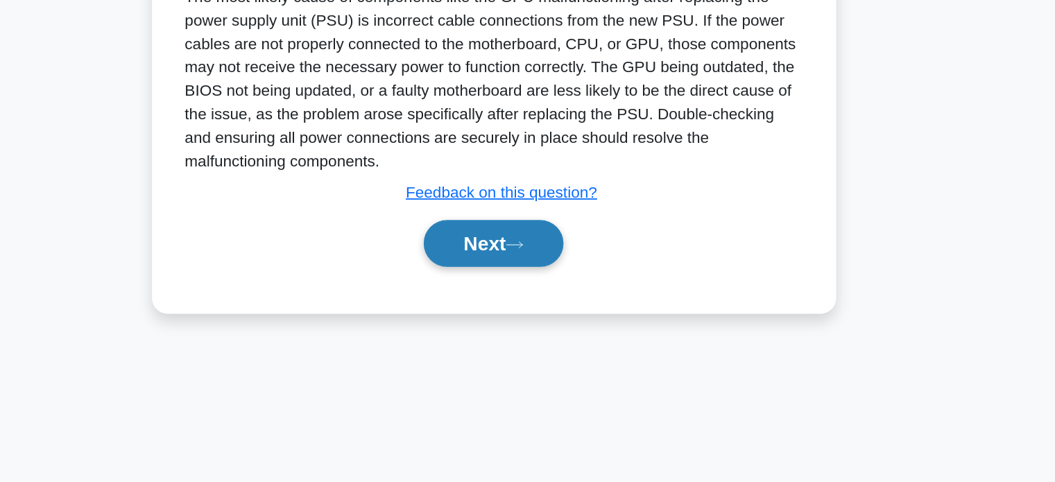
click at [547, 321] on button "Next" at bounding box center [527, 312] width 99 height 33
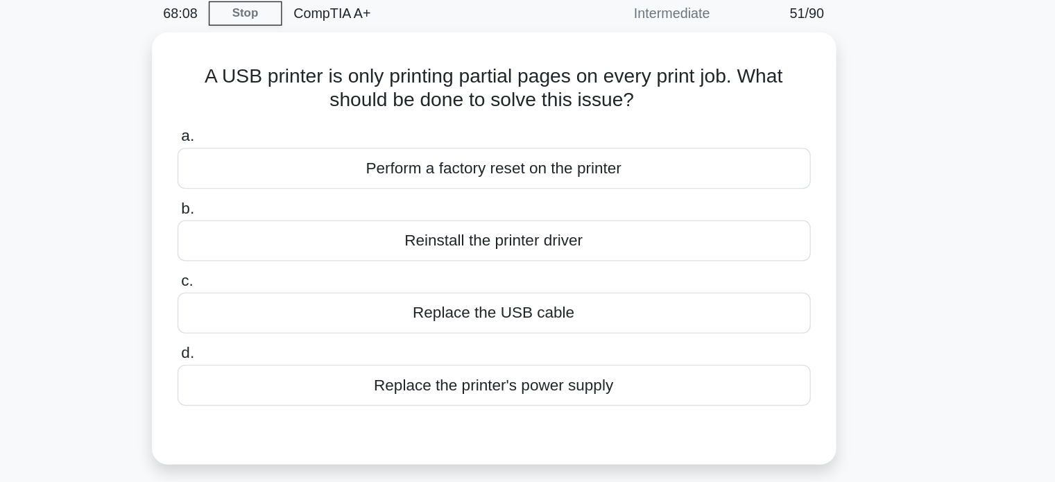
scroll to position [58, 0]
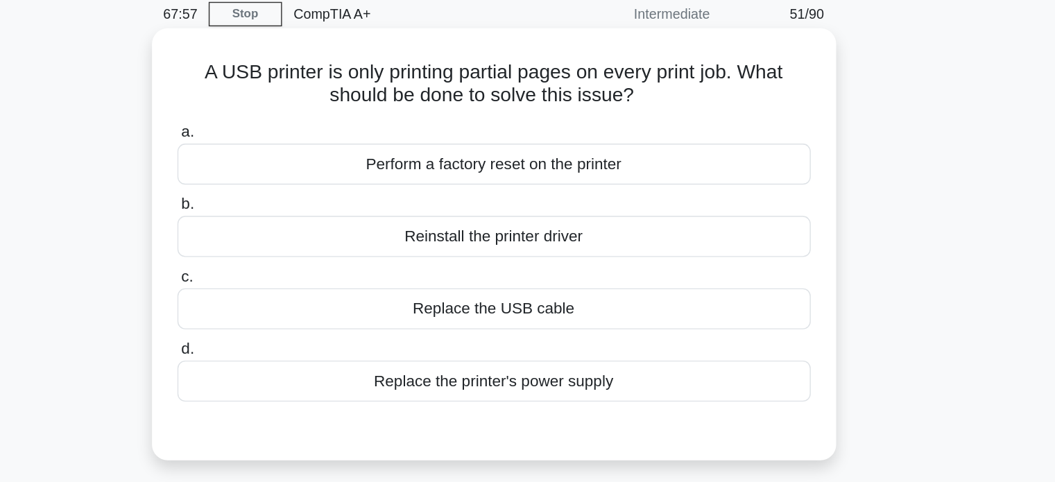
click at [611, 121] on div "Perform a factory reset on the printer" at bounding box center [527, 116] width 449 height 29
click at [303, 98] on input "a. Perform a factory reset on the printer" at bounding box center [303, 93] width 0 height 9
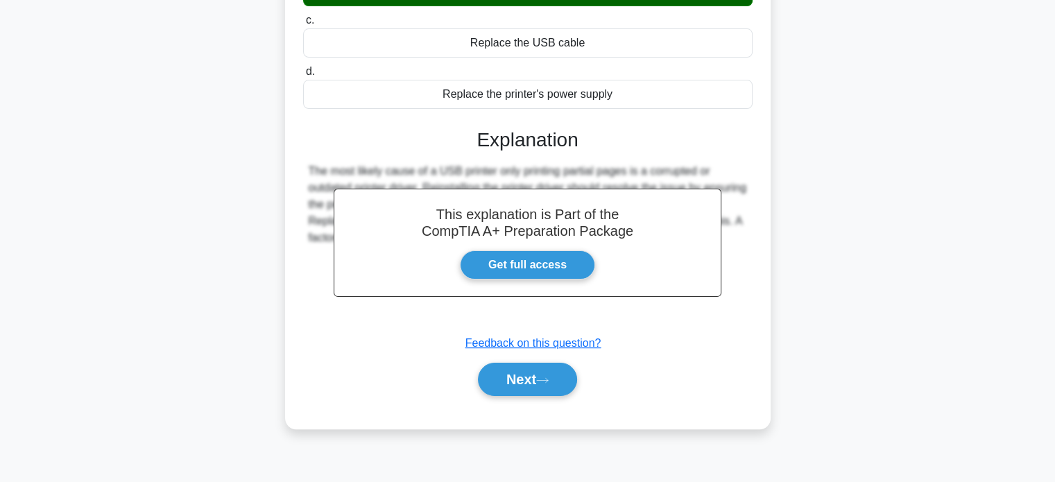
scroll to position [267, 0]
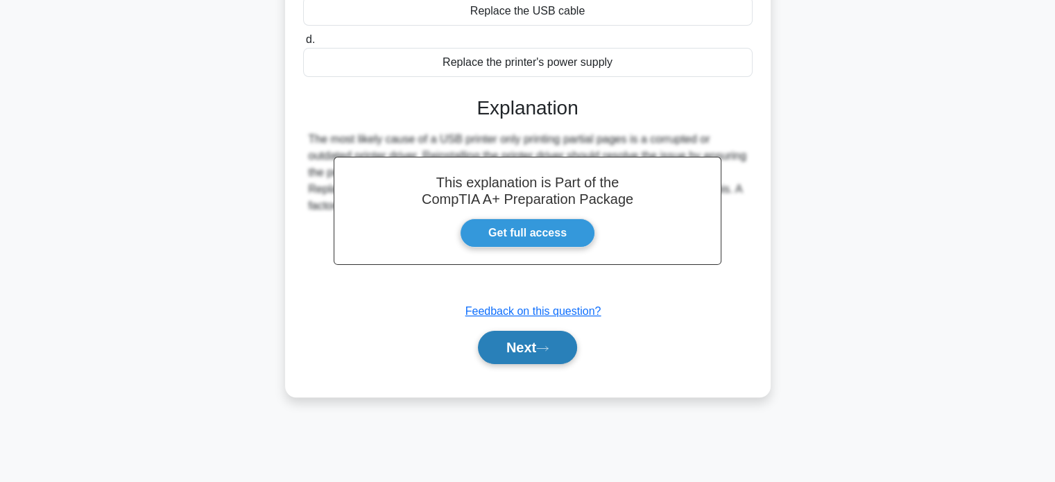
click at [540, 341] on button "Next" at bounding box center [527, 347] width 99 height 33
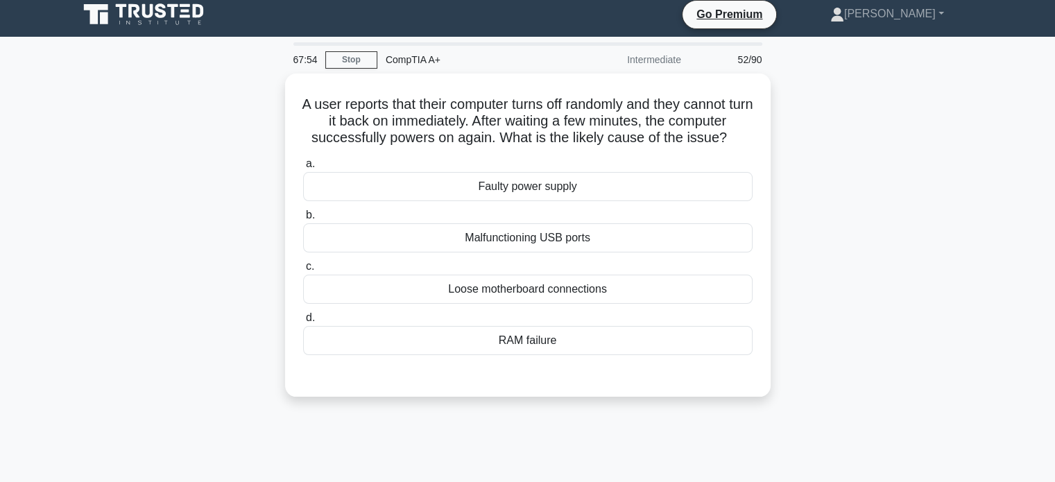
scroll to position [0, 0]
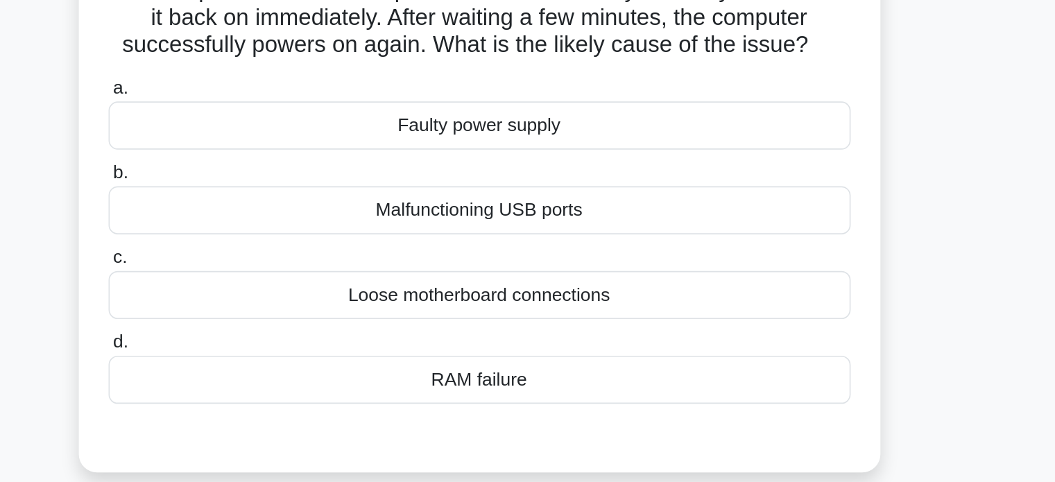
click at [582, 200] on div "Faulty power supply" at bounding box center [527, 190] width 449 height 29
click at [303, 173] on input "a. Faulty power supply" at bounding box center [303, 168] width 0 height 9
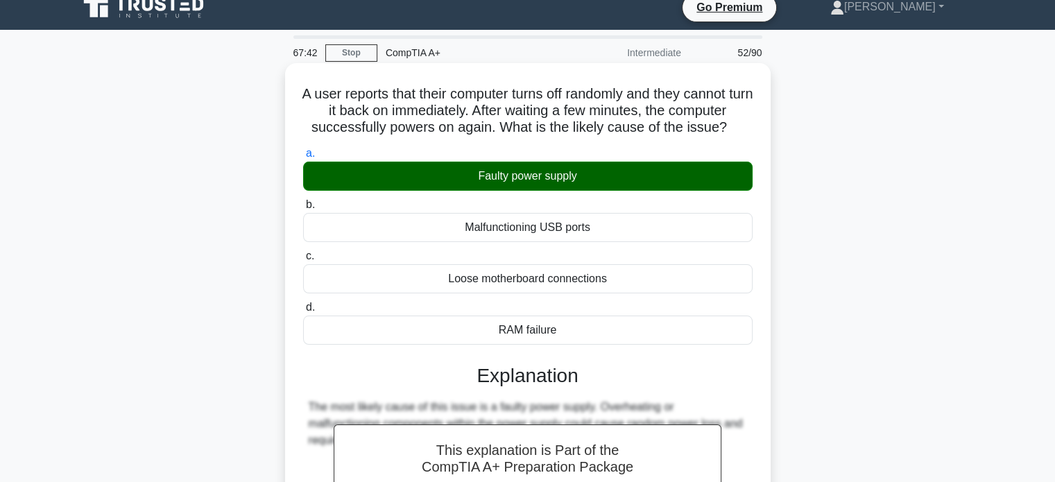
scroll to position [267, 0]
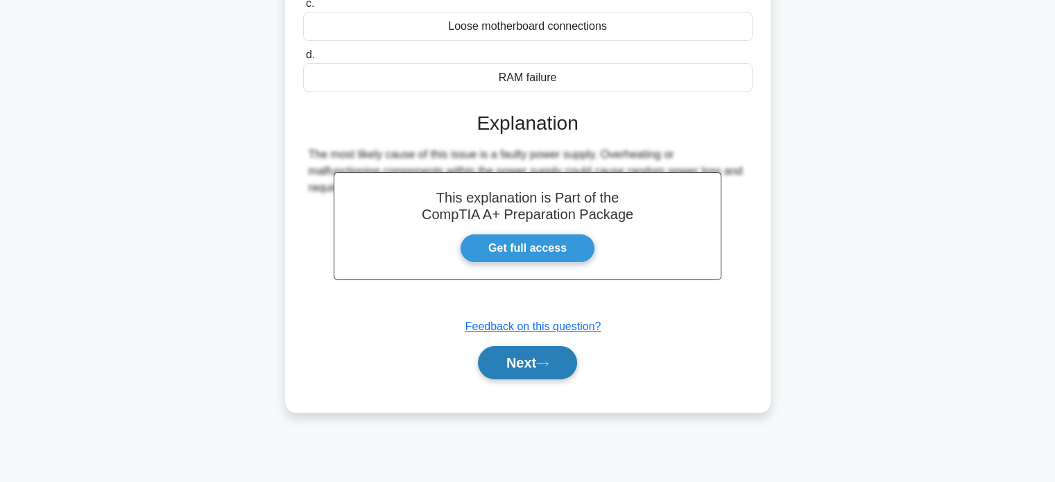
click at [522, 360] on button "Next" at bounding box center [527, 362] width 99 height 33
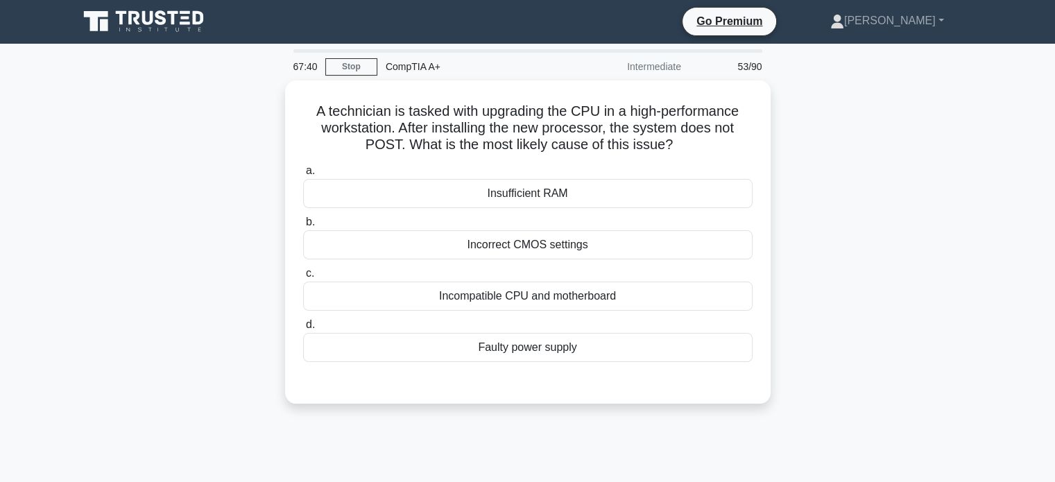
scroll to position [0, 0]
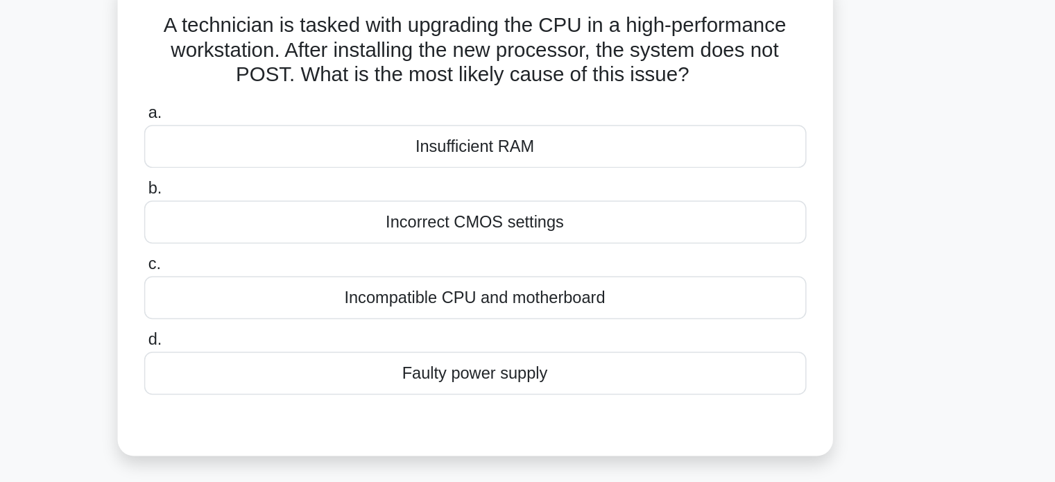
click at [556, 282] on div "Incompatible CPU and motherboard" at bounding box center [527, 293] width 449 height 29
click at [303, 275] on input "c. Incompatible CPU and motherboard" at bounding box center [303, 270] width 0 height 9
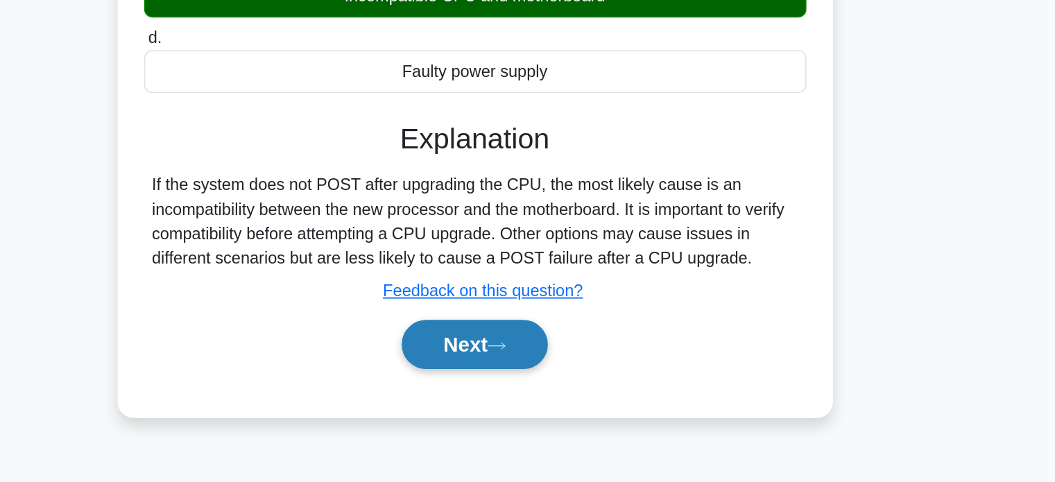
scroll to position [151, 0]
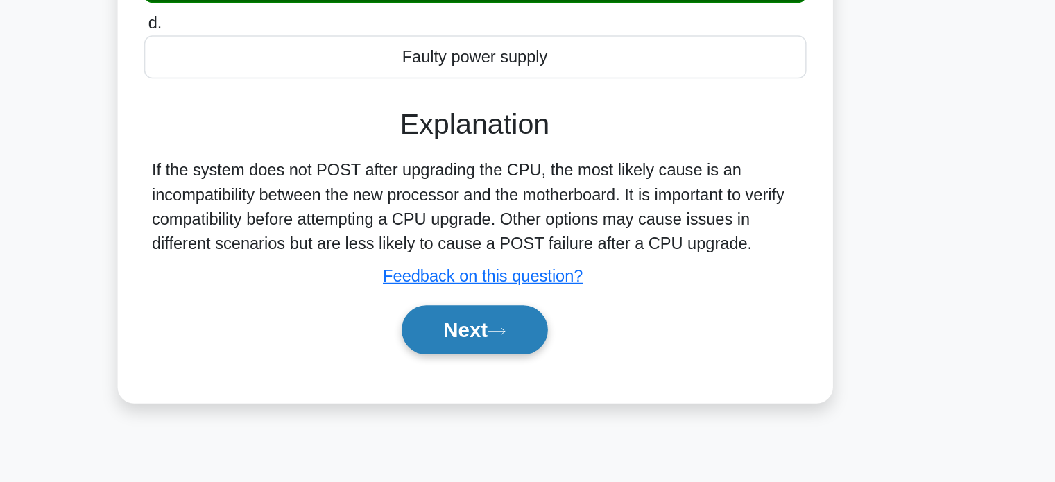
click at [539, 380] on button "Next" at bounding box center [527, 378] width 99 height 33
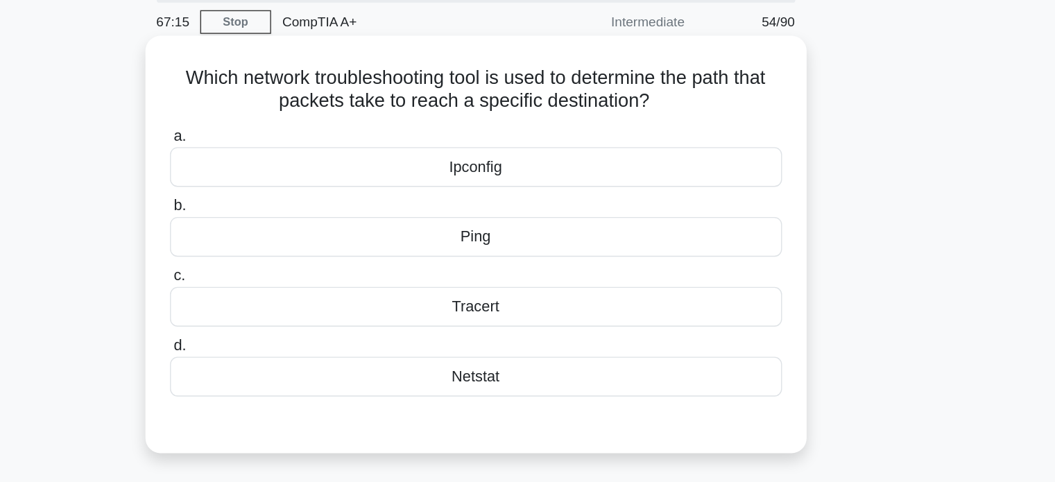
scroll to position [32, 0]
click at [533, 248] on div "Tracert" at bounding box center [527, 244] width 449 height 29
click at [303, 227] on input "c. Tracert" at bounding box center [303, 222] width 0 height 9
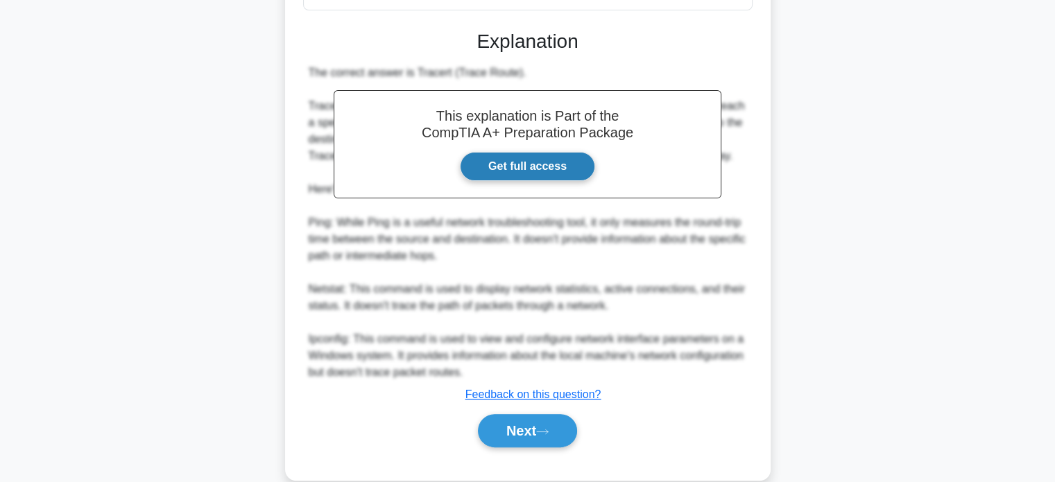
scroll to position [340, 0]
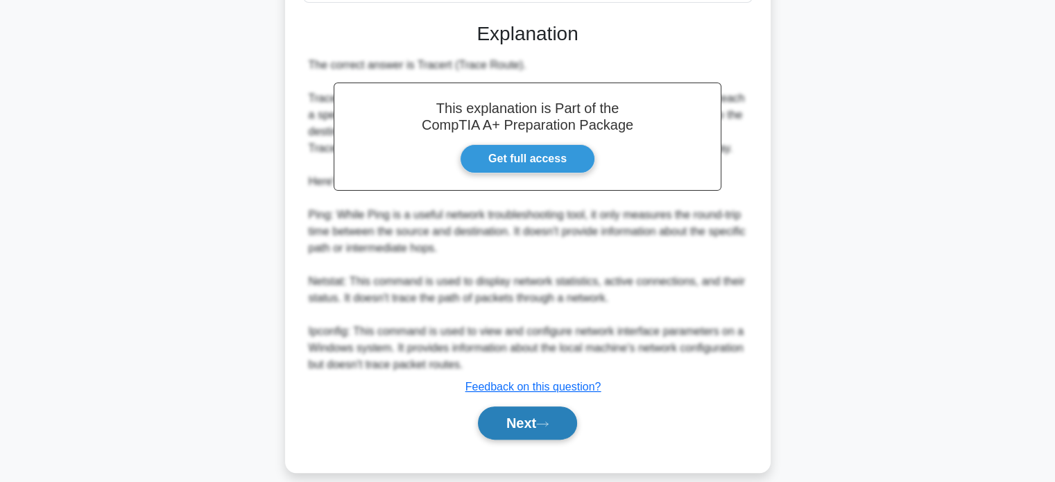
click at [497, 414] on button "Next" at bounding box center [527, 422] width 99 height 33
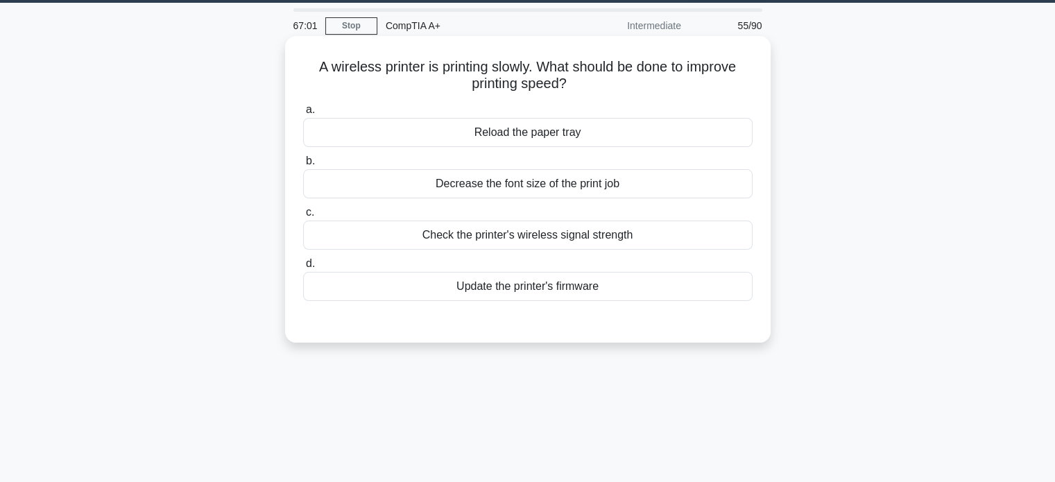
scroll to position [42, 0]
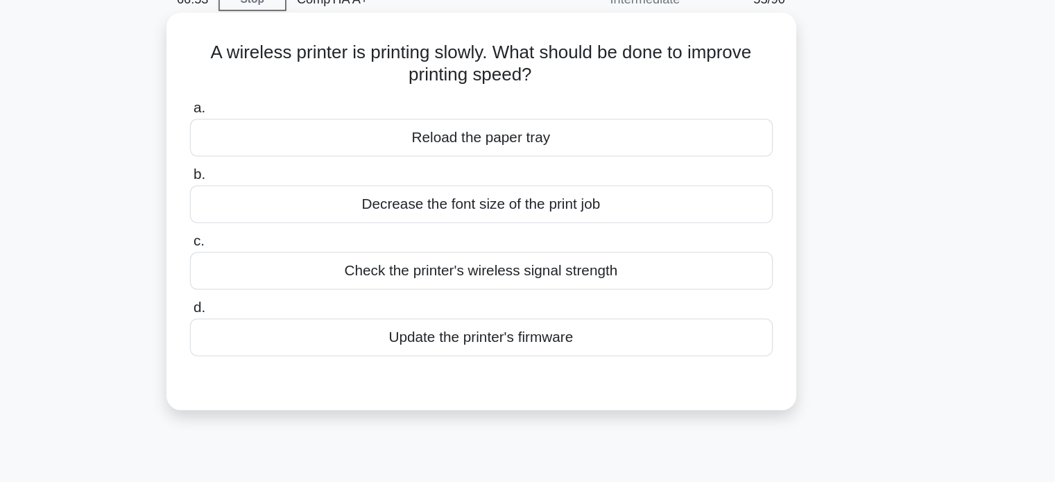
click at [598, 239] on div "Check the printer's wireless signal strength" at bounding box center [527, 235] width 449 height 29
click at [303, 217] on input "c. Check the printer's wireless signal strength" at bounding box center [303, 212] width 0 height 9
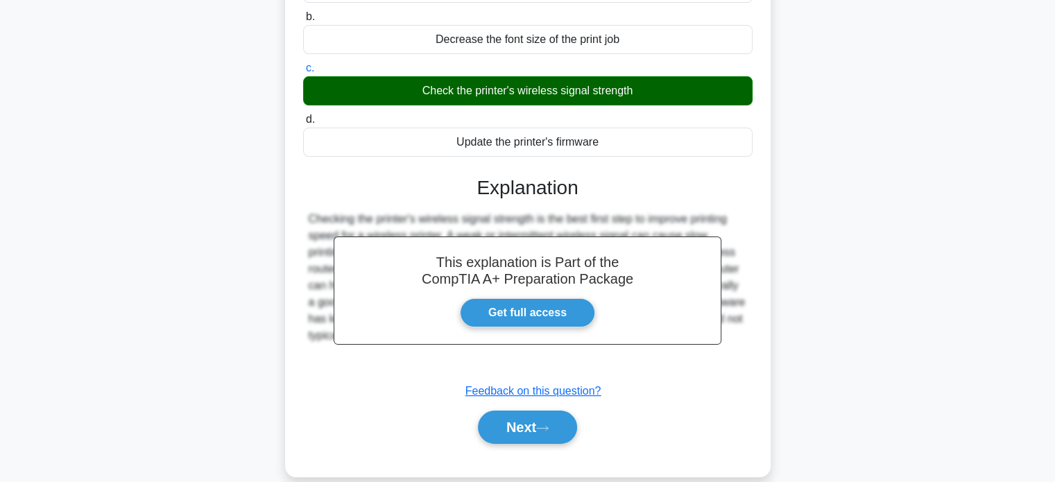
scroll to position [267, 0]
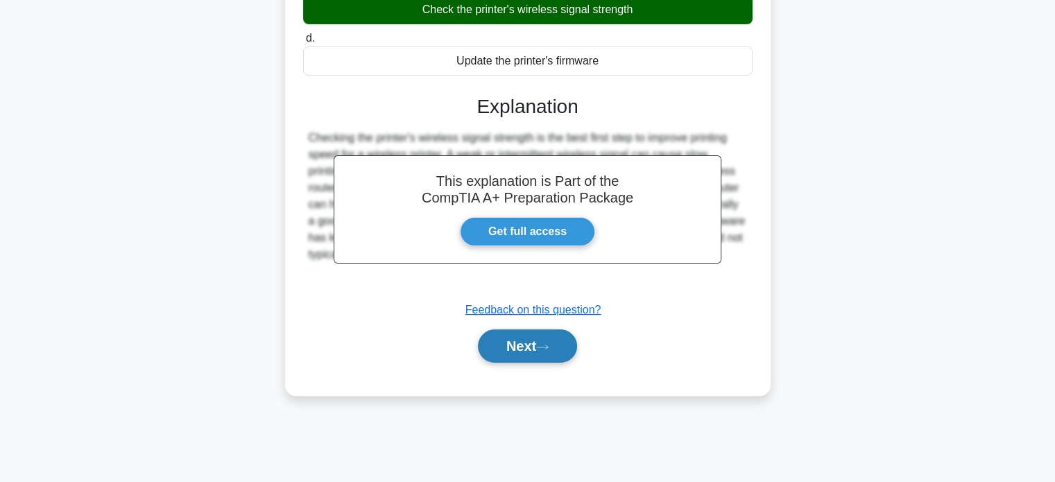
click at [557, 346] on button "Next" at bounding box center [527, 345] width 99 height 33
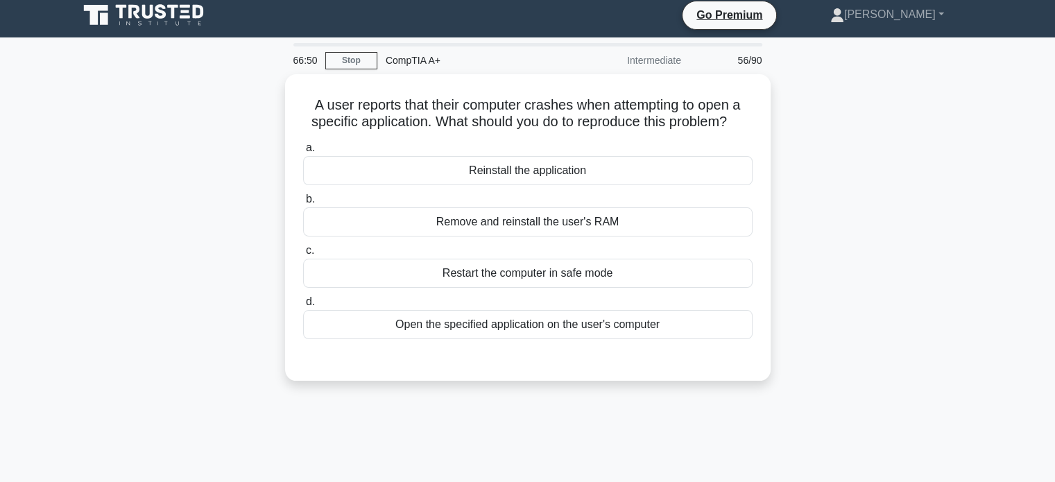
scroll to position [0, 0]
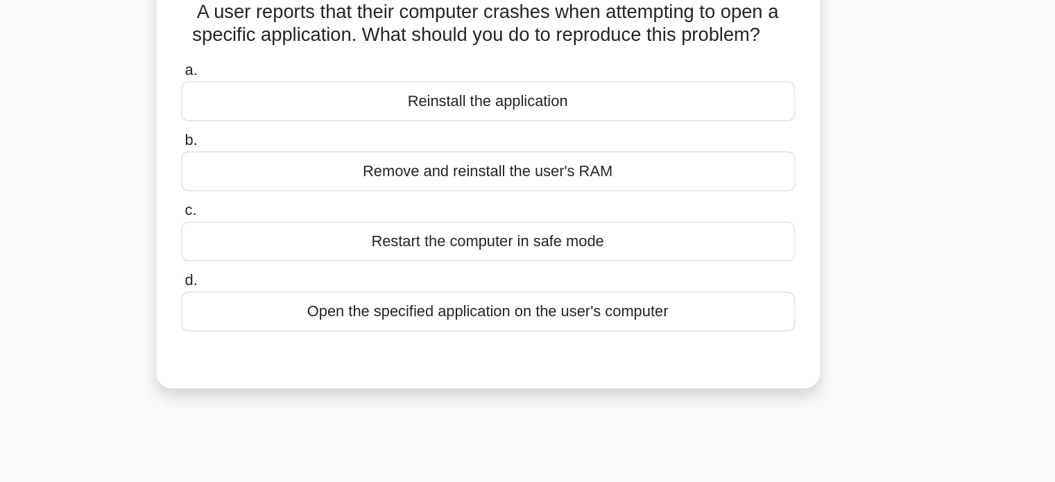
click at [587, 280] on div "Restart the computer in safe mode" at bounding box center [527, 276] width 449 height 29
click at [303, 259] on input "c. Restart the computer in safe mode" at bounding box center [303, 254] width 0 height 9
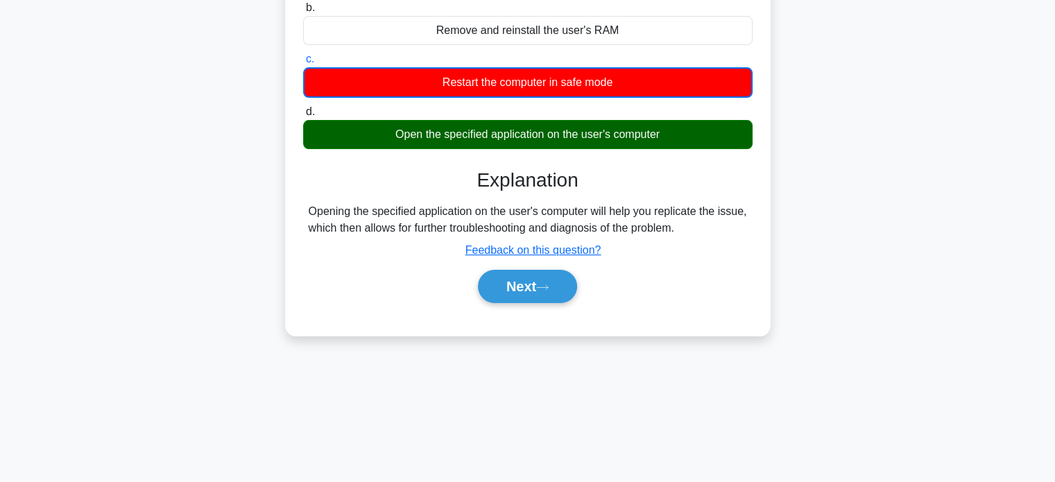
scroll to position [239, 0]
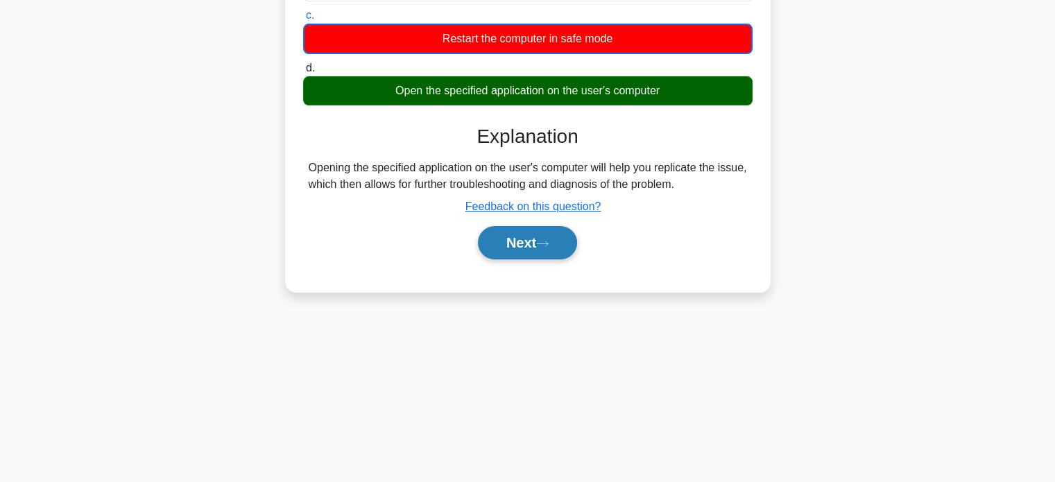
click at [551, 252] on button "Next" at bounding box center [527, 242] width 99 height 33
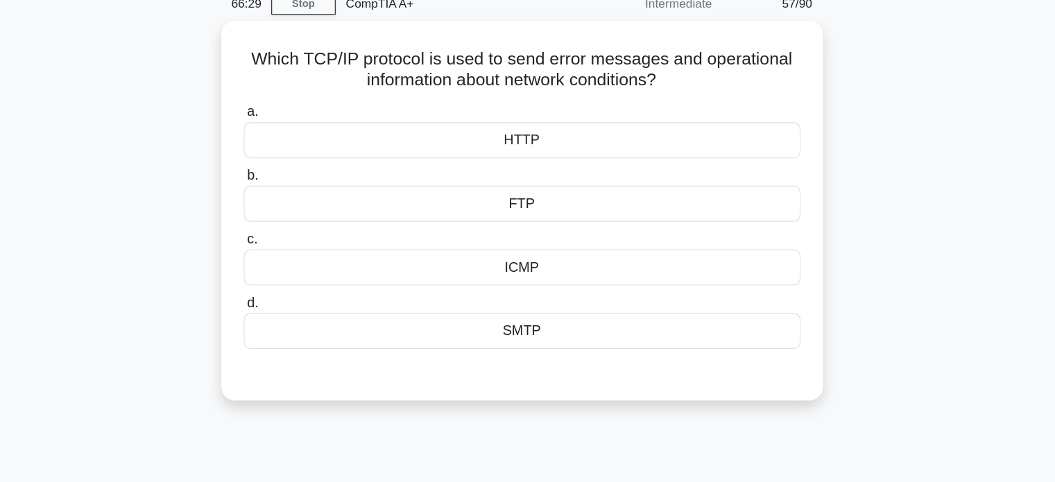
scroll to position [16, 0]
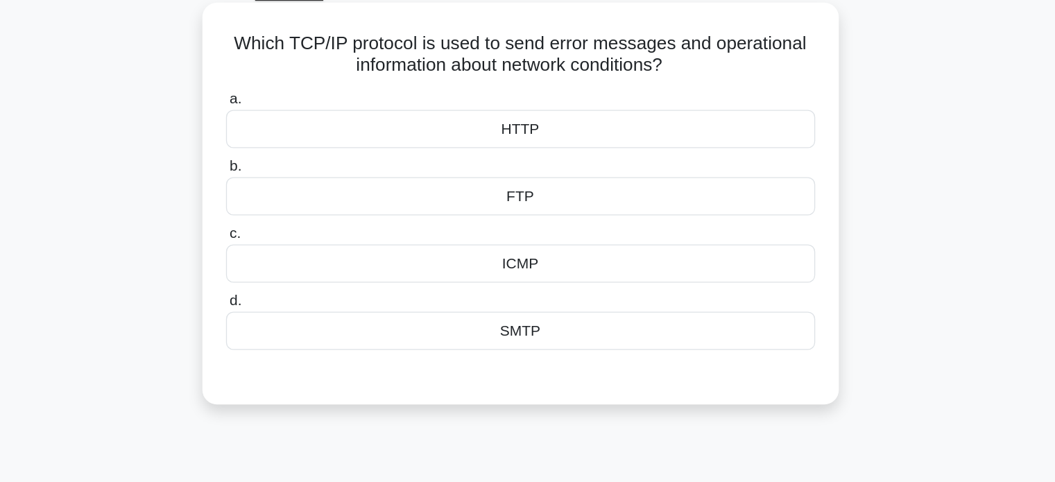
click at [544, 167] on div "HTTP" at bounding box center [527, 158] width 449 height 29
click at [303, 140] on input "a. HTTP" at bounding box center [303, 135] width 0 height 9
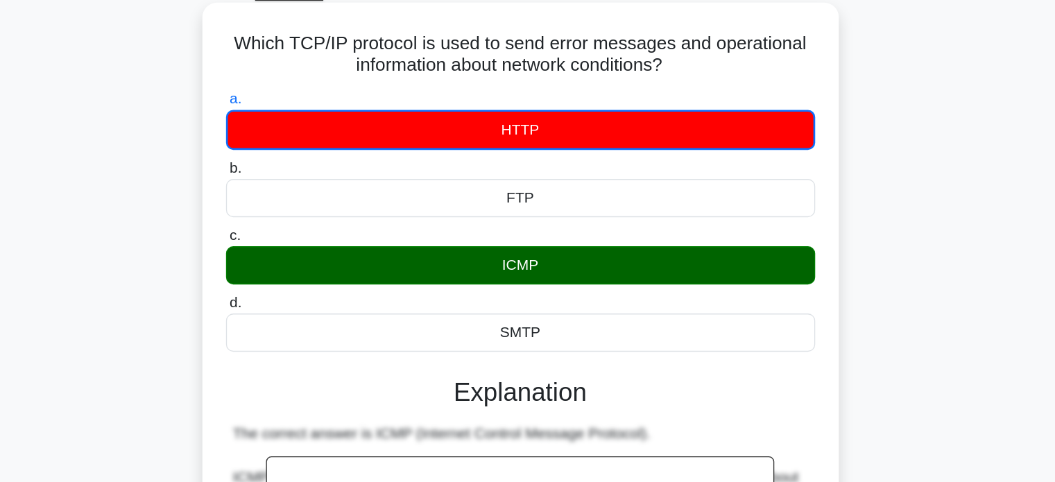
click at [544, 167] on div "HTTP" at bounding box center [527, 159] width 449 height 31
click at [303, 140] on input "a. HTTP" at bounding box center [303, 135] width 0 height 9
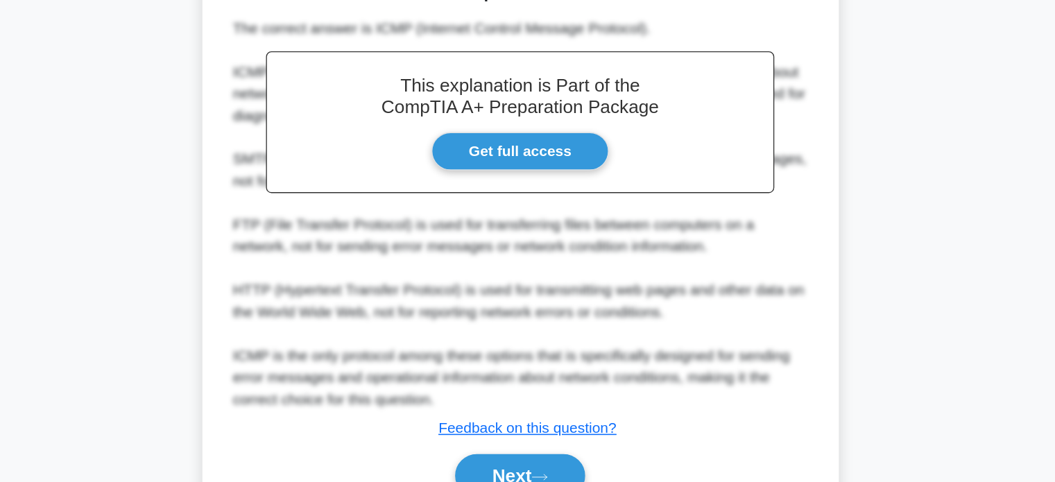
scroll to position [276, 0]
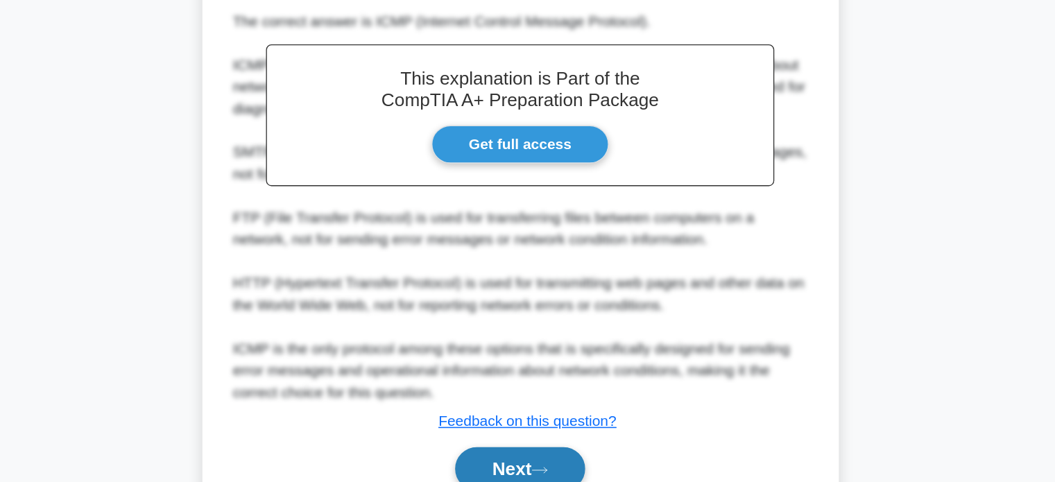
click at [538, 477] on button "Next" at bounding box center [527, 471] width 99 height 33
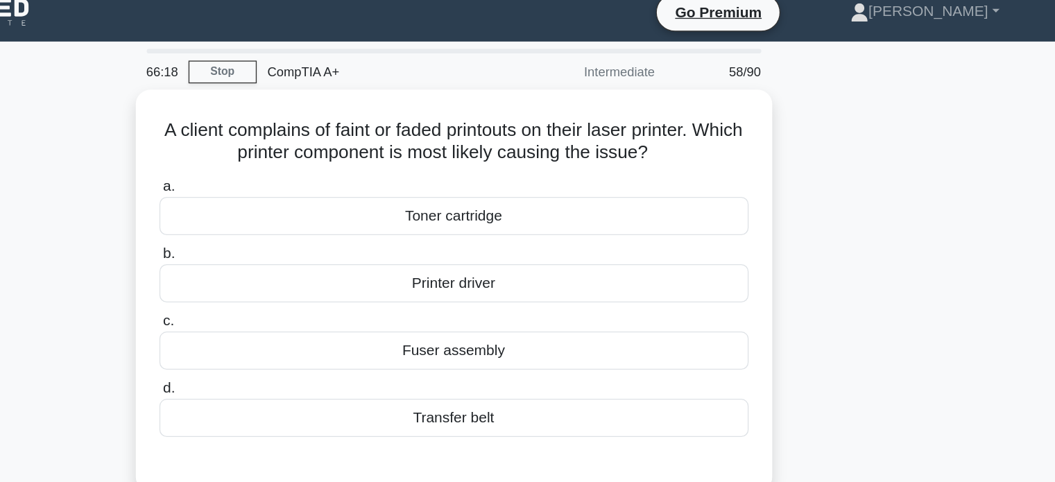
scroll to position [0, 0]
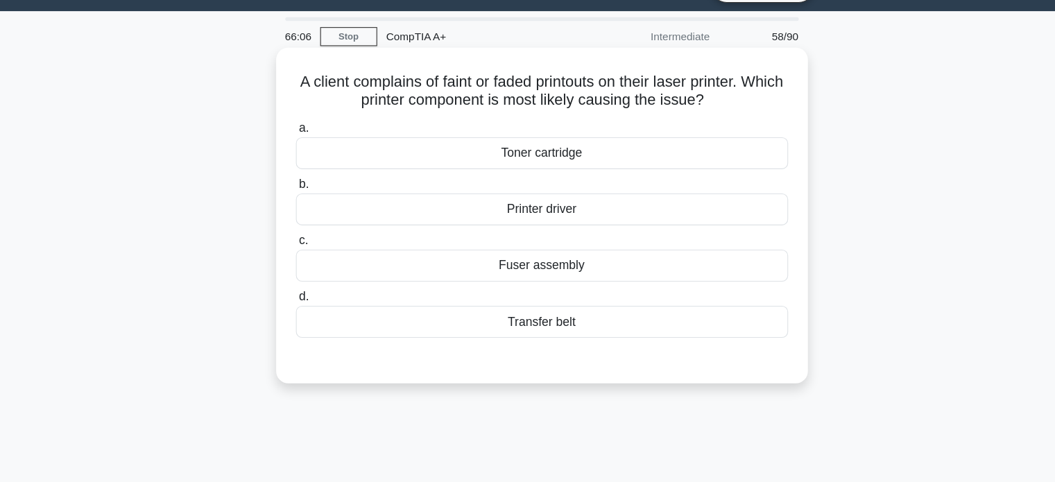
click at [538, 178] on div "Toner cartridge" at bounding box center [527, 174] width 449 height 29
click at [303, 156] on input "a. Toner cartridge" at bounding box center [303, 151] width 0 height 9
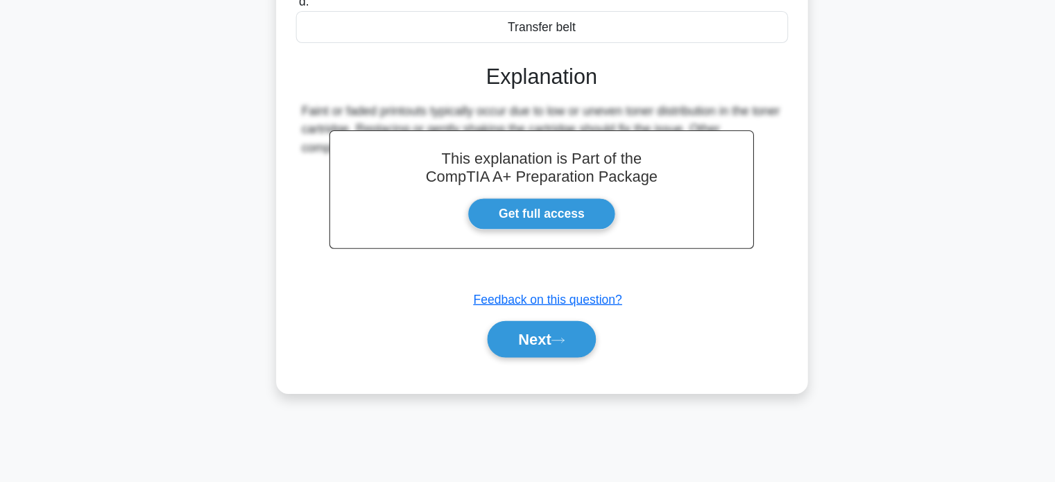
scroll to position [267, 0]
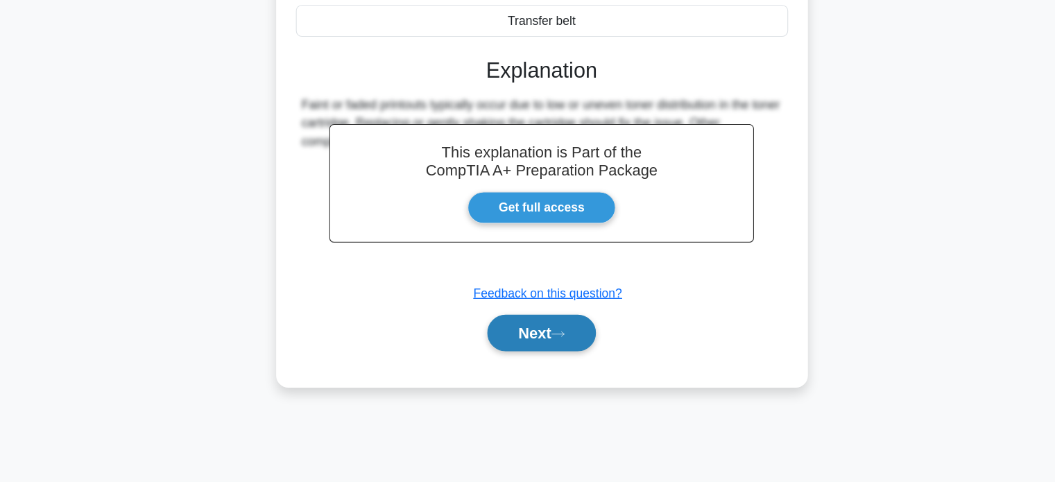
click at [519, 346] on button "Next" at bounding box center [527, 345] width 99 height 33
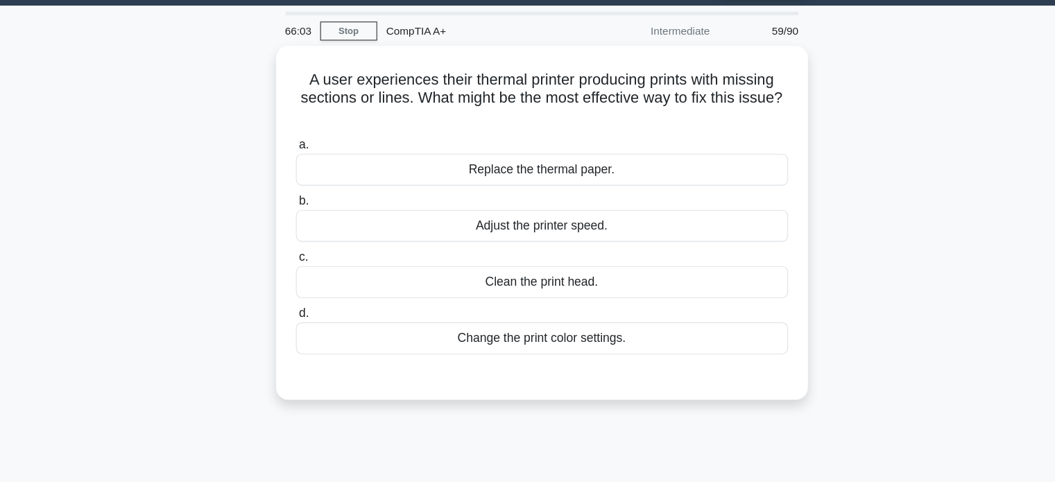
scroll to position [35, 0]
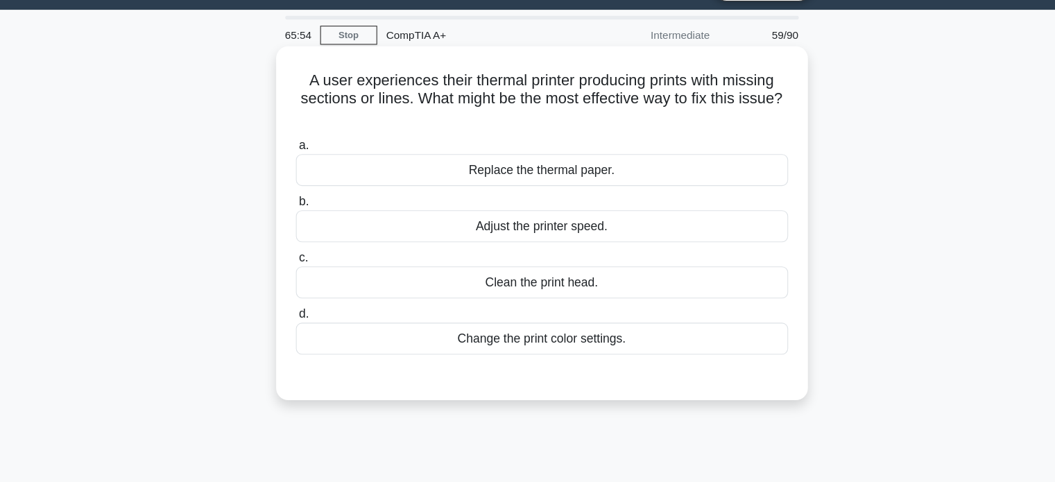
click at [555, 246] on div "Clean the print head." at bounding box center [527, 257] width 449 height 29
click at [303, 240] on input "c. Clean the print head." at bounding box center [303, 235] width 0 height 9
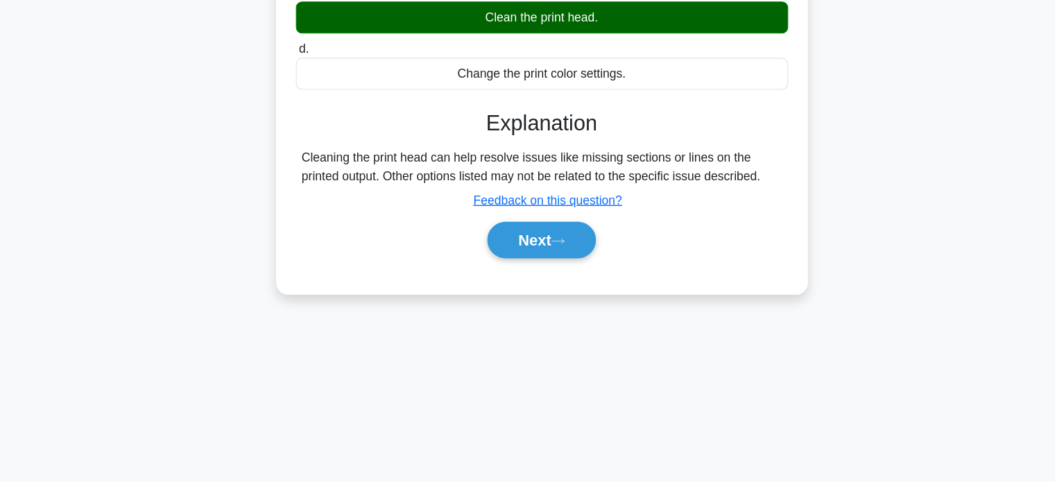
scroll to position [267, 0]
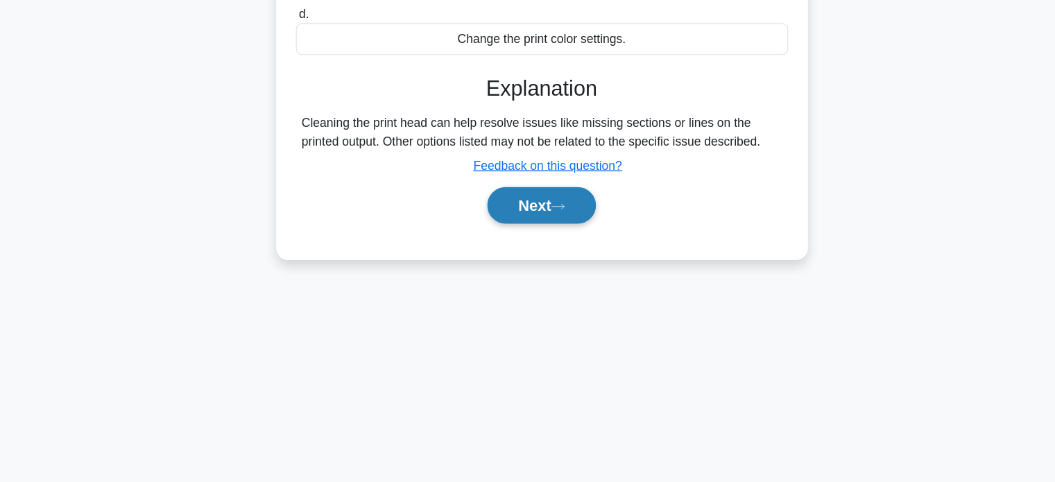
click at [548, 225] on button "Next" at bounding box center [527, 229] width 99 height 33
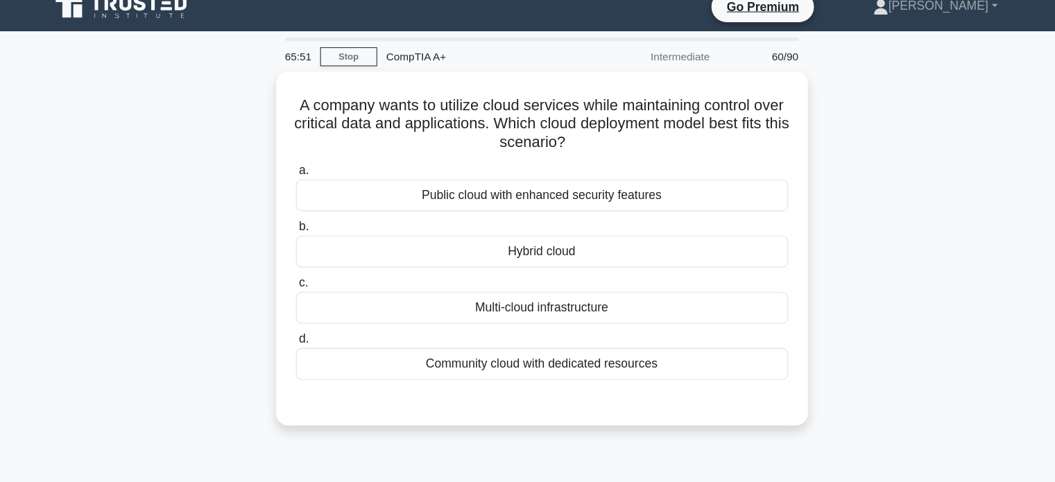
scroll to position [0, 0]
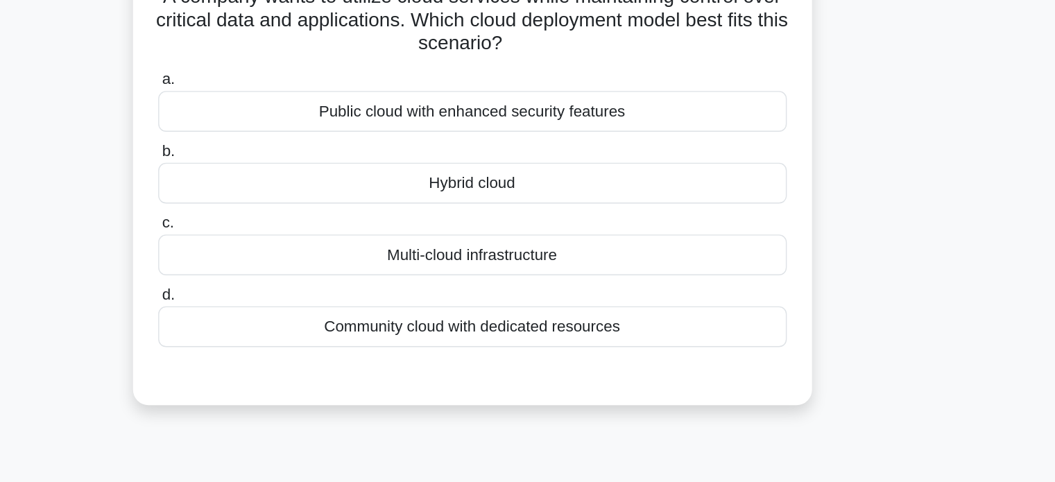
click at [553, 248] on div "Hybrid cloud" at bounding box center [527, 242] width 449 height 29
click at [303, 224] on input "b. Hybrid cloud" at bounding box center [303, 219] width 0 height 9
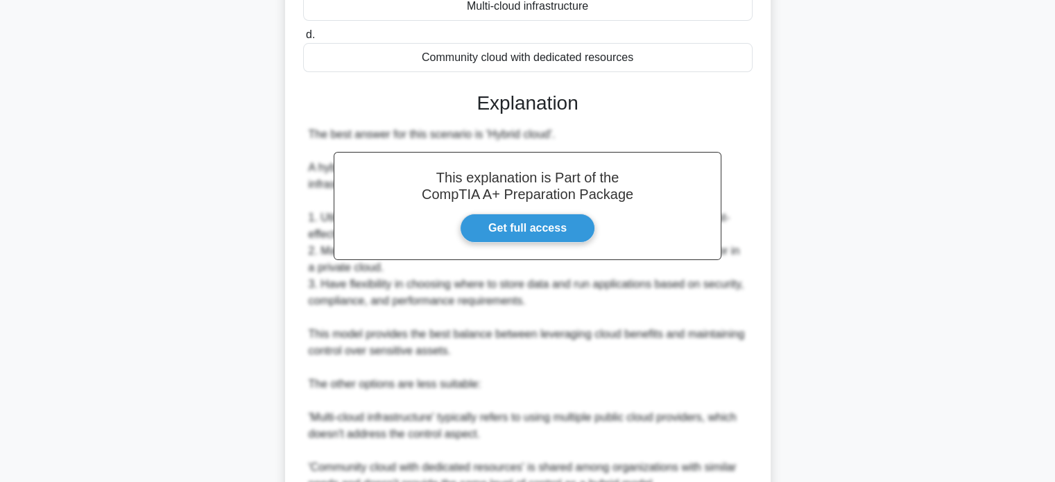
scroll to position [488, 0]
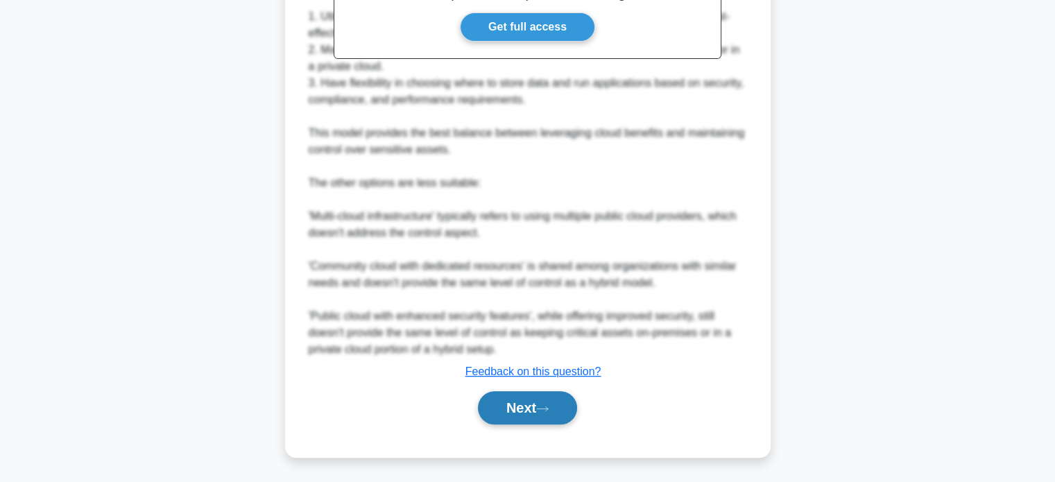
click at [511, 418] on button "Next" at bounding box center [527, 407] width 99 height 33
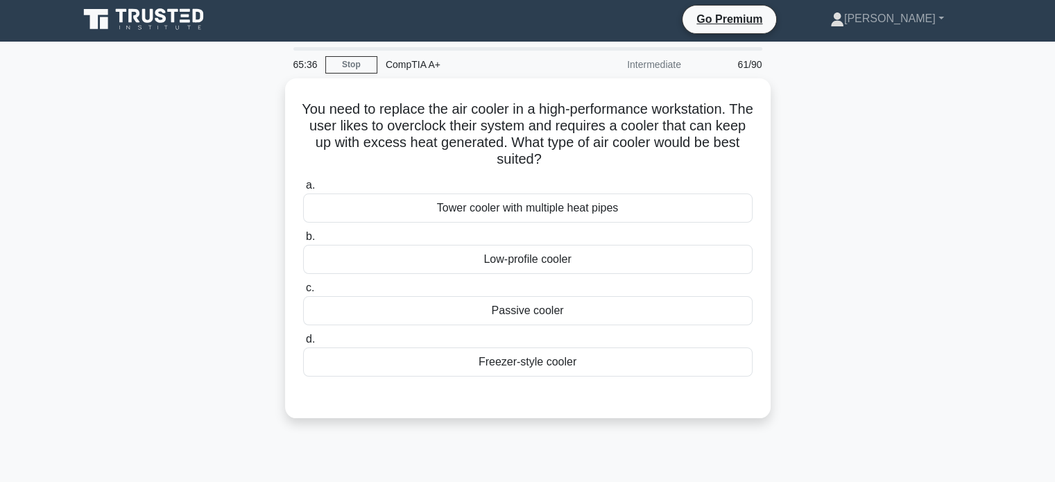
scroll to position [0, 0]
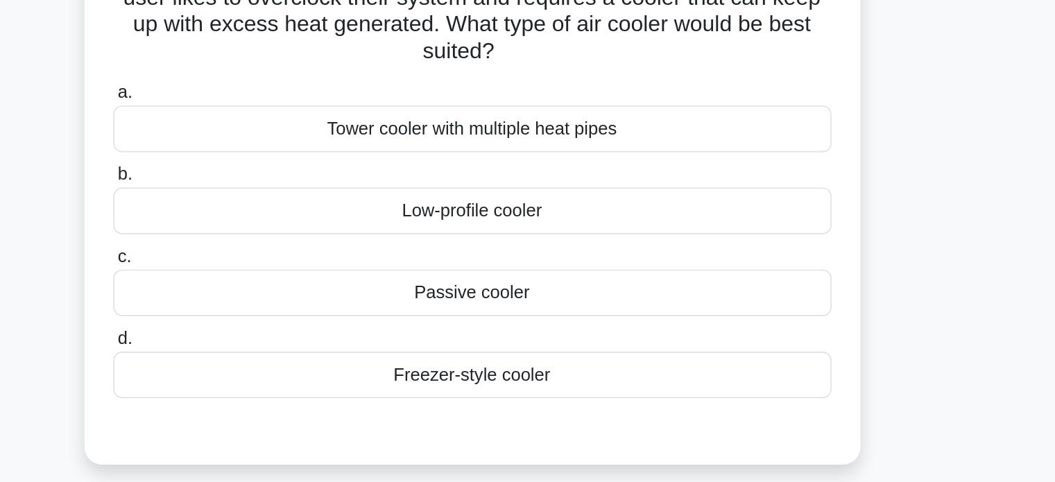
click at [546, 310] on div "Passive cooler" at bounding box center [527, 309] width 449 height 29
click at [303, 292] on input "c. Passive cooler" at bounding box center [303, 287] width 0 height 9
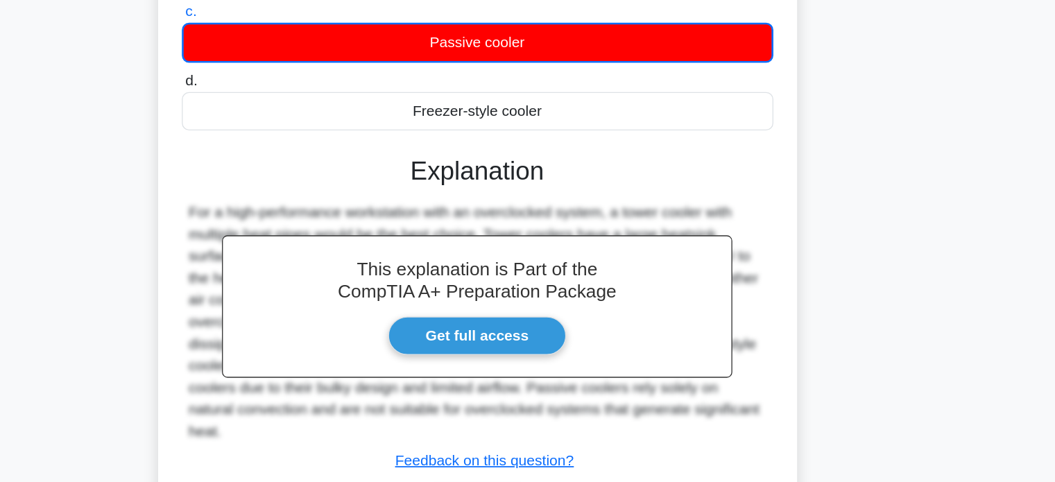
scroll to position [267, 0]
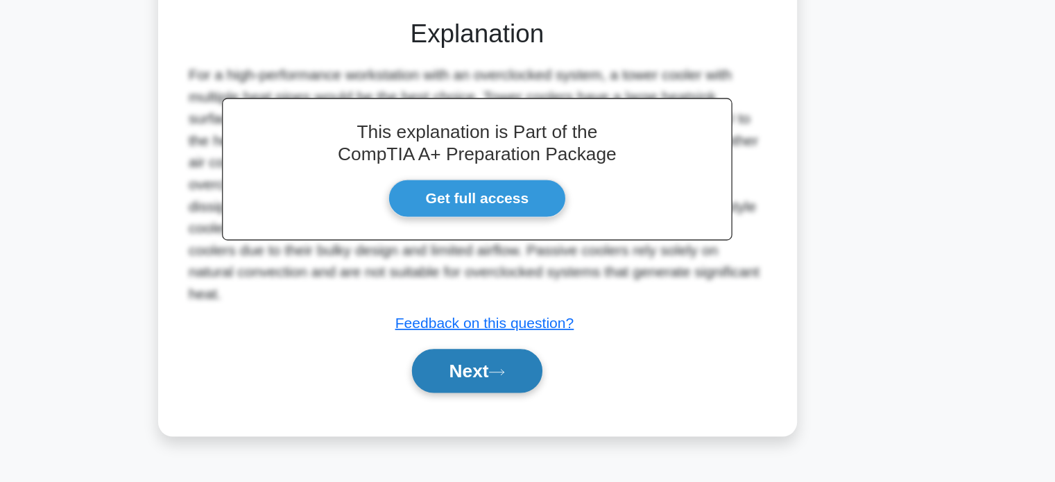
click at [533, 381] on button "Next" at bounding box center [527, 397] width 99 height 33
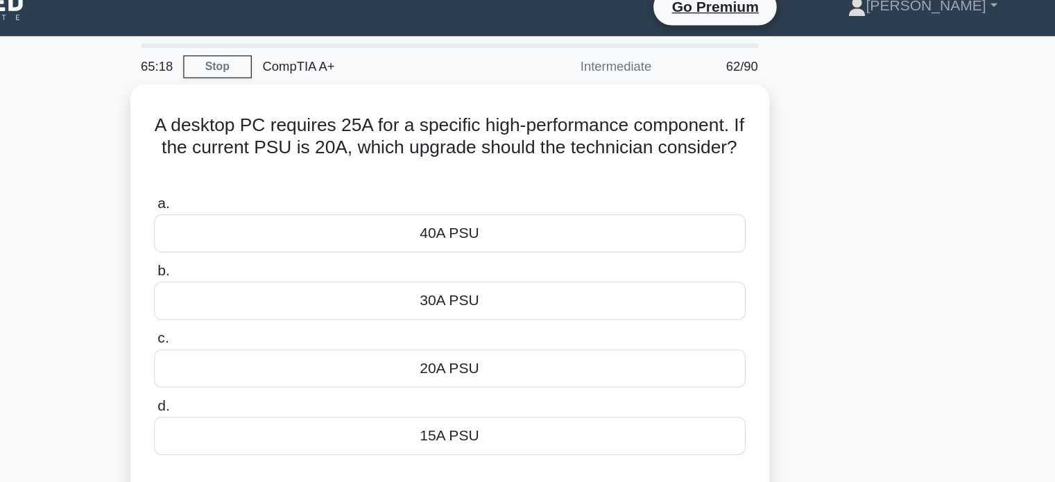
scroll to position [0, 0]
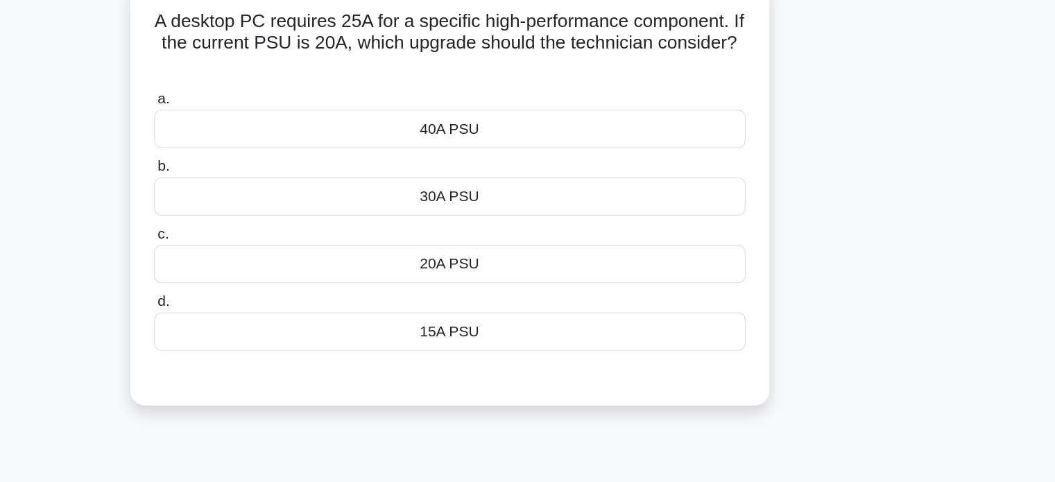
click at [538, 248] on div "30A PSU" at bounding box center [527, 242] width 449 height 29
click at [303, 224] on input "b. 30A PSU" at bounding box center [303, 219] width 0 height 9
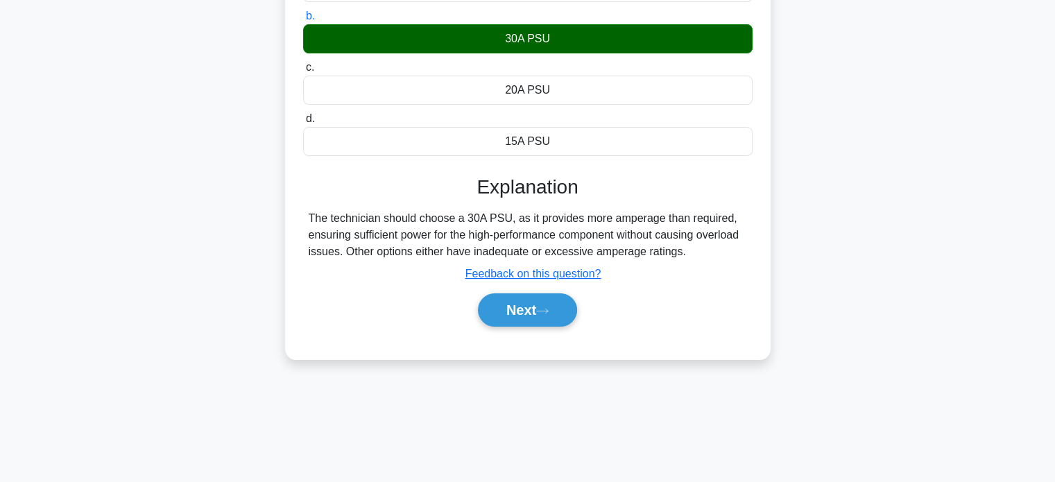
scroll to position [237, 0]
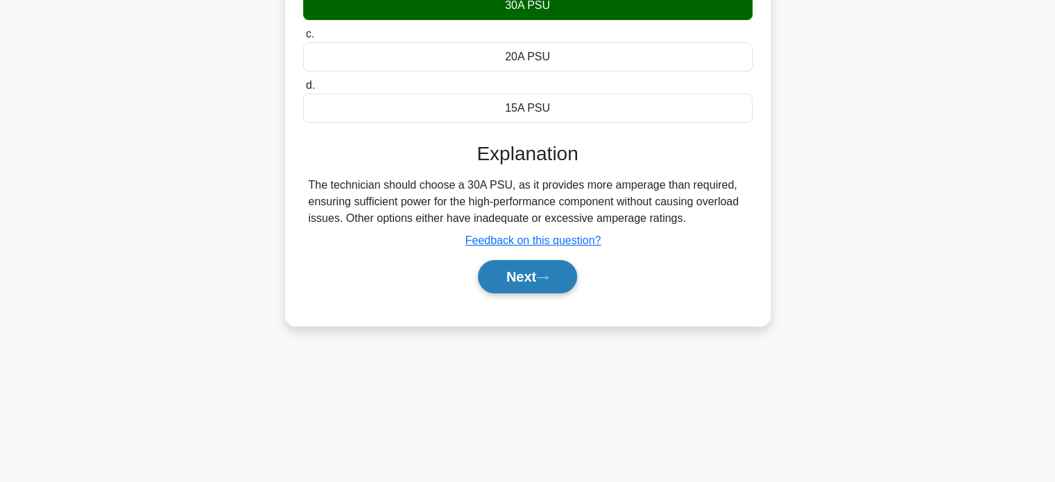
click at [515, 277] on button "Next" at bounding box center [527, 276] width 99 height 33
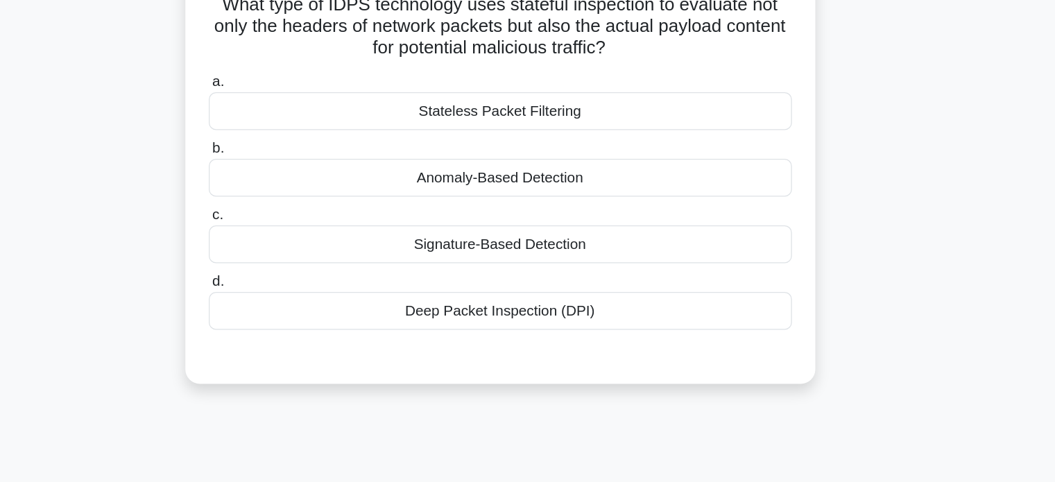
scroll to position [34, 0]
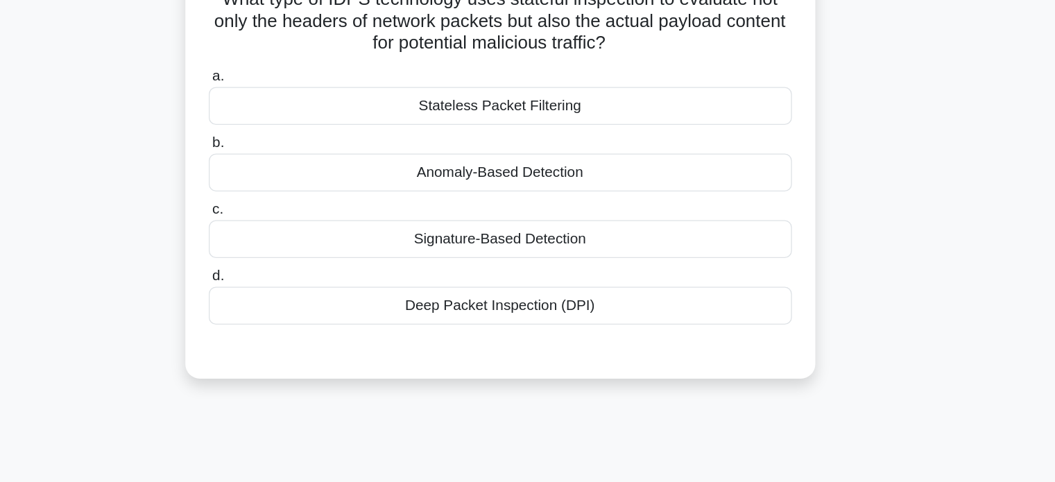
click at [572, 171] on div "Stateless Packet Filtering" at bounding box center [527, 156] width 449 height 29
click at [303, 139] on input "a. Stateless Packet Filtering" at bounding box center [303, 134] width 0 height 9
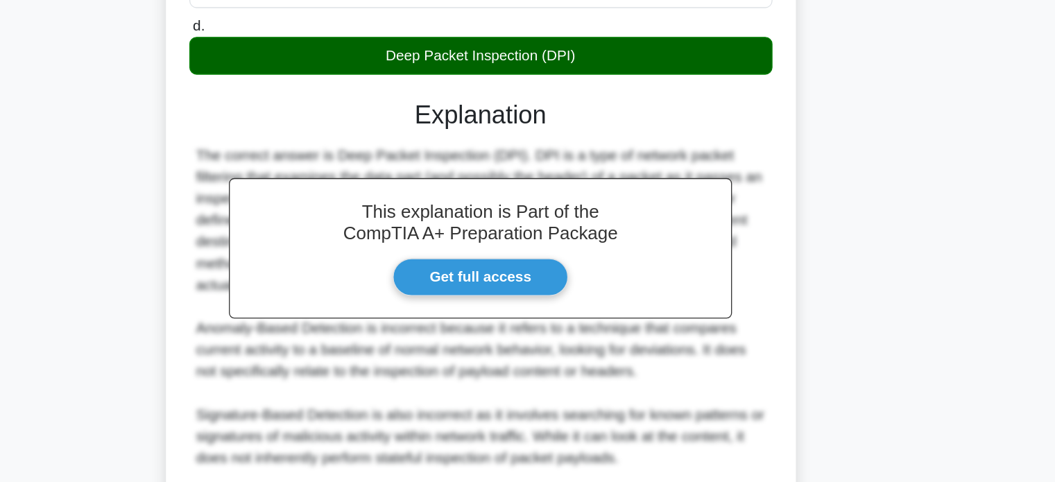
scroll to position [374, 0]
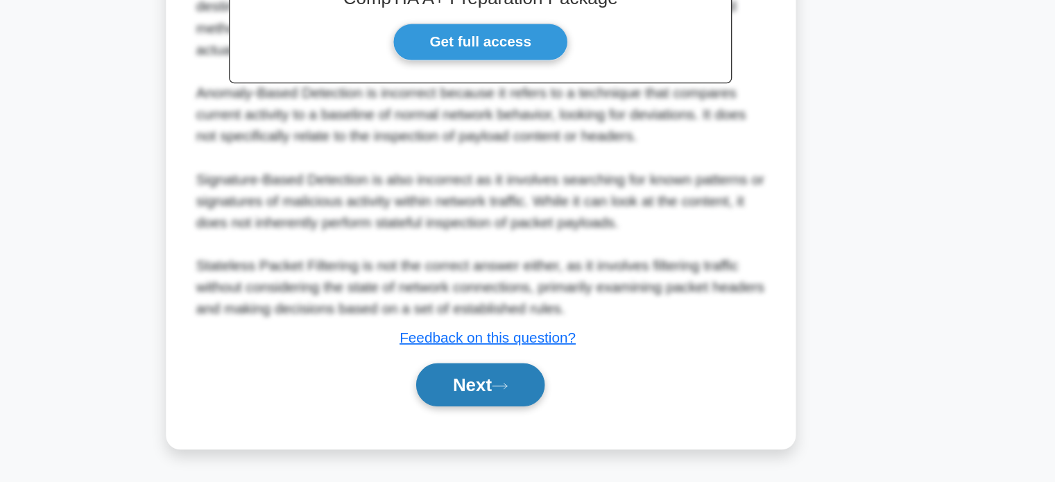
click at [520, 400] on button "Next" at bounding box center [527, 407] width 99 height 33
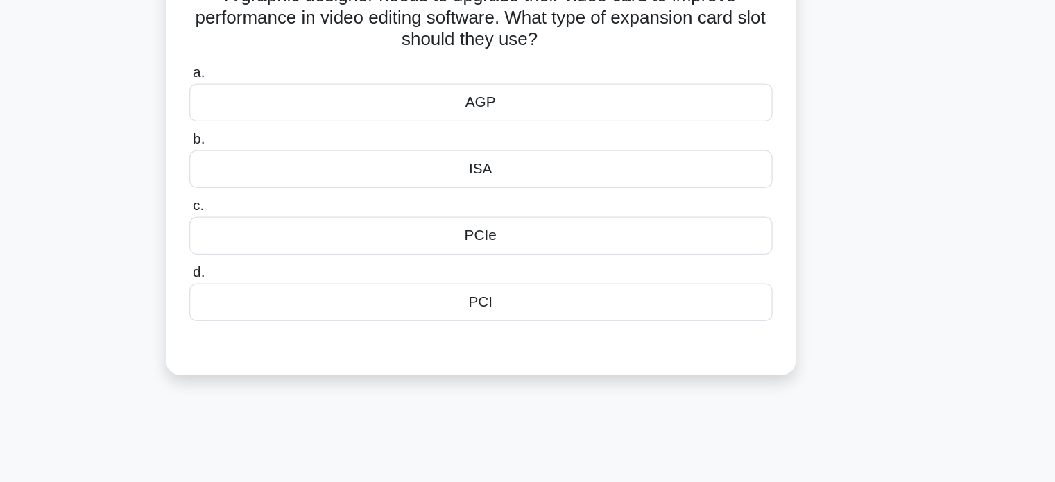
scroll to position [6, 0]
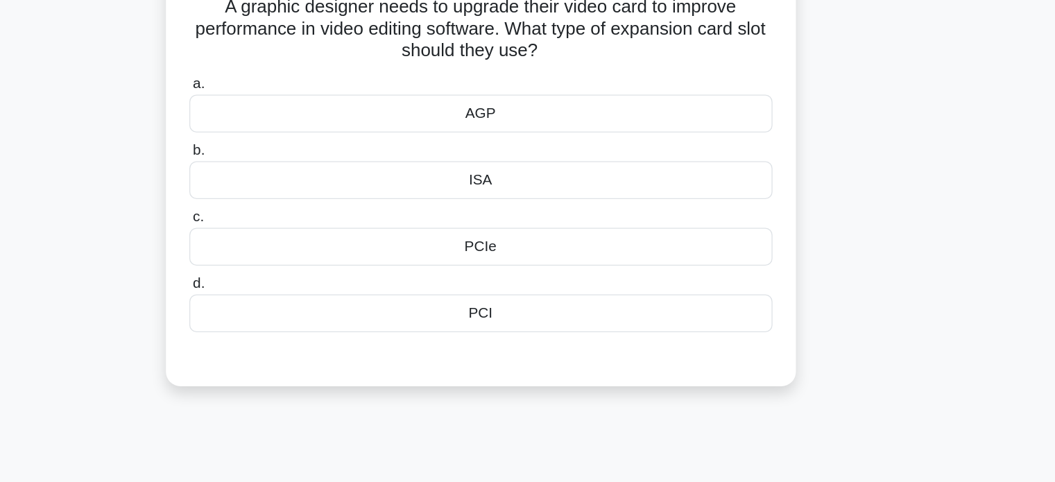
click at [531, 284] on div "PCIe" at bounding box center [527, 287] width 449 height 29
click at [303, 270] on input "c. PCIe" at bounding box center [303, 265] width 0 height 9
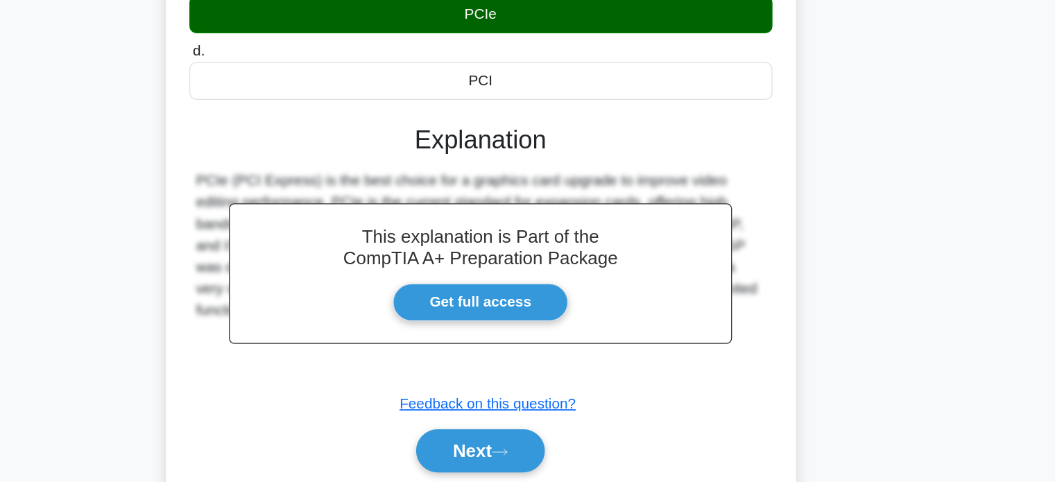
scroll to position [267, 0]
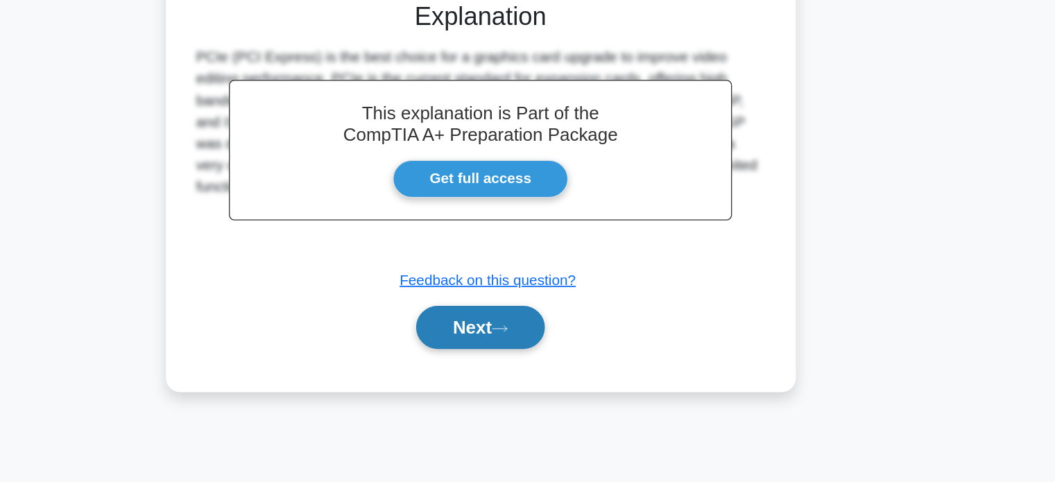
click at [517, 361] on button "Next" at bounding box center [527, 362] width 99 height 33
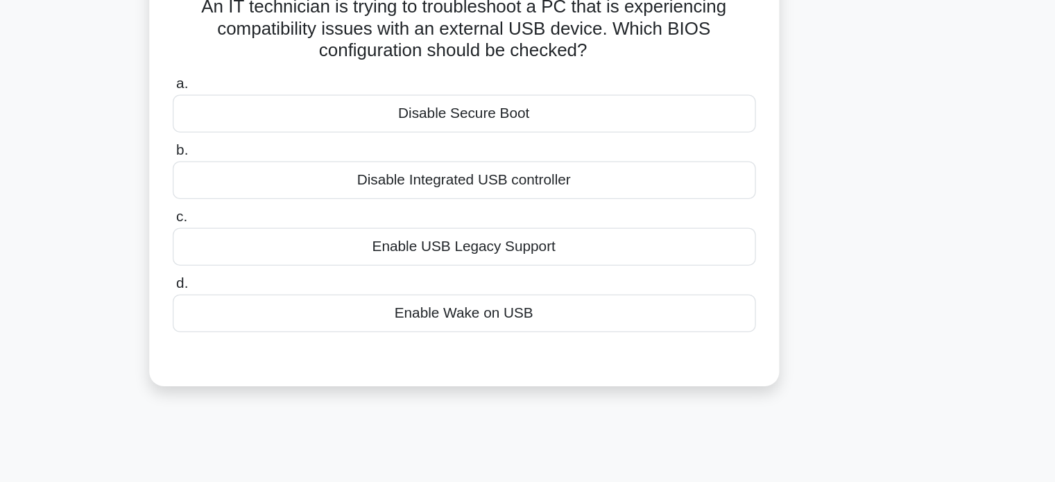
scroll to position [34, 0]
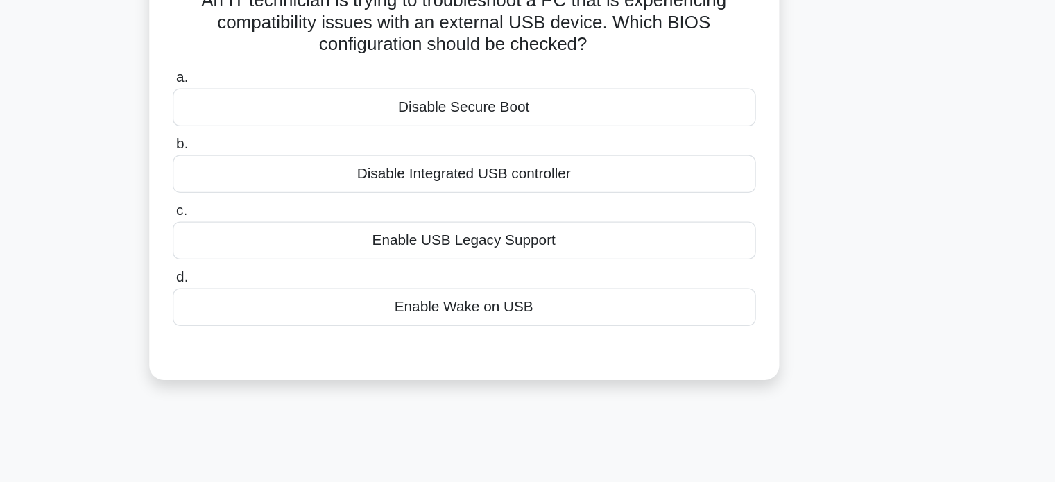
click at [551, 219] on div "Disable Integrated USB controller" at bounding box center [527, 208] width 449 height 29
click at [303, 190] on input "b. Disable Integrated USB controller" at bounding box center [303, 185] width 0 height 9
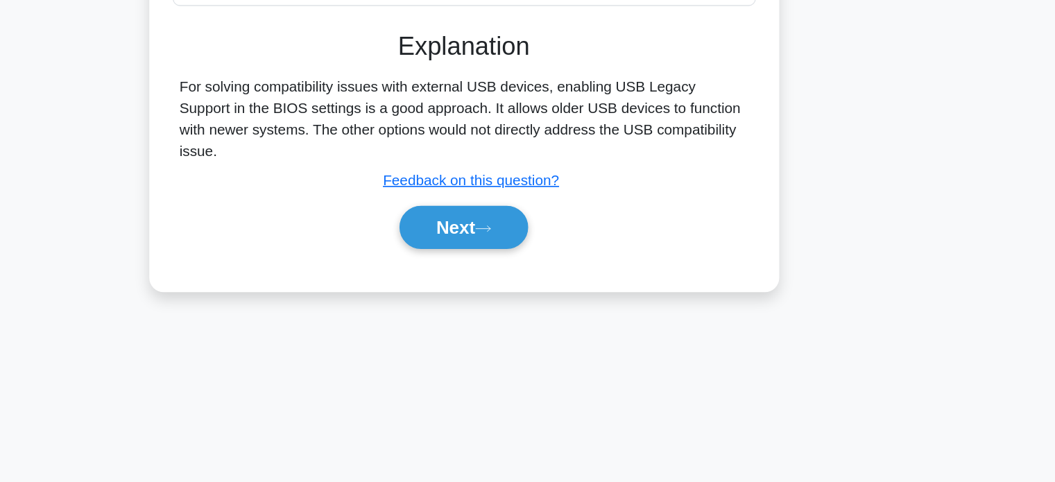
scroll to position [267, 0]
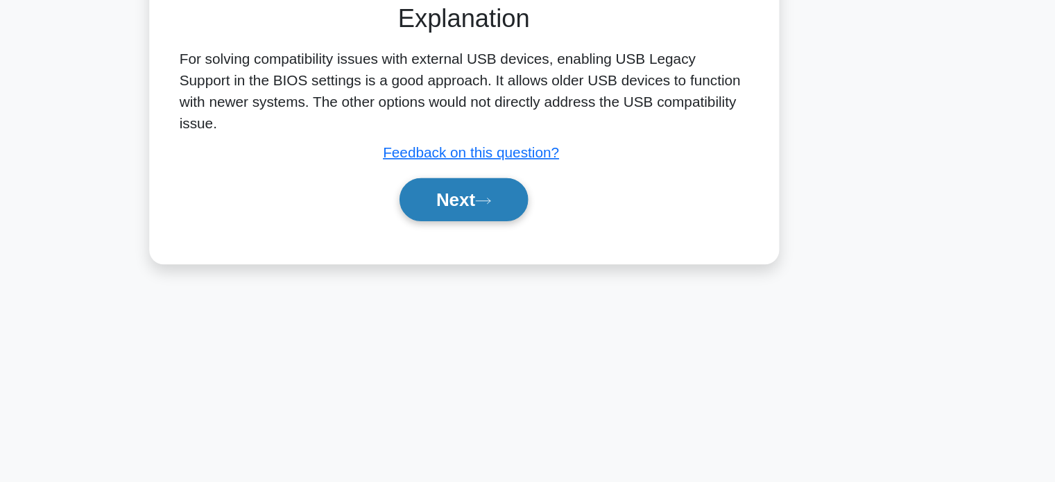
click at [549, 261] on icon at bounding box center [542, 265] width 12 height 8
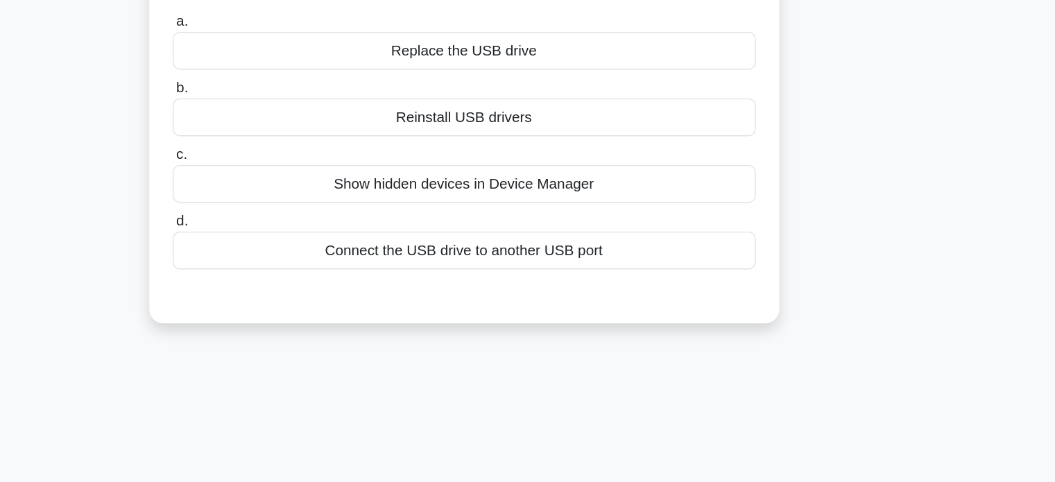
scroll to position [0, 0]
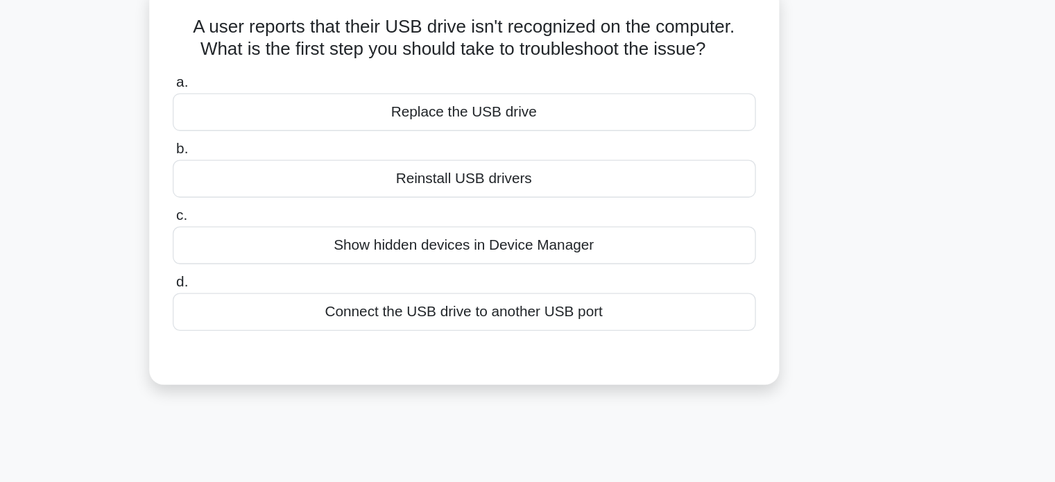
click at [560, 226] on div "Reinstall USB drivers" at bounding box center [527, 225] width 449 height 29
click at [303, 207] on input "b. Reinstall USB drivers" at bounding box center [303, 202] width 0 height 9
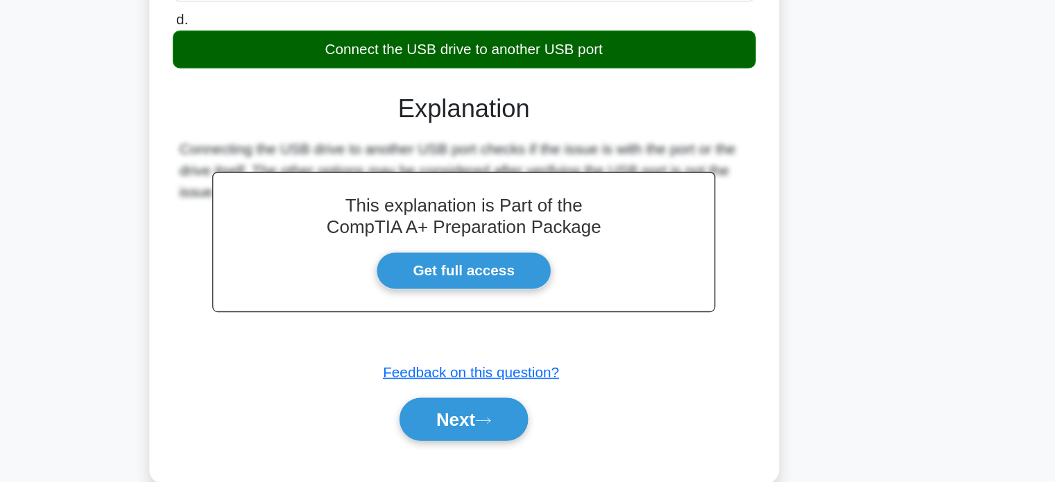
scroll to position [241, 0]
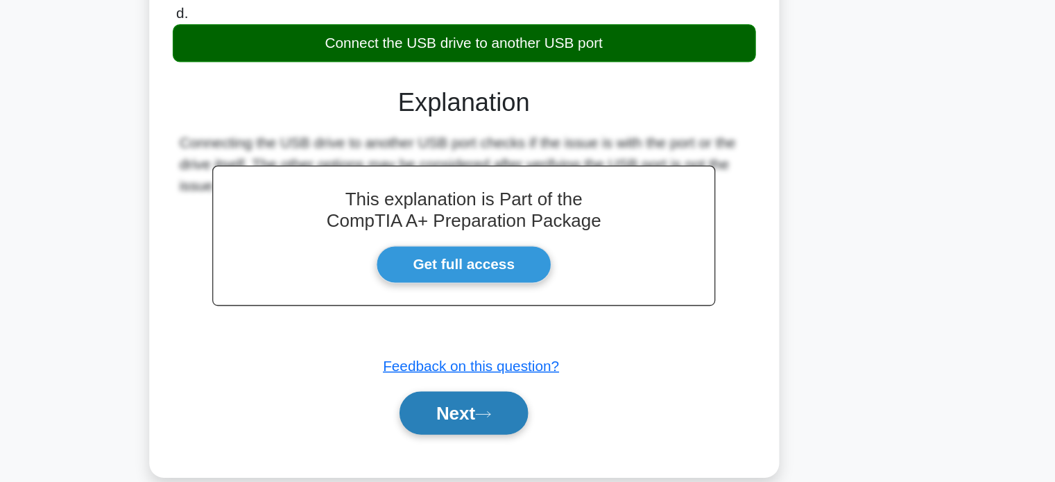
click at [525, 383] on button "Next" at bounding box center [527, 373] width 99 height 33
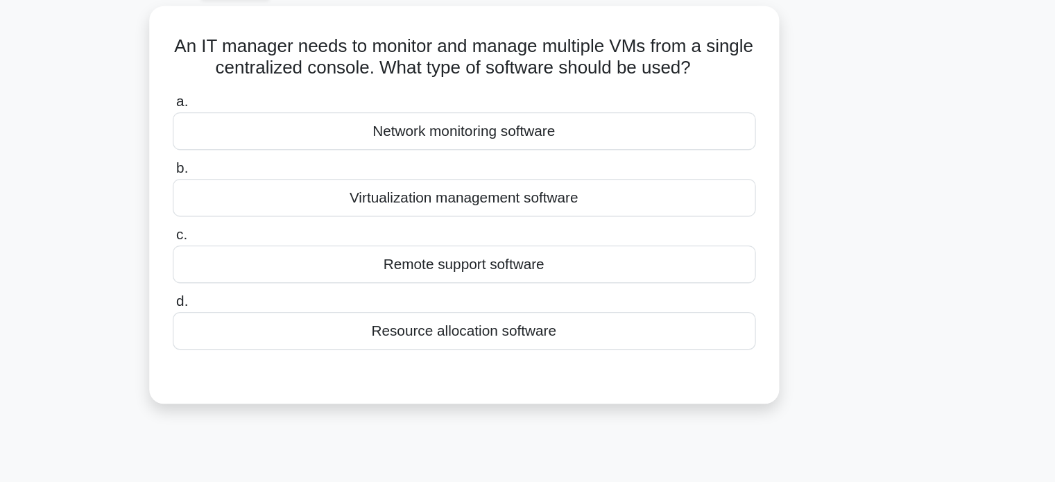
scroll to position [0, 0]
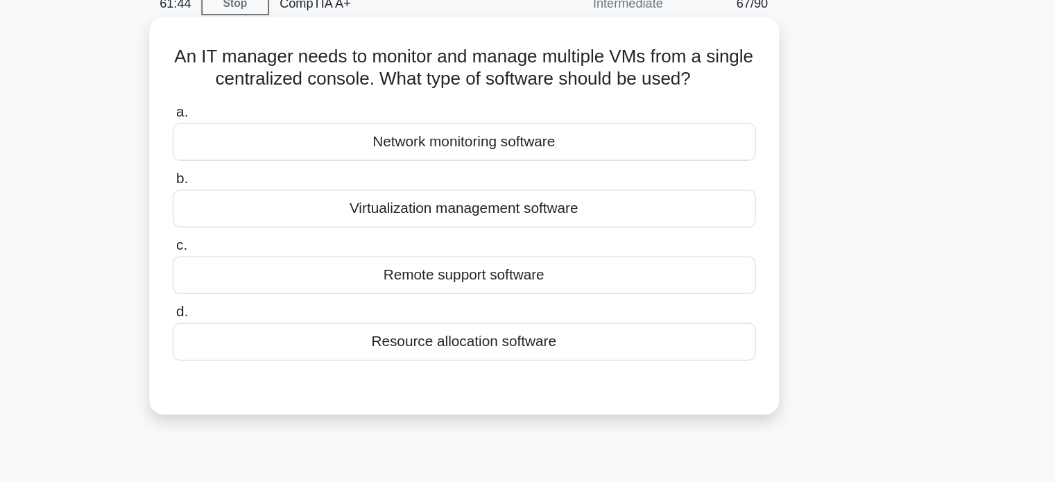
click at [392, 225] on div "Virtualization management software" at bounding box center [527, 225] width 449 height 29
click at [303, 207] on input "b. Virtualization management software" at bounding box center [303, 202] width 0 height 9
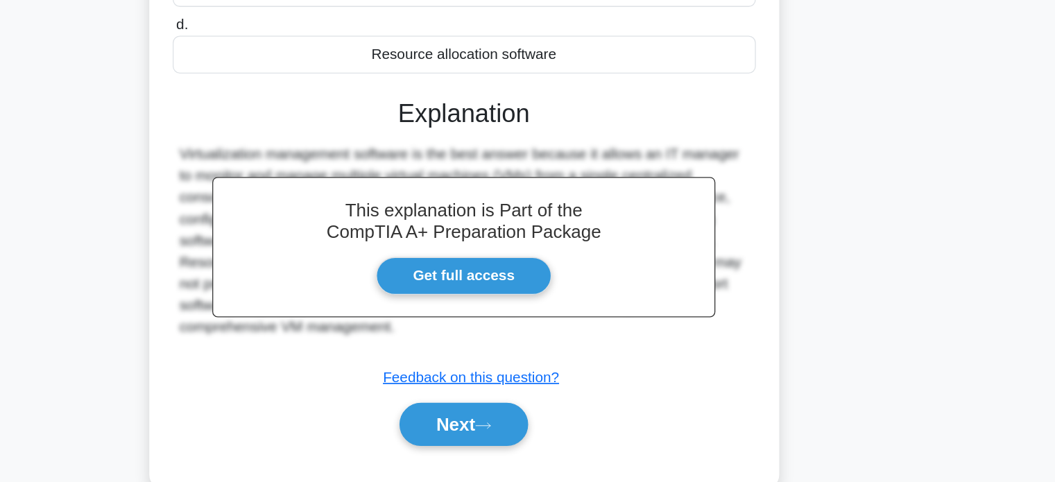
scroll to position [267, 0]
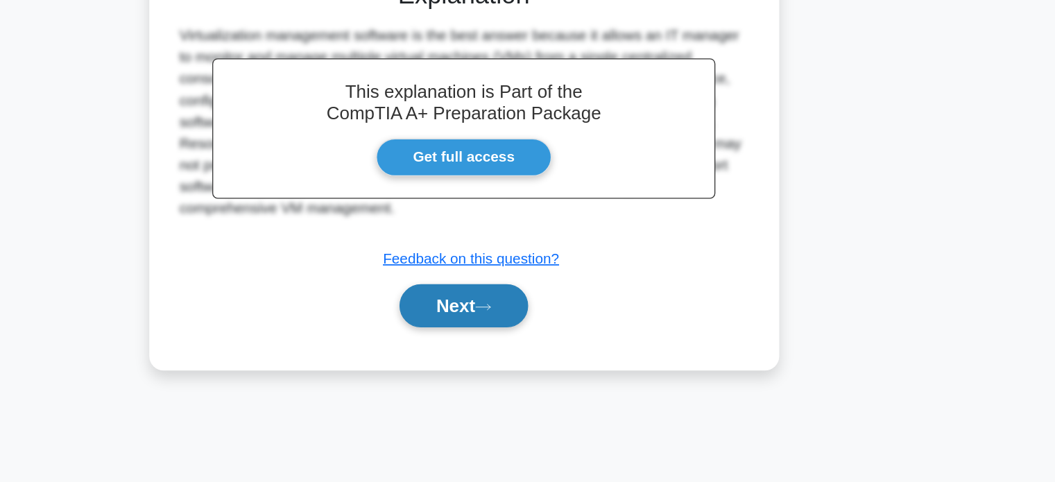
click at [504, 343] on button "Next" at bounding box center [527, 345] width 99 height 33
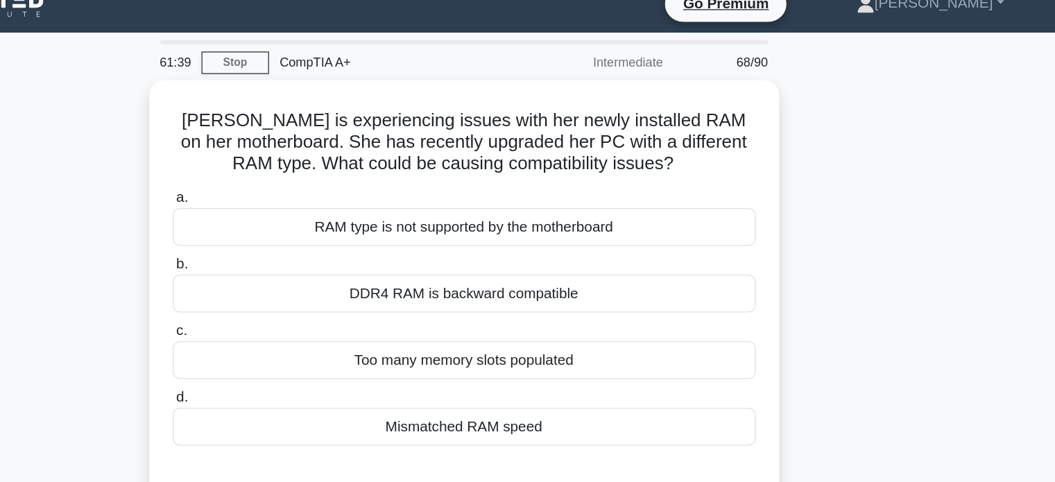
scroll to position [19, 0]
click at [448, 98] on h5 "Jennifer is experiencing issues with her newly installed RAM on her motherboard…" at bounding box center [528, 109] width 452 height 51
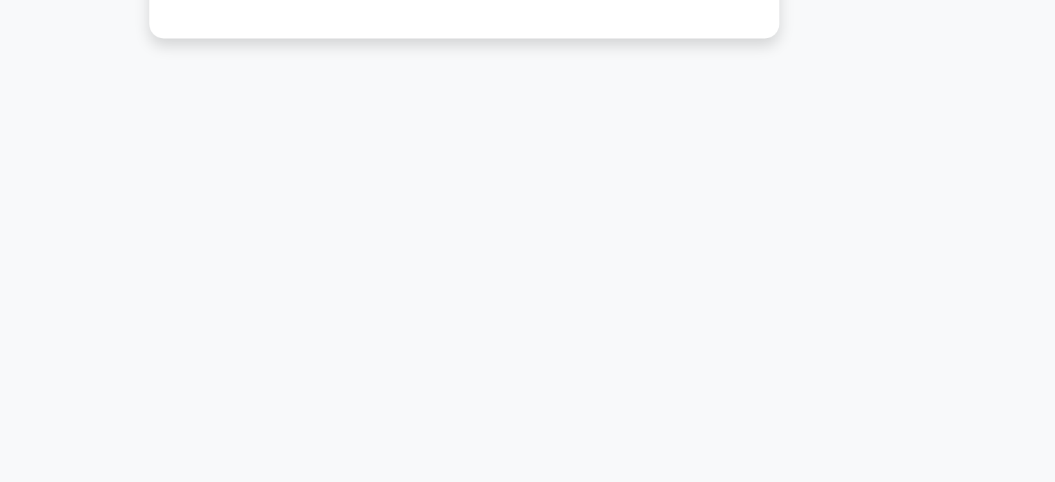
scroll to position [267, 0]
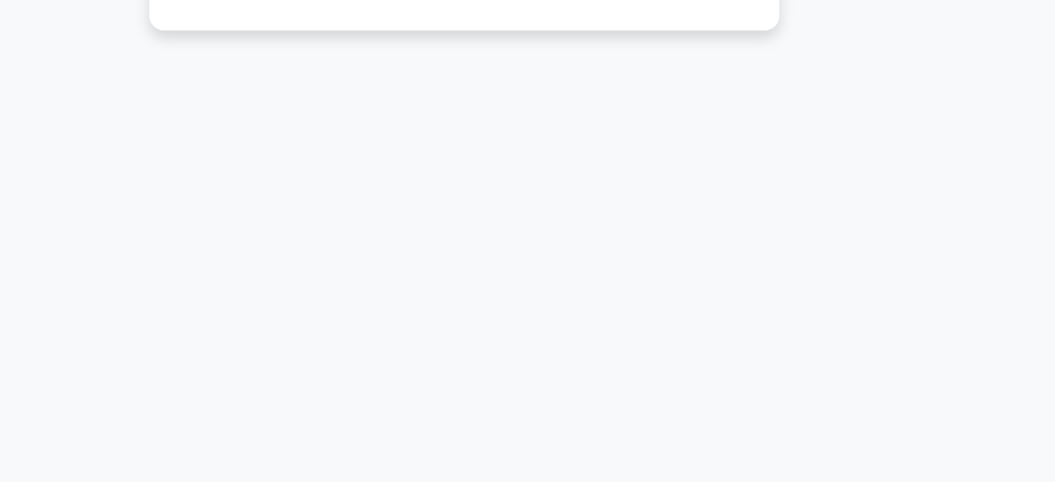
drag, startPoint x: 483, startPoint y: 110, endPoint x: 445, endPoint y: 132, distance: 43.5
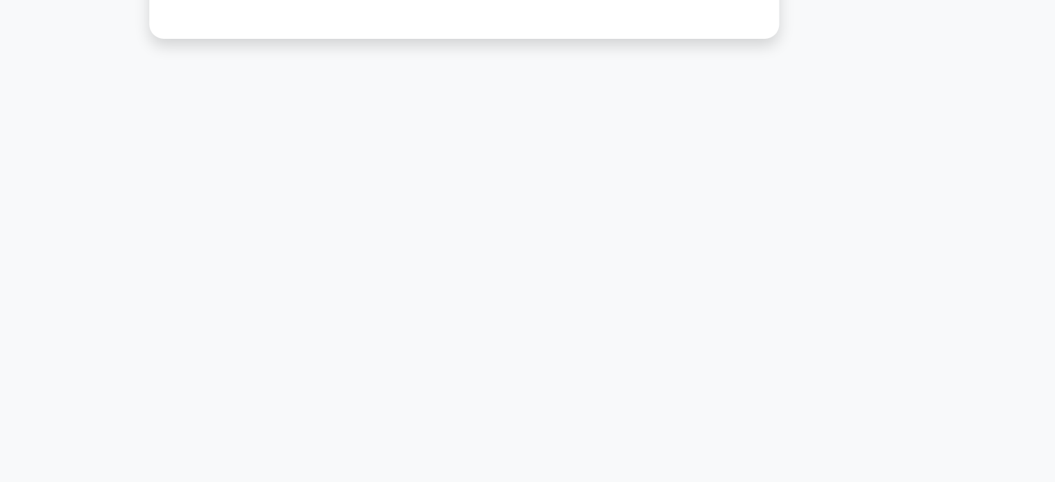
scroll to position [266, 0]
drag, startPoint x: 429, startPoint y: 141, endPoint x: 425, endPoint y: 149, distance: 8.7
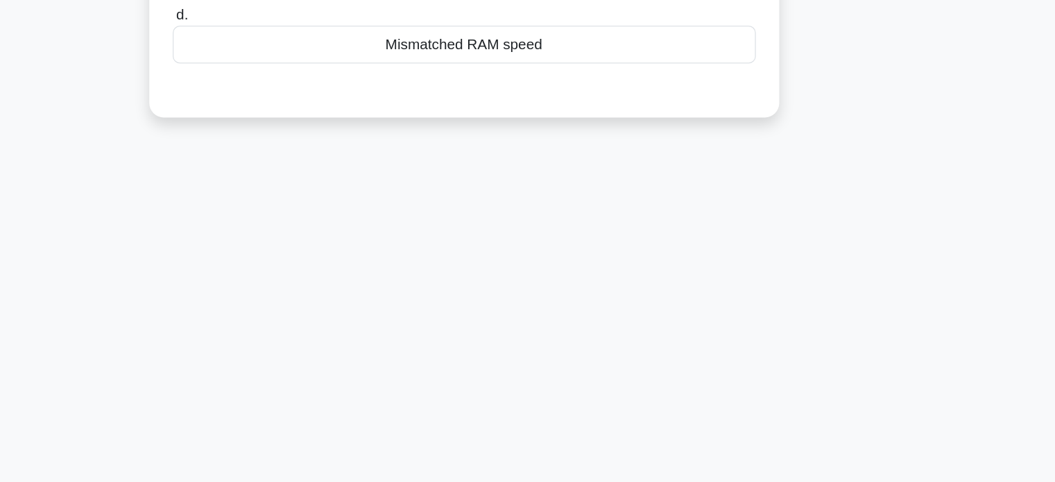
click at [609, 391] on div "58:09 Stop CompTIA A+ Intermediate 68/90 Jennifer is experiencing issues with h…" at bounding box center [528, 131] width 916 height 694
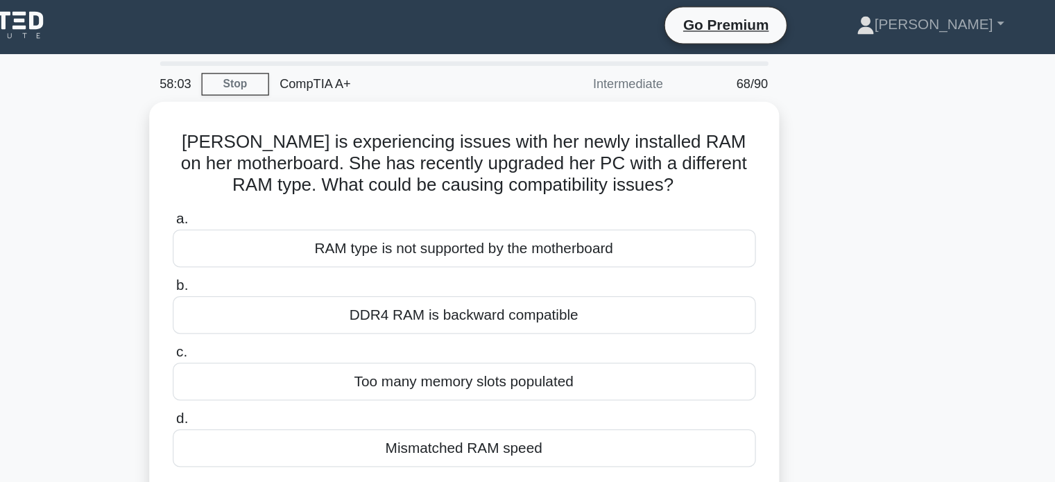
scroll to position [0, 0]
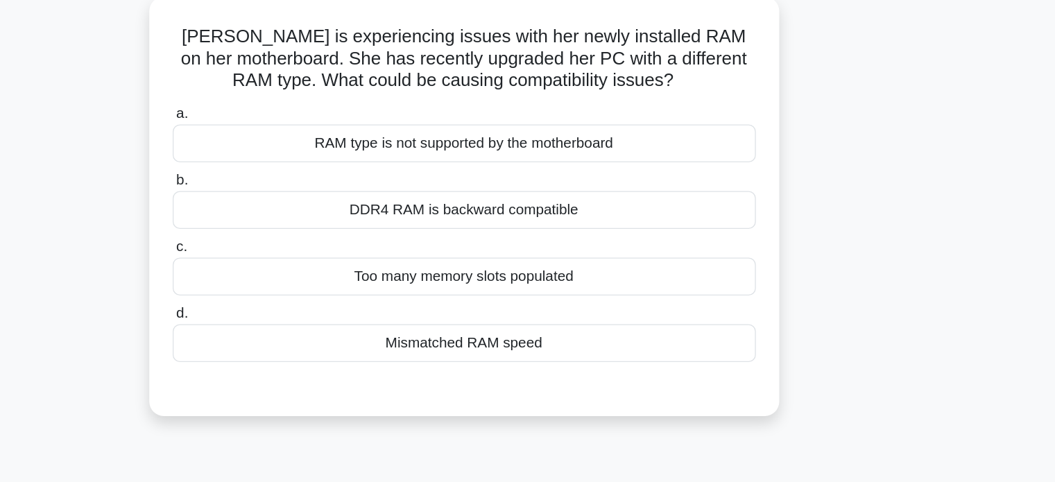
click at [612, 200] on div "RAM type is not supported by the motherboard" at bounding box center [527, 190] width 449 height 29
click at [303, 173] on input "a. RAM type is not supported by the motherboard" at bounding box center [303, 168] width 0 height 9
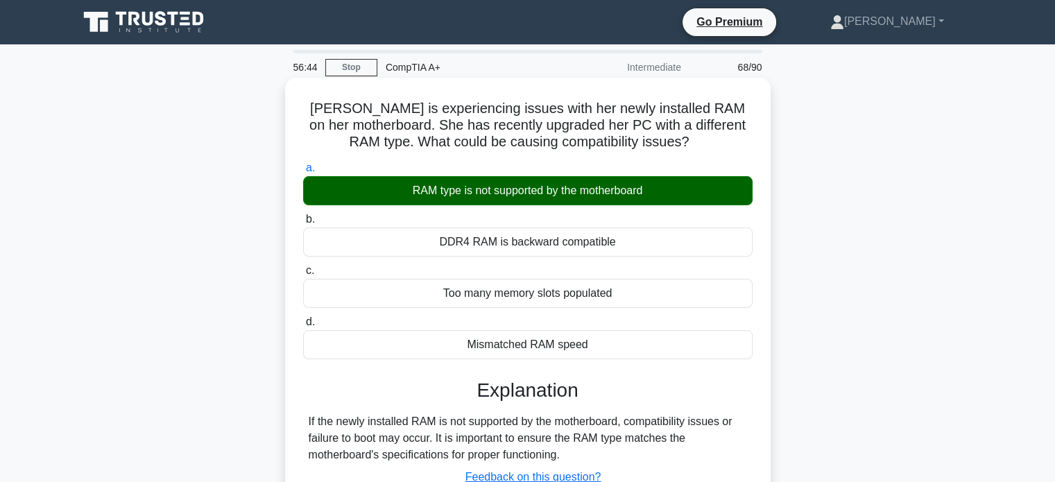
scroll to position [267, 0]
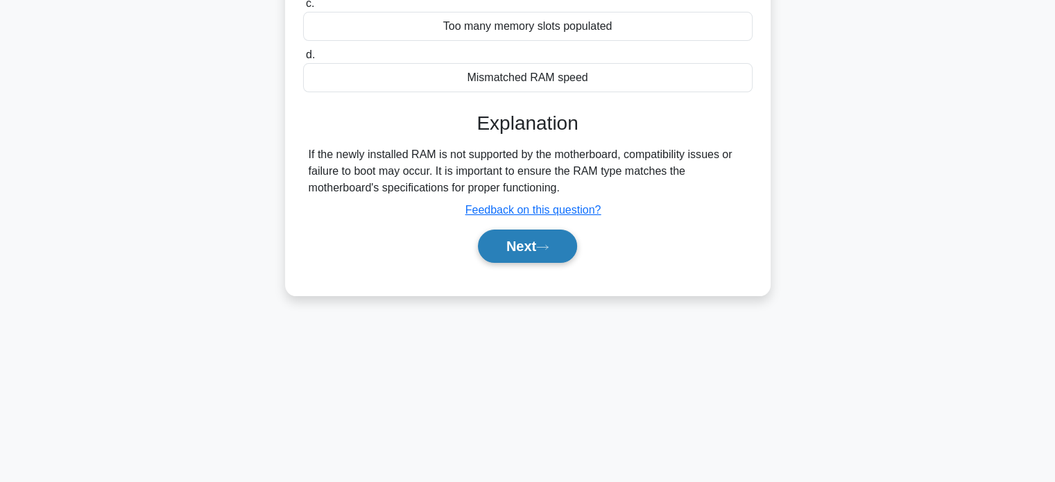
click at [507, 250] on button "Next" at bounding box center [527, 246] width 99 height 33
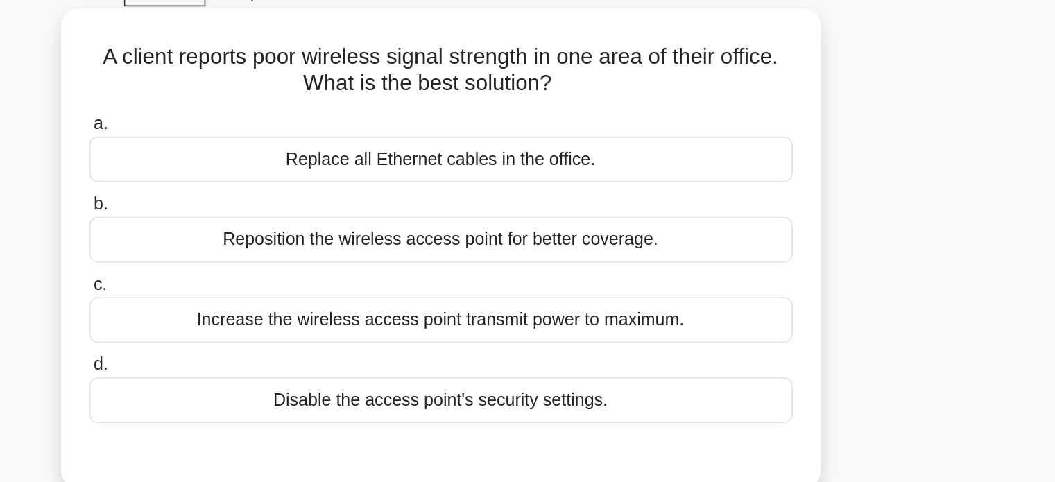
scroll to position [24, 0]
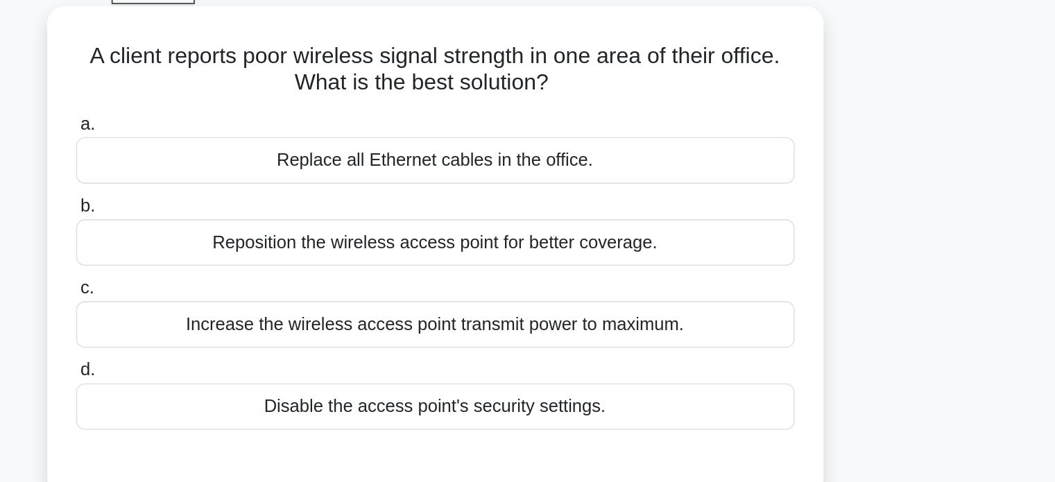
click at [553, 253] on div "Increase the wireless access point transmit power to maximum." at bounding box center [527, 252] width 449 height 29
click at [303, 234] on input "c. Increase the wireless access point transmit power to maximum." at bounding box center [303, 229] width 0 height 9
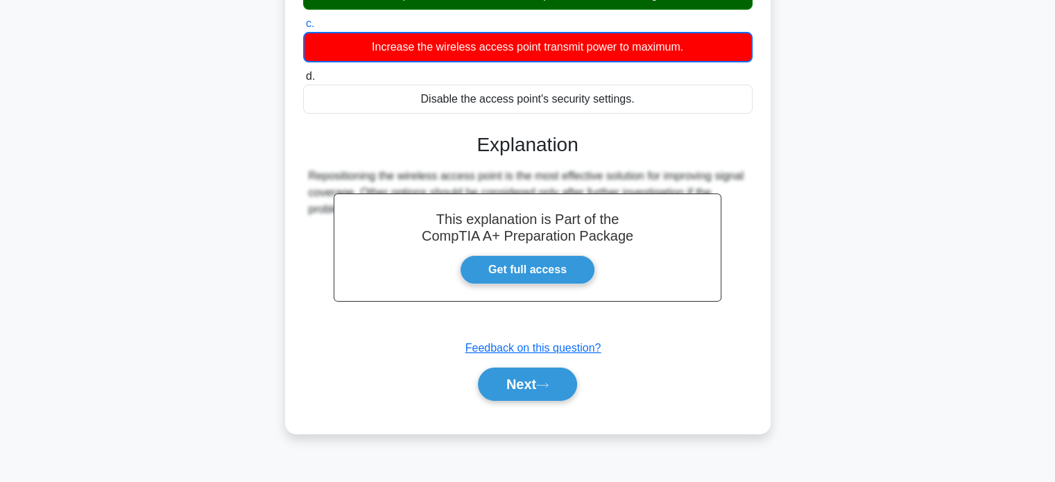
scroll to position [267, 0]
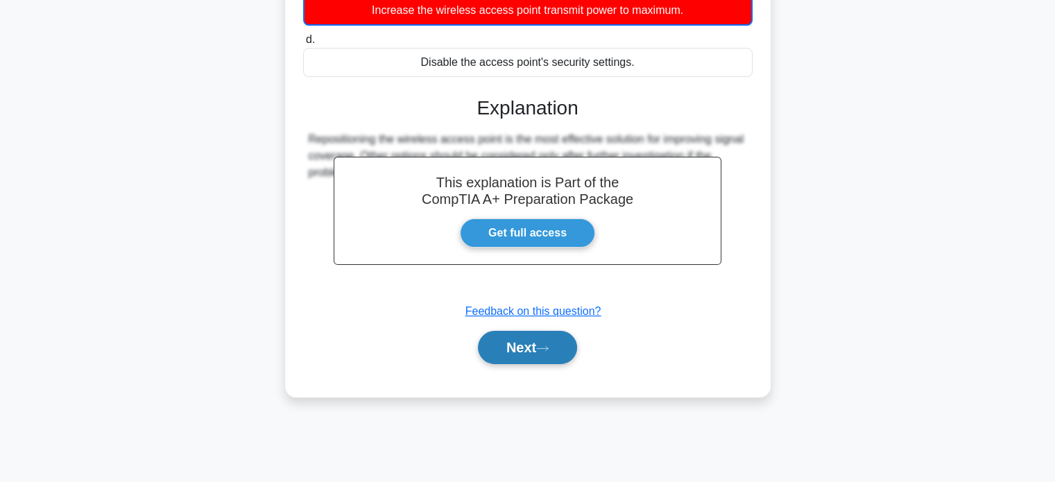
click at [540, 350] on button "Next" at bounding box center [527, 347] width 99 height 33
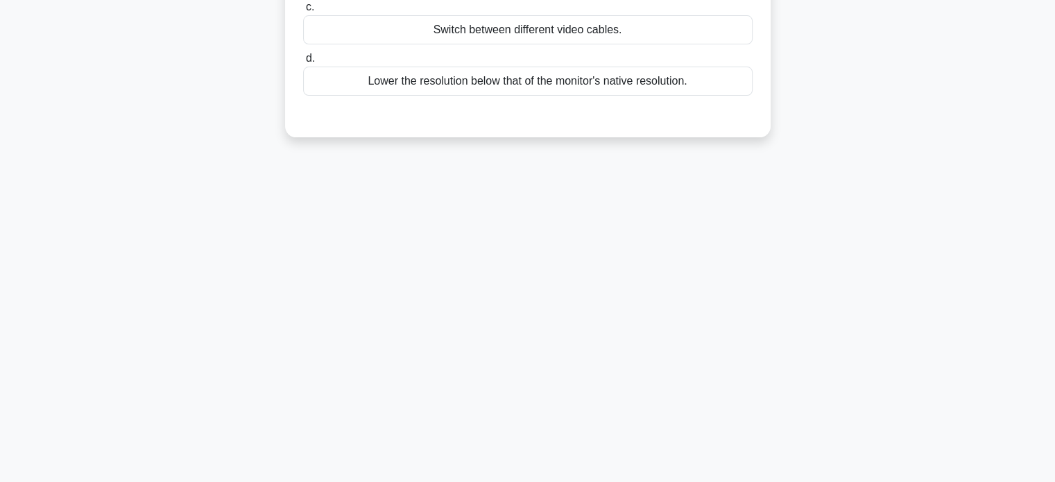
scroll to position [0, 0]
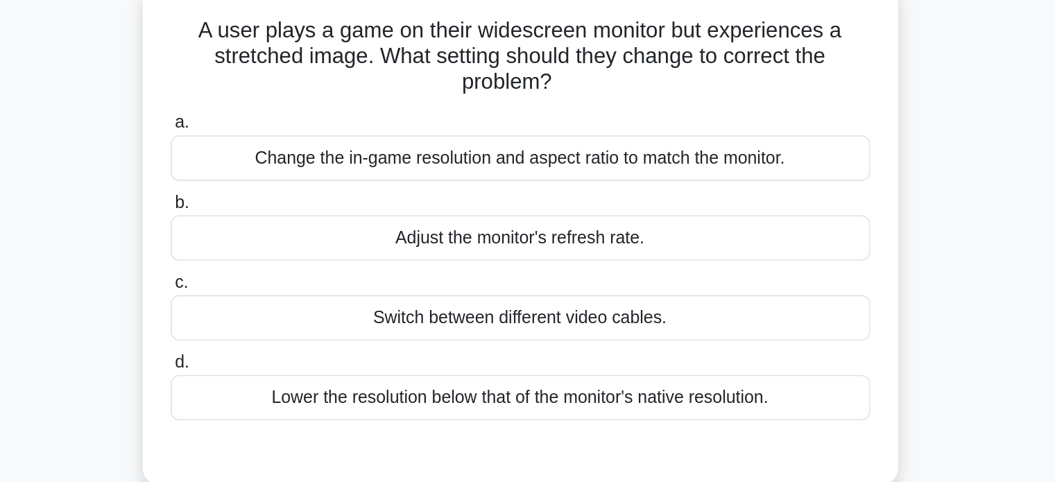
click at [587, 189] on div "Change the in-game resolution and aspect ratio to match the monitor." at bounding box center [527, 190] width 449 height 29
click at [303, 173] on input "a. Change the in-game resolution and aspect ratio to match the monitor." at bounding box center [303, 168] width 0 height 9
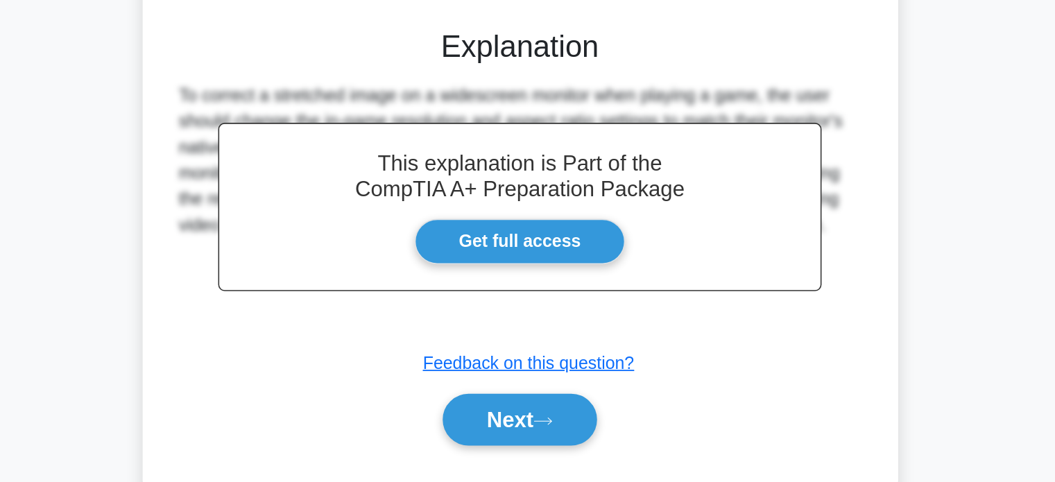
scroll to position [258, 0]
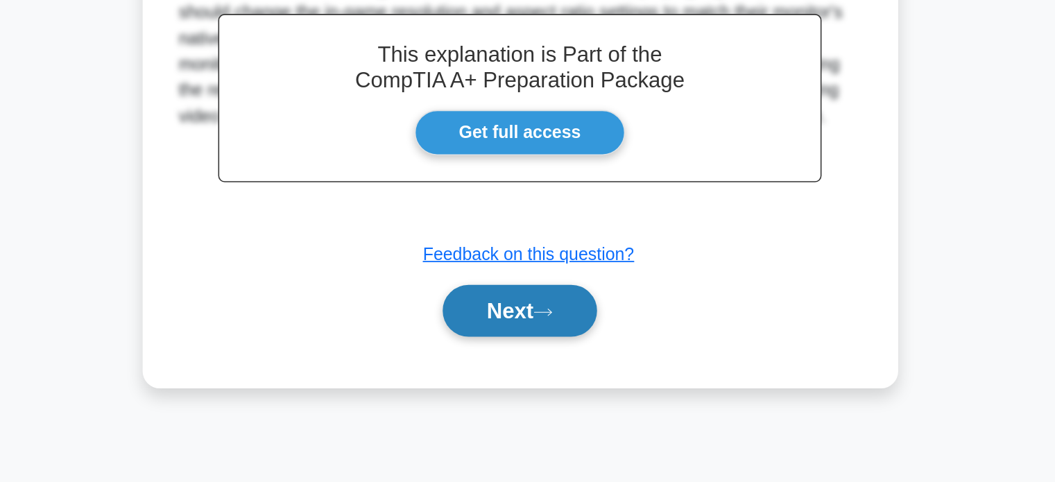
click at [551, 360] on button "Next" at bounding box center [527, 371] width 99 height 33
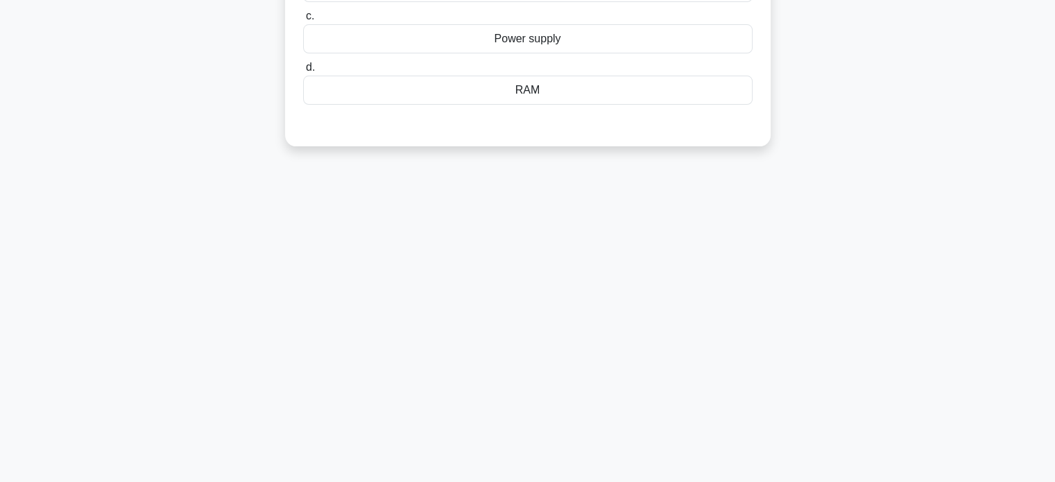
scroll to position [0, 0]
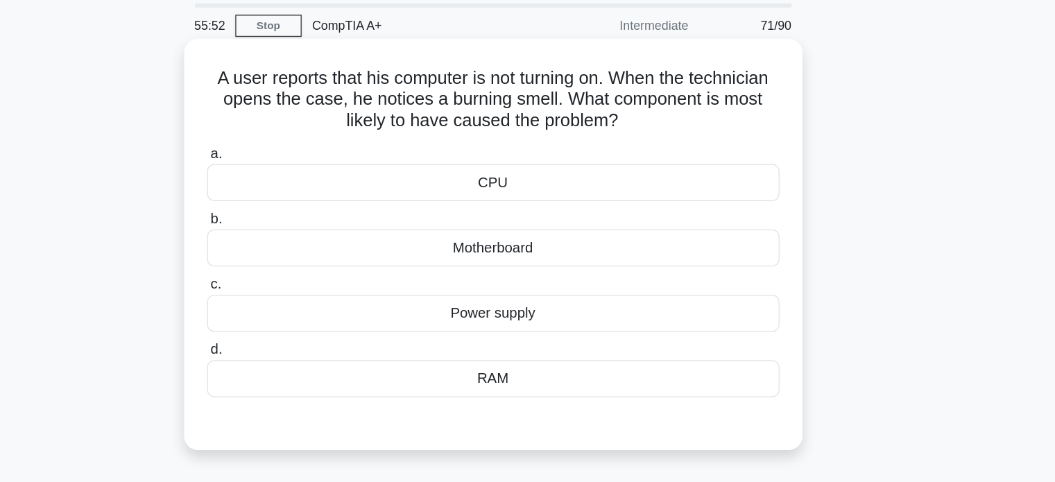
click at [551, 292] on div "Power supply" at bounding box center [527, 293] width 449 height 29
click at [303, 275] on input "c. Power supply" at bounding box center [303, 270] width 0 height 9
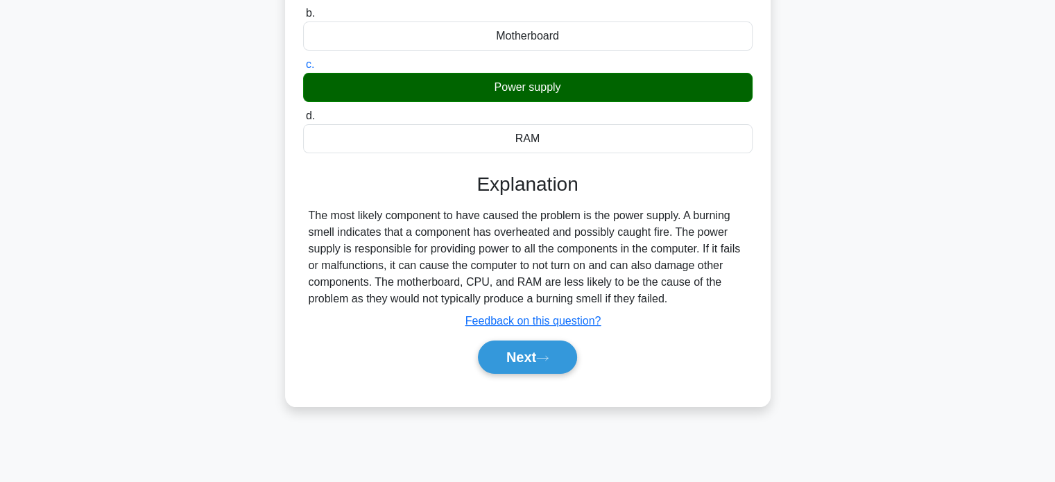
scroll to position [237, 0]
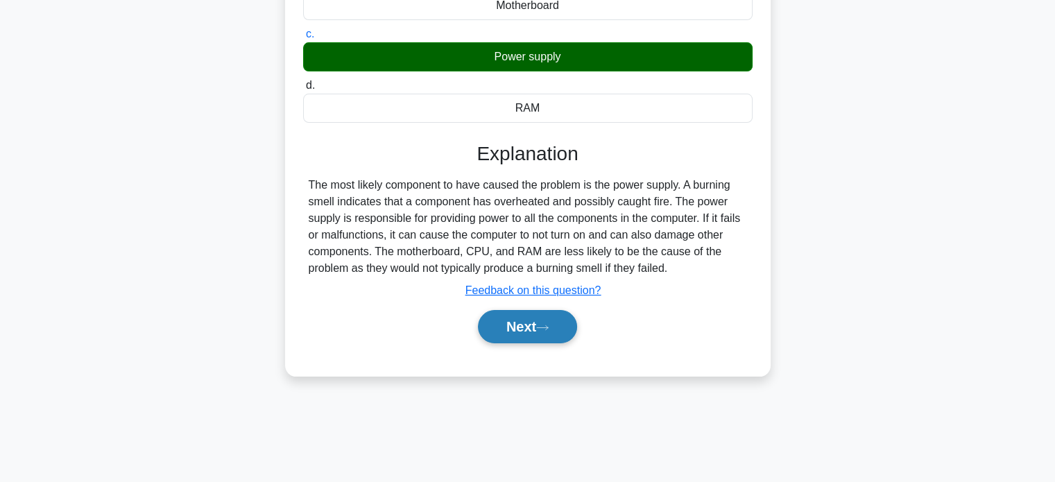
click at [524, 328] on button "Next" at bounding box center [527, 326] width 99 height 33
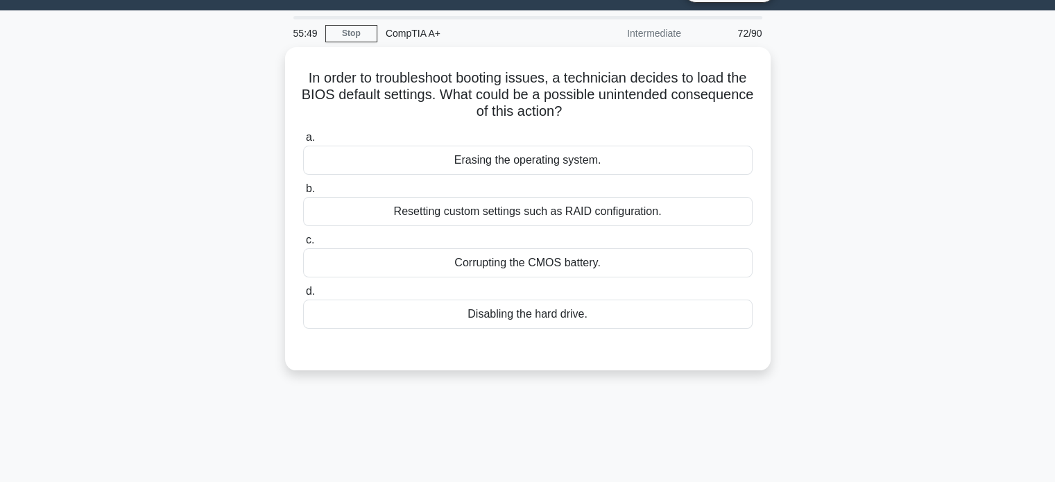
scroll to position [0, 0]
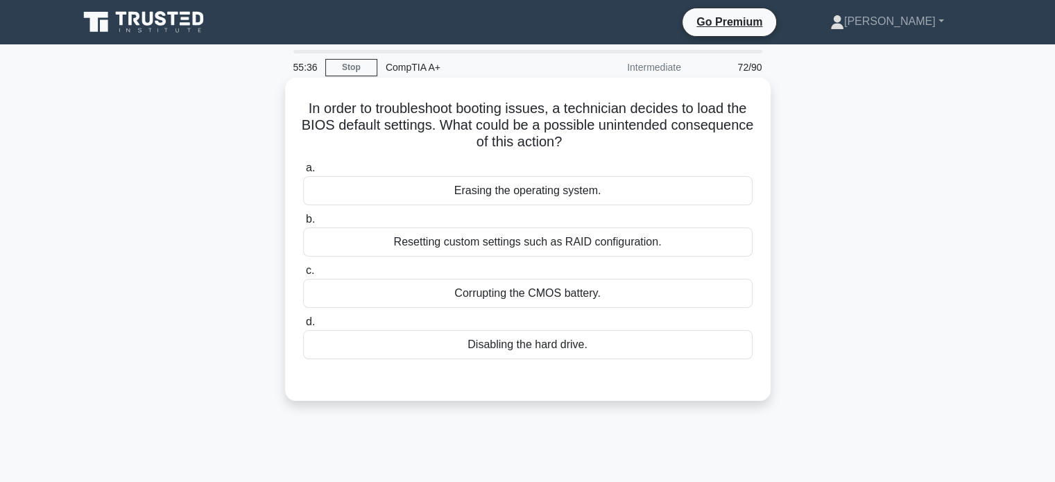
click at [572, 207] on div "a. Erasing the operating system. b. Resetting custom settings such as RAID conf…" at bounding box center [528, 259] width 466 height 205
click at [581, 194] on div "Erasing the operating system." at bounding box center [527, 190] width 449 height 29
click at [303, 173] on input "a. Erasing the operating system." at bounding box center [303, 168] width 0 height 9
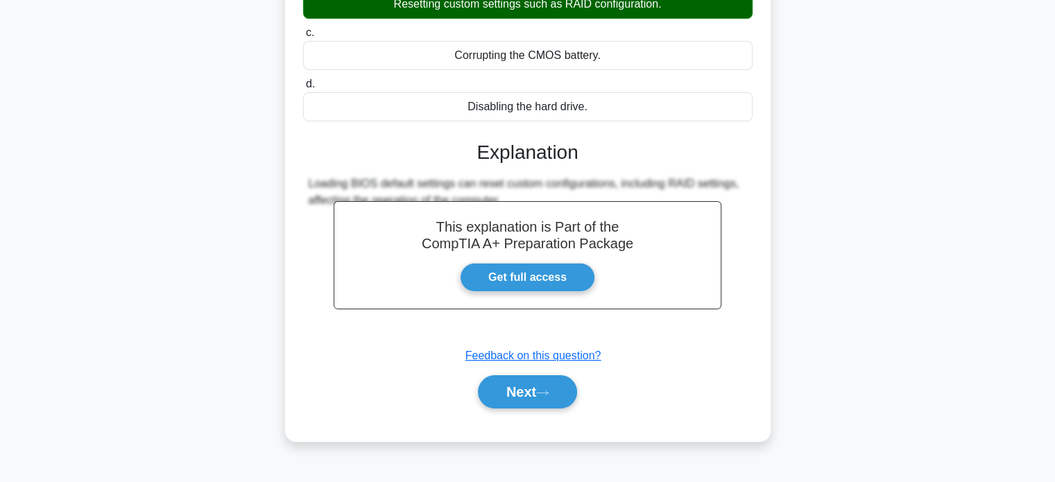
scroll to position [248, 0]
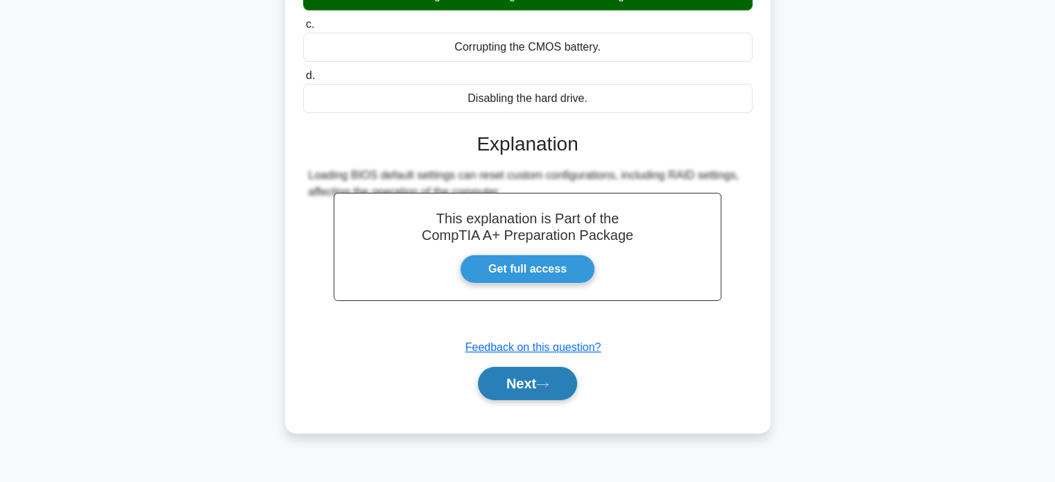
click at [557, 378] on button "Next" at bounding box center [527, 383] width 99 height 33
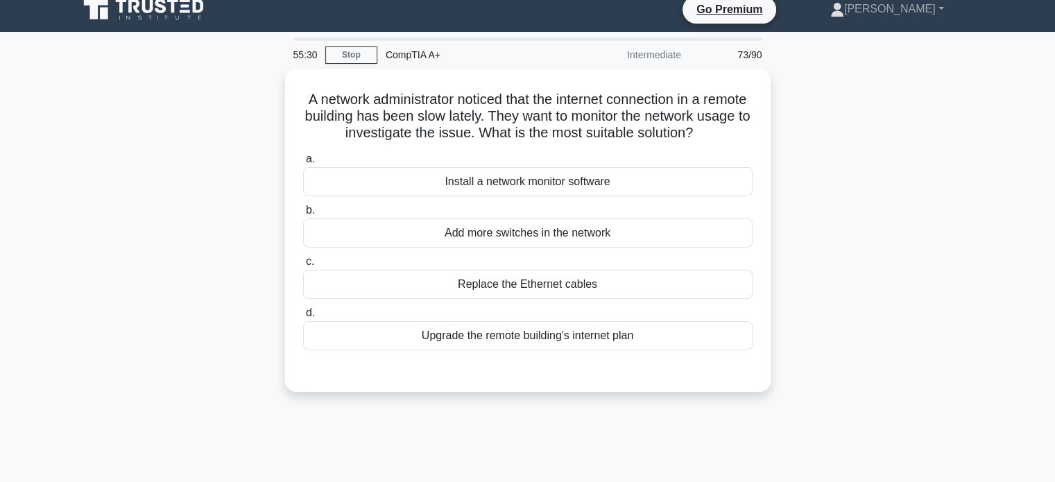
scroll to position [0, 0]
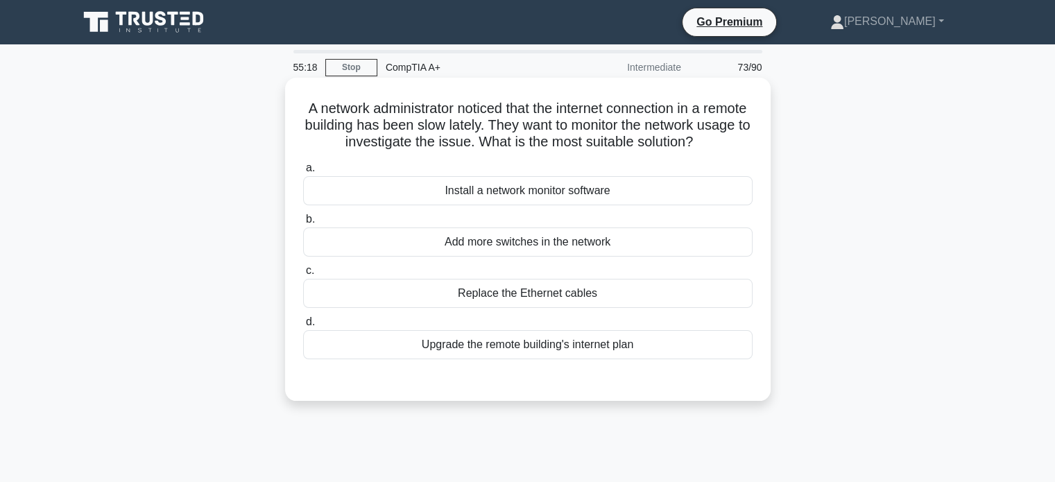
click at [561, 359] on div "Upgrade the remote building's internet plan" at bounding box center [527, 344] width 449 height 29
click at [303, 327] on input "d. Upgrade the remote building's internet plan" at bounding box center [303, 322] width 0 height 9
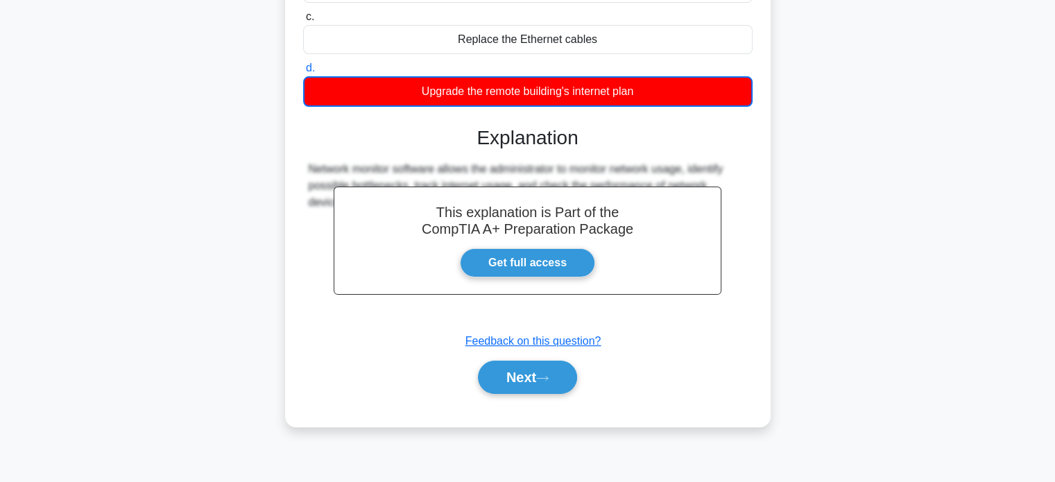
scroll to position [267, 0]
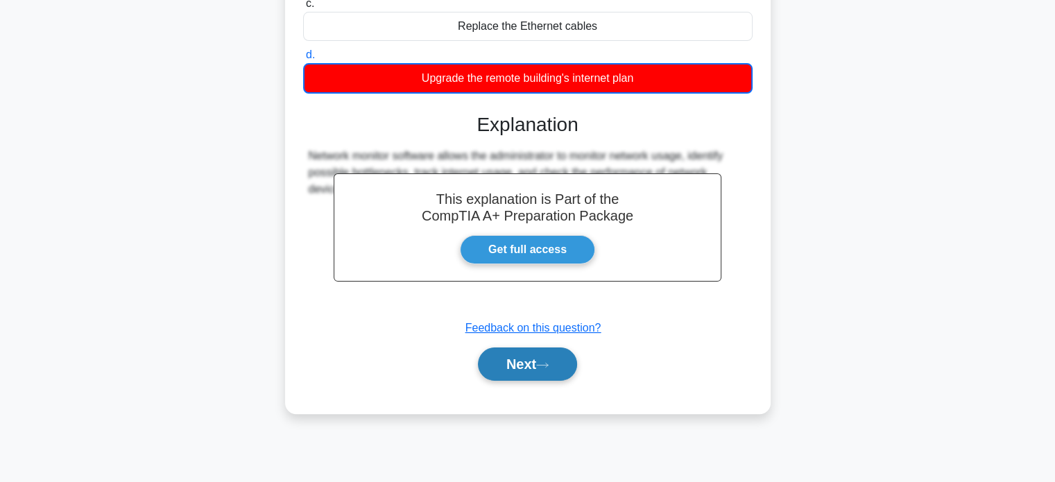
click at [540, 381] on button "Next" at bounding box center [527, 364] width 99 height 33
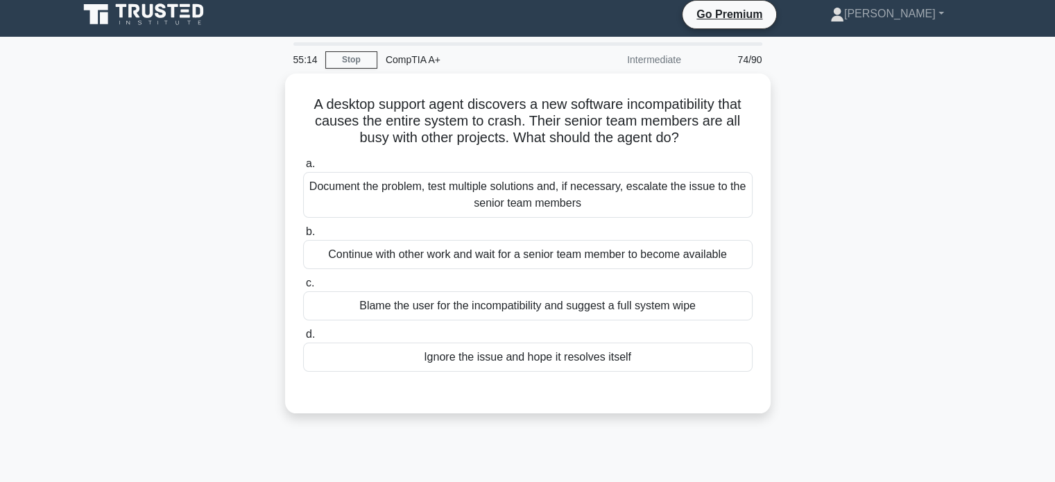
scroll to position [0, 0]
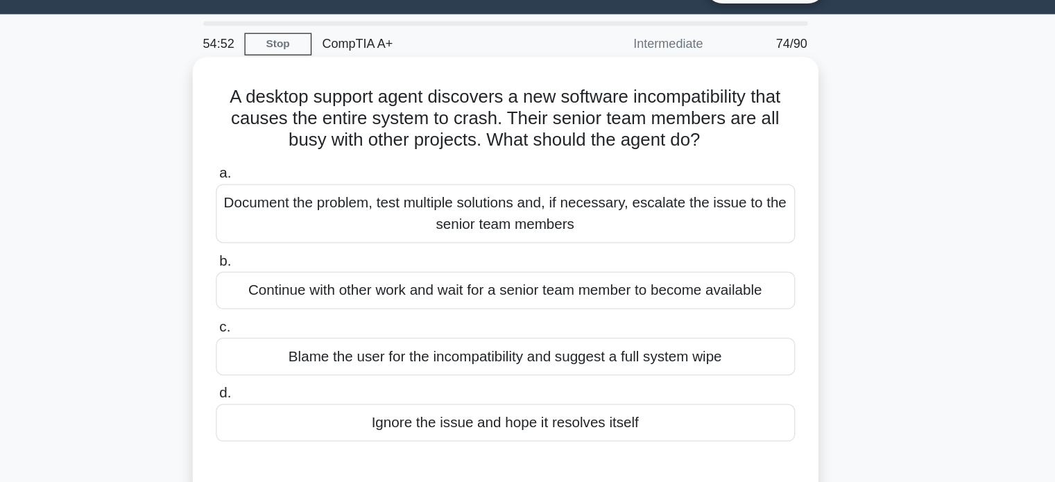
click at [515, 266] on div "Continue with other work and wait for a senior team member to become available" at bounding box center [527, 258] width 449 height 29
click at [303, 241] on input "b. Continue with other work and wait for a senior team member to become availab…" at bounding box center [303, 236] width 0 height 9
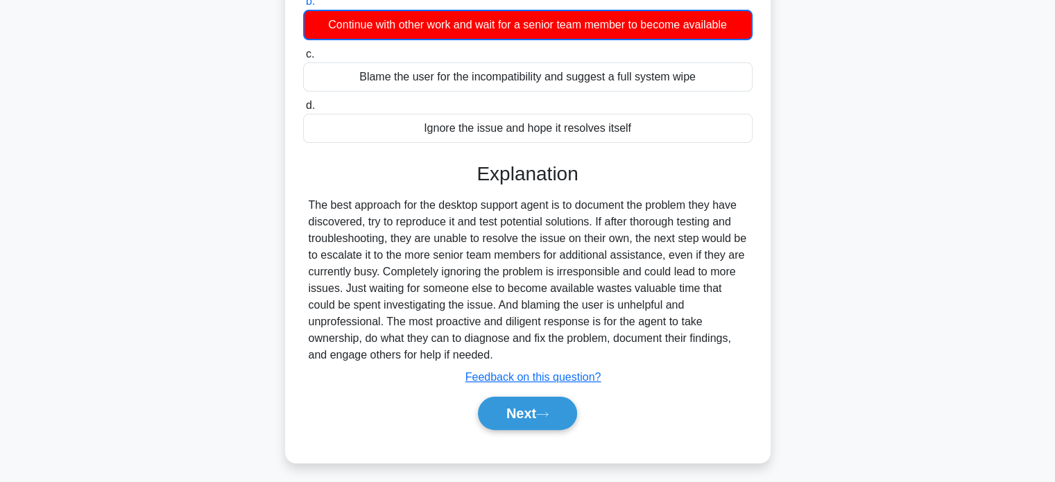
scroll to position [267, 0]
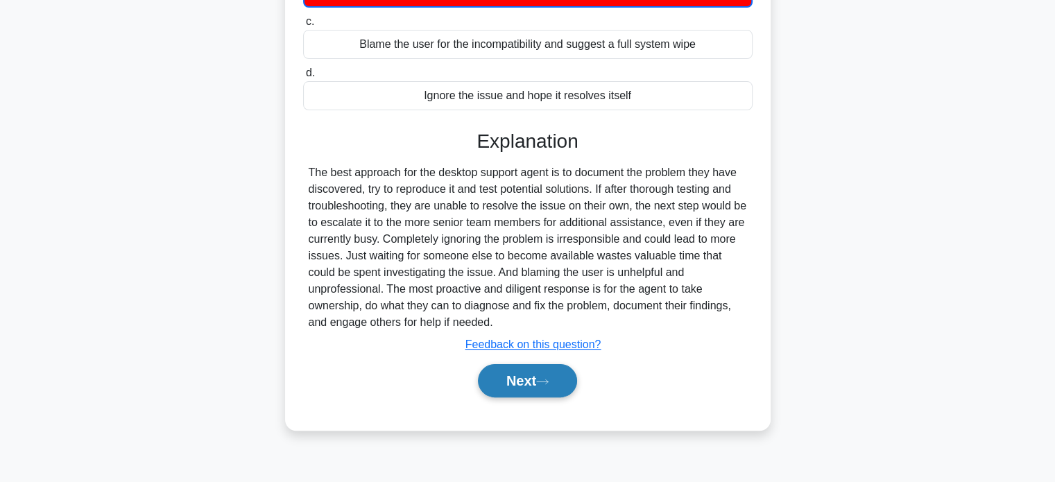
click at [531, 384] on button "Next" at bounding box center [527, 380] width 99 height 33
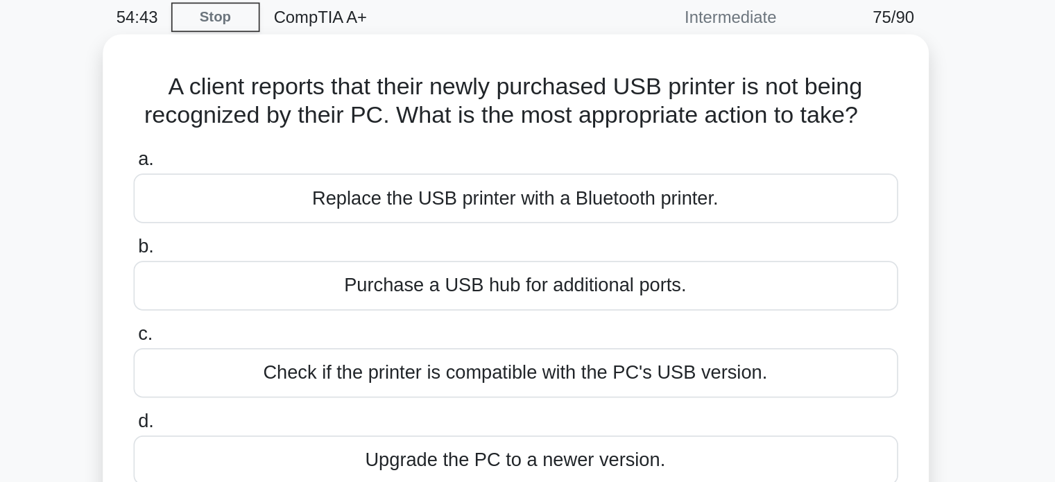
scroll to position [3, 0]
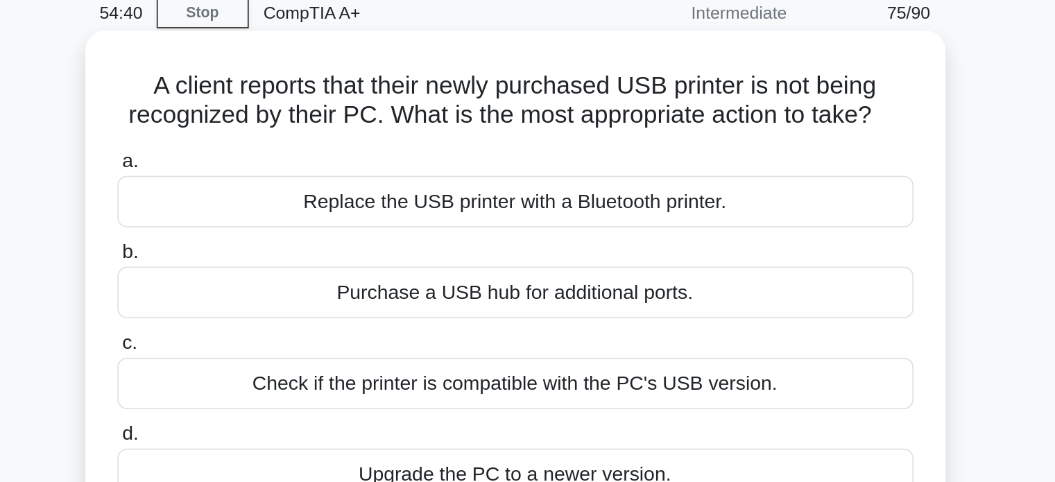
click at [547, 130] on h5 "A client reports that their newly purchased USB printer is not being recognized…" at bounding box center [528, 113] width 452 height 35
click at [606, 115] on h5 "A client reports that their newly purchased USB printer is not being recognized…" at bounding box center [528, 113] width 452 height 35
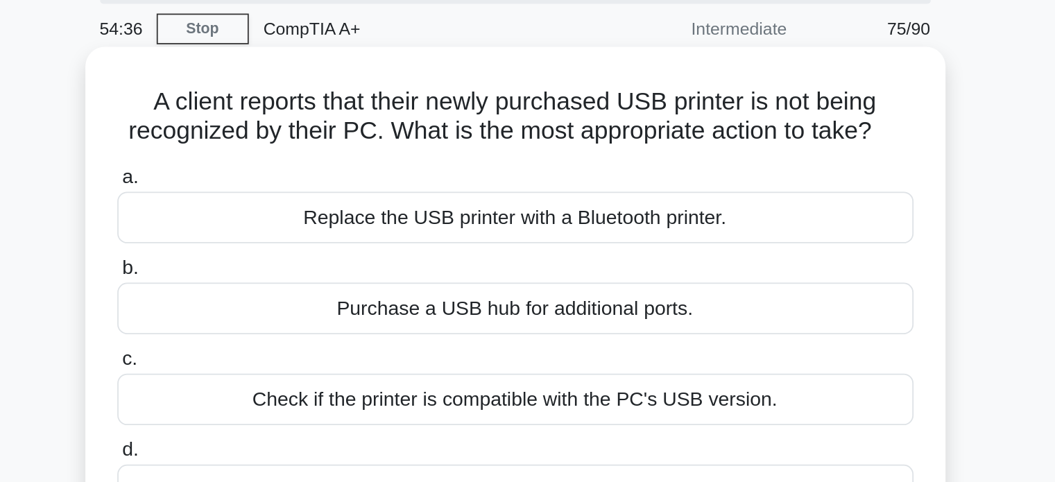
click at [606, 103] on h5 "A client reports that their newly purchased USB printer is not being recognized…" at bounding box center [528, 113] width 452 height 35
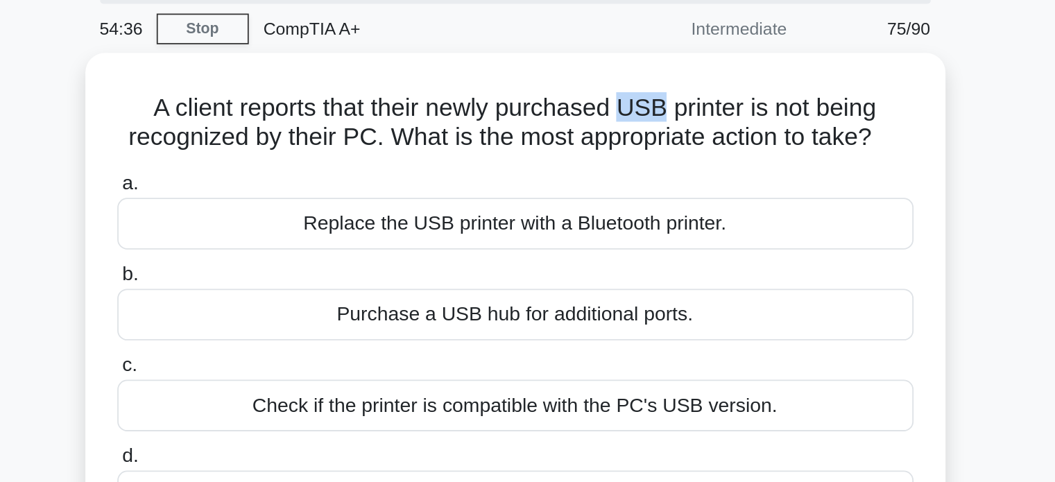
drag, startPoint x: 606, startPoint y: 103, endPoint x: 615, endPoint y: 71, distance: 33.8
click at [615, 71] on div "54:36 Stop CompTIA A+ Intermediate 75/90 A client reports that their newly purc…" at bounding box center [528, 393] width 916 height 694
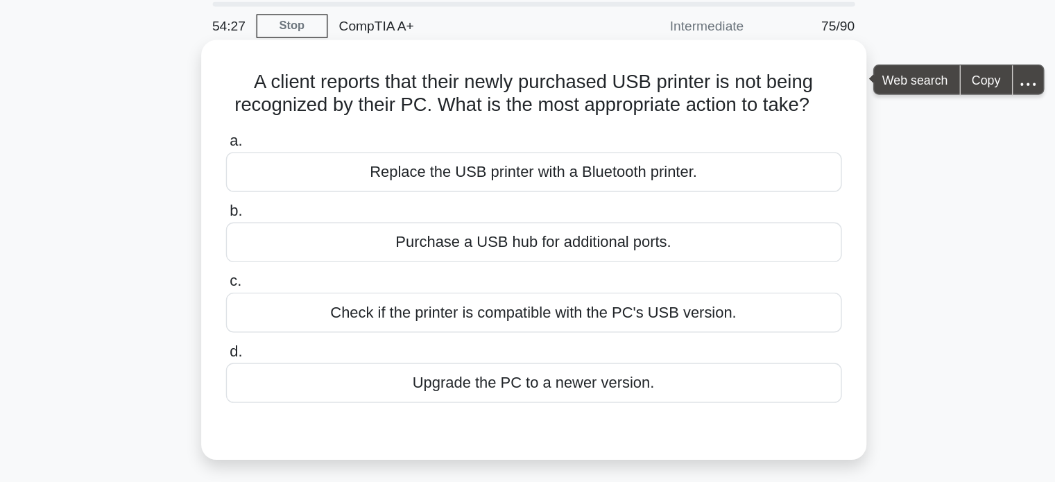
click at [569, 272] on div "Check if the printer is compatible with the PC's USB version." at bounding box center [527, 273] width 449 height 29
click at [303, 255] on input "c. Check if the printer is compatible with the PC's USB version." at bounding box center [303, 250] width 0 height 9
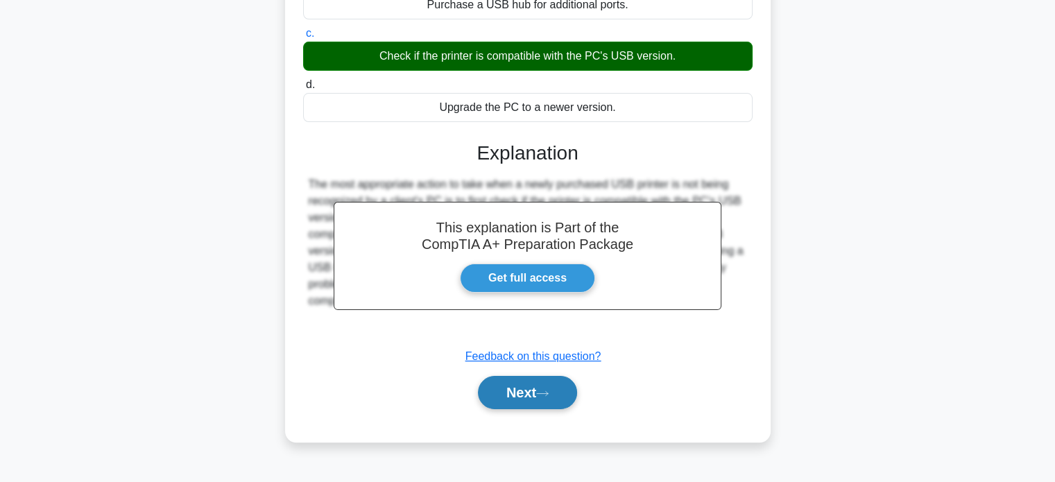
scroll to position [223, 0]
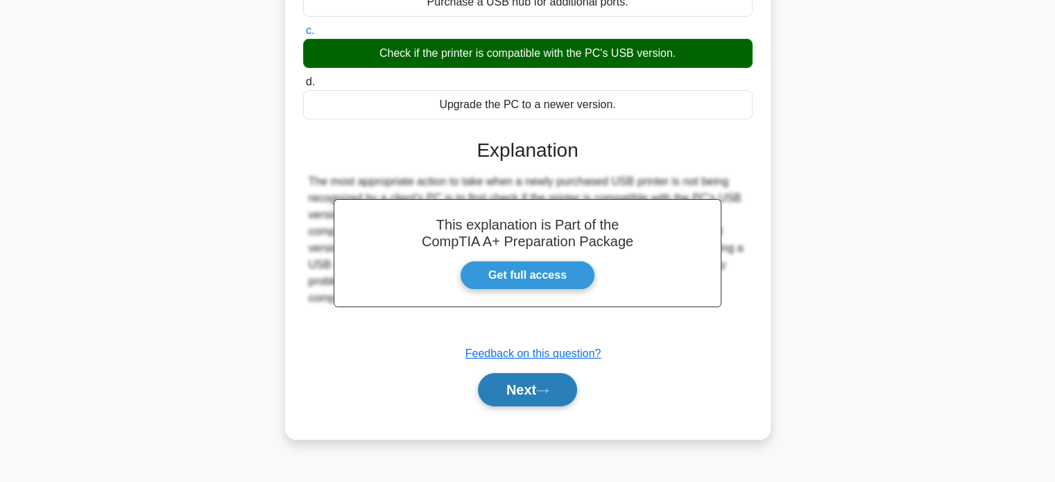
click at [549, 392] on icon at bounding box center [542, 391] width 12 height 8
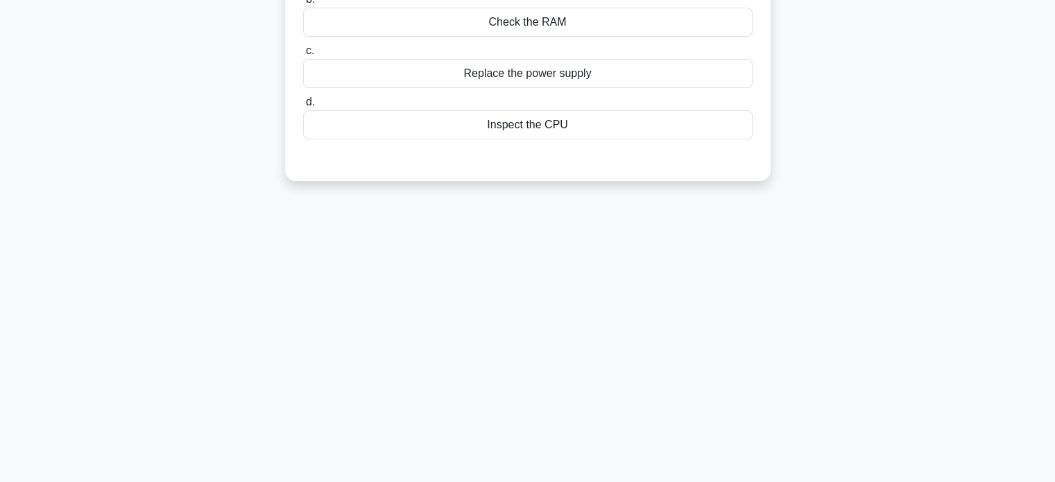
scroll to position [0, 0]
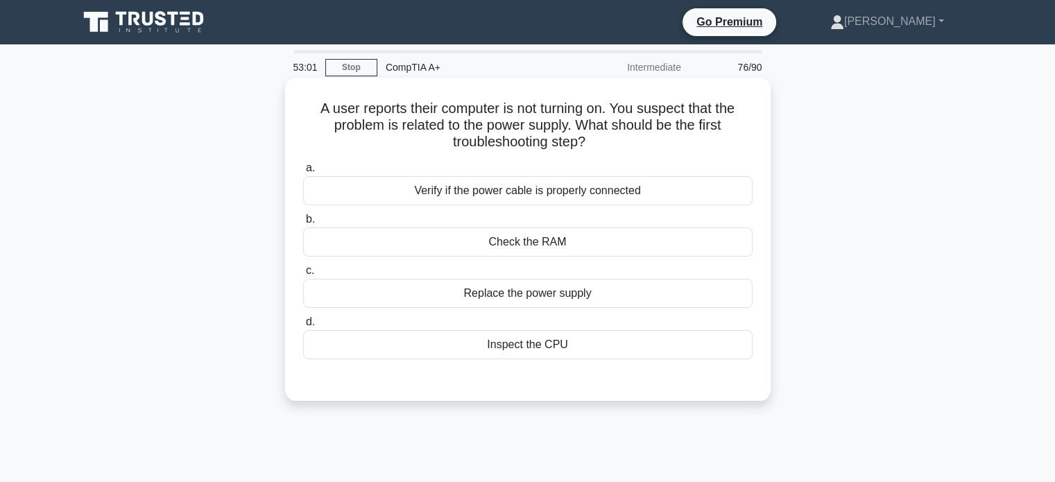
click at [580, 199] on div "Verify if the power cable is properly connected" at bounding box center [527, 190] width 449 height 29
click at [303, 173] on input "a. Verify if the power cable is properly connected" at bounding box center [303, 168] width 0 height 9
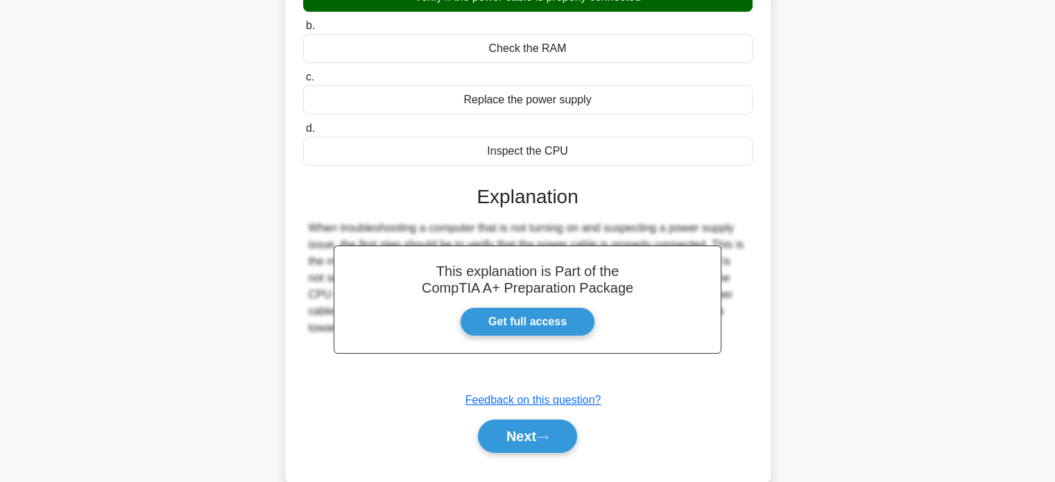
scroll to position [198, 0]
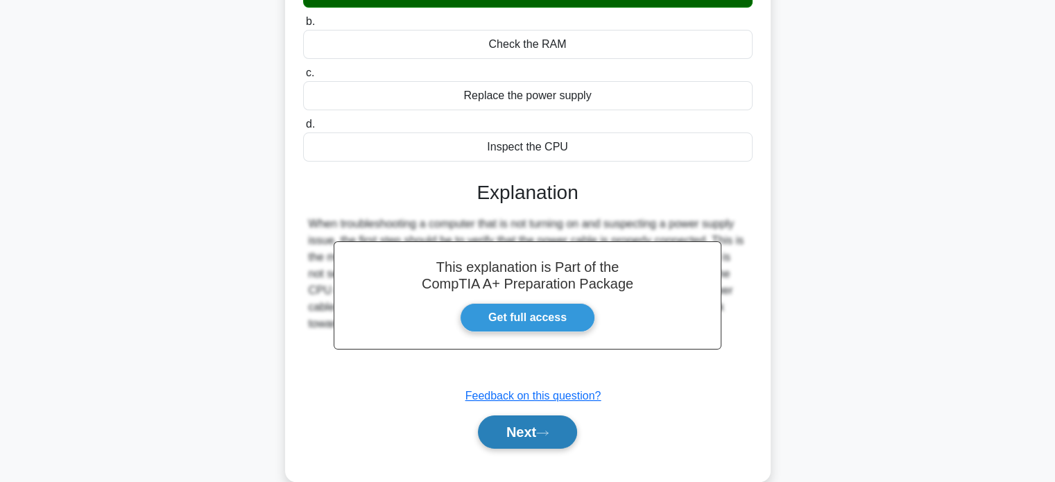
click at [522, 445] on button "Next" at bounding box center [527, 431] width 99 height 33
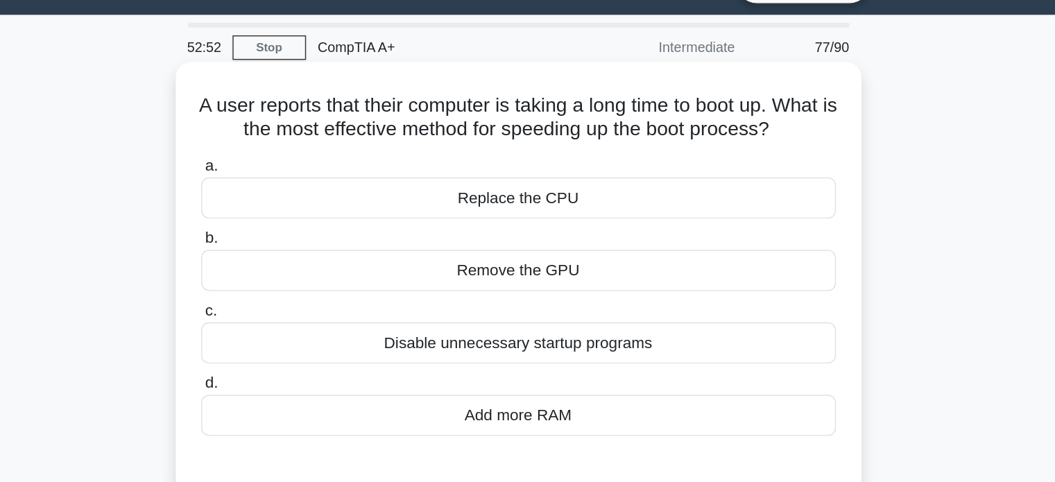
scroll to position [1, 0]
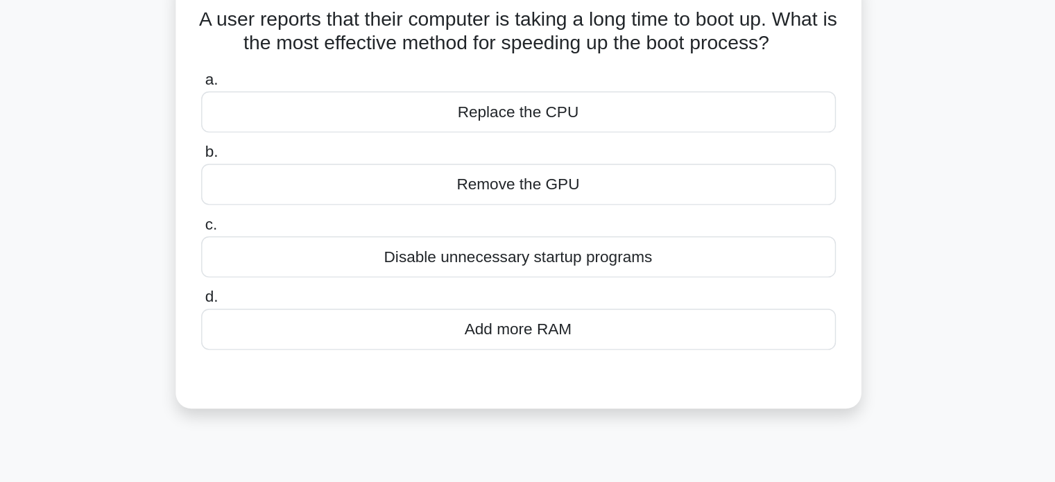
click at [506, 290] on div "Disable unnecessary startup programs" at bounding box center [527, 275] width 449 height 29
click at [303, 257] on input "c. Disable unnecessary startup programs" at bounding box center [303, 252] width 0 height 9
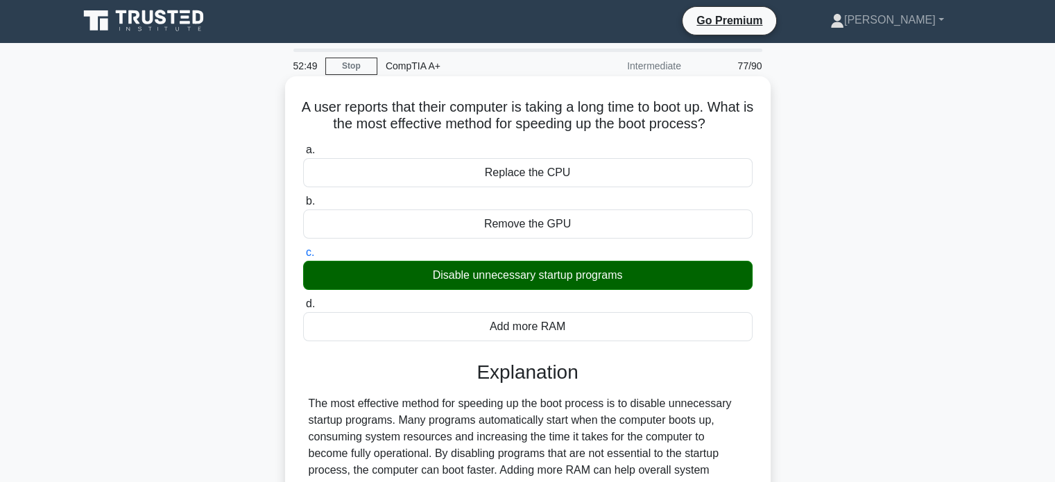
scroll to position [267, 0]
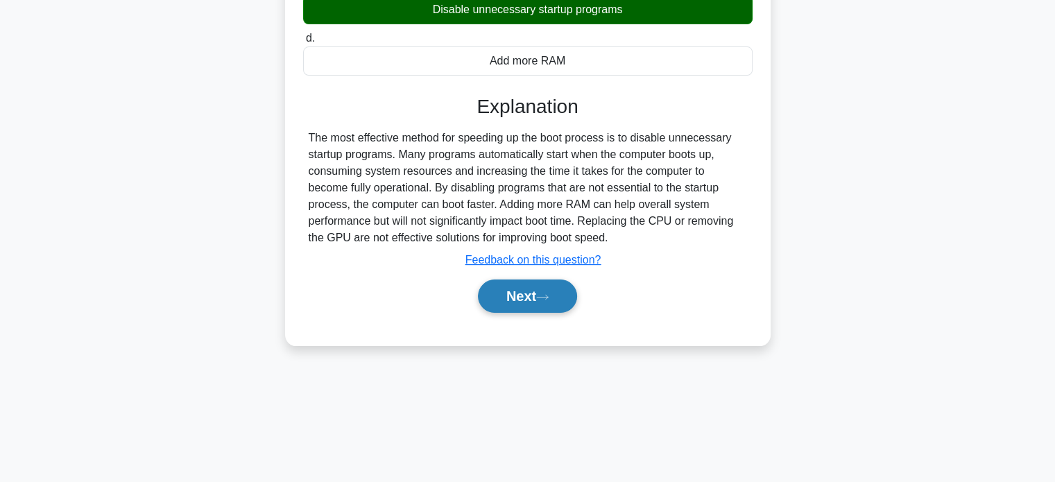
click at [536, 308] on button "Next" at bounding box center [527, 296] width 99 height 33
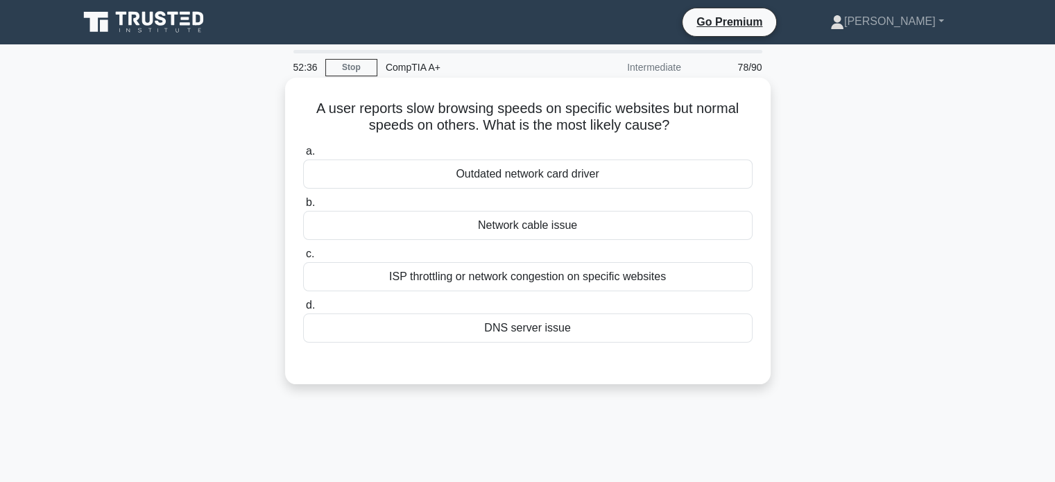
click at [578, 179] on div "Outdated network card driver" at bounding box center [527, 174] width 449 height 29
click at [303, 156] on input "a. Outdated network card driver" at bounding box center [303, 151] width 0 height 9
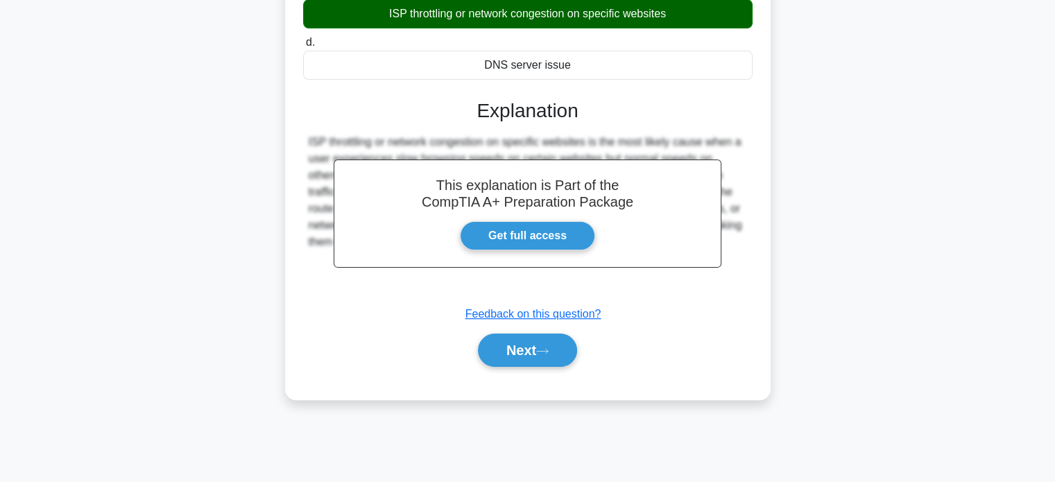
scroll to position [267, 0]
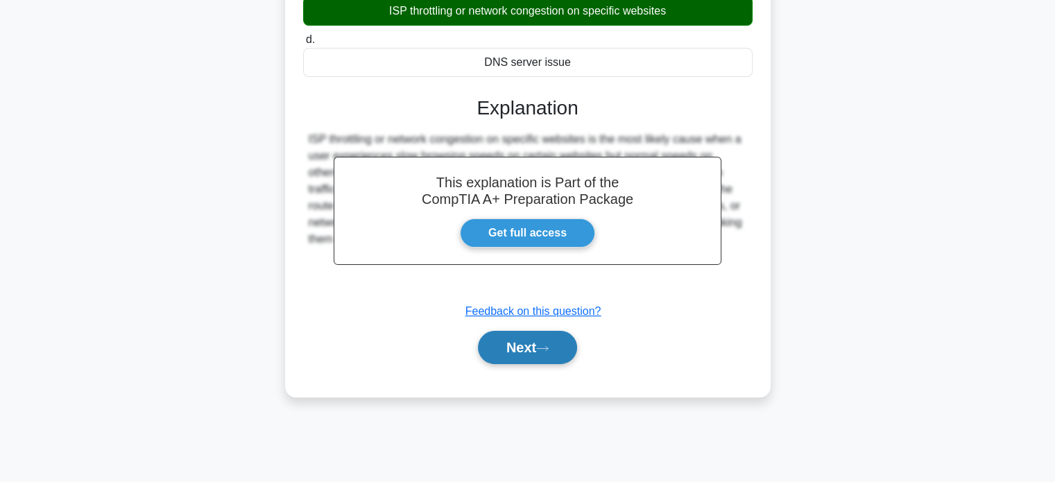
click at [531, 354] on button "Next" at bounding box center [527, 347] width 99 height 33
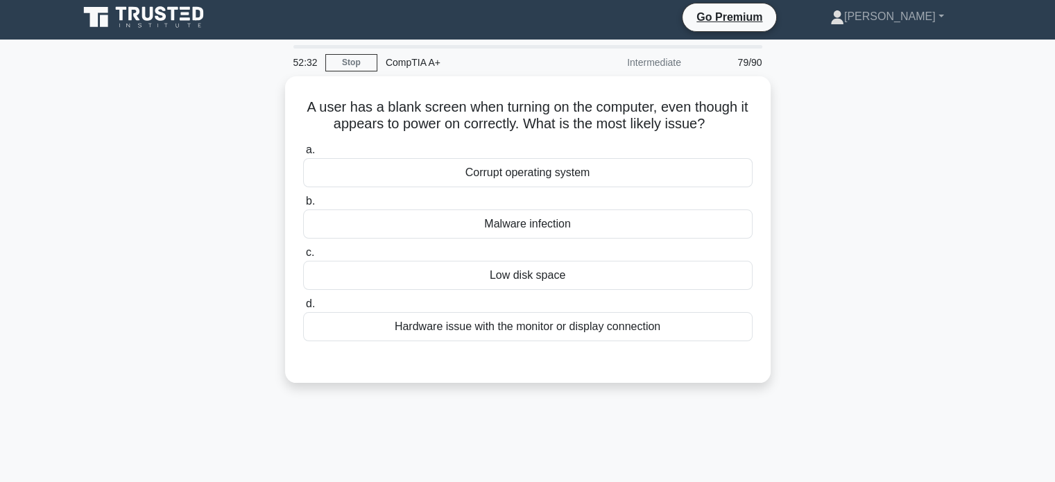
scroll to position [0, 0]
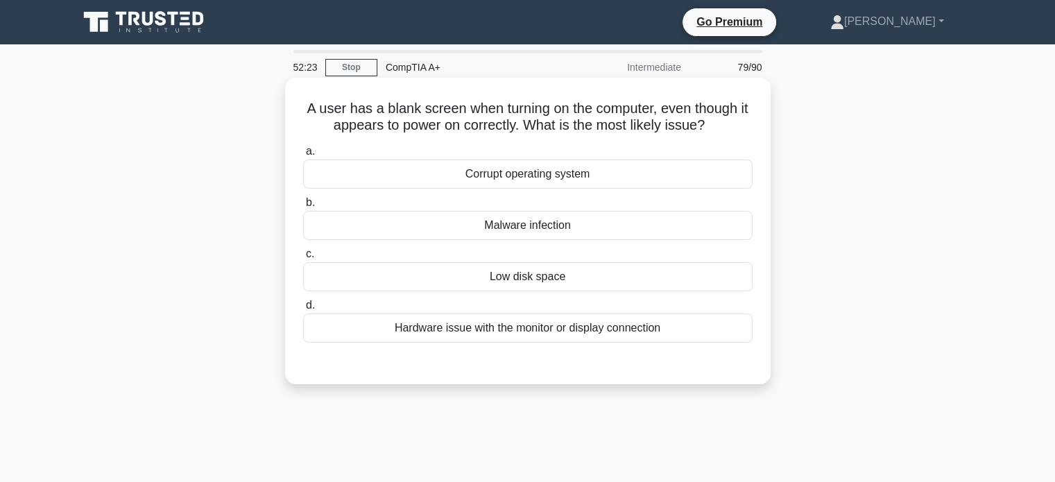
click at [559, 334] on div "Hardware issue with the monitor or display connection" at bounding box center [527, 328] width 449 height 29
click at [303, 310] on input "d. Hardware issue with the monitor or display connection" at bounding box center [303, 305] width 0 height 9
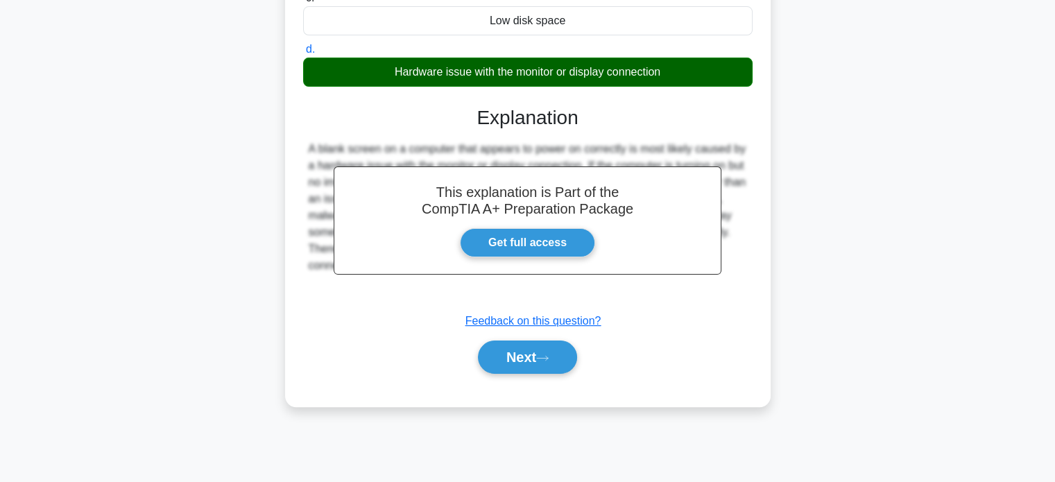
scroll to position [267, 0]
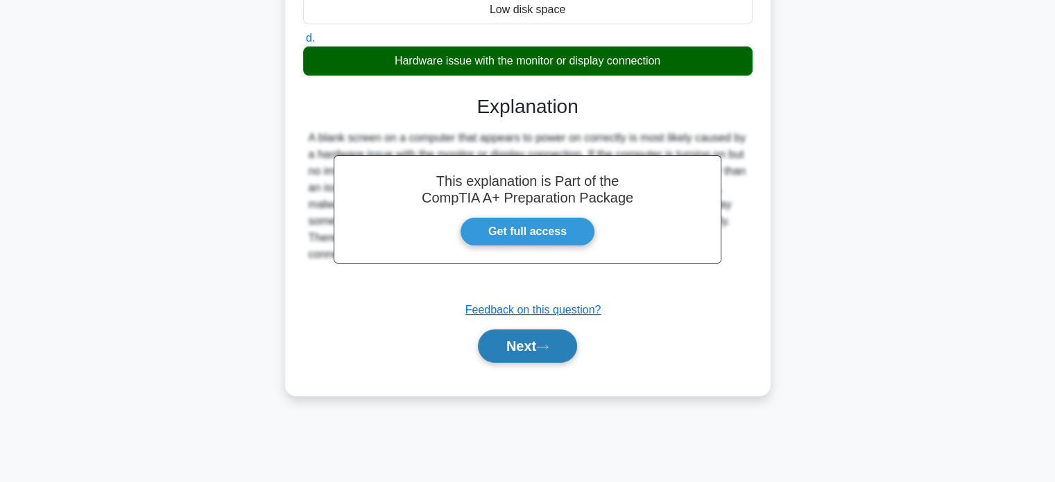
click at [540, 338] on button "Next" at bounding box center [527, 345] width 99 height 33
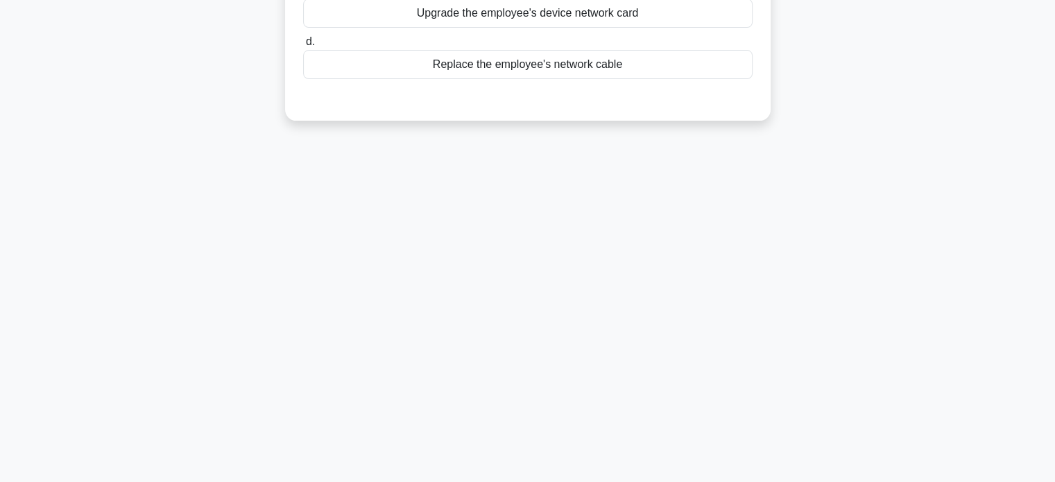
scroll to position [0, 0]
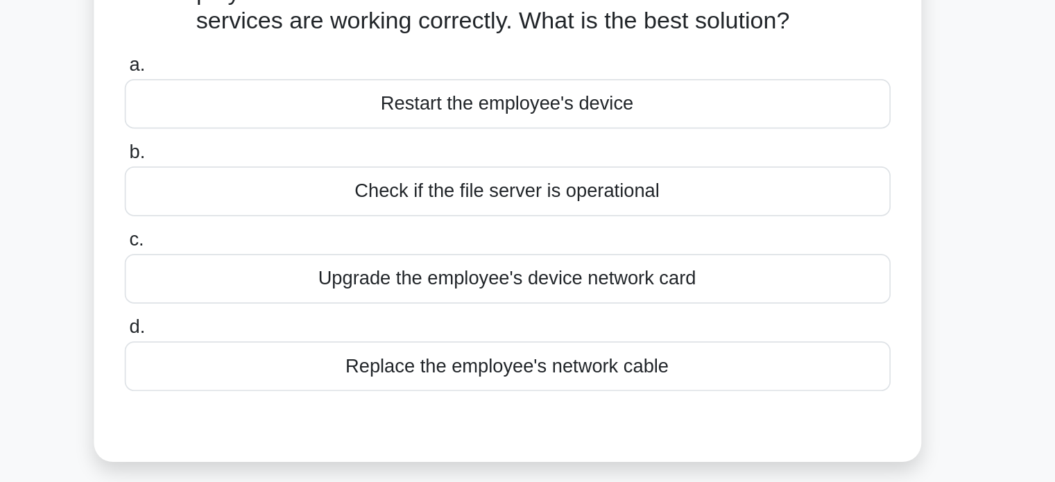
click at [546, 223] on div "Check if the file server is operational" at bounding box center [527, 225] width 449 height 29
click at [303, 207] on input "b. Check if the file server is operational" at bounding box center [303, 202] width 0 height 9
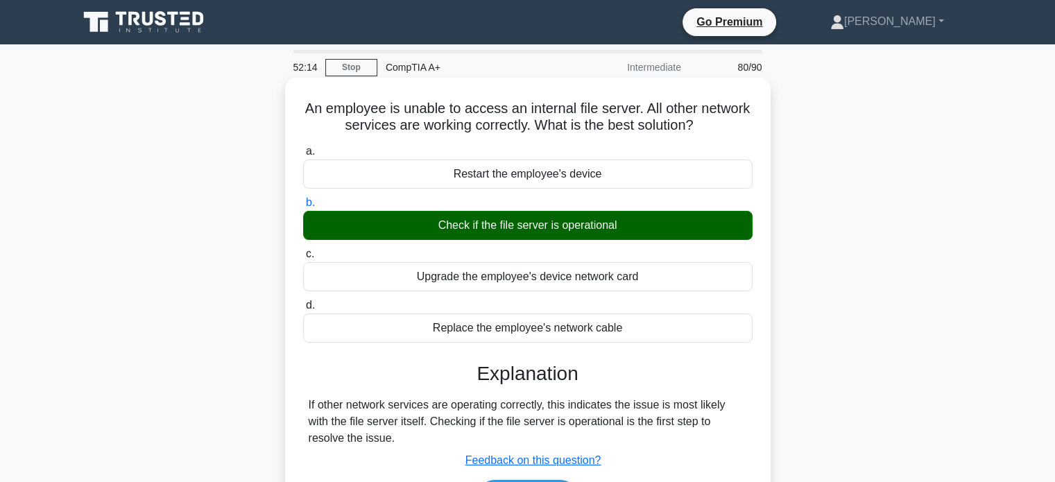
scroll to position [267, 0]
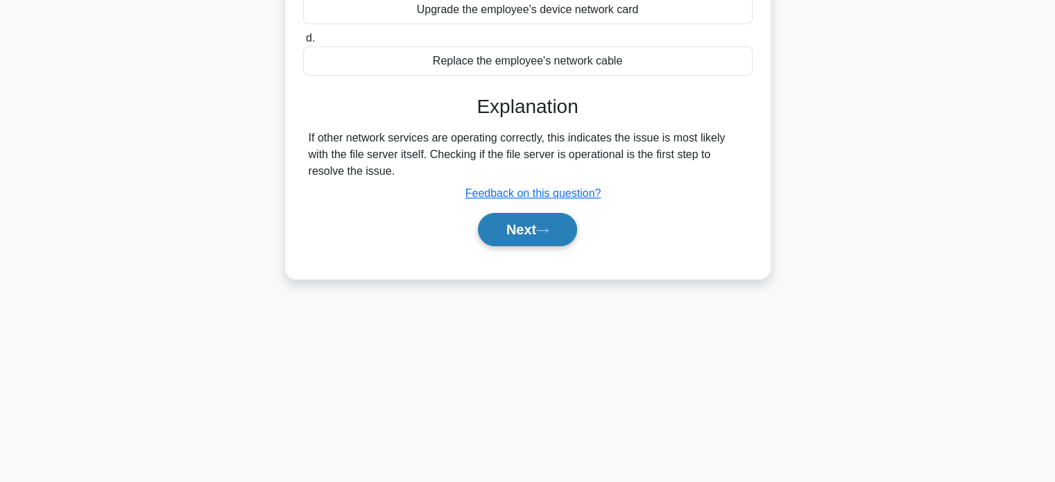
click at [542, 232] on icon at bounding box center [542, 231] width 12 height 8
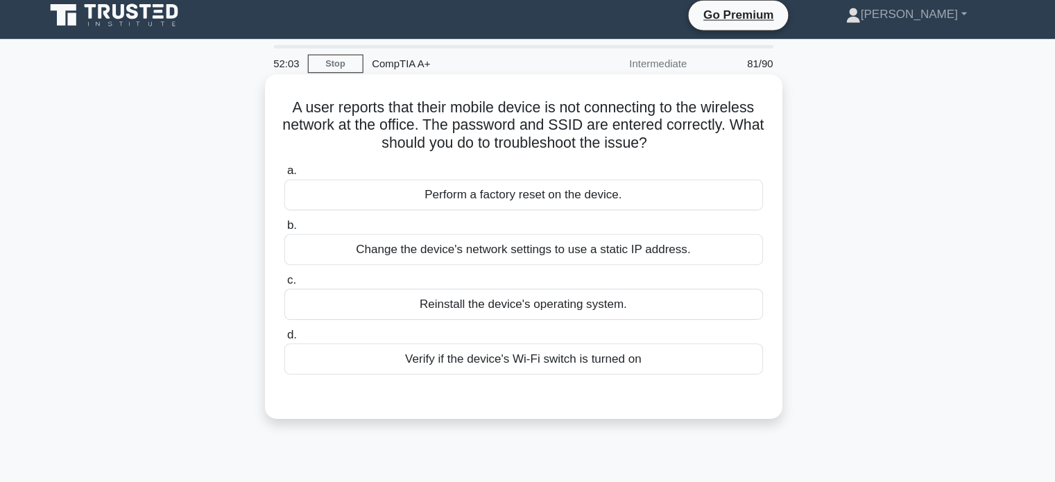
click at [511, 340] on div "Verify if the device's Wi-Fi switch is turned on" at bounding box center [527, 344] width 449 height 29
click at [303, 327] on input "d. Verify if the device's Wi-Fi switch is turned on" at bounding box center [303, 322] width 0 height 9
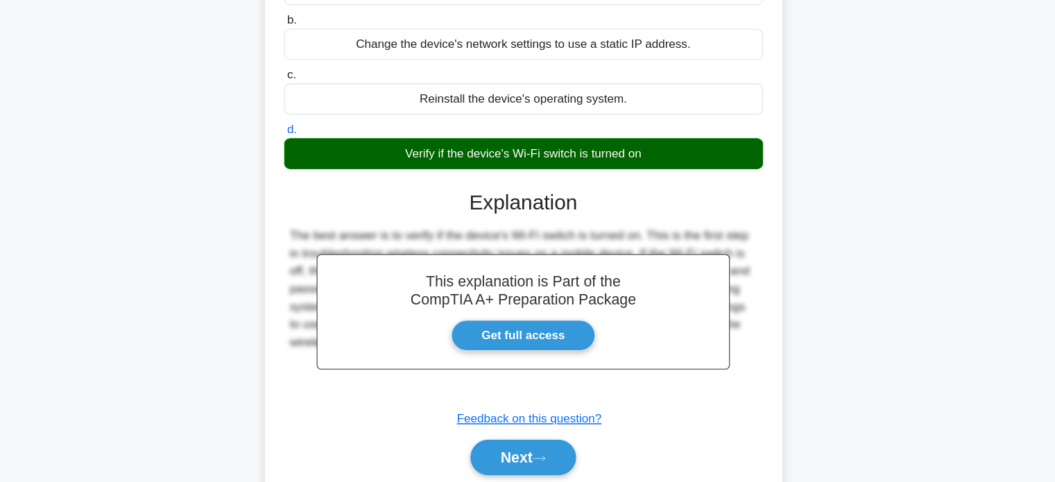
scroll to position [267, 0]
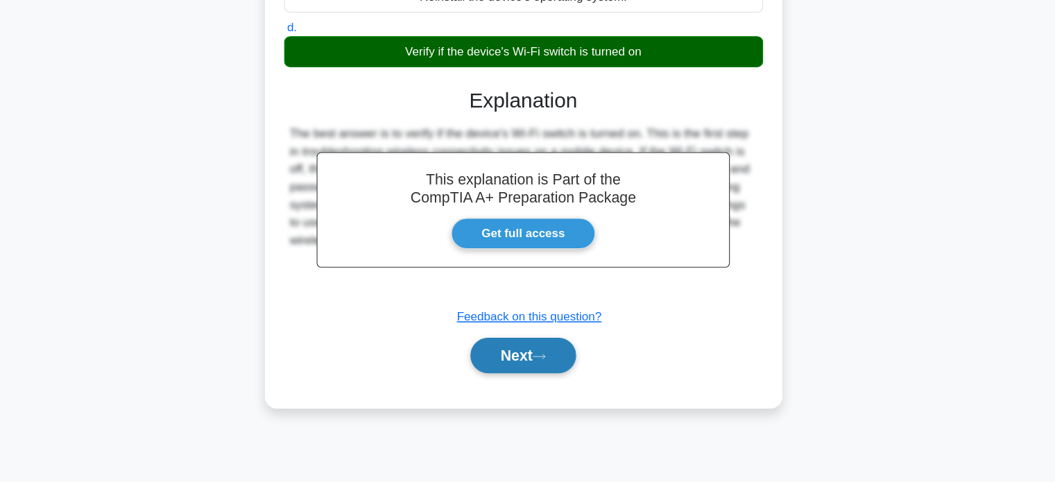
click at [532, 362] on button "Next" at bounding box center [527, 362] width 99 height 33
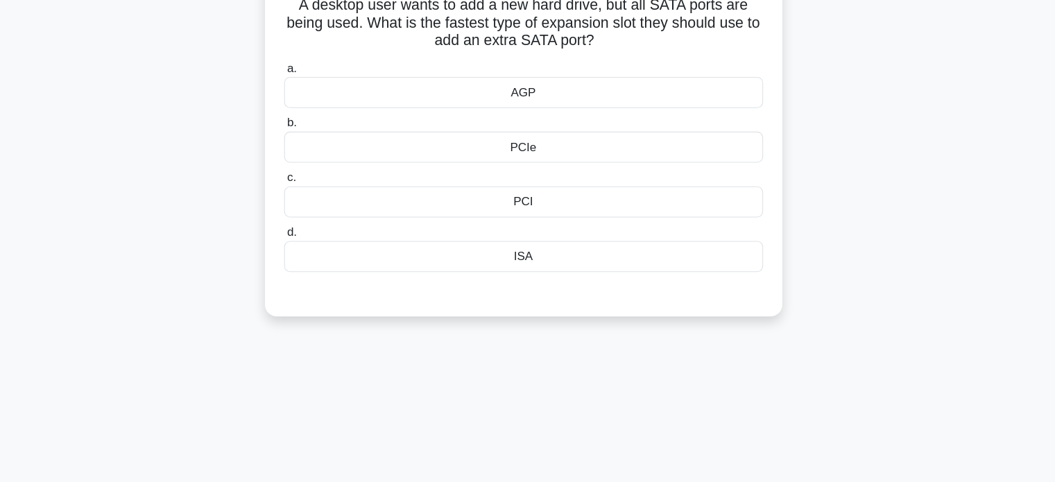
scroll to position [0, 0]
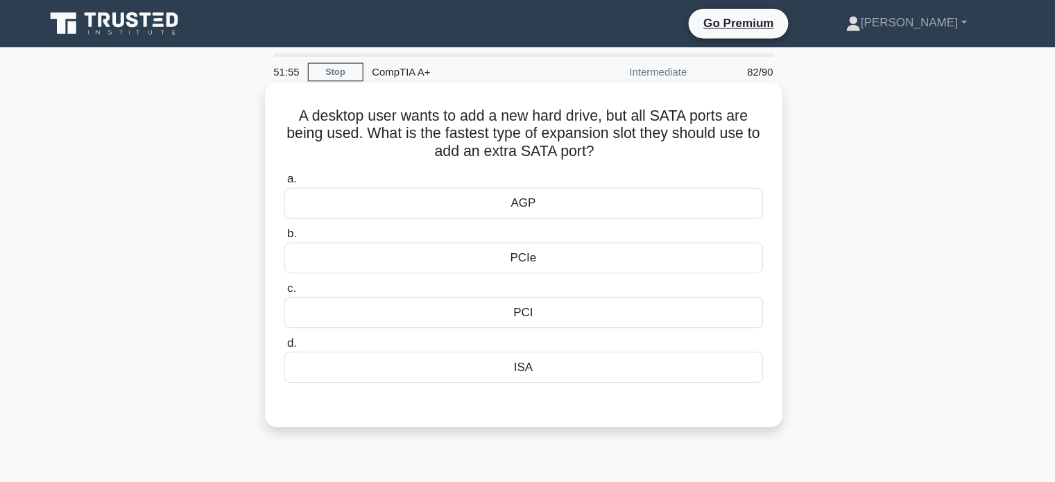
click at [538, 254] on div "PCIe" at bounding box center [527, 242] width 449 height 29
click at [303, 224] on input "b. PCIe" at bounding box center [303, 219] width 0 height 9
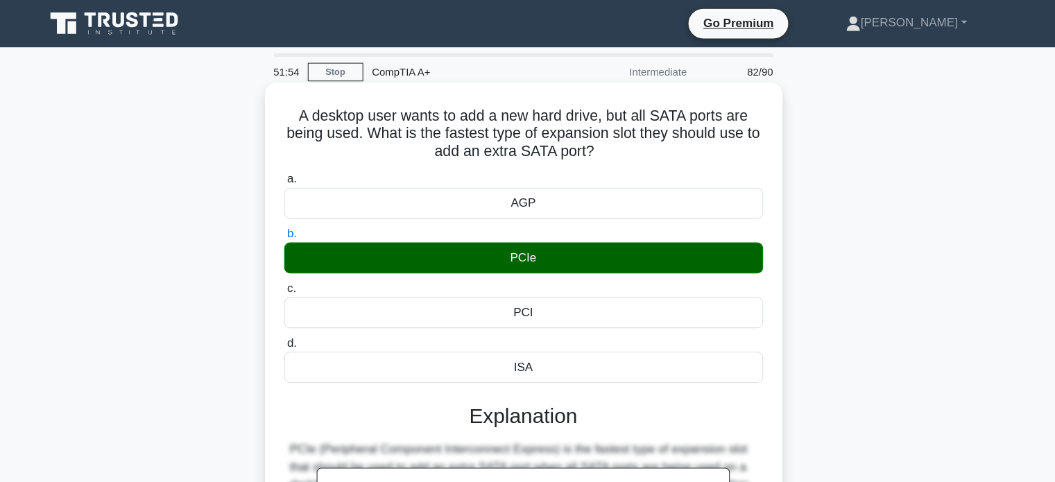
scroll to position [267, 0]
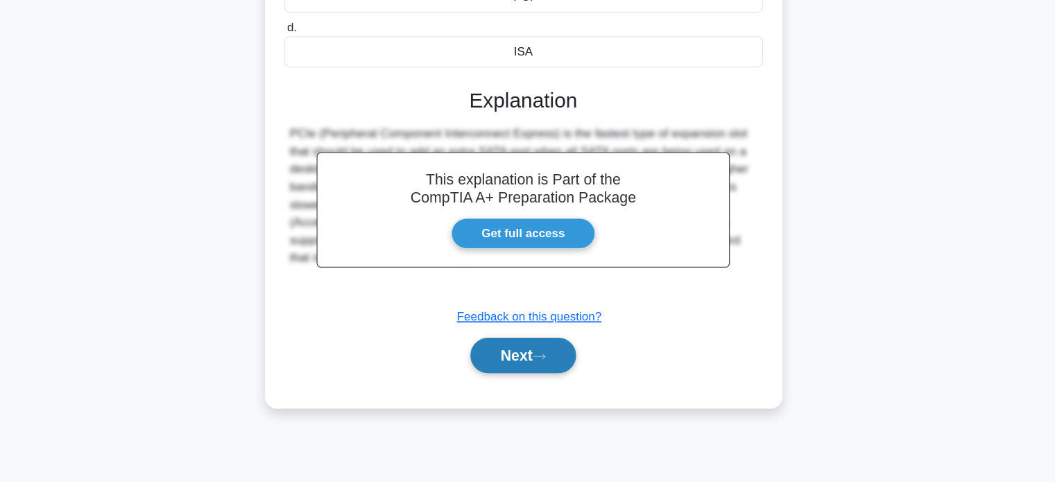
click at [509, 377] on button "Next" at bounding box center [527, 362] width 99 height 33
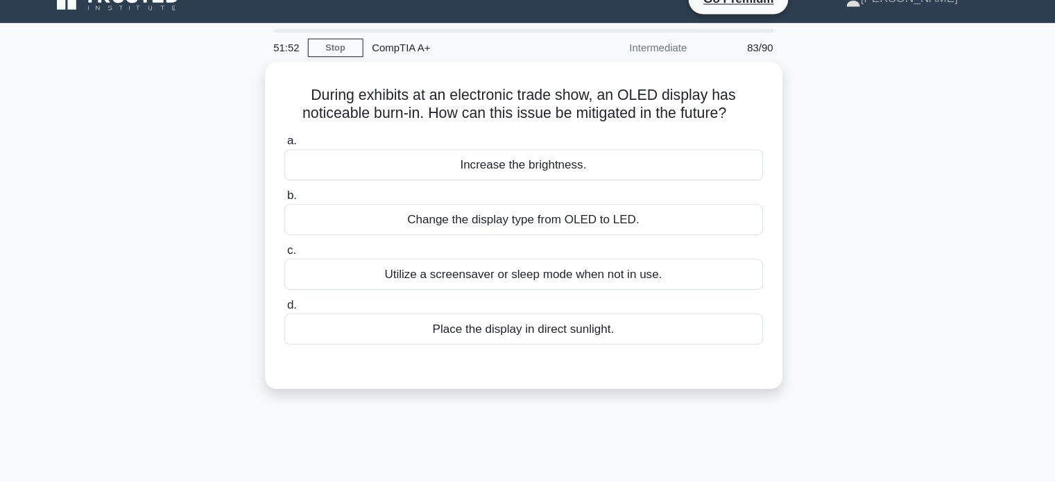
scroll to position [0, 0]
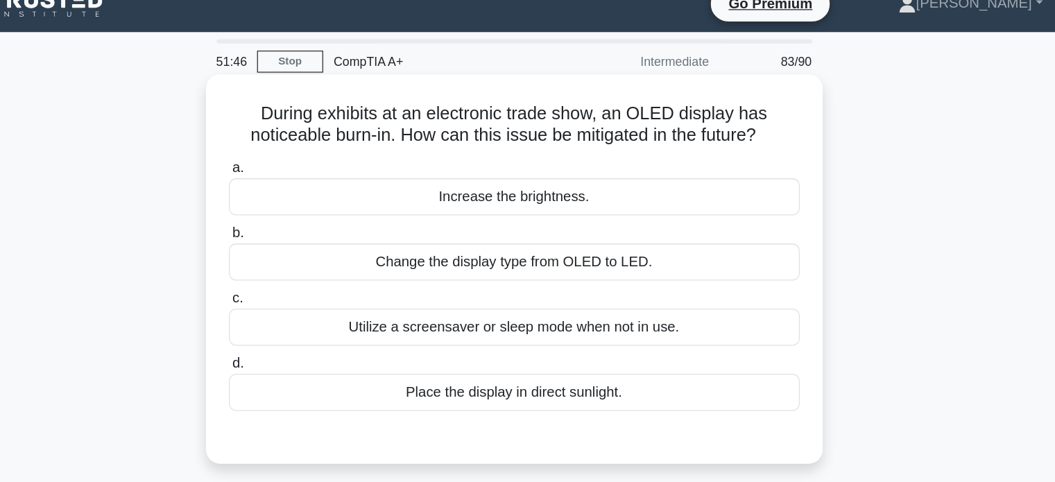
click at [507, 285] on div "Utilize a screensaver or sleep mode when not in use." at bounding box center [527, 276] width 449 height 29
click at [303, 259] on input "c. Utilize a screensaver or sleep mode when not in use." at bounding box center [303, 254] width 0 height 9
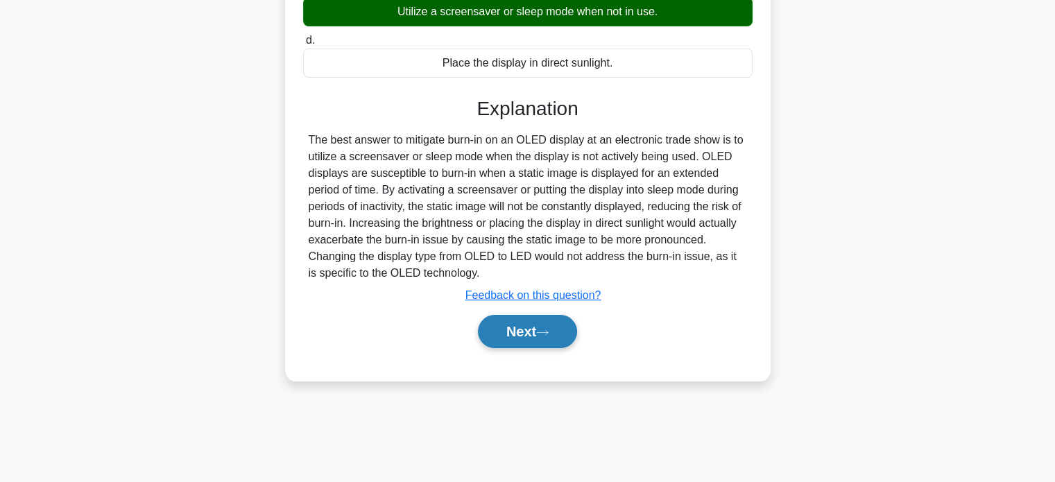
scroll to position [267, 0]
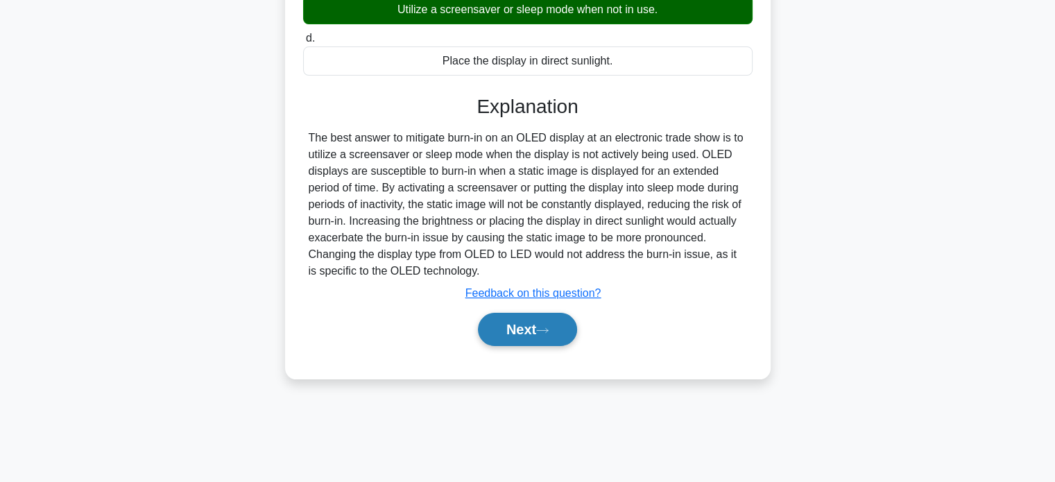
click at [519, 337] on button "Next" at bounding box center [527, 329] width 99 height 33
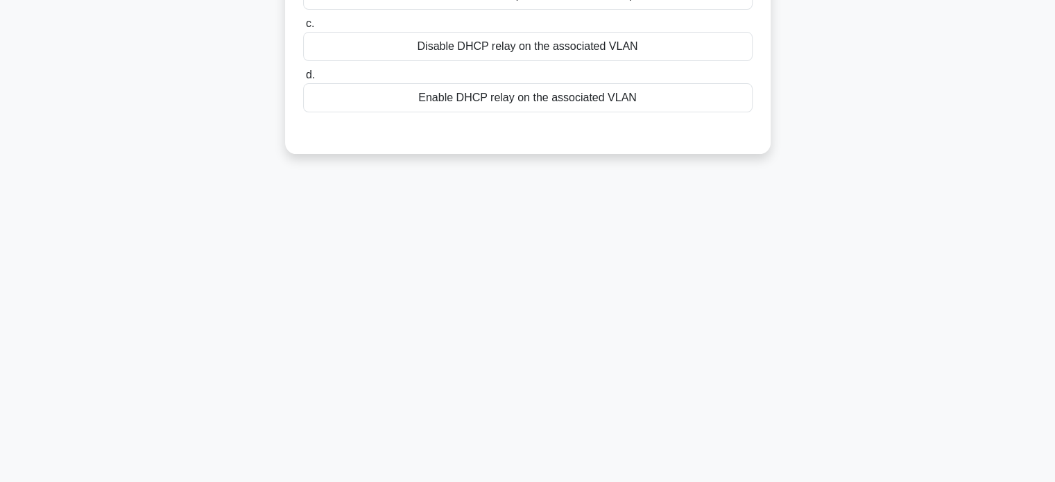
scroll to position [0, 0]
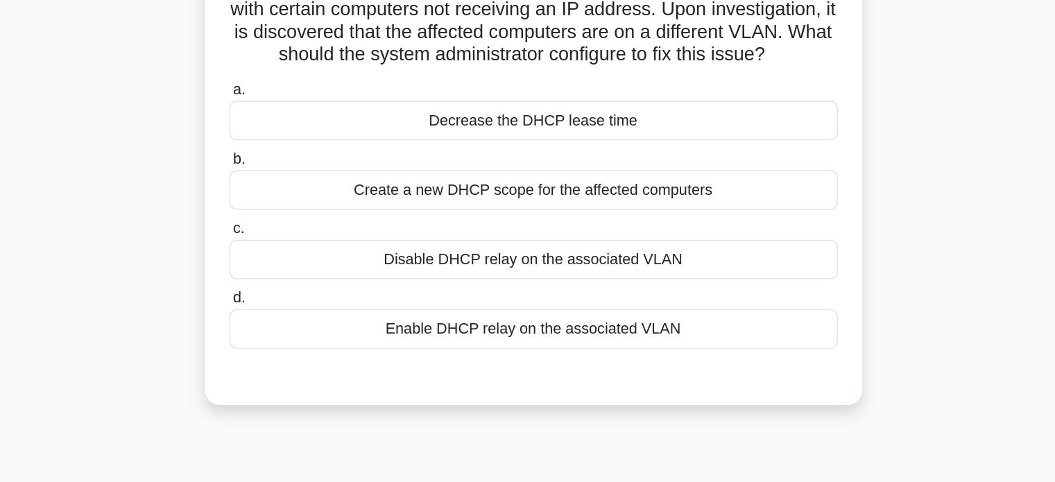
click at [572, 261] on div "Create a new DHCP scope for the affected computers" at bounding box center [527, 258] width 449 height 29
click at [303, 241] on input "b. Create a new DHCP scope for the affected computers" at bounding box center [303, 236] width 0 height 9
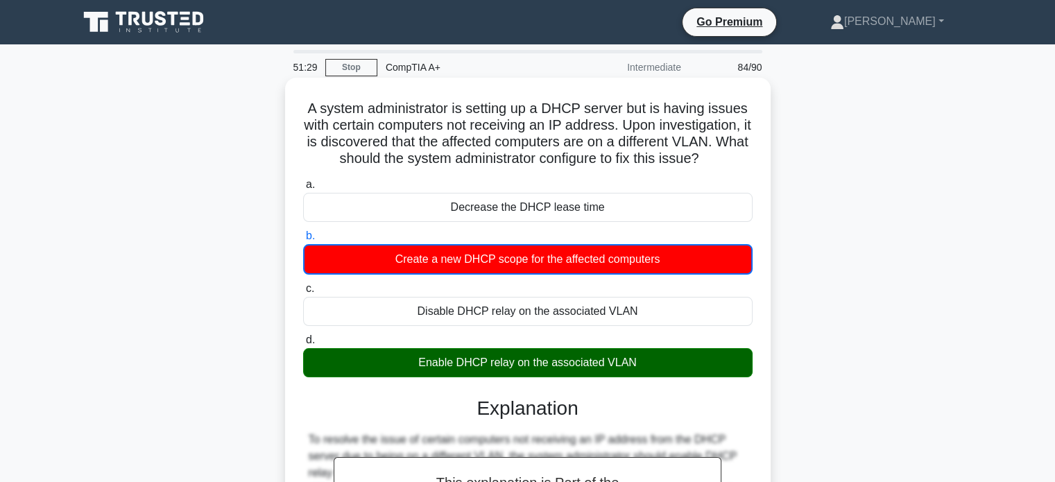
scroll to position [267, 0]
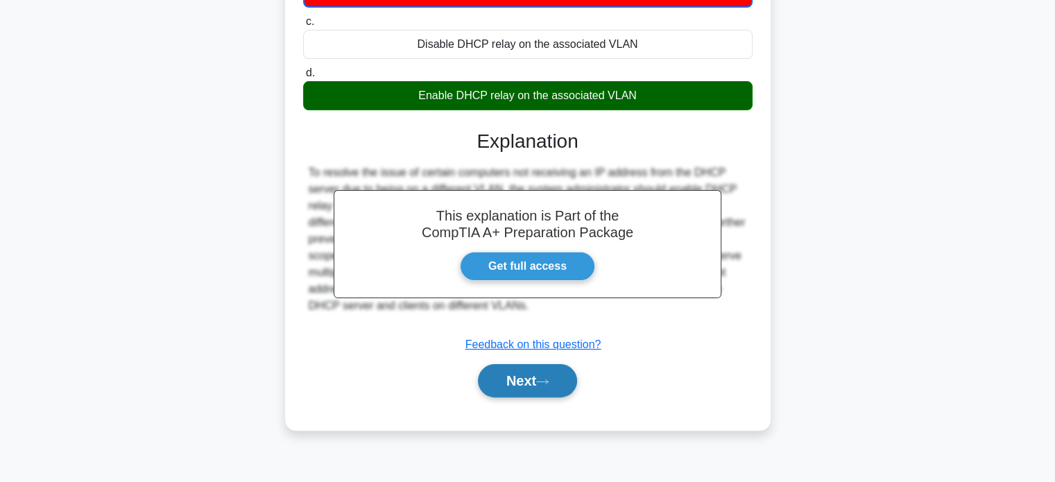
click at [534, 381] on button "Next" at bounding box center [527, 380] width 99 height 33
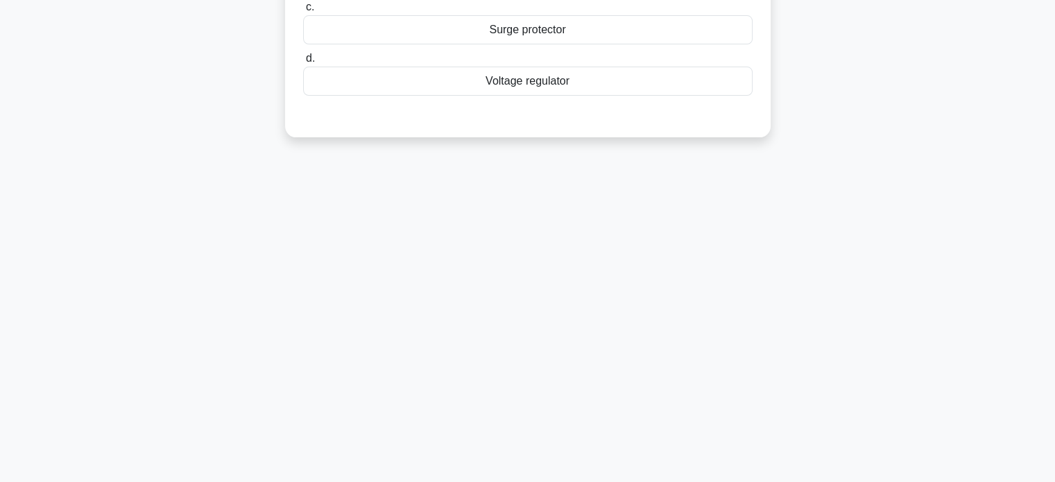
scroll to position [0, 0]
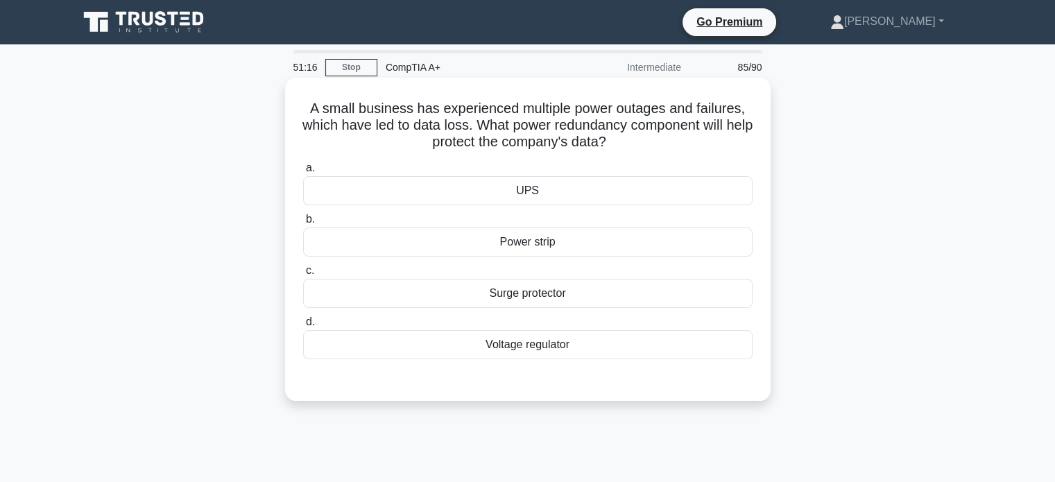
click at [524, 302] on div "Surge protector" at bounding box center [527, 293] width 449 height 29
click at [303, 275] on input "c. Surge protector" at bounding box center [303, 270] width 0 height 9
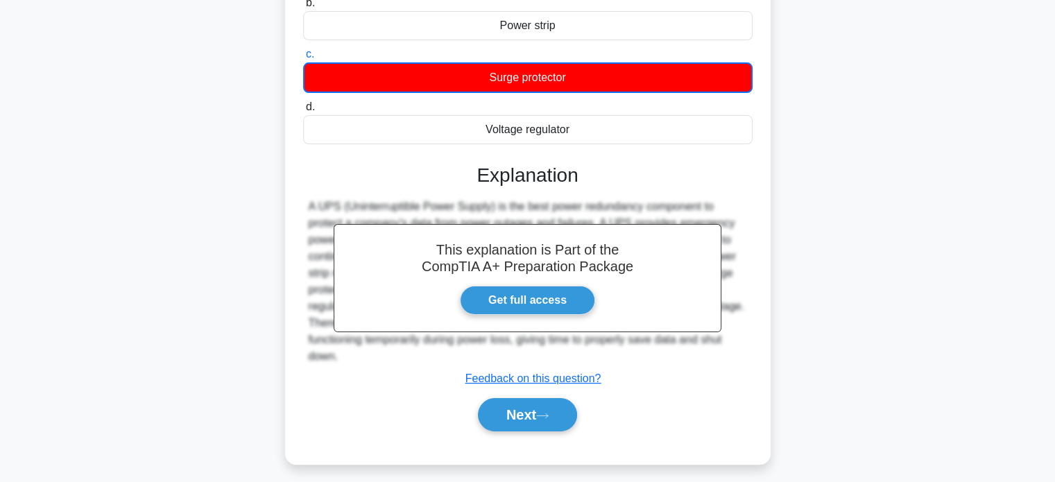
scroll to position [267, 0]
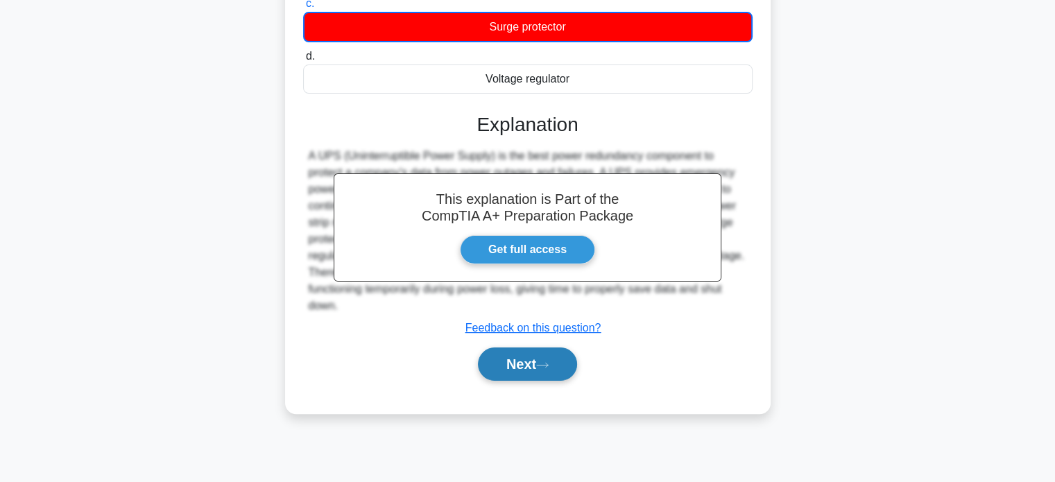
click at [529, 376] on button "Next" at bounding box center [527, 364] width 99 height 33
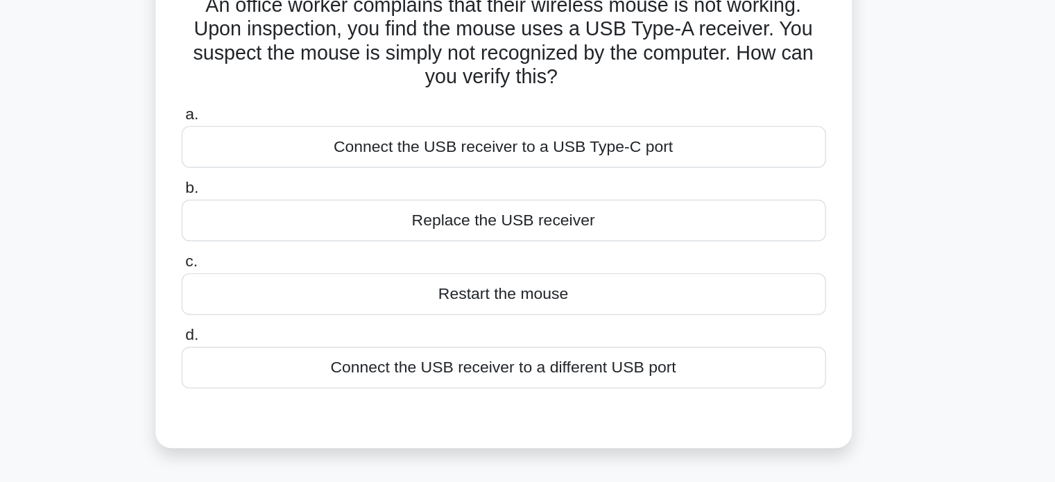
click at [542, 363] on div "Connect the USB receiver to a different USB port" at bounding box center [527, 361] width 449 height 29
click at [303, 343] on input "d. Connect the USB receiver to a different USB port" at bounding box center [303, 338] width 0 height 9
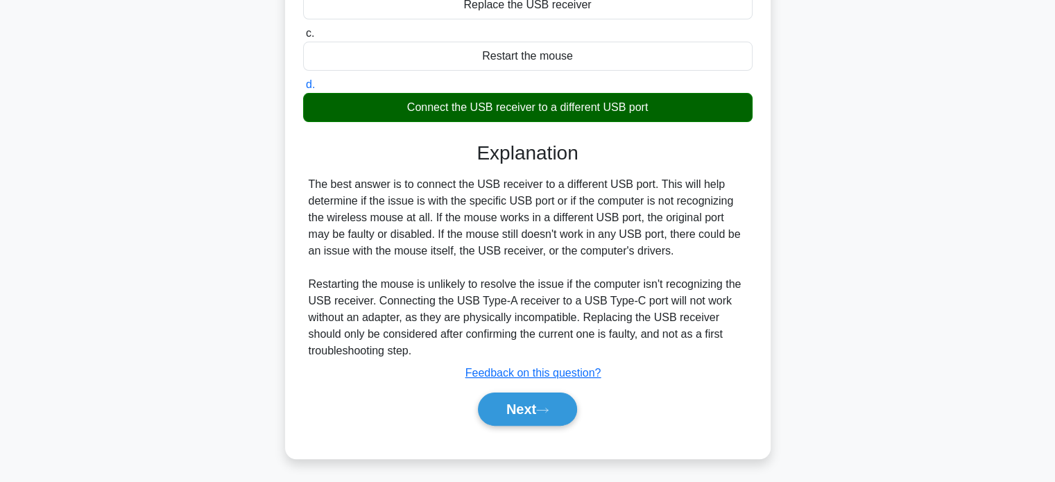
scroll to position [267, 0]
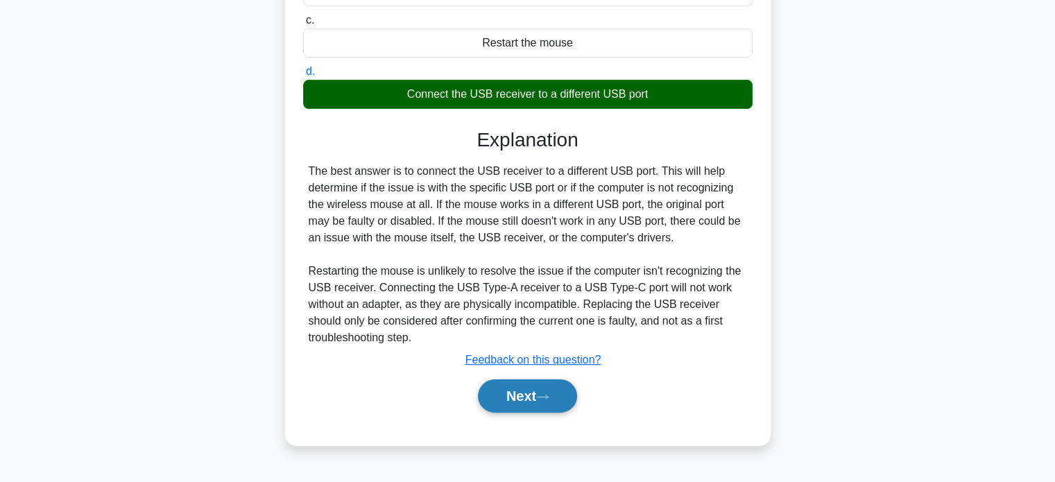
click at [517, 411] on button "Next" at bounding box center [527, 395] width 99 height 33
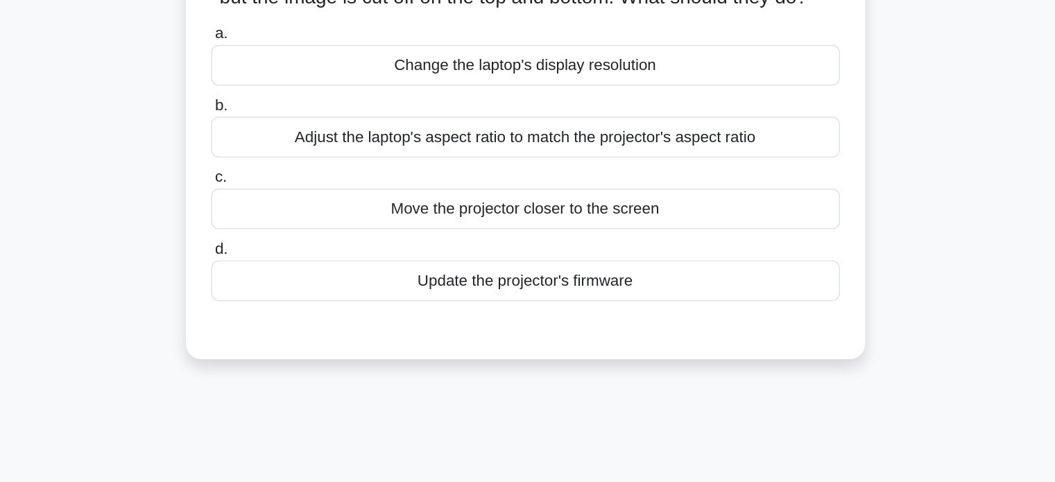
click at [490, 240] on div "Adjust the laptop's aspect ratio to match the projector's aspect ratio" at bounding box center [527, 225] width 449 height 29
click at [303, 207] on input "b. Adjust the laptop's aspect ratio to match the projector's aspect ratio" at bounding box center [303, 202] width 0 height 9
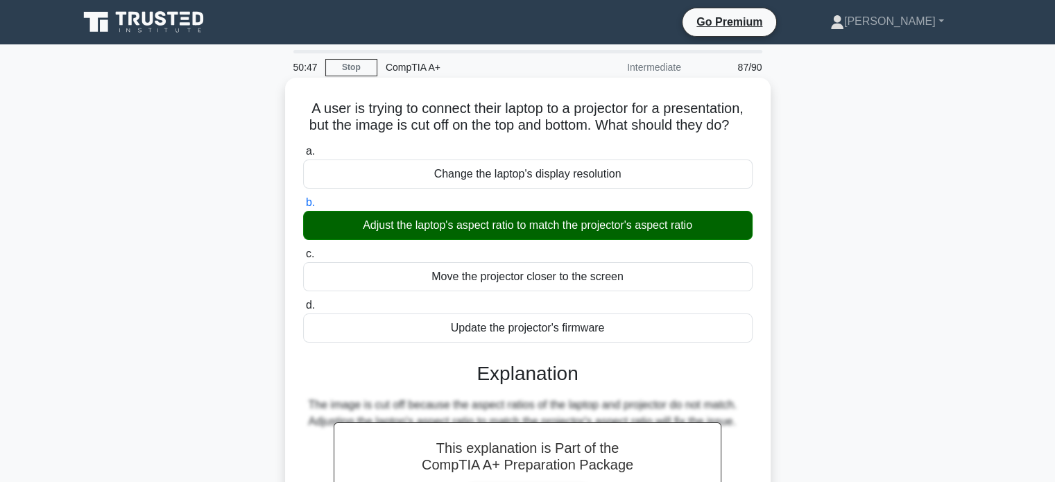
scroll to position [267, 0]
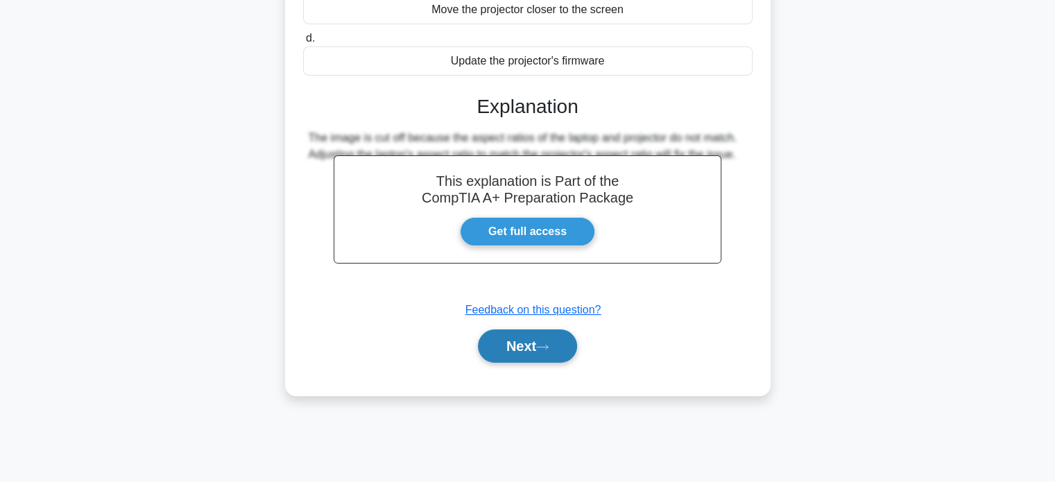
click at [510, 363] on button "Next" at bounding box center [527, 345] width 99 height 33
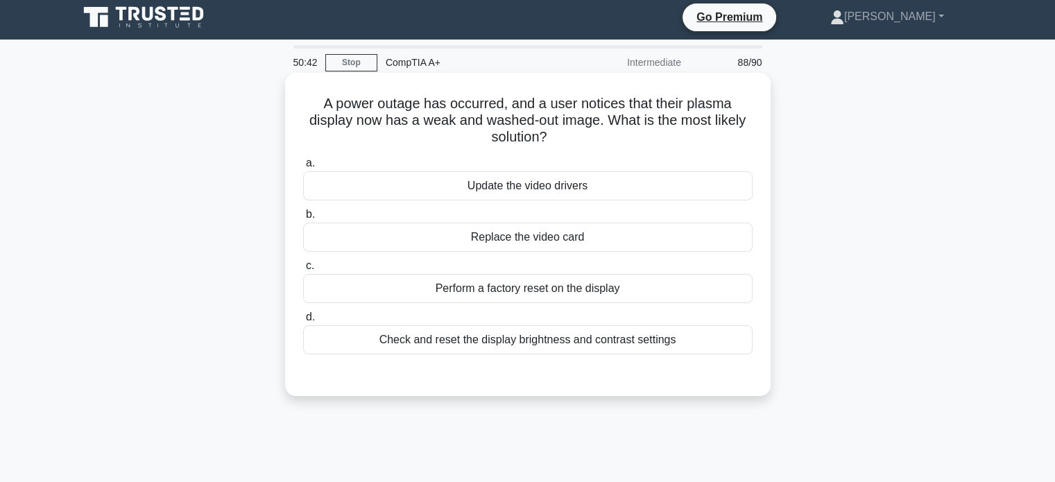
scroll to position [9, 0]
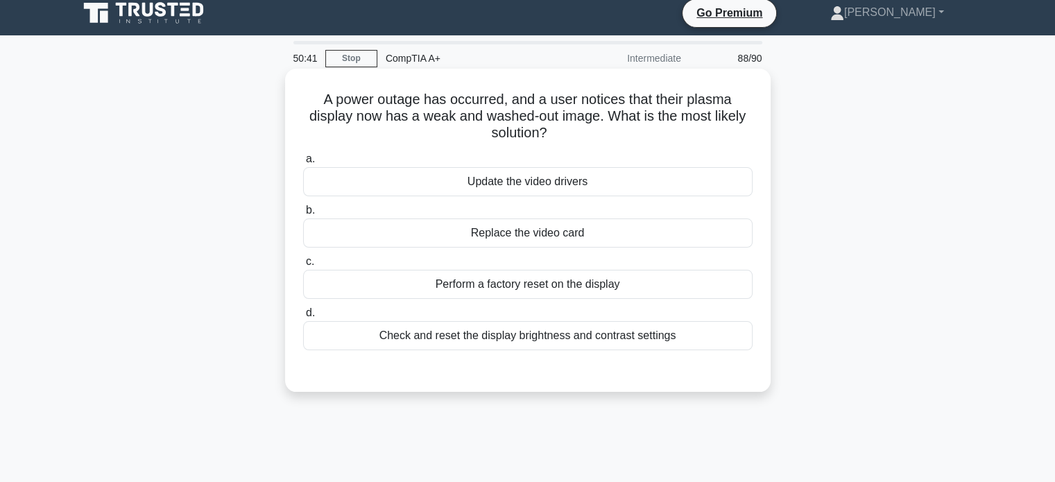
click at [572, 182] on div "Update the video drivers" at bounding box center [527, 181] width 449 height 29
click at [303, 164] on input "a. Update the video drivers" at bounding box center [303, 159] width 0 height 9
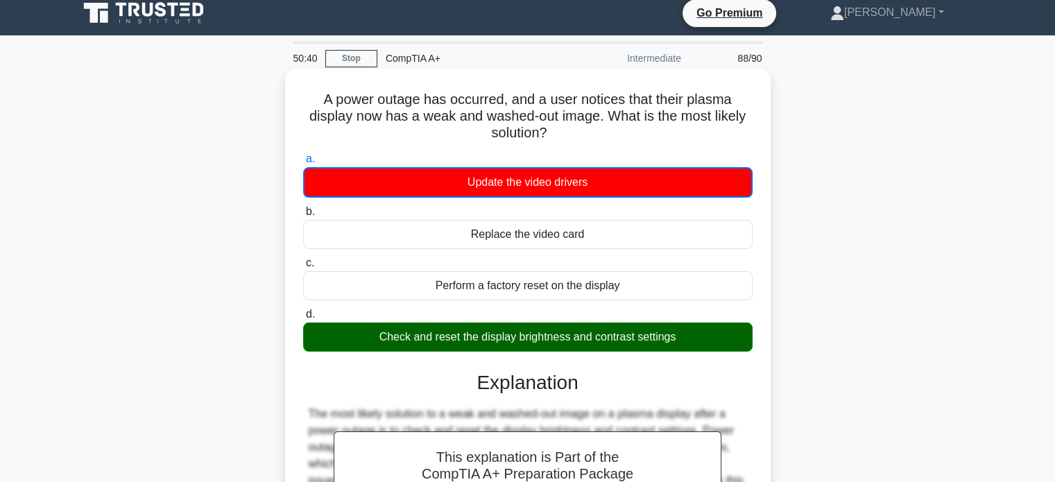
scroll to position [267, 0]
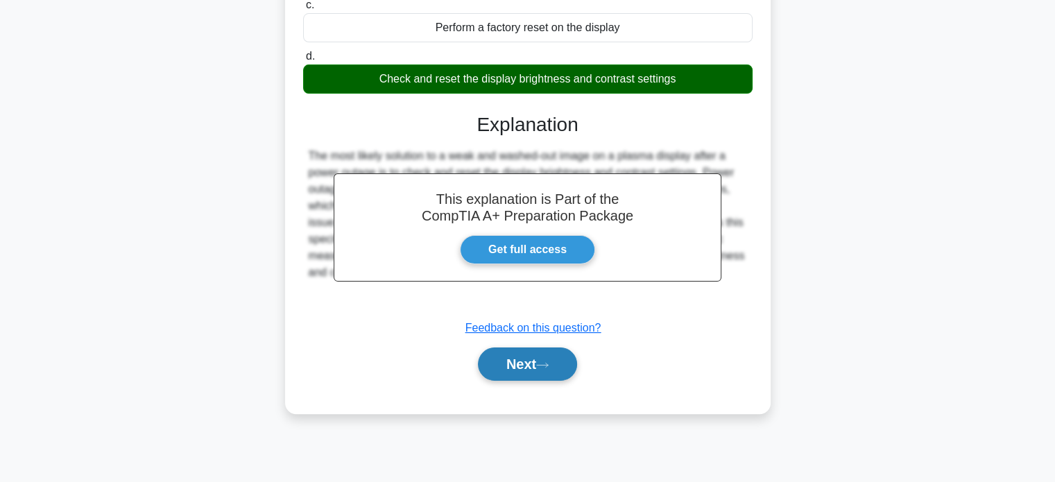
click at [533, 369] on button "Next" at bounding box center [527, 364] width 99 height 33
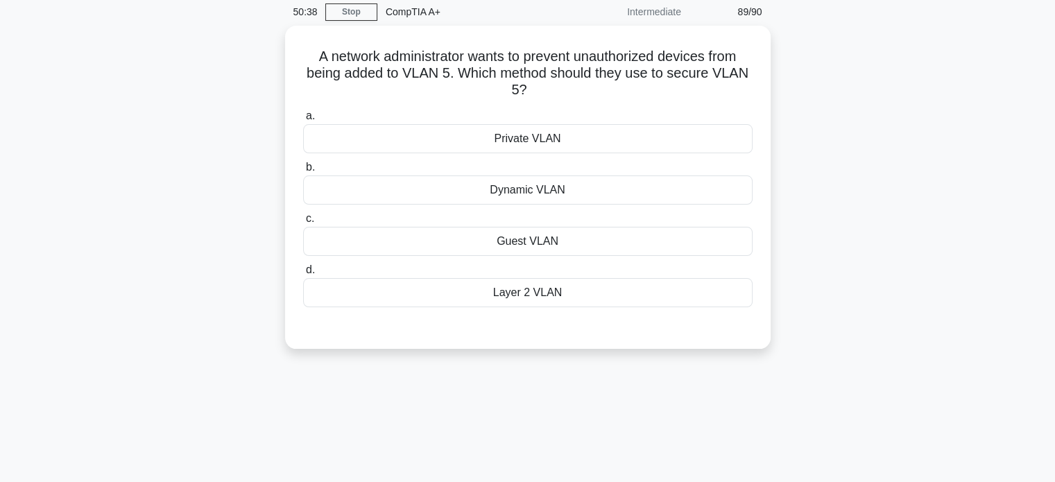
scroll to position [0, 0]
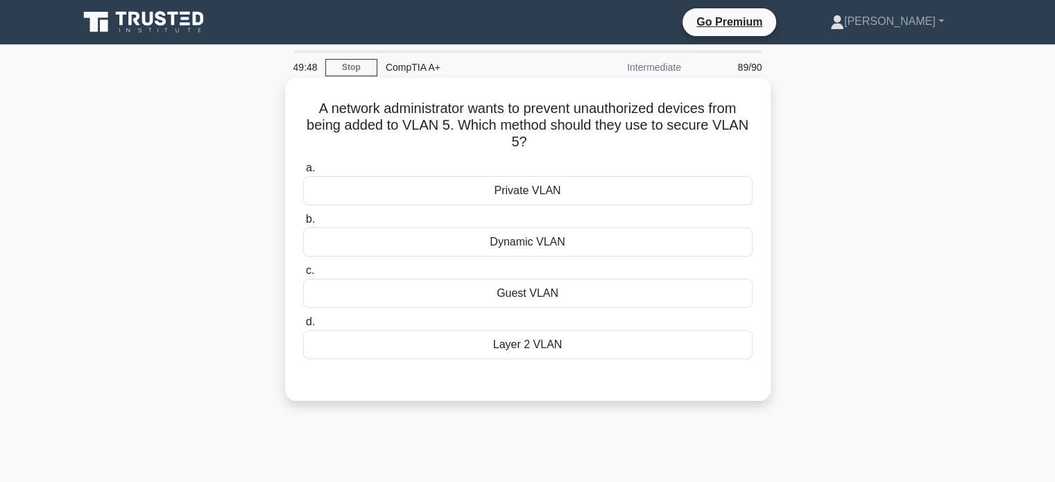
click at [532, 196] on div "Private VLAN" at bounding box center [527, 190] width 449 height 29
click at [303, 173] on input "a. Private VLAN" at bounding box center [303, 168] width 0 height 9
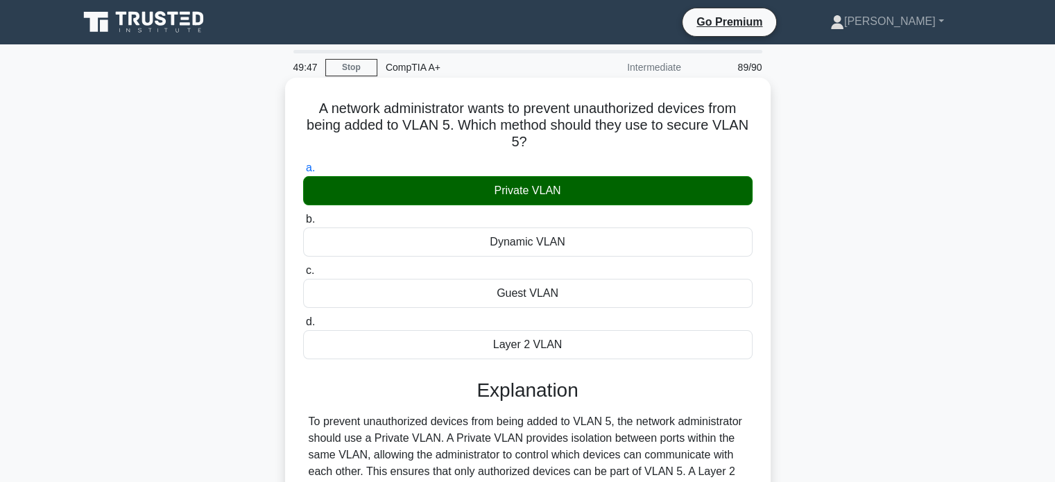
scroll to position [267, 0]
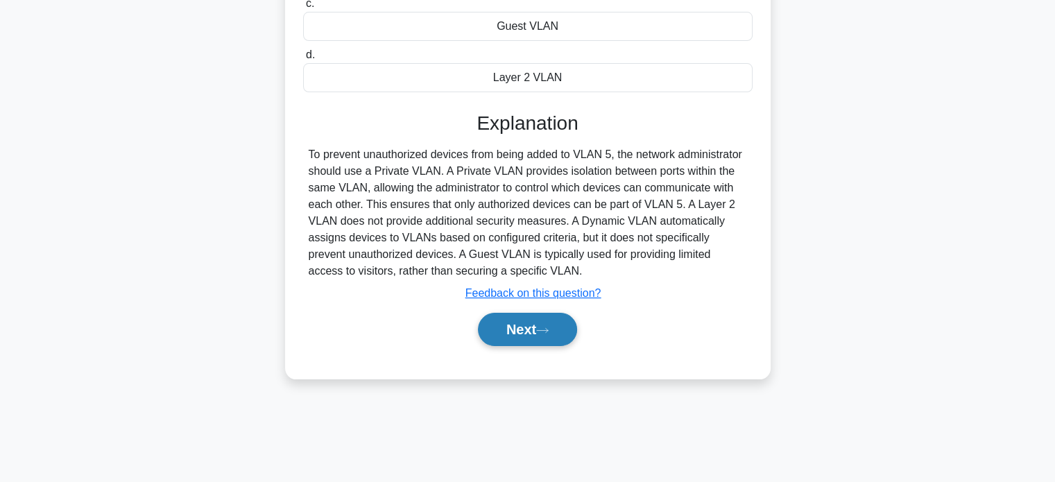
drag, startPoint x: 530, startPoint y: 351, endPoint x: 542, endPoint y: 327, distance: 26.7
click at [542, 327] on div "a. Private VLAN b. Dynamic VLAN c." at bounding box center [528, 126] width 452 height 473
click at [542, 327] on icon at bounding box center [542, 331] width 12 height 8
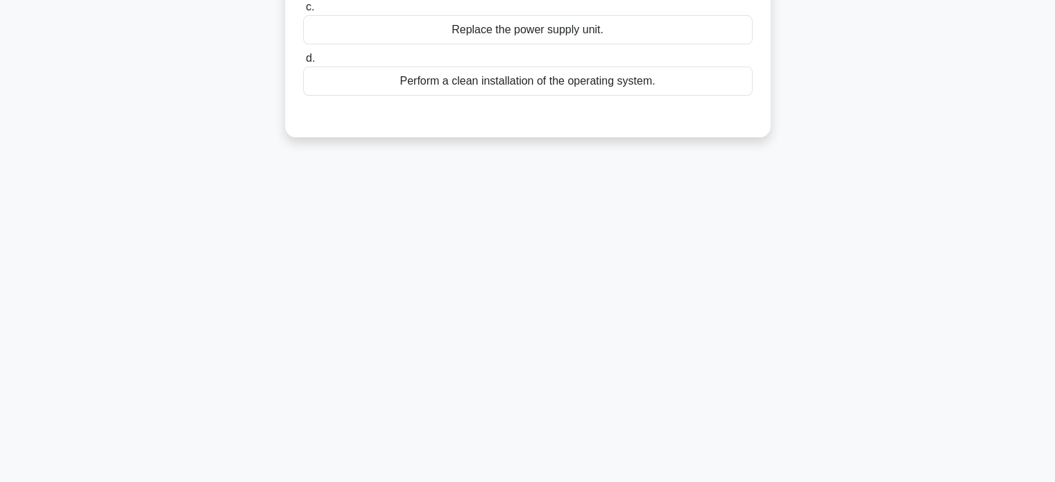
scroll to position [0, 0]
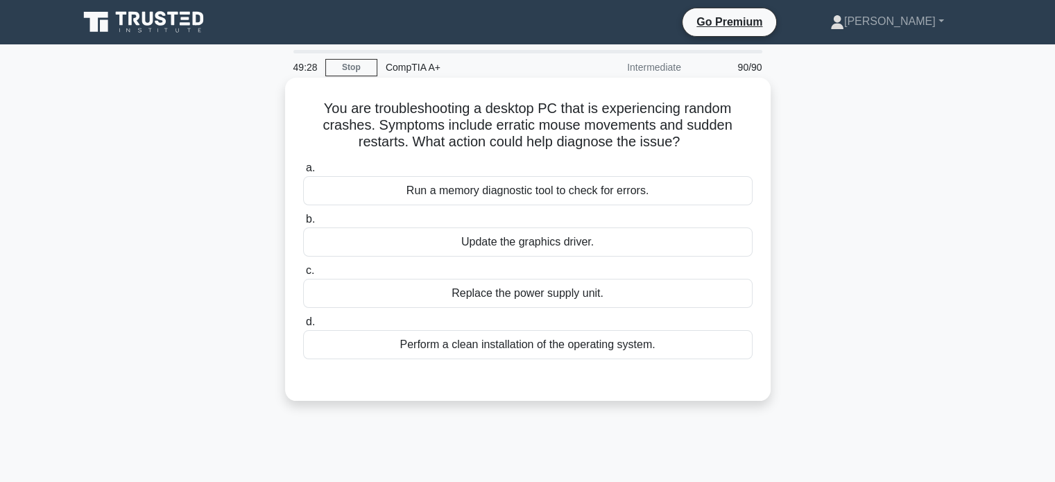
click at [615, 194] on div "Run a memory diagnostic tool to check for errors." at bounding box center [527, 190] width 449 height 29
click at [303, 173] on input "a. Run a memory diagnostic tool to check for errors." at bounding box center [303, 168] width 0 height 9
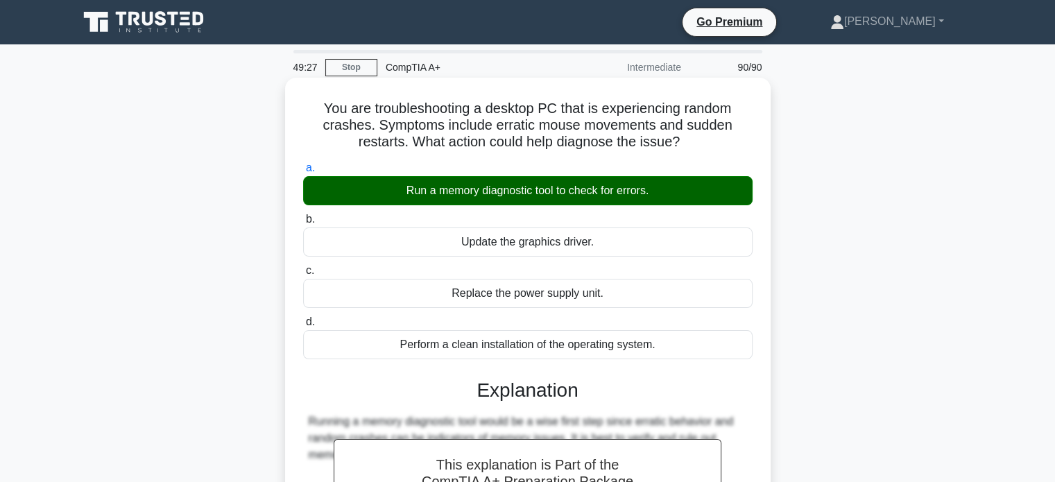
scroll to position [267, 0]
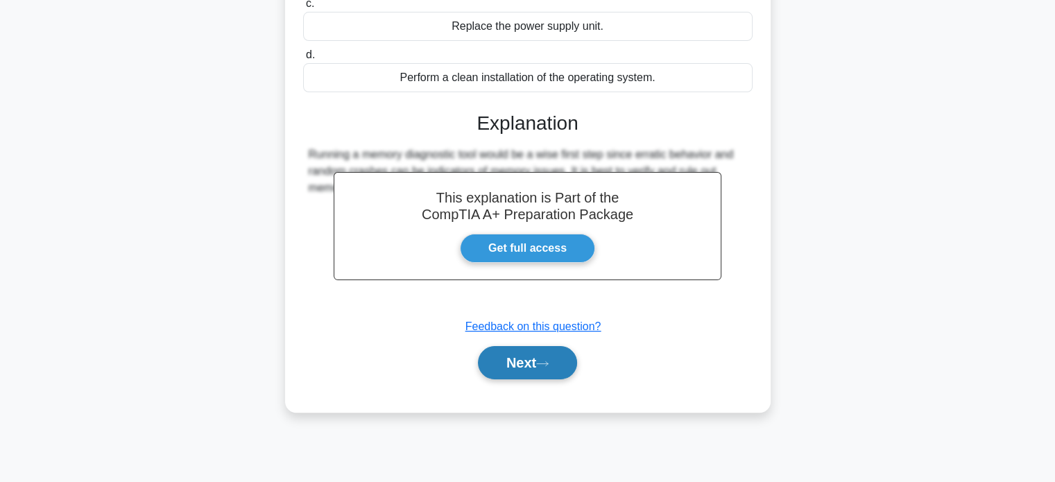
click at [540, 364] on button "Next" at bounding box center [527, 362] width 99 height 33
click at [538, 364] on button "Next" at bounding box center [527, 362] width 99 height 33
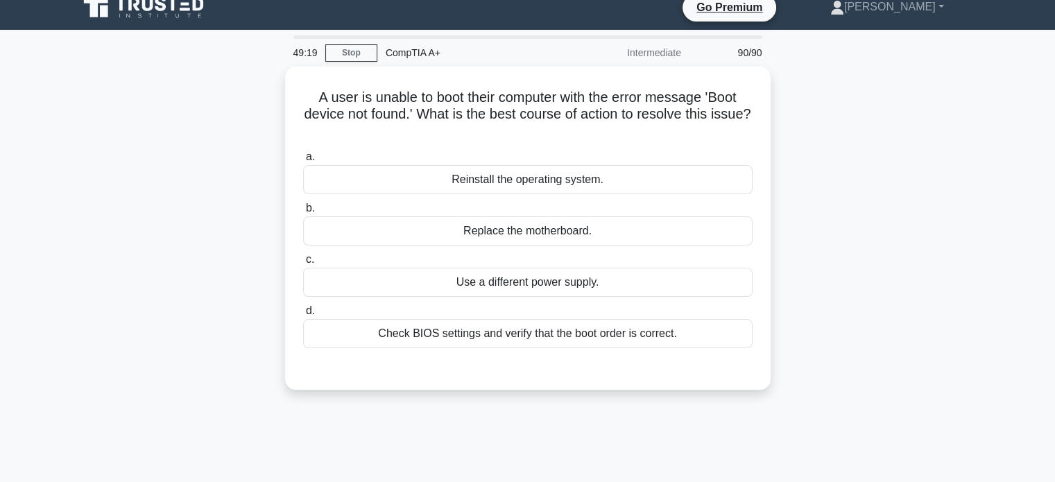
scroll to position [0, 0]
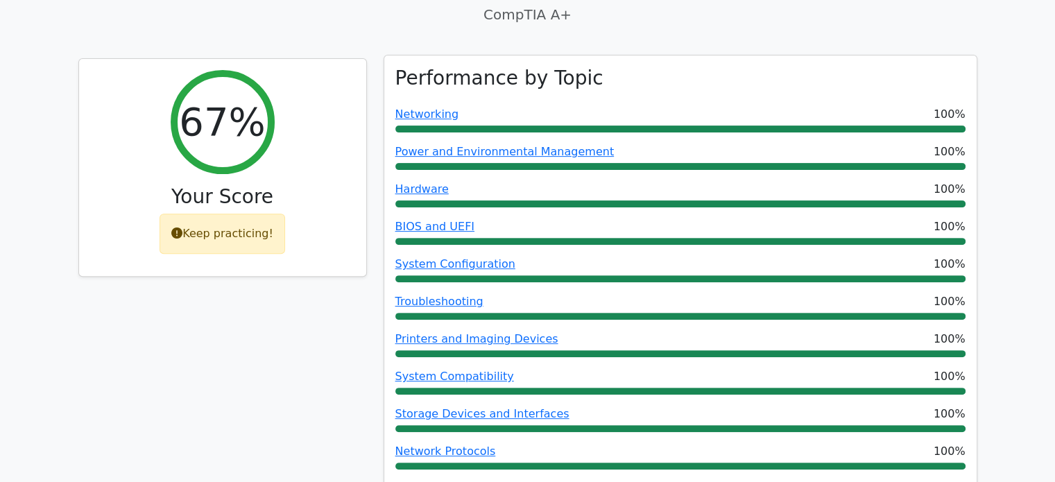
scroll to position [456, 0]
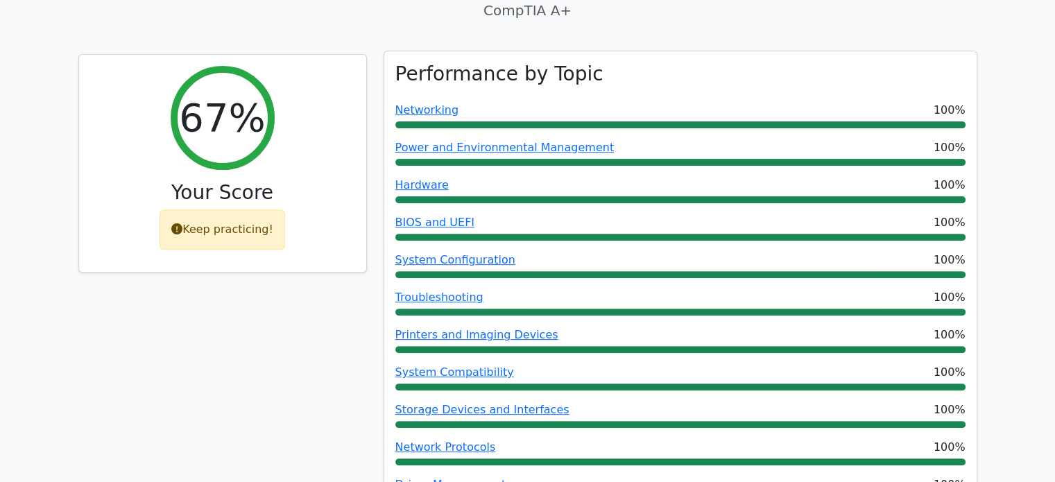
click at [613, 139] on div "Power and Environmental Management 100%" at bounding box center [680, 147] width 570 height 17
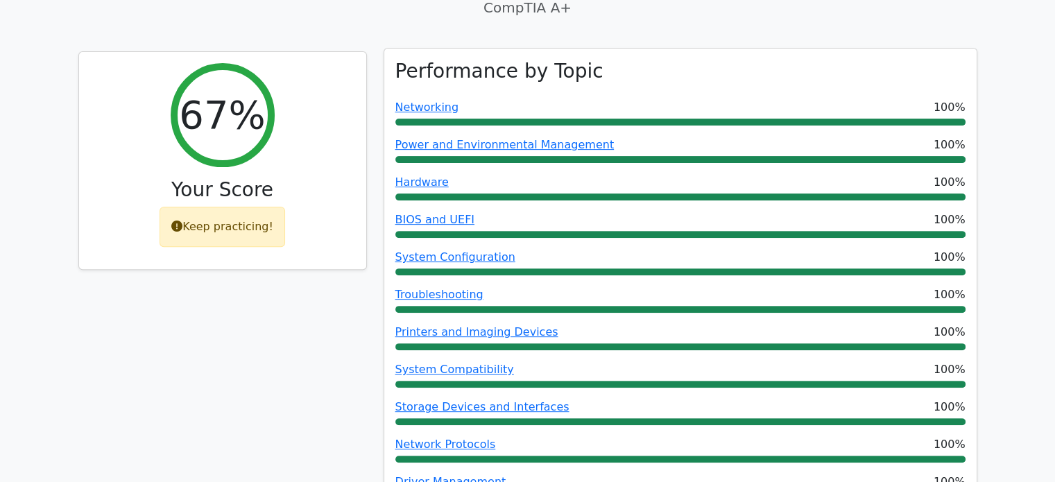
scroll to position [454, 0]
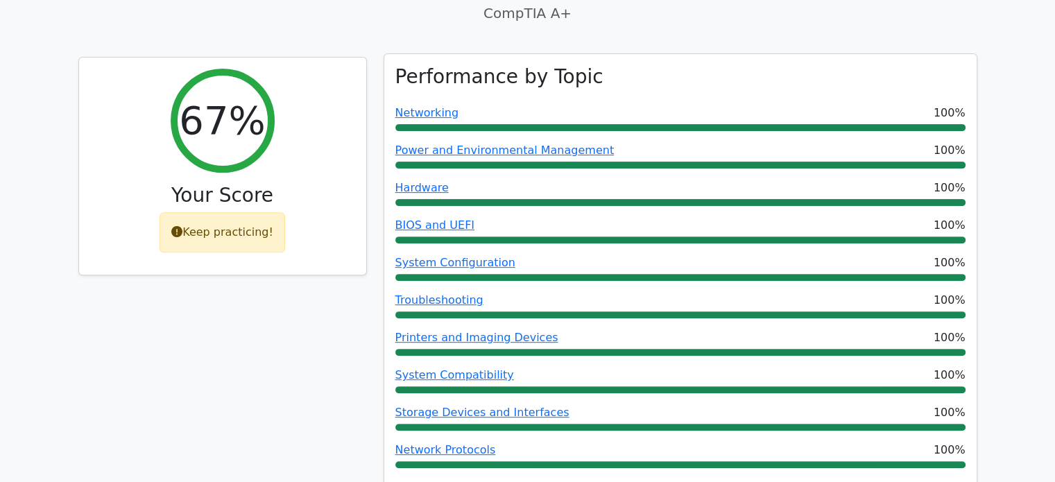
click at [581, 180] on div "Hardware 100%" at bounding box center [680, 188] width 570 height 17
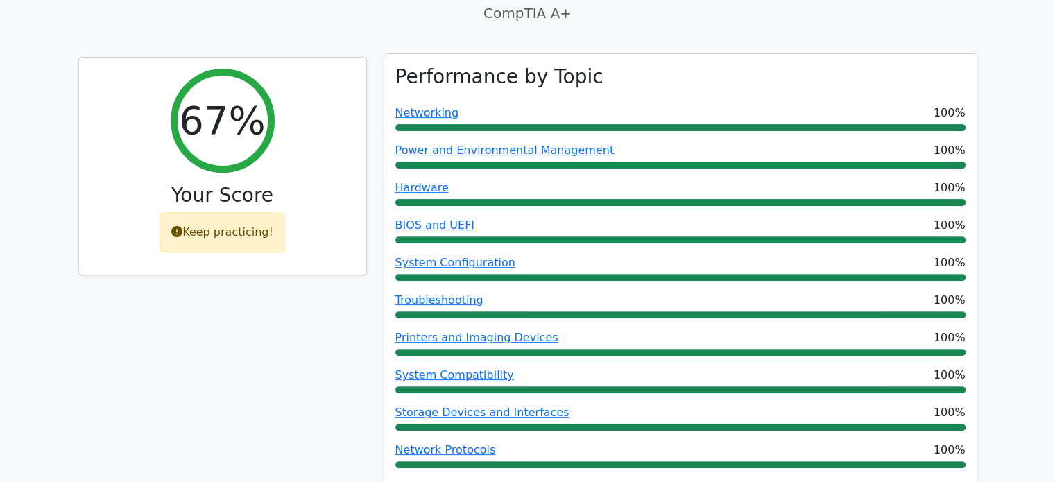
click at [581, 180] on div "Hardware 100%" at bounding box center [680, 188] width 570 height 17
click at [578, 180] on div "Hardware 100%" at bounding box center [680, 193] width 570 height 26
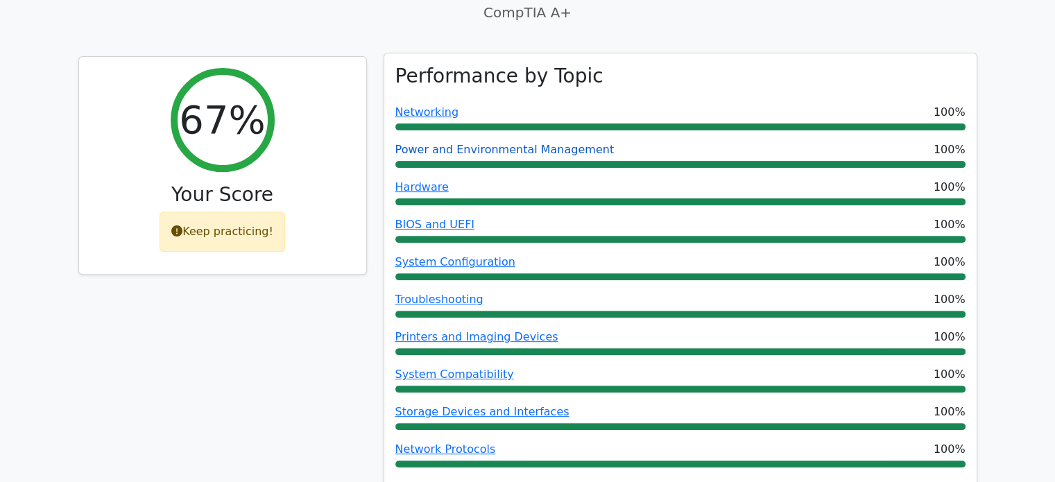
scroll to position [455, 0]
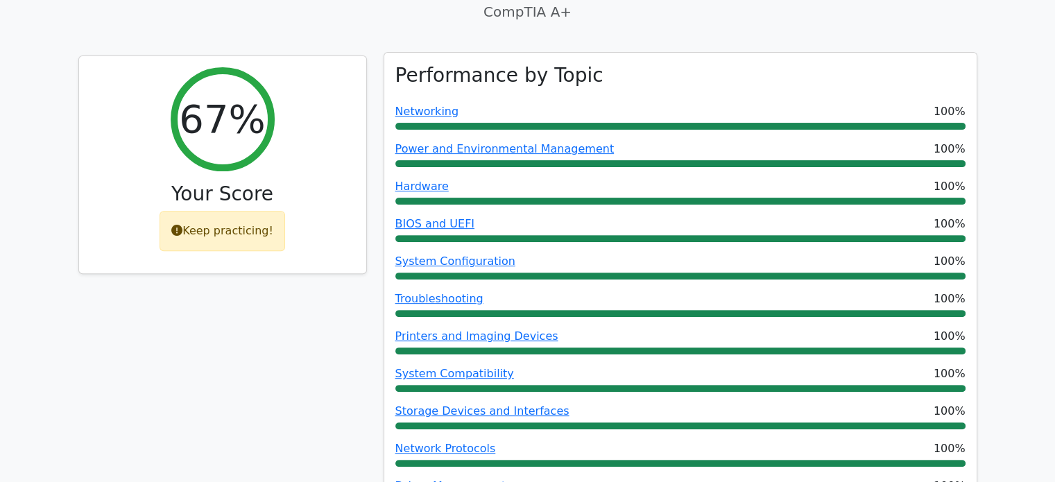
click at [504, 64] on h3 "Performance by Topic" at bounding box center [499, 76] width 208 height 24
